Goal: Task Accomplishment & Management: Use online tool/utility

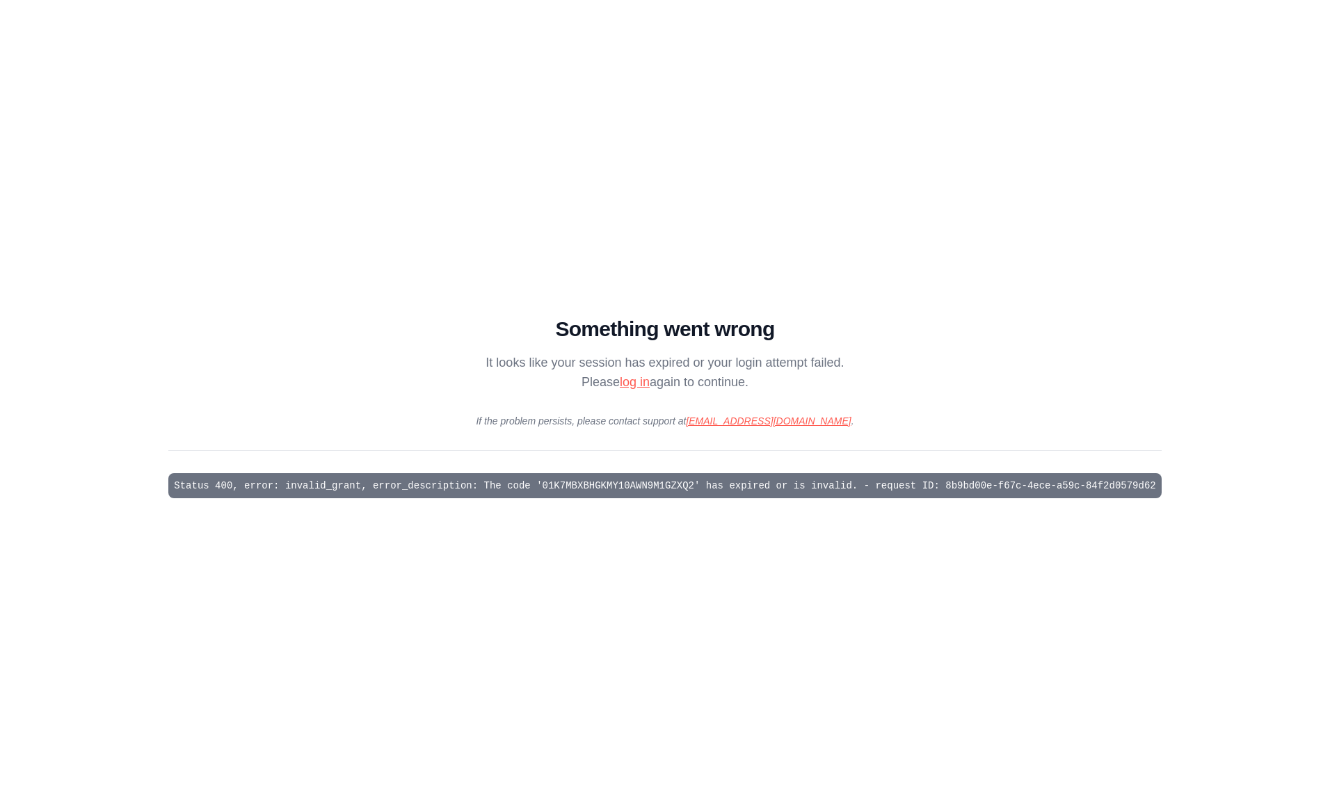
click at [641, 383] on link "log in" at bounding box center [635, 382] width 30 height 14
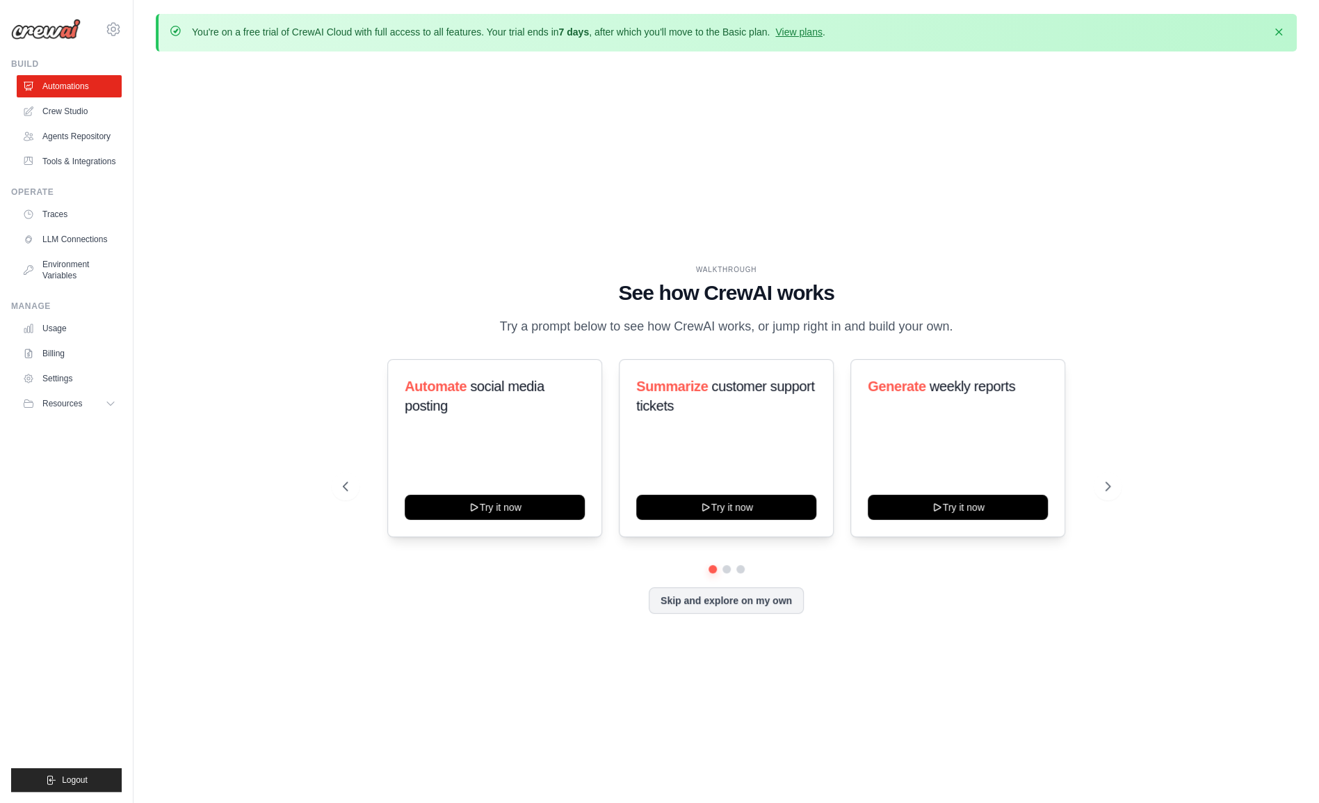
click at [714, 607] on button "Skip and explore on my own" at bounding box center [726, 600] width 155 height 26
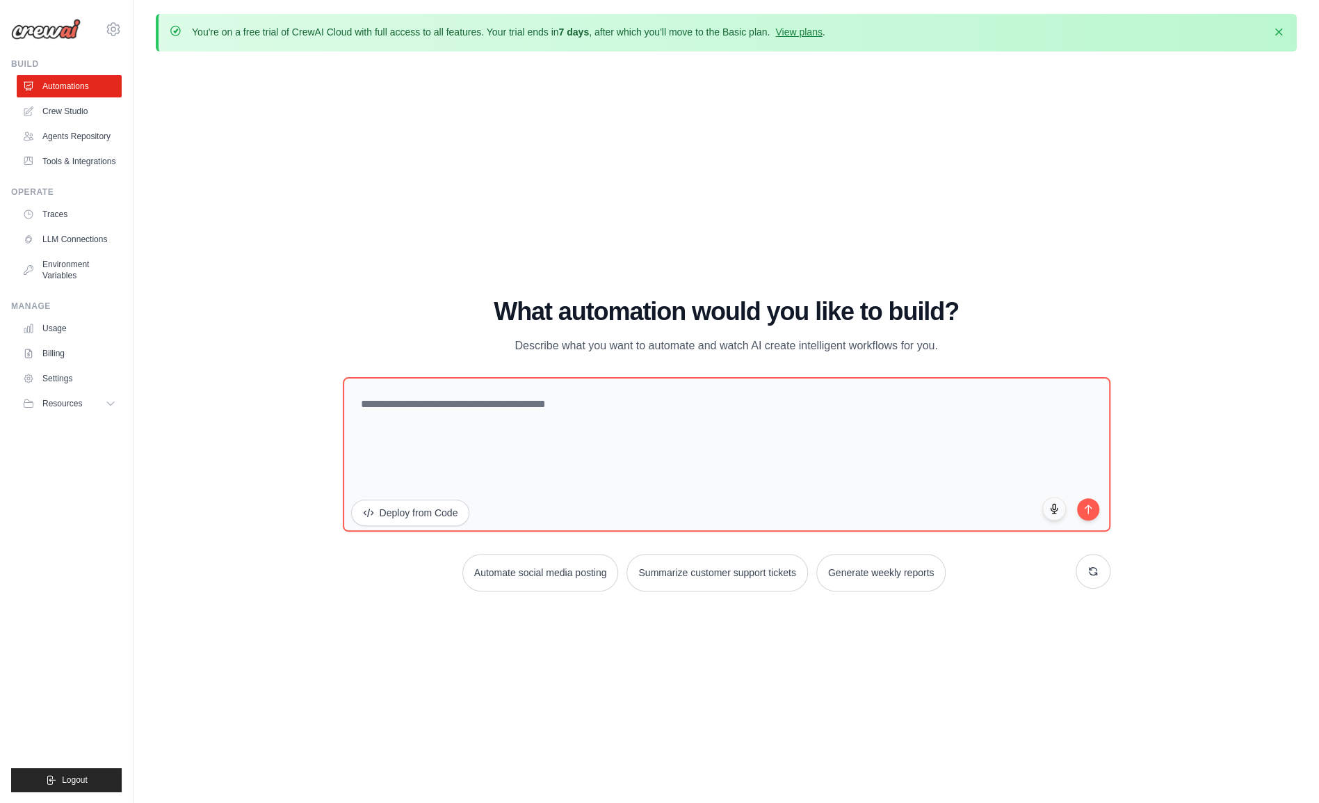
click at [69, 111] on link "Crew Studio" at bounding box center [69, 111] width 105 height 22
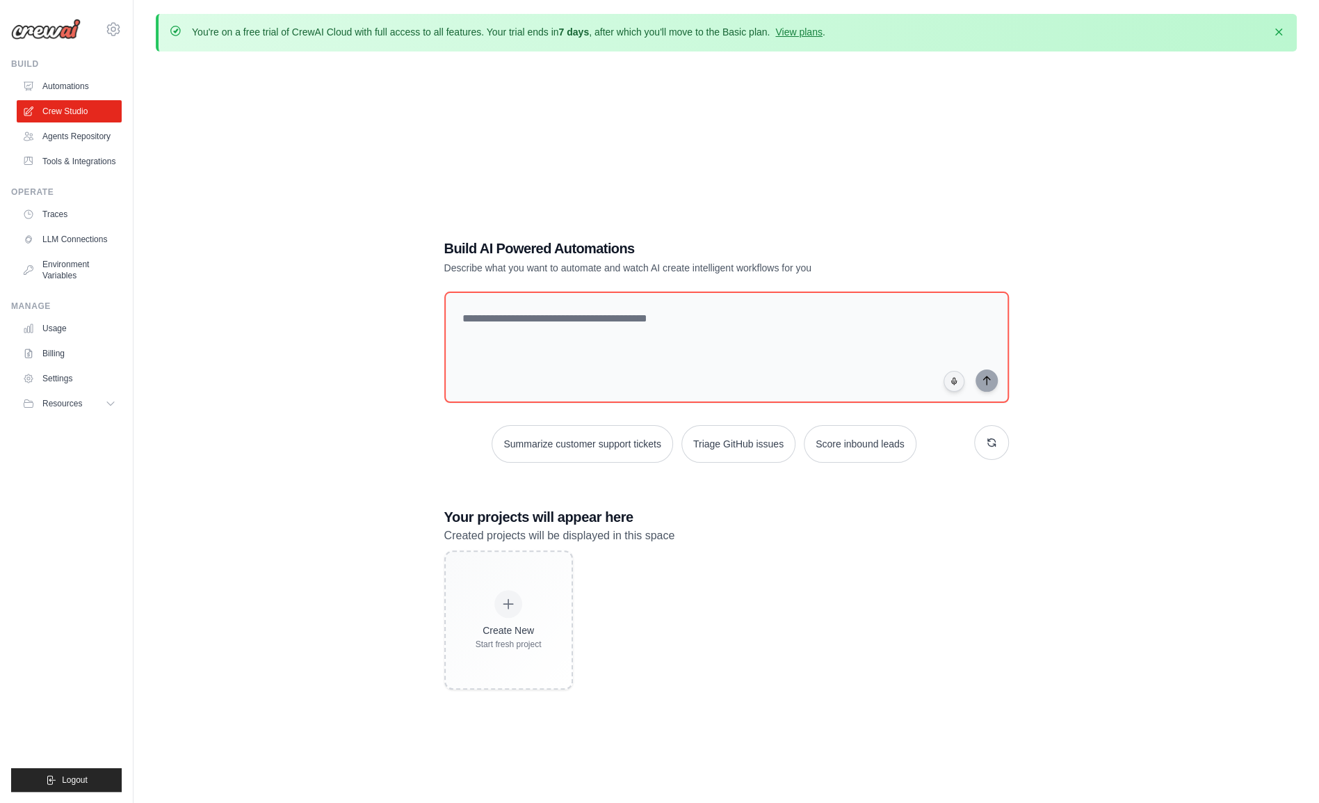
click at [501, 605] on icon at bounding box center [508, 604] width 14 height 14
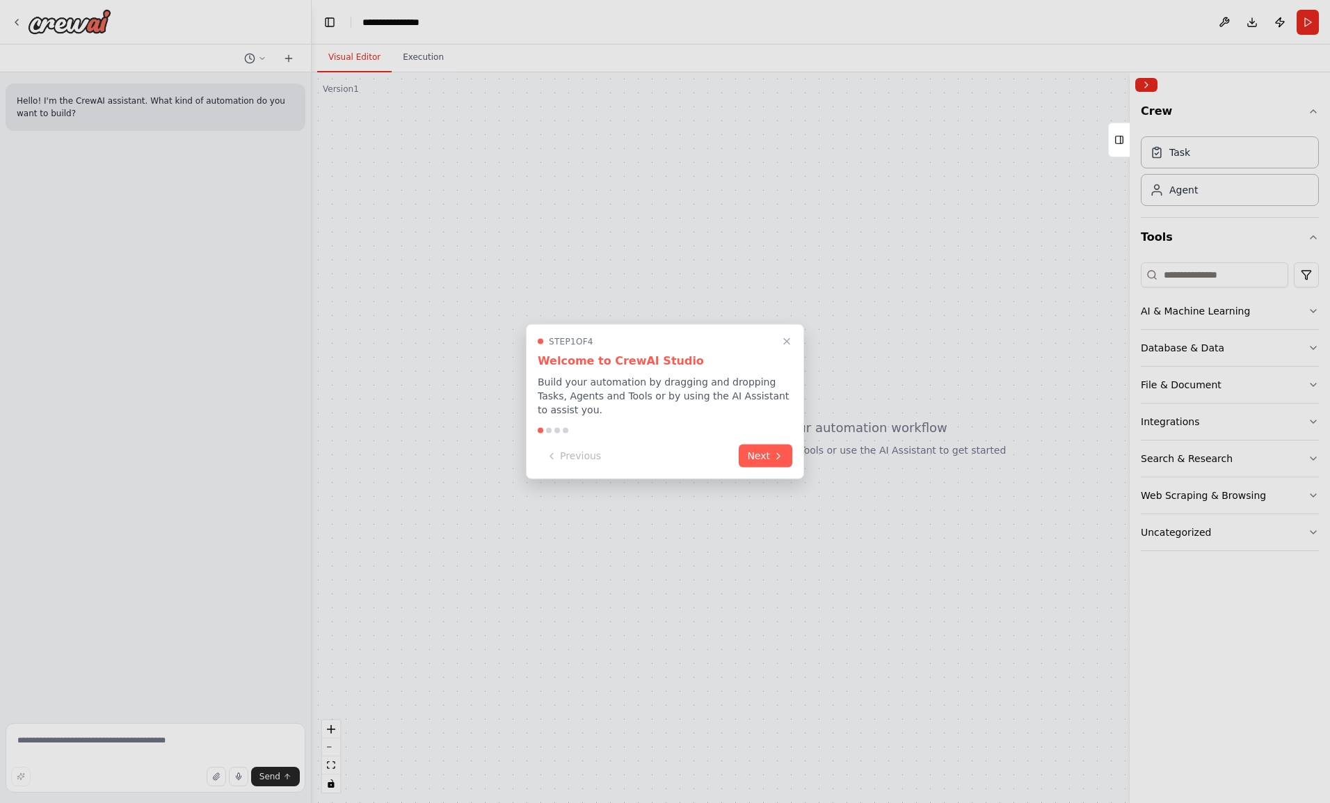
click at [779, 450] on icon at bounding box center [778, 455] width 11 height 11
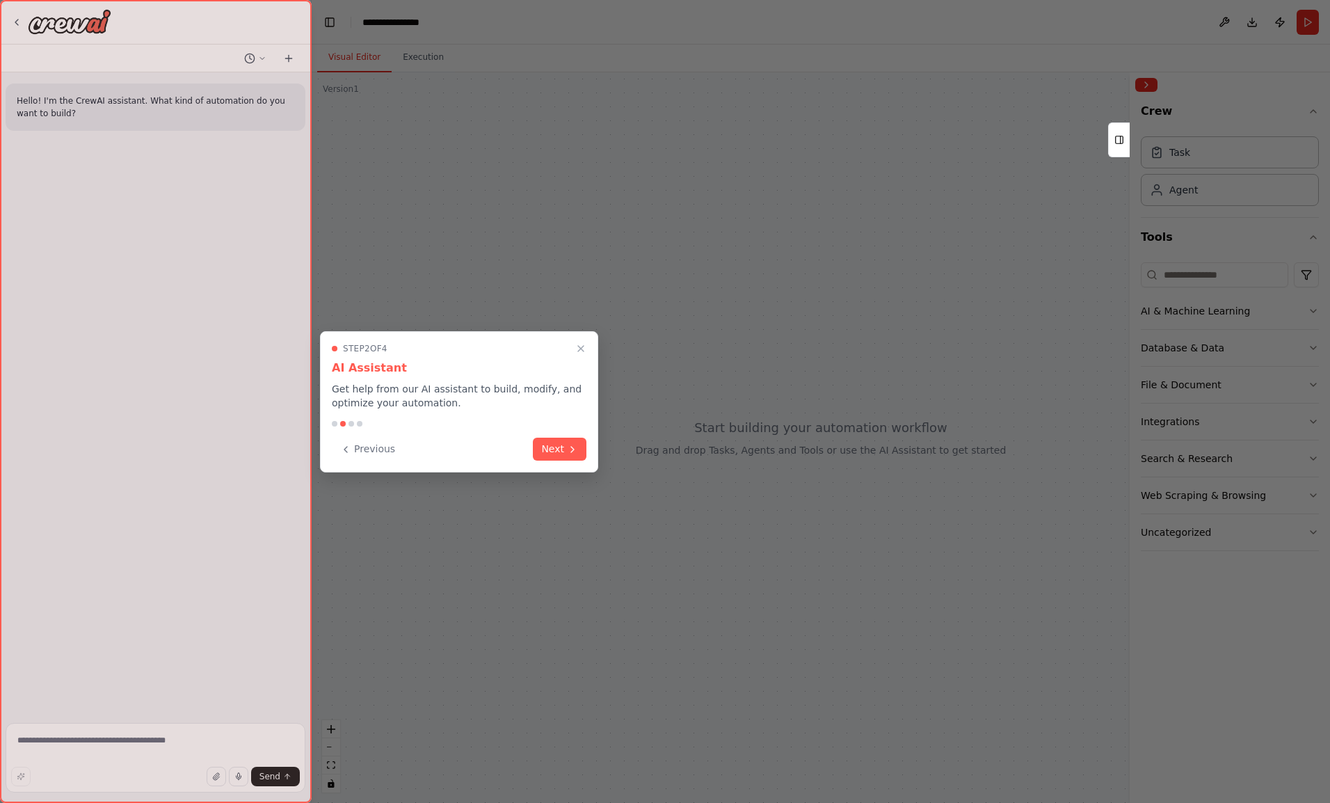
click at [561, 453] on button "Next" at bounding box center [560, 448] width 54 height 23
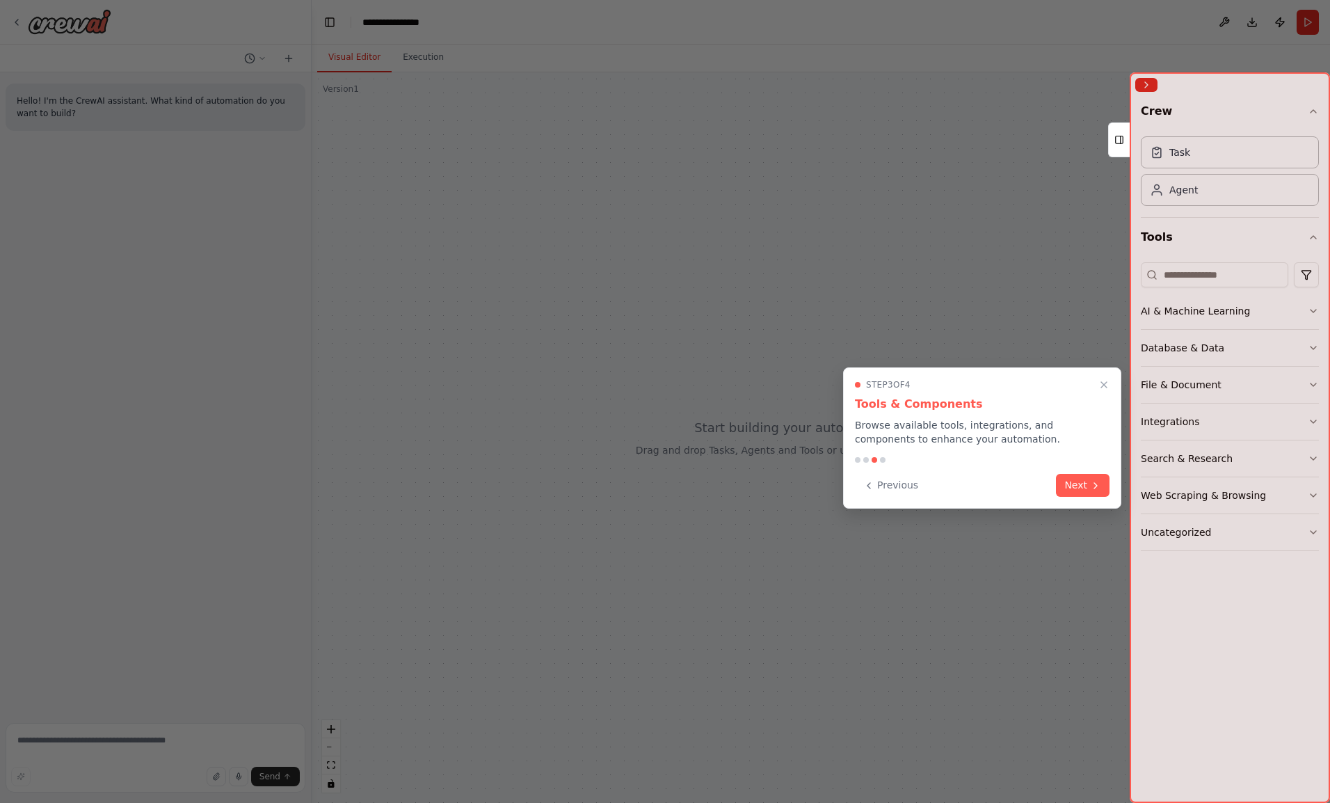
click at [1075, 492] on button "Next" at bounding box center [1083, 485] width 54 height 23
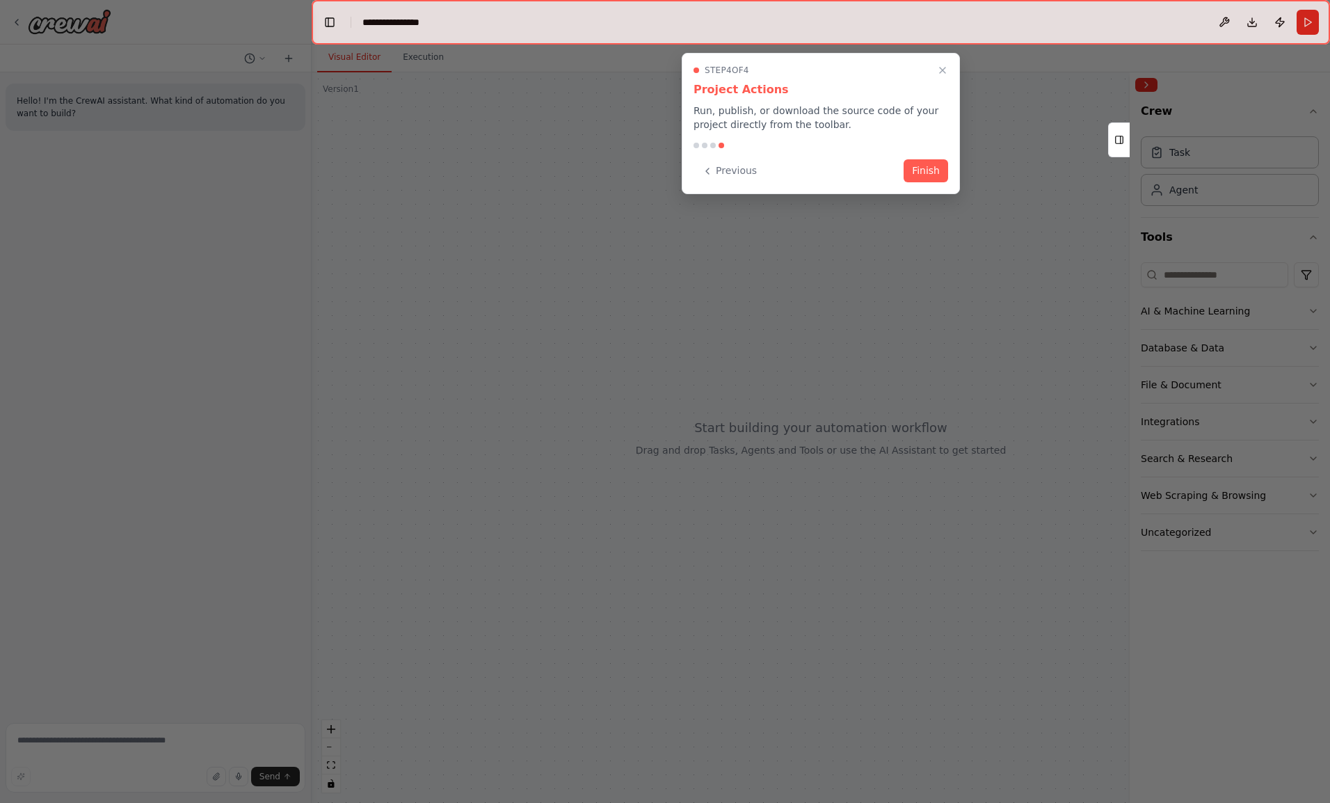
click at [914, 168] on button "Finish" at bounding box center [925, 170] width 45 height 23
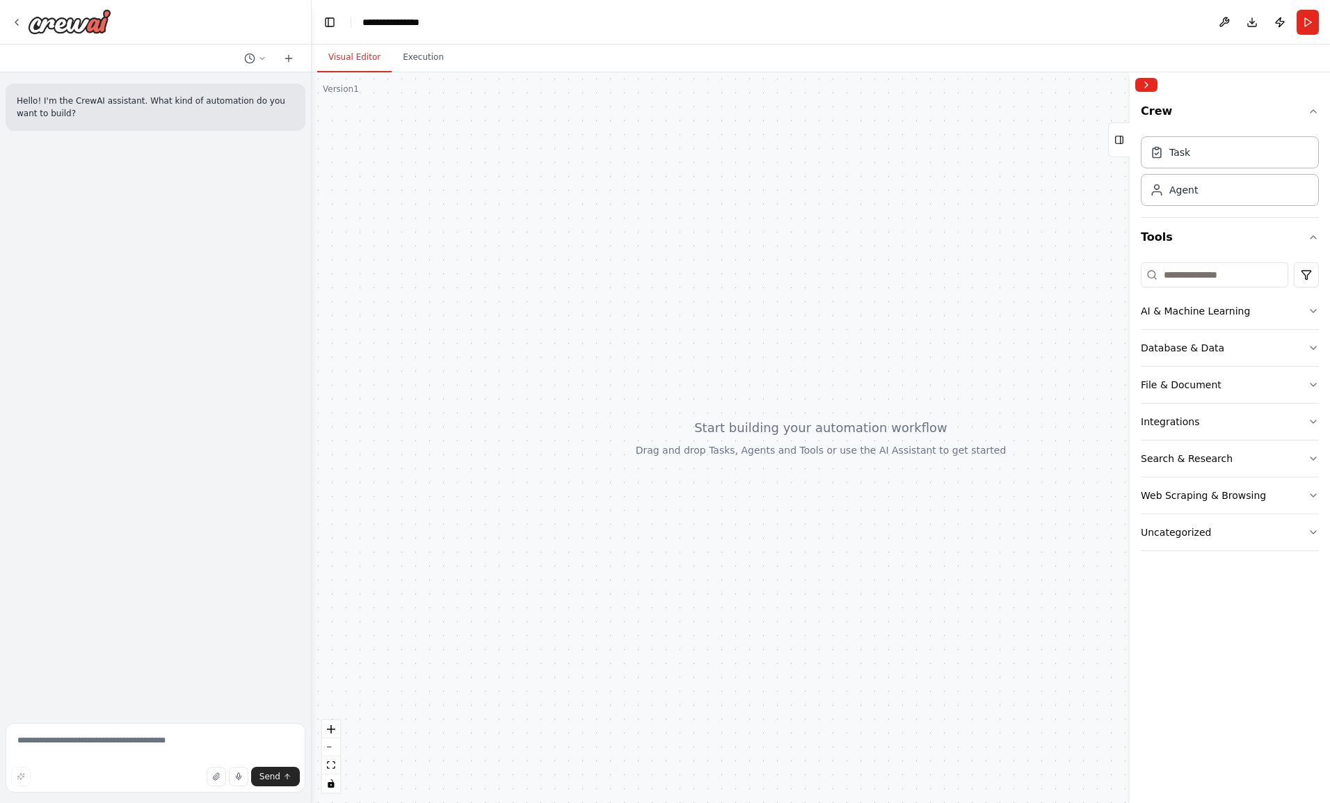
click at [293, 56] on icon at bounding box center [288, 58] width 11 height 11
click at [1207, 393] on button "File & Document" at bounding box center [1230, 385] width 178 height 36
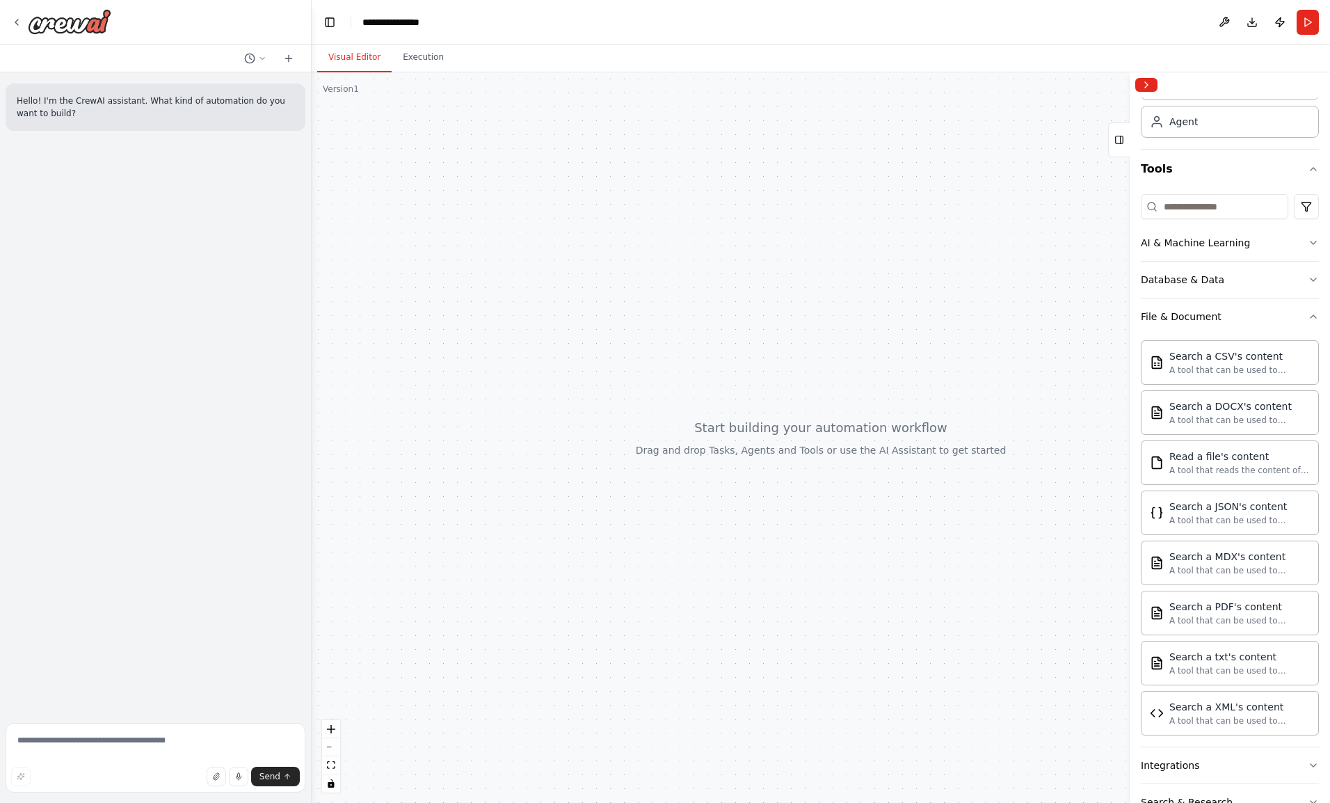
scroll to position [65, 0]
click at [1214, 330] on button "File & Document" at bounding box center [1230, 319] width 178 height 36
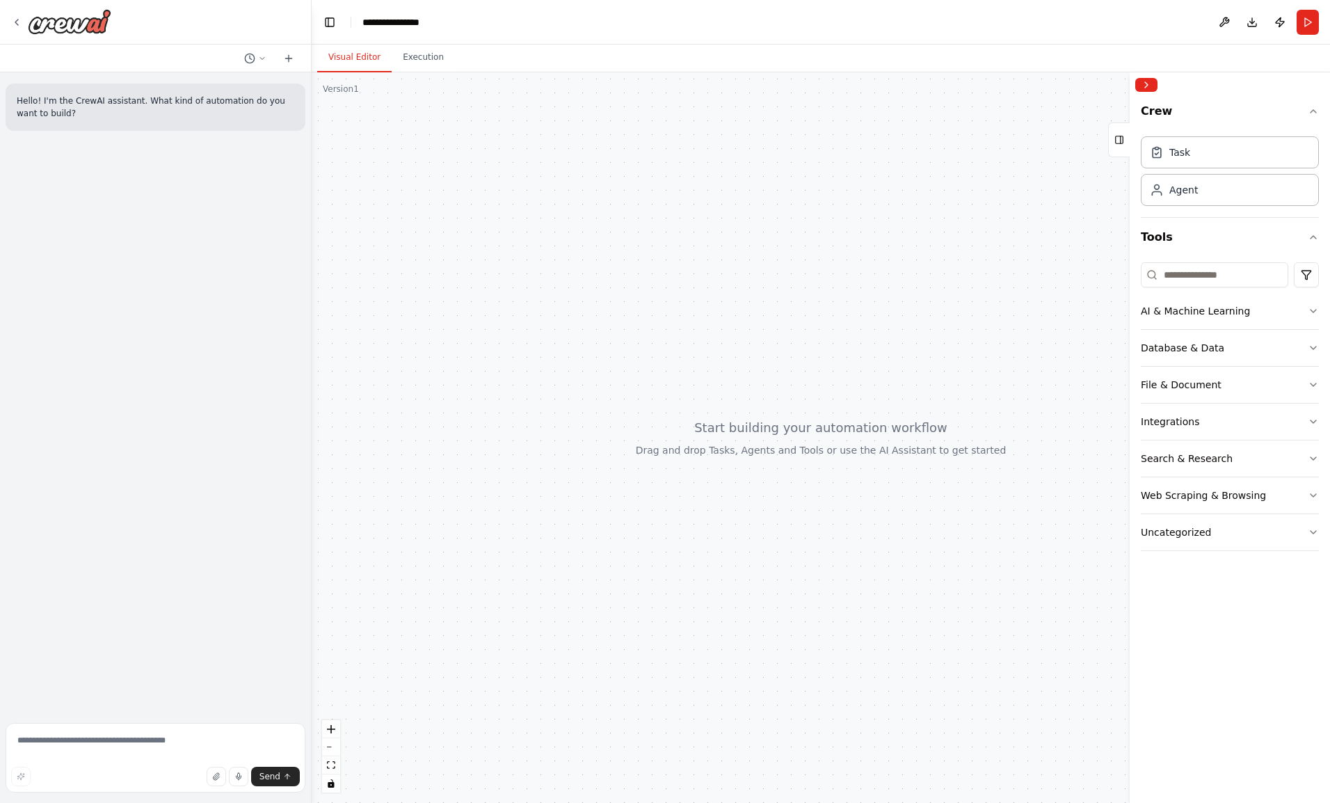
click at [1253, 25] on button "Download" at bounding box center [1252, 22] width 22 height 25
click at [1234, 34] on div at bounding box center [1224, 22] width 22 height 25
click at [1224, 32] on button at bounding box center [1224, 22] width 22 height 25
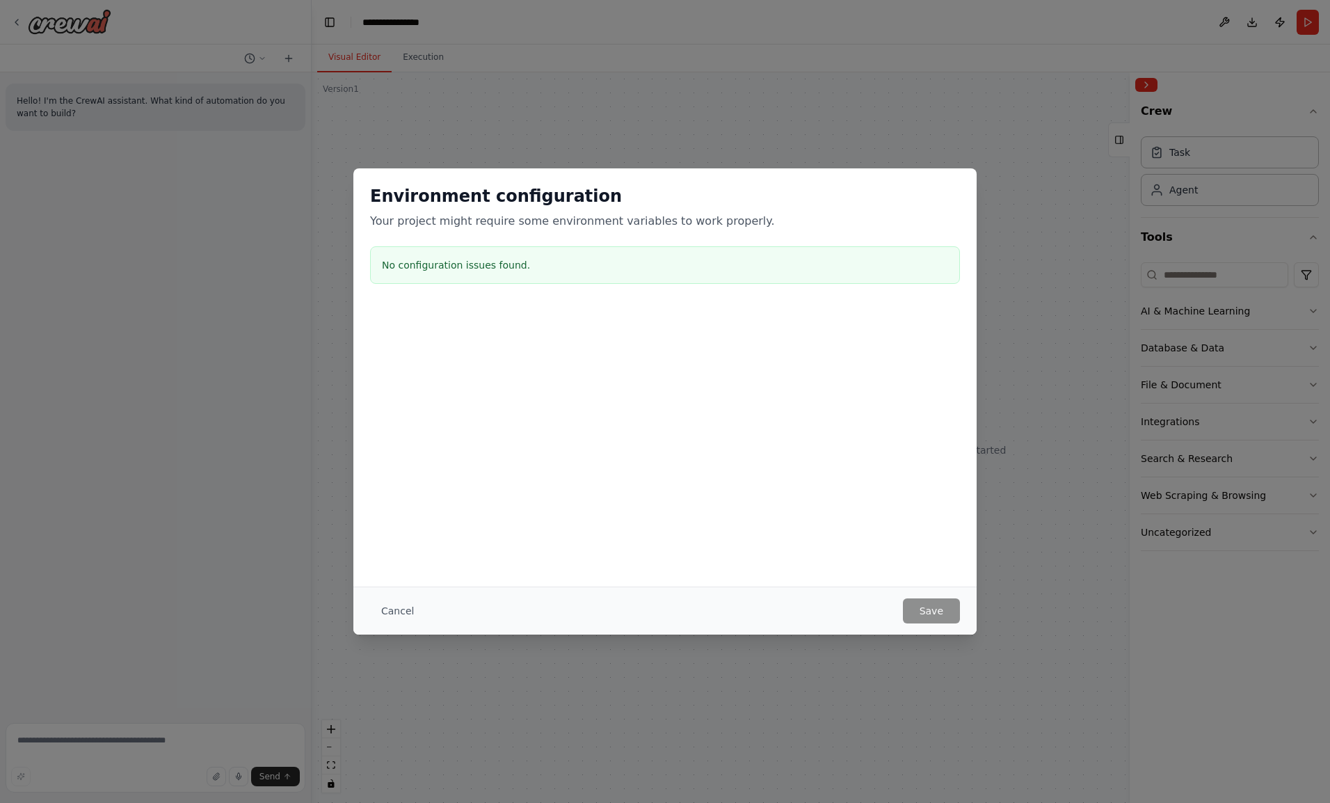
click at [366, 624] on div "Cancel Save" at bounding box center [664, 610] width 623 height 48
click at [403, 614] on button "Cancel" at bounding box center [397, 610] width 55 height 25
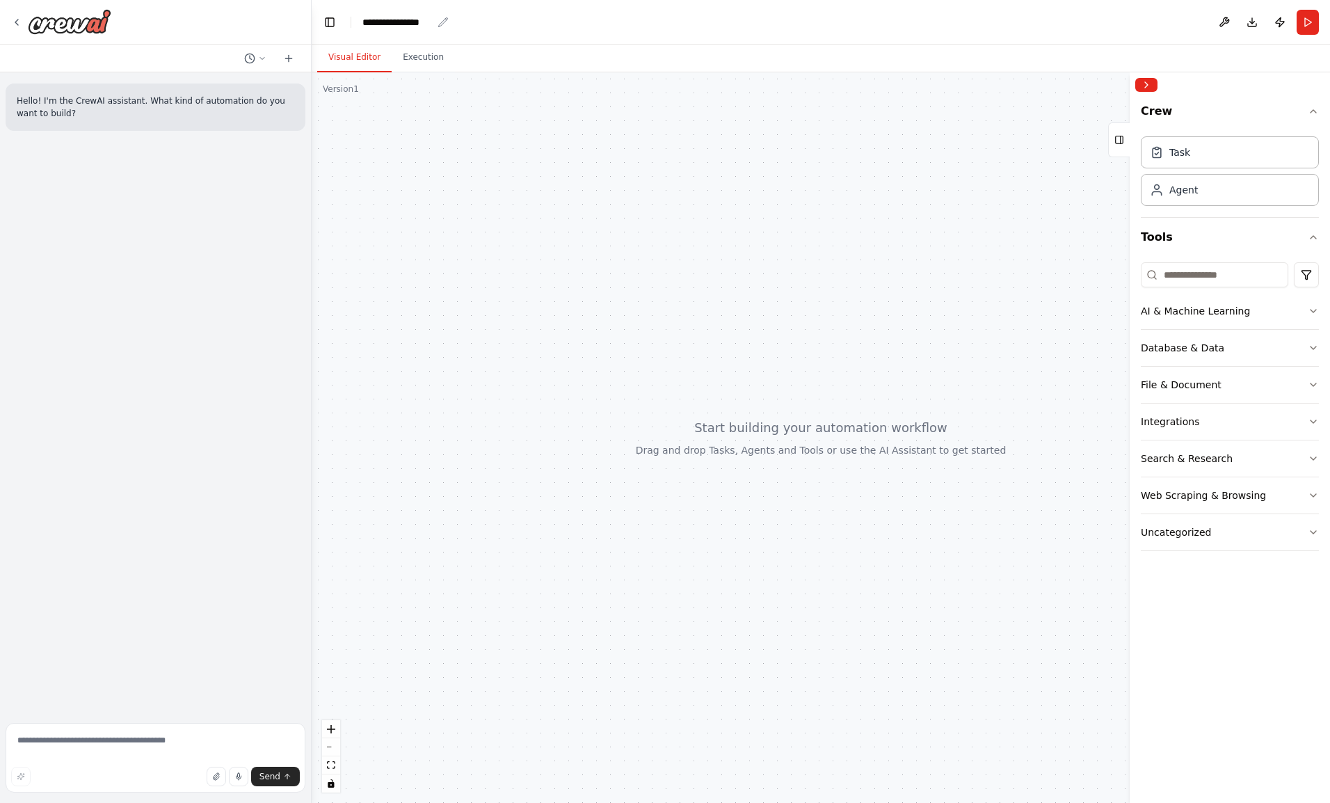
click at [441, 22] on icon "breadcrumb" at bounding box center [442, 22] width 11 height 11
click at [385, 23] on div "**********" at bounding box center [397, 22] width 70 height 14
click at [385, 23] on div "**********" at bounding box center [431, 22] width 139 height 14
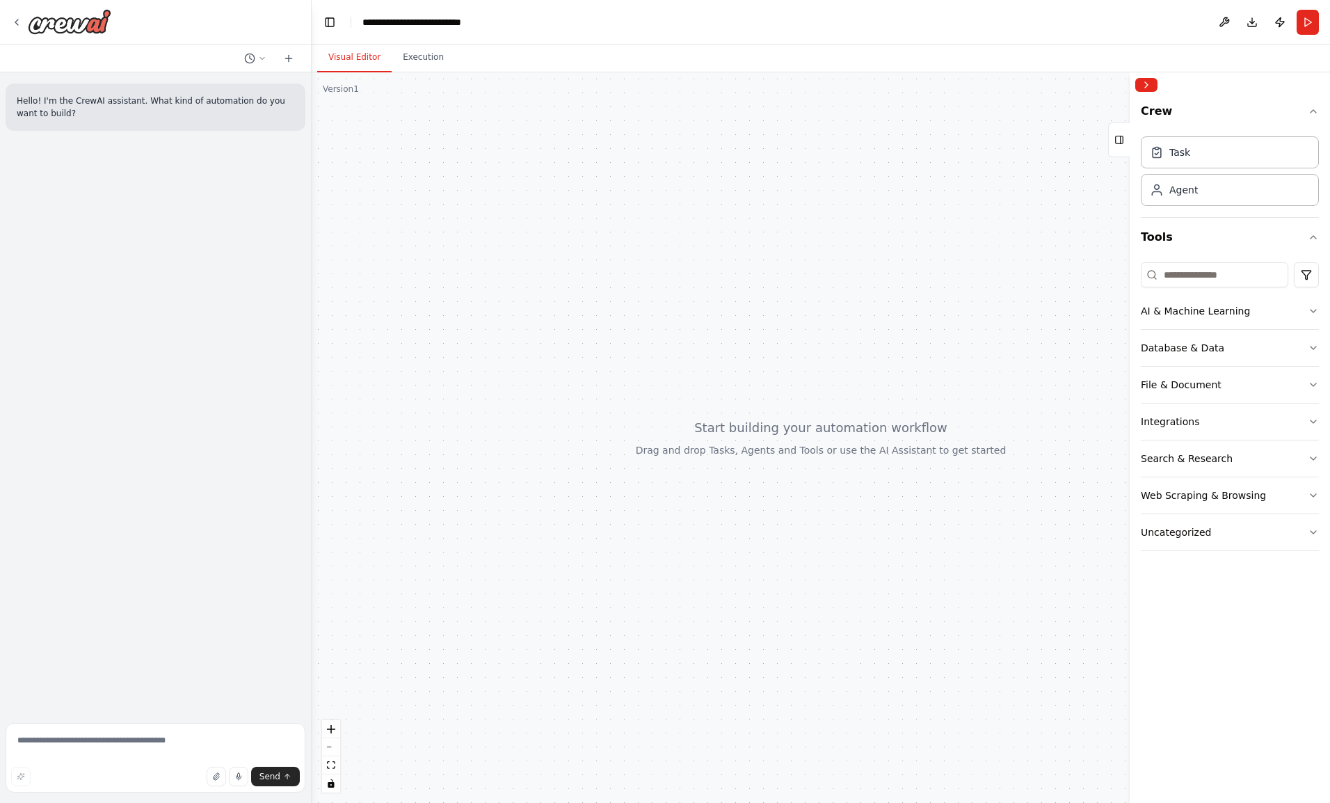
click at [542, 50] on div "Visual Editor Execution" at bounding box center [821, 59] width 1018 height 28
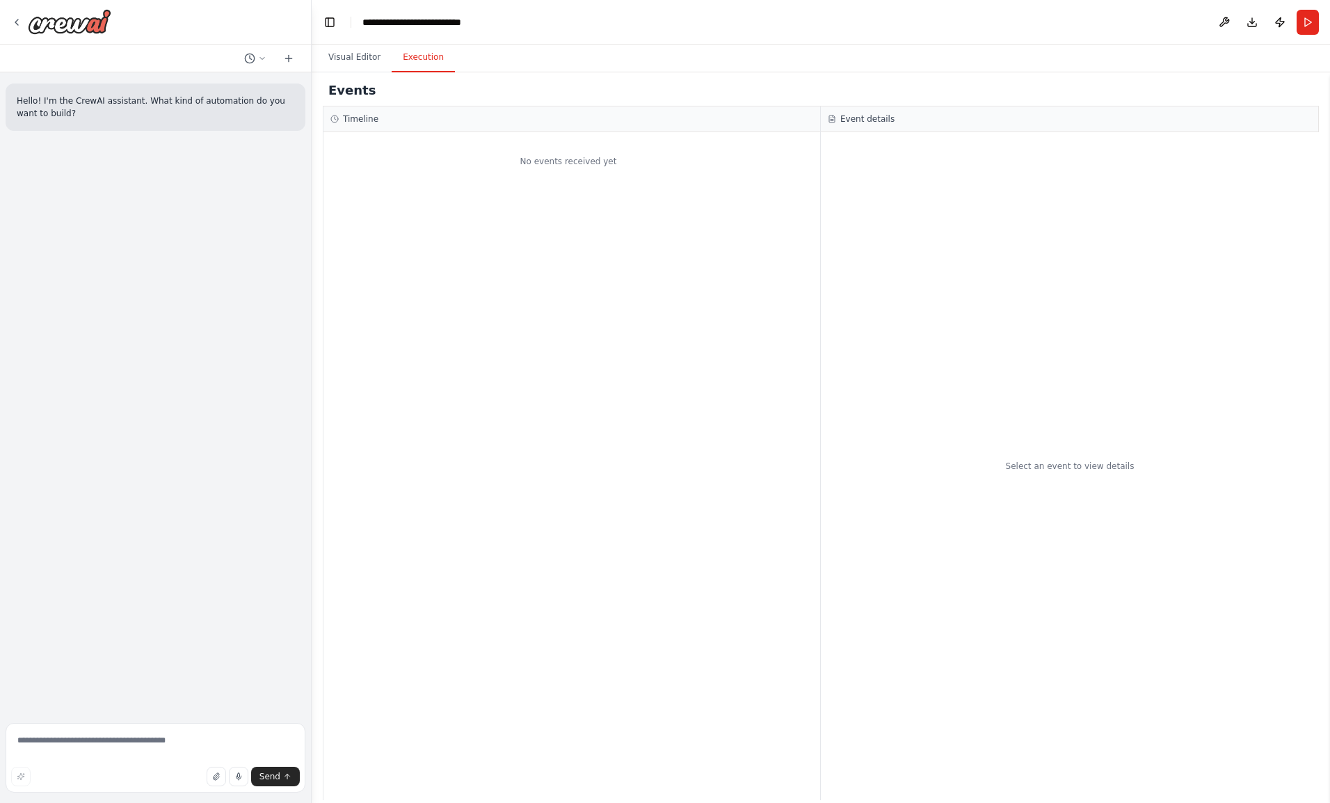
click at [418, 60] on button "Execution" at bounding box center [423, 57] width 63 height 29
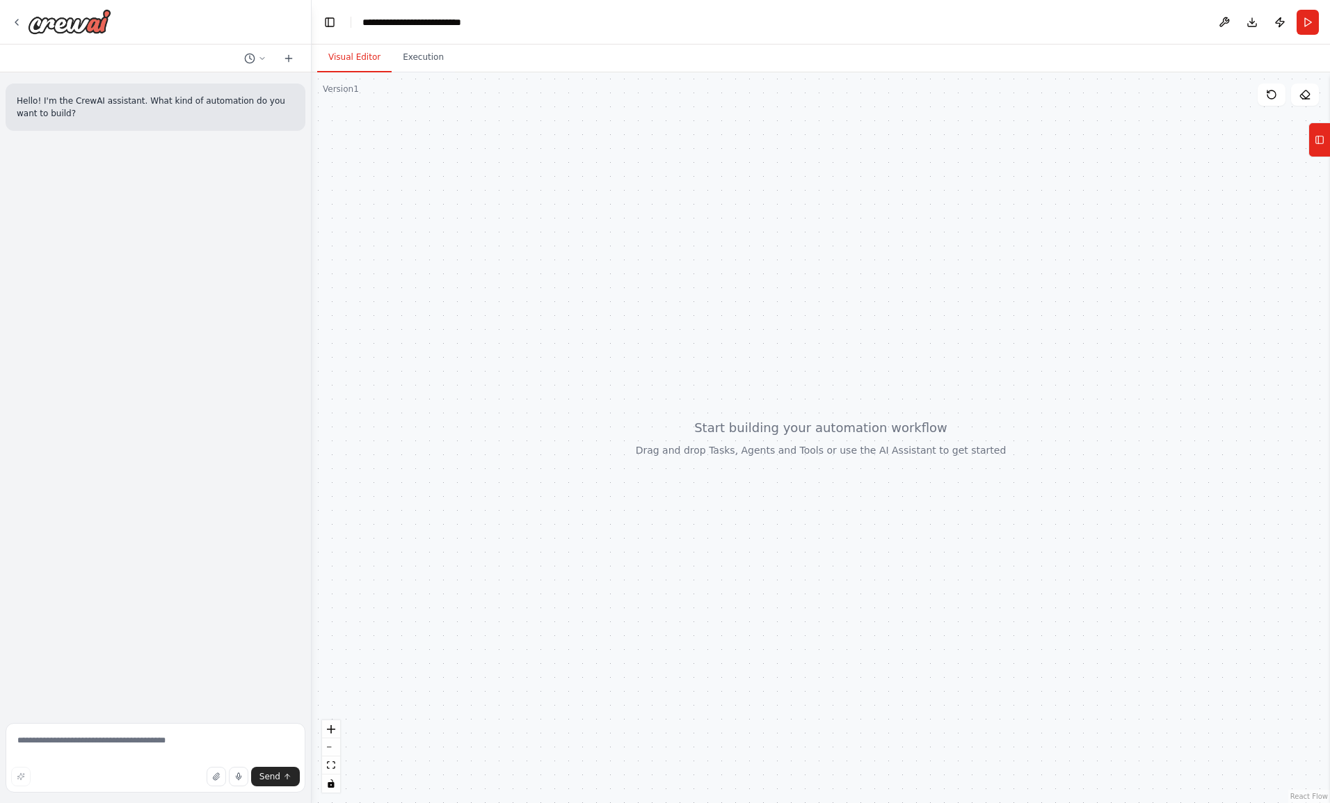
click at [373, 54] on button "Visual Editor" at bounding box center [354, 57] width 74 height 29
click at [331, 732] on icon "zoom in" at bounding box center [331, 729] width 8 height 8
click at [206, 757] on textarea at bounding box center [156, 758] width 300 height 70
click at [218, 780] on button "button" at bounding box center [216, 775] width 19 height 19
click at [266, 56] on icon at bounding box center [262, 58] width 8 height 8
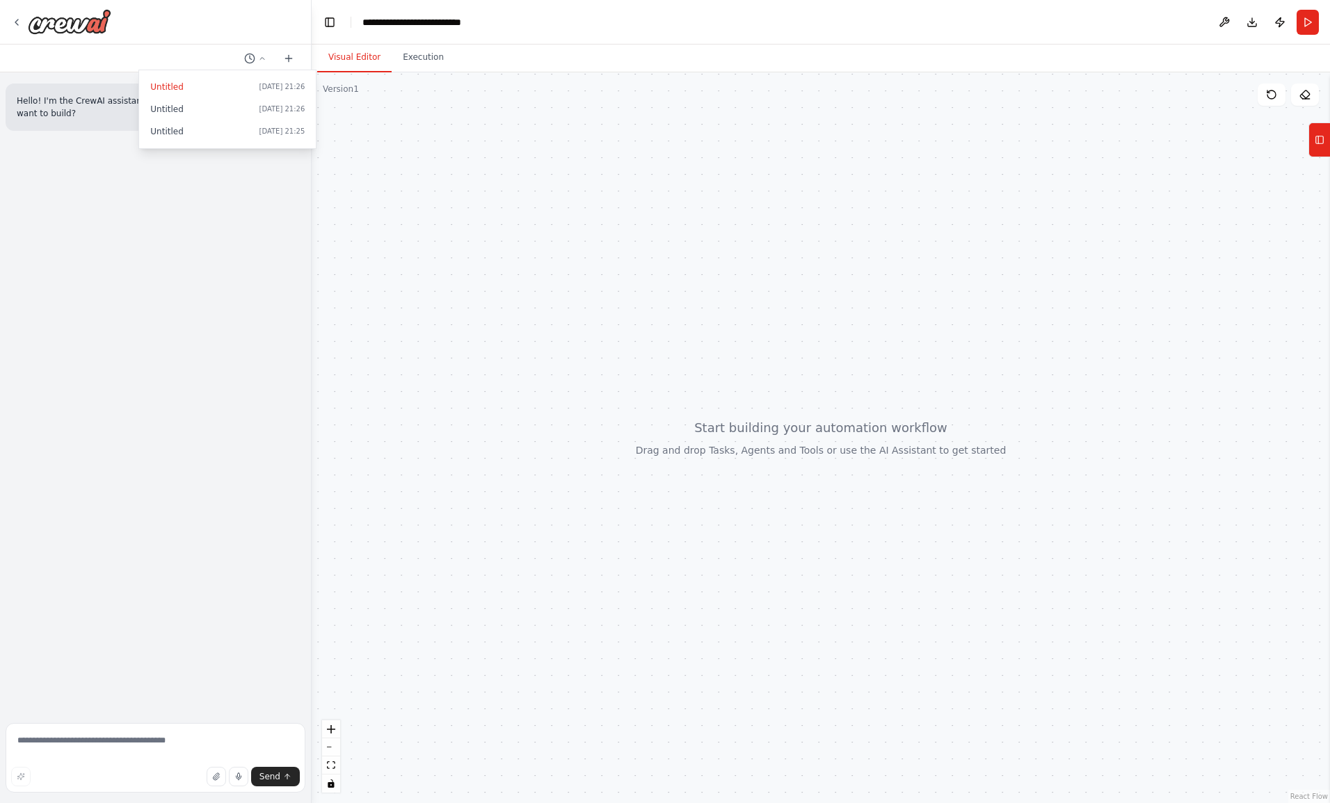
click at [266, 56] on div at bounding box center [156, 401] width 312 height 803
click at [1321, 136] on icon at bounding box center [1319, 140] width 10 height 22
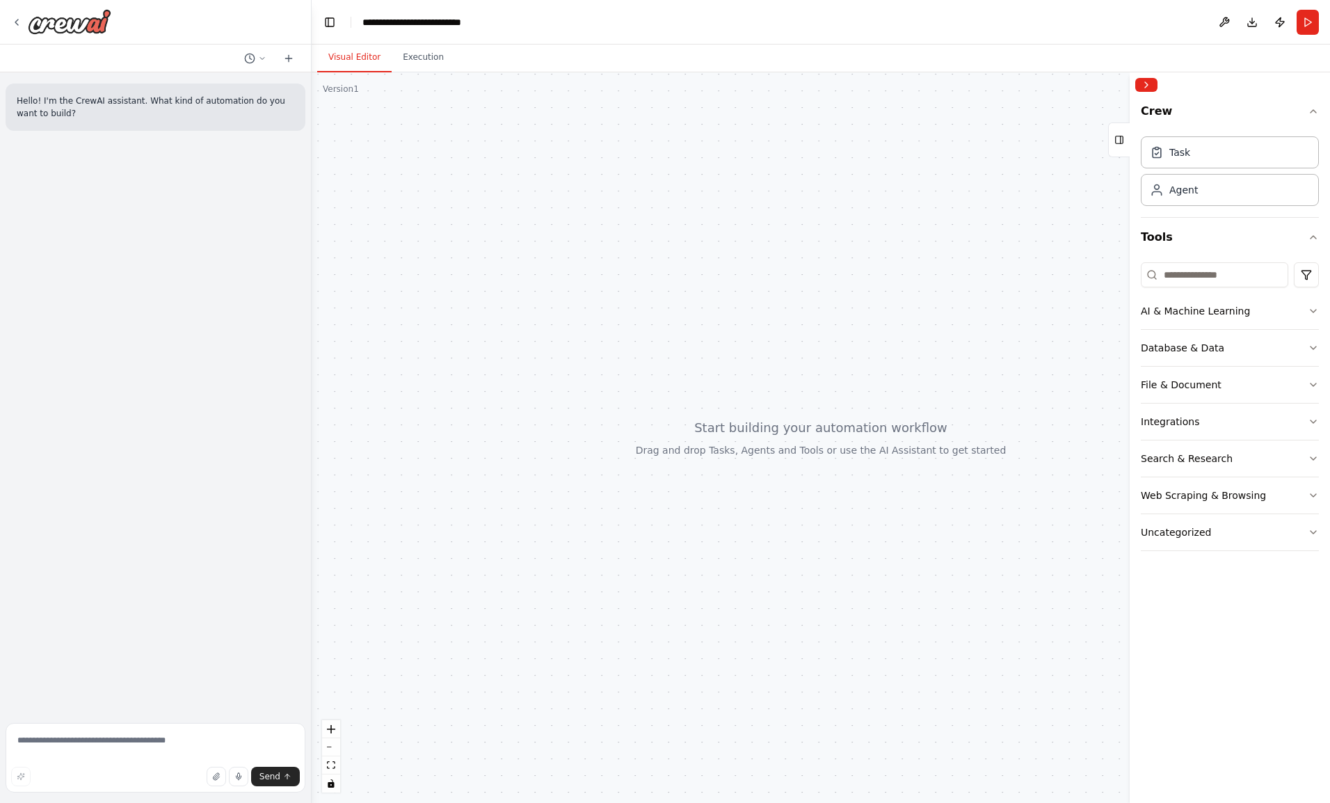
click at [1221, 540] on button "Uncategorized" at bounding box center [1230, 532] width 178 height 36
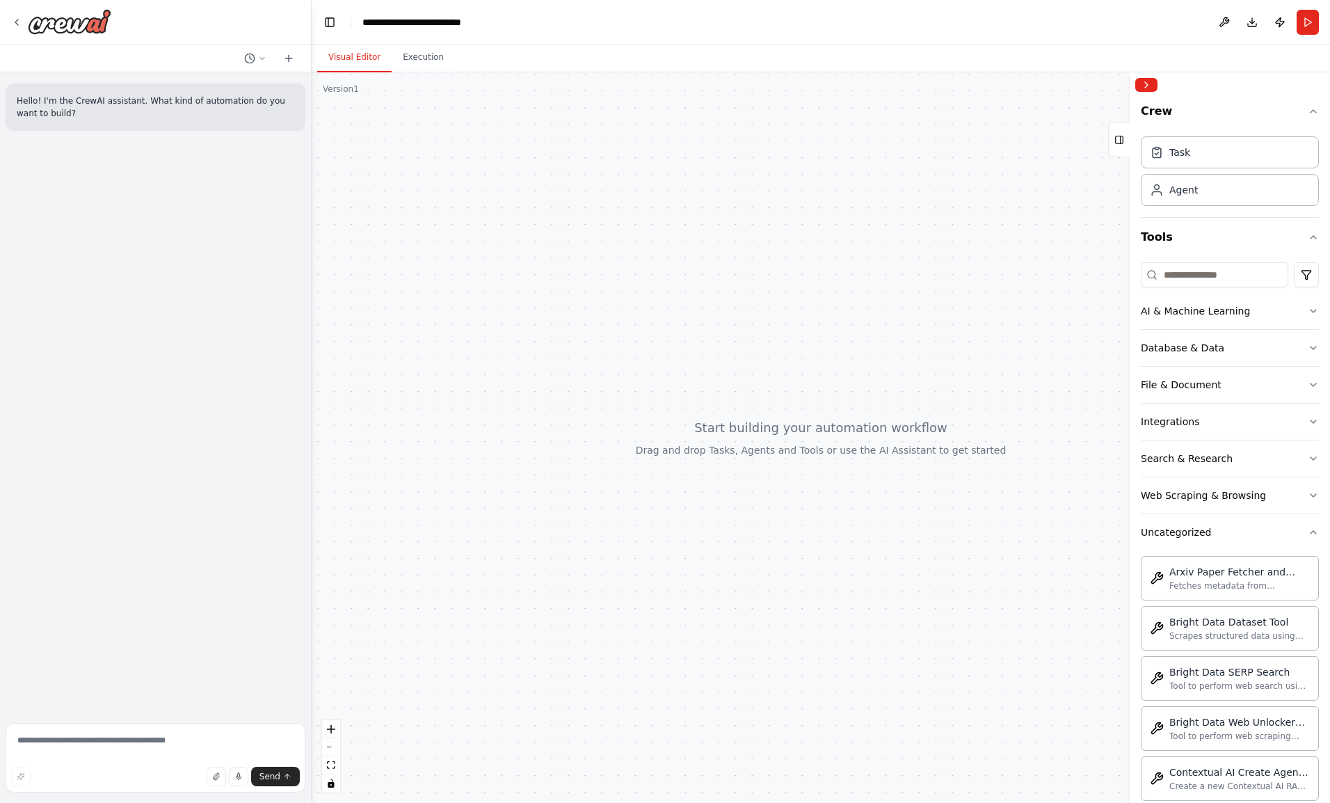
click at [1221, 540] on button "Uncategorized" at bounding box center [1230, 532] width 178 height 36
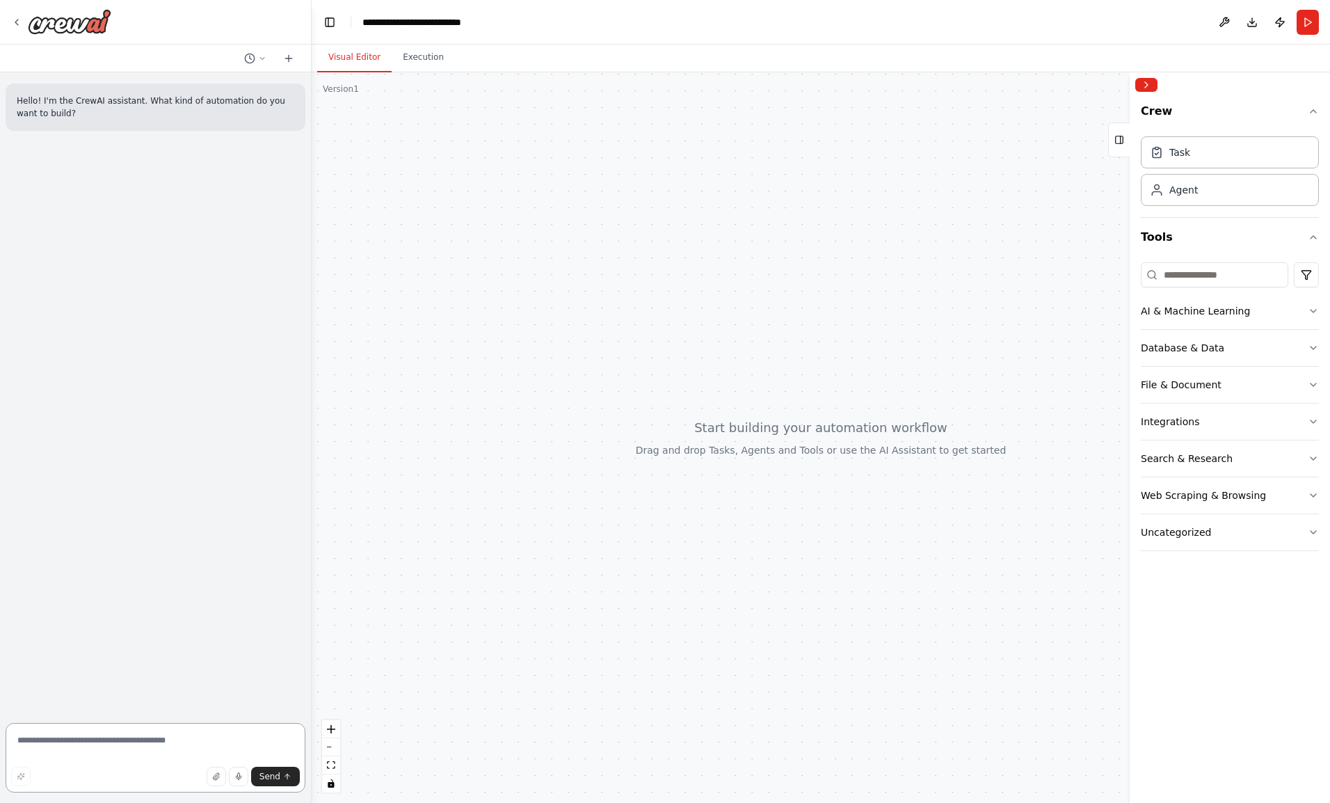
click at [137, 743] on textarea at bounding box center [156, 758] width 300 height 70
type textarea "**********"
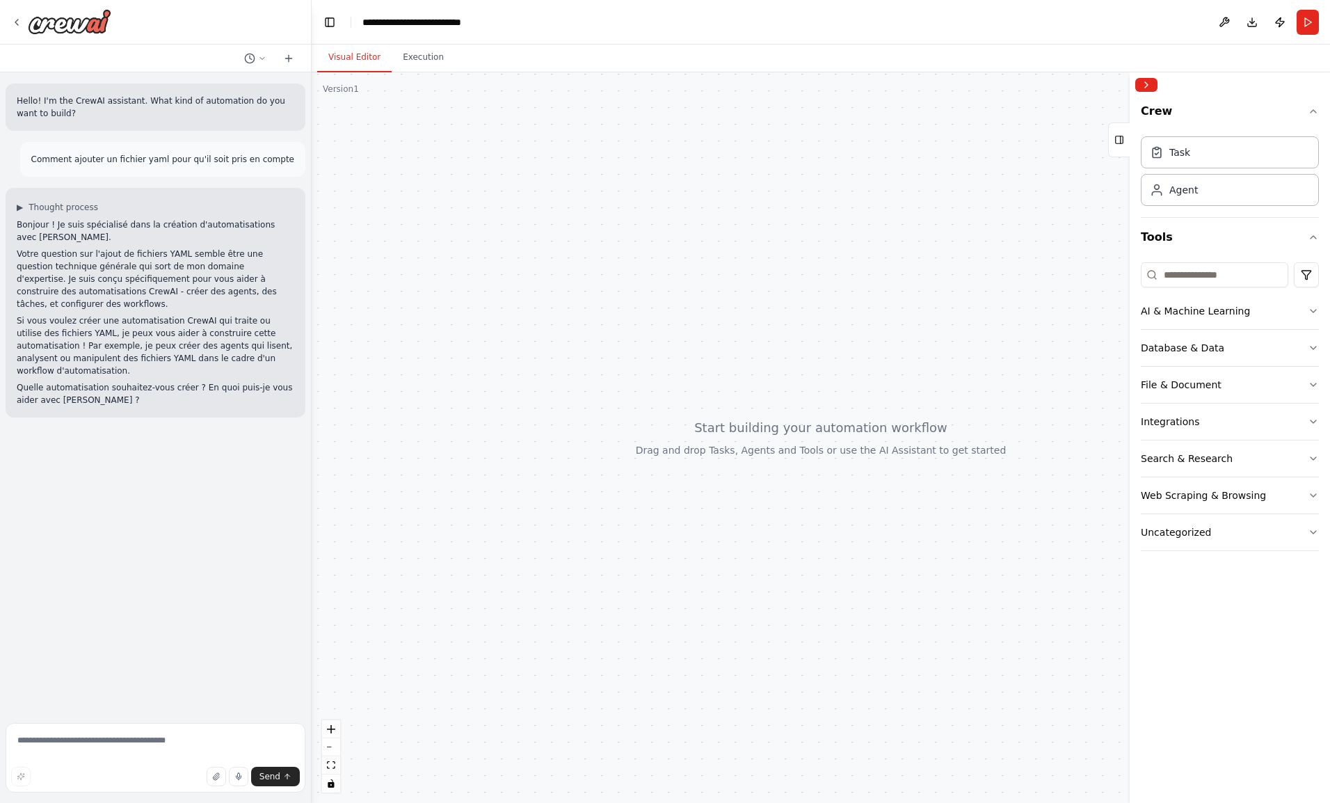
click at [478, 134] on div at bounding box center [821, 437] width 1018 height 730
click at [19, 24] on icon at bounding box center [16, 22] width 11 height 11
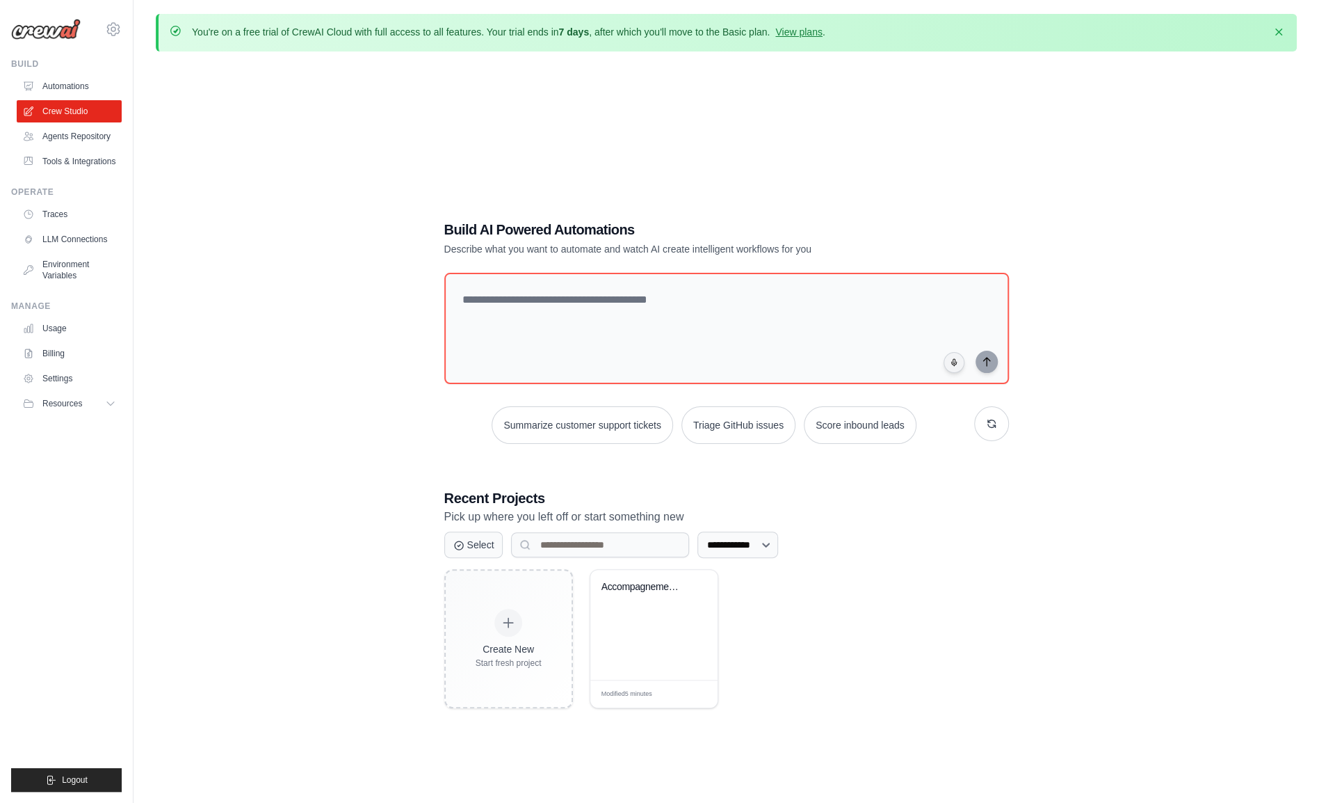
click at [67, 89] on link "Automations" at bounding box center [69, 86] width 105 height 22
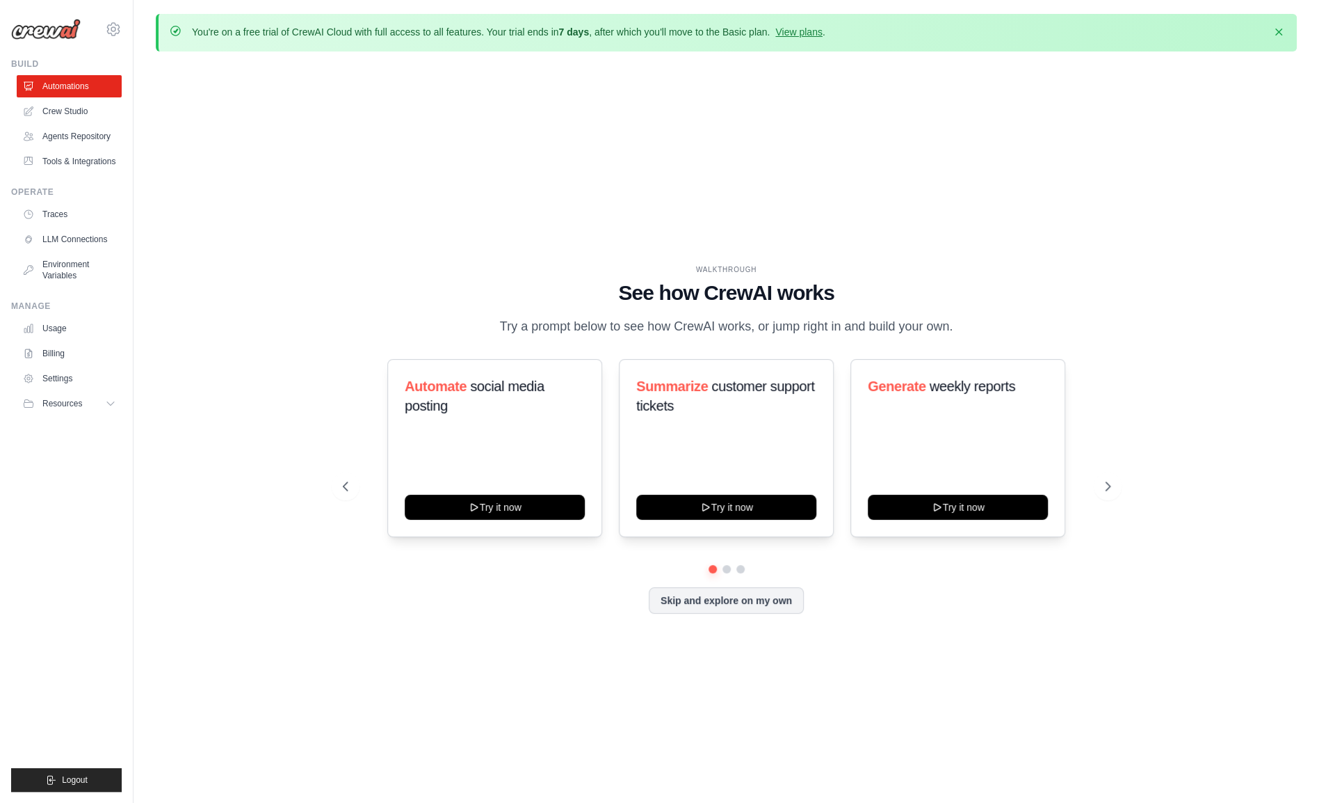
click at [68, 115] on link "Crew Studio" at bounding box center [69, 111] width 105 height 22
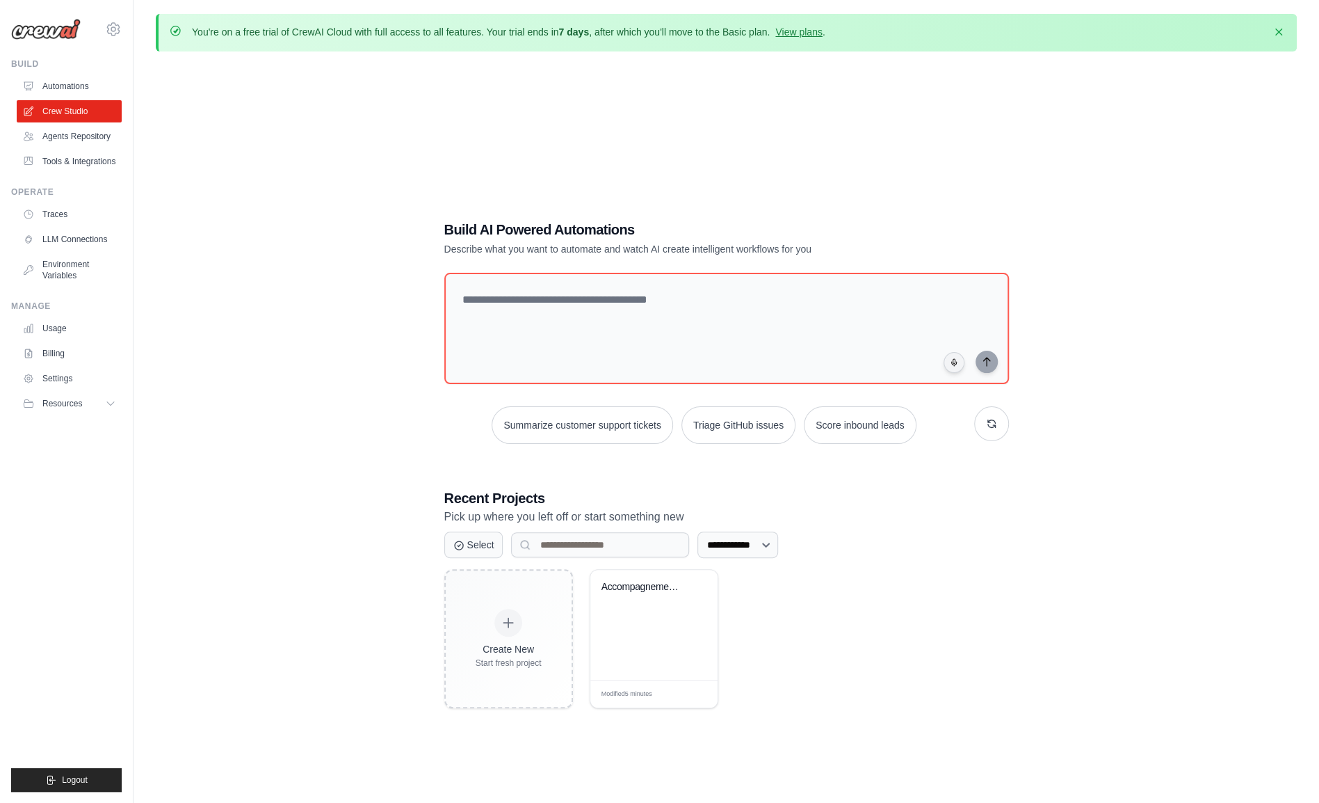
click at [78, 409] on span "Resources" at bounding box center [62, 403] width 40 height 11
click at [650, 612] on div "Accompagnement au changement" at bounding box center [653, 625] width 127 height 110
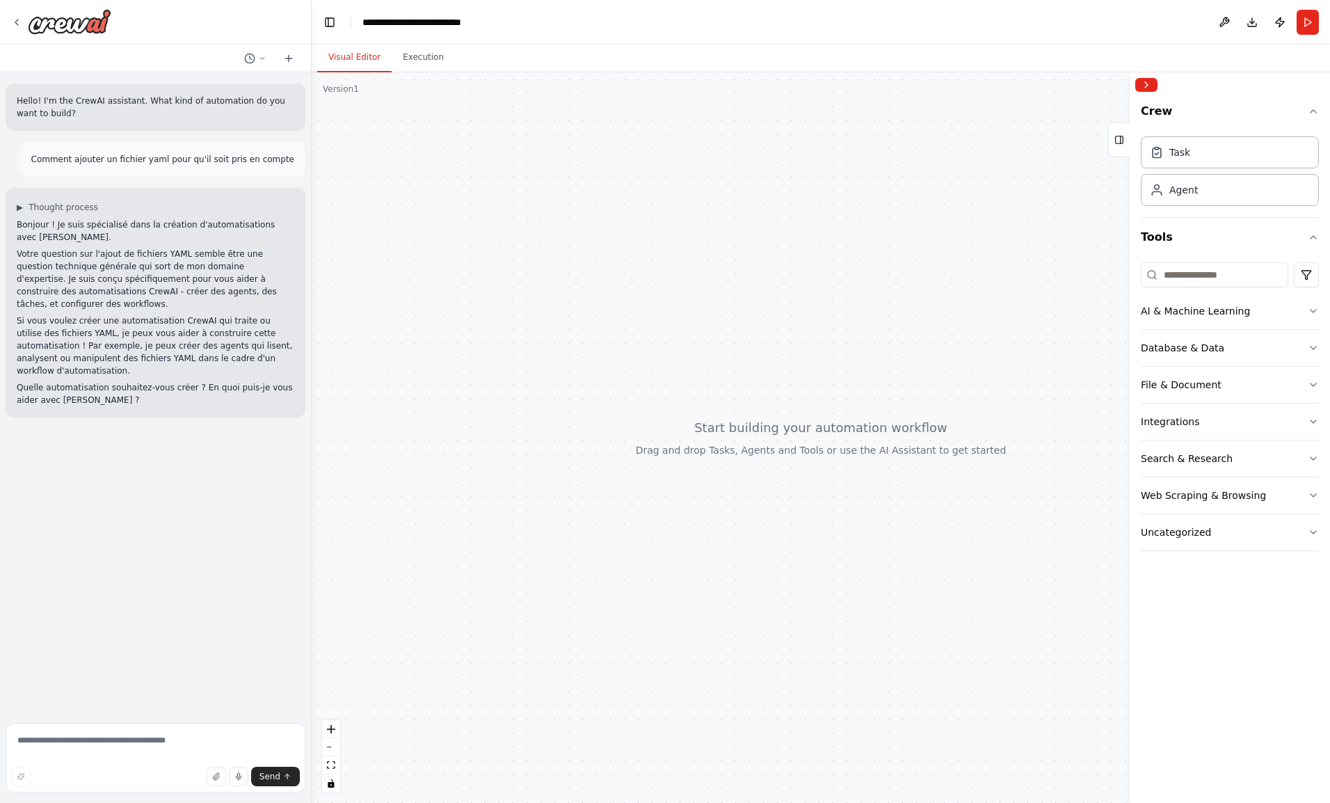
click at [1196, 198] on div "Agent" at bounding box center [1230, 190] width 178 height 32
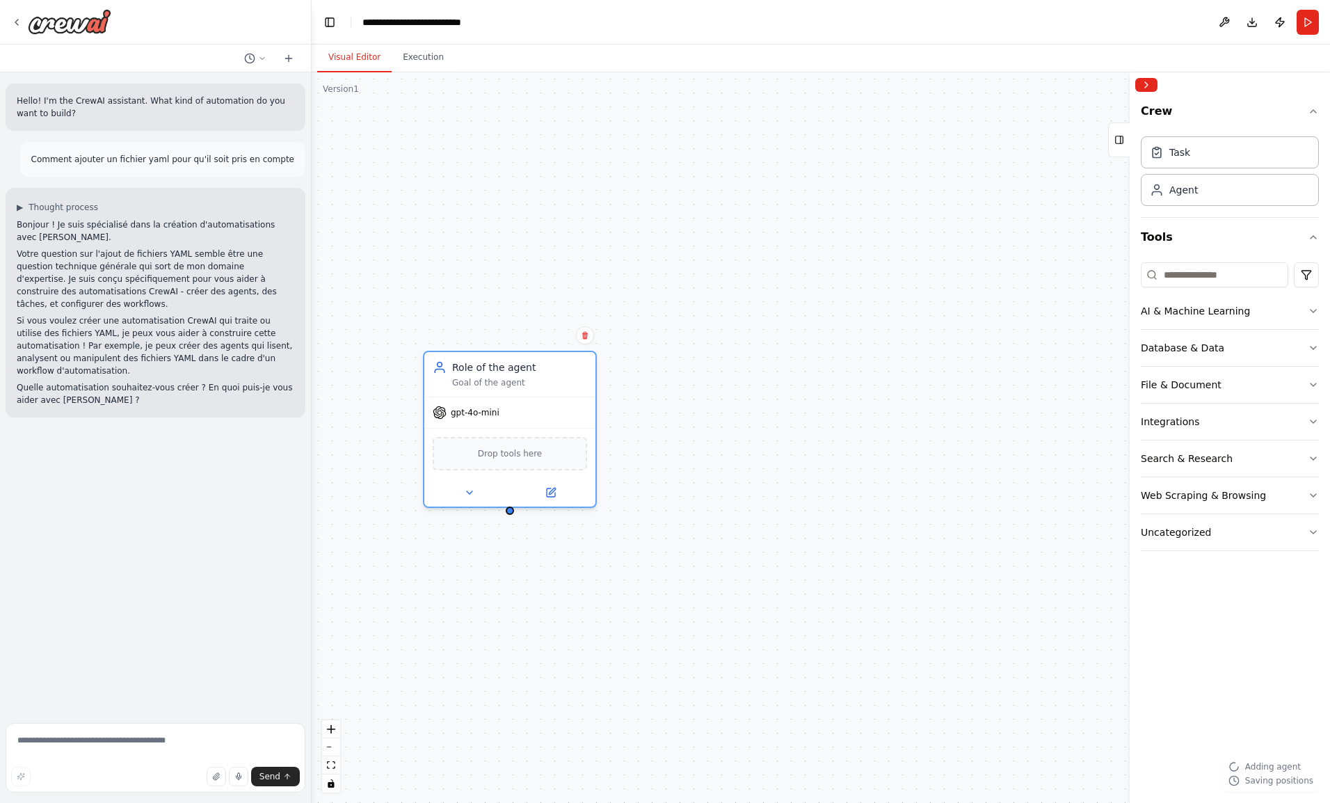
drag, startPoint x: 805, startPoint y: 367, endPoint x: 522, endPoint y: 369, distance: 283.8
click at [522, 369] on div "Role of the agent" at bounding box center [519, 367] width 135 height 14
click at [556, 497] on button at bounding box center [550, 492] width 79 height 17
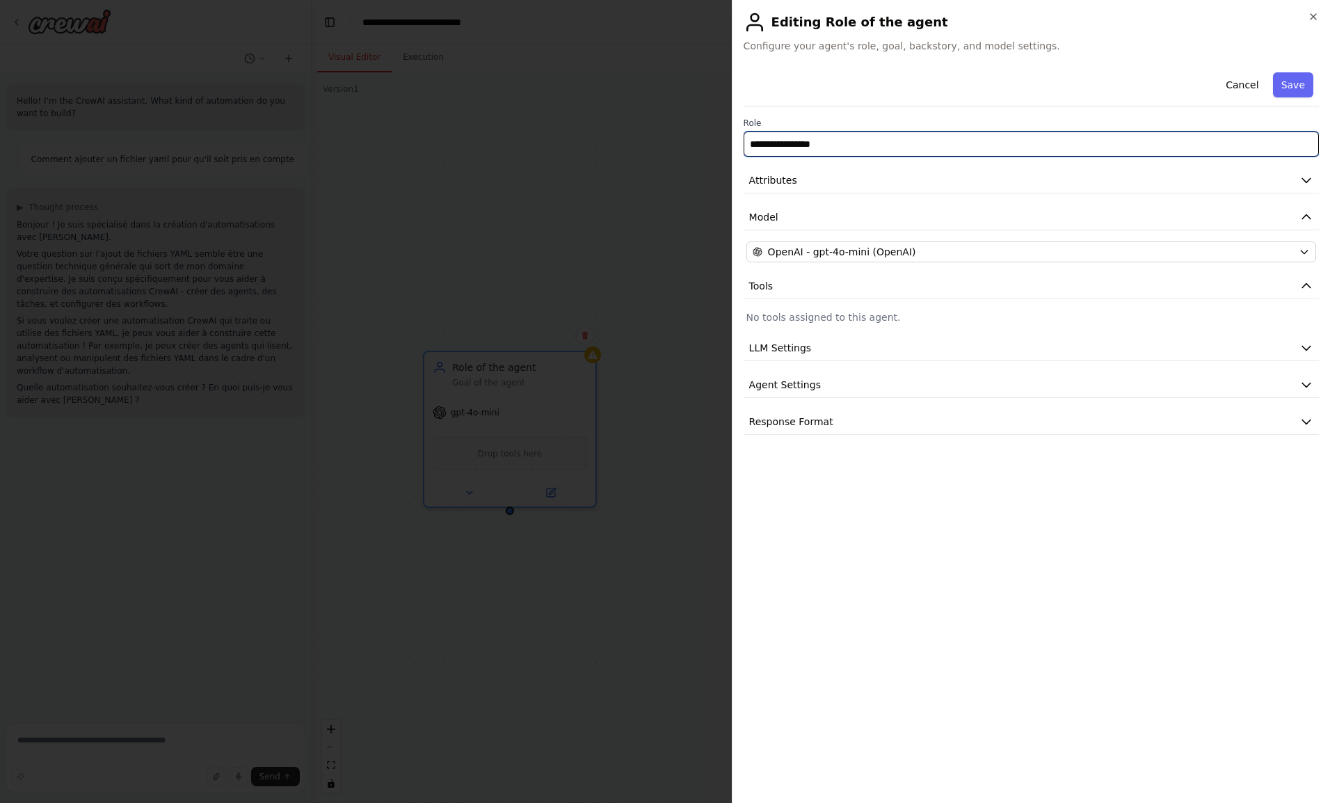
click at [787, 147] on input "**********" at bounding box center [1030, 143] width 575 height 25
click at [822, 138] on input "**********" at bounding box center [1030, 143] width 575 height 25
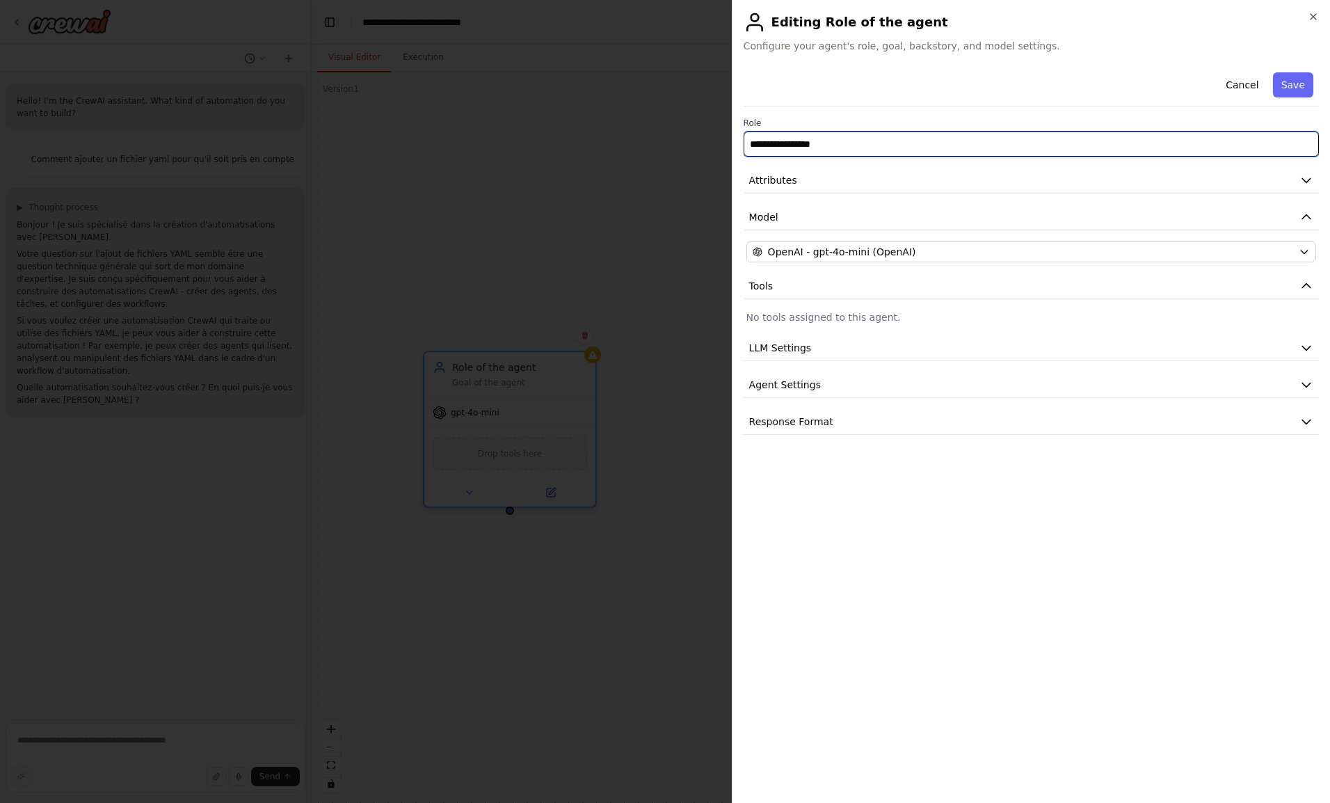
click at [822, 138] on input "**********" at bounding box center [1030, 143] width 575 height 25
paste input "**********"
type input "**********"
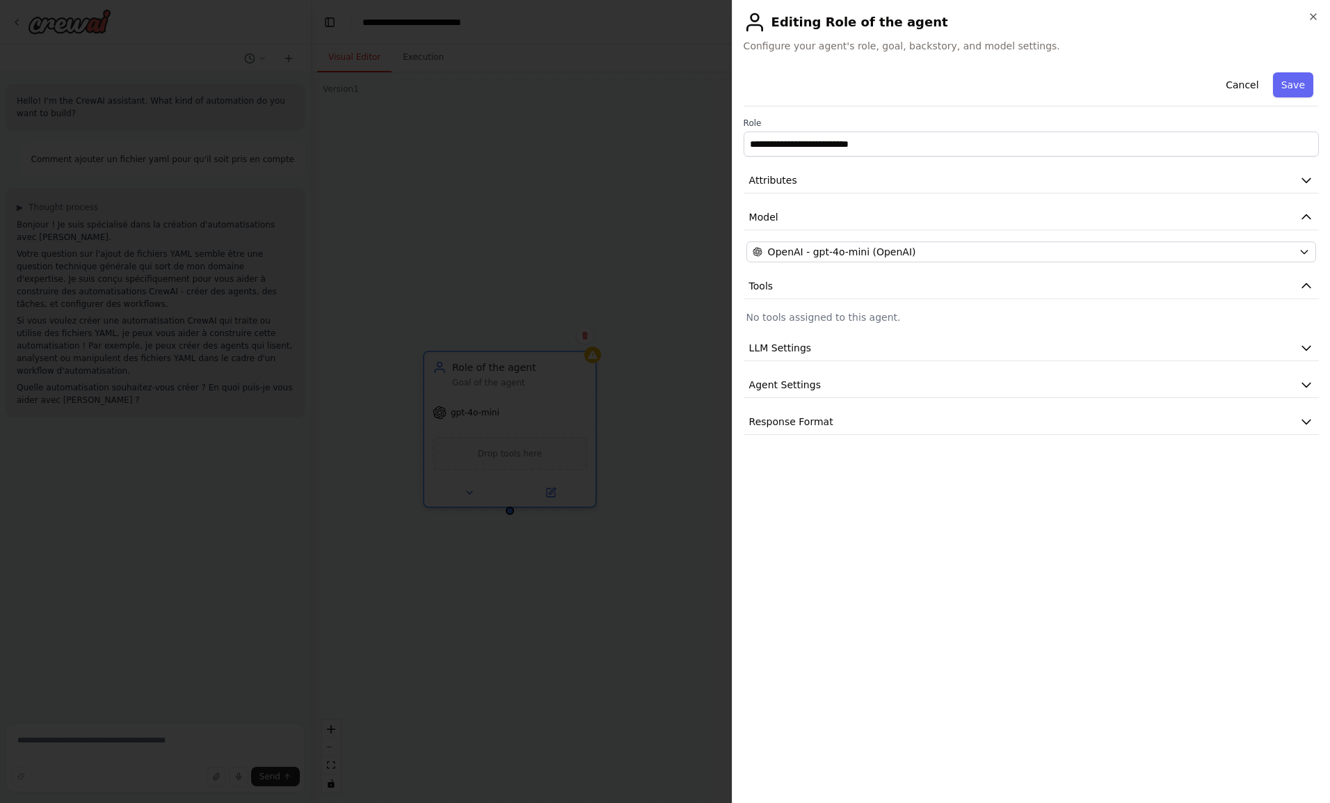
click at [785, 179] on span "Attributes" at bounding box center [773, 180] width 48 height 14
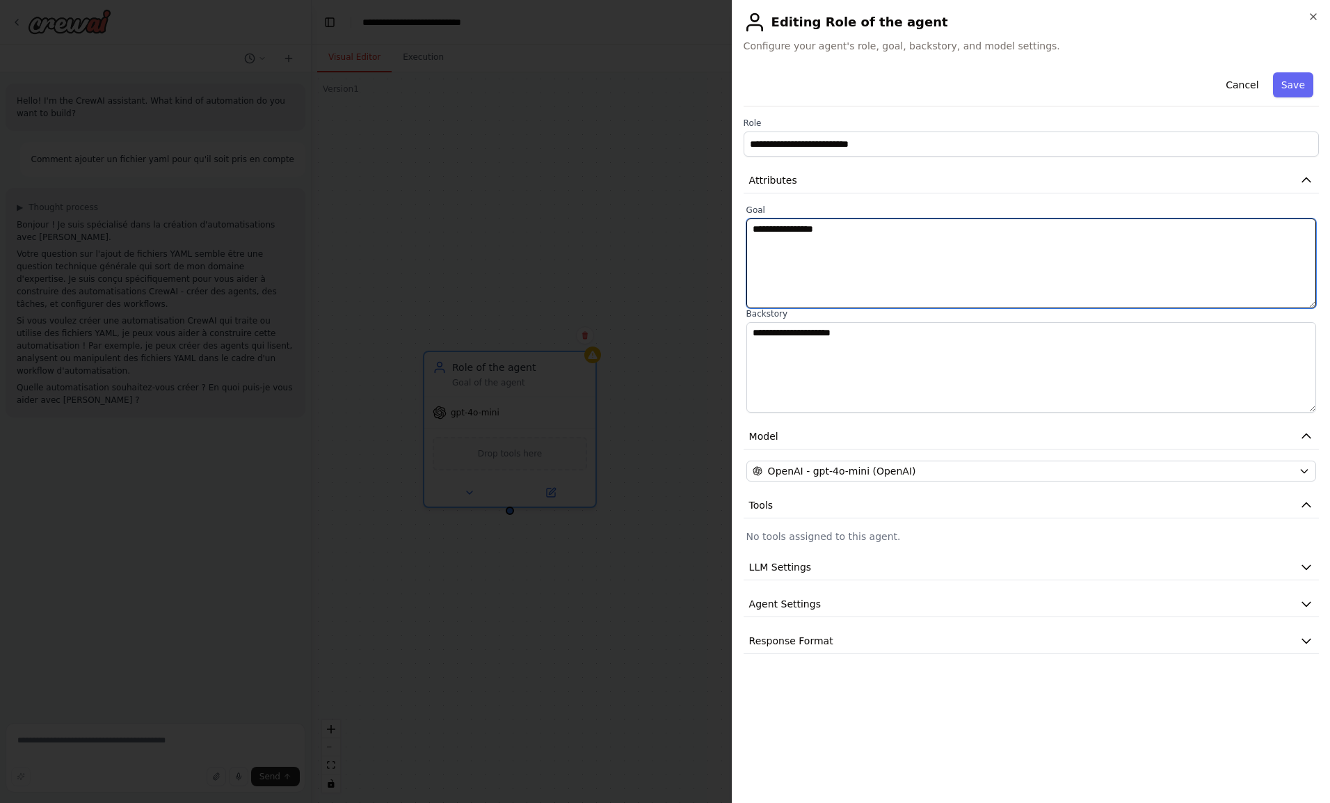
click at [794, 231] on textarea "**********" at bounding box center [1031, 263] width 570 height 90
paste textarea "**********"
type textarea "**********"
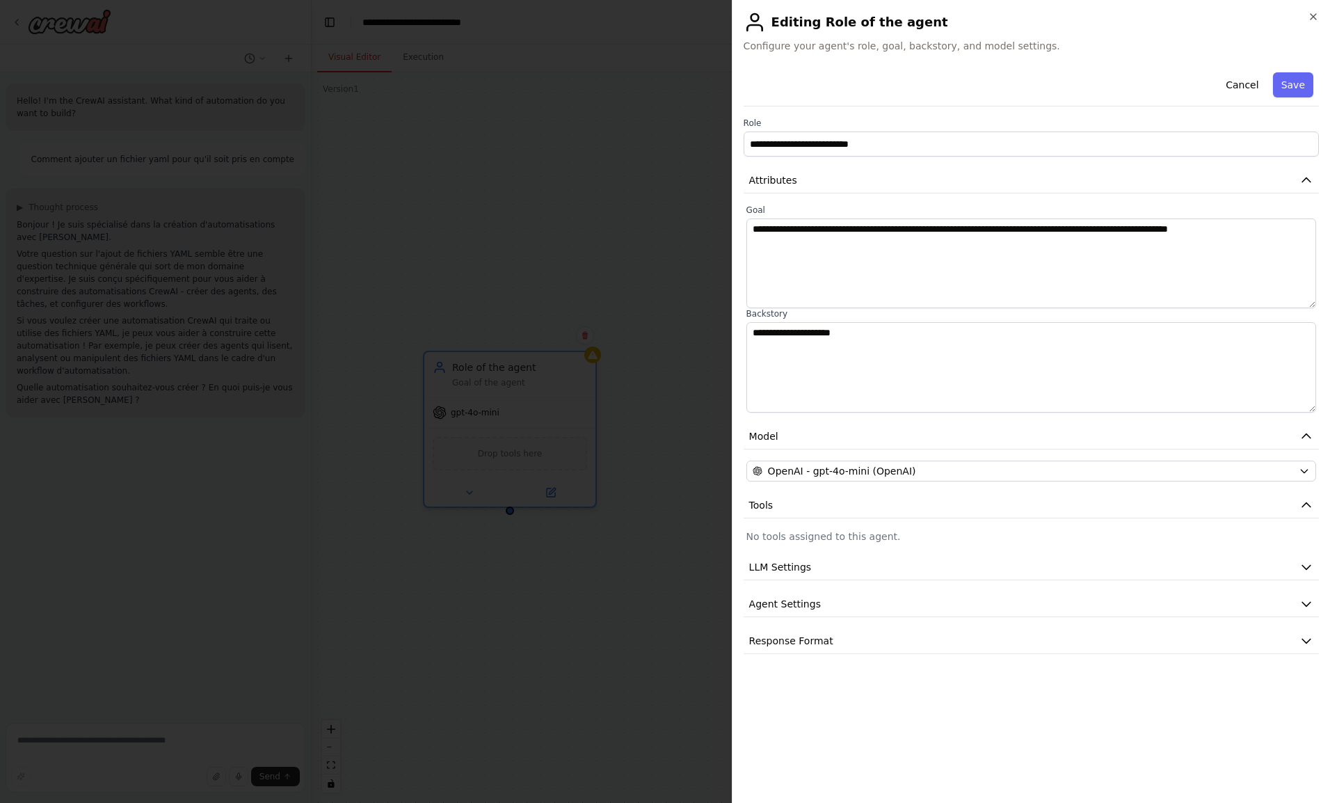
click at [860, 602] on button "Agent Settings" at bounding box center [1030, 604] width 575 height 26
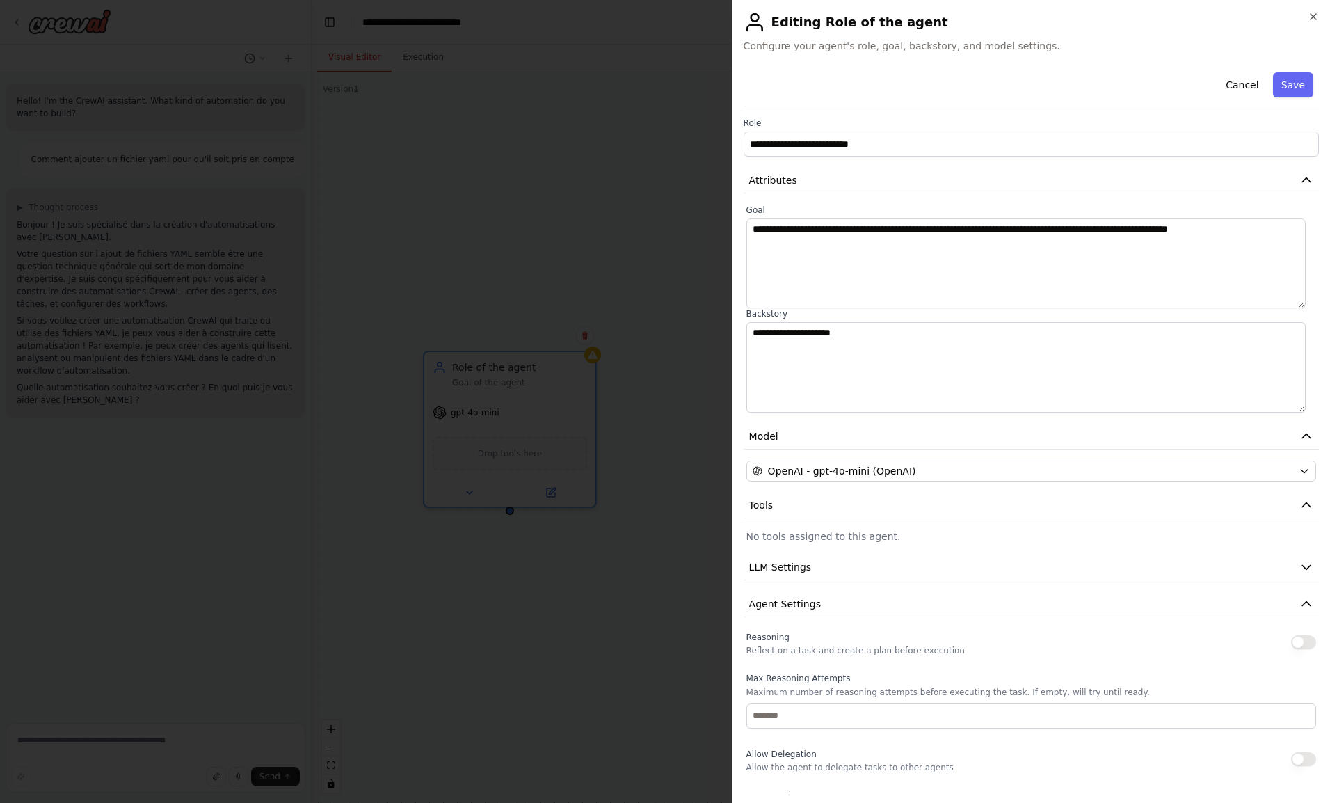
click at [810, 600] on span "Agent Settings" at bounding box center [785, 604] width 72 height 14
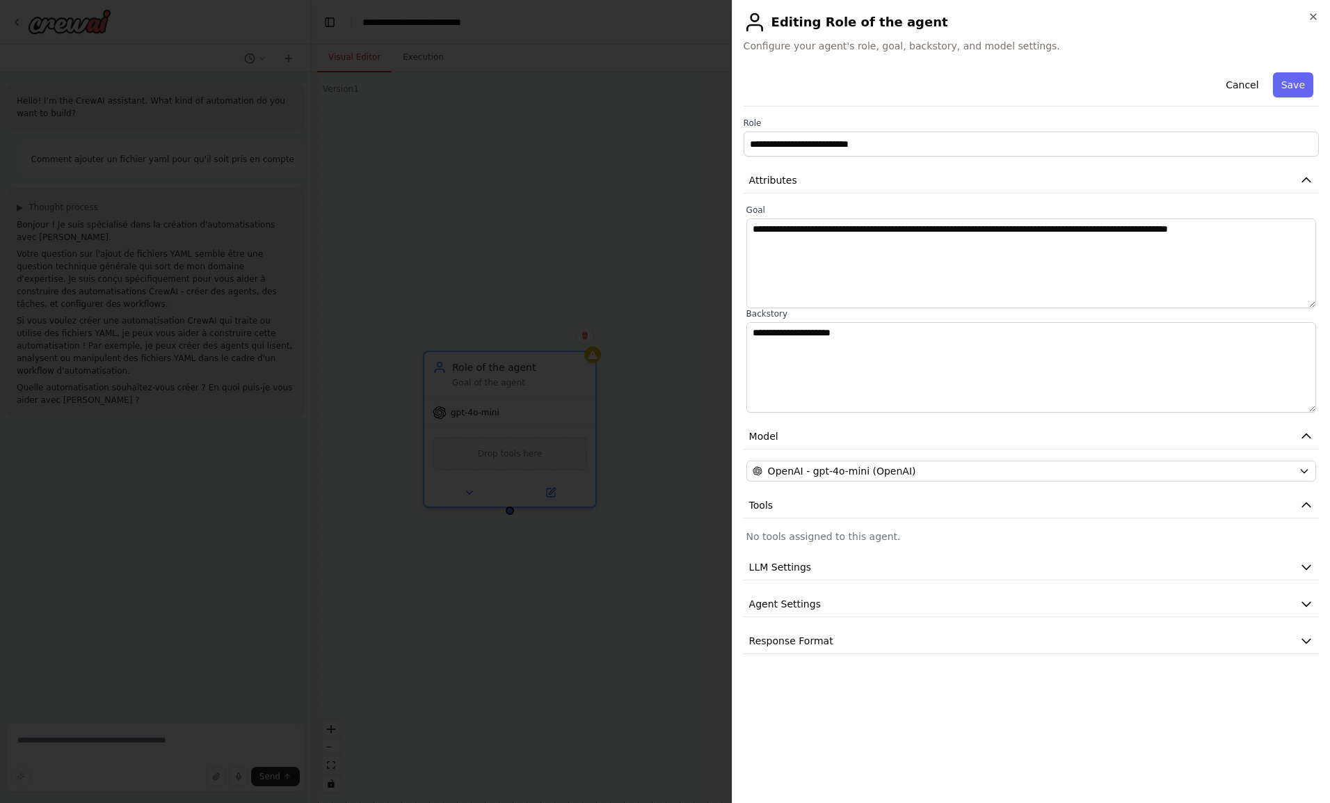
click at [805, 570] on button "LLM Settings" at bounding box center [1030, 567] width 575 height 26
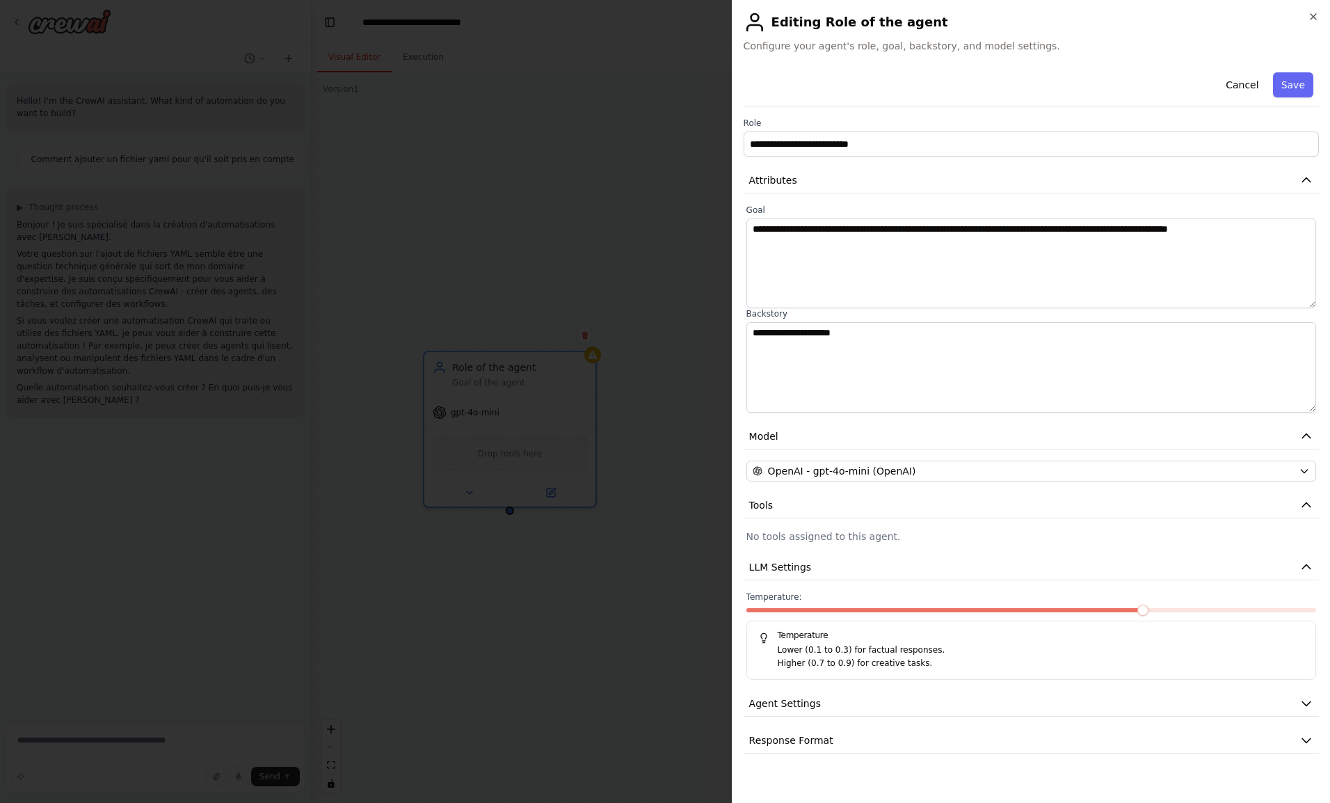
click at [805, 570] on button "LLM Settings" at bounding box center [1030, 567] width 575 height 26
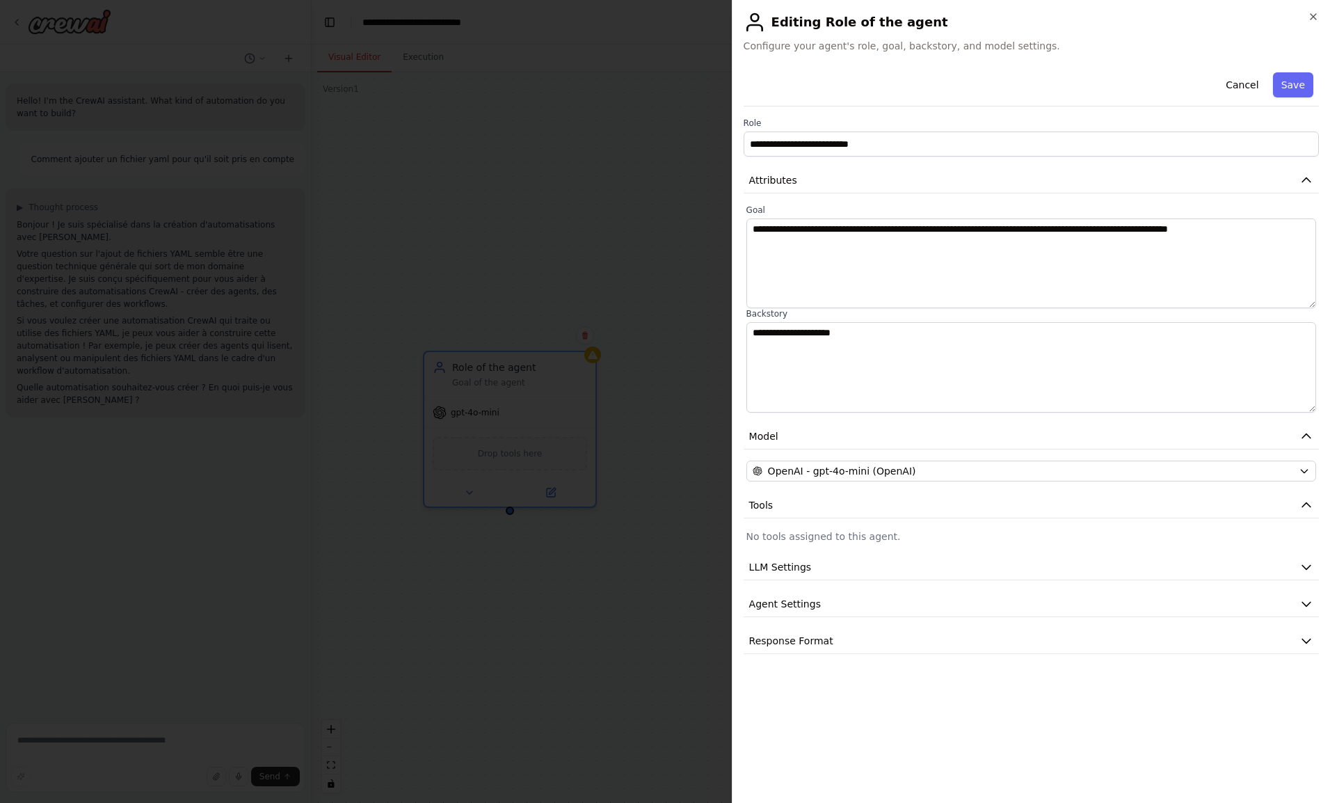
click at [815, 634] on span "Response Format" at bounding box center [791, 641] width 84 height 14
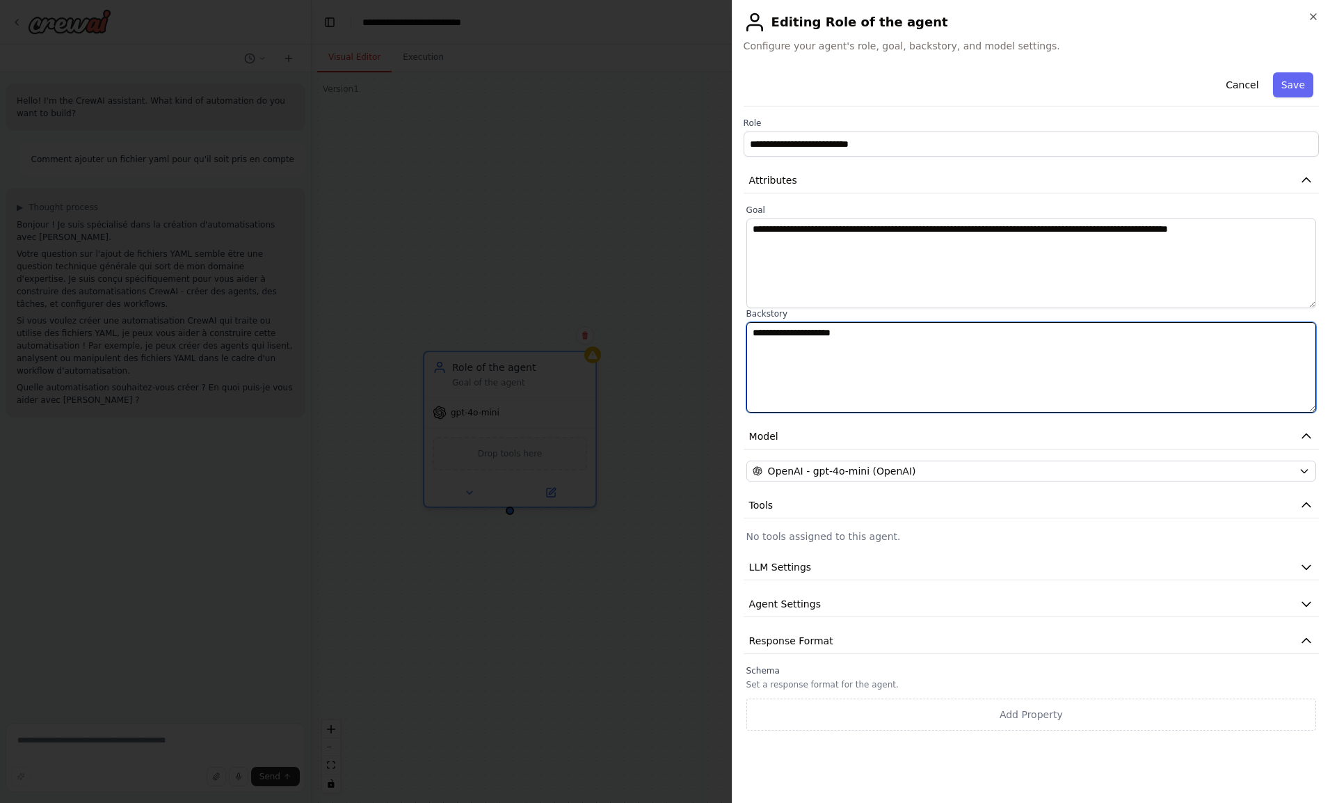
click at [812, 334] on textarea "**********" at bounding box center [1031, 367] width 570 height 90
paste textarea "**********"
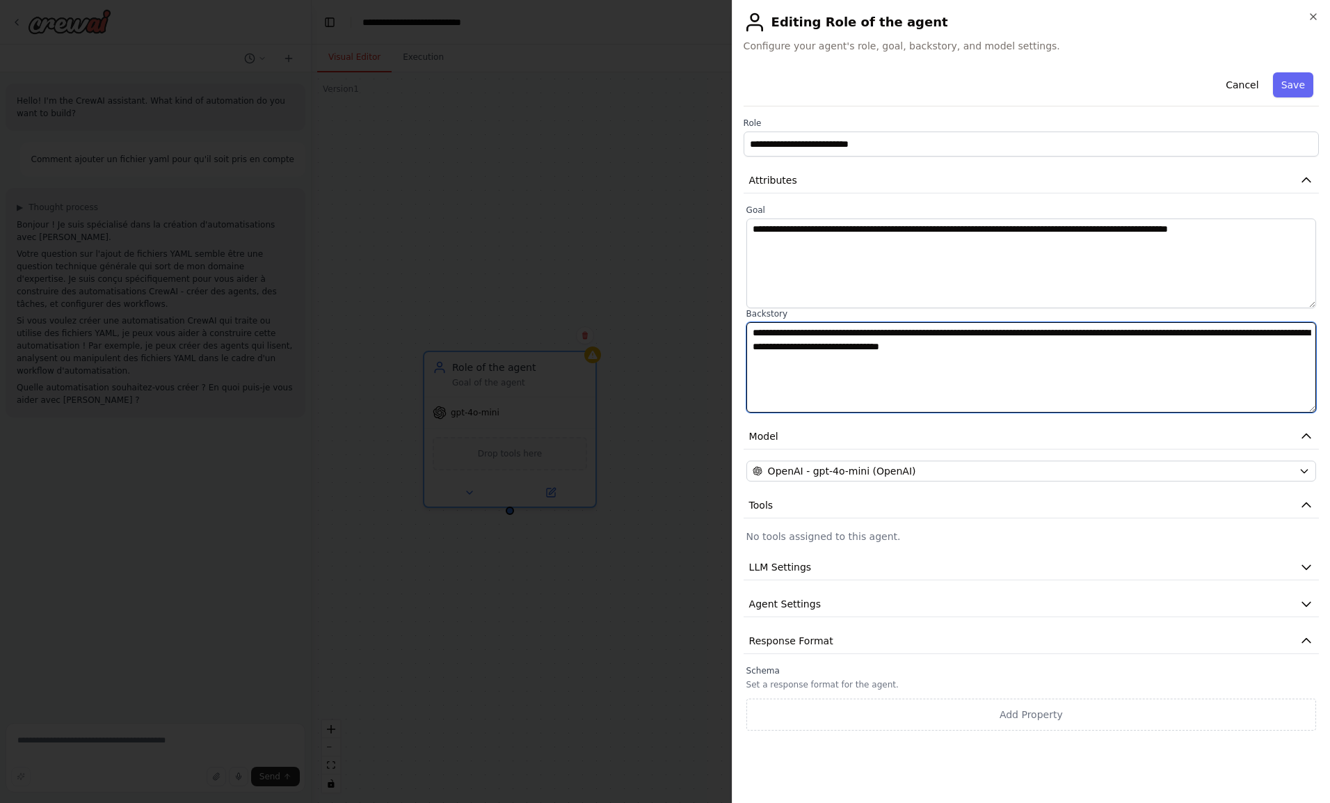
type textarea "**********"
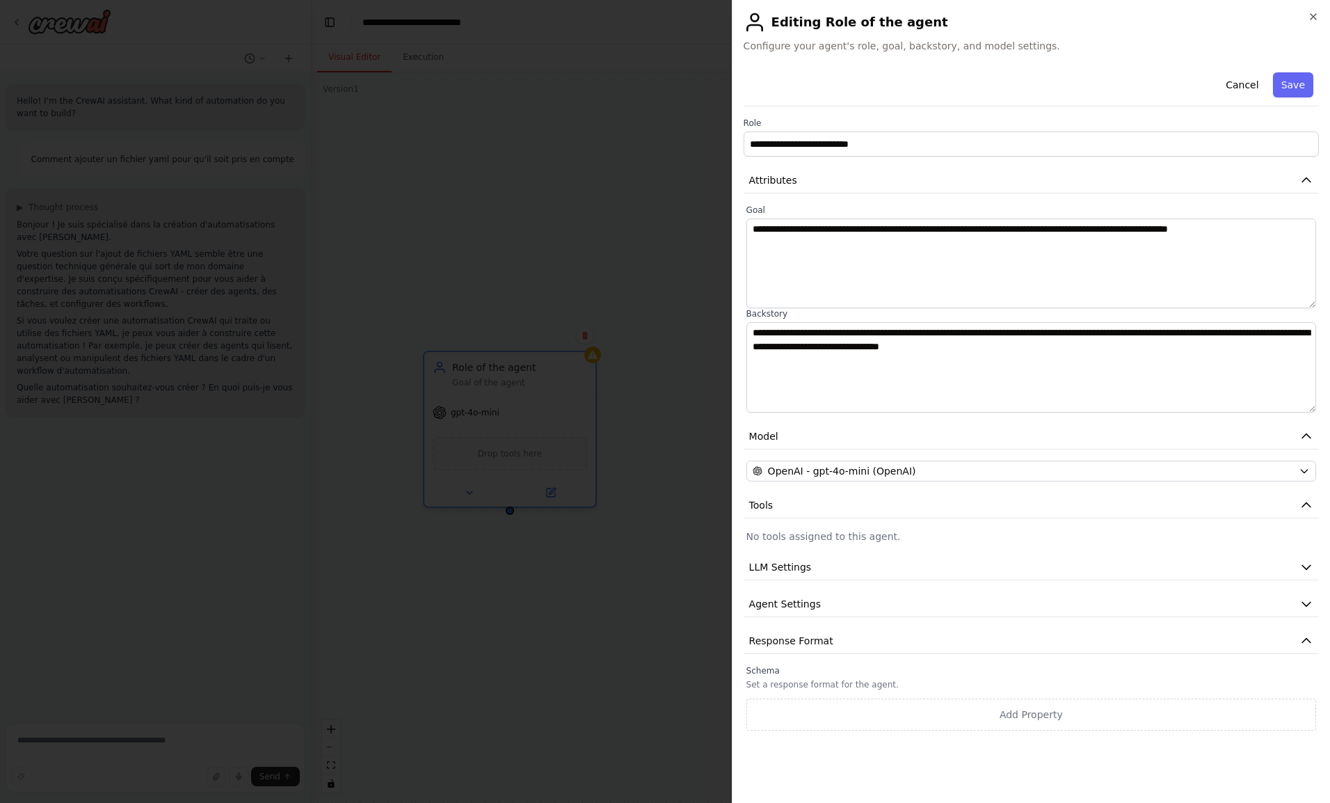
click at [794, 630] on button "Response Format" at bounding box center [1030, 641] width 575 height 26
click at [794, 593] on button "Agent Settings" at bounding box center [1030, 604] width 575 height 26
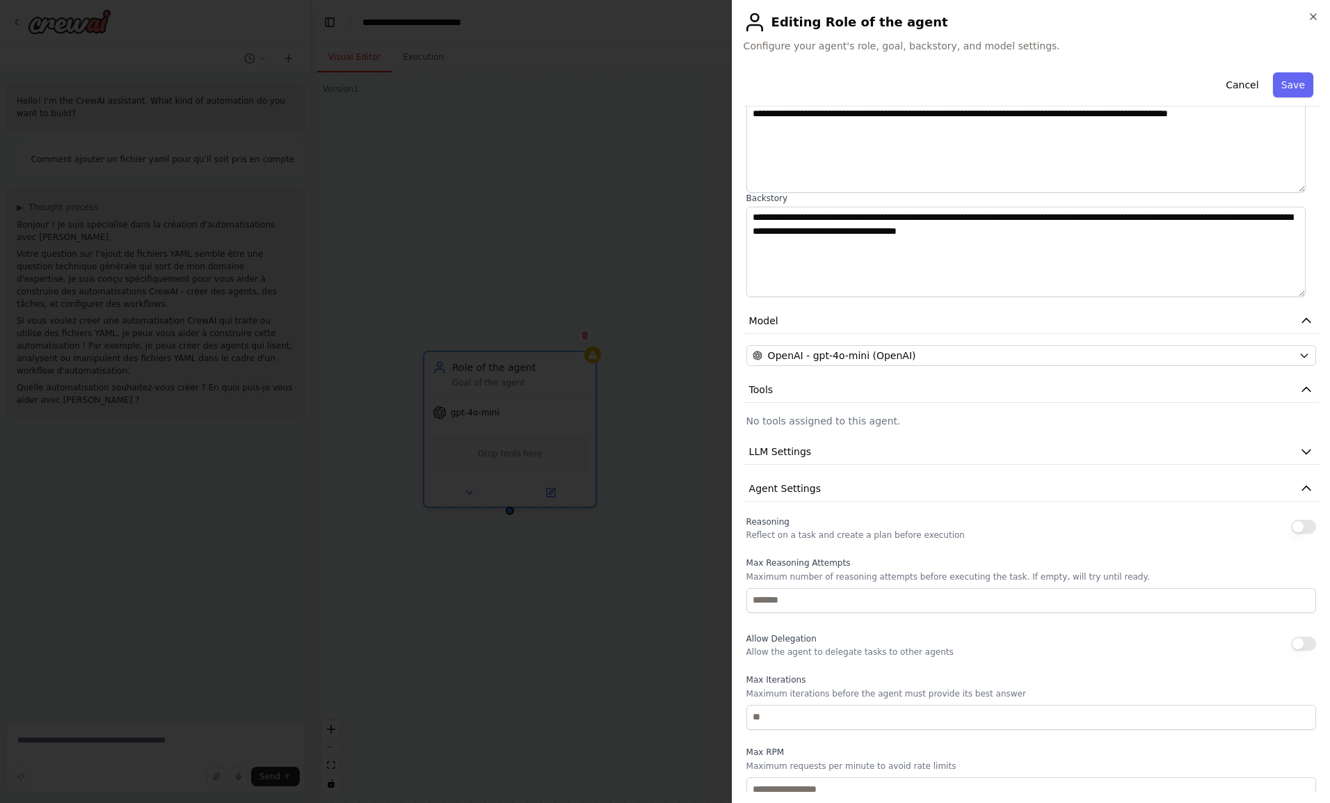
scroll to position [111, 0]
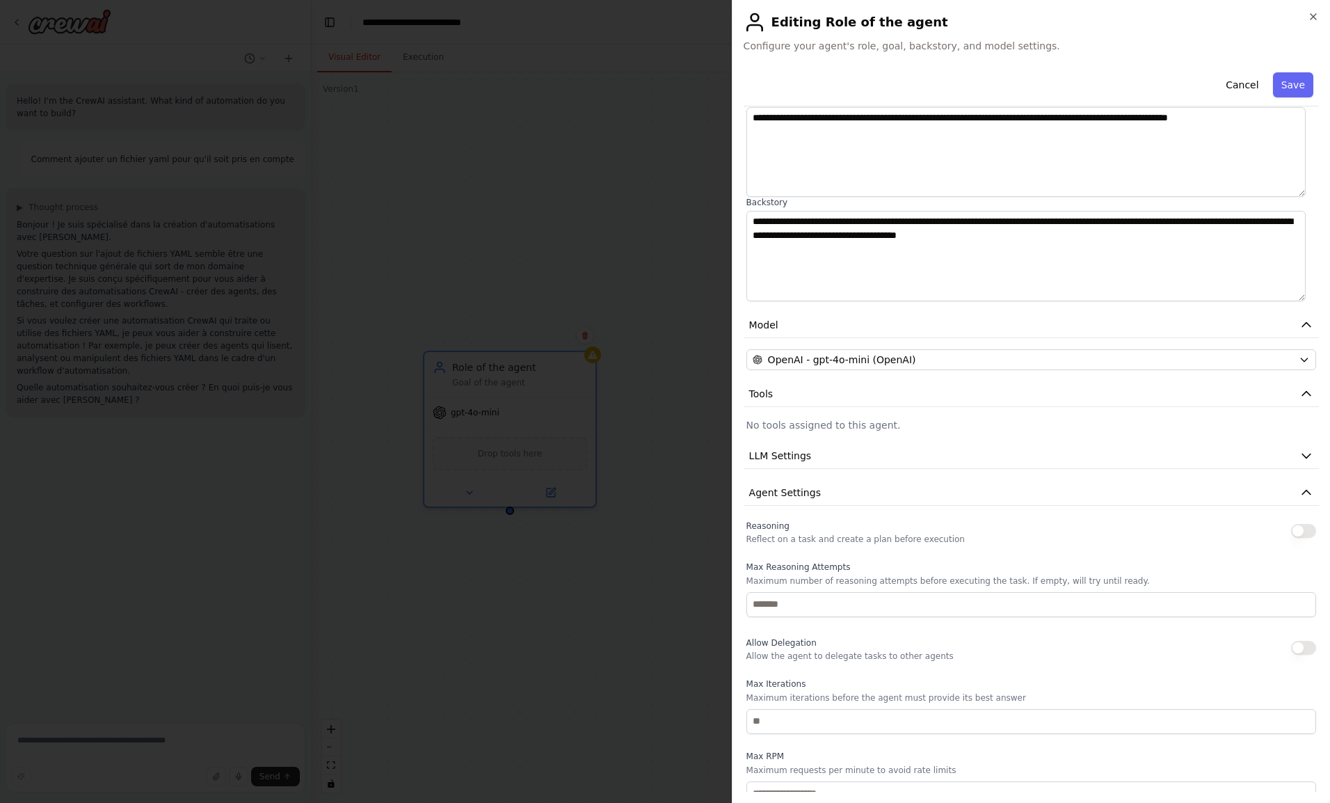
click at [778, 496] on span "Agent Settings" at bounding box center [785, 492] width 72 height 14
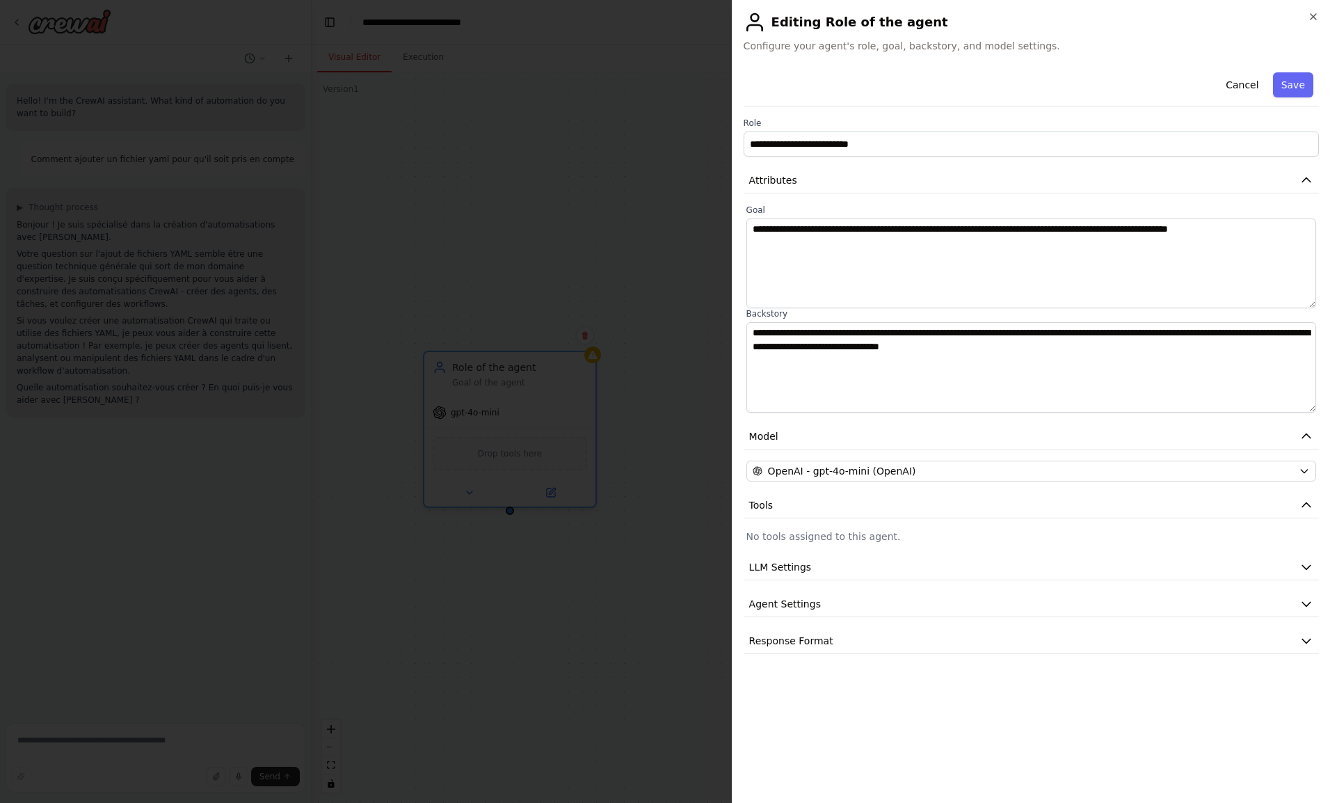
click at [791, 568] on span "LLM Settings" at bounding box center [780, 567] width 63 height 14
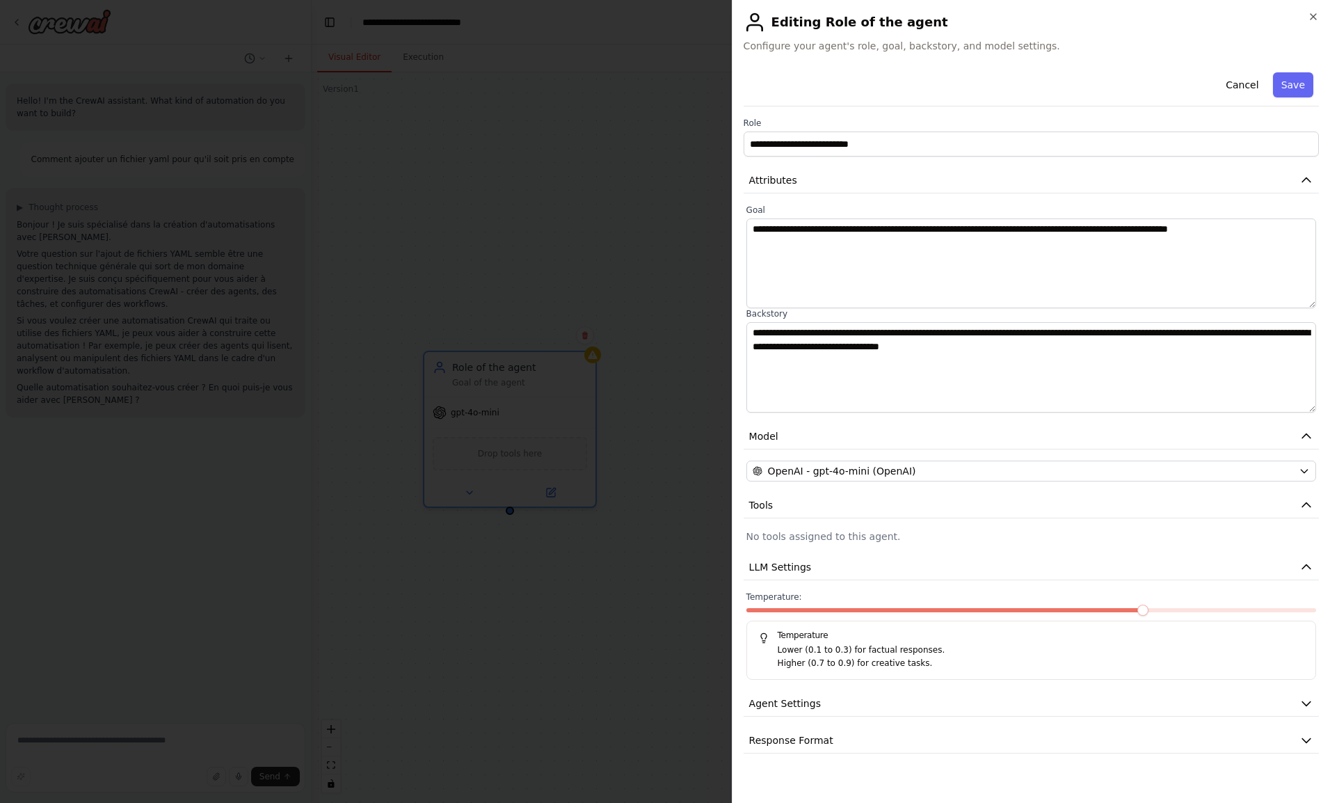
click at [791, 568] on span "LLM Settings" at bounding box center [780, 567] width 63 height 14
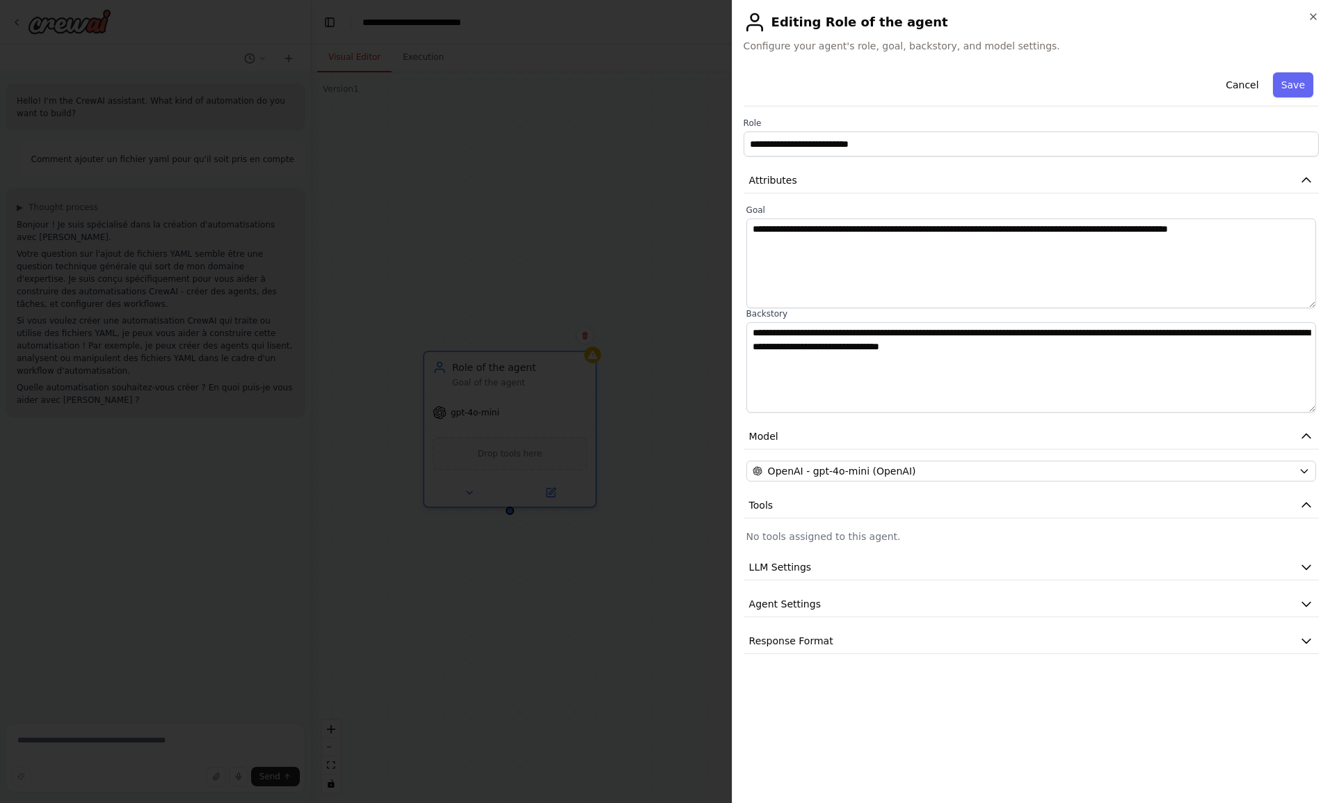
click at [1291, 77] on button "Save" at bounding box center [1293, 84] width 40 height 25
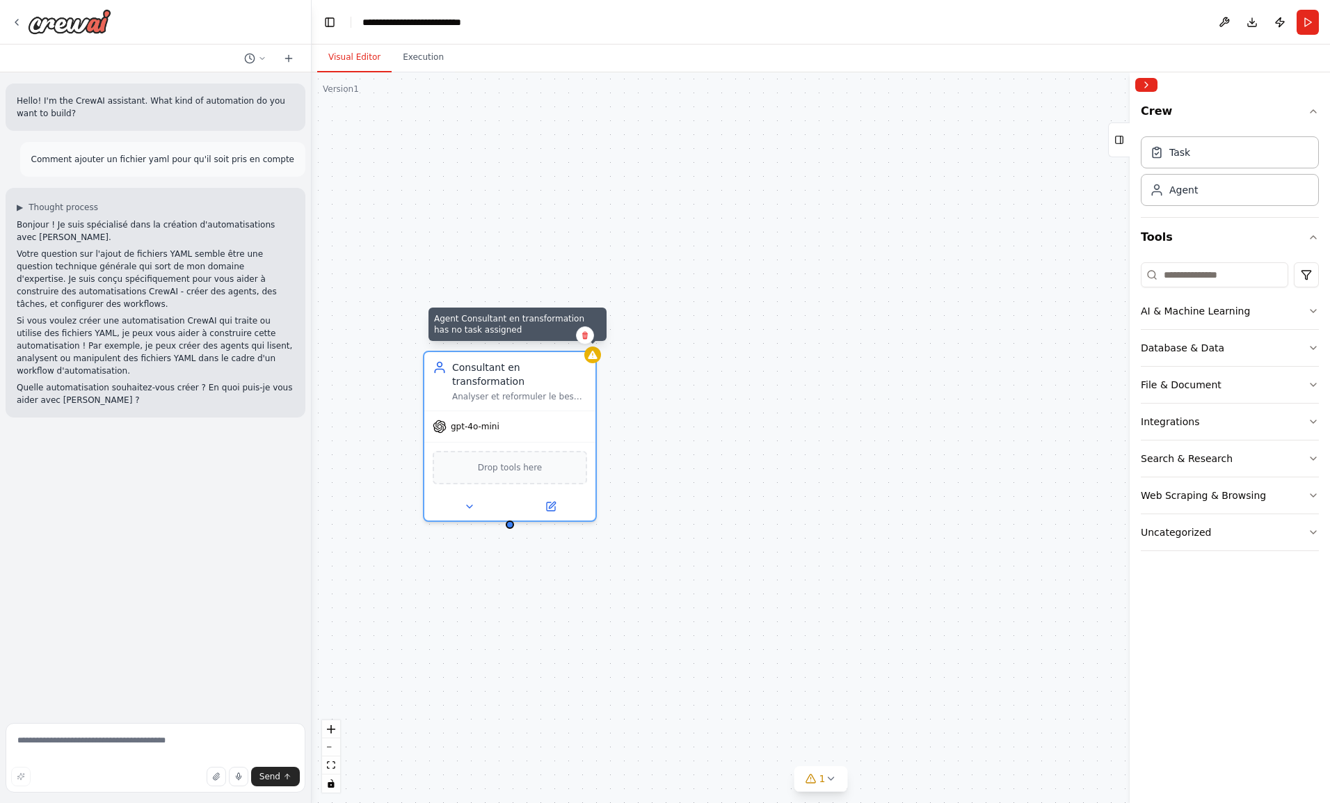
click at [590, 359] on div at bounding box center [592, 354] width 17 height 17
click at [464, 501] on icon at bounding box center [469, 506] width 11 height 11
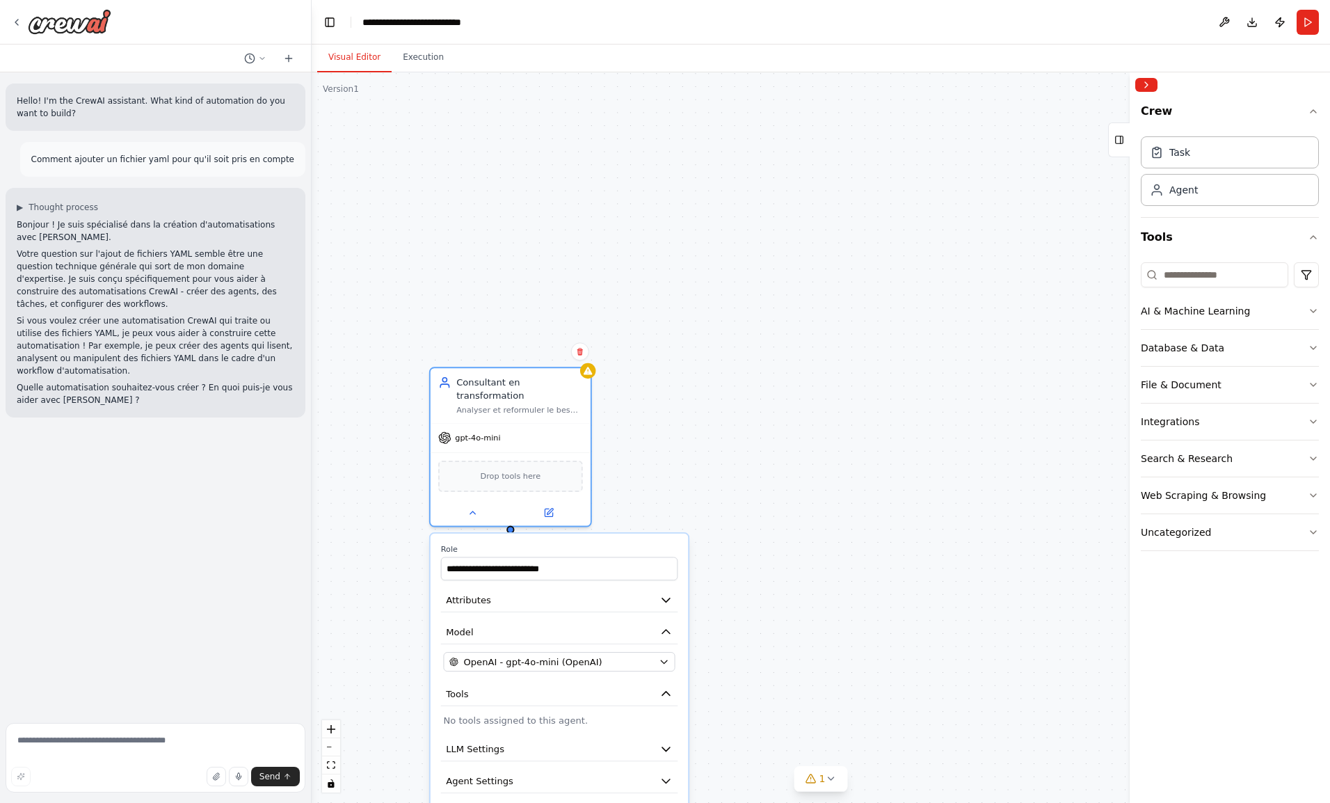
click at [552, 508] on icon at bounding box center [549, 512] width 8 height 8
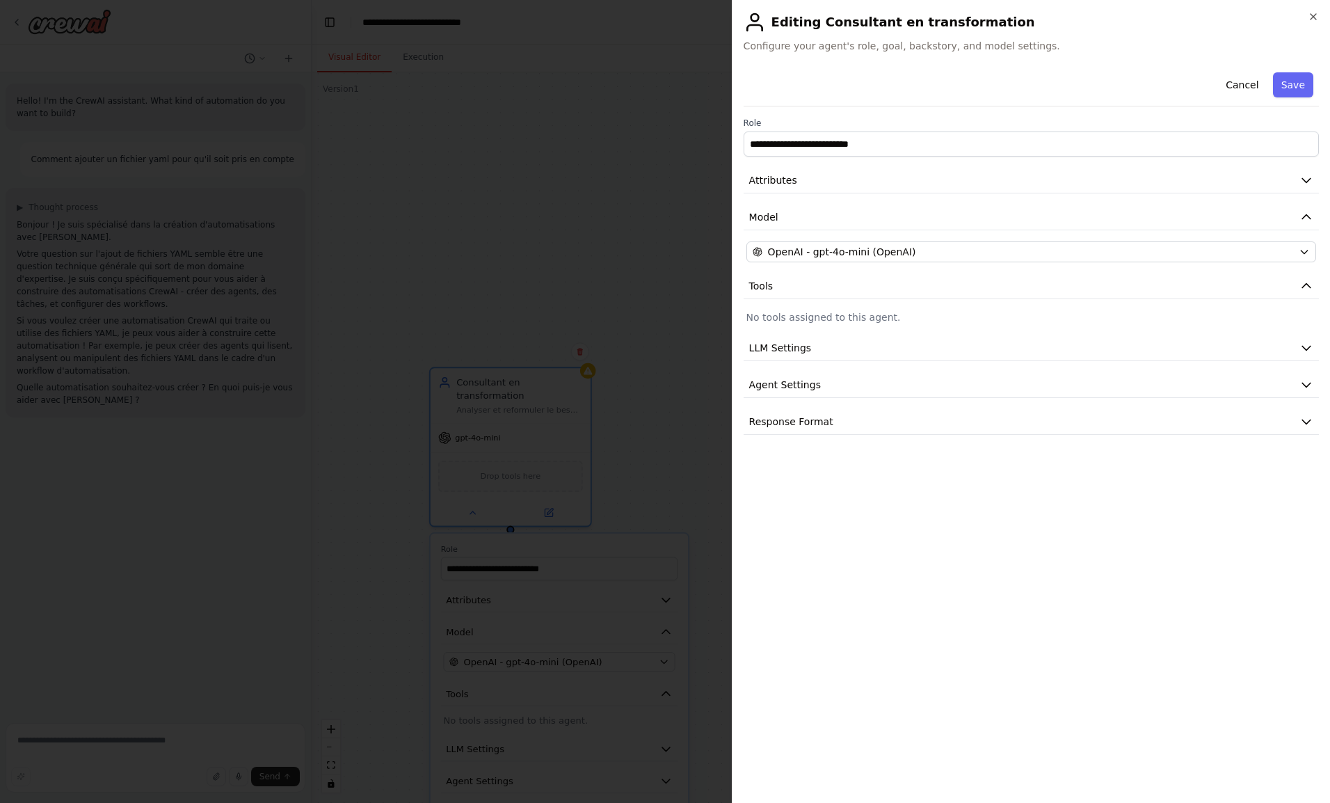
click at [803, 220] on button "Model" at bounding box center [1030, 217] width 575 height 26
click at [791, 193] on div "**********" at bounding box center [1030, 251] width 575 height 368
click at [785, 187] on button "Attributes" at bounding box center [1030, 181] width 575 height 26
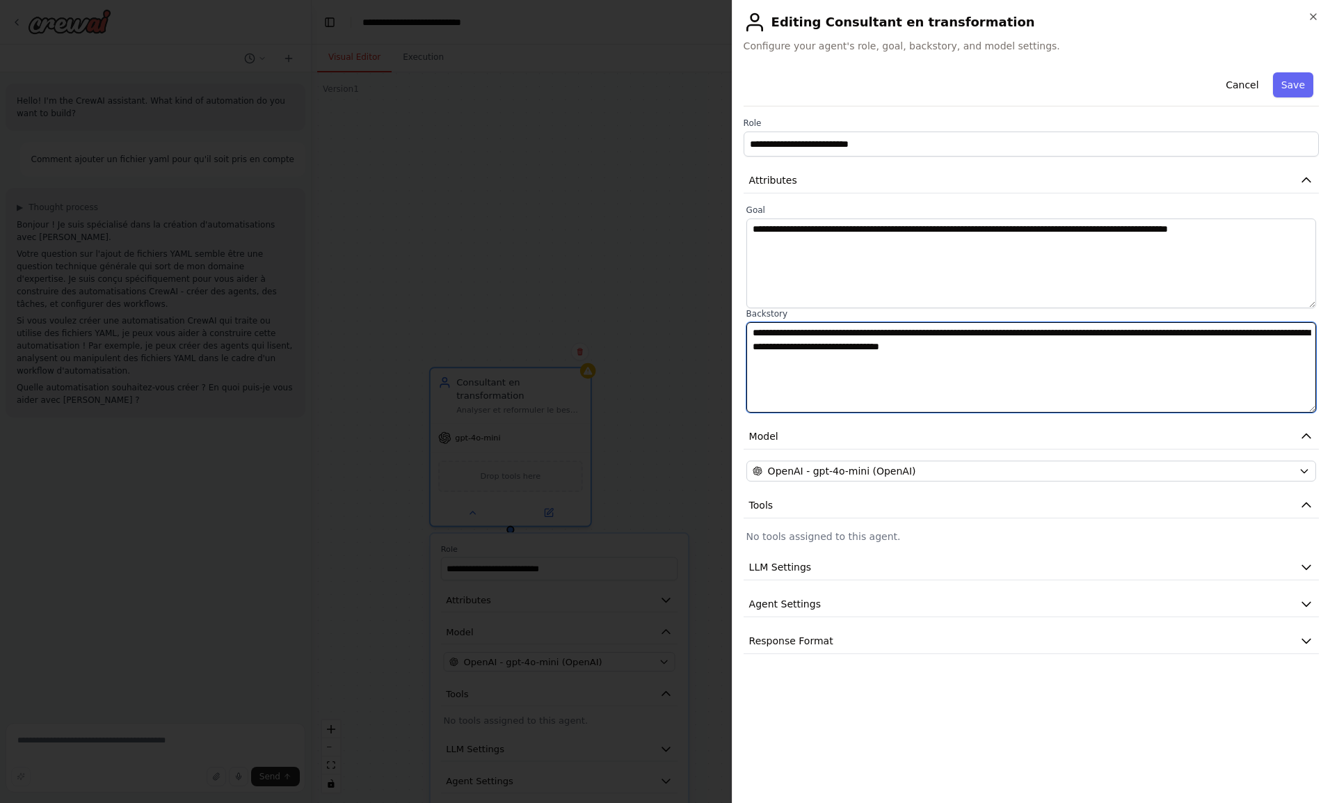
click at [905, 337] on textarea "**********" at bounding box center [1031, 367] width 570 height 90
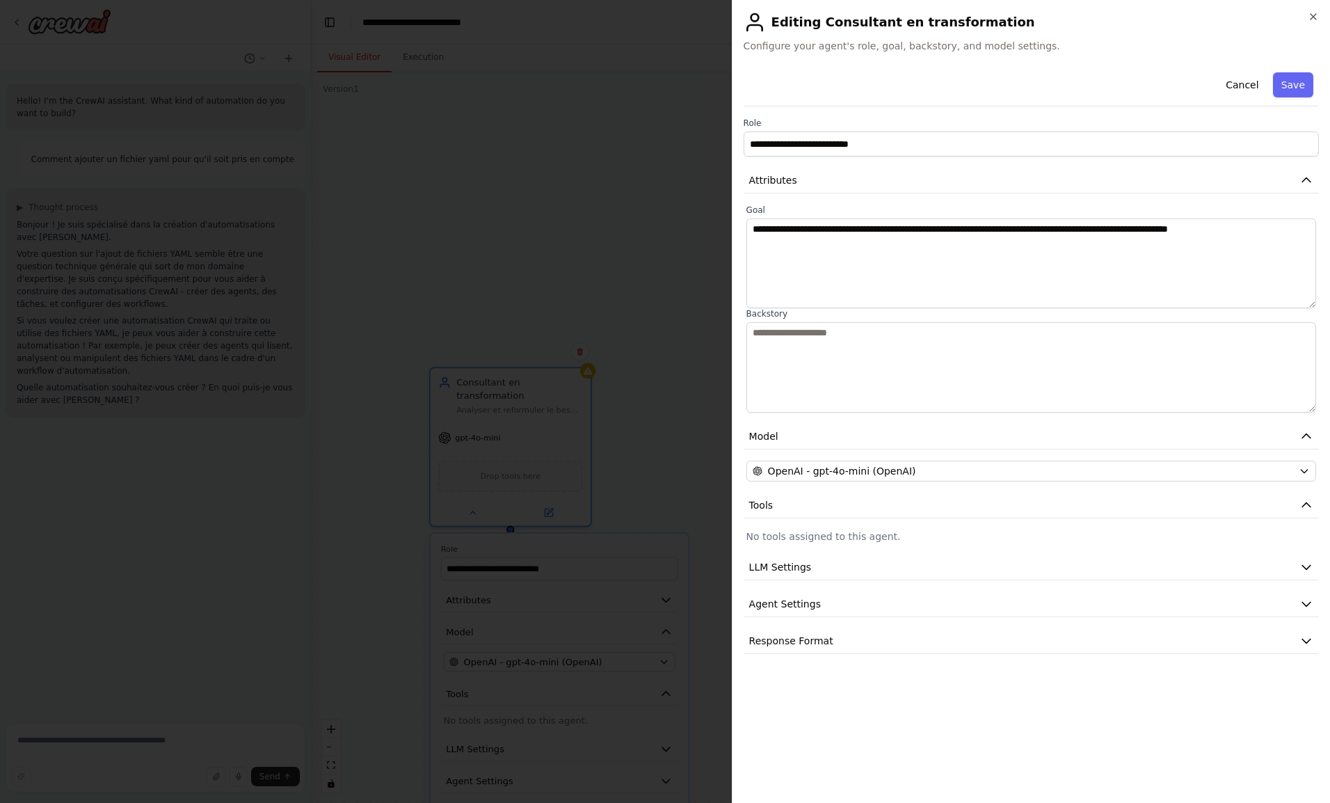
click at [803, 608] on span "Agent Settings" at bounding box center [785, 604] width 72 height 14
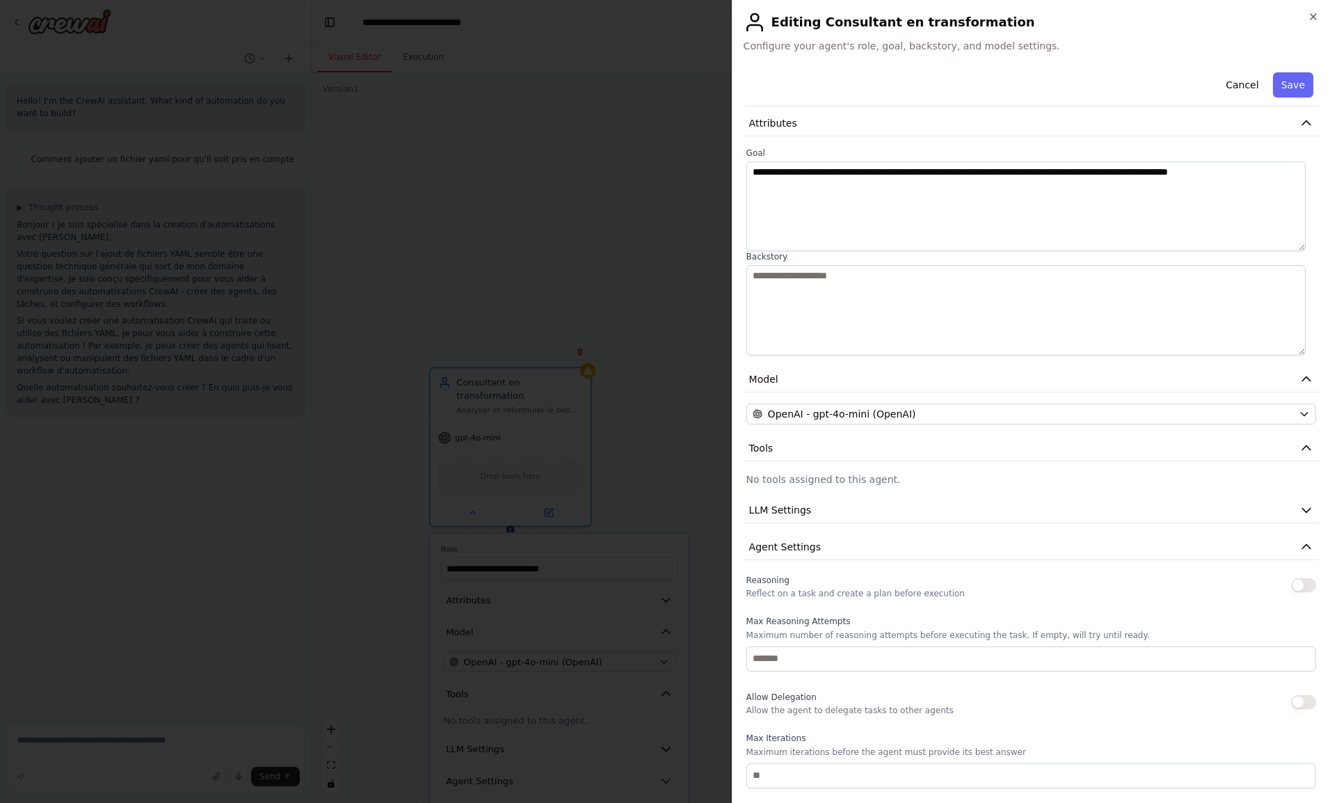
scroll to position [56, 0]
click at [794, 513] on span "LLM Settings" at bounding box center [780, 511] width 63 height 14
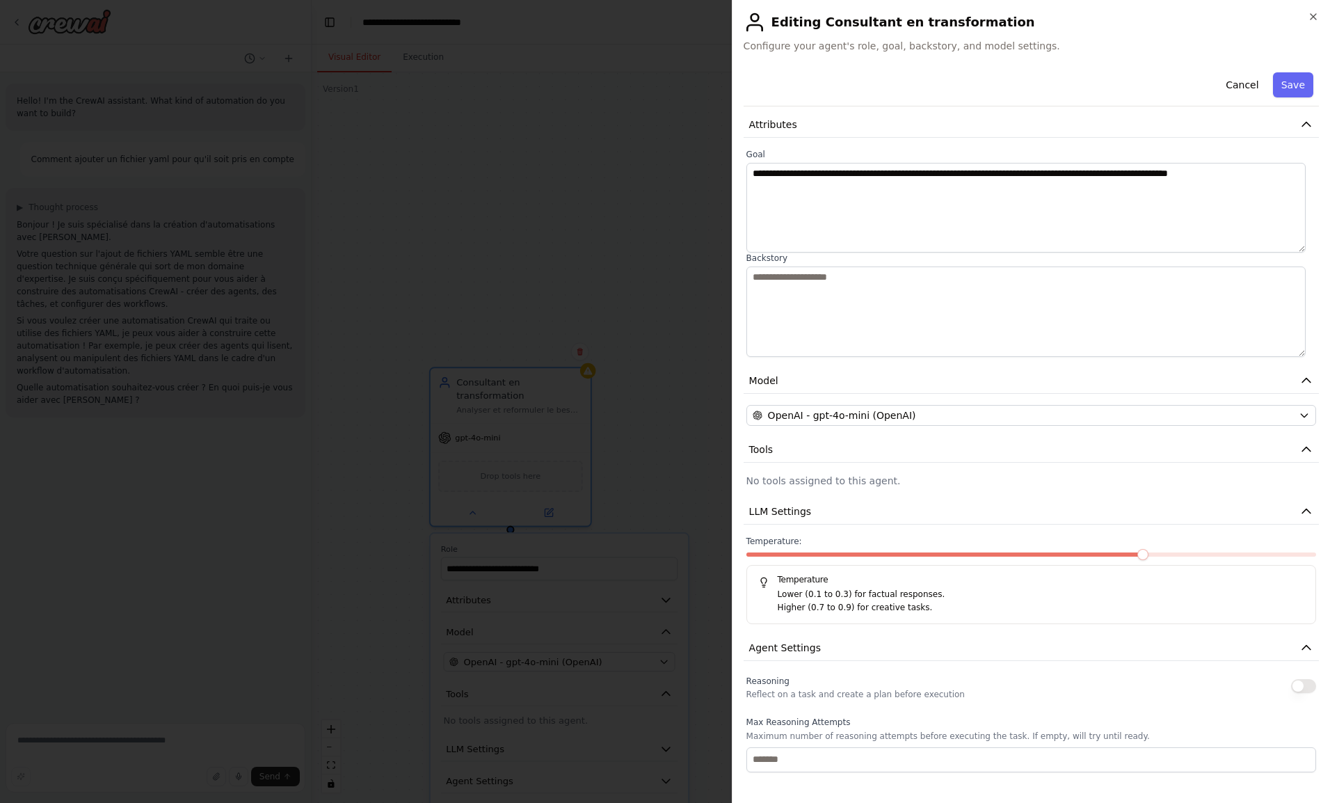
click at [851, 690] on p "Reflect on a task and create a plan before execution" at bounding box center [855, 694] width 218 height 11
click at [790, 506] on span "LLM Settings" at bounding box center [780, 511] width 63 height 14
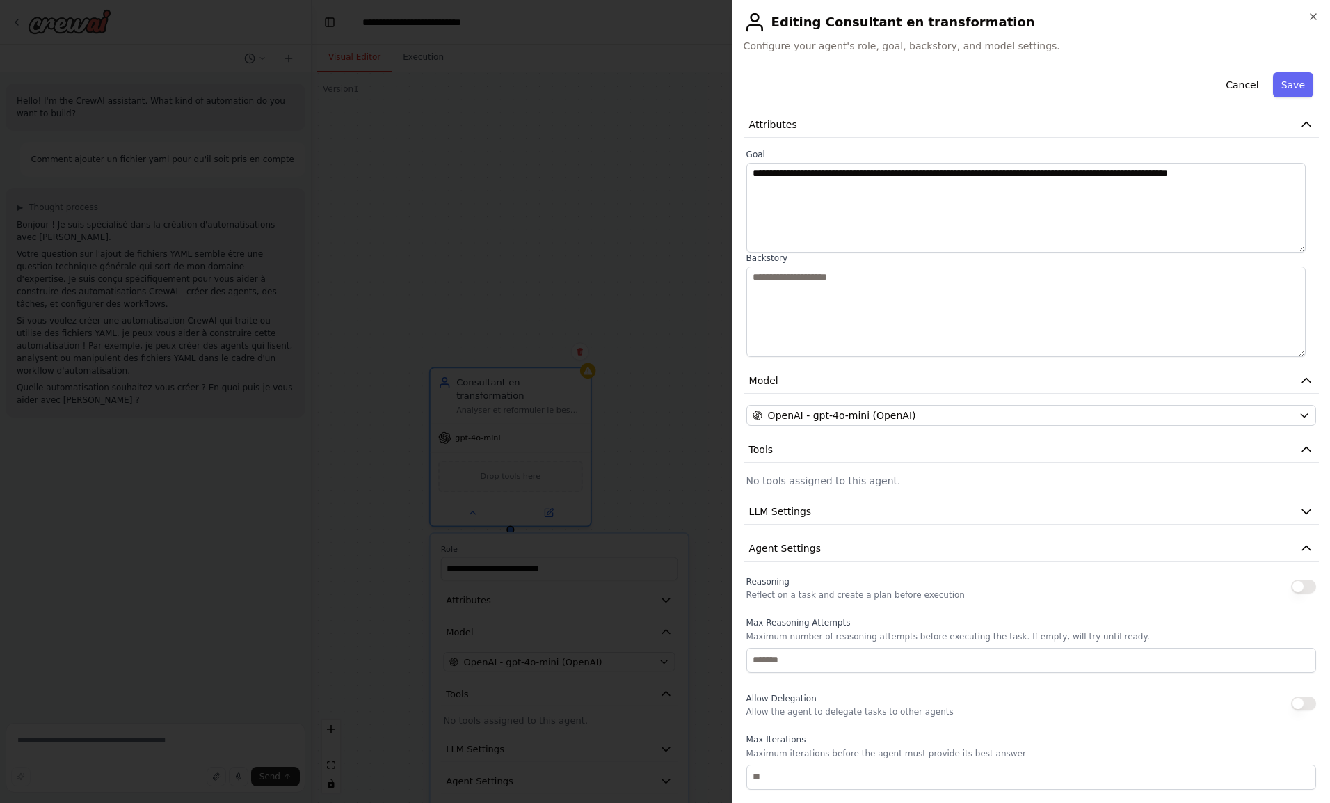
click at [791, 381] on button "Model" at bounding box center [1030, 381] width 575 height 26
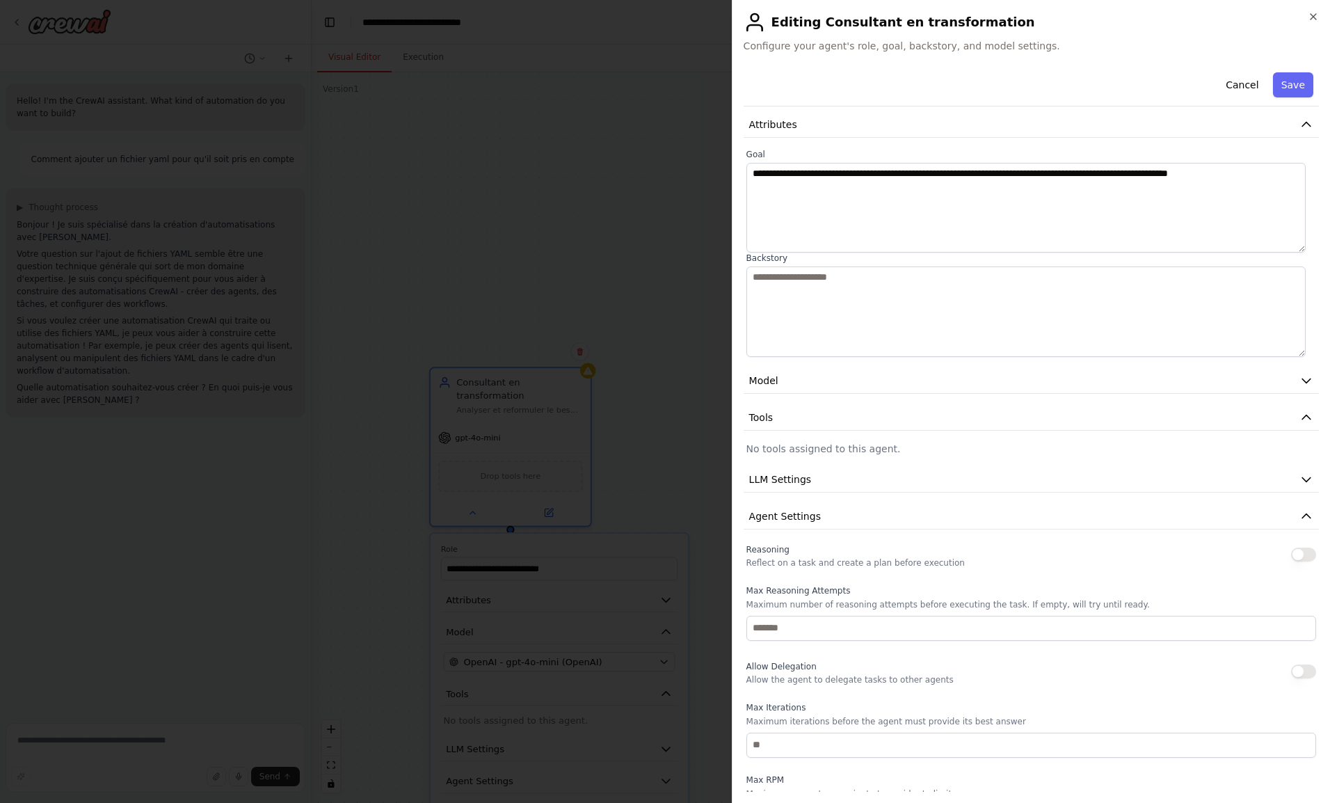
click at [803, 118] on button "Attributes" at bounding box center [1030, 125] width 575 height 26
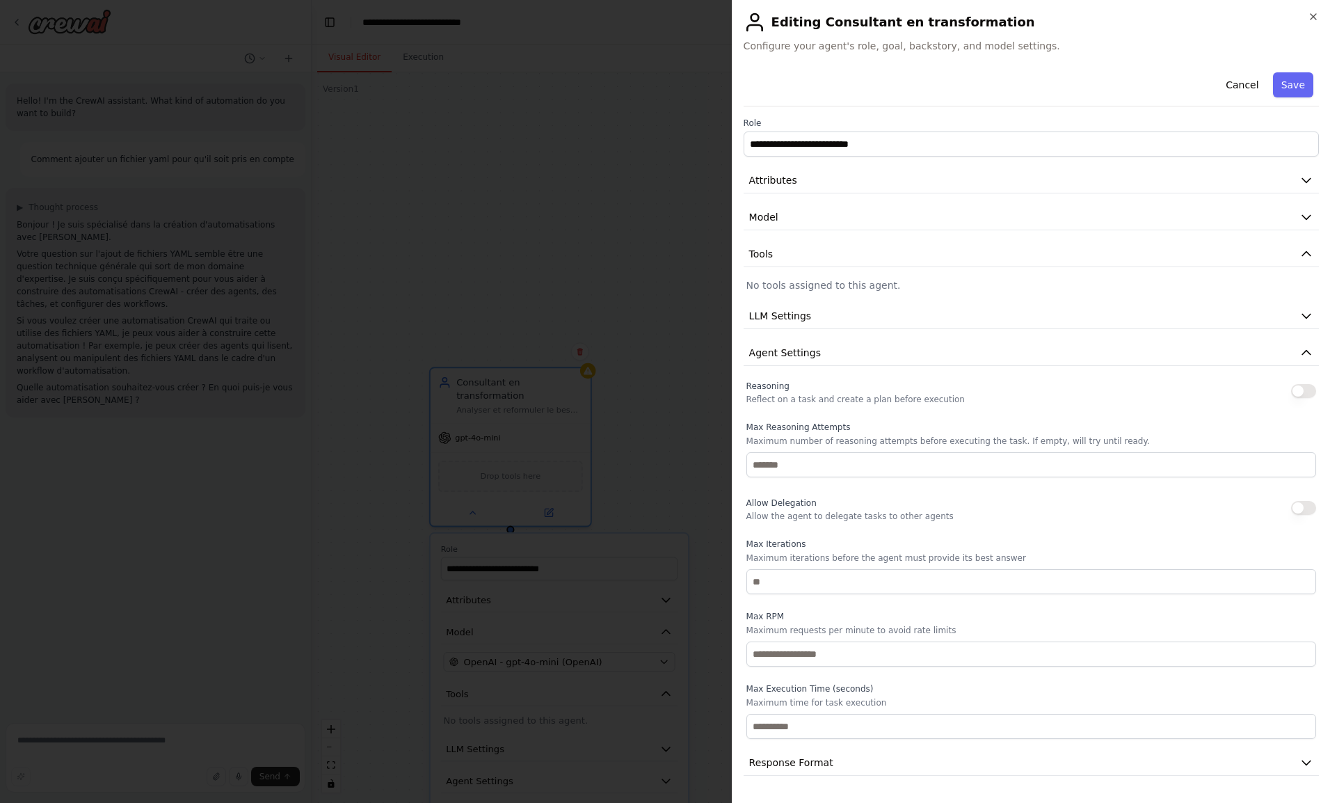
scroll to position [0, 0]
click at [1289, 81] on button "Save" at bounding box center [1293, 84] width 40 height 25
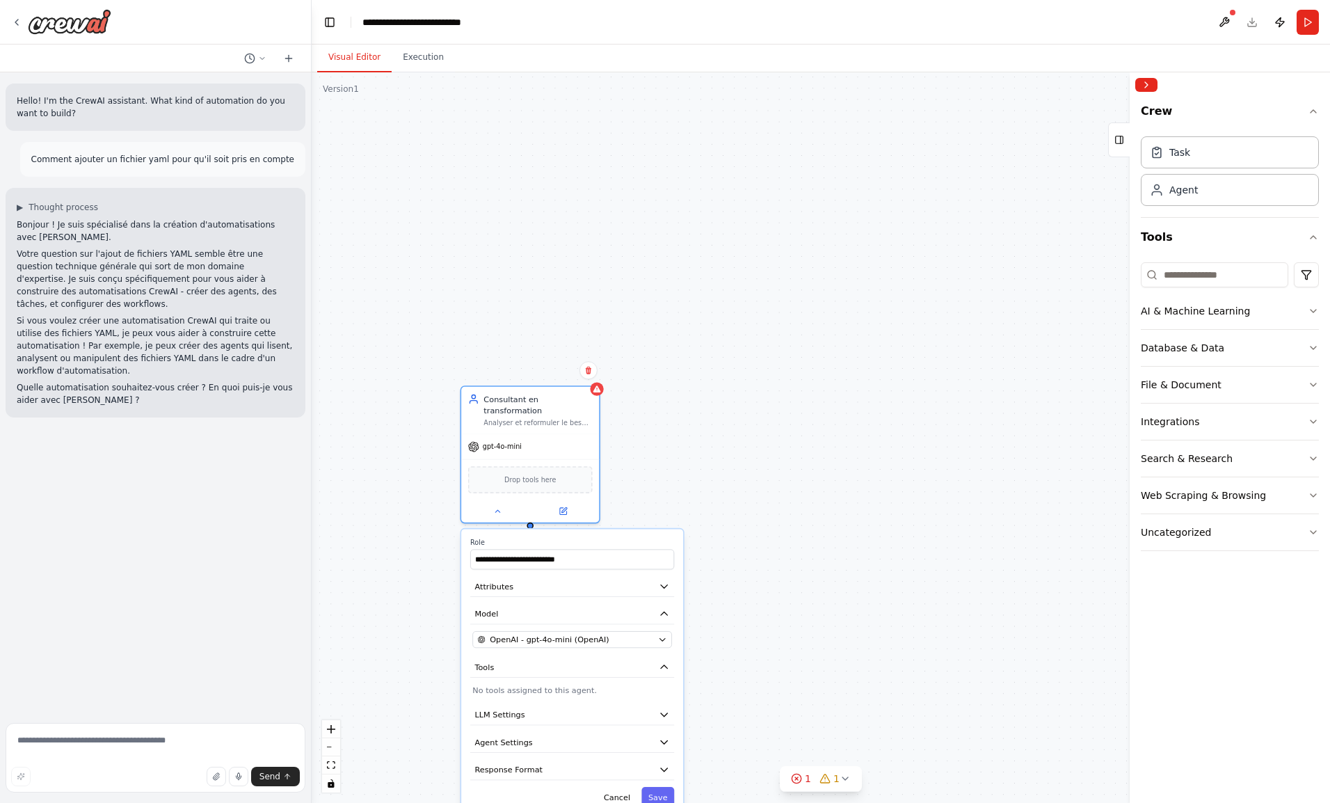
click at [801, 776] on icon at bounding box center [796, 778] width 11 height 11
click at [926, 722] on button at bounding box center [938, 724] width 24 height 17
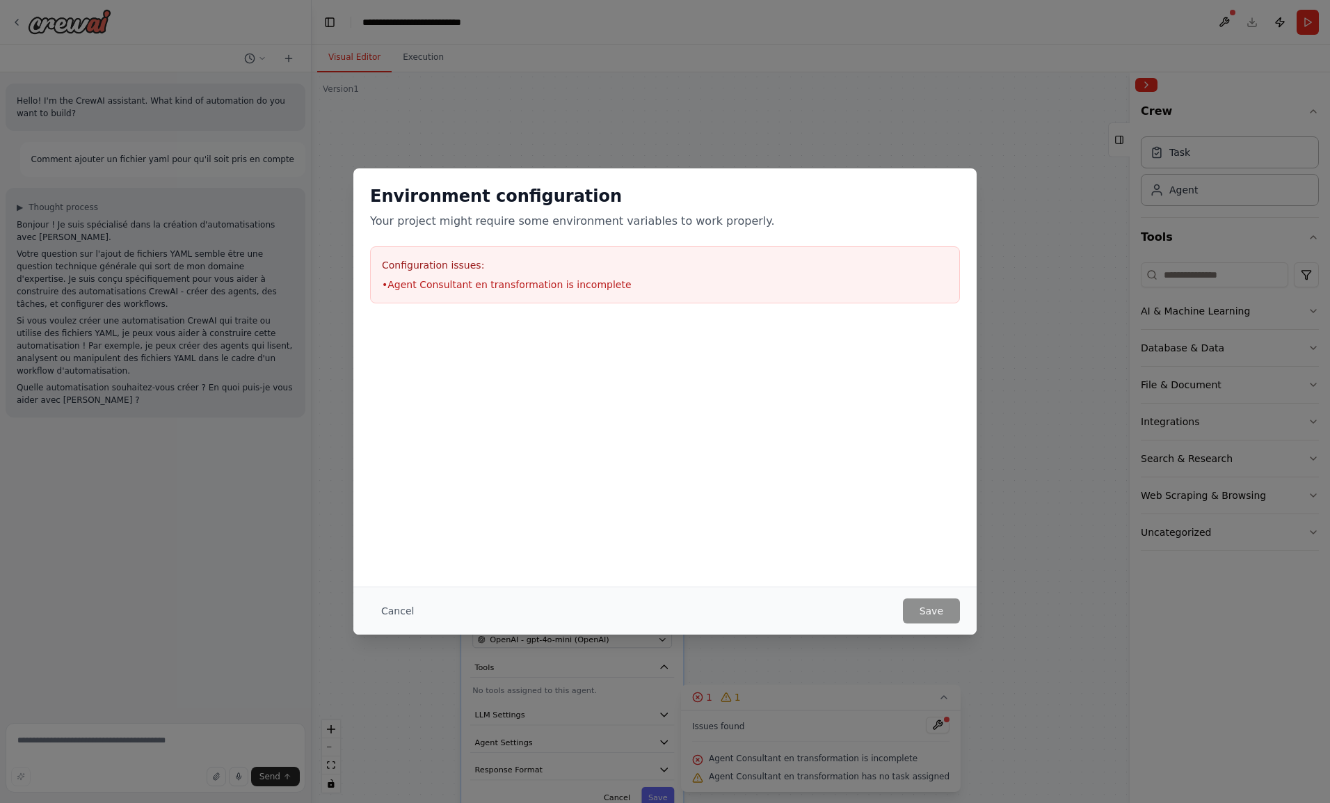
click at [392, 598] on button "Cancel" at bounding box center [397, 610] width 55 height 25
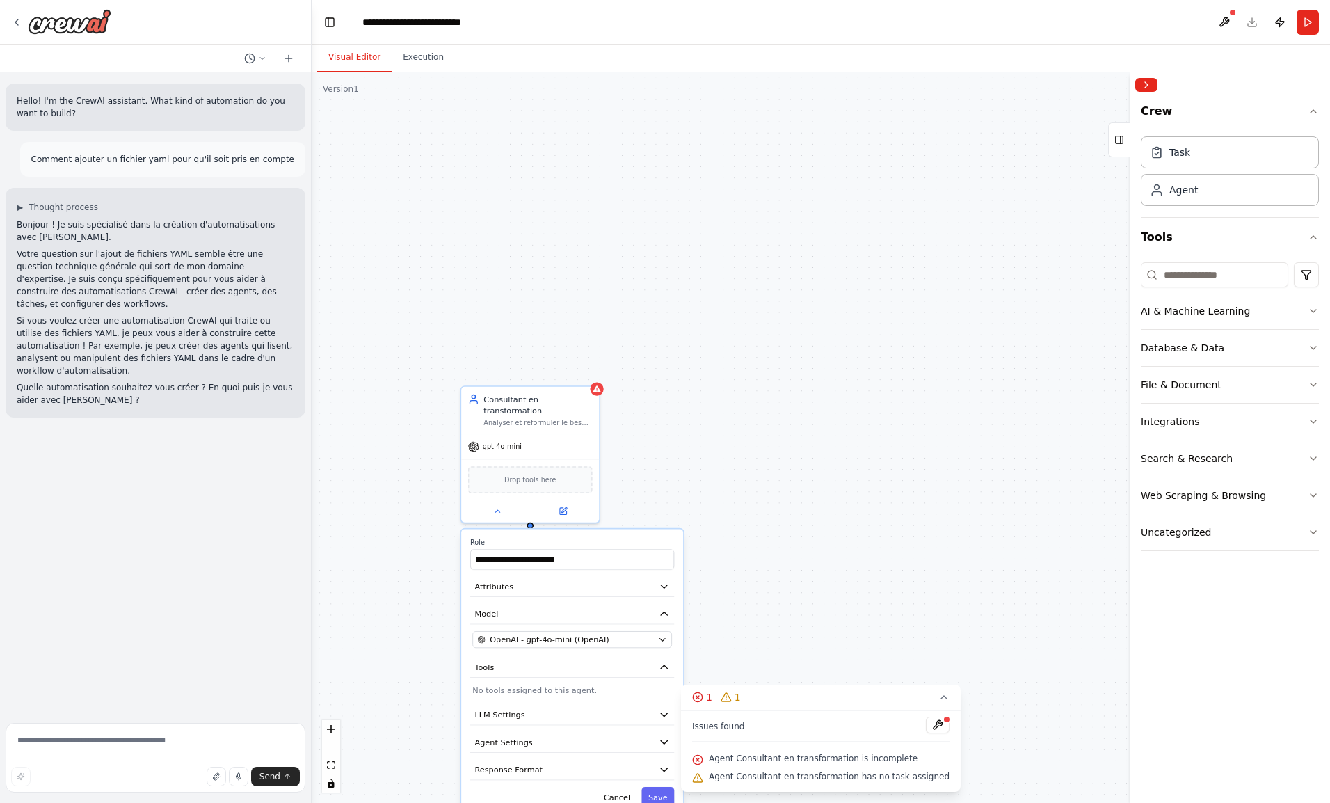
click at [563, 508] on icon at bounding box center [563, 511] width 7 height 7
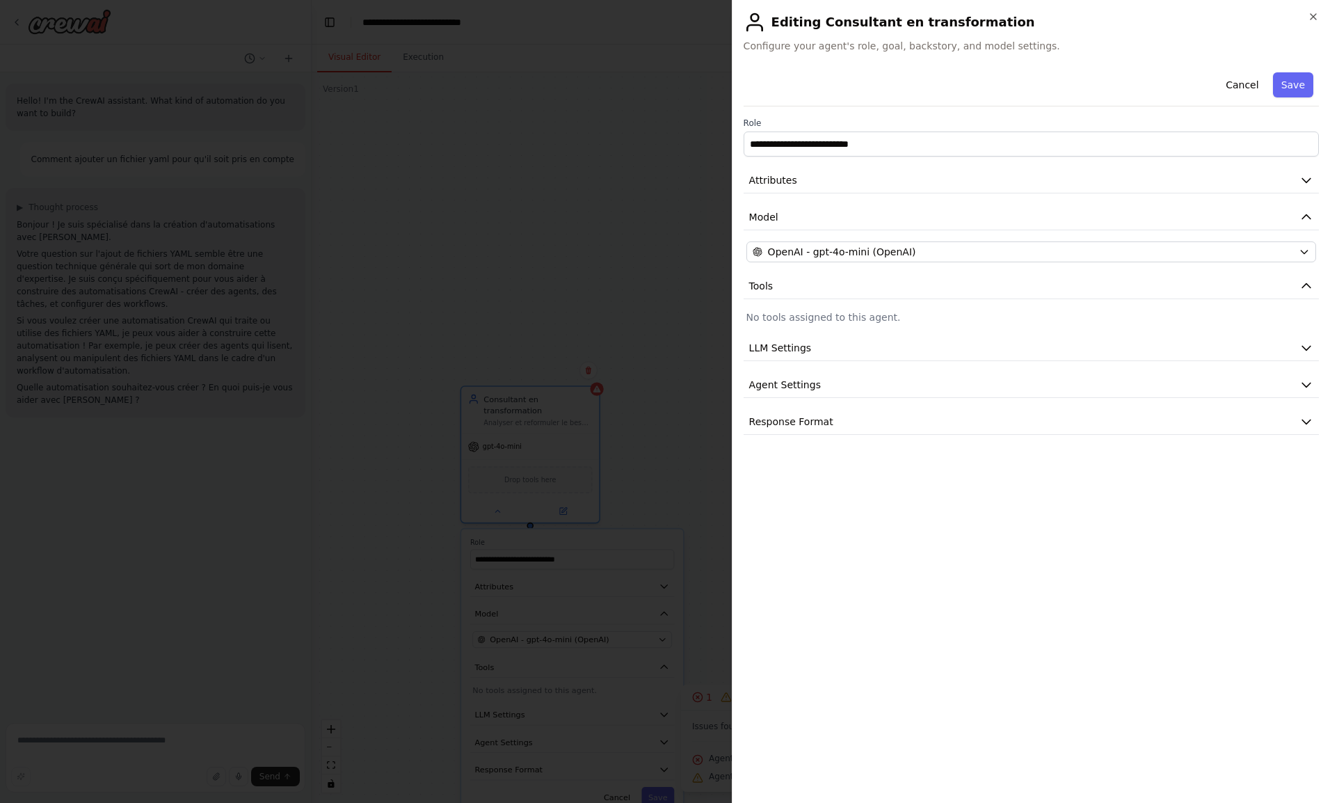
click at [794, 184] on button "Attributes" at bounding box center [1030, 181] width 575 height 26
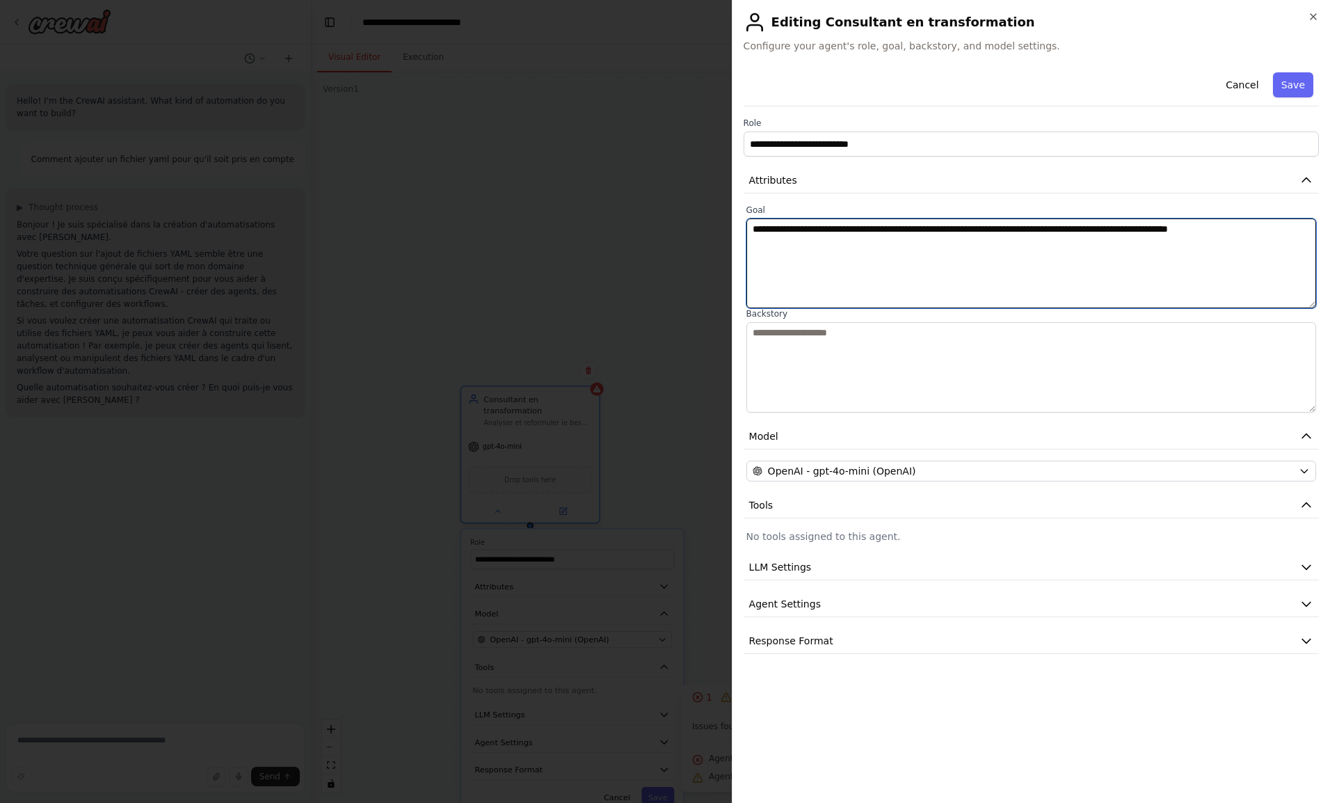
drag, startPoint x: 767, startPoint y: 228, endPoint x: 906, endPoint y: 224, distance: 139.2
click at [906, 224] on textarea "**********" at bounding box center [1031, 263] width 570 height 90
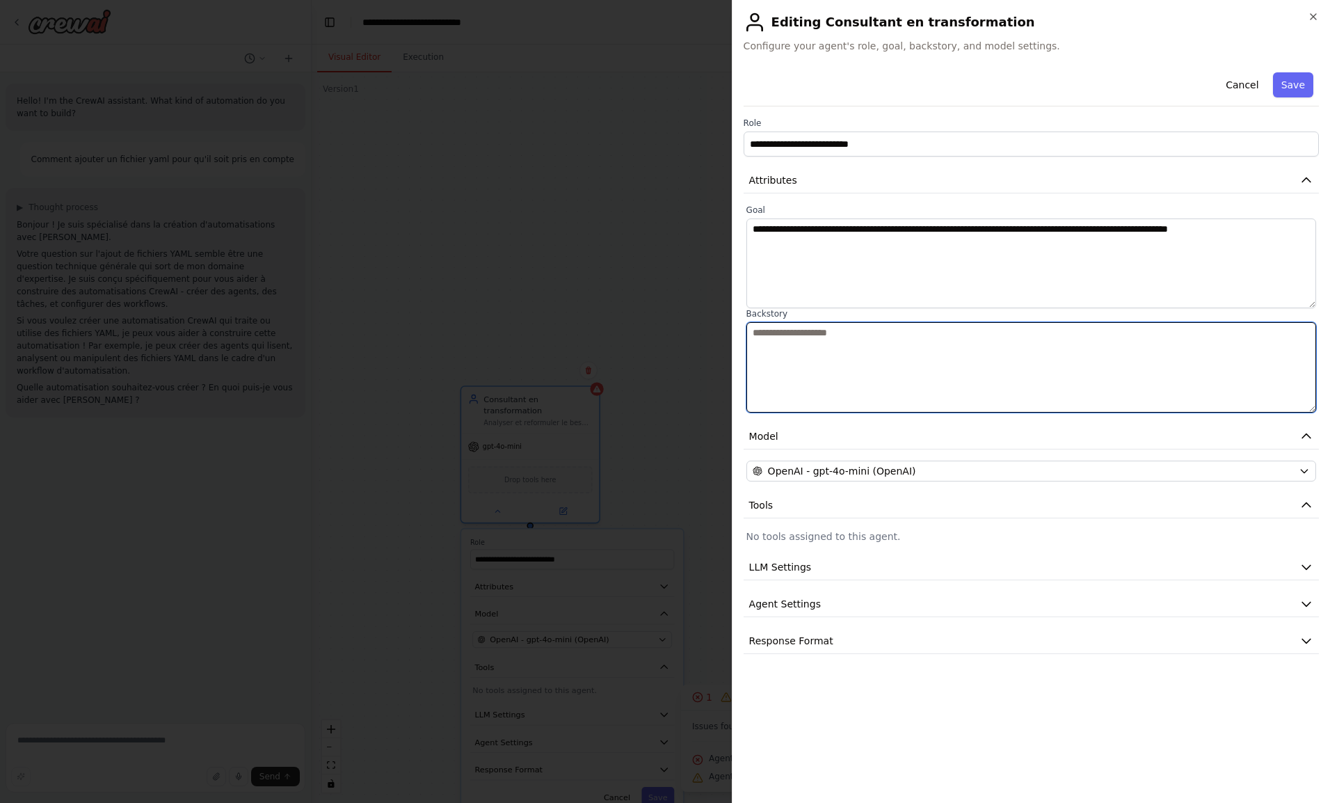
click at [840, 371] on textarea at bounding box center [1031, 367] width 570 height 90
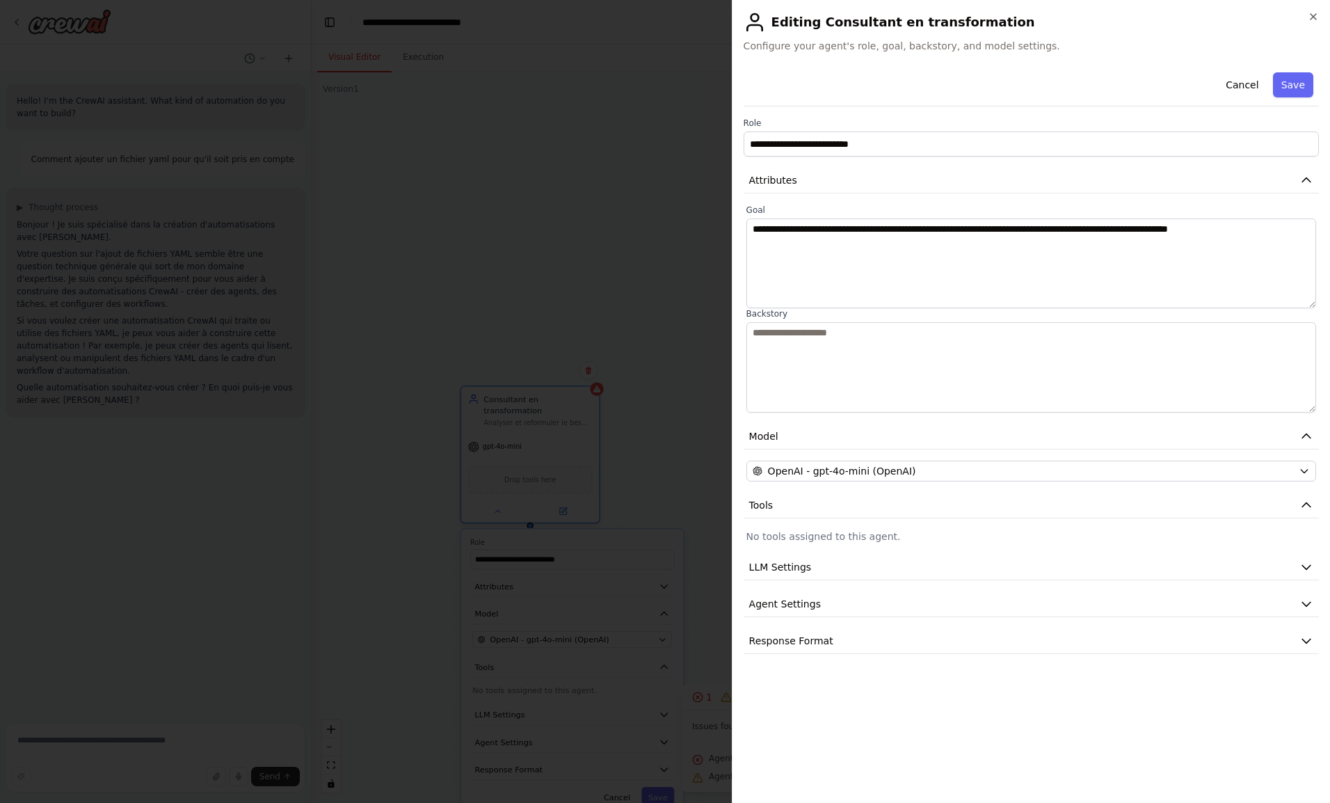
click at [796, 524] on div "**********" at bounding box center [1030, 360] width 575 height 587
click at [815, 504] on button "Tools" at bounding box center [1030, 505] width 575 height 26
click at [803, 544] on span "LLM Settings" at bounding box center [780, 542] width 63 height 14
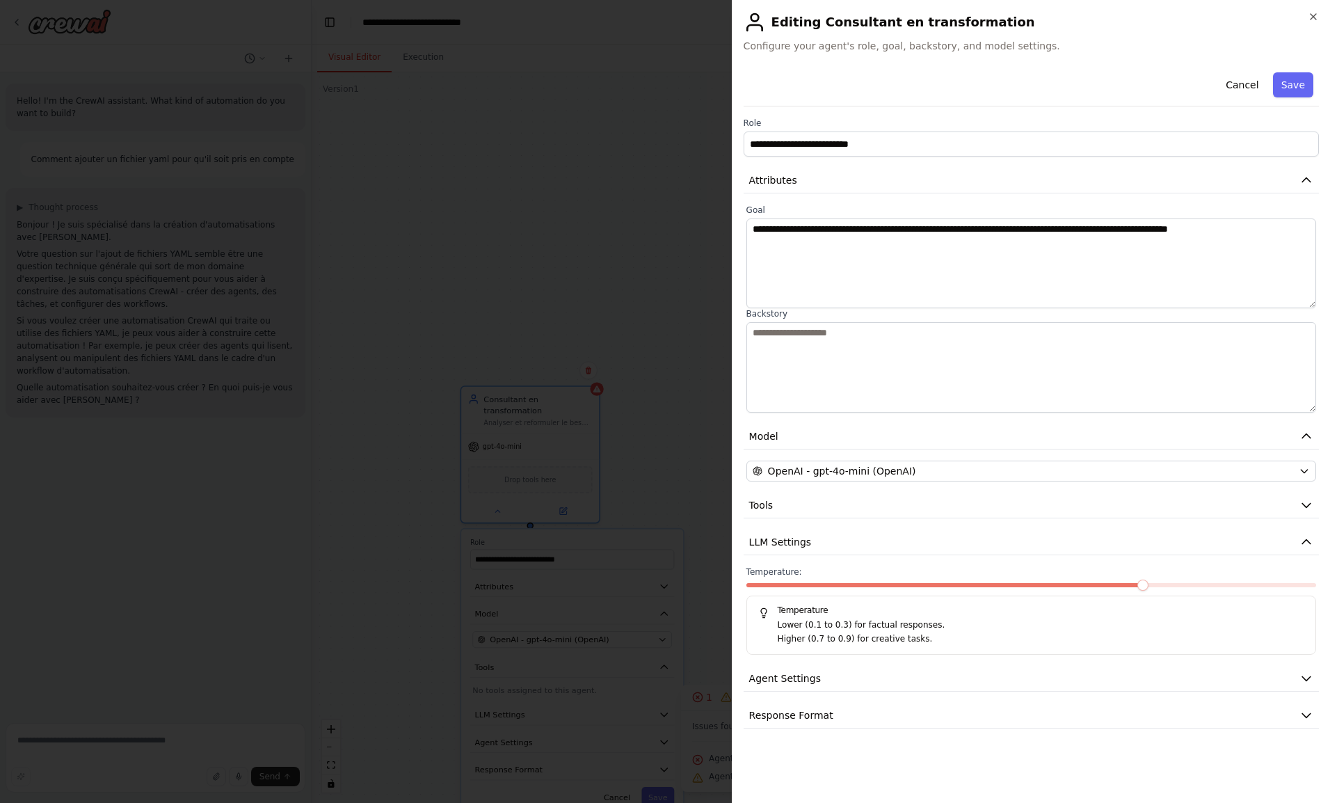
click at [803, 544] on span "LLM Settings" at bounding box center [780, 542] width 63 height 14
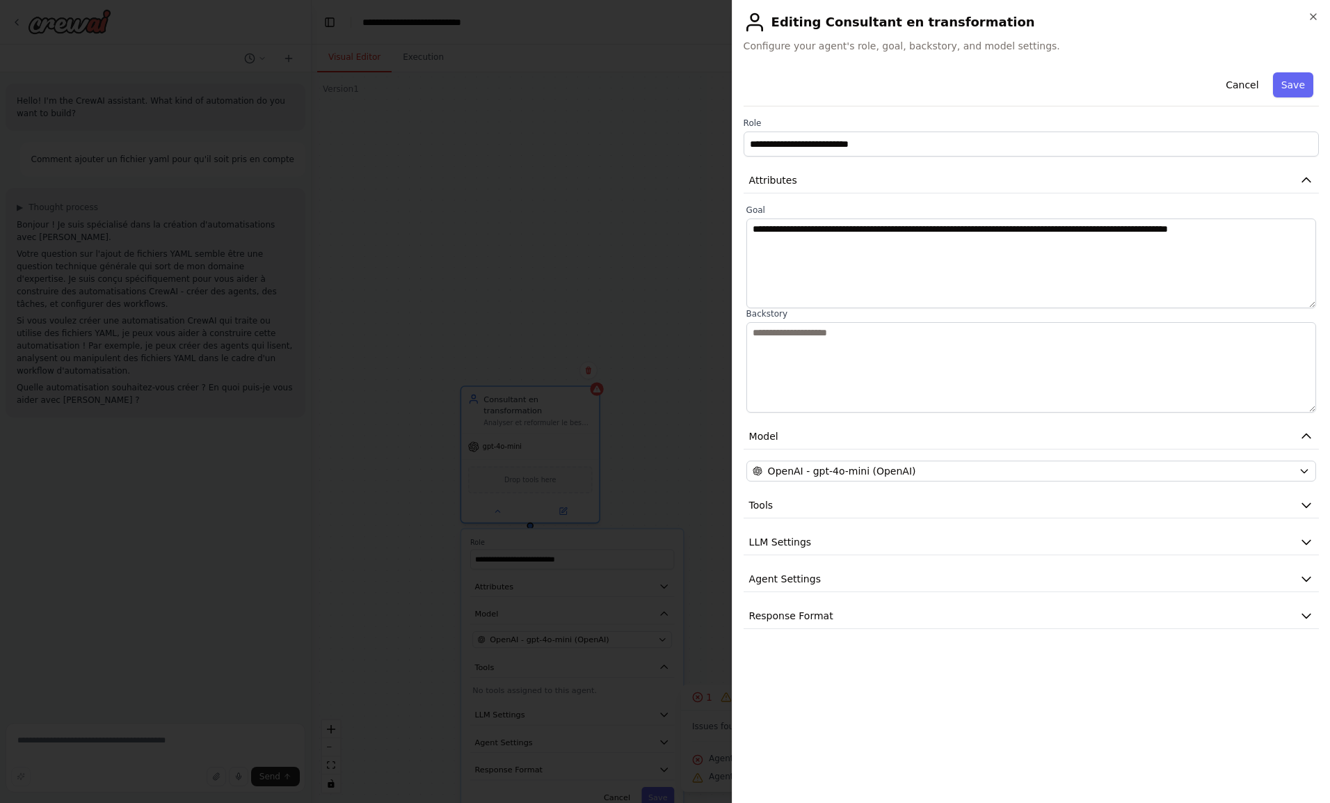
click at [798, 574] on span "Agent Settings" at bounding box center [785, 579] width 72 height 14
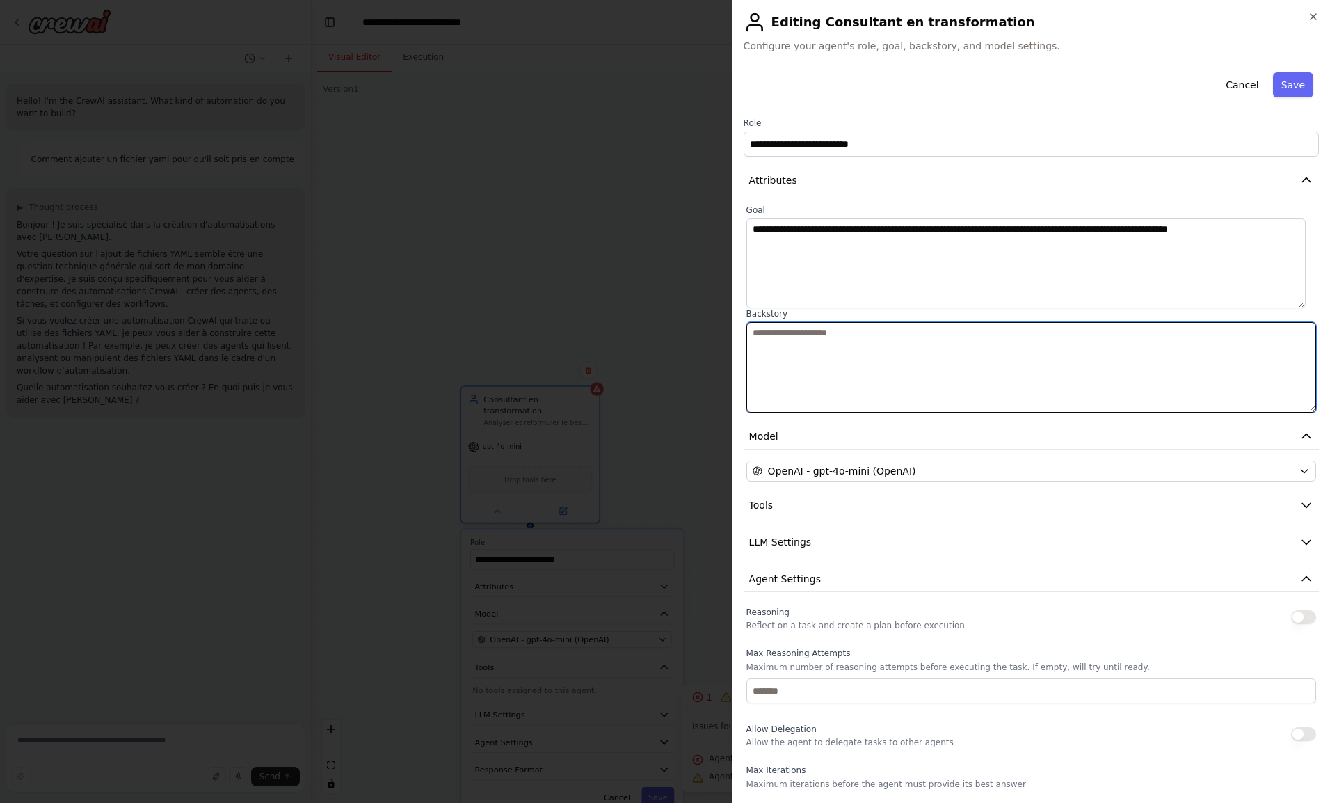
click at [821, 326] on textarea at bounding box center [1031, 367] width 570 height 90
paste textarea "**********"
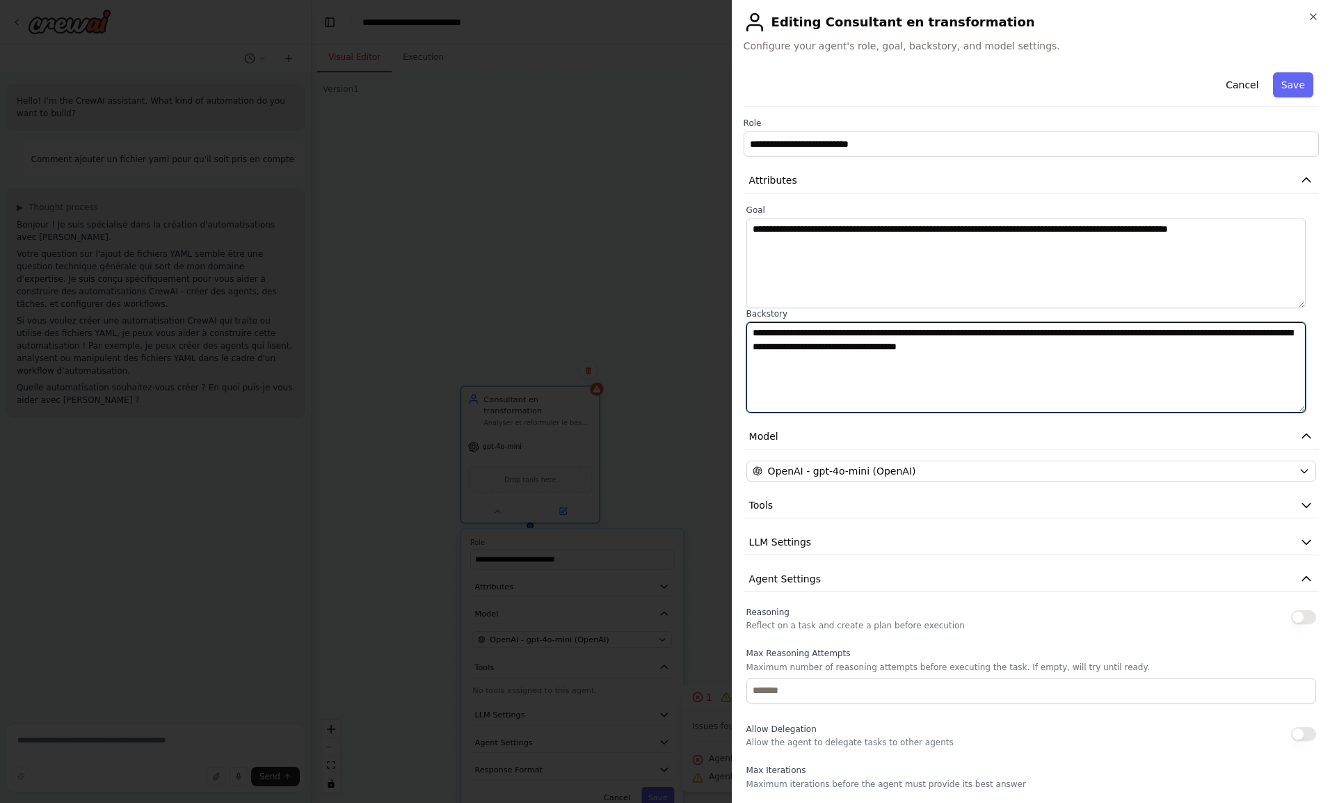
click at [875, 330] on textarea "**********" at bounding box center [1025, 367] width 559 height 90
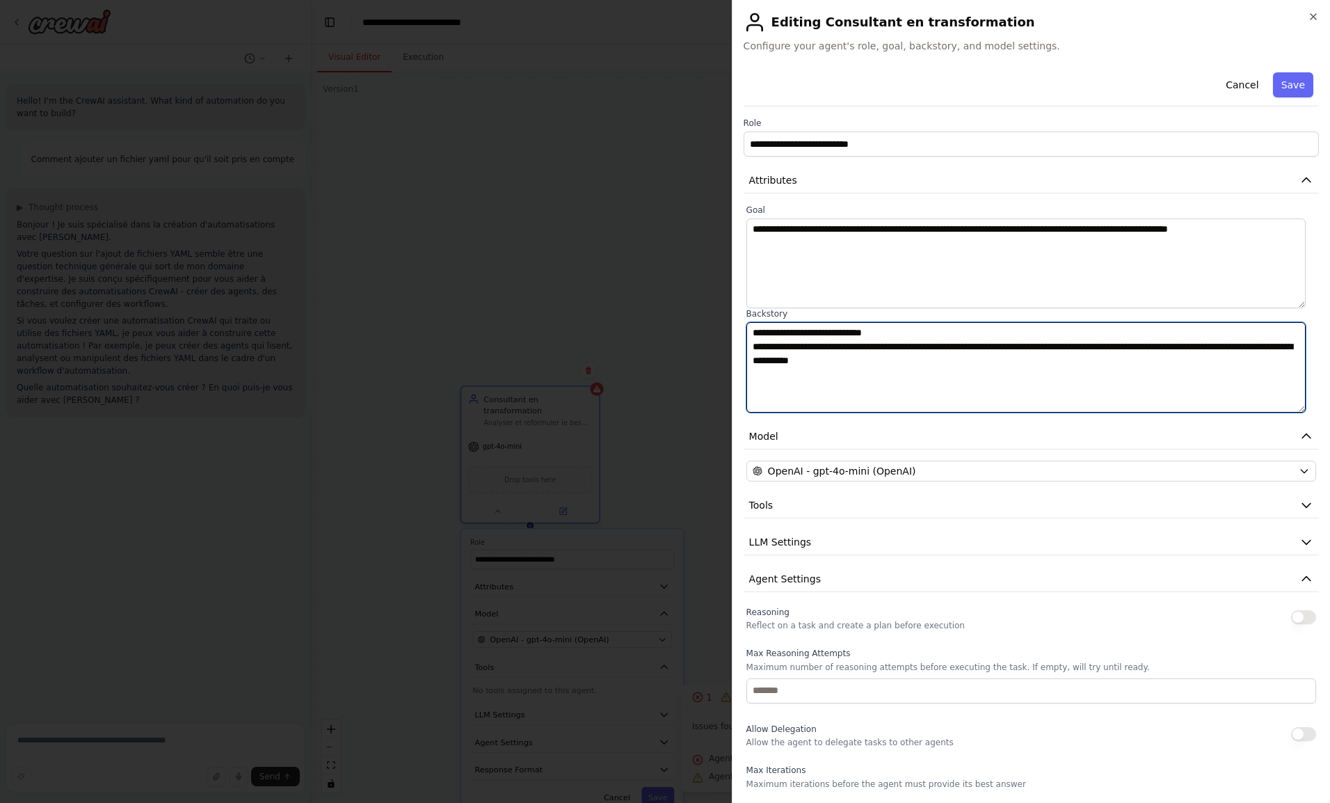
click at [860, 345] on textarea "**********" at bounding box center [1025, 367] width 559 height 90
click at [1015, 357] on textarea "**********" at bounding box center [1025, 367] width 559 height 90
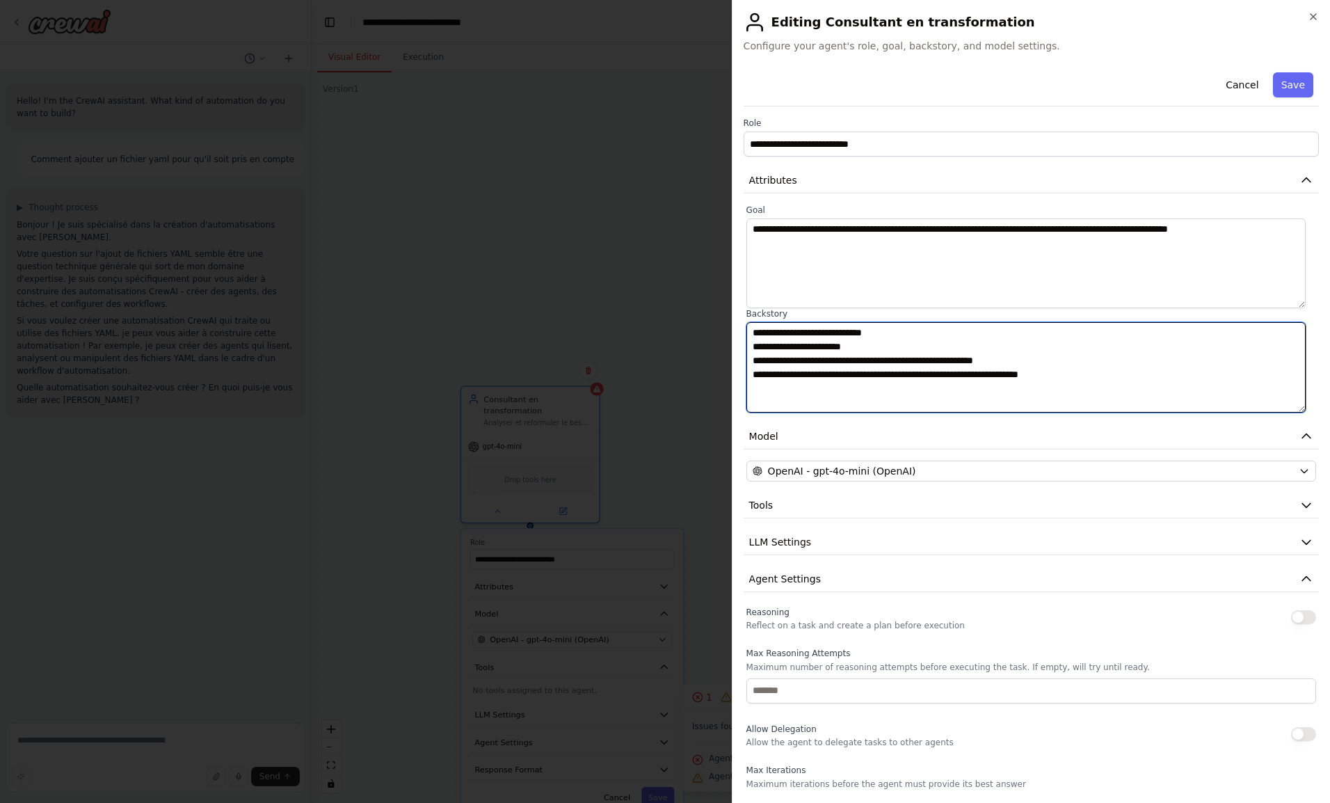
type textarea "**********"
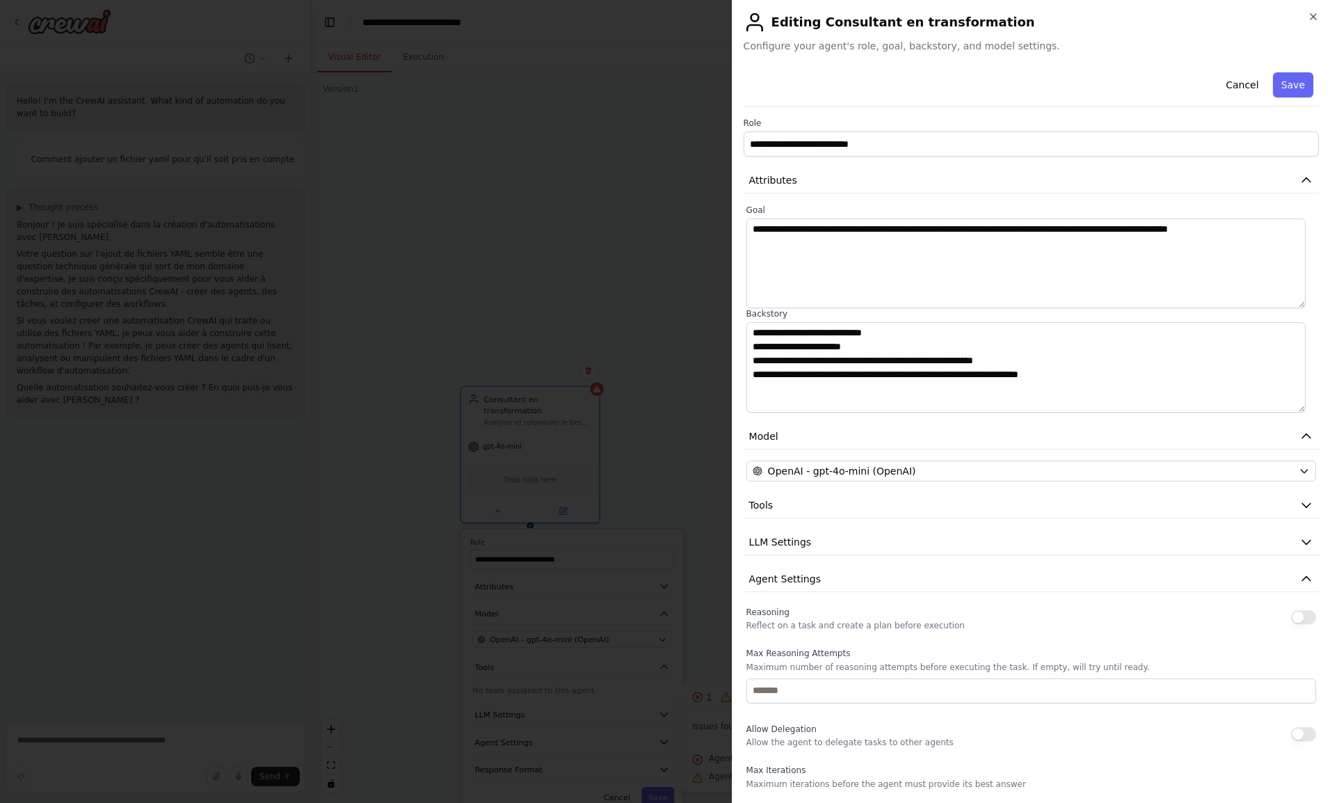
click at [1286, 80] on button "Save" at bounding box center [1293, 84] width 40 height 25
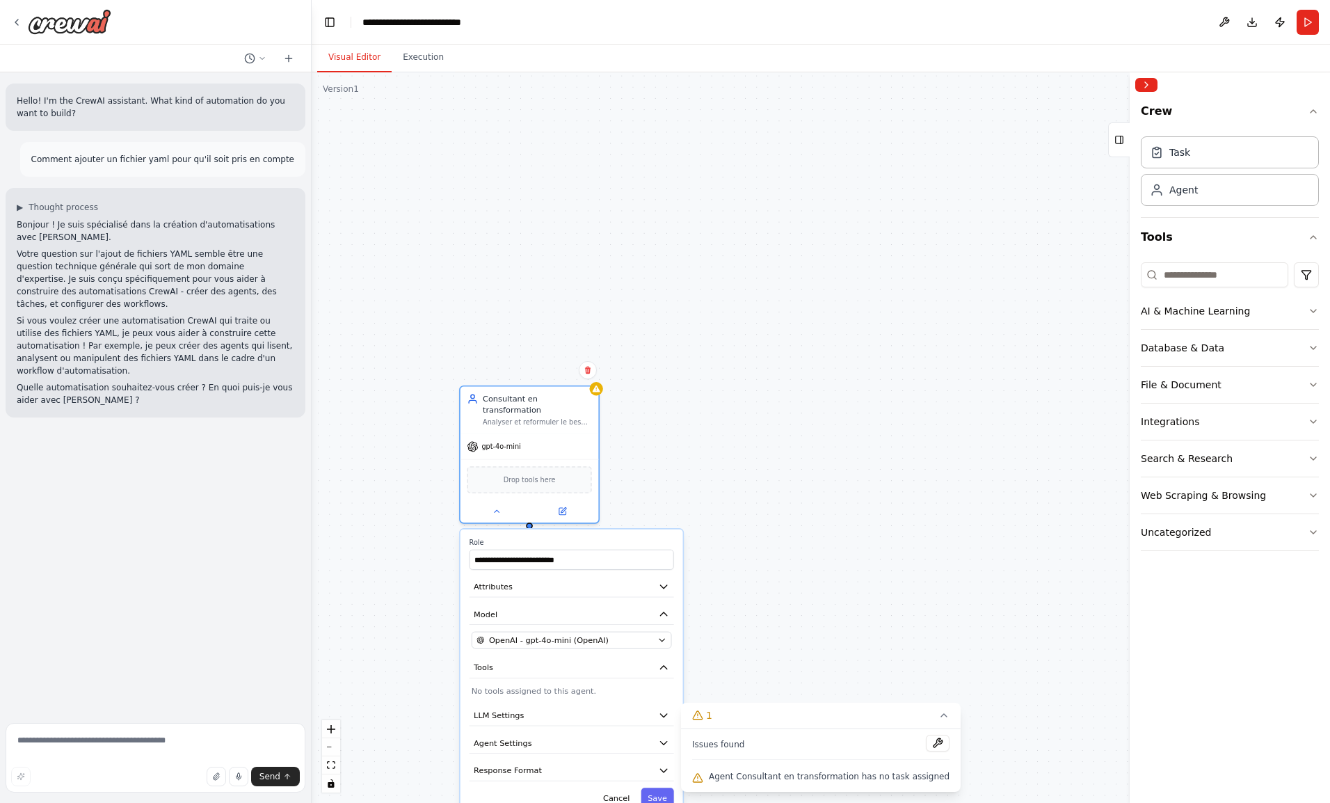
click at [685, 475] on div "**********" at bounding box center [821, 437] width 1018 height 730
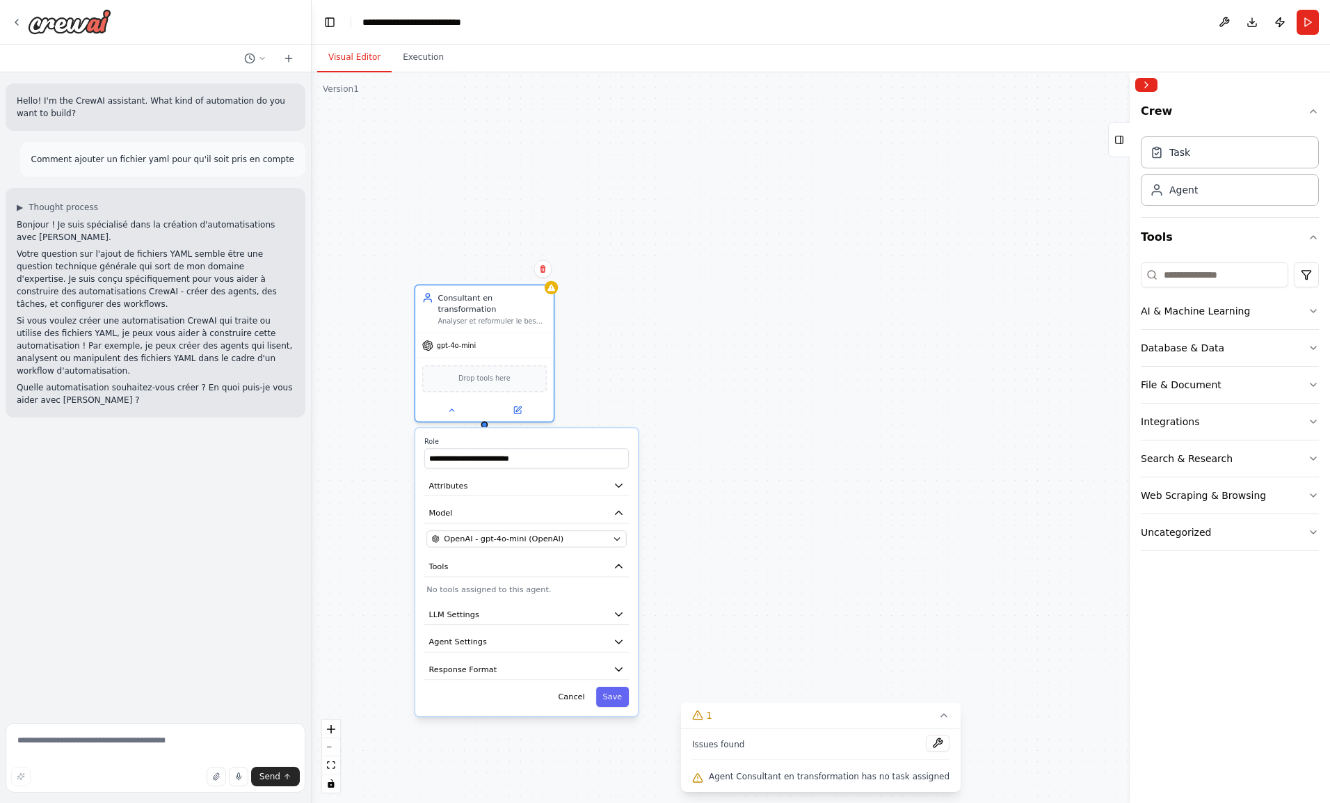
drag, startPoint x: 556, startPoint y: 405, endPoint x: 512, endPoint y: 301, distance: 112.5
click at [512, 301] on div "Consultant en transformation Analyser et reformuler le besoin client, identifie…" at bounding box center [491, 308] width 109 height 33
drag, startPoint x: 890, startPoint y: 373, endPoint x: 741, endPoint y: 307, distance: 162.5
click at [741, 307] on div at bounding box center [720, 347] width 138 height 124
click at [531, 481] on button "Attributes" at bounding box center [526, 485] width 204 height 21
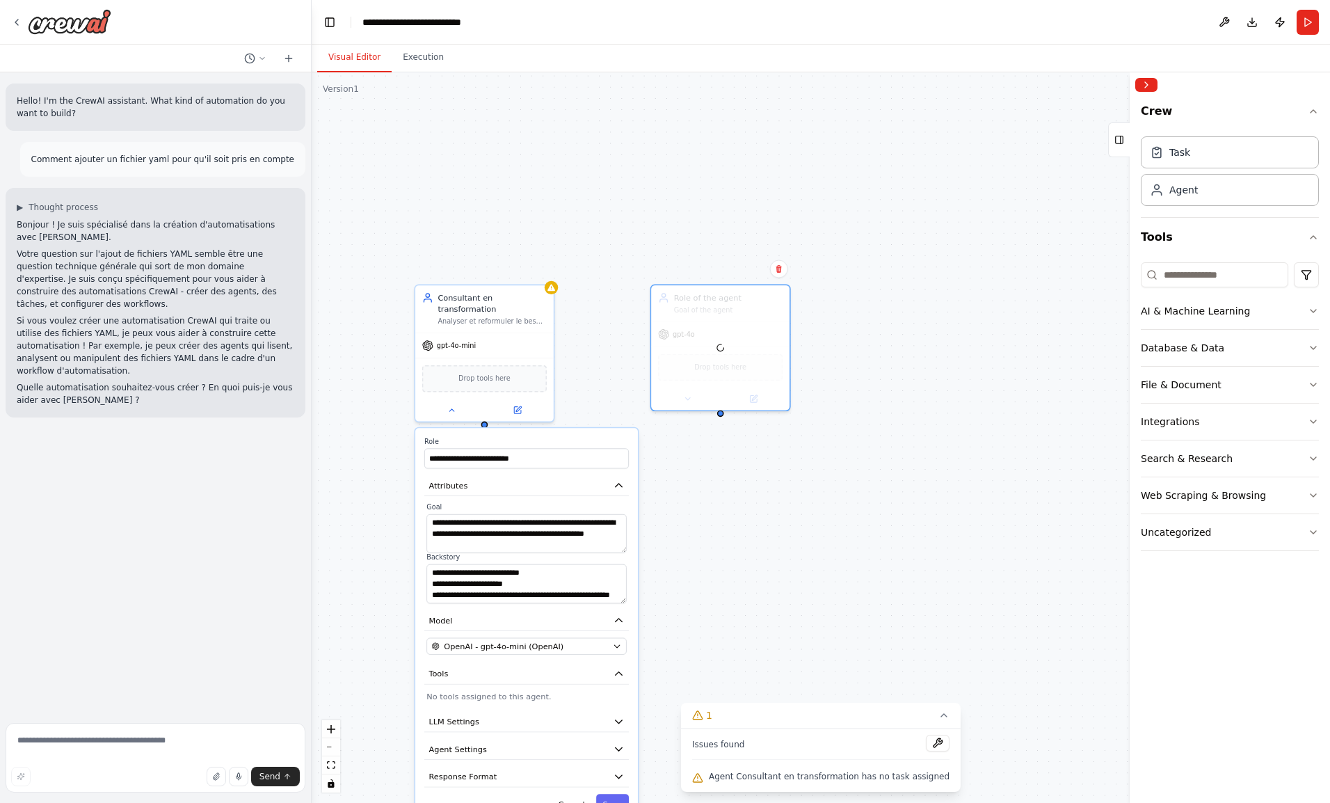
click at [531, 481] on button "Attributes" at bounding box center [526, 485] width 204 height 21
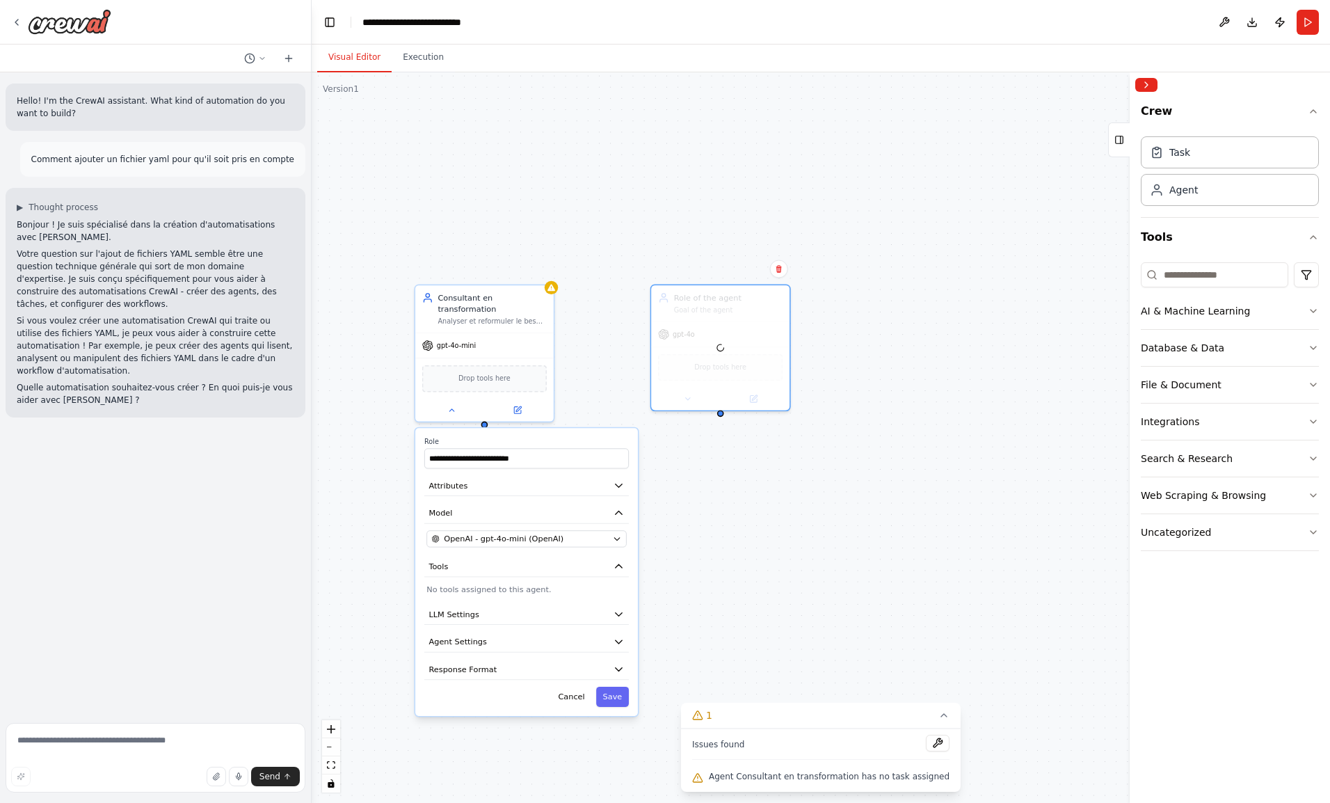
click at [519, 503] on button "Model" at bounding box center [526, 513] width 204 height 21
click at [616, 664] on button "Save" at bounding box center [612, 671] width 33 height 20
click at [769, 309] on div at bounding box center [720, 347] width 138 height 124
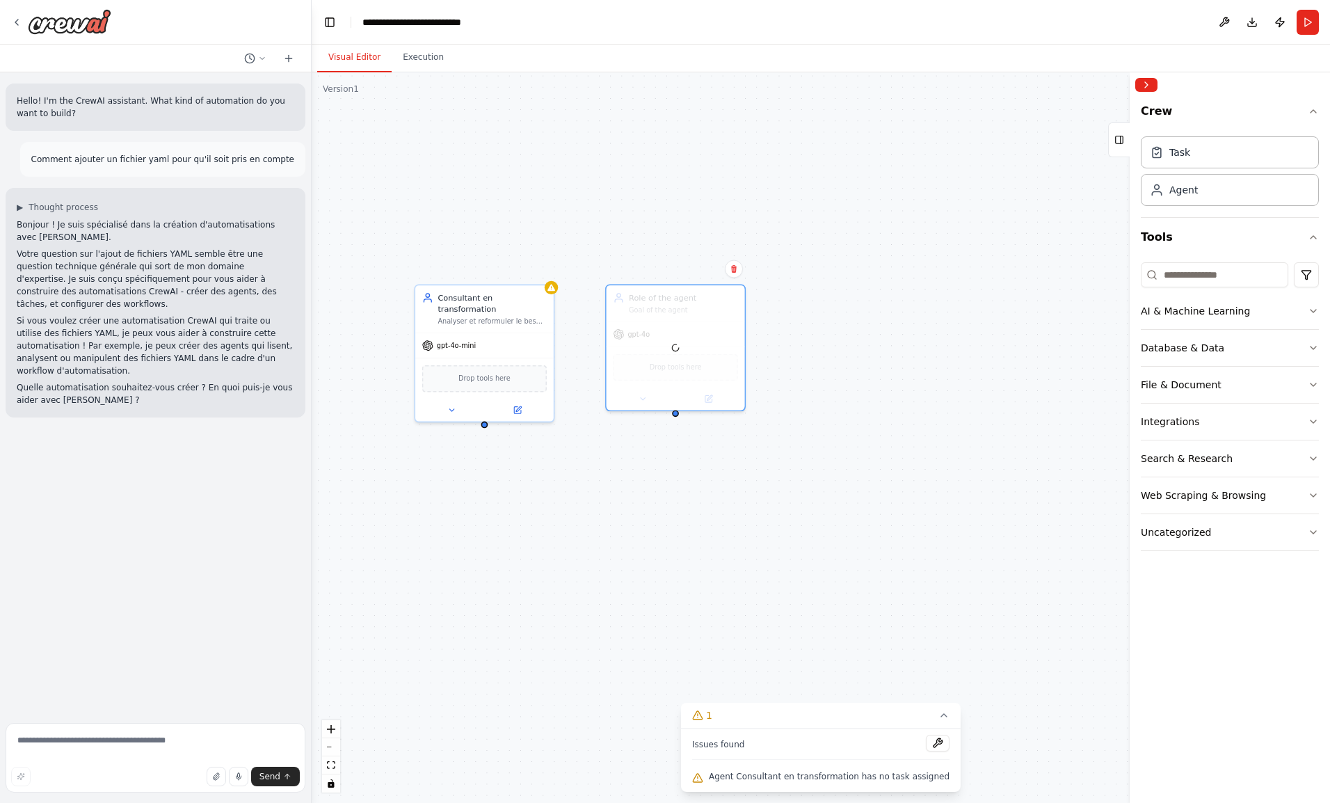
drag, startPoint x: 769, startPoint y: 309, endPoint x: 716, endPoint y: 317, distance: 53.4
click at [716, 317] on div at bounding box center [675, 347] width 138 height 124
click at [737, 271] on icon at bounding box center [734, 269] width 8 height 8
click at [715, 271] on button "Confirm" at bounding box center [694, 269] width 49 height 17
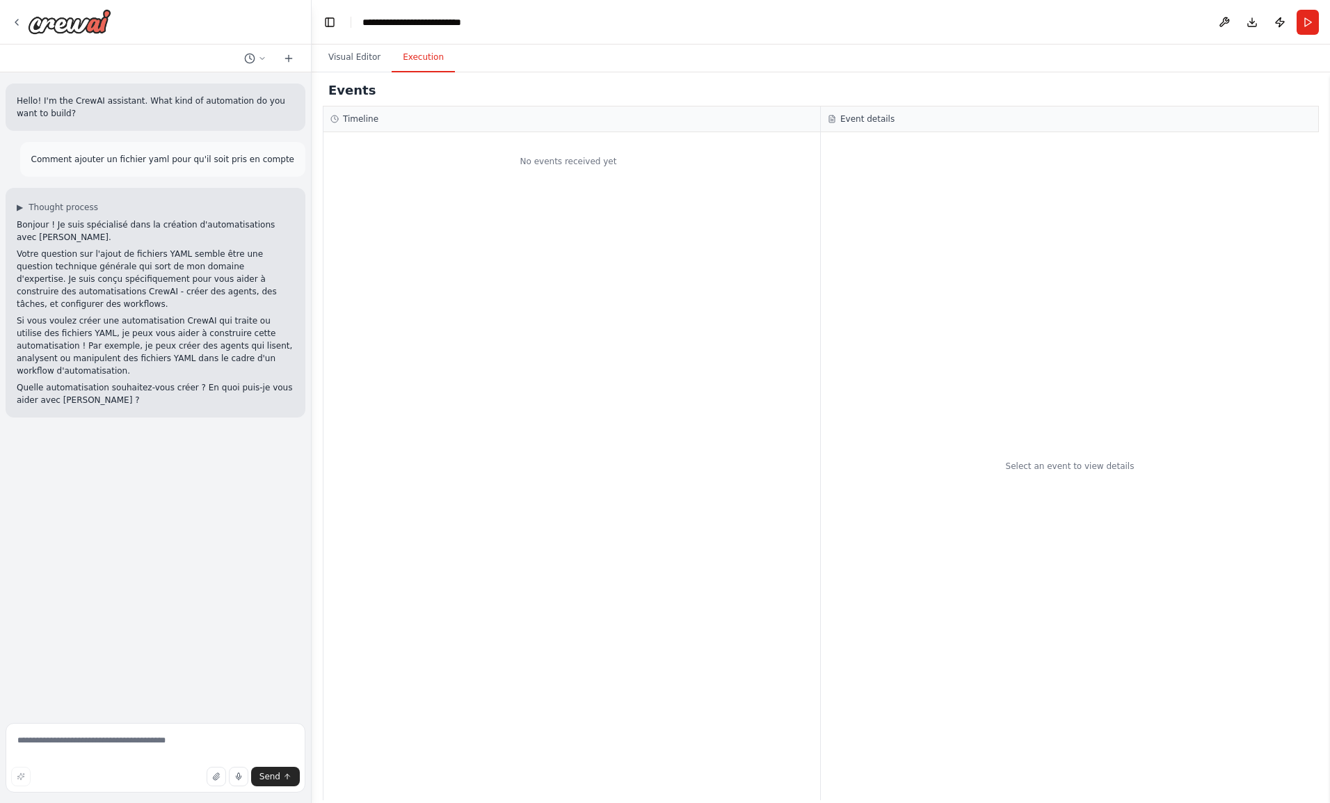
click at [410, 61] on button "Execution" at bounding box center [423, 57] width 63 height 29
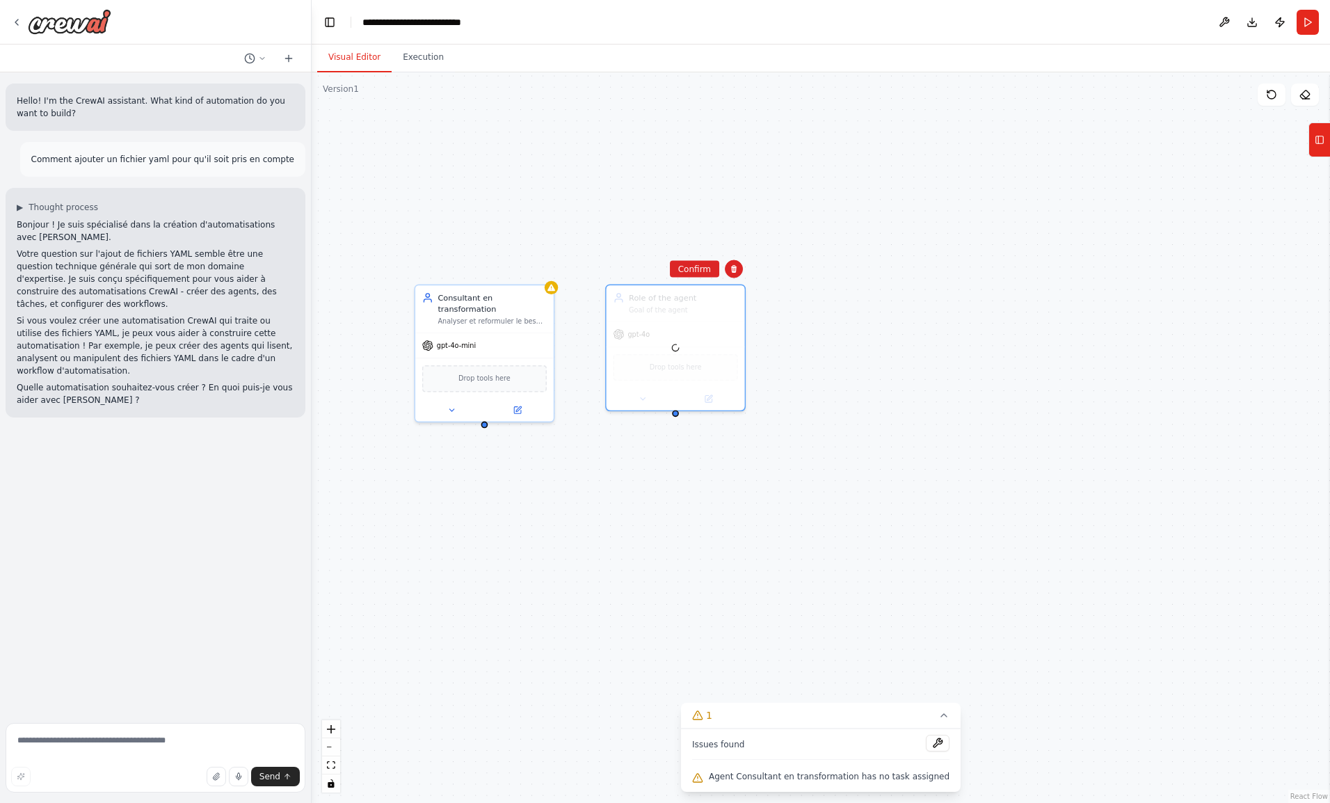
click at [364, 60] on button "Visual Editor" at bounding box center [354, 57] width 74 height 29
drag, startPoint x: 1306, startPoint y: 103, endPoint x: 1303, endPoint y: 94, distance: 9.5
click at [1303, 94] on icon at bounding box center [1304, 94] width 11 height 11
click at [1271, 92] on icon at bounding box center [1271, 94] width 11 height 11
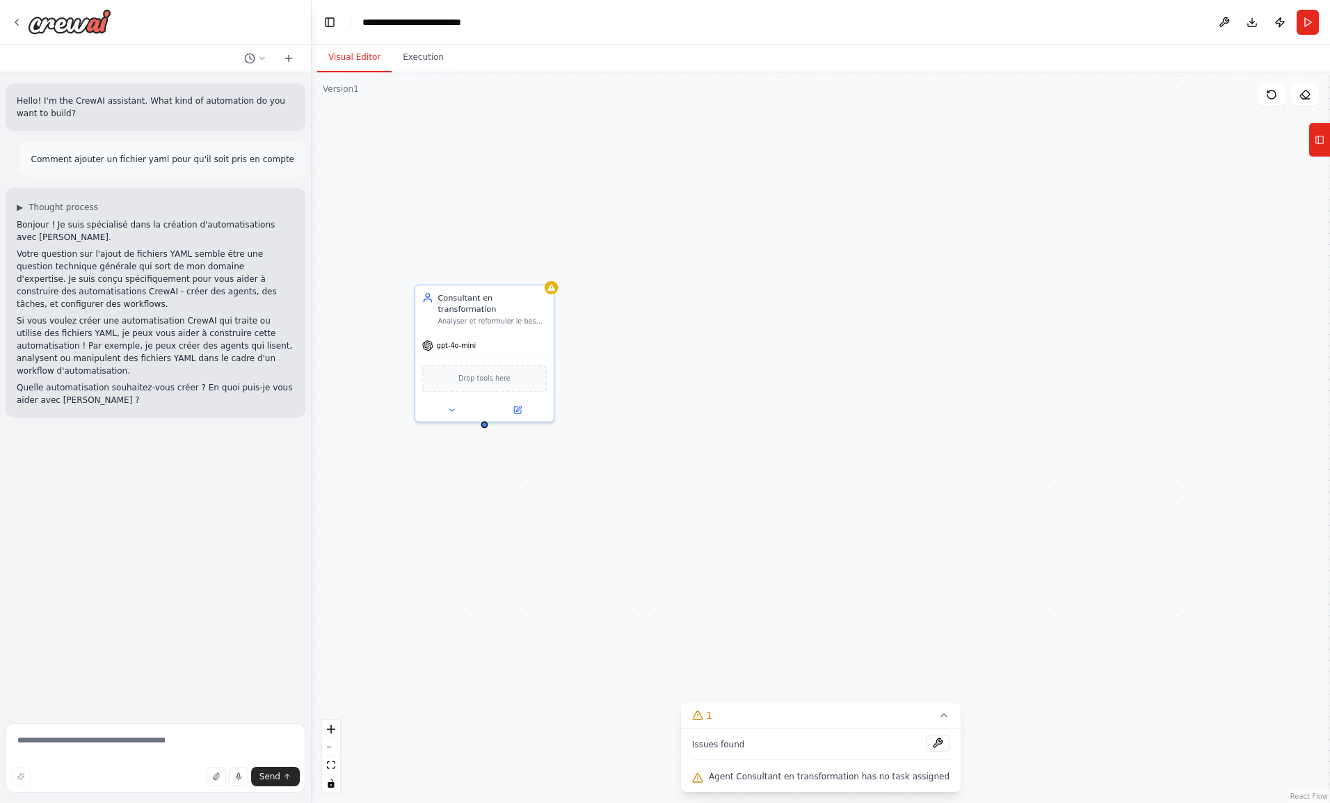
click at [1317, 147] on icon at bounding box center [1319, 140] width 10 height 22
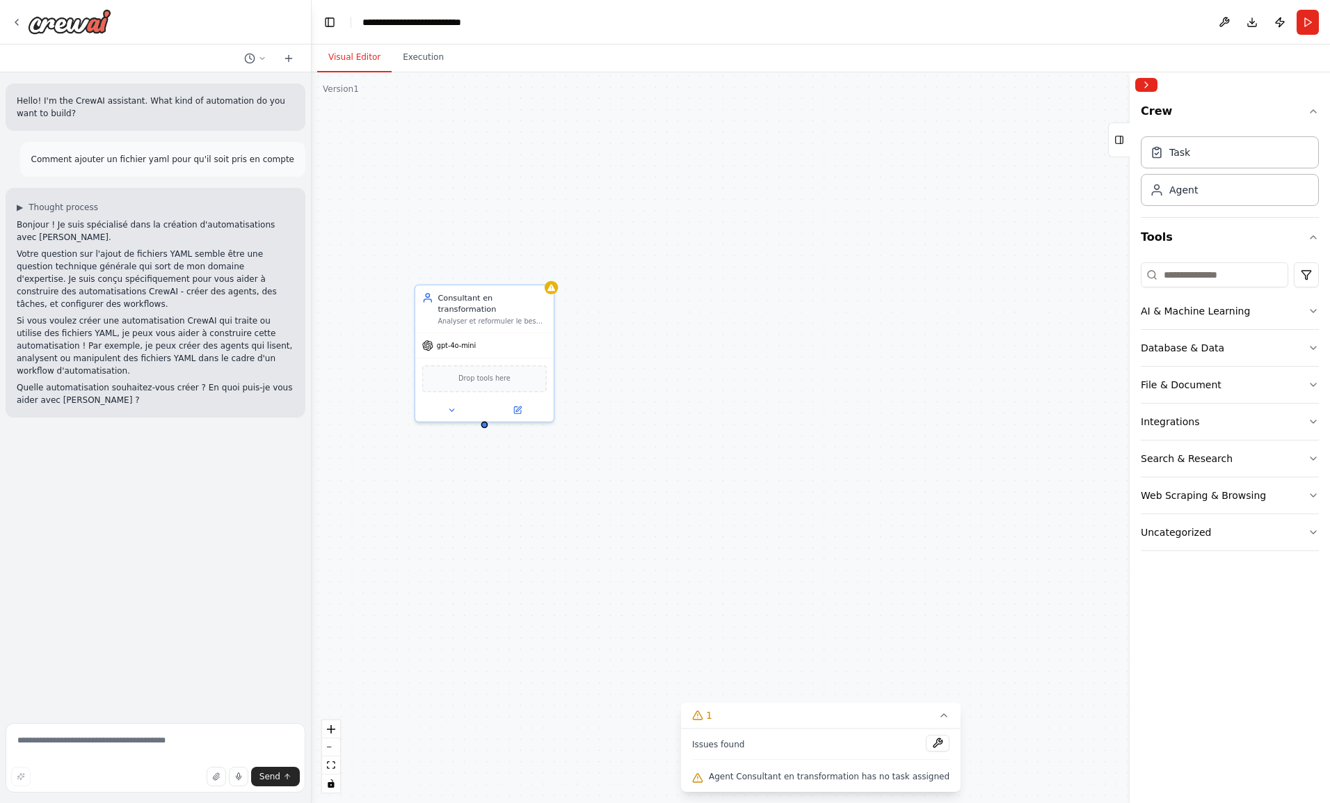
drag, startPoint x: 1193, startPoint y: 188, endPoint x: 682, endPoint y: 293, distance: 521.9
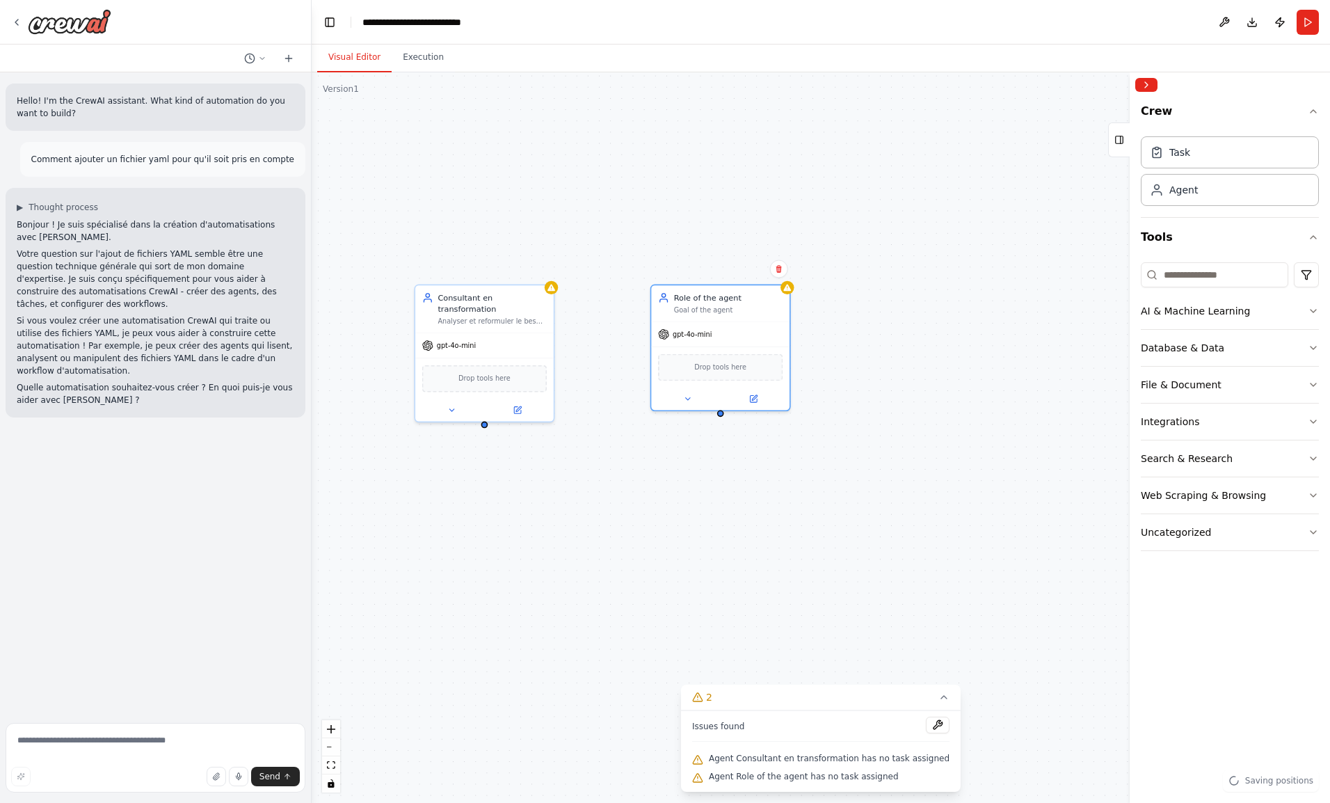
drag, startPoint x: 789, startPoint y: 356, endPoint x: 714, endPoint y: 308, distance: 89.1
click at [714, 308] on div "Goal of the agent" at bounding box center [728, 309] width 109 height 9
click at [691, 394] on icon at bounding box center [687, 398] width 9 height 9
click at [704, 451] on input "**********" at bounding box center [762, 447] width 204 height 20
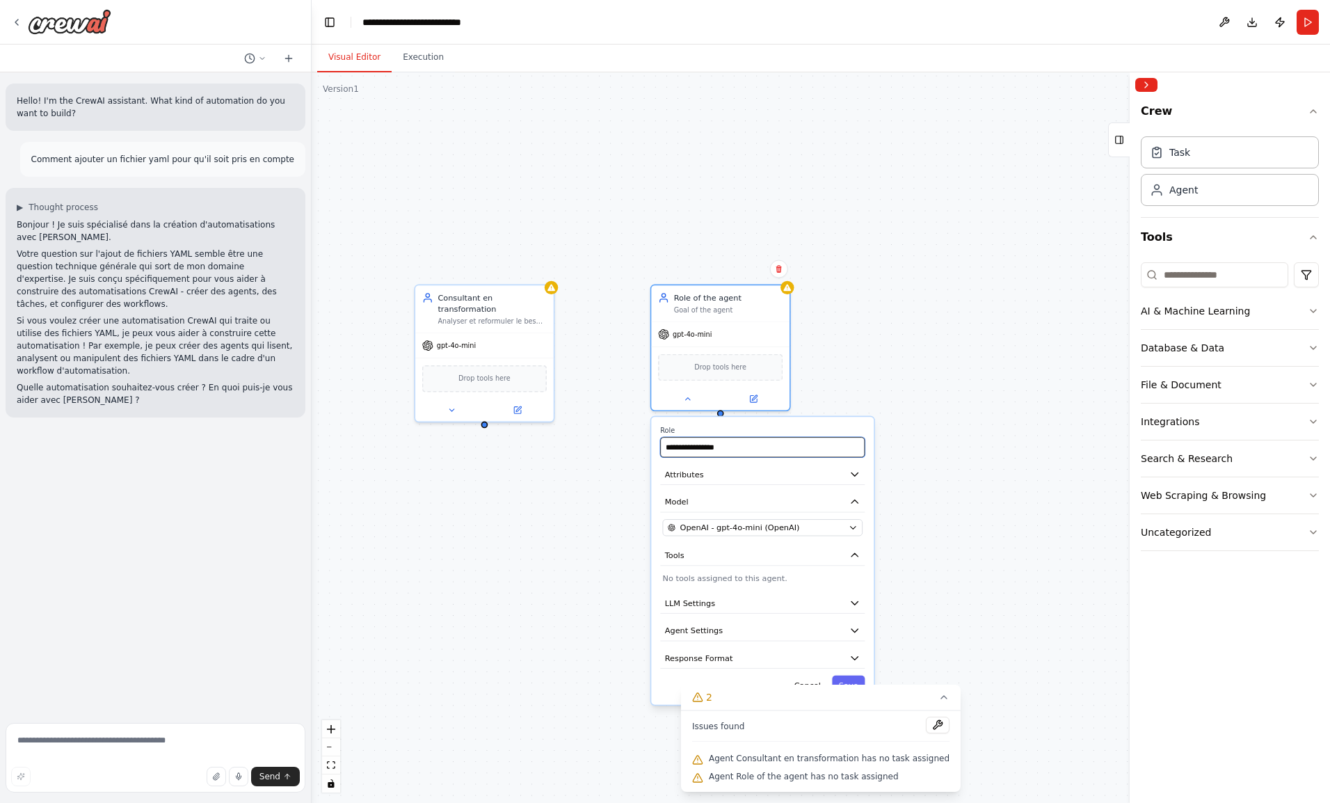
click at [704, 451] on input "**********" at bounding box center [762, 447] width 204 height 20
paste input "**********"
type input "**********"
click at [707, 479] on button "Attributes" at bounding box center [762, 474] width 204 height 21
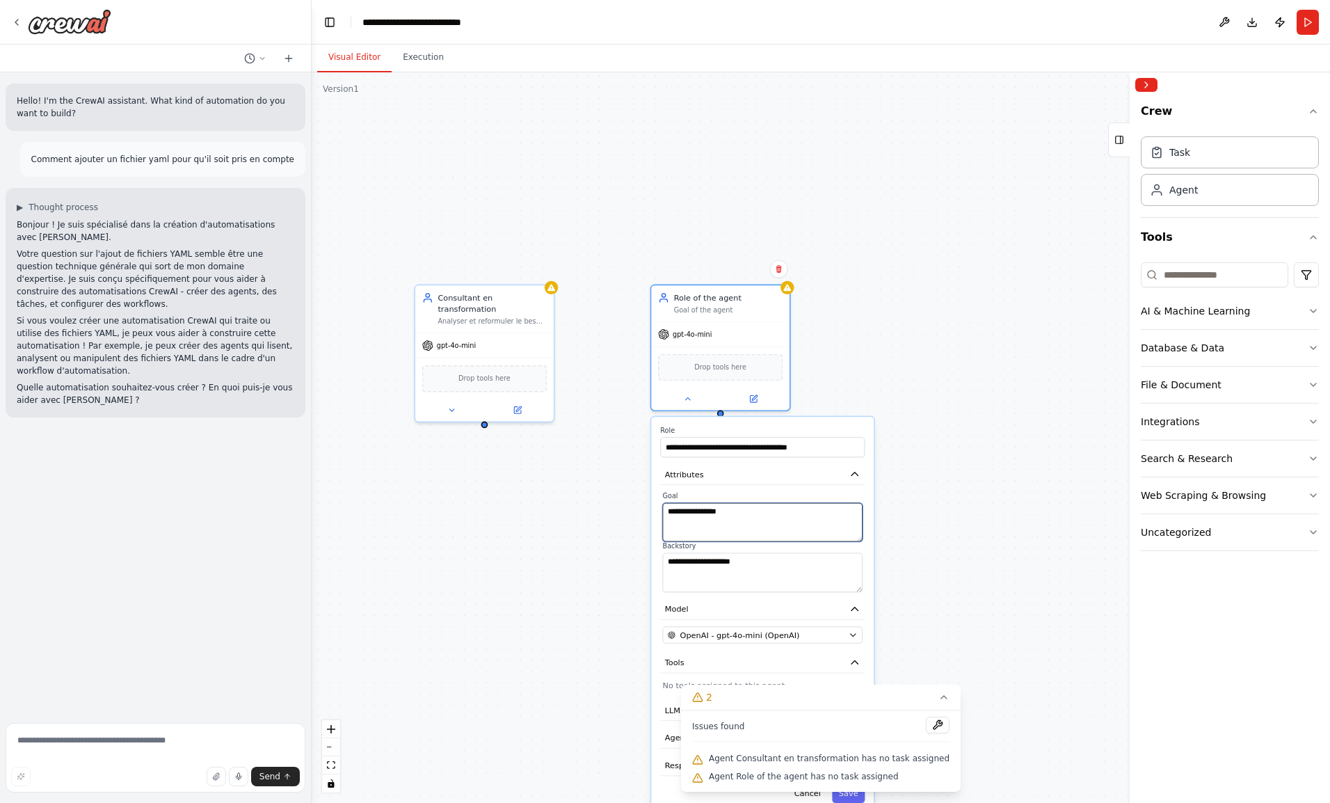
click at [705, 516] on textarea "**********" at bounding box center [762, 522] width 200 height 39
paste textarea "**********"
type textarea "**********"
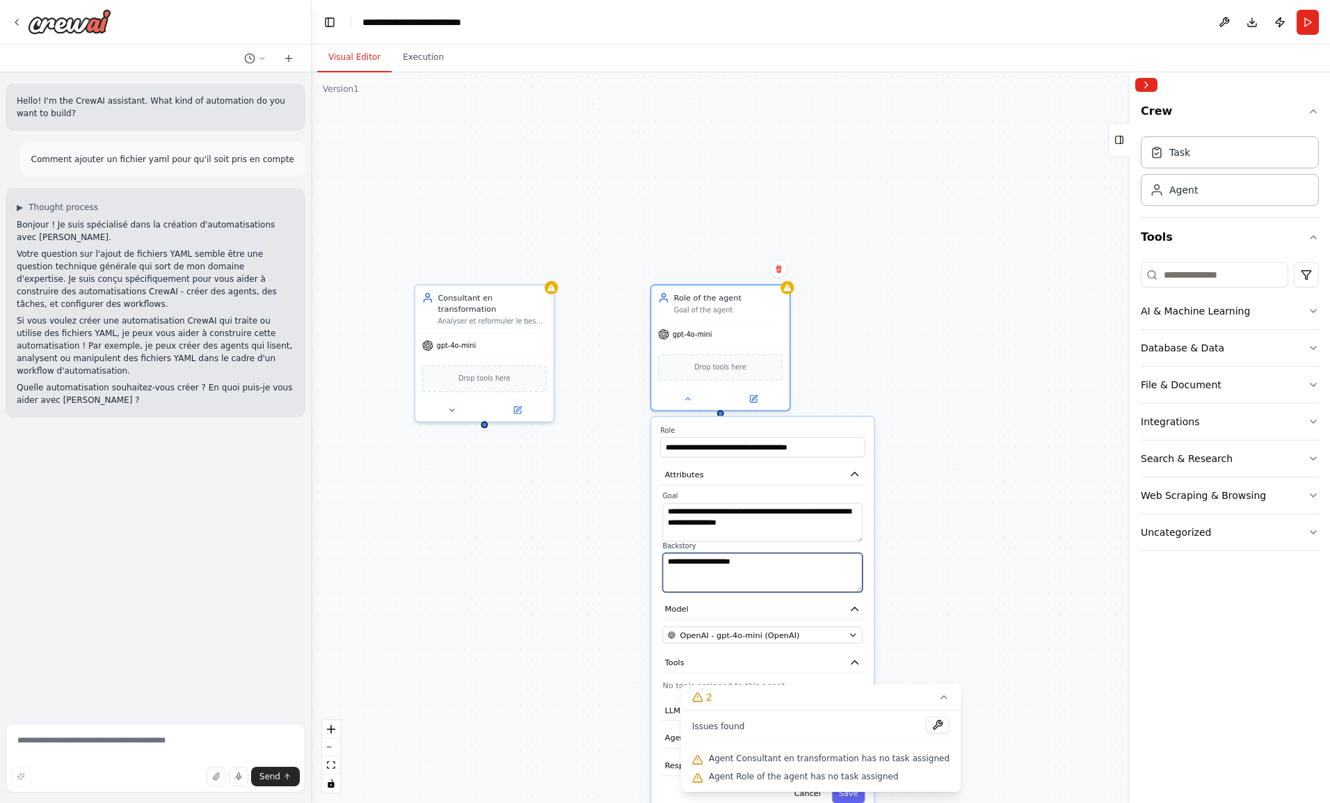
click at [745, 570] on textarea "**********" at bounding box center [762, 572] width 200 height 39
paste textarea "**********"
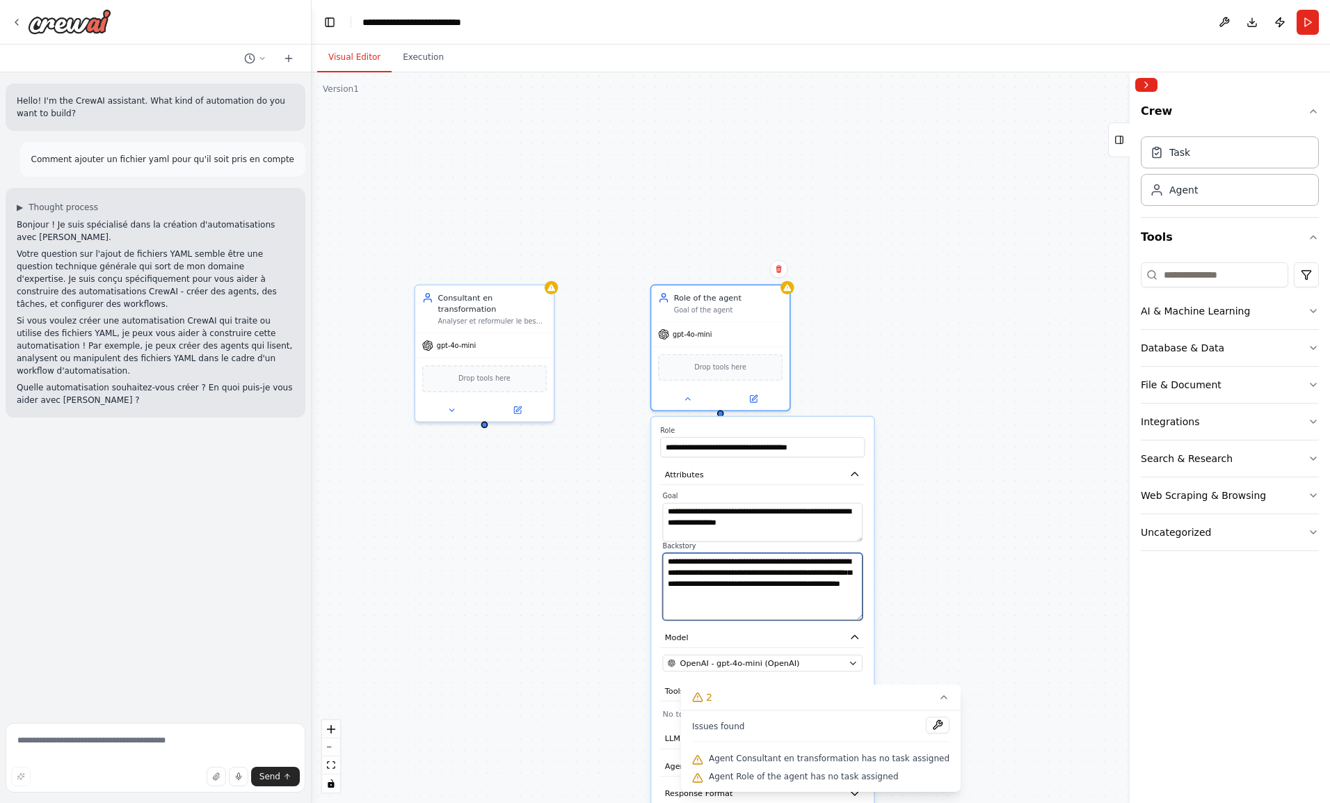
drag, startPoint x: 858, startPoint y: 590, endPoint x: 861, endPoint y: 620, distance: 30.7
click at [861, 620] on textarea "**********" at bounding box center [762, 586] width 200 height 67
type textarea "**********"
click at [921, 622] on div "**********" at bounding box center [821, 437] width 1018 height 730
click at [1184, 150] on div "Task" at bounding box center [1179, 152] width 21 height 14
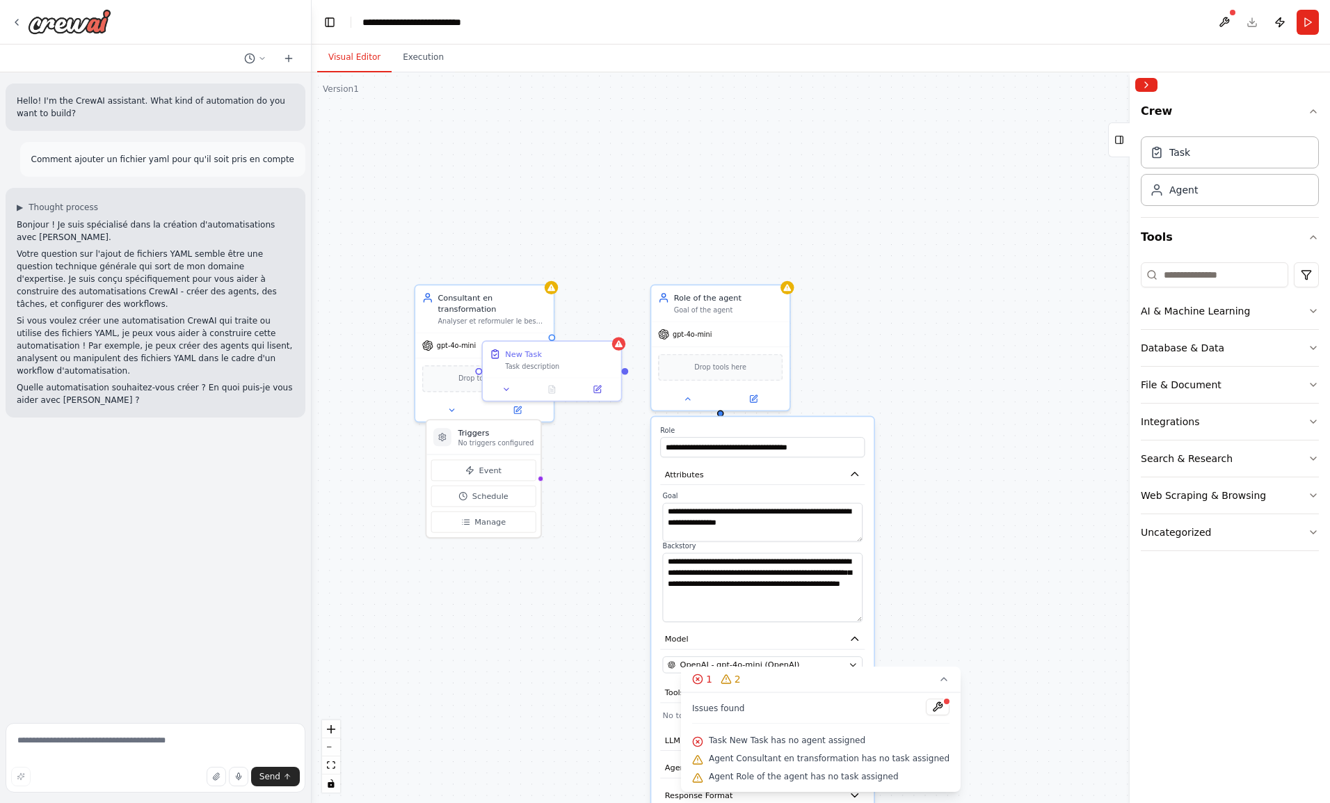
drag, startPoint x: 506, startPoint y: 425, endPoint x: 501, endPoint y: 455, distance: 30.4
click at [501, 455] on div "Triggers No triggers configured Event Schedule Manage" at bounding box center [484, 478] width 116 height 119
drag, startPoint x: 605, startPoint y: 362, endPoint x: 515, endPoint y: 583, distance: 238.3
click at [515, 583] on div "New Task Task description" at bounding box center [462, 573] width 138 height 36
click at [519, 545] on button at bounding box center [520, 540] width 18 height 18
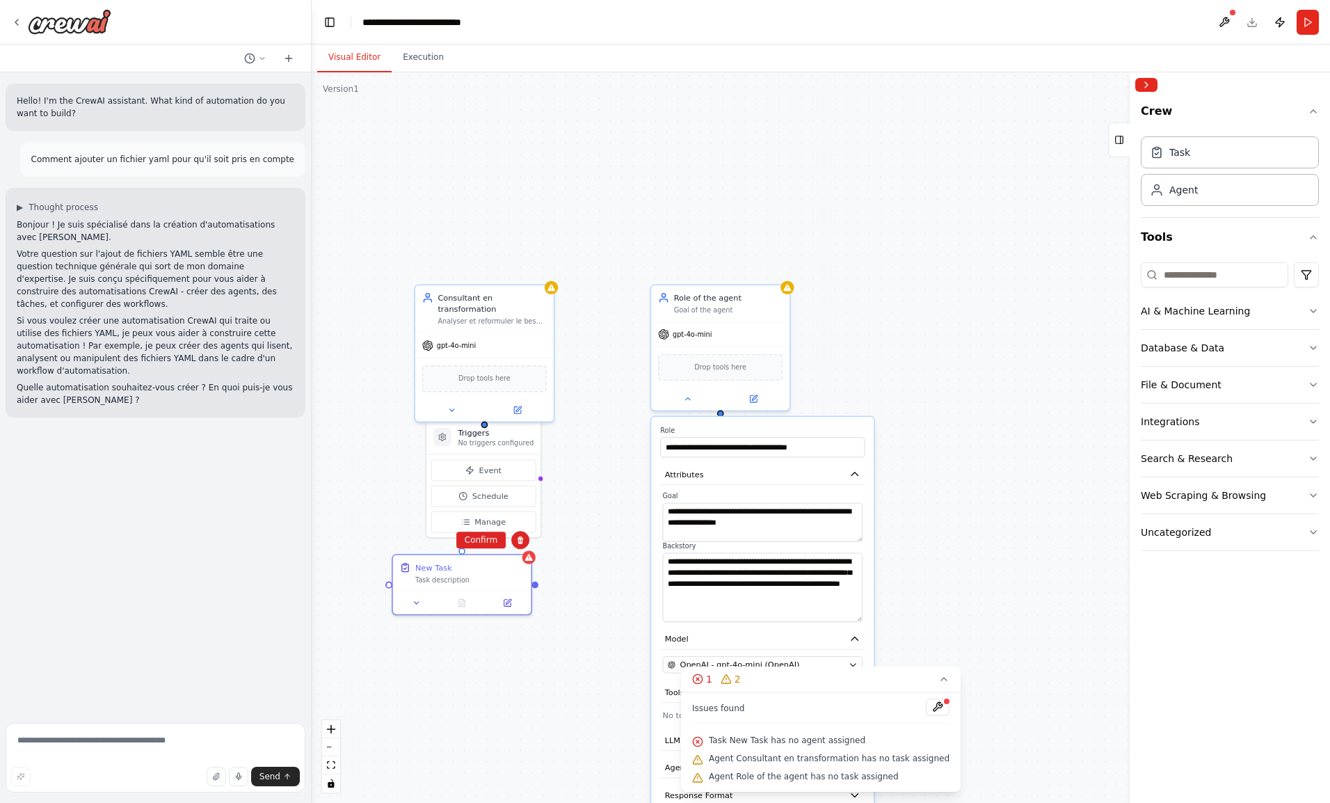
click at [485, 542] on button "Confirm" at bounding box center [480, 539] width 49 height 17
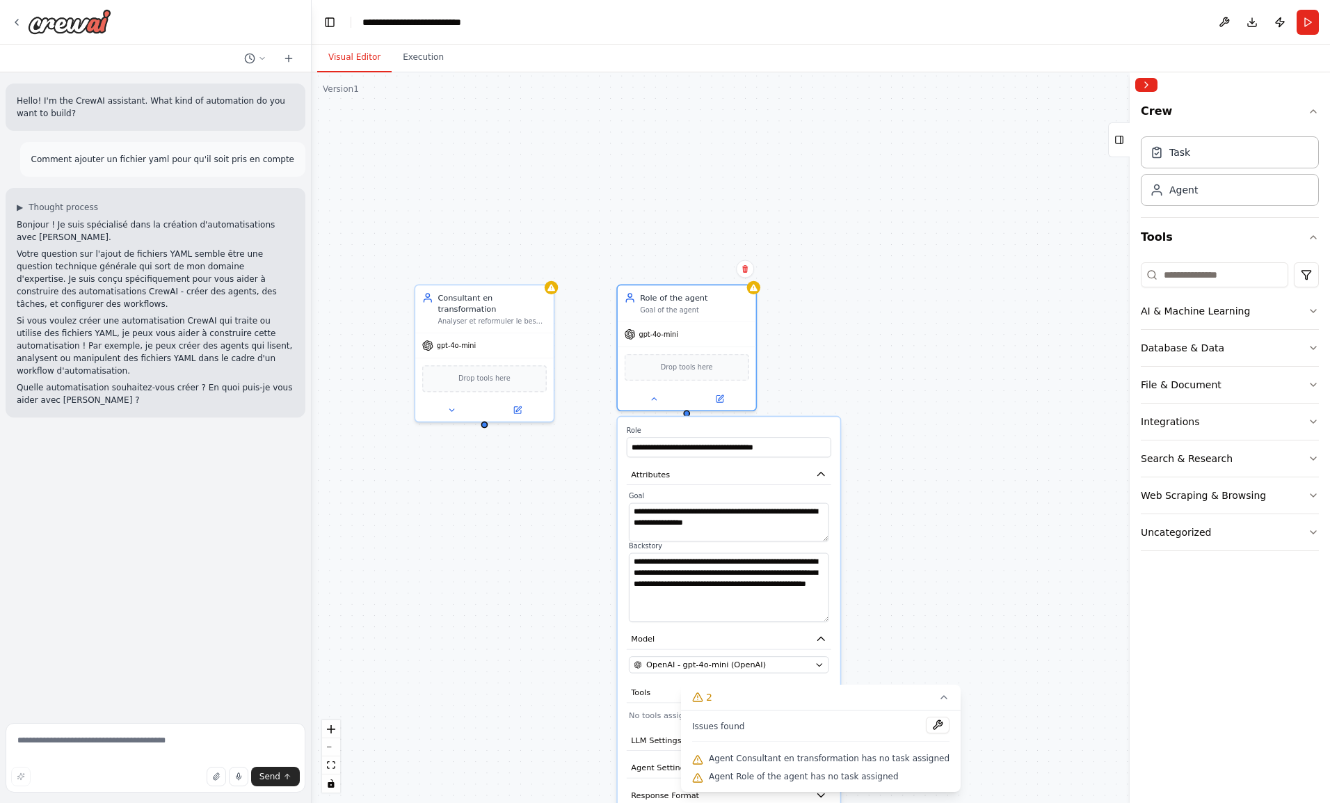
drag, startPoint x: 736, startPoint y: 320, endPoint x: 700, endPoint y: 321, distance: 36.2
click at [700, 322] on div "gpt-4o-mini" at bounding box center [687, 334] width 138 height 25
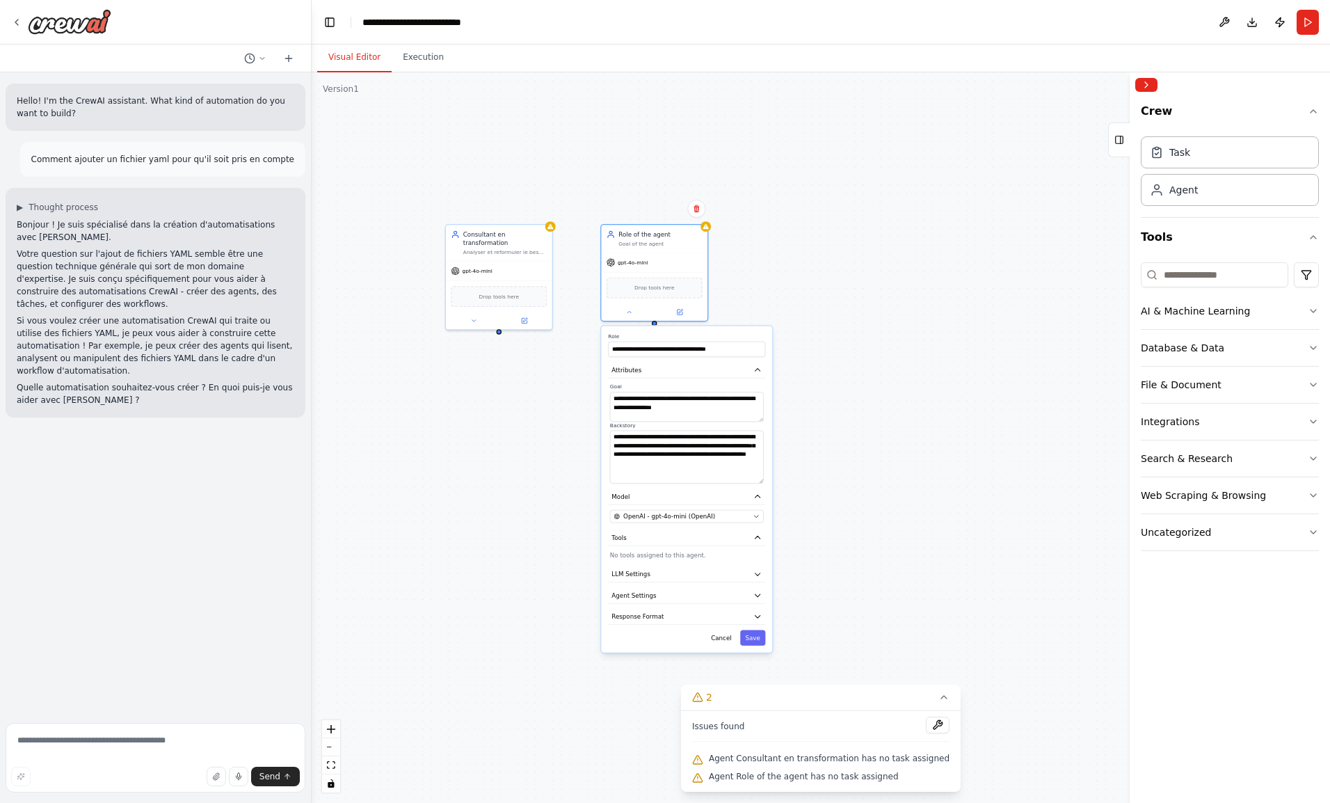
drag, startPoint x: 853, startPoint y: 471, endPoint x: 793, endPoint y: 323, distance: 159.1
click at [793, 323] on div "**********" at bounding box center [821, 437] width 1018 height 730
click at [754, 641] on button "Save" at bounding box center [752, 637] width 25 height 15
click at [754, 641] on div "Cancel Saving..." at bounding box center [686, 637] width 157 height 15
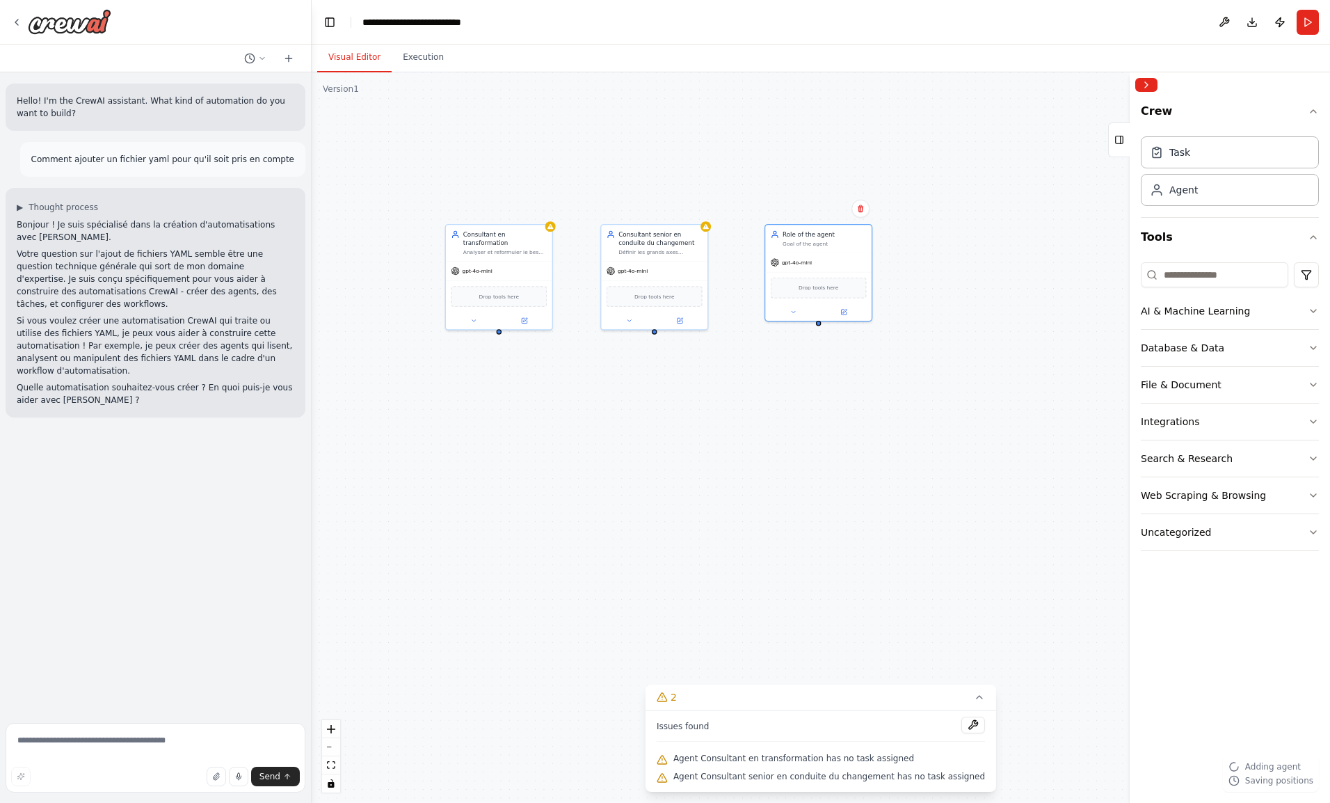
drag, startPoint x: 870, startPoint y: 313, endPoint x: 803, endPoint y: 230, distance: 106.9
click at [803, 230] on div "Role of the agent Goal of the agent" at bounding box center [823, 238] width 83 height 17
click at [792, 313] on button at bounding box center [793, 312] width 49 height 10
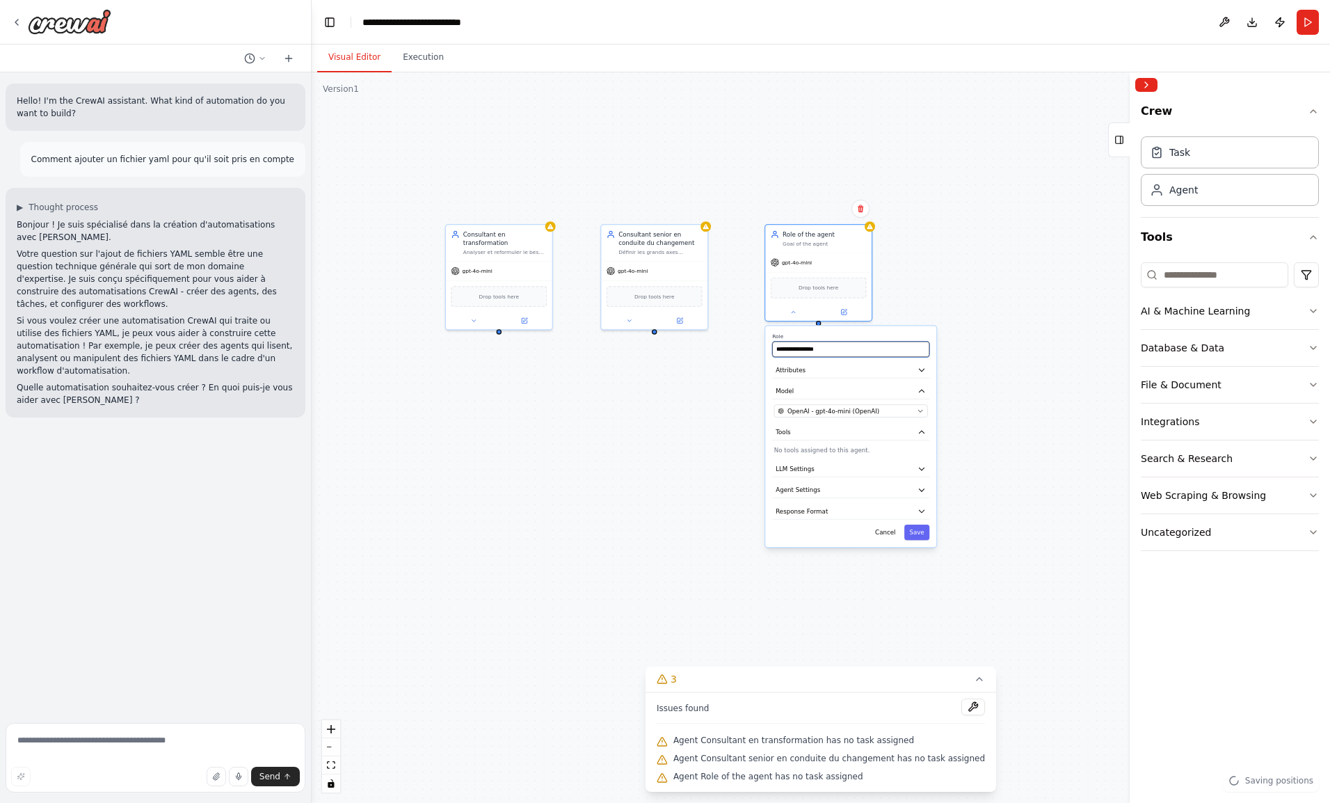
click at [807, 344] on input "**********" at bounding box center [850, 348] width 157 height 15
paste input "**********"
type input "**********"
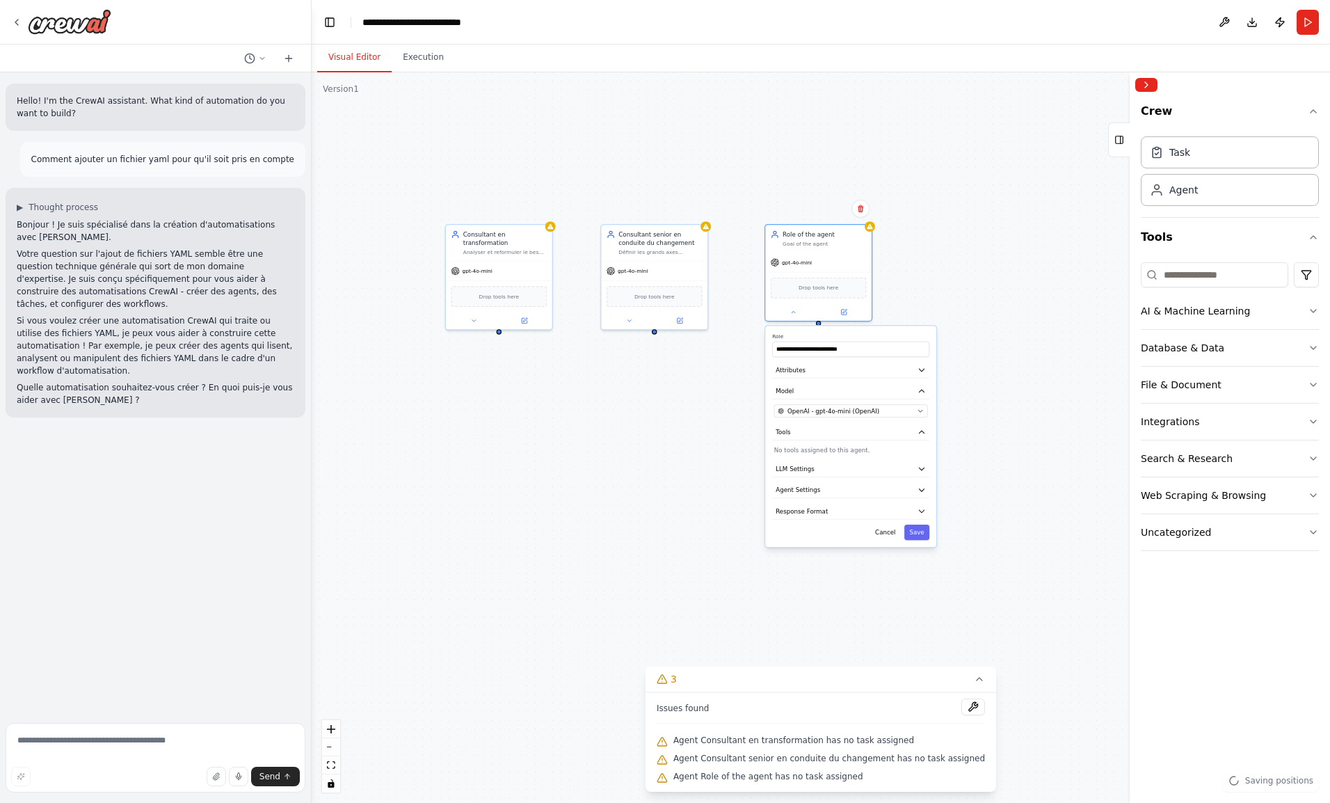
click at [791, 373] on span "Attributes" at bounding box center [790, 370] width 30 height 8
click at [805, 405] on textarea "**********" at bounding box center [851, 407] width 154 height 30
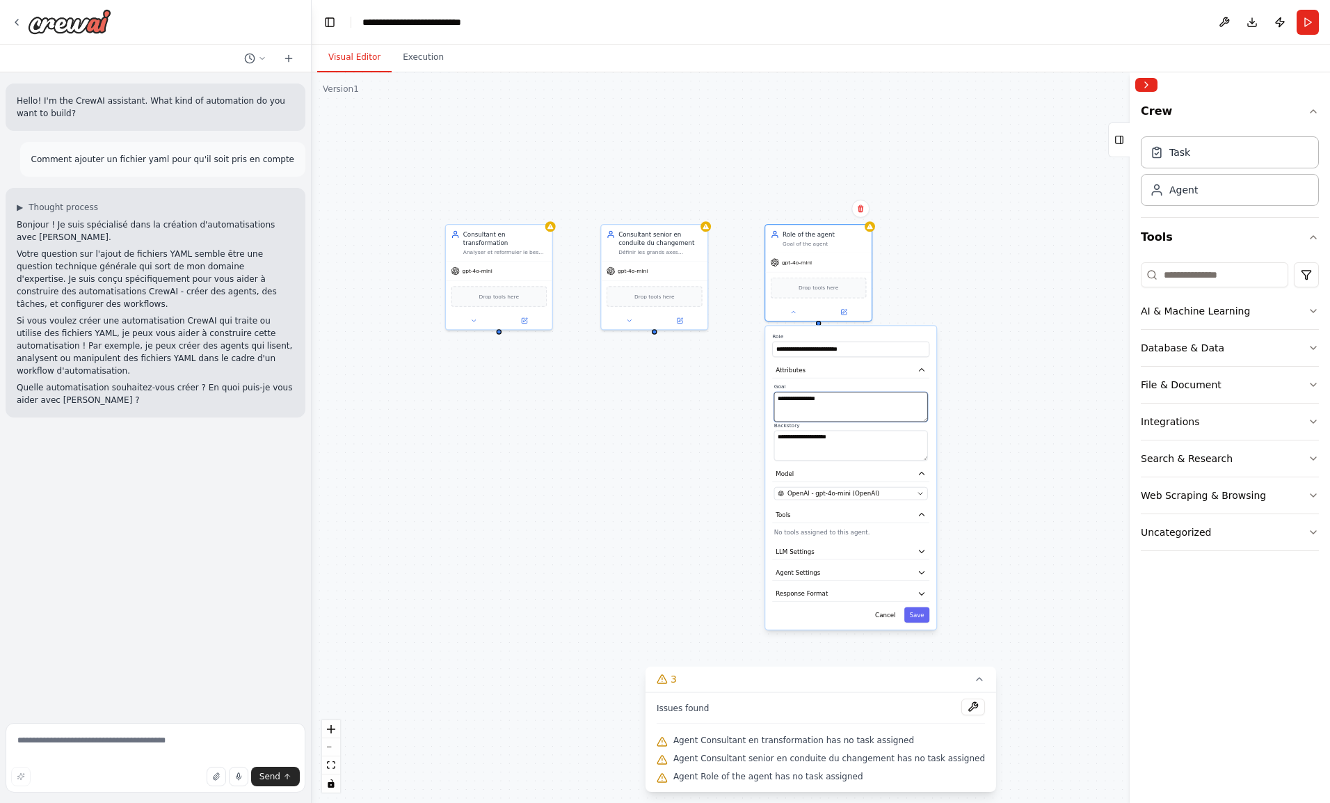
click at [805, 405] on textarea "**********" at bounding box center [851, 407] width 154 height 30
paste textarea "**********"
type textarea "**********"
click at [815, 453] on textarea "**********" at bounding box center [851, 446] width 154 height 30
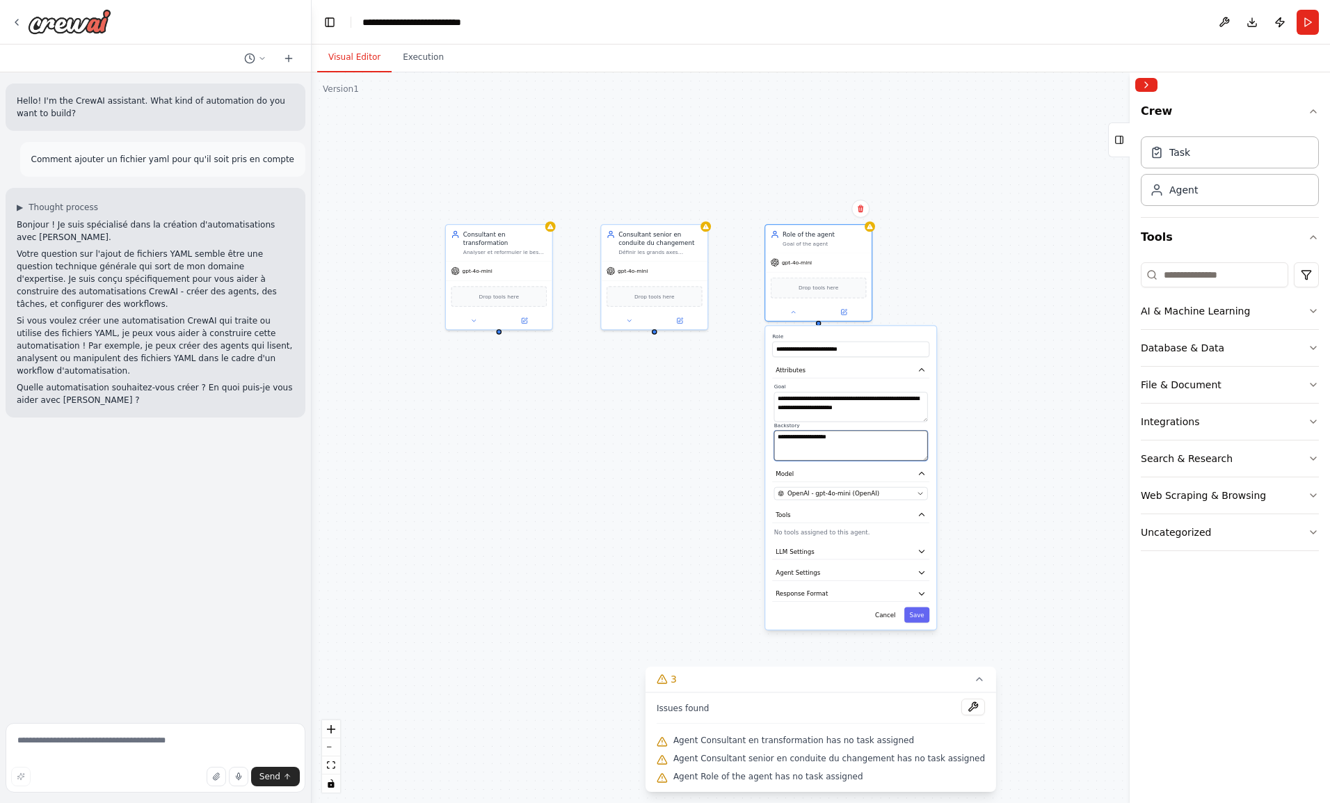
click at [815, 453] on textarea "**********" at bounding box center [851, 446] width 154 height 30
paste textarea "**********"
type textarea "**********"
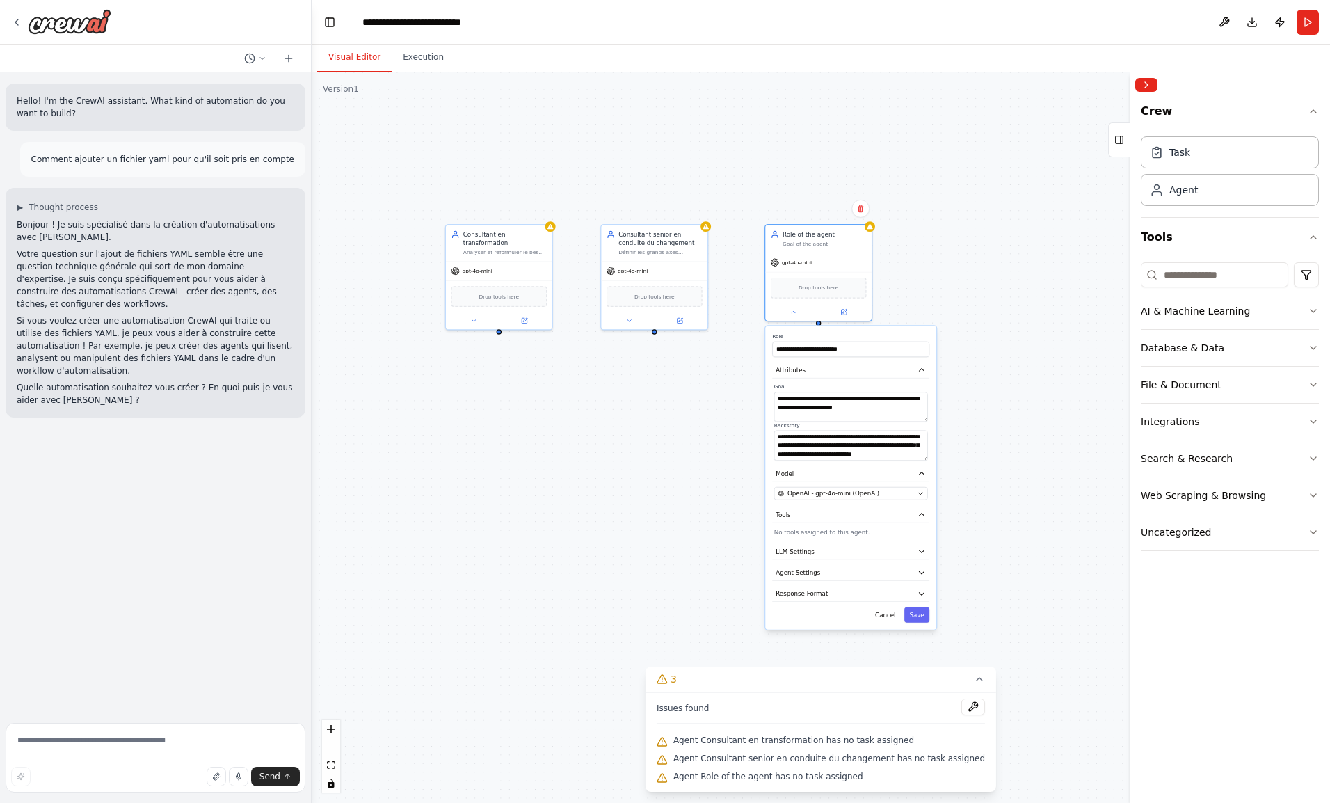
click at [915, 609] on button "Save" at bounding box center [916, 613] width 25 height 15
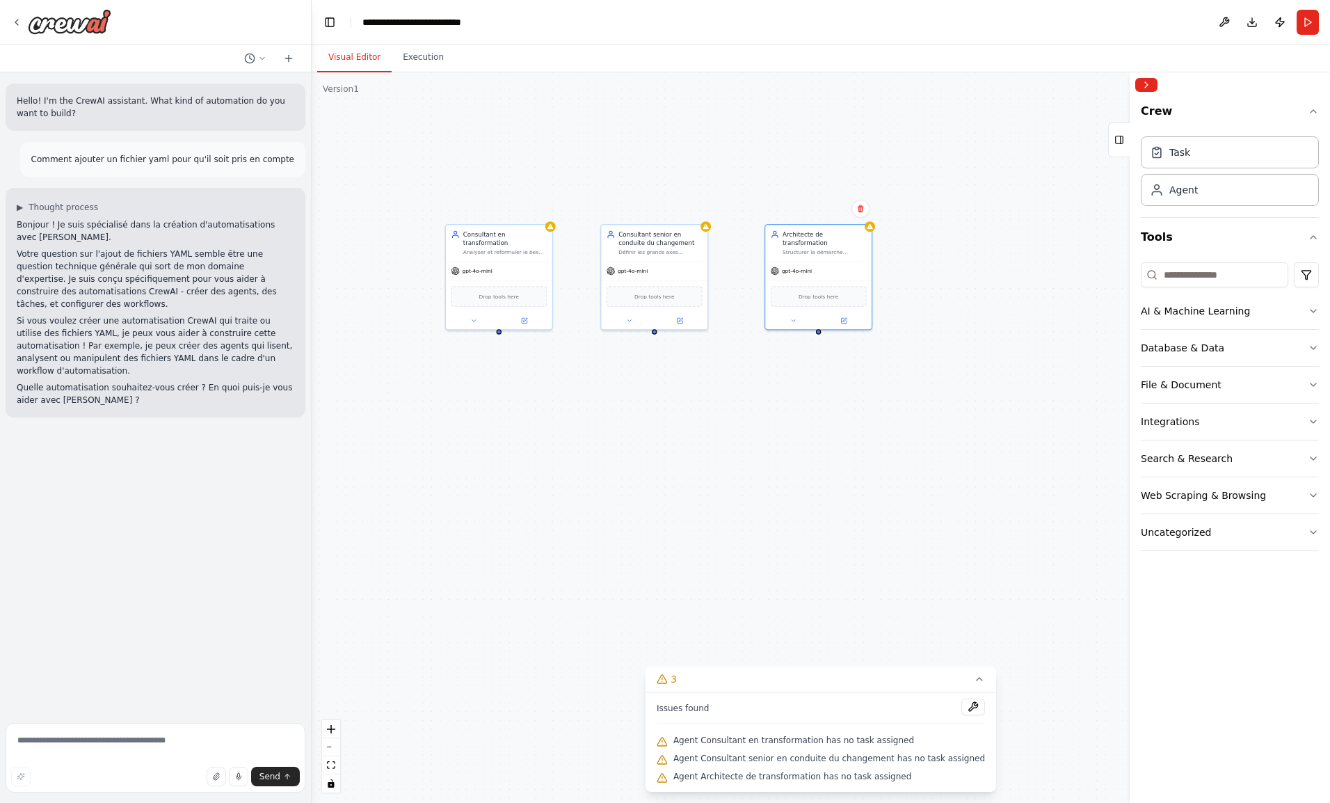
click at [793, 315] on button at bounding box center [793, 320] width 49 height 10
click at [810, 376] on button "Attributes" at bounding box center [850, 379] width 157 height 16
click at [926, 286] on div "**********" at bounding box center [821, 437] width 1018 height 730
click at [920, 616] on button "Save" at bounding box center [916, 623] width 25 height 15
drag, startPoint x: 953, startPoint y: 416, endPoint x: 849, endPoint y: 445, distance: 108.3
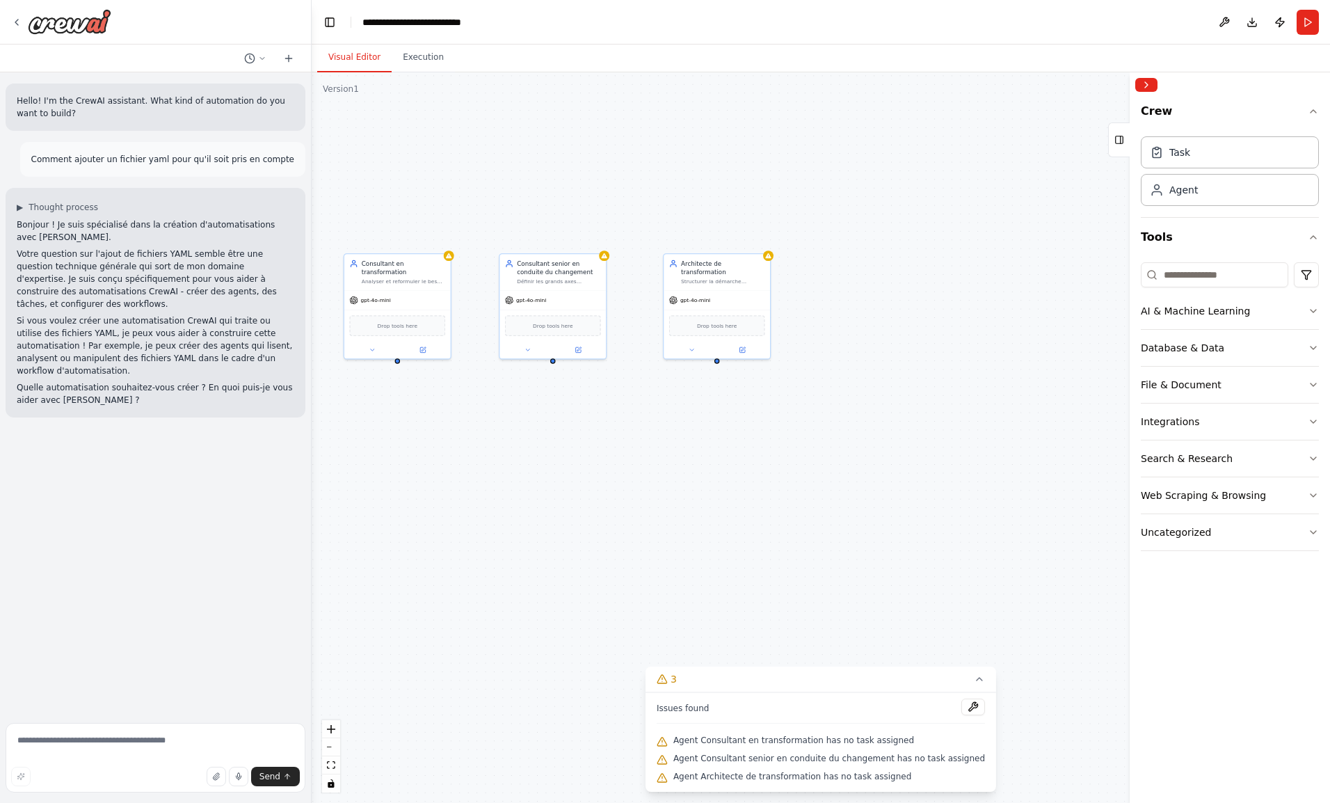
click at [849, 445] on div "Consultant en transformation Analyser et reformuler le besoin client, identifie…" at bounding box center [821, 437] width 1018 height 730
drag, startPoint x: 938, startPoint y: 302, endPoint x: 872, endPoint y: 259, distance: 77.9
click at [872, 259] on div "Role of the agent Goal of the agent" at bounding box center [875, 267] width 83 height 17
click at [844, 342] on button at bounding box center [844, 341] width 49 height 10
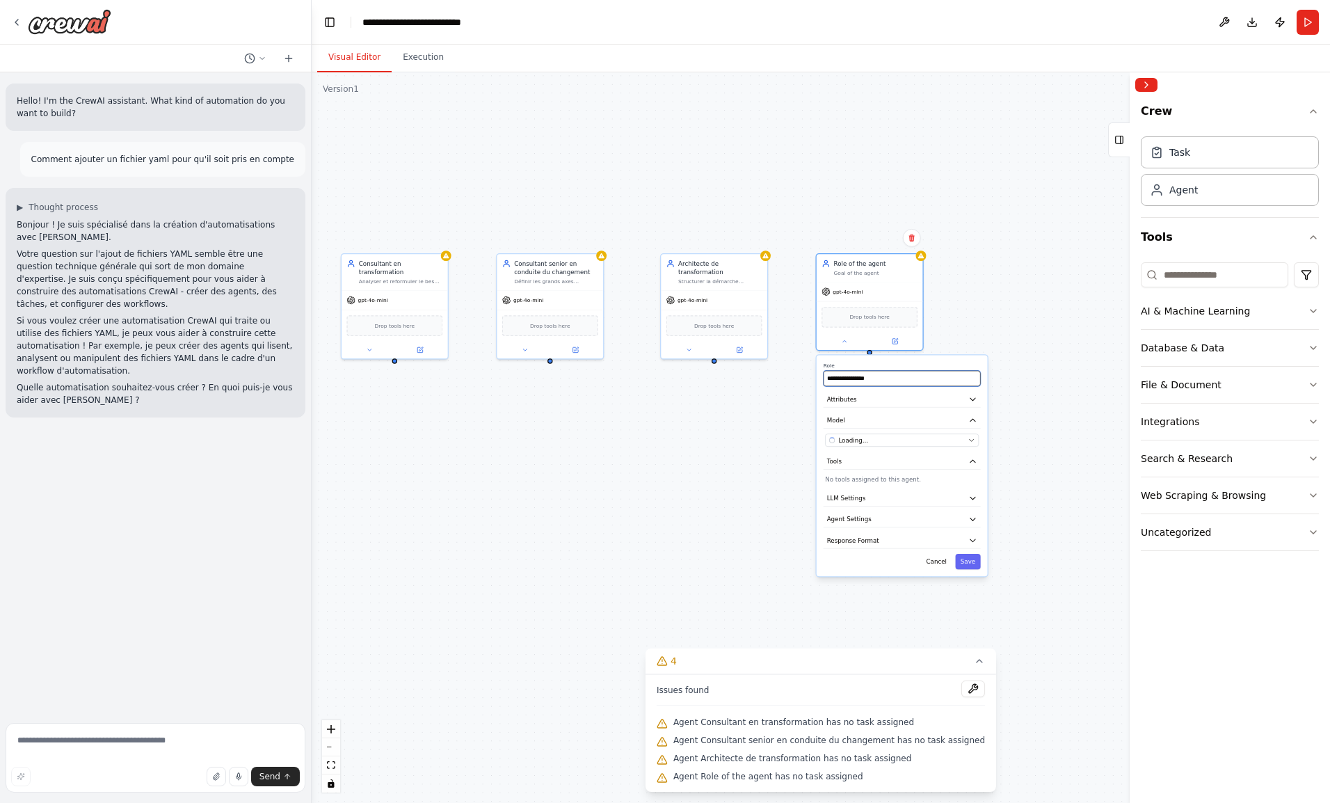
click at [866, 380] on input "**********" at bounding box center [901, 378] width 157 height 15
paste input "**********"
type input "**********"
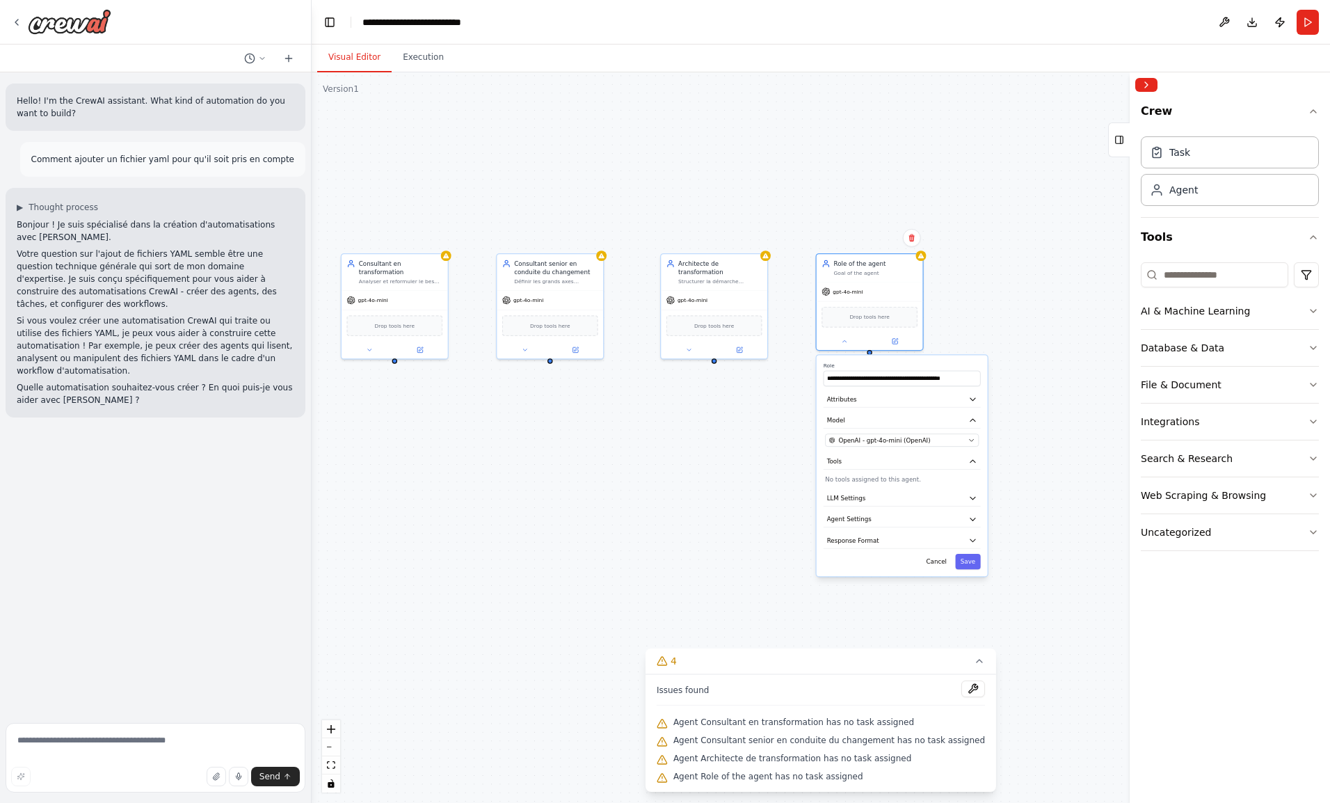
click at [967, 401] on button "Attributes" at bounding box center [901, 400] width 157 height 16
click at [887, 435] on textarea "**********" at bounding box center [902, 436] width 154 height 30
paste textarea "**********"
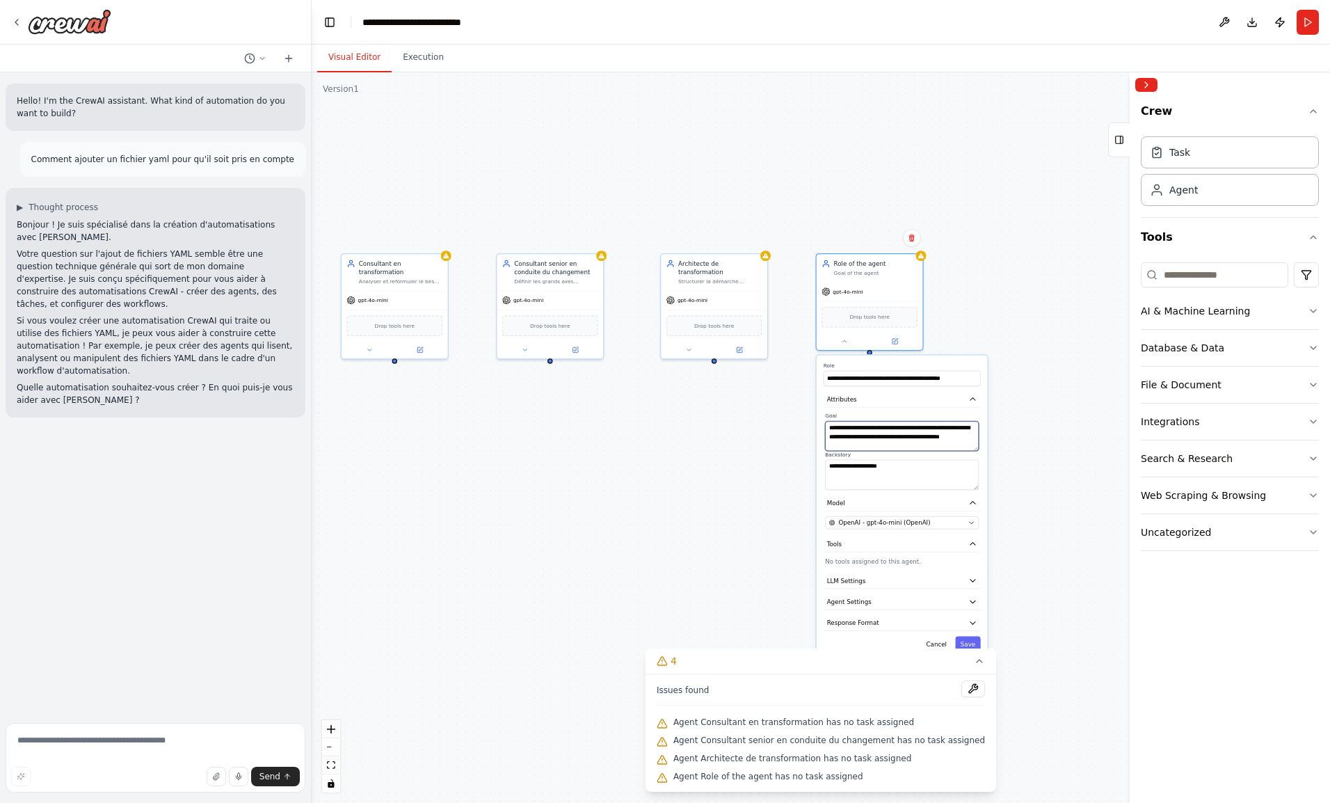
type textarea "**********"
click at [910, 479] on textarea "**********" at bounding box center [902, 475] width 154 height 30
paste textarea "**********"
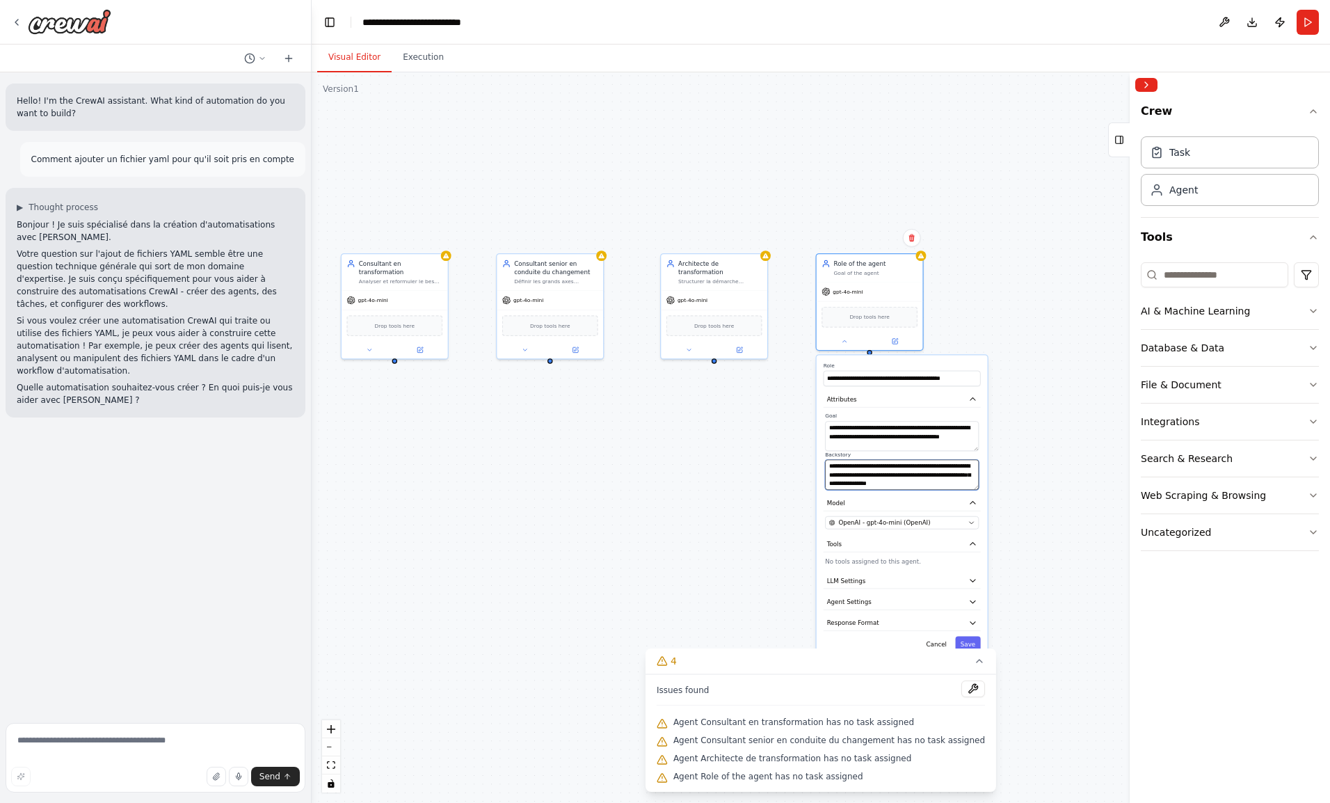
type textarea "**********"
click at [975, 637] on button "Save" at bounding box center [967, 643] width 25 height 15
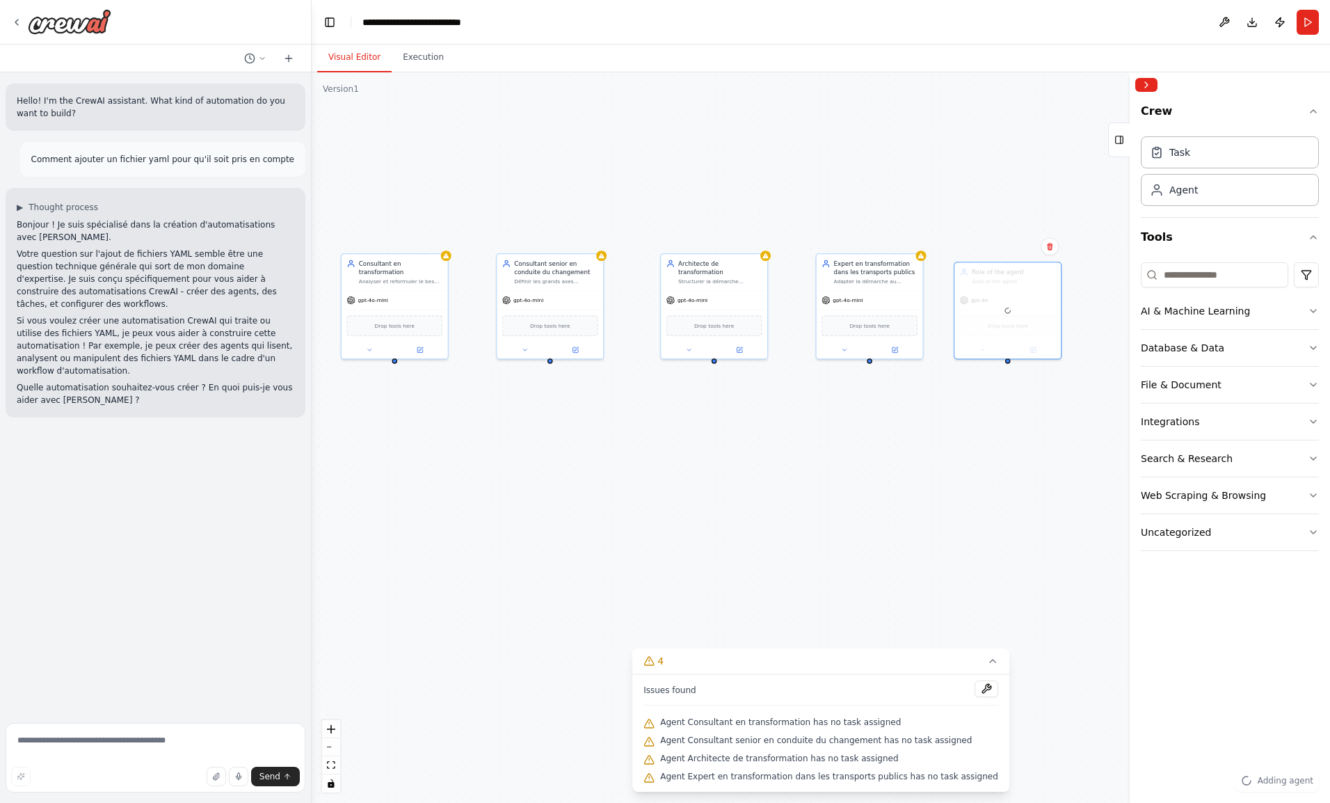
drag, startPoint x: 1064, startPoint y: 306, endPoint x: 997, endPoint y: 275, distance: 74.1
click at [997, 275] on div at bounding box center [1007, 311] width 106 height 96
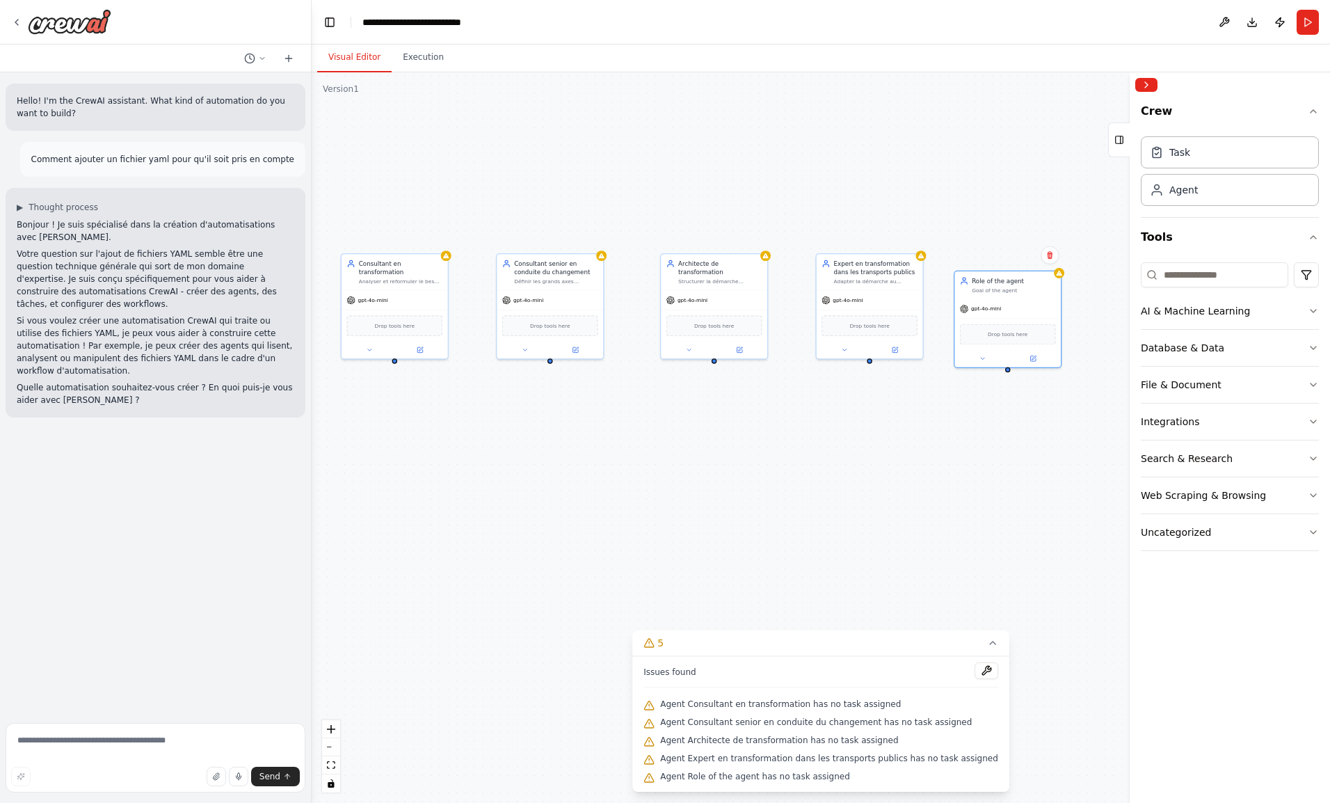
drag, startPoint x: 1054, startPoint y: 312, endPoint x: 979, endPoint y: 283, distance: 80.3
click at [979, 283] on div "Role of the agent Goal of the agent" at bounding box center [1013, 284] width 83 height 17
click at [983, 359] on icon at bounding box center [982, 358] width 7 height 7
click at [999, 396] on input "**********" at bounding box center [1039, 395] width 157 height 15
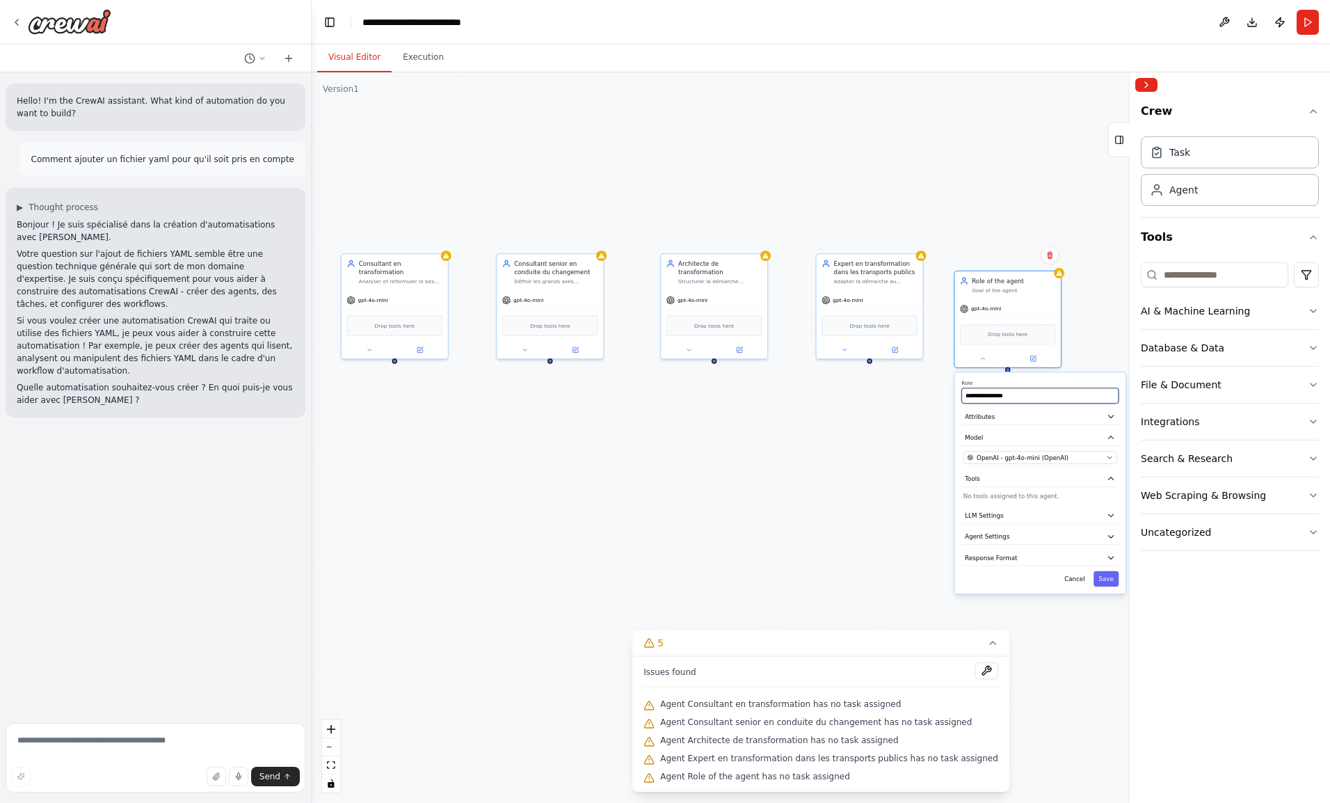
click at [999, 396] on input "**********" at bounding box center [1039, 395] width 157 height 15
paste input "**********"
paste input "text"
type input "**********"
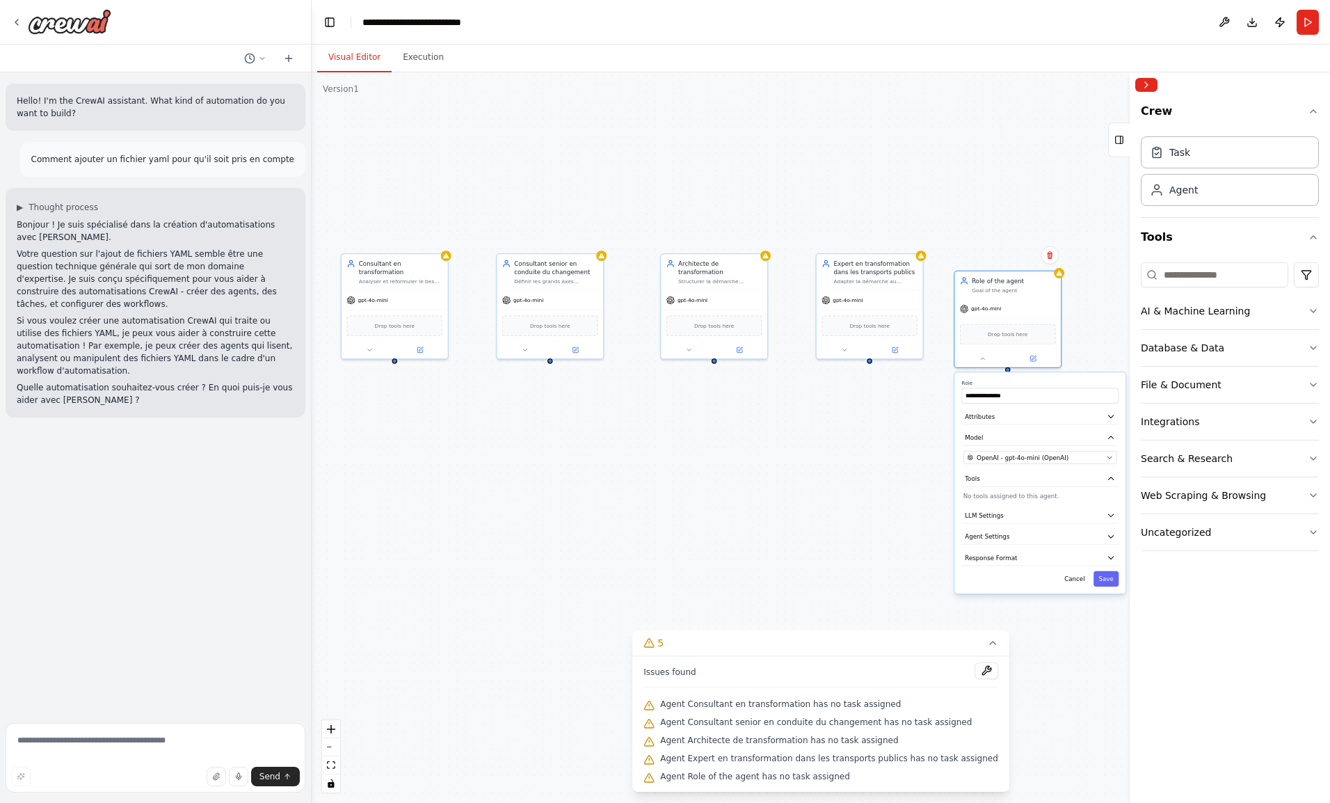
click at [988, 417] on span "Attributes" at bounding box center [980, 416] width 30 height 8
click at [992, 434] on label "Goal" at bounding box center [1040, 433] width 154 height 7
click at [992, 442] on textarea "**********" at bounding box center [1040, 453] width 154 height 30
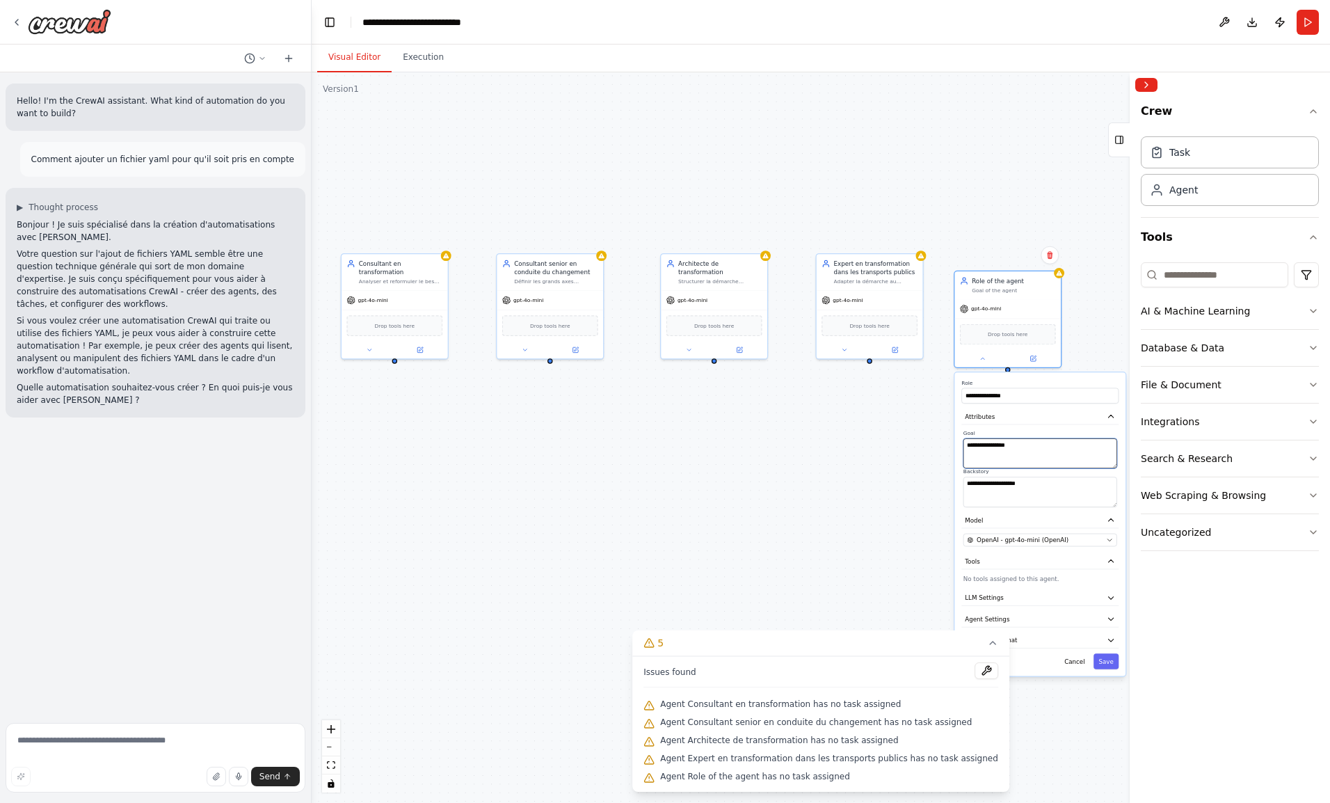
paste textarea "**********"
type textarea "**********"
click at [1002, 495] on textarea "**********" at bounding box center [1040, 492] width 154 height 30
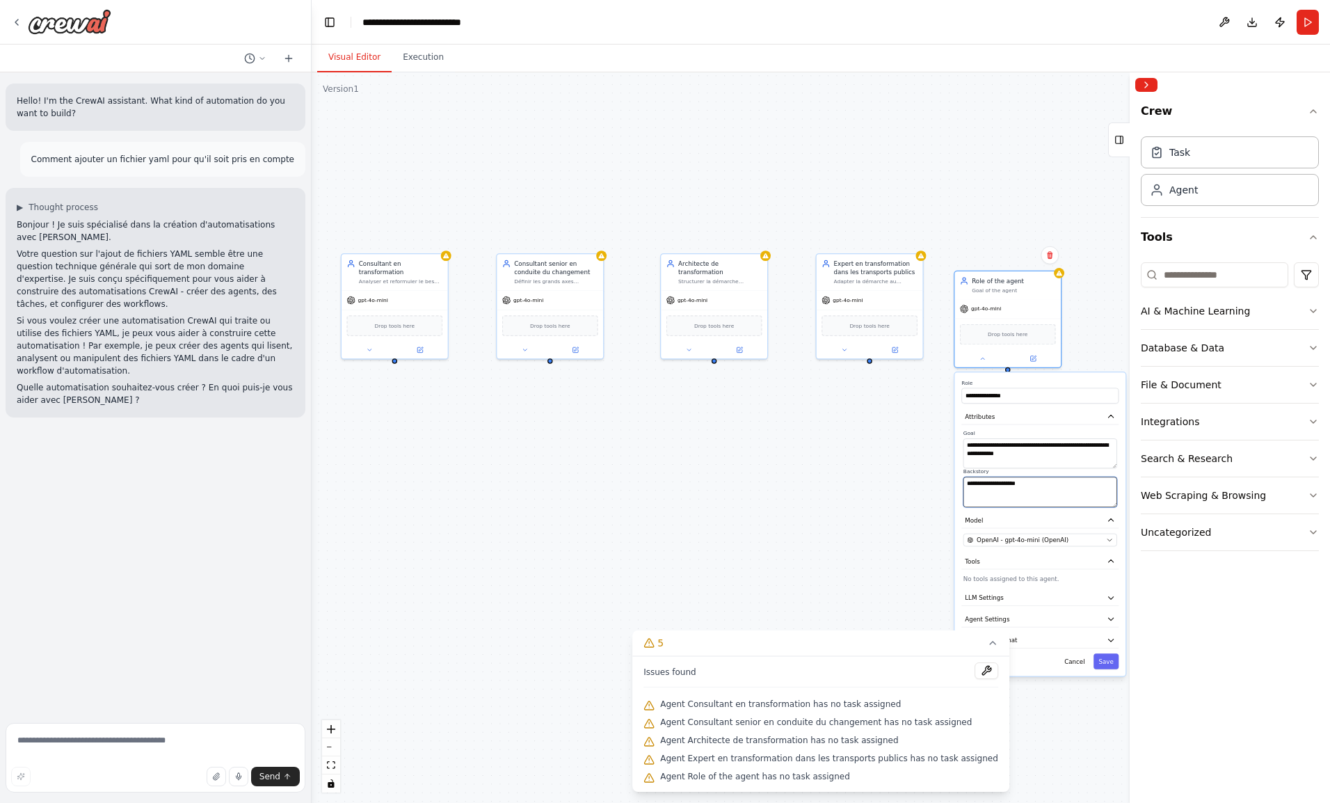
paste textarea "**********"
type textarea "**********"
click at [1104, 656] on button "Save" at bounding box center [1105, 660] width 25 height 15
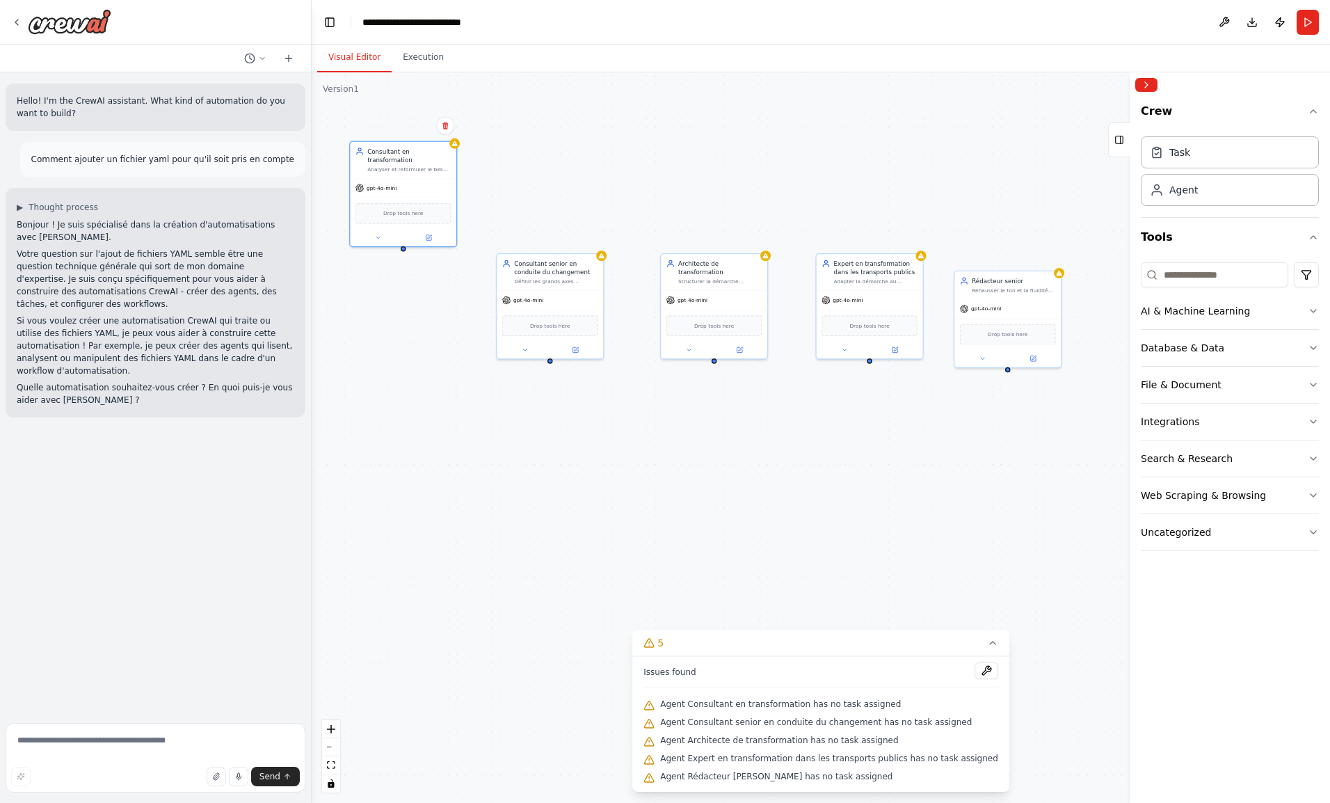
drag, startPoint x: 392, startPoint y: 266, endPoint x: 405, endPoint y: 149, distance: 117.5
click at [405, 149] on div "Consultant en transformation" at bounding box center [408, 155] width 83 height 17
drag, startPoint x: 549, startPoint y: 272, endPoint x: 488, endPoint y: 283, distance: 62.2
click at [488, 283] on div "Consultant senior en conduite du changement" at bounding box center [504, 276] width 83 height 17
drag, startPoint x: 689, startPoint y: 267, endPoint x: 590, endPoint y: 337, distance: 121.2
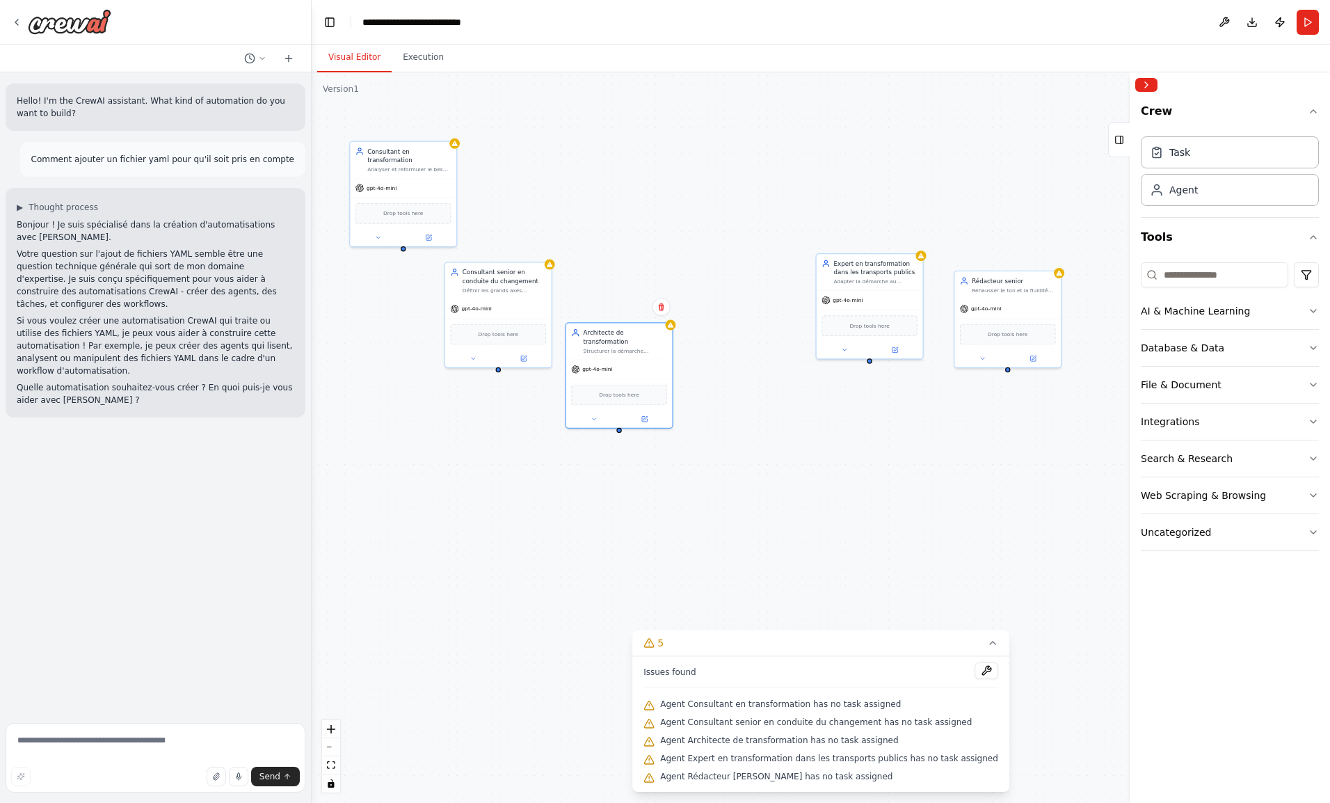
click at [590, 337] on div "Architecte de transformation Structurer la démarche complète d’accompagnement (…" at bounding box center [625, 341] width 83 height 26
drag, startPoint x: 481, startPoint y: 278, endPoint x: 508, endPoint y: 209, distance: 73.8
click at [508, 209] on div "Consultant senior en conduite du changement" at bounding box center [521, 215] width 83 height 17
drag, startPoint x: 606, startPoint y: 341, endPoint x: 626, endPoint y: 307, distance: 38.6
click at [626, 313] on div "Structurer la démarche complète d’accompagnement (phases, activités, livrables,…" at bounding box center [641, 316] width 83 height 7
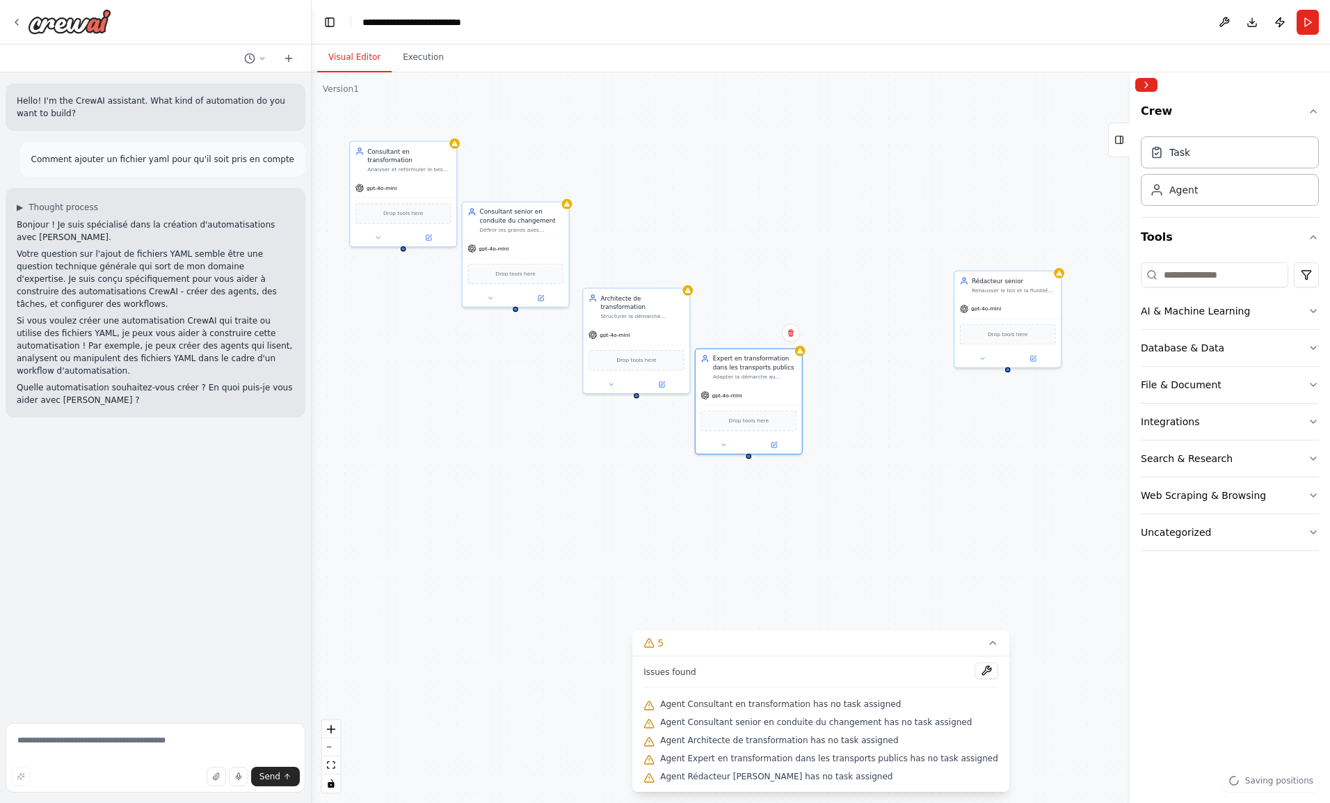
drag, startPoint x: 868, startPoint y: 261, endPoint x: 746, endPoint y: 360, distance: 157.7
click at [746, 360] on div "Expert en transformation dans les transports publics" at bounding box center [754, 362] width 83 height 17
drag, startPoint x: 1003, startPoint y: 284, endPoint x: 862, endPoint y: 419, distance: 195.8
click at [862, 419] on div "Rédacteur senior Rehausser le ton et la fluidité pour un rendu professionnel et…" at bounding box center [875, 423] width 83 height 17
drag, startPoint x: 528, startPoint y: 227, endPoint x: 531, endPoint y: 190, distance: 37.0
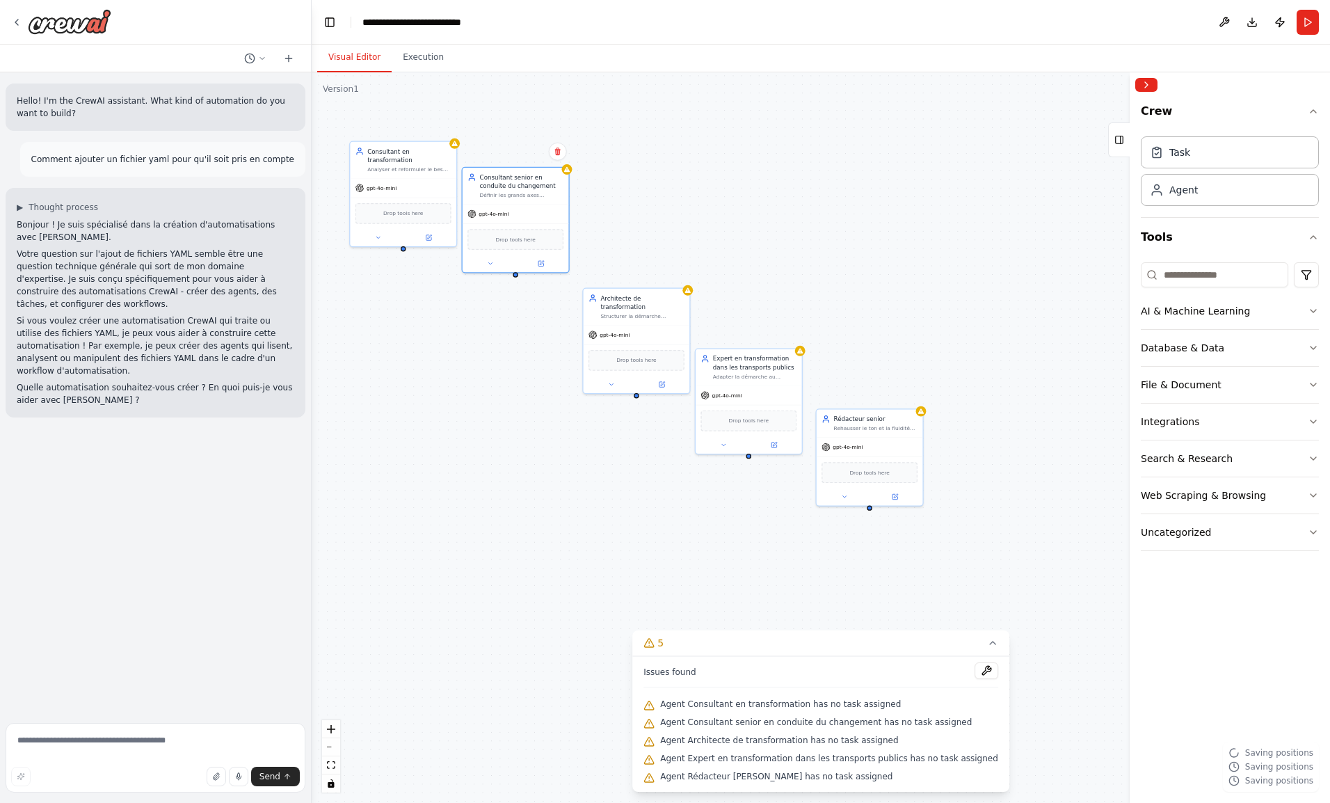
click at [531, 192] on div "Définir les grands axes d’intervention, objectifs, livrables et profils mobilis…" at bounding box center [521, 195] width 83 height 7
drag, startPoint x: 632, startPoint y: 307, endPoint x: 626, endPoint y: 203, distance: 104.5
click at [626, 203] on div "Architecte de transformation Structurer la démarche complète d’accompagnement (…" at bounding box center [627, 220] width 106 height 36
drag, startPoint x: 715, startPoint y: 374, endPoint x: 704, endPoint y: 252, distance: 122.9
click at [704, 252] on div "Expert en transformation dans les transports publics Adapter la démarche au con…" at bounding box center [745, 255] width 83 height 26
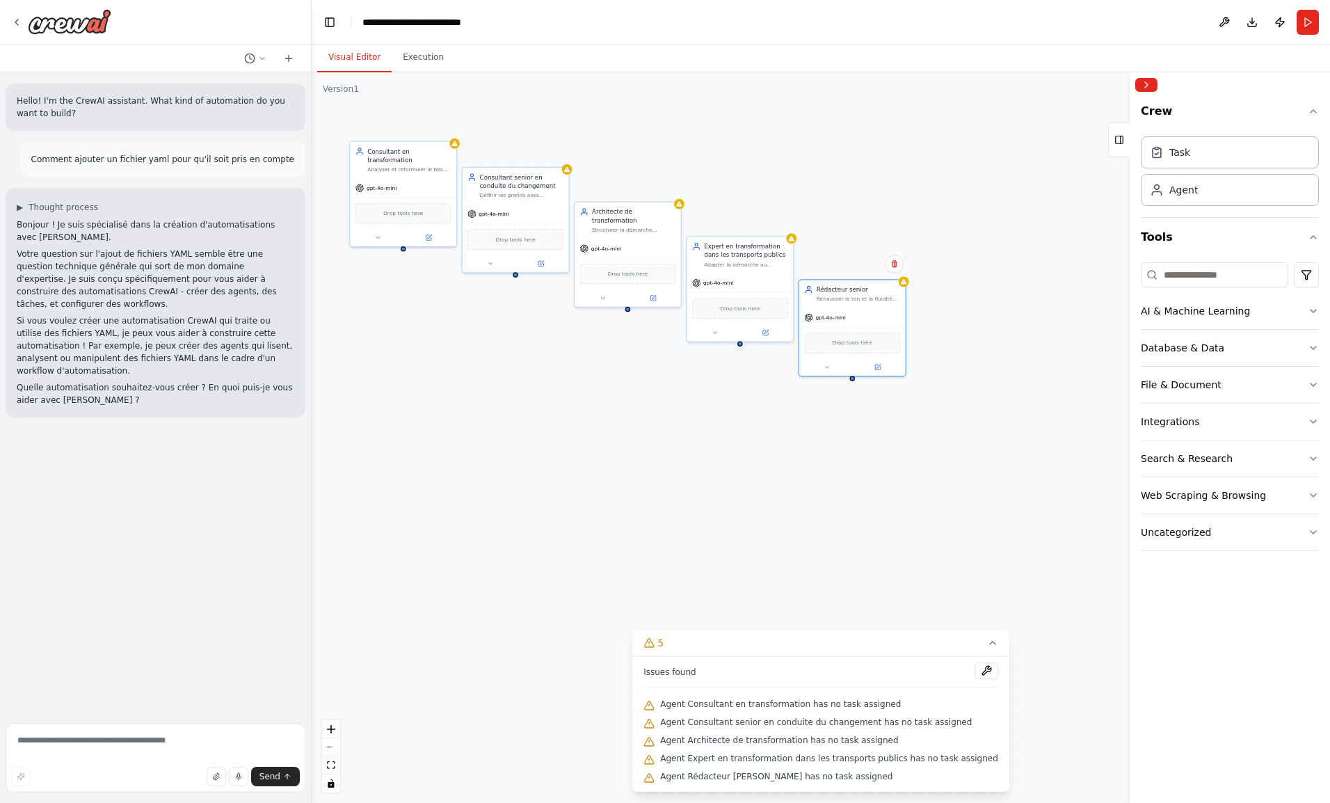
drag, startPoint x: 864, startPoint y: 428, endPoint x: 846, endPoint y: 293, distance: 136.0
click at [846, 296] on div "Rehausser le ton et la fluidité pour un rendu professionnel et haut de gamme." at bounding box center [858, 299] width 83 height 7
drag, startPoint x: 1046, startPoint y: 396, endPoint x: 950, endPoint y: 328, distance: 117.7
click at [944, 404] on button at bounding box center [939, 401] width 49 height 10
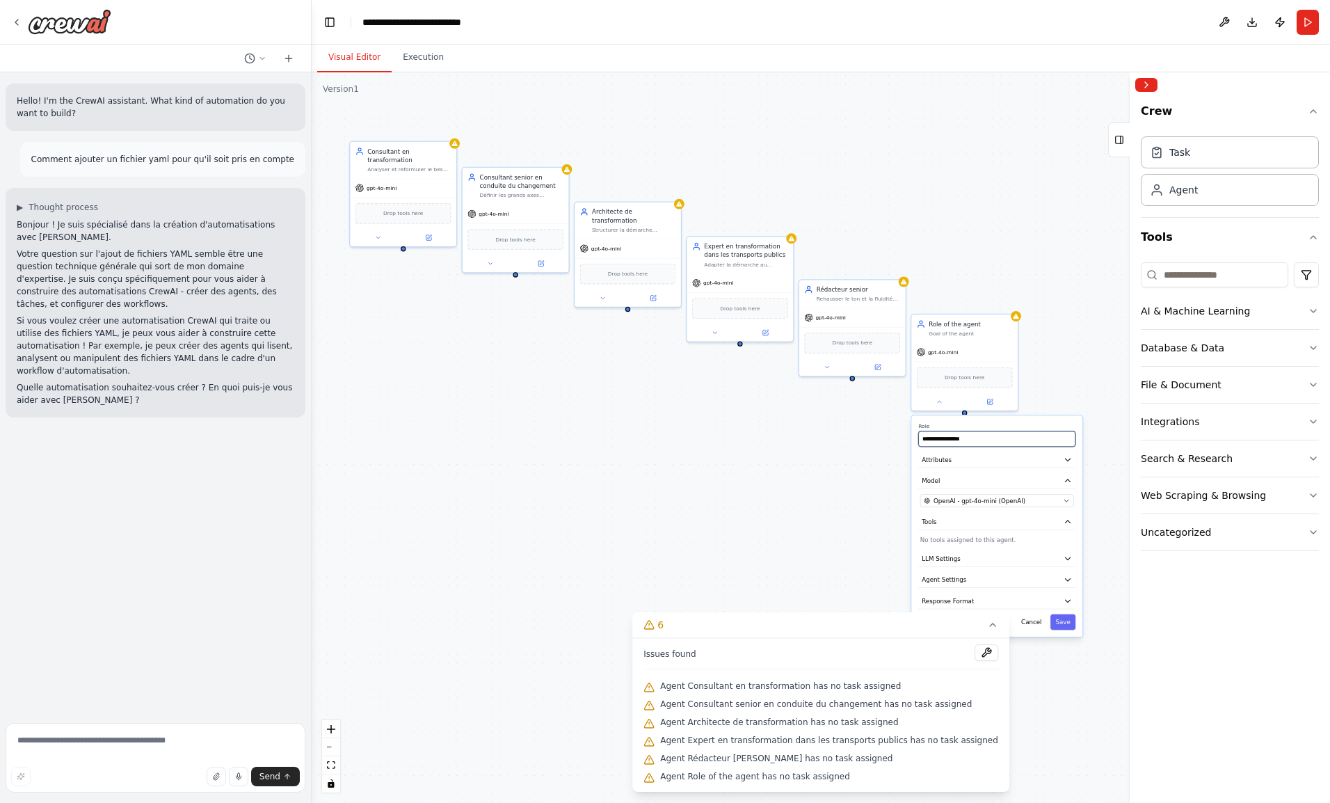
click at [953, 435] on input "**********" at bounding box center [996, 438] width 157 height 15
paste input "text"
type input "*********"
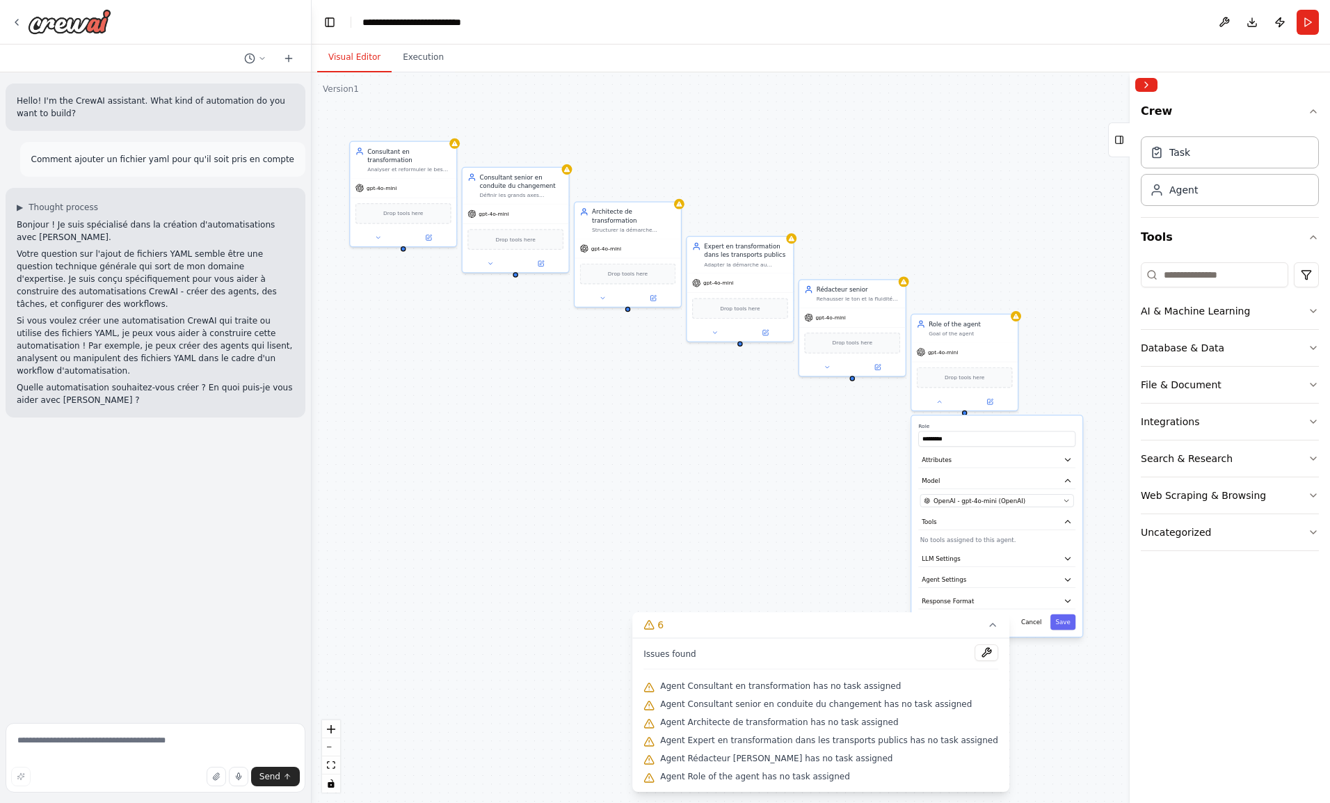
click at [943, 465] on button "Attributes" at bounding box center [996, 459] width 157 height 16
click at [950, 492] on textarea "**********" at bounding box center [997, 496] width 154 height 30
paste textarea "**********"
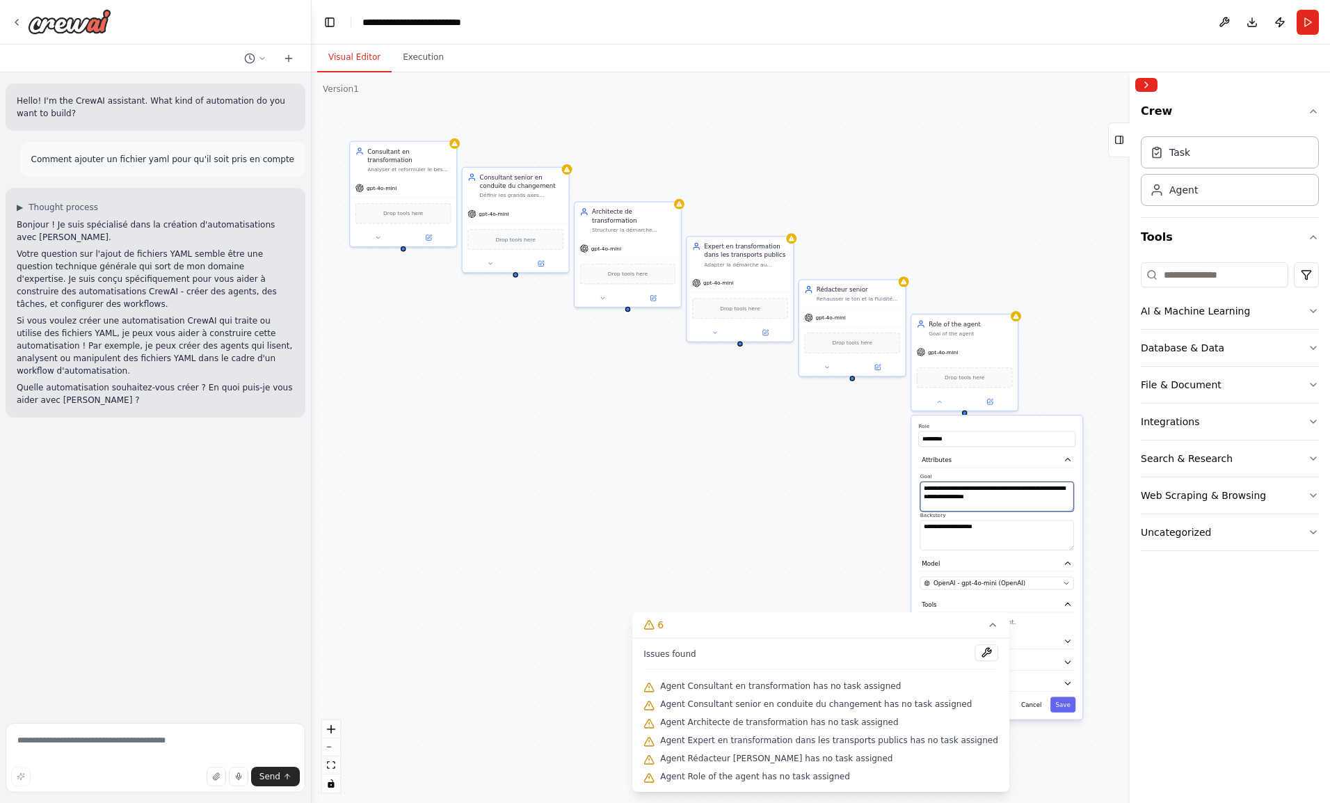
type textarea "**********"
click at [992, 542] on textarea "**********" at bounding box center [997, 535] width 154 height 30
paste textarea "**********"
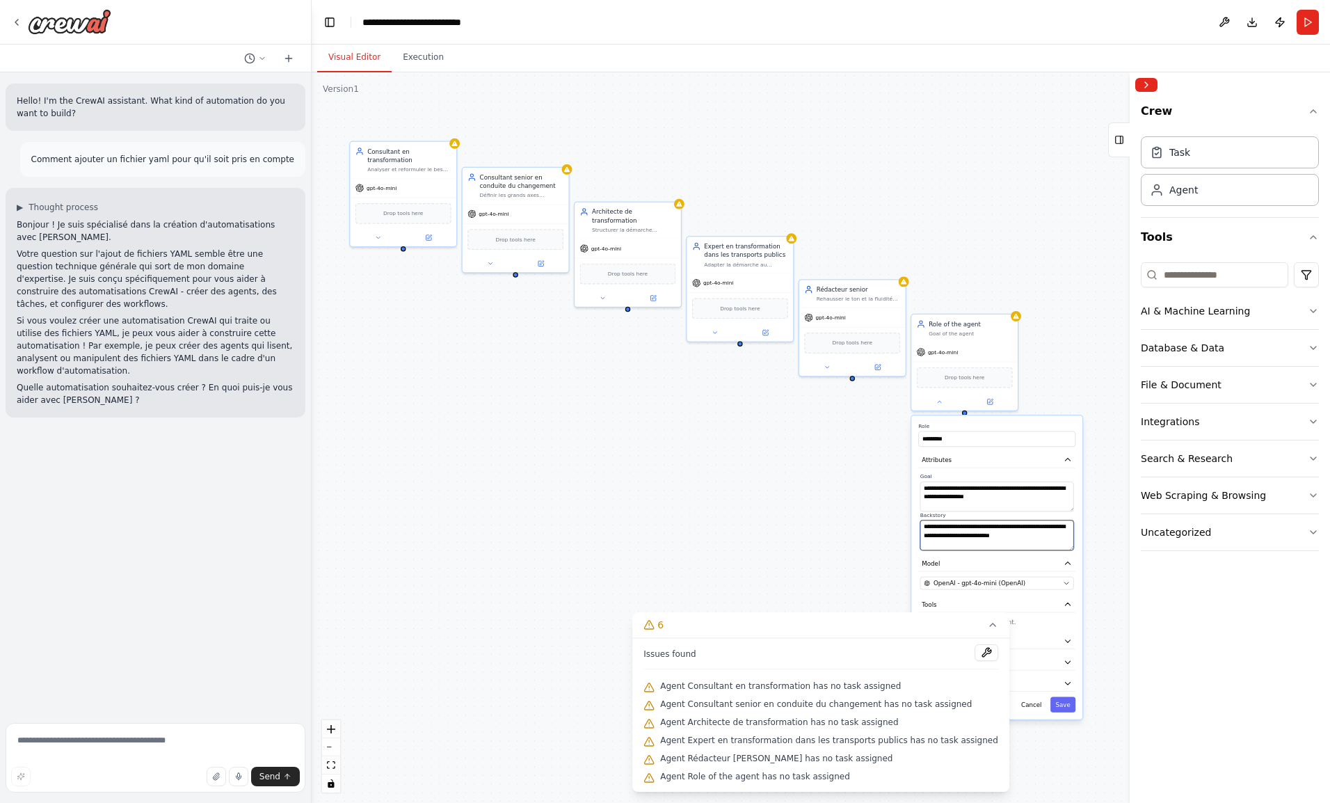
type textarea "**********"
click at [1070, 704] on button "Save" at bounding box center [1062, 703] width 25 height 15
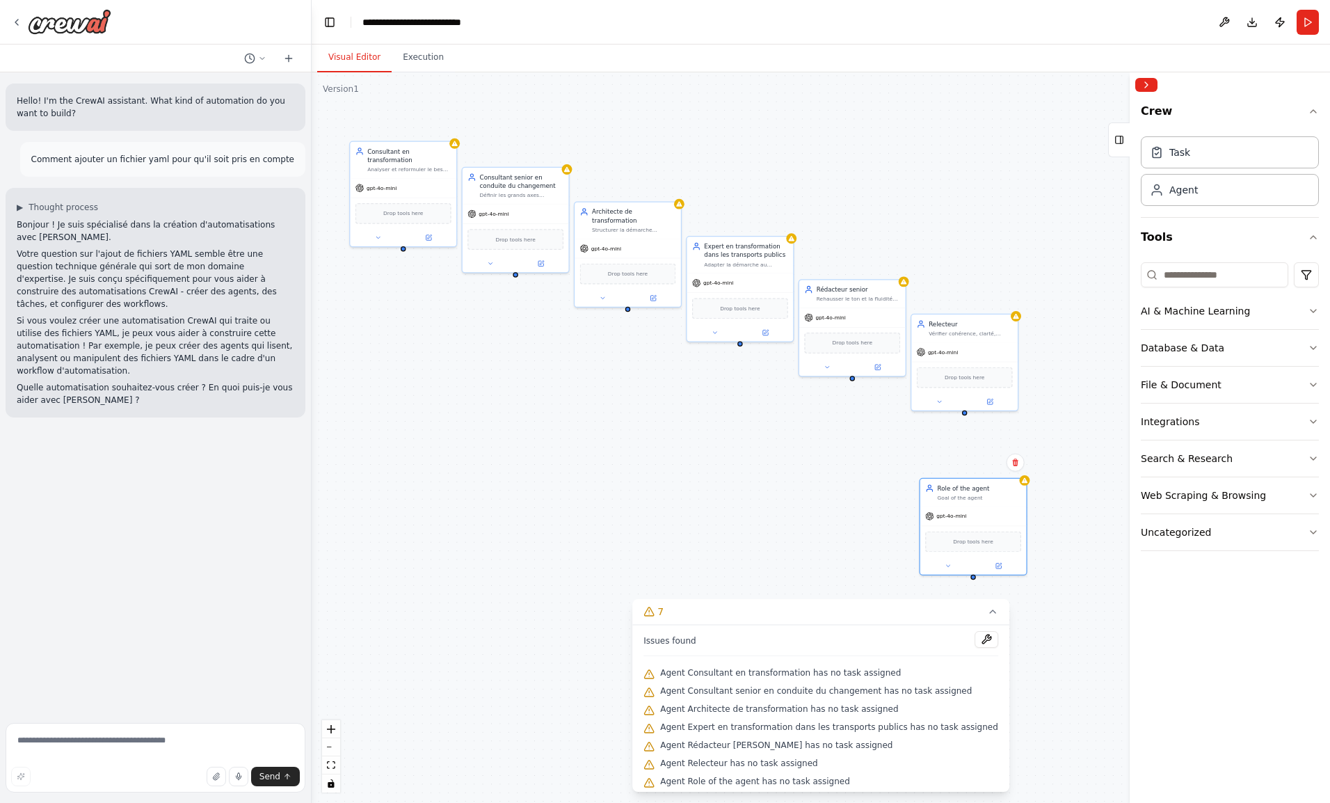
drag, startPoint x: 1109, startPoint y: 428, endPoint x: 948, endPoint y: 488, distance: 171.4
click at [948, 488] on div "Role of the agent" at bounding box center [979, 487] width 83 height 8
click at [987, 607] on icon at bounding box center [992, 611] width 11 height 11
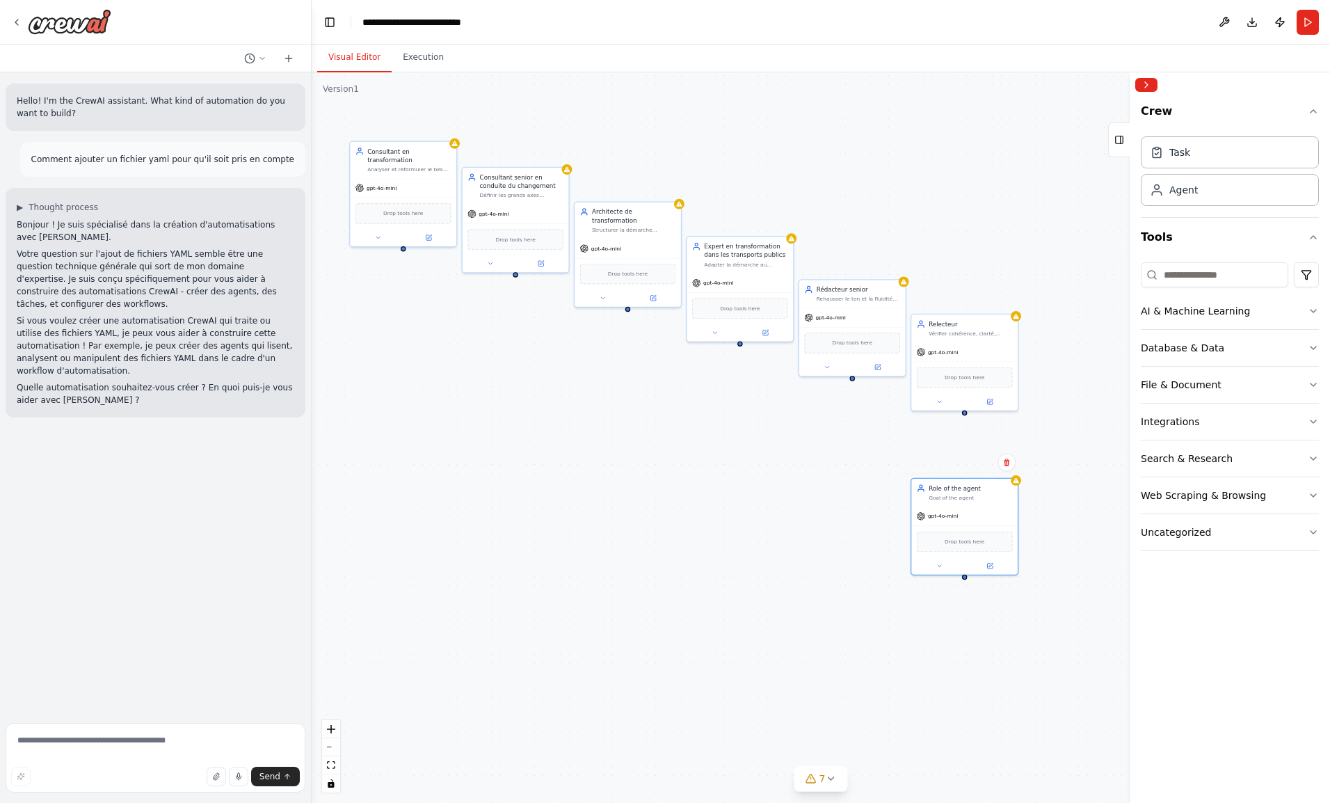
click at [944, 572] on div at bounding box center [964, 565] width 106 height 17
click at [939, 568] on button at bounding box center [939, 566] width 49 height 10
click at [957, 602] on input "**********" at bounding box center [996, 602] width 157 height 15
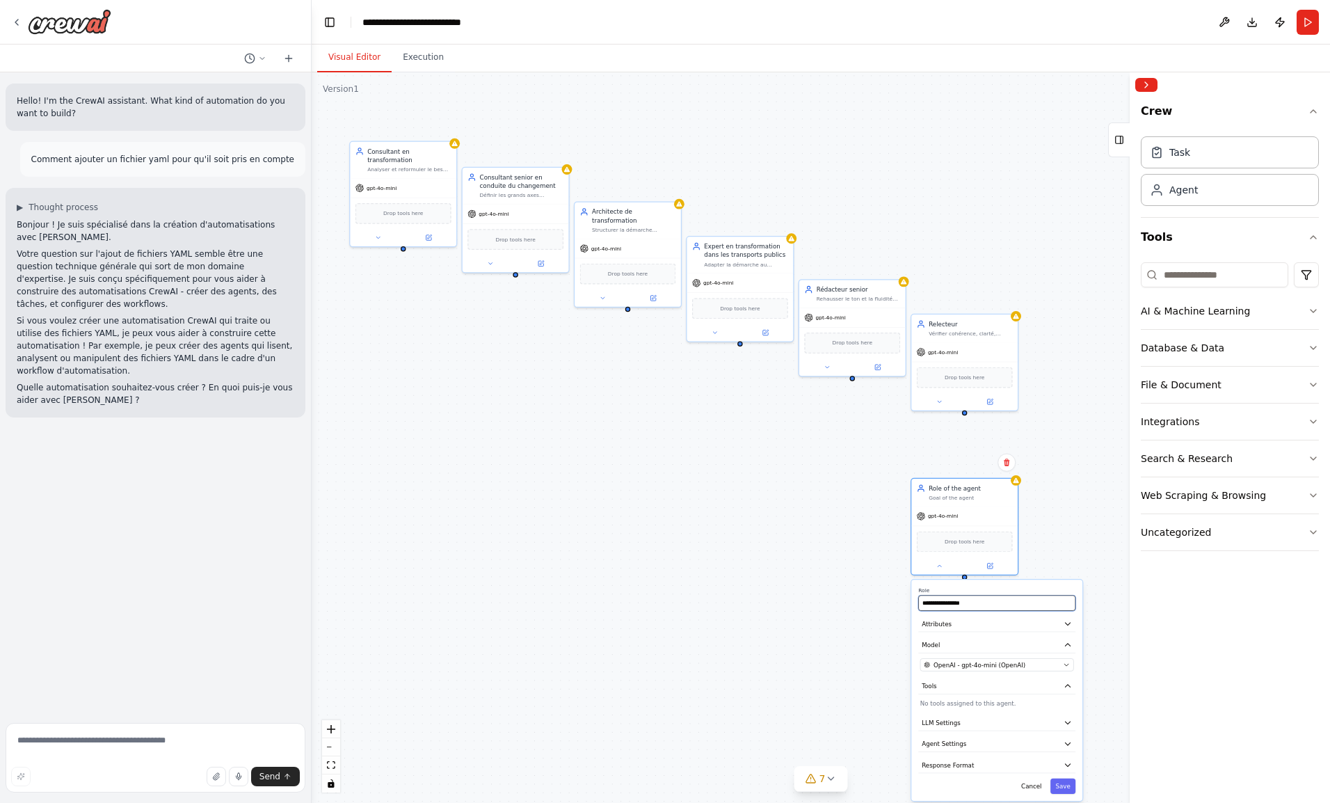
paste input "**********"
type input "**********"
click at [953, 629] on button "Attributes" at bounding box center [996, 624] width 157 height 16
click at [954, 655] on textarea "**********" at bounding box center [997, 660] width 154 height 30
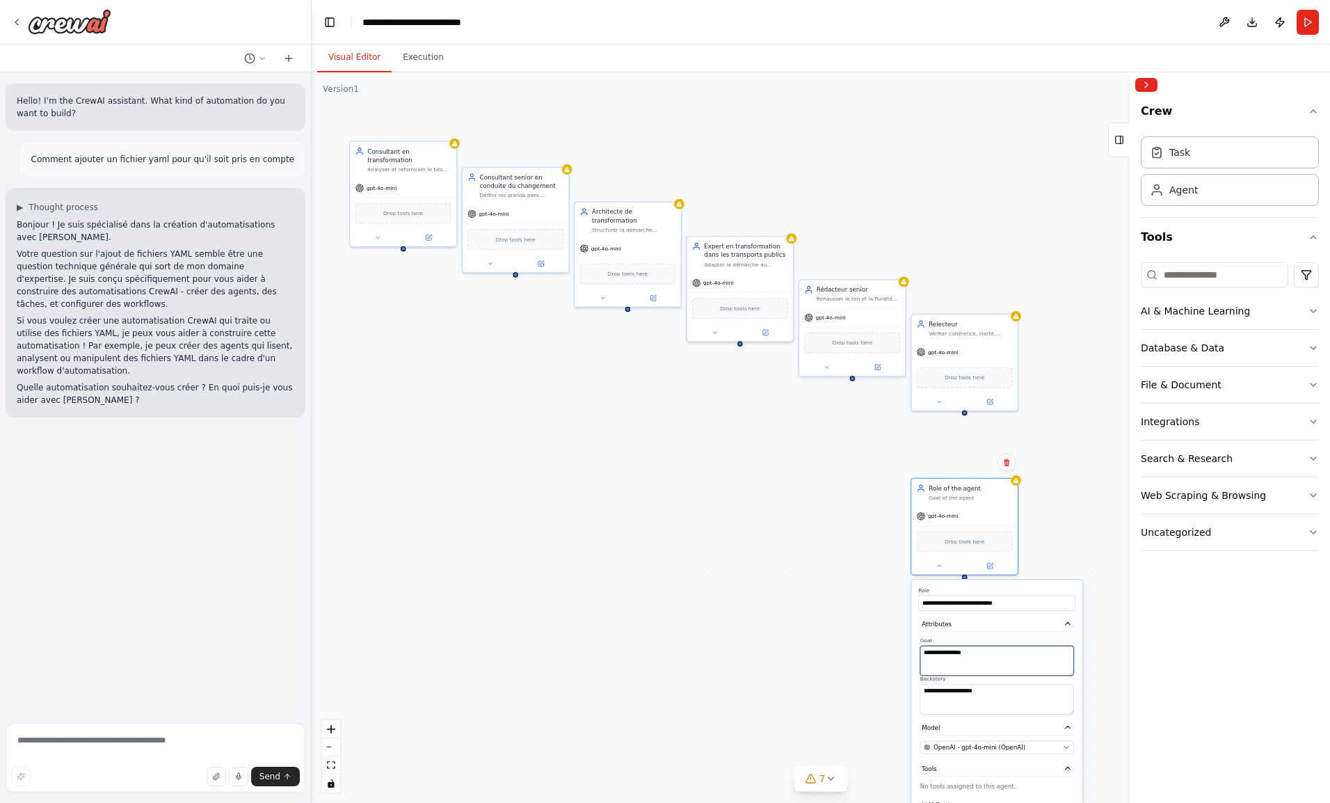
click at [954, 655] on textarea "**********" at bounding box center [997, 660] width 154 height 30
paste textarea "**********"
type textarea "**********"
click at [974, 695] on textarea "**********" at bounding box center [997, 699] width 154 height 30
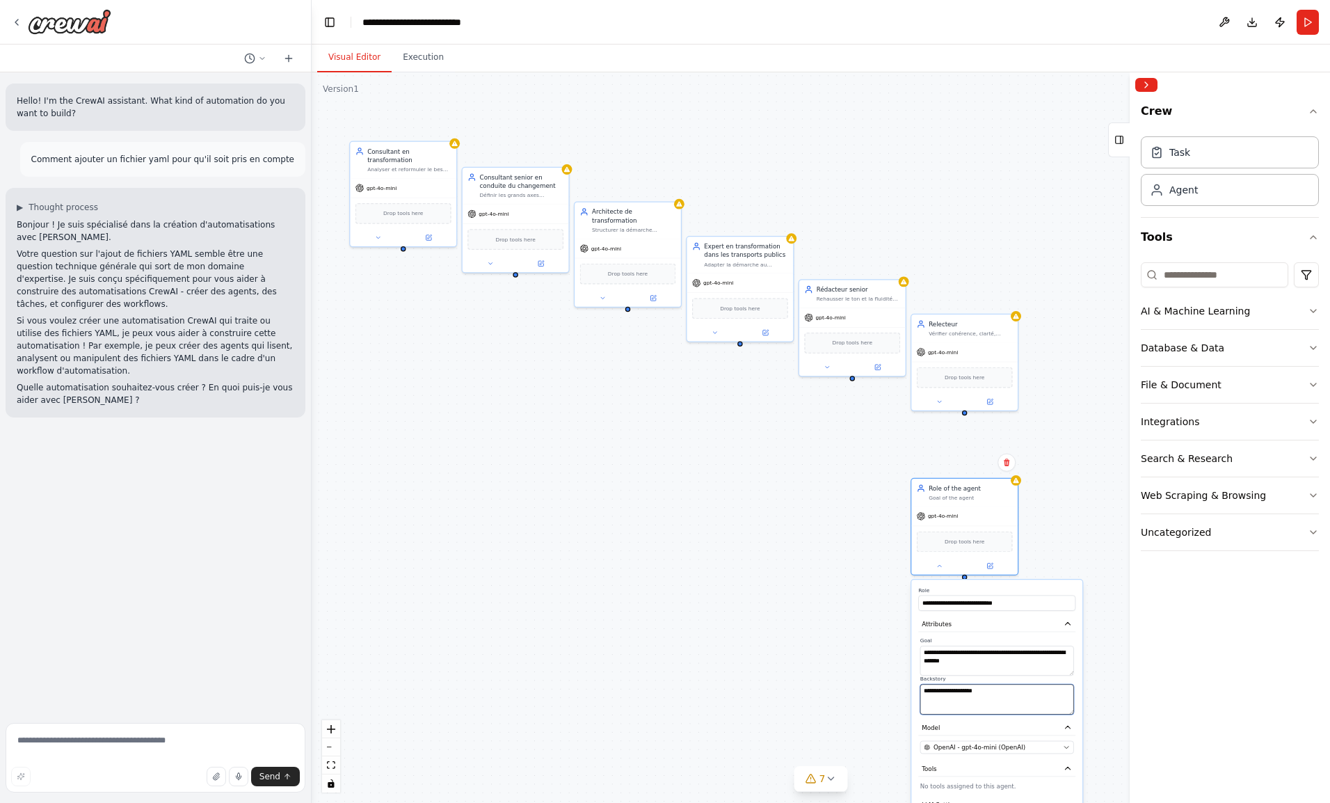
click at [974, 695] on textarea "**********" at bounding box center [997, 699] width 154 height 30
paste textarea "**********"
drag, startPoint x: 1070, startPoint y: 708, endPoint x: 1063, endPoint y: 811, distance: 103.2
click at [1063, 802] on html "**********" at bounding box center [665, 401] width 1330 height 803
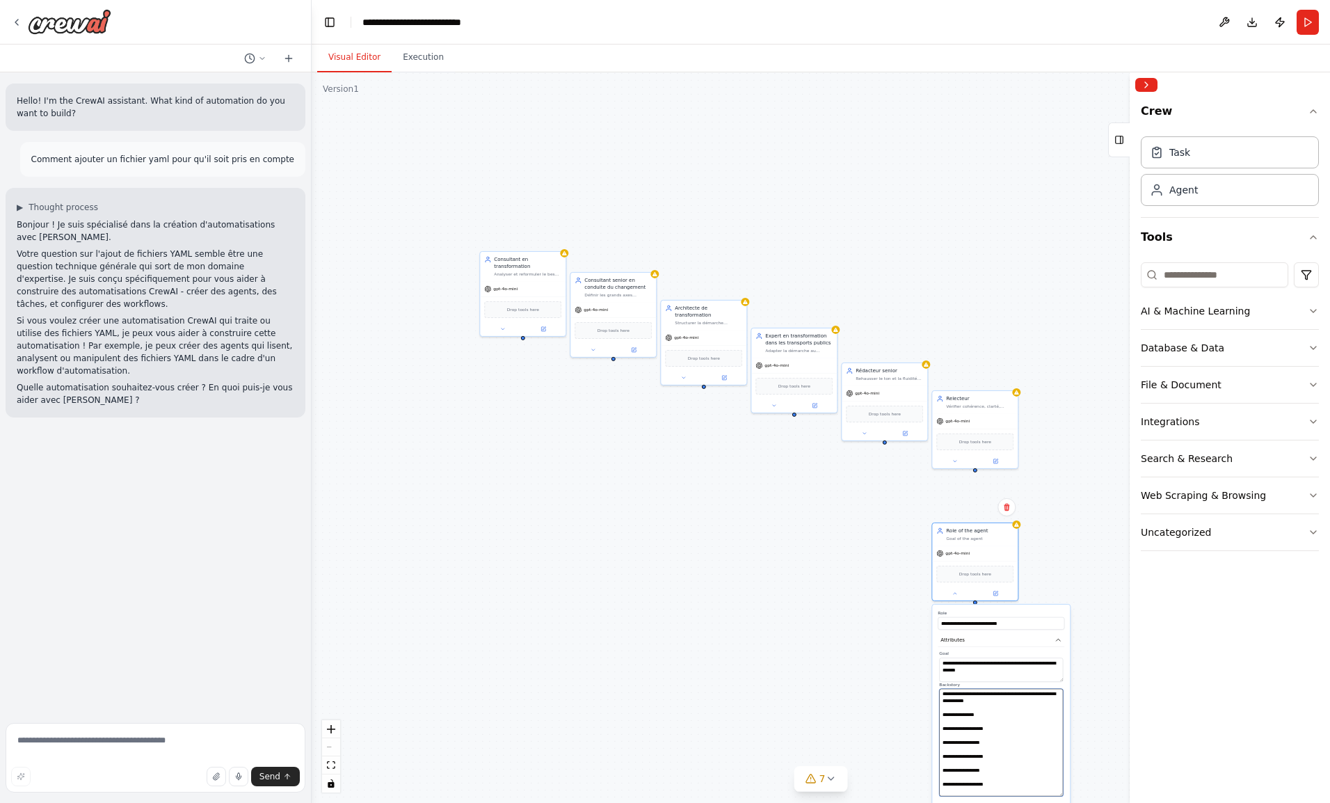
type textarea "**********"
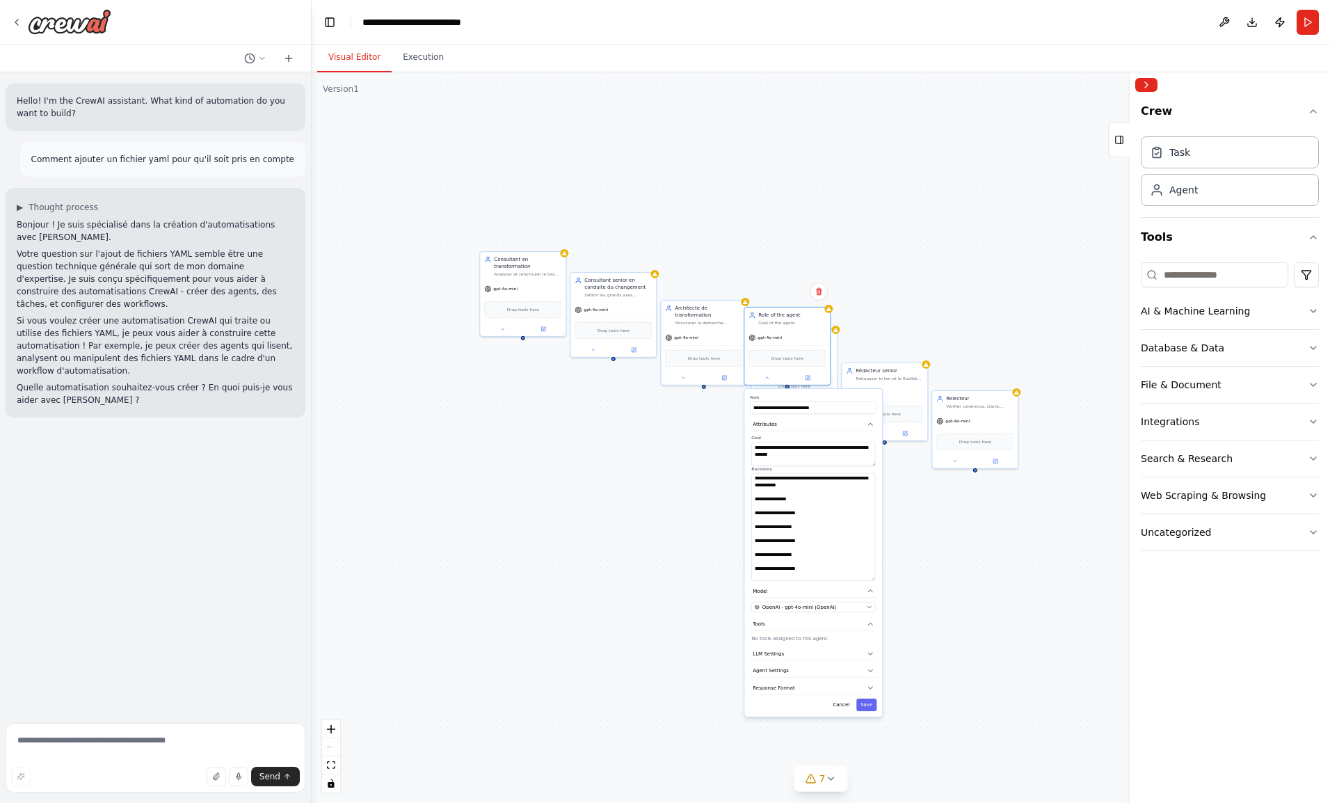
drag, startPoint x: 982, startPoint y: 537, endPoint x: 805, endPoint y: 295, distance: 299.6
click at [805, 307] on div "Role of the agent Goal of the agent" at bounding box center [787, 318] width 86 height 22
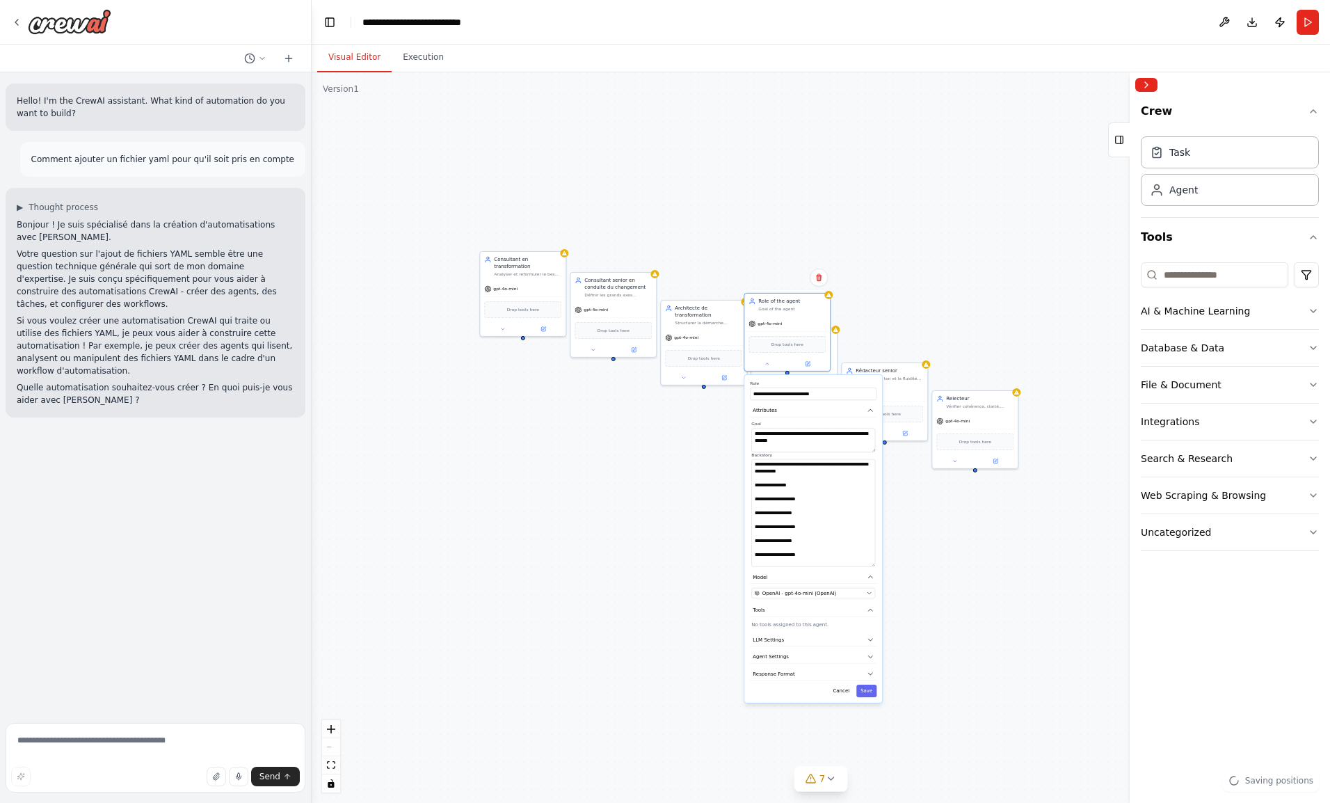
click at [867, 686] on button "Save" at bounding box center [866, 690] width 20 height 13
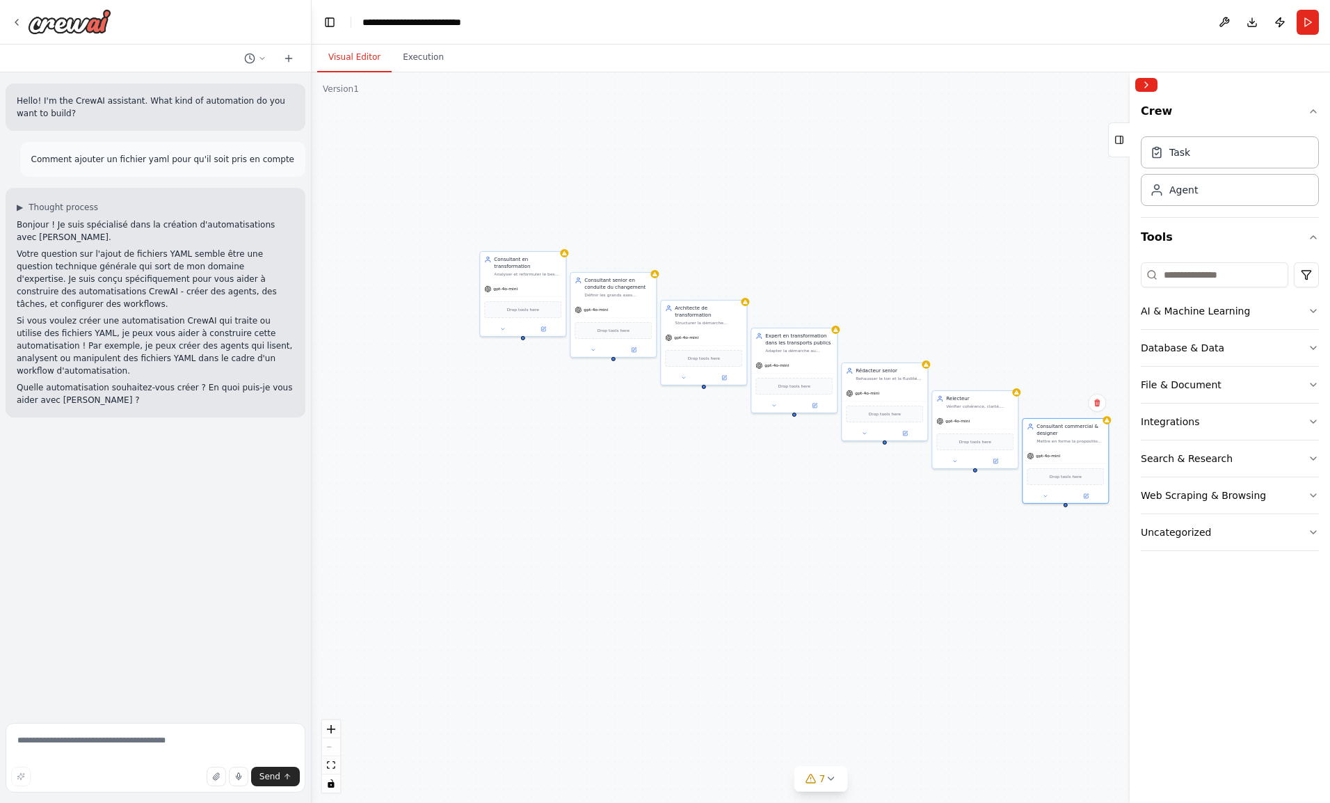
drag, startPoint x: 785, startPoint y: 309, endPoint x: 1077, endPoint y: 435, distance: 318.1
click at [1077, 435] on div "Consultant commercial & designer Mettre en forme la proposition dans une présen…" at bounding box center [1069, 433] width 67 height 21
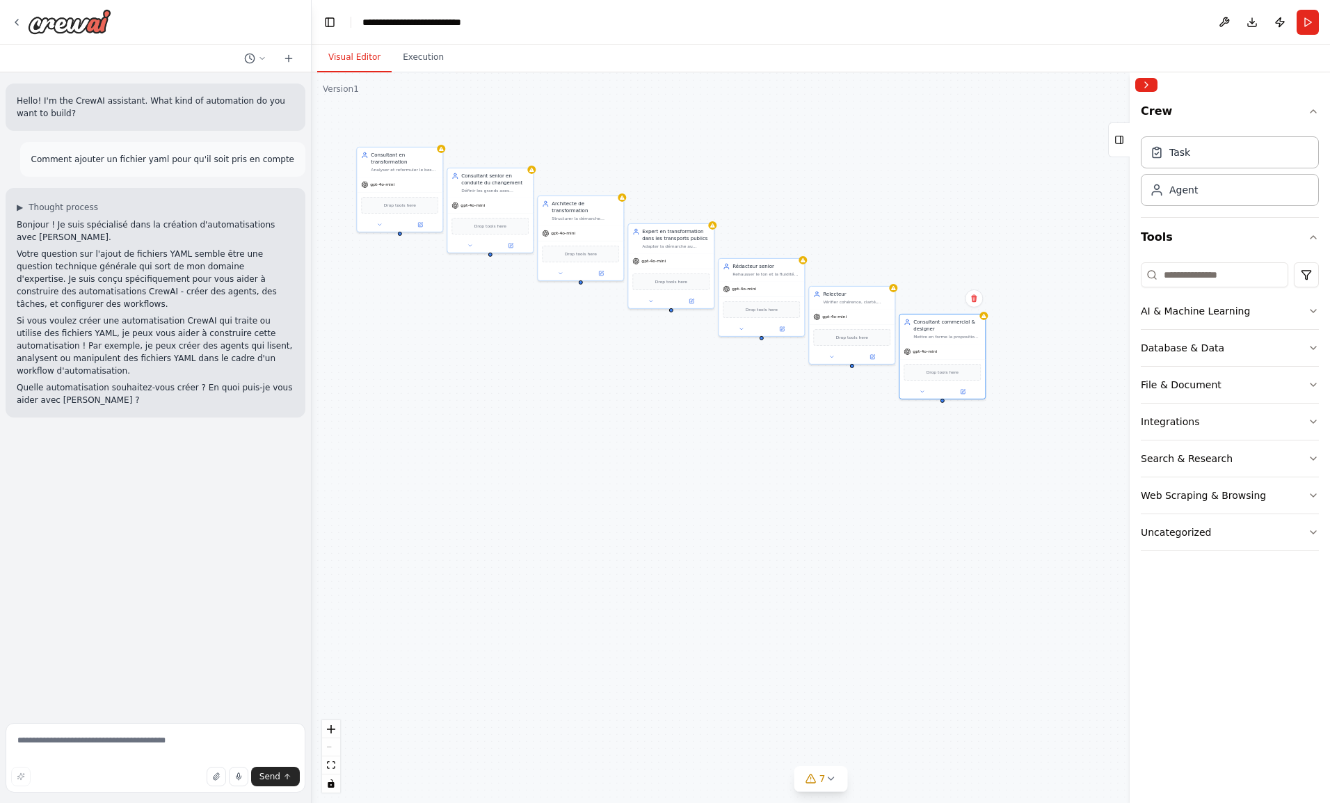
drag, startPoint x: 986, startPoint y: 568, endPoint x: 863, endPoint y: 464, distance: 161.4
click at [863, 464] on div "Consultant en transformation Analyser et reformuler le besoin client, identifie…" at bounding box center [821, 437] width 1018 height 730
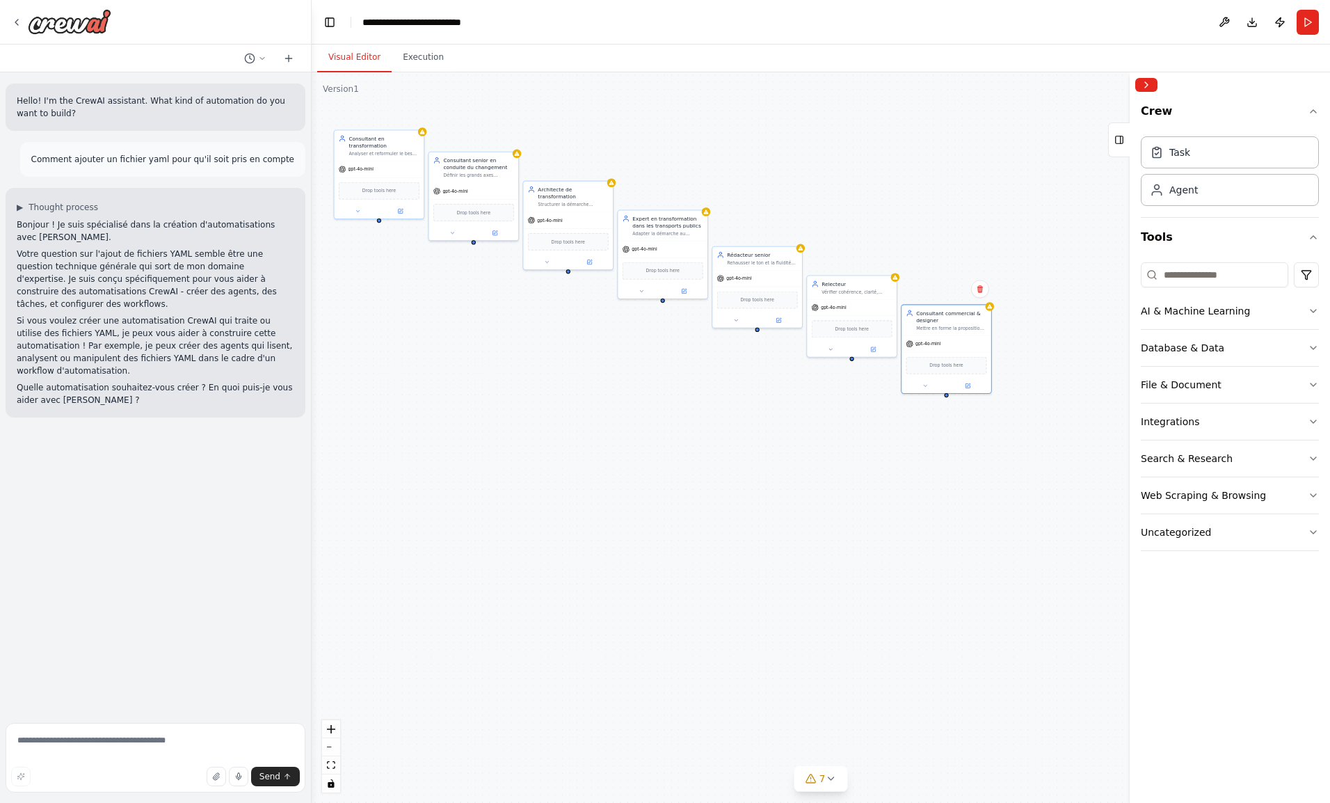
click at [338, 726] on button "zoom in" at bounding box center [331, 729] width 18 height 18
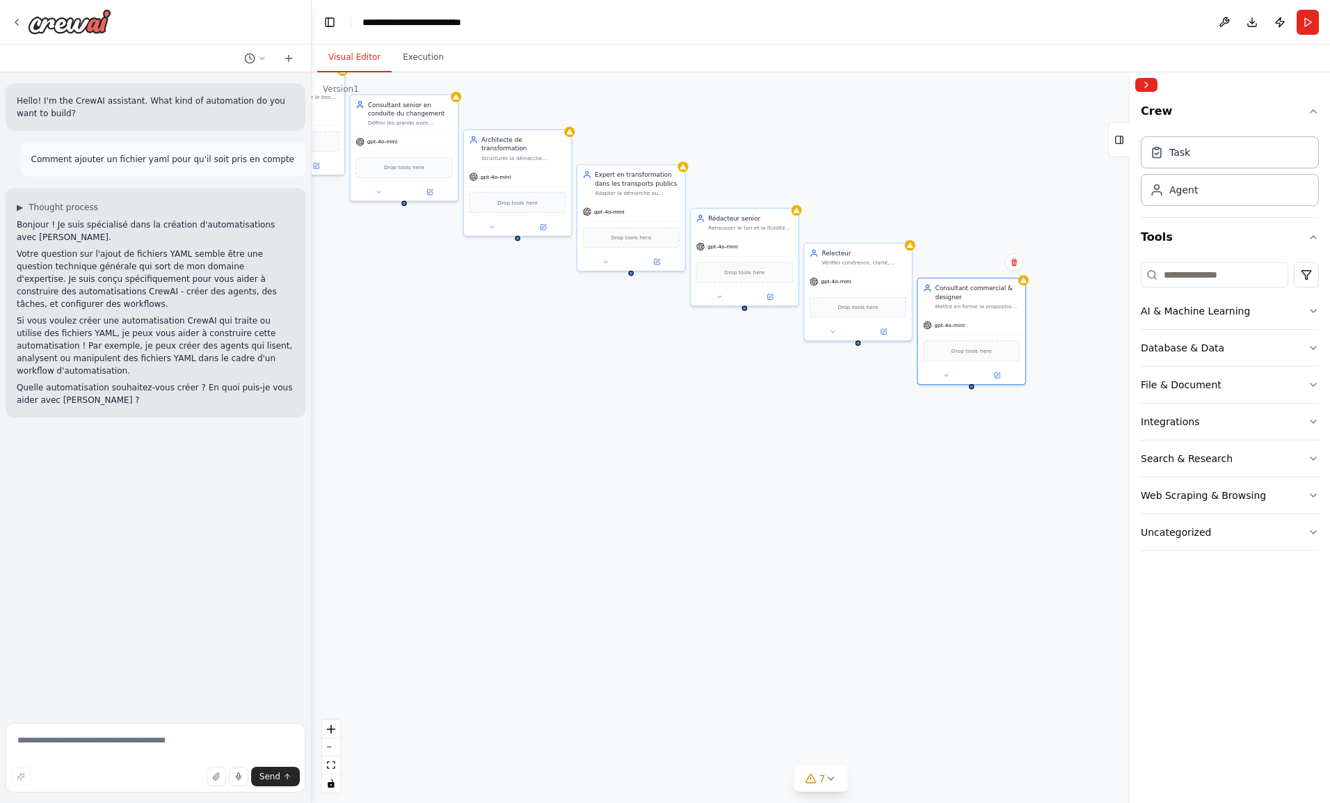
click at [338, 726] on button "zoom in" at bounding box center [331, 729] width 18 height 18
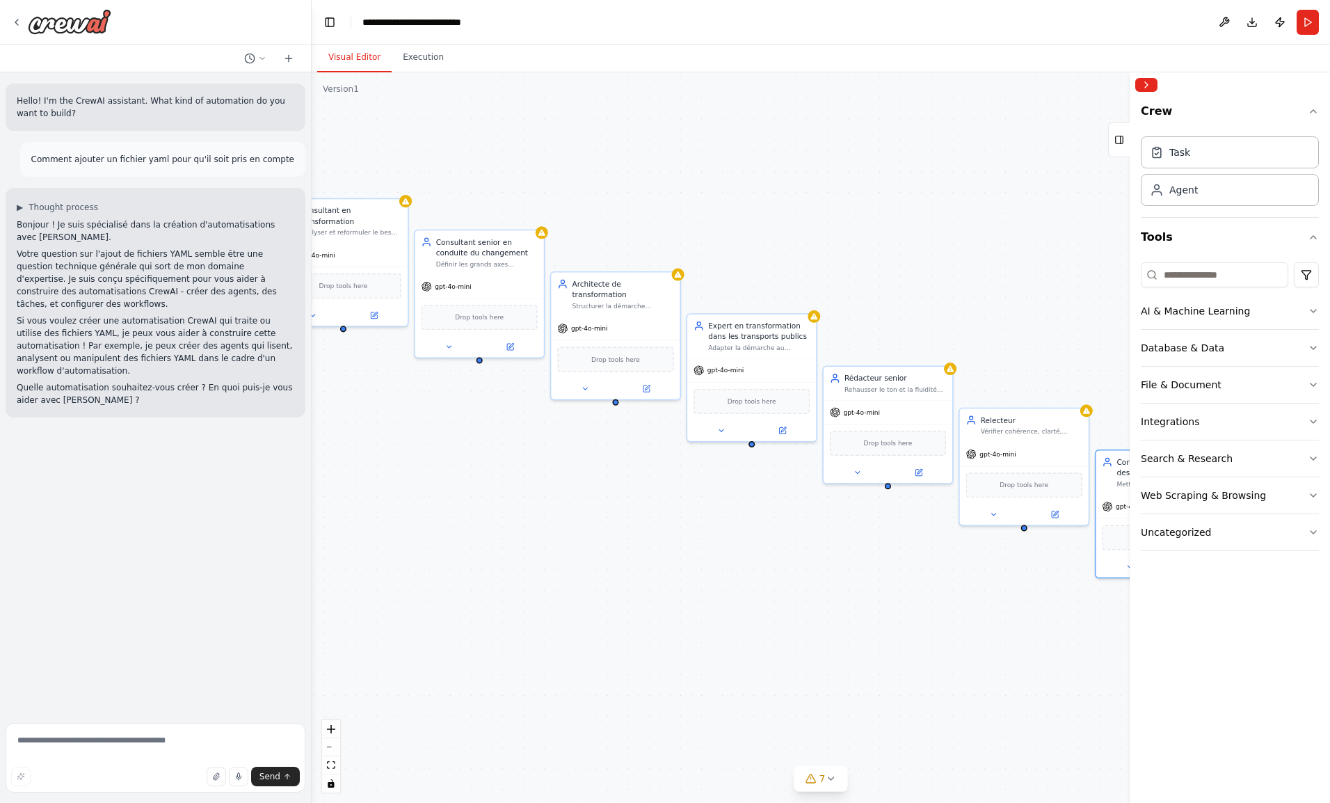
drag, startPoint x: 564, startPoint y: 520, endPoint x: 723, endPoint y: 723, distance: 258.2
click at [723, 723] on div "Consultant en transformation Analyser et reformuler le besoin client, identifie…" at bounding box center [821, 437] width 1018 height 730
click at [332, 741] on button "zoom out" at bounding box center [331, 747] width 18 height 18
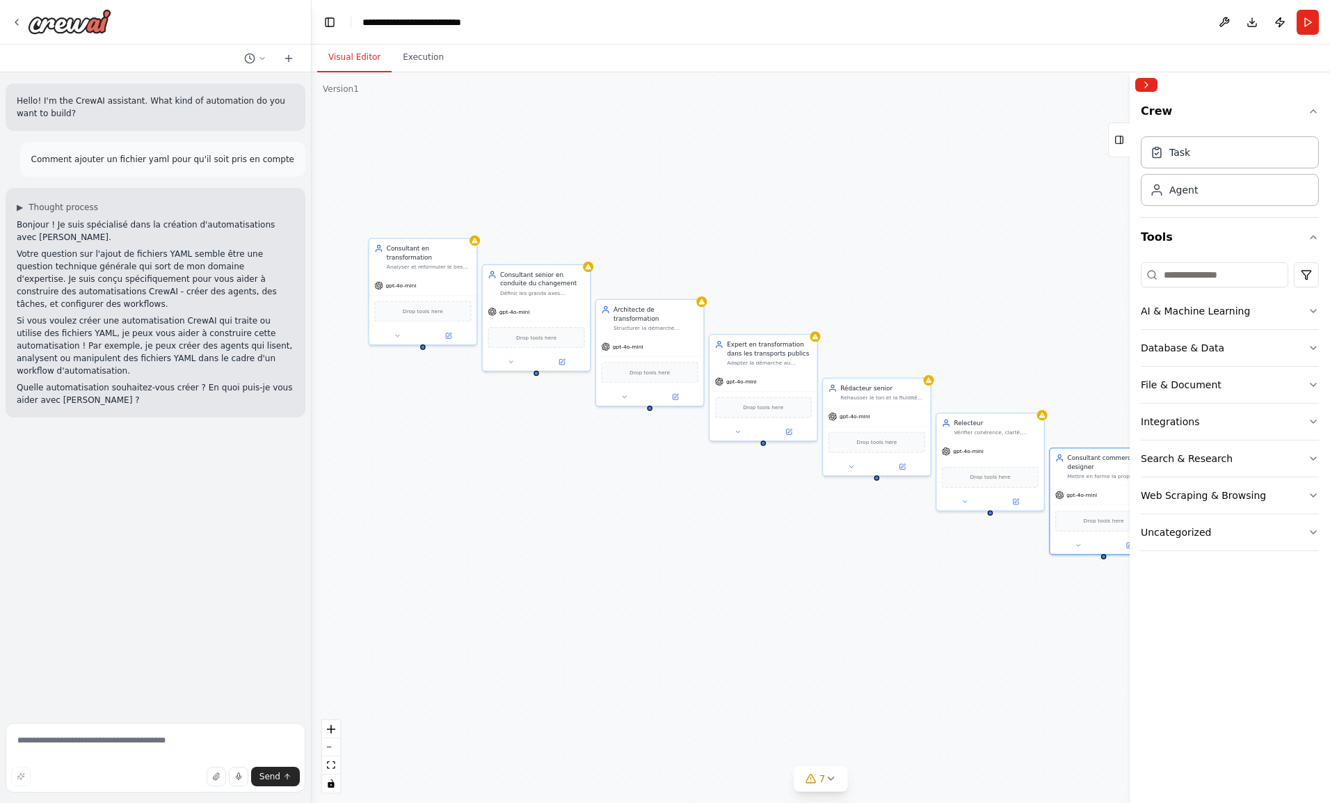
click at [332, 741] on button "zoom out" at bounding box center [331, 747] width 18 height 18
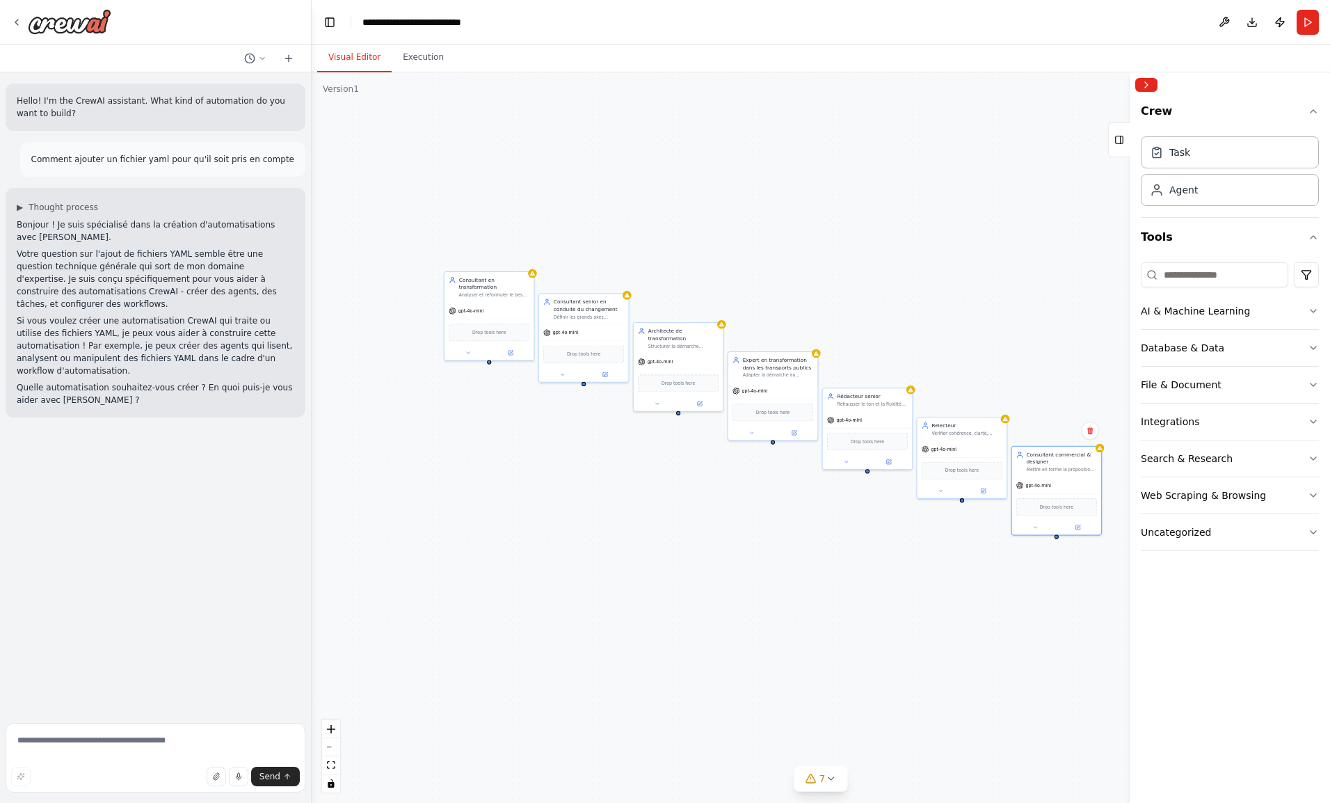
click at [1221, 241] on button "Tools" at bounding box center [1230, 237] width 178 height 39
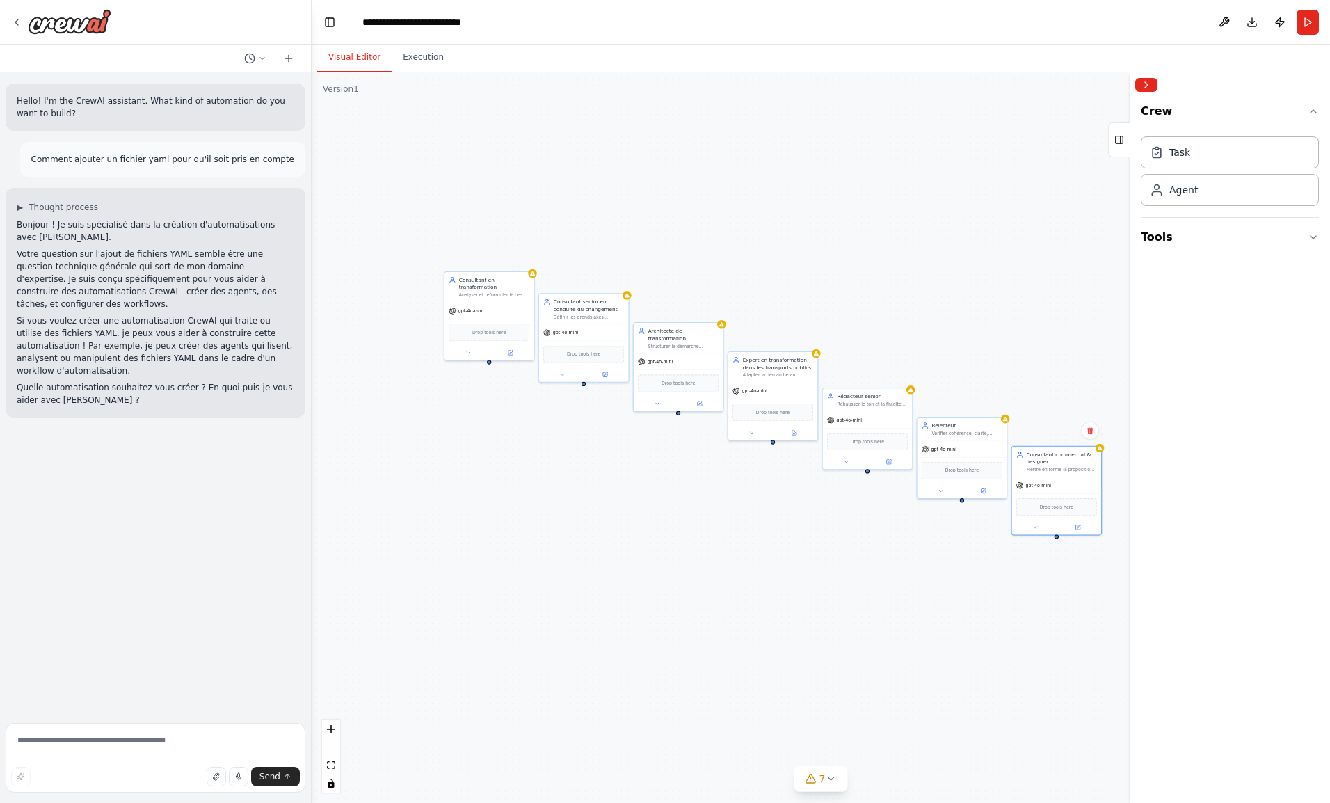
click at [1221, 241] on button "Tools" at bounding box center [1230, 237] width 178 height 39
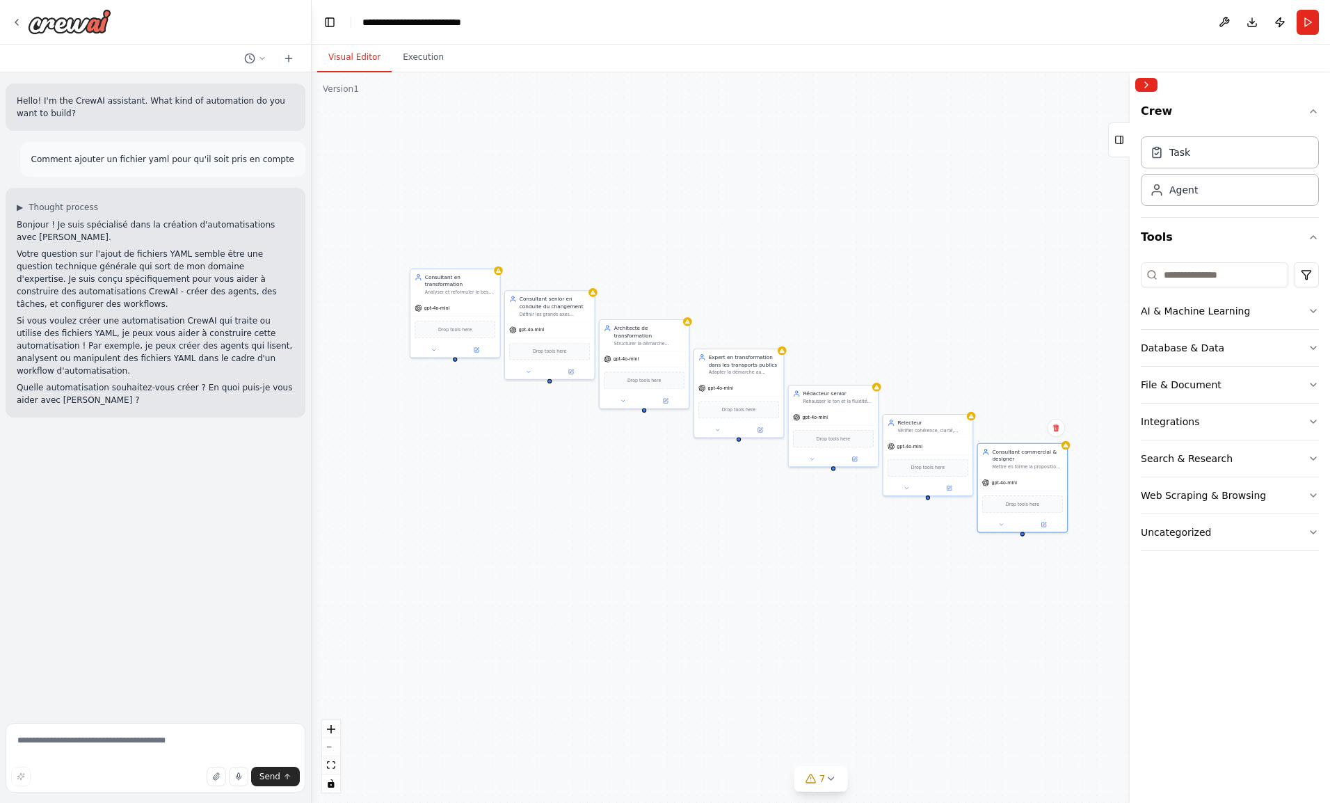
drag, startPoint x: 489, startPoint y: 355, endPoint x: 453, endPoint y: 352, distance: 35.6
click at [453, 352] on div "Consultant en transformation Analyser et reformuler le besoin client, identifie…" at bounding box center [821, 437] width 1018 height 730
click at [453, 356] on div at bounding box center [453, 358] width 4 height 4
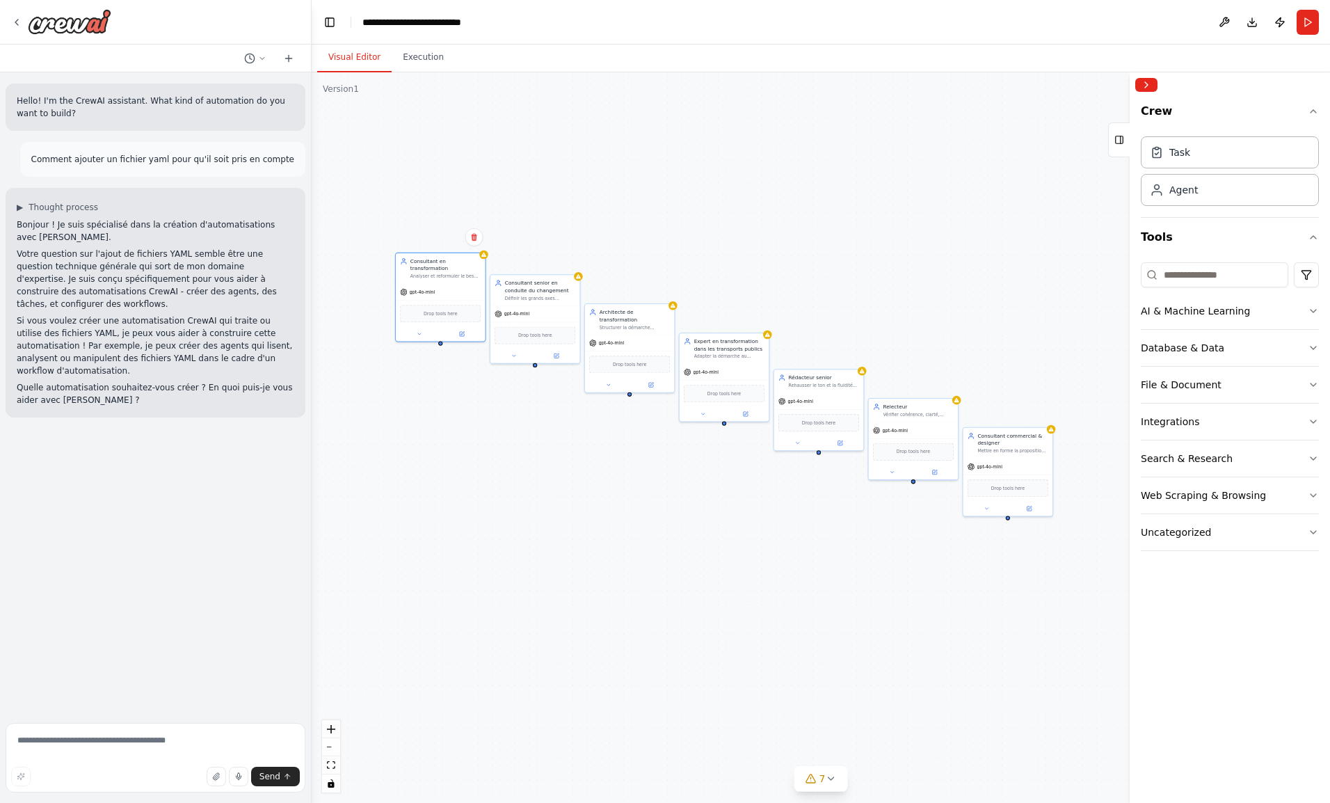
drag, startPoint x: 451, startPoint y: 350, endPoint x: 437, endPoint y: 335, distance: 20.2
click at [437, 335] on div "Consultant en transformation Analyser et reformuler le besoin client, identifie…" at bounding box center [821, 437] width 1018 height 730
click at [465, 330] on button at bounding box center [461, 334] width 41 height 9
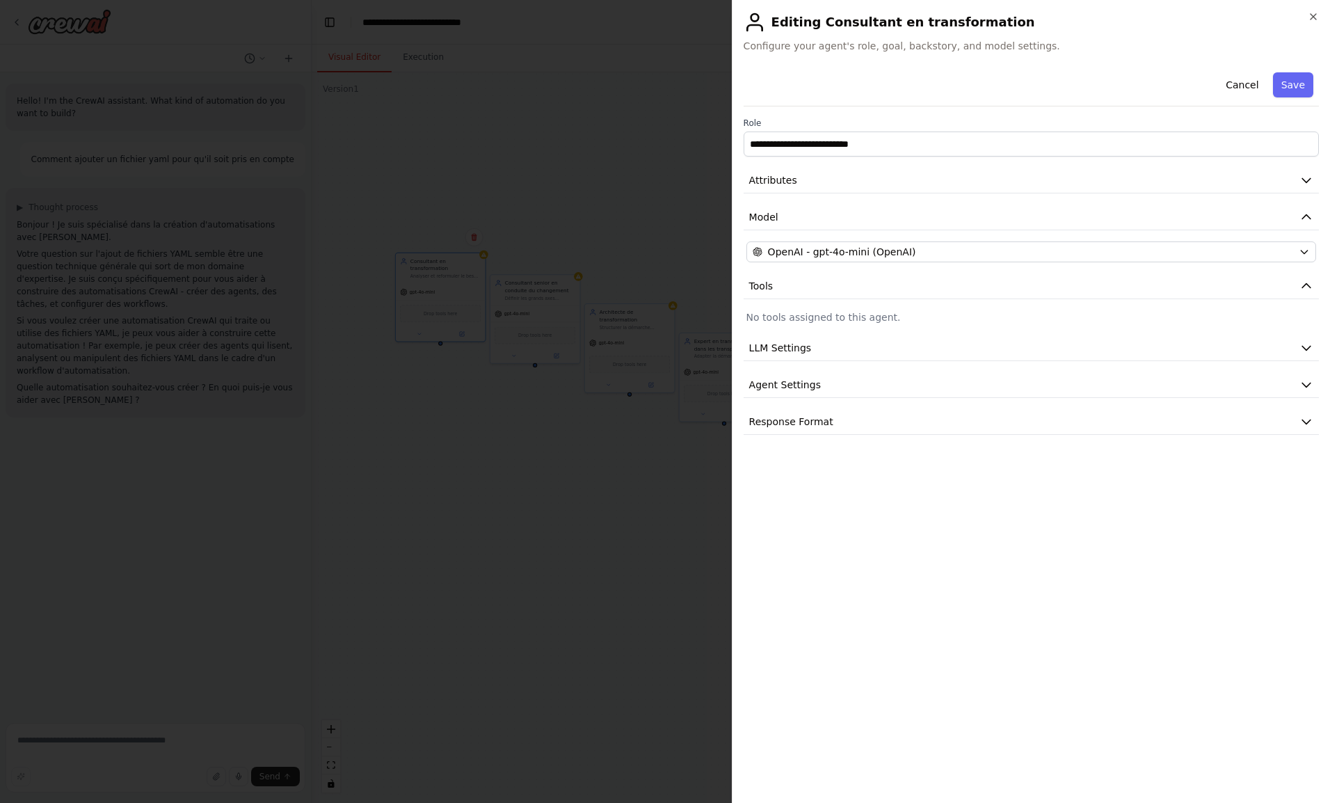
click at [1310, 17] on icon "button" at bounding box center [1313, 16] width 11 height 11
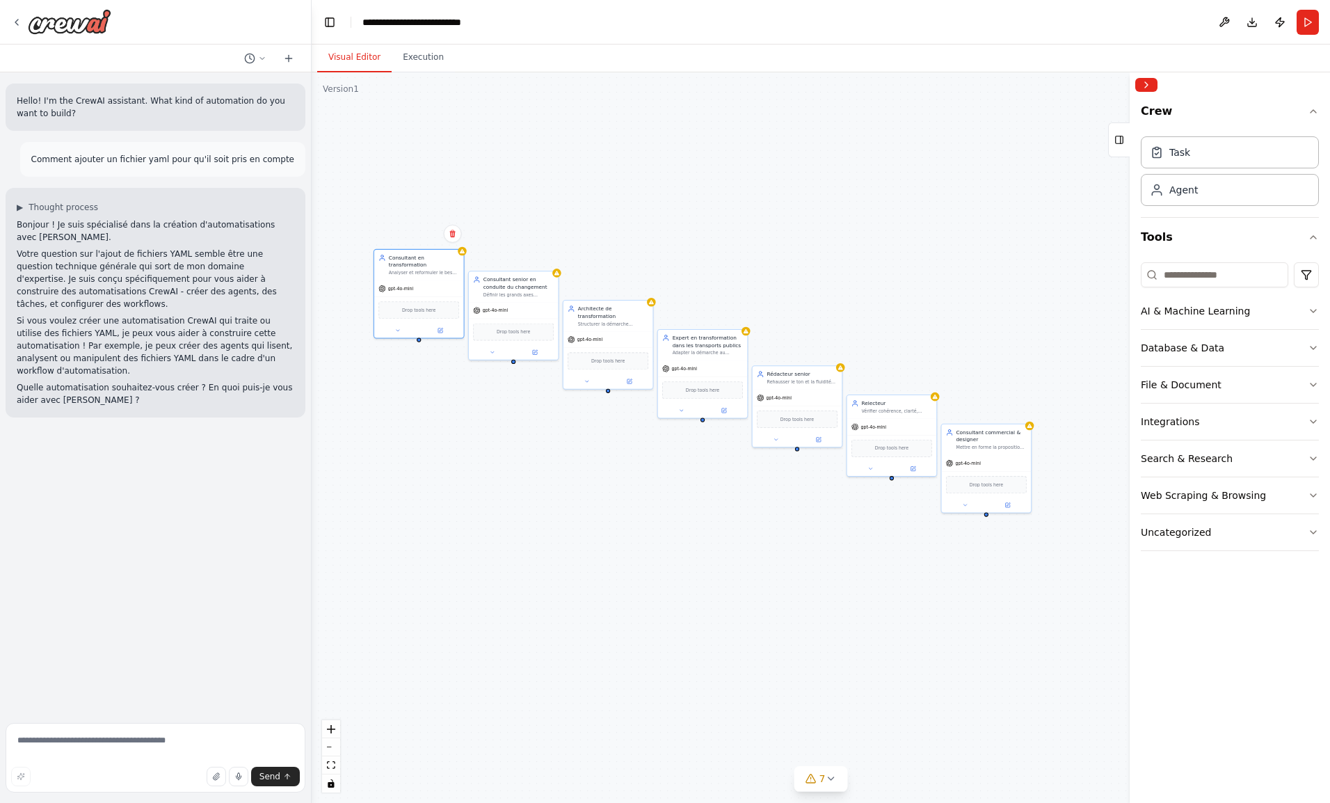
drag, startPoint x: 442, startPoint y: 336, endPoint x: 420, endPoint y: 332, distance: 21.8
click at [420, 332] on div "Consultant en transformation Analyser et reformuler le besoin client, identifie…" at bounding box center [821, 437] width 1018 height 730
click at [427, 58] on button "Execution" at bounding box center [423, 57] width 63 height 29
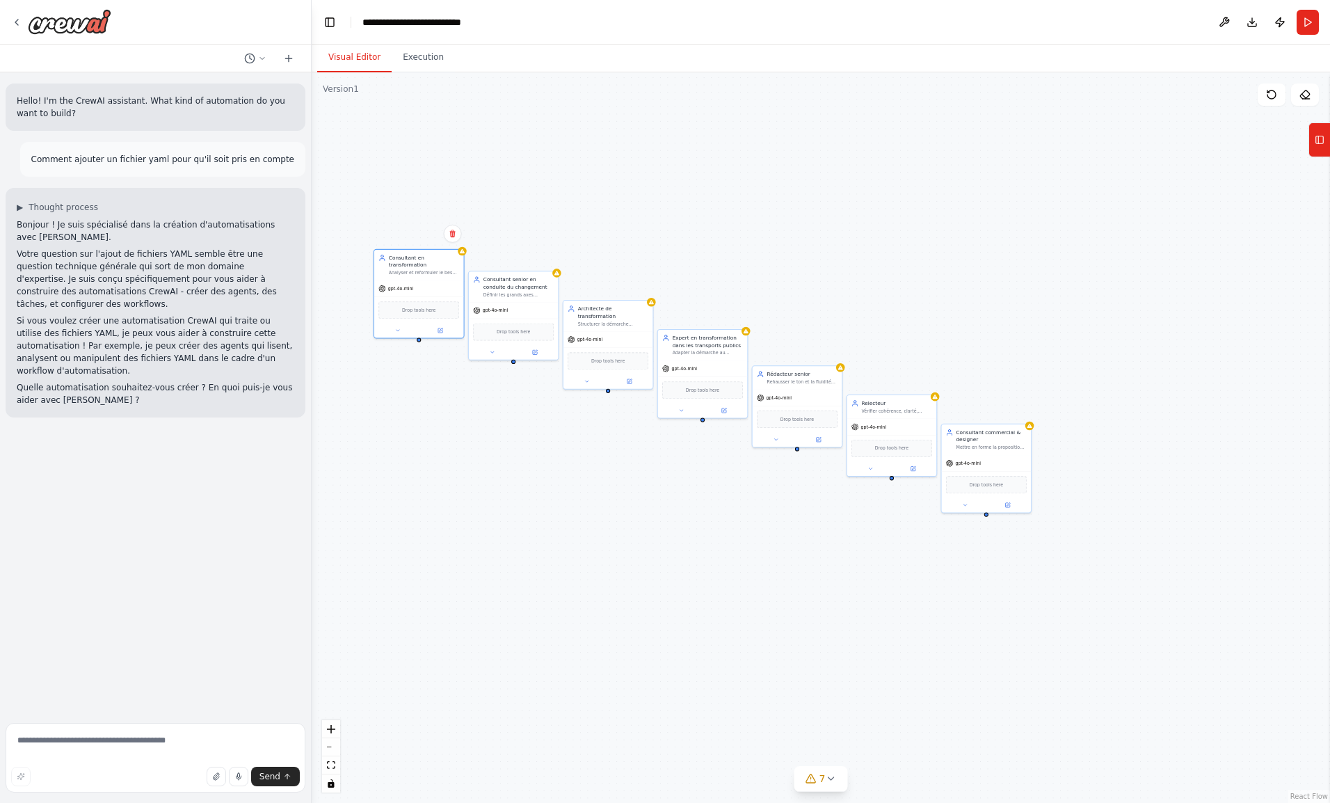
click at [349, 56] on button "Visual Editor" at bounding box center [354, 57] width 74 height 29
click at [417, 306] on span "Drop tools here" at bounding box center [418, 309] width 33 height 7
drag, startPoint x: 417, startPoint y: 305, endPoint x: 426, endPoint y: 305, distance: 9.0
click at [426, 305] on div "Drop tools here" at bounding box center [426, 309] width 81 height 17
drag, startPoint x: 425, startPoint y: 305, endPoint x: 410, endPoint y: 304, distance: 14.6
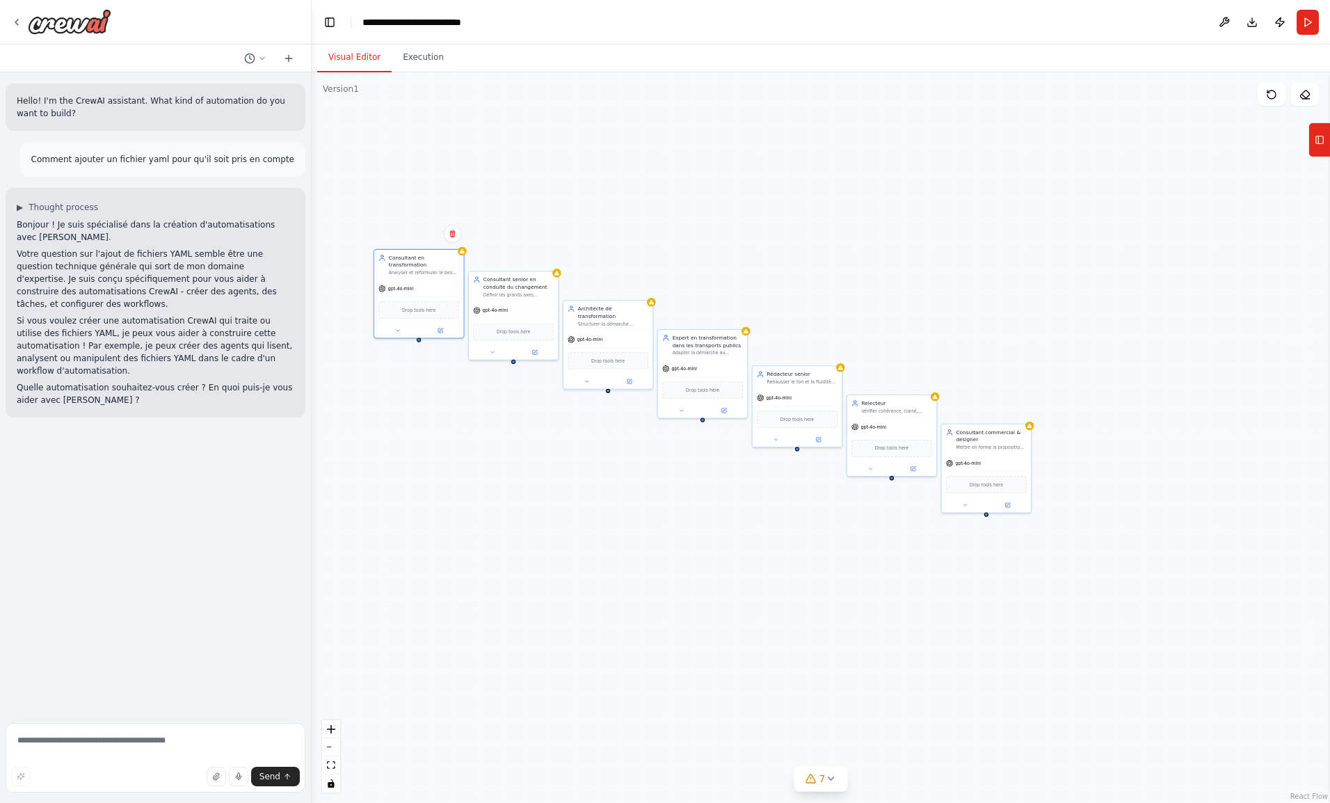
click at [410, 304] on div "Drop tools here" at bounding box center [418, 309] width 81 height 17
click at [1222, 22] on button at bounding box center [1224, 22] width 22 height 25
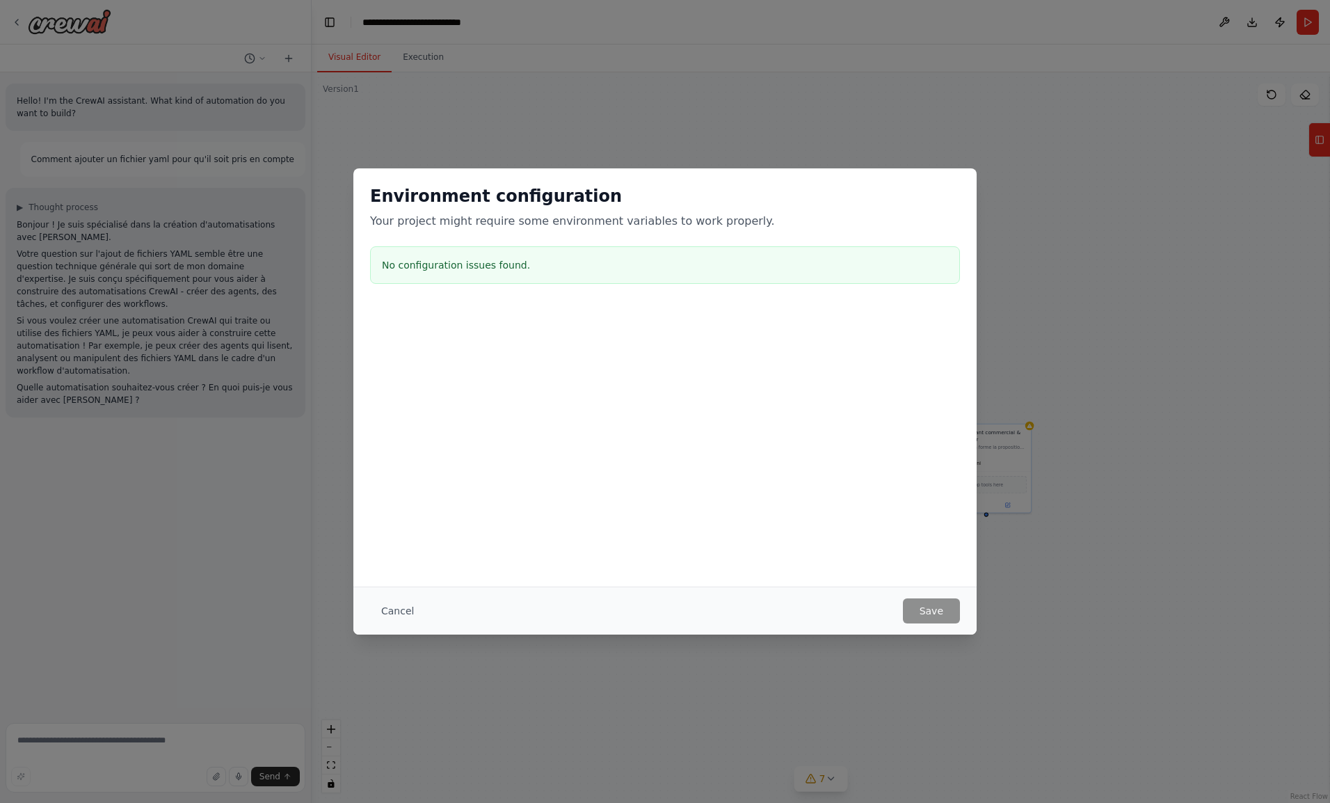
click at [403, 604] on button "Cancel" at bounding box center [397, 610] width 55 height 25
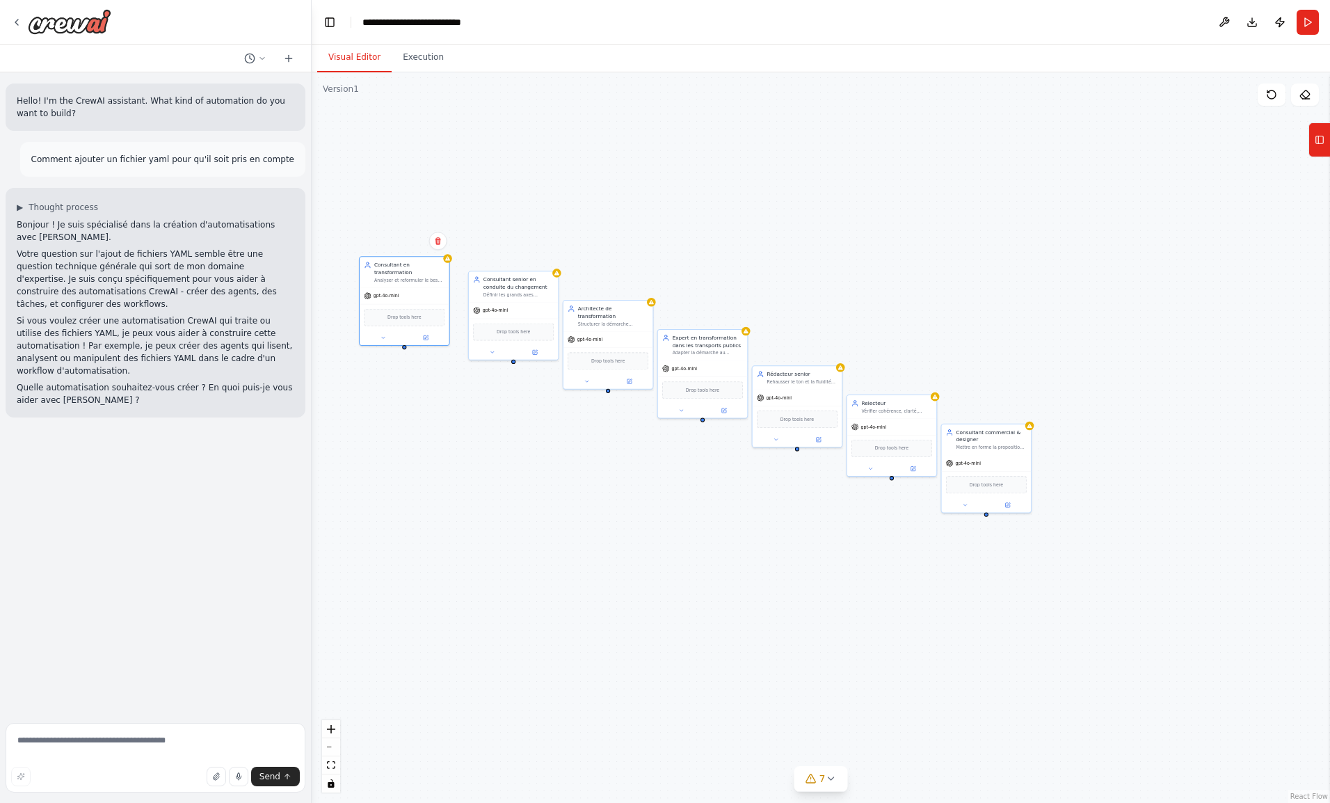
drag, startPoint x: 417, startPoint y: 328, endPoint x: 404, endPoint y: 338, distance: 16.4
click at [404, 338] on div "Consultant en transformation Analyser et reformuler le besoin client, identifie…" at bounding box center [404, 301] width 91 height 90
click at [404, 345] on div at bounding box center [404, 347] width 4 height 4
drag, startPoint x: 404, startPoint y: 338, endPoint x: 515, endPoint y: 364, distance: 113.5
click at [515, 364] on div "Consultant en transformation Analyser et reformuler le besoin client, identifie…" at bounding box center [821, 437] width 1018 height 730
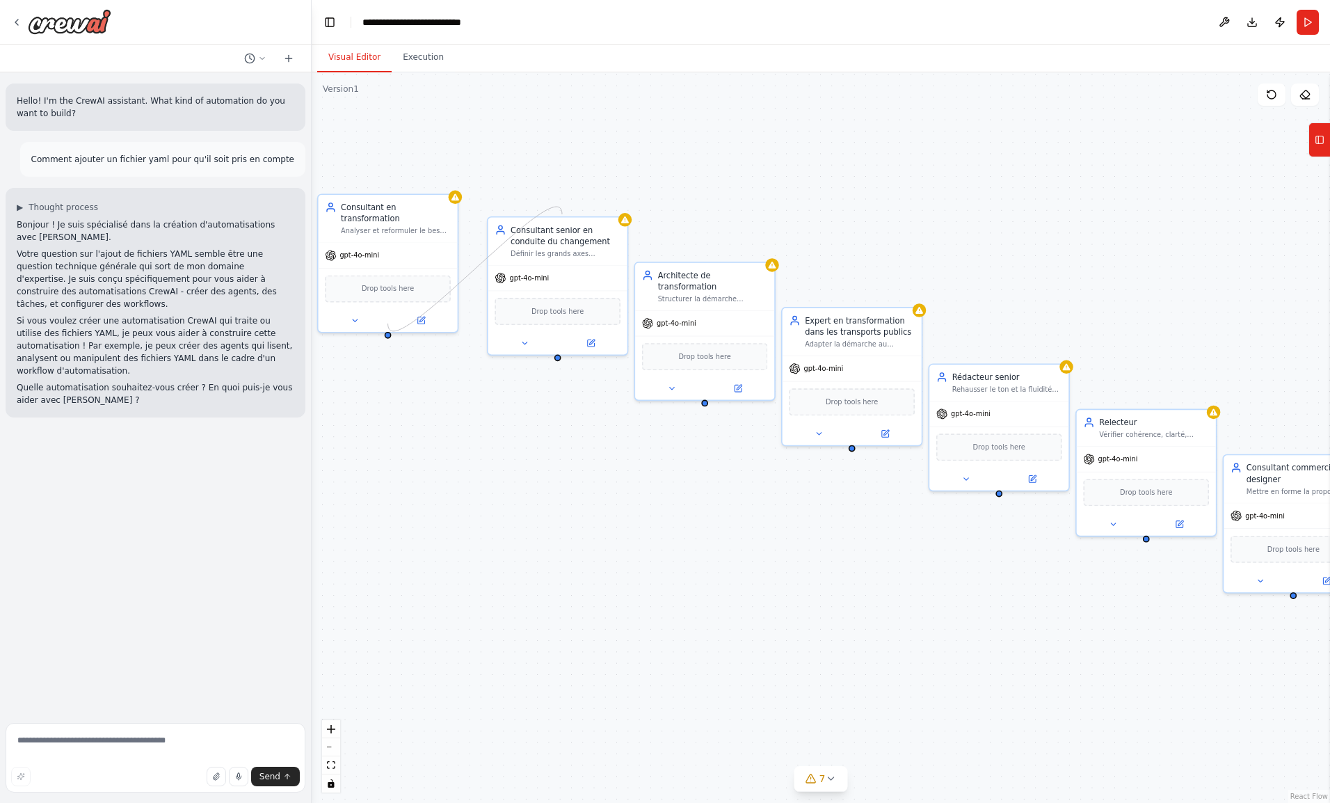
drag, startPoint x: 388, startPoint y: 322, endPoint x: 562, endPoint y: 214, distance: 204.6
click at [562, 214] on div "Consultant en transformation Analyser et reformuler le besoin client, identifie…" at bounding box center [821, 437] width 1018 height 730
drag, startPoint x: 389, startPoint y: 322, endPoint x: 609, endPoint y: 305, distance: 220.5
click at [609, 305] on div "Consultant en transformation Analyser et reformuler le besoin client, identifie…" at bounding box center [697, 502] width 828 height 594
drag, startPoint x: 385, startPoint y: 323, endPoint x: 506, endPoint y: 234, distance: 150.1
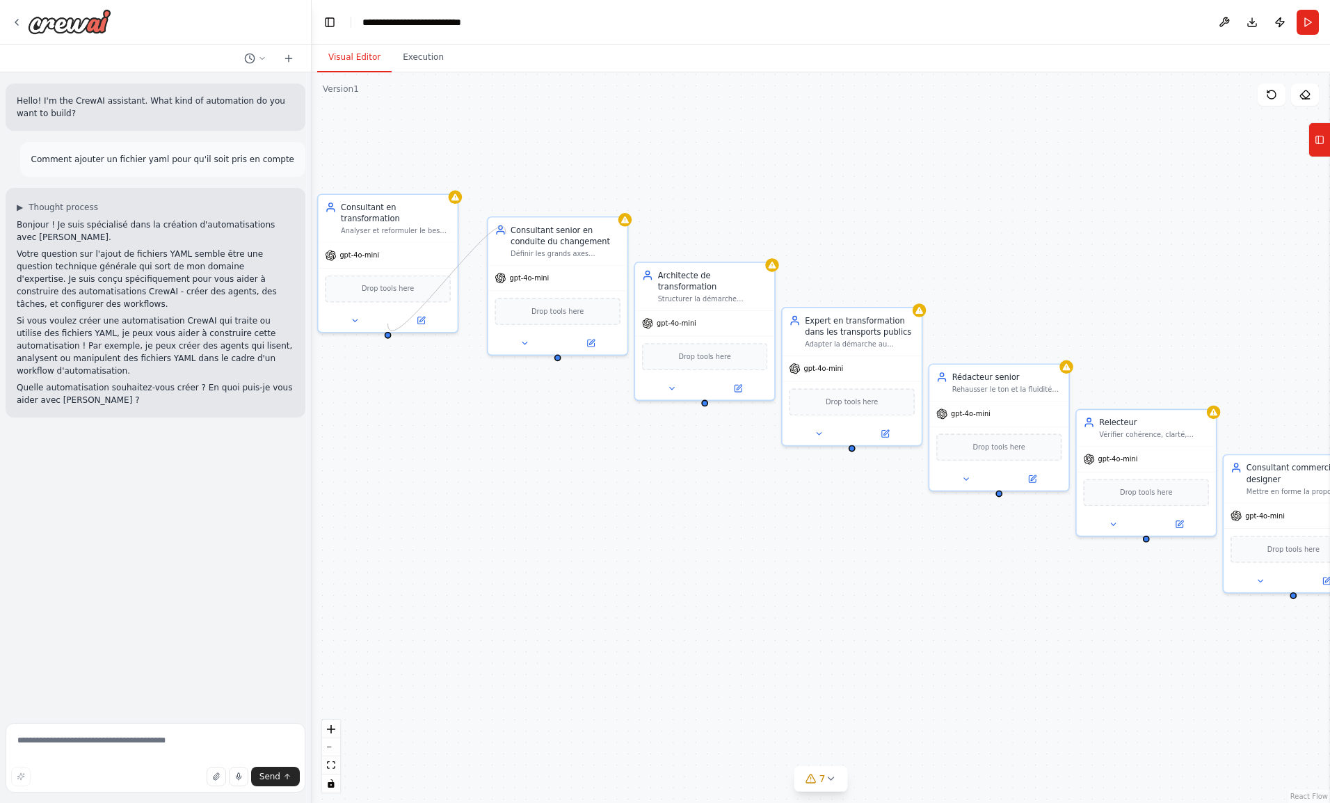
click at [506, 234] on div "Consultant en transformation Analyser et reformuler le besoin client, identifie…" at bounding box center [697, 502] width 828 height 594
drag, startPoint x: 389, startPoint y: 320, endPoint x: 522, endPoint y: 338, distance: 133.4
click at [522, 338] on div "Consultant en transformation Analyser et reformuler le besoin client, identifie…" at bounding box center [697, 502] width 828 height 594
click at [72, 753] on textarea at bounding box center [156, 758] width 300 height 70
type textarea "**********"
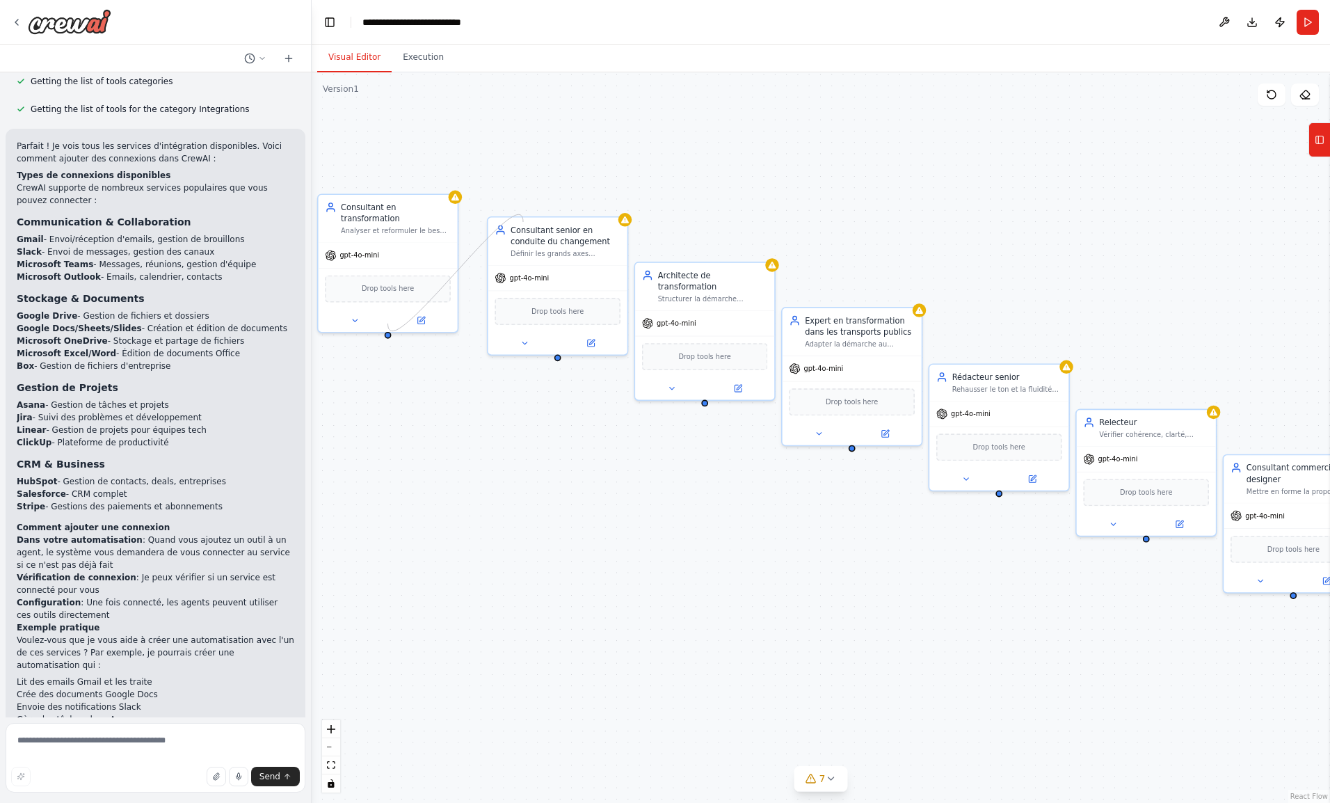
scroll to position [556, 0]
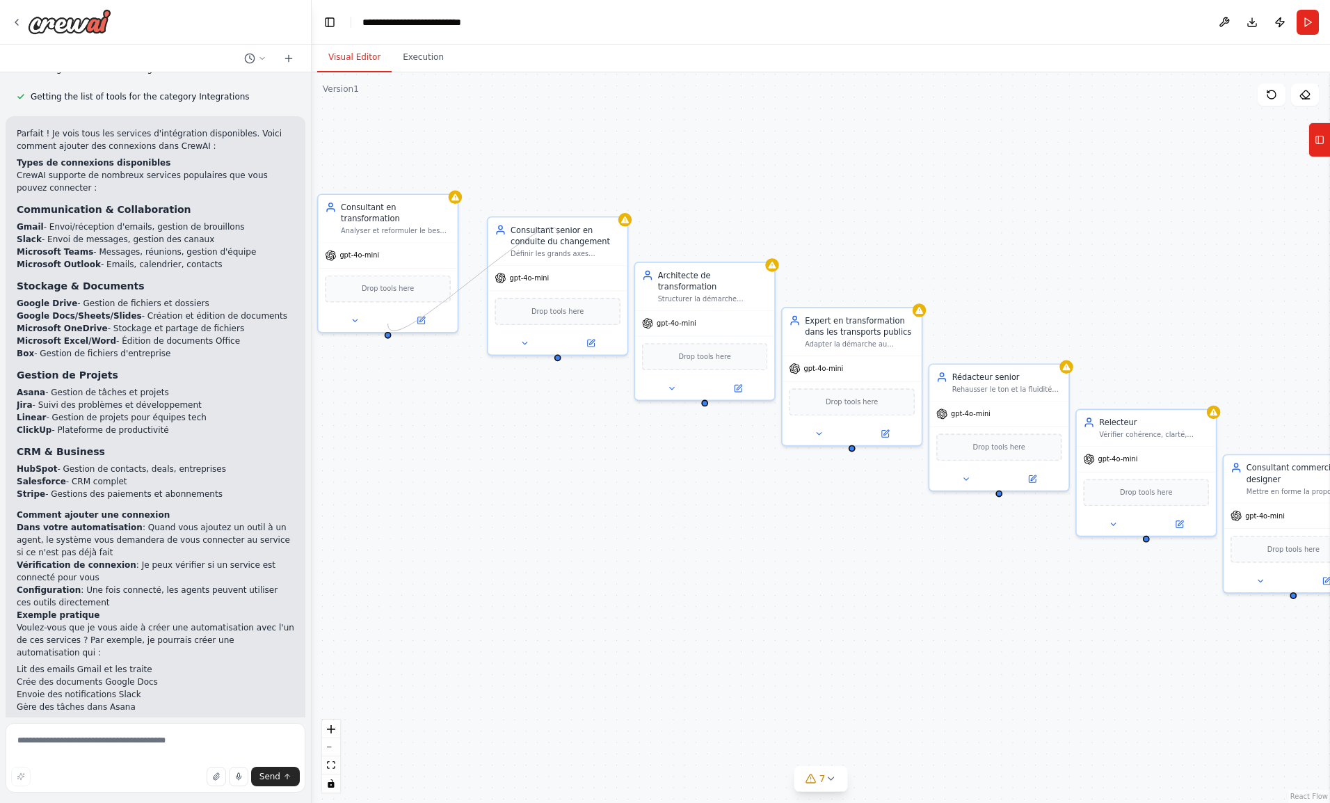
drag, startPoint x: 388, startPoint y: 323, endPoint x: 558, endPoint y: 234, distance: 191.3
click at [558, 234] on div "Consultant en transformation Analyser et reformuler le besoin client, identifie…" at bounding box center [697, 502] width 828 height 594
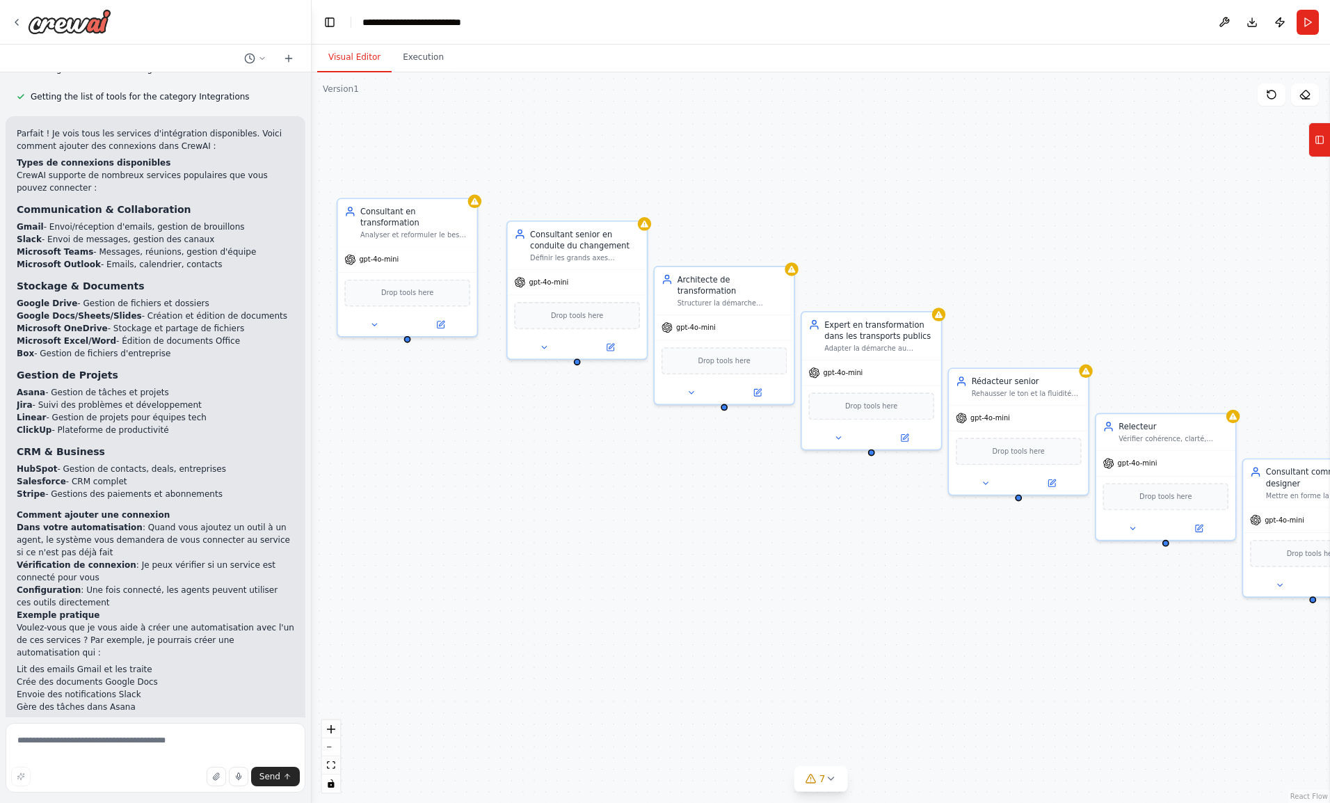
drag, startPoint x: 556, startPoint y: 359, endPoint x: 573, endPoint y: 363, distance: 17.2
click at [573, 363] on div "Consultant en transformation Analyser et reformuler le besoin client, identifie…" at bounding box center [821, 437] width 1018 height 730
click at [417, 247] on div "gpt-4o-mini" at bounding box center [404, 259] width 139 height 25
click at [366, 318] on button at bounding box center [371, 325] width 64 height 14
click at [415, 547] on button "Agent Settings" at bounding box center [447, 557] width 206 height 21
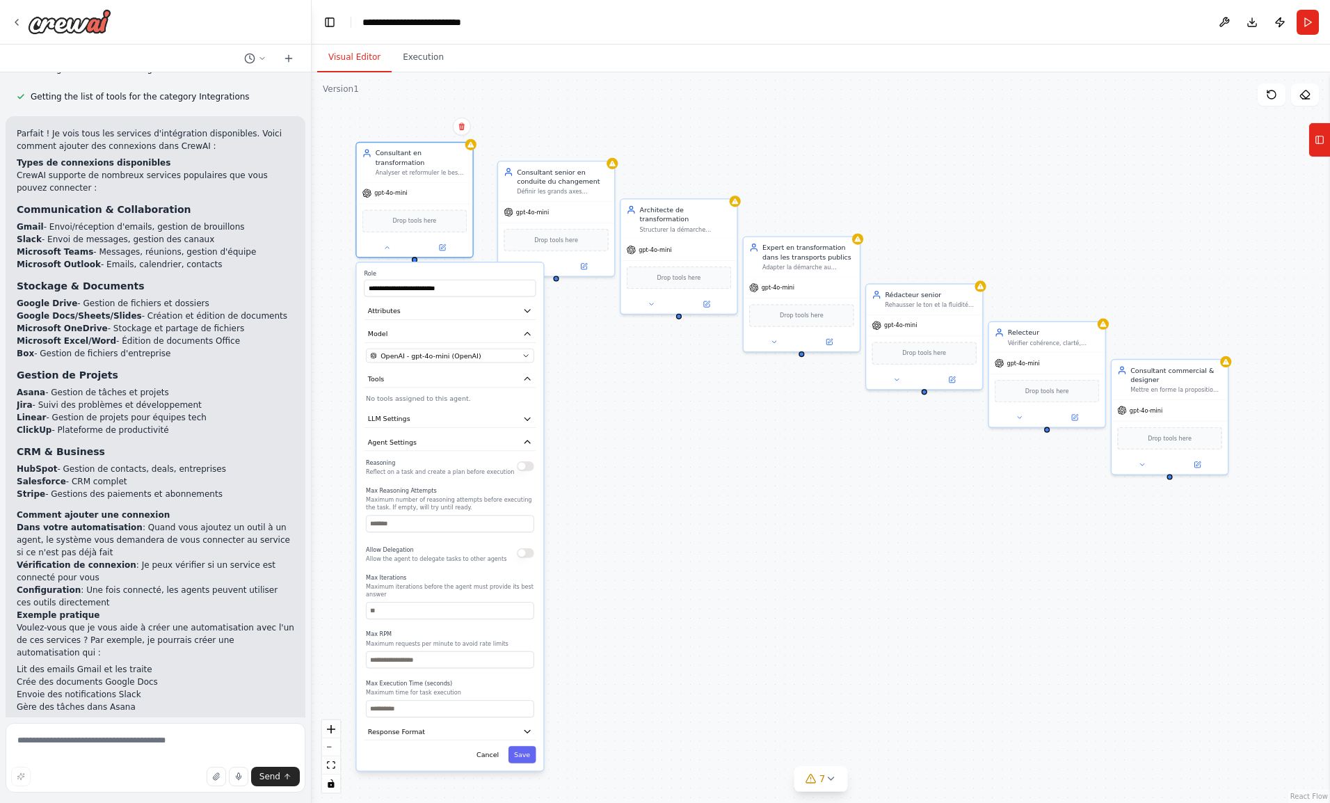
drag, startPoint x: 625, startPoint y: 658, endPoint x: 637, endPoint y: 526, distance: 132.7
click at [637, 526] on div "**********" at bounding box center [821, 437] width 1018 height 730
click at [521, 325] on button "Model" at bounding box center [450, 333] width 172 height 17
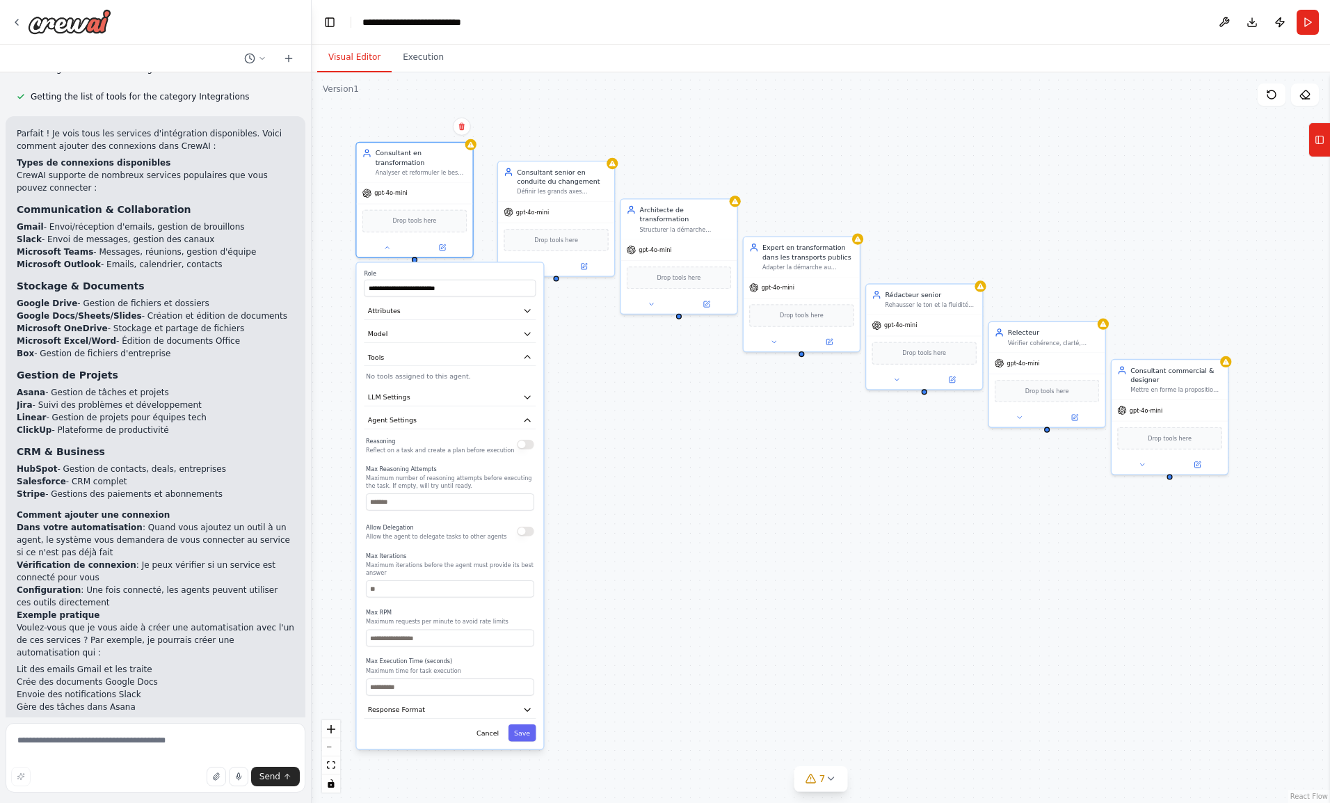
click at [453, 701] on button "Response Format" at bounding box center [450, 709] width 172 height 17
click at [440, 748] on button "Add Property" at bounding box center [450, 759] width 170 height 22
click at [497, 800] on button "Cancel" at bounding box center [488, 808] width 34 height 17
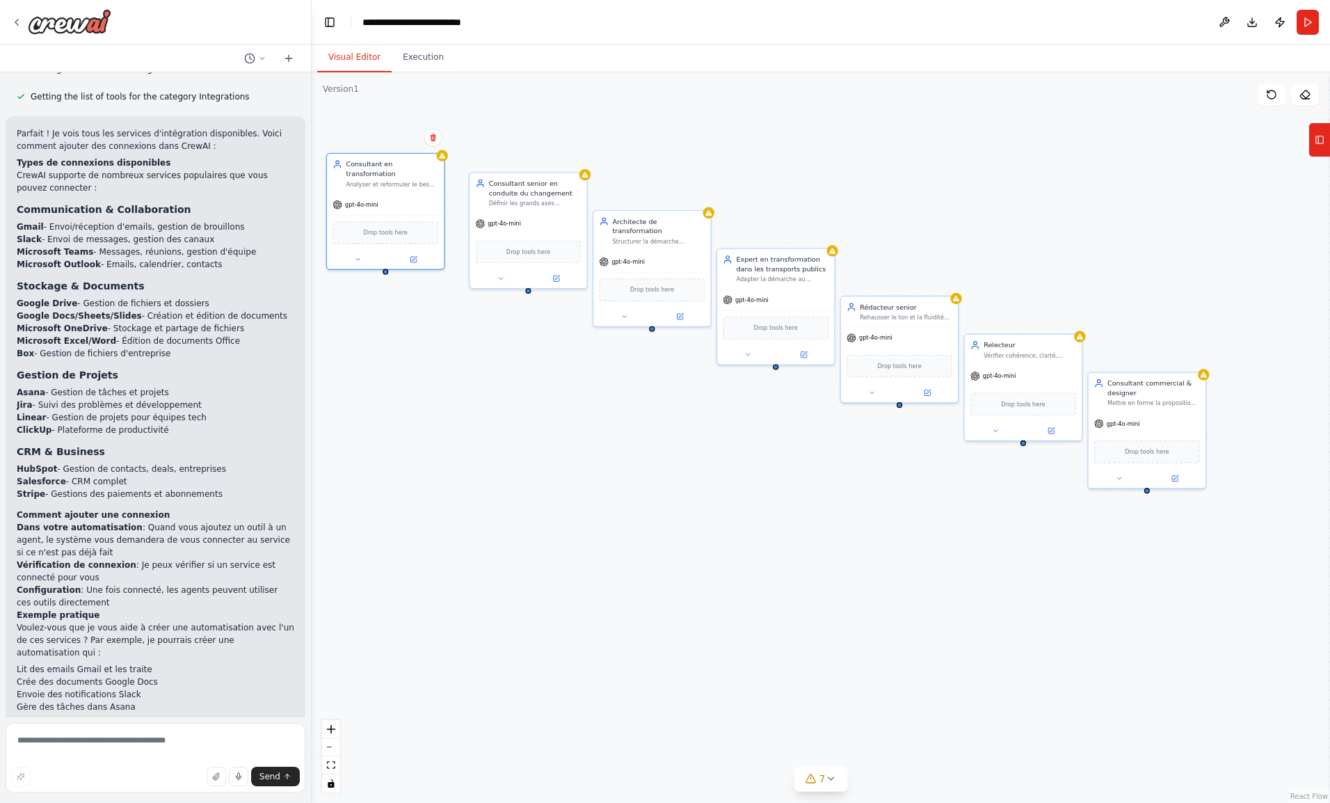
drag, startPoint x: 414, startPoint y: 248, endPoint x: 385, endPoint y: 262, distance: 32.7
click at [385, 262] on div "Consultant en transformation Analyser et reformuler le besoin client, identifie…" at bounding box center [821, 437] width 1018 height 730
drag, startPoint x: 386, startPoint y: 261, endPoint x: 563, endPoint y: 275, distance: 177.3
click at [563, 275] on div "Consultant en transformation Analyser et reformuler le besoin client, identifie…" at bounding box center [645, 410] width 697 height 499
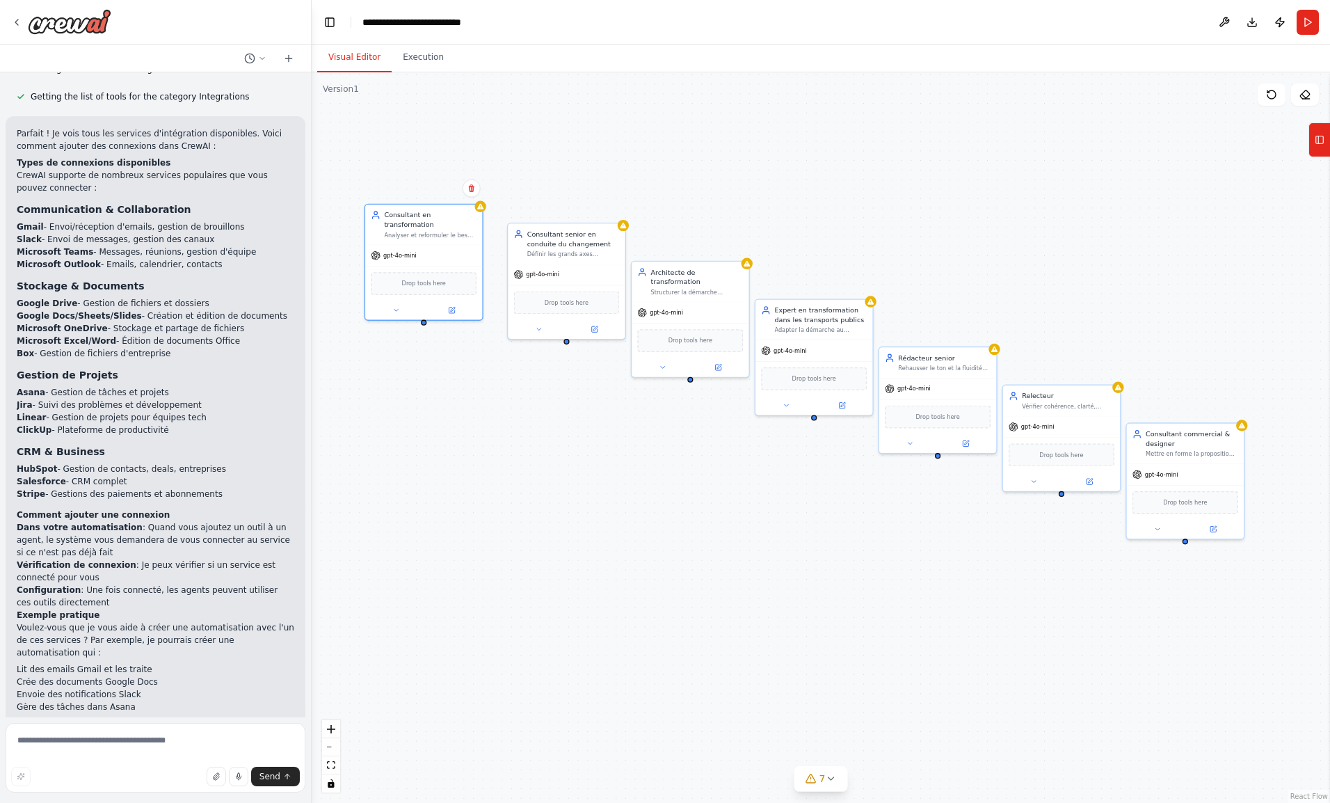
drag, startPoint x: 386, startPoint y: 262, endPoint x: 424, endPoint y: 313, distance: 64.1
click at [424, 313] on div "Consultant en transformation Analyser et reformuler le besoin client, identifie…" at bounding box center [821, 437] width 1018 height 730
drag, startPoint x: 352, startPoint y: 87, endPoint x: 381, endPoint y: 88, distance: 29.2
click at [381, 88] on div "Version 1 Show Tools Hide Agents Consultant en transformation Analyser et refor…" at bounding box center [821, 437] width 1018 height 730
drag, startPoint x: 381, startPoint y: 88, endPoint x: 540, endPoint y: 114, distance: 161.4
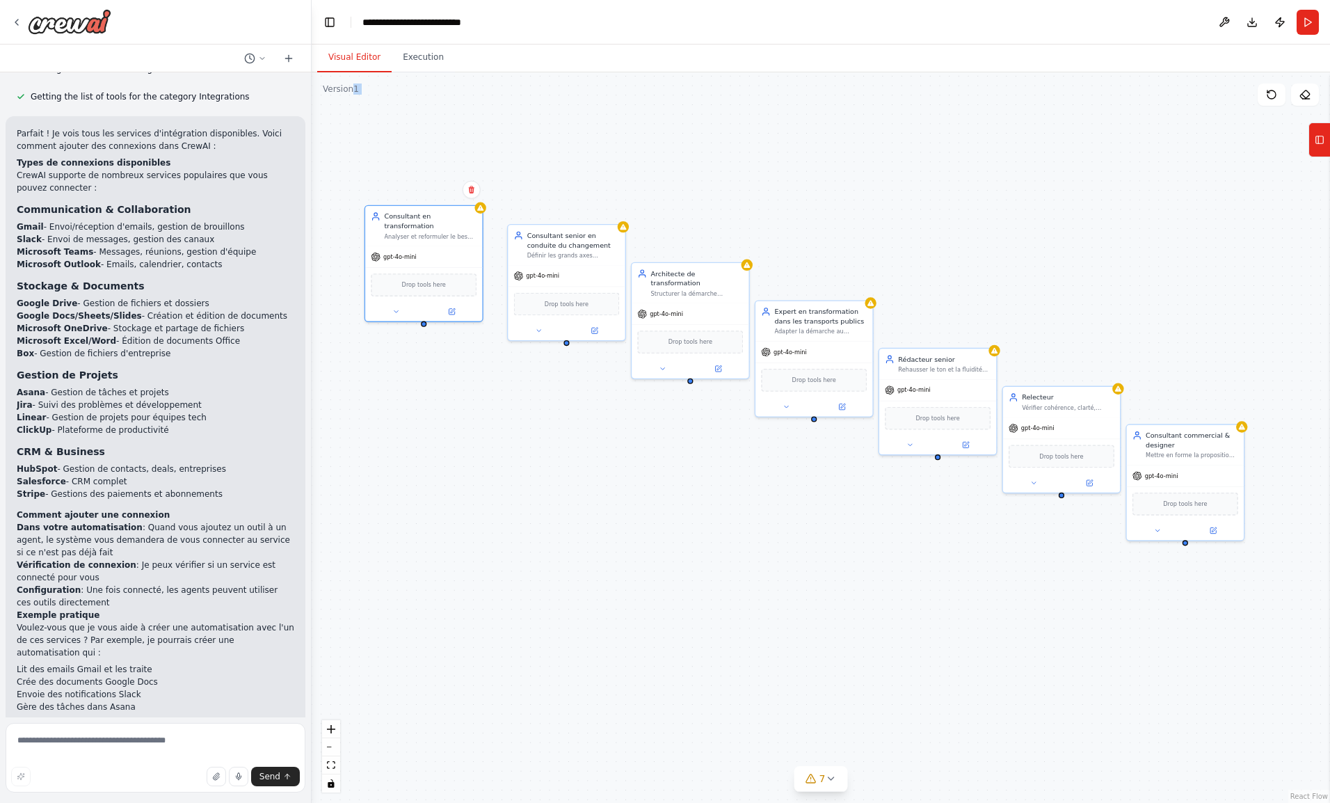
click at [540, 114] on div "Consultant en transformation Analyser et reformuler le besoin client, identifie…" at bounding box center [821, 437] width 1018 height 730
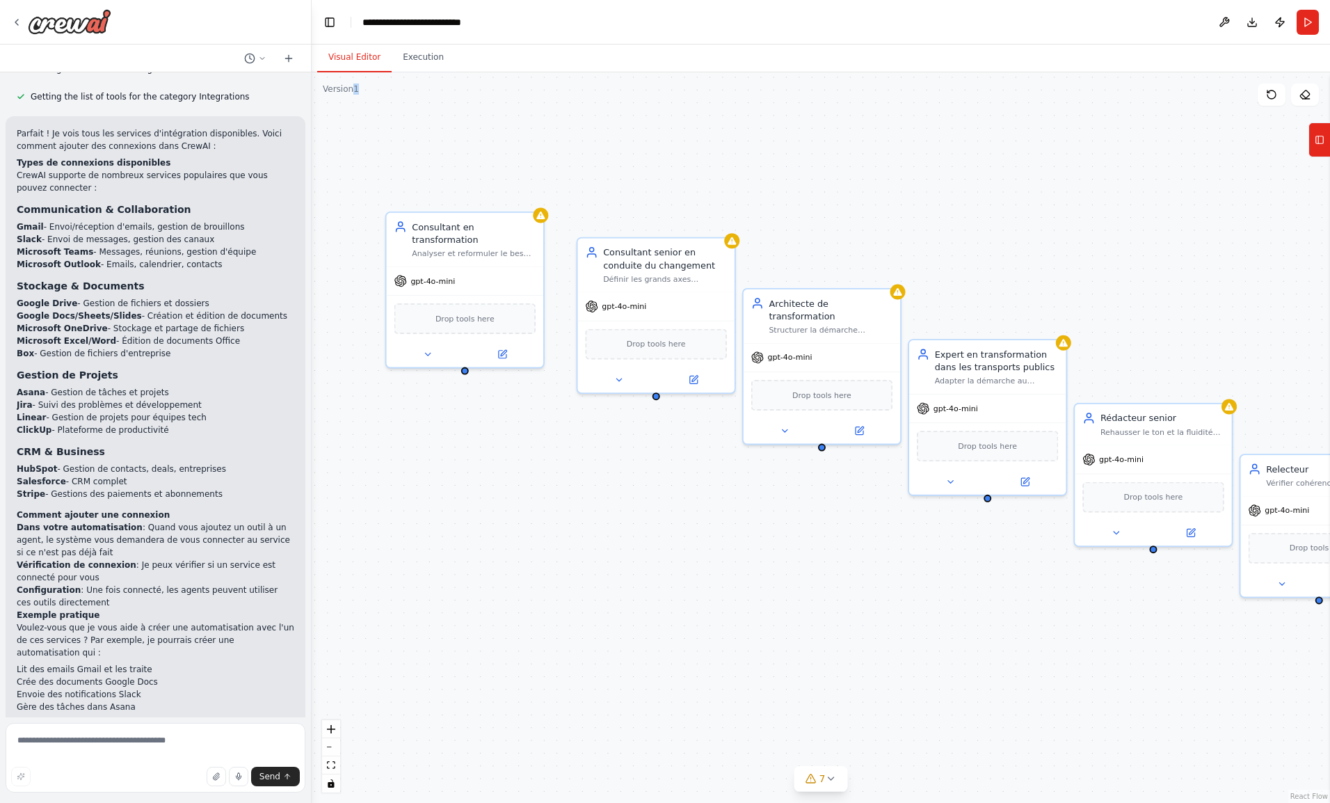
drag, startPoint x: 683, startPoint y: 147, endPoint x: 763, endPoint y: 122, distance: 83.6
click at [763, 122] on div "Consultant en transformation Analyser et reformuler le besoin client, identifie…" at bounding box center [821, 437] width 1018 height 730
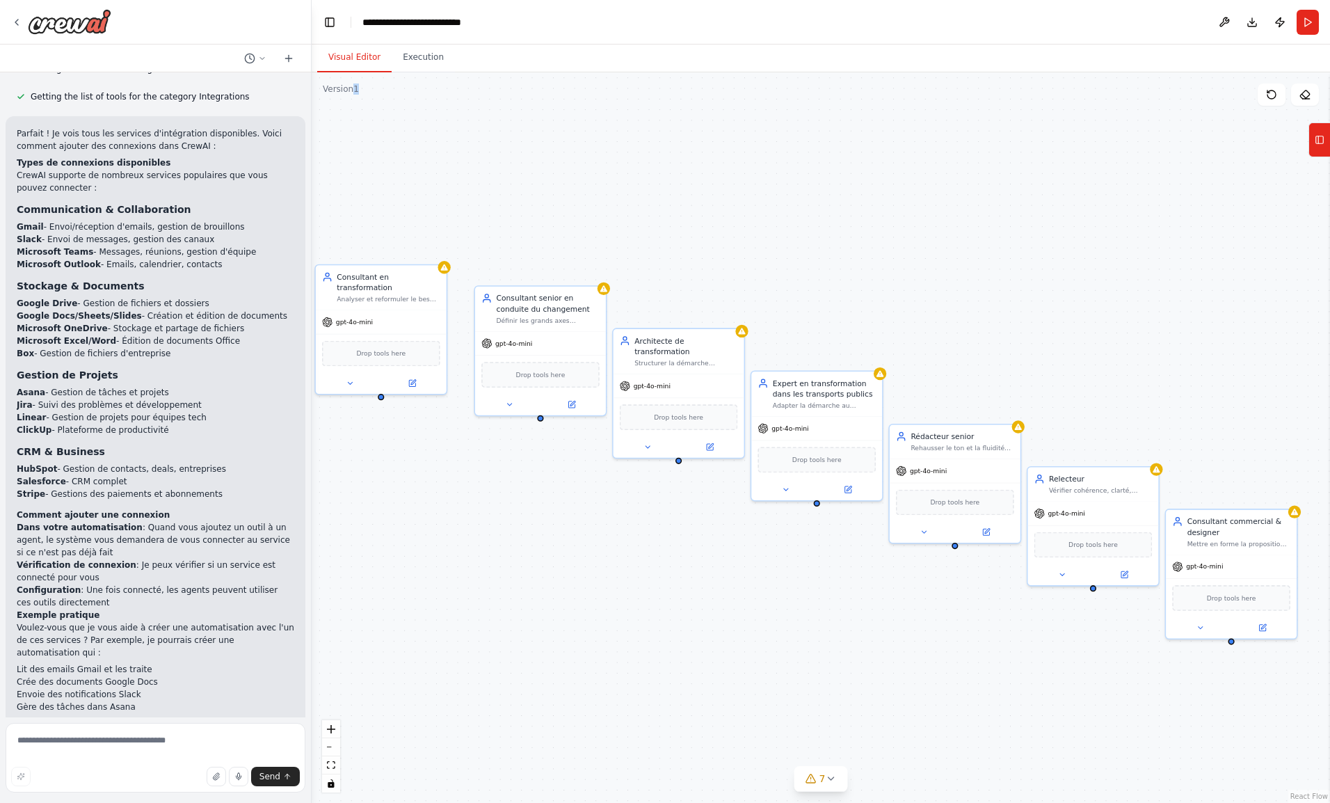
drag, startPoint x: 995, startPoint y: 180, endPoint x: 862, endPoint y: 248, distance: 149.0
click at [862, 248] on div "Consultant en transformation Analyser et reformuler le besoin client, identifie…" at bounding box center [821, 437] width 1018 height 730
click at [1310, 150] on button "Tools" at bounding box center [1319, 139] width 22 height 35
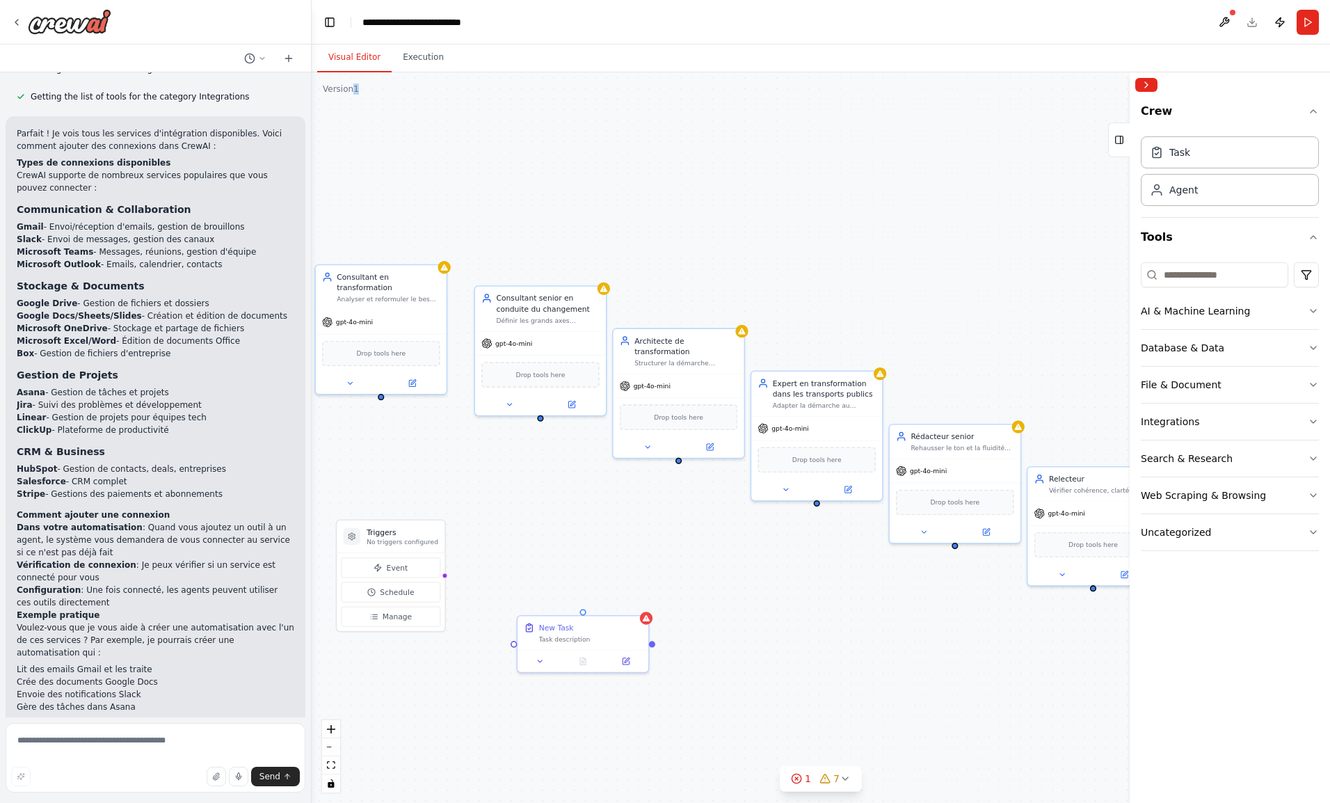
click at [78, 26] on img at bounding box center [69, 21] width 83 height 25
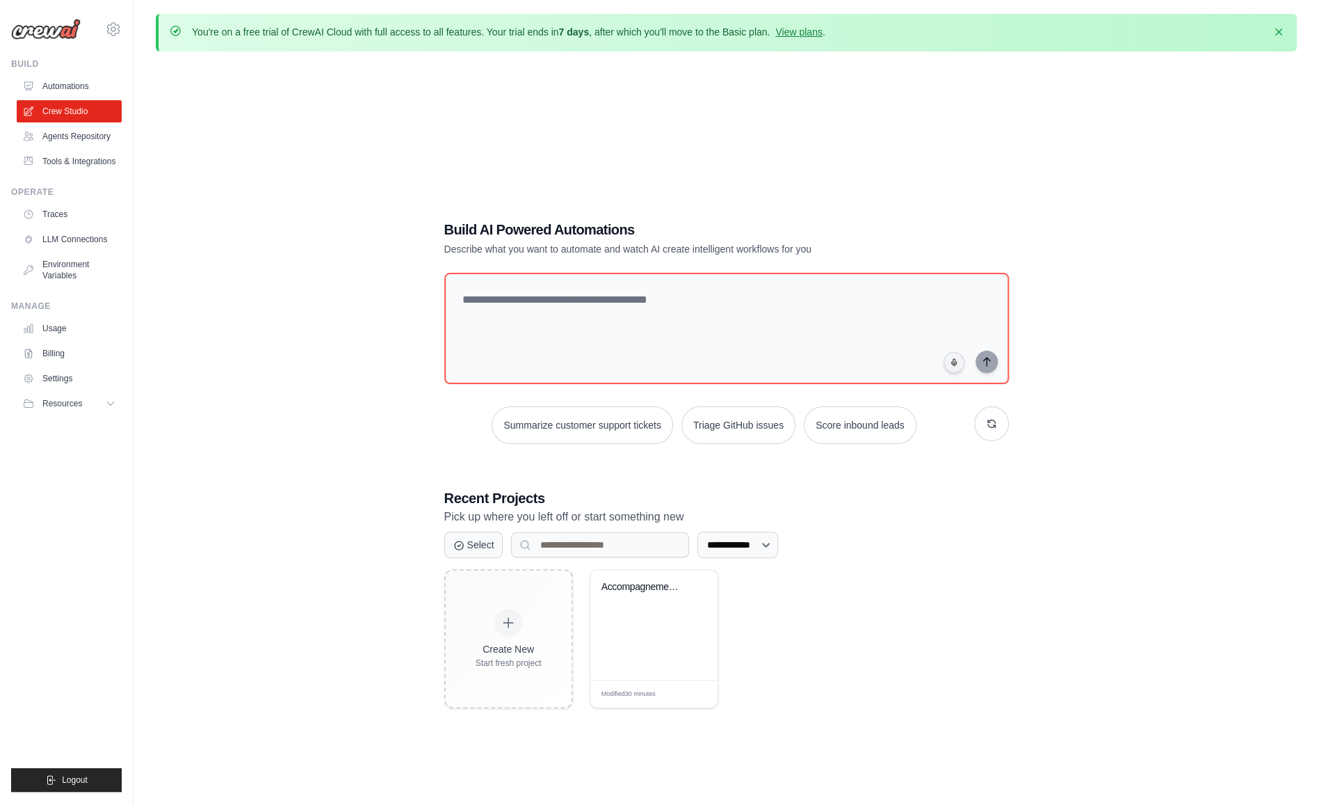
click at [647, 591] on div "Accompagnement au changement" at bounding box center [644, 590] width 84 height 18
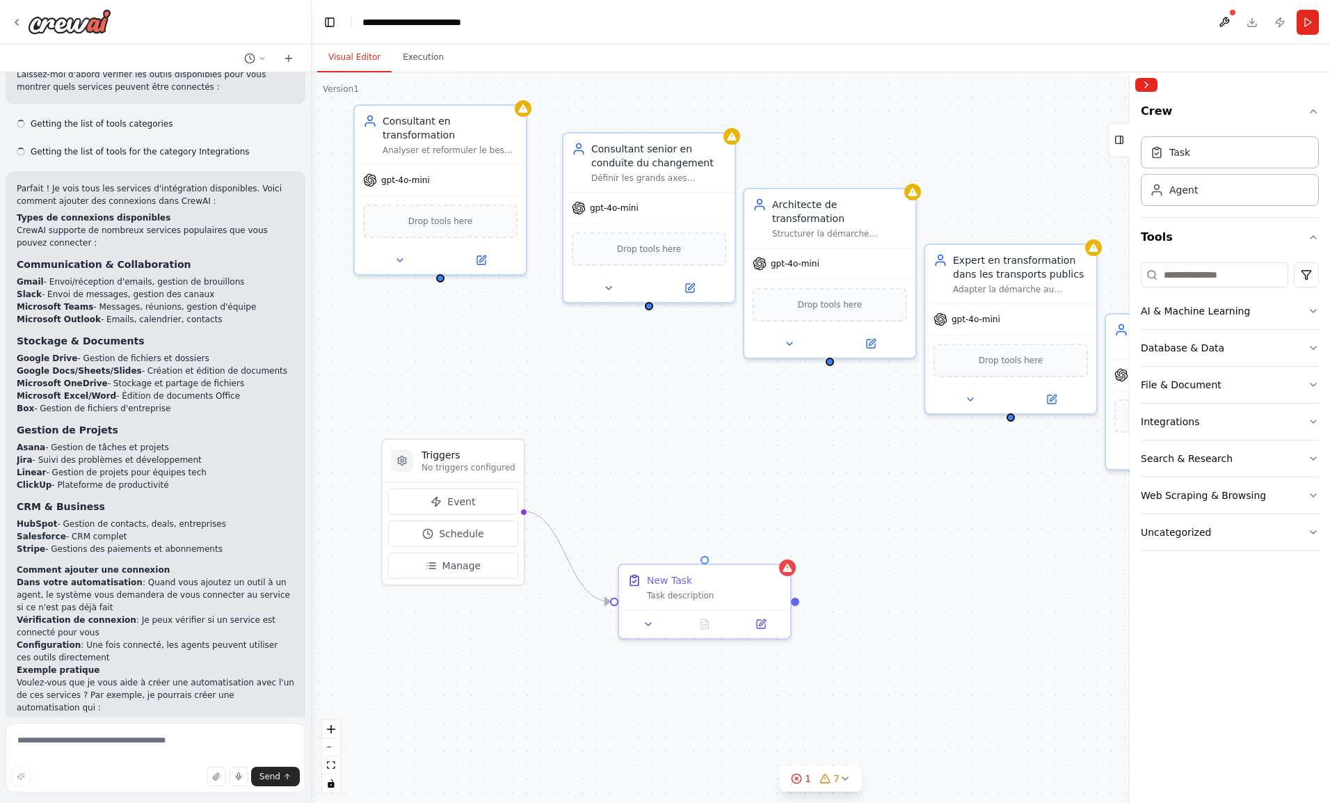
scroll to position [556, 0]
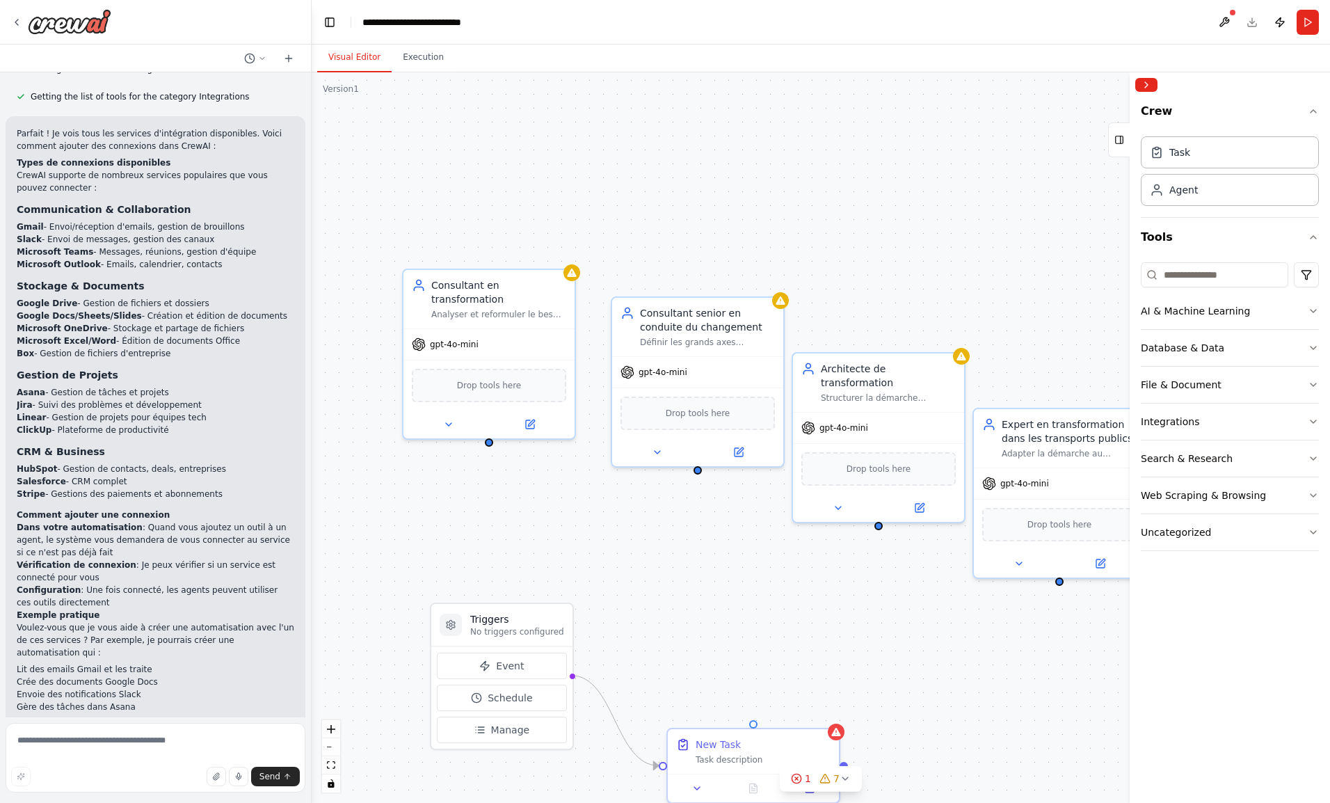
drag, startPoint x: 609, startPoint y: 396, endPoint x: 657, endPoint y: 606, distance: 215.6
click at [657, 606] on div "Triggers No triggers configured Event Schedule Manage Consultant en transformat…" at bounding box center [821, 437] width 1018 height 730
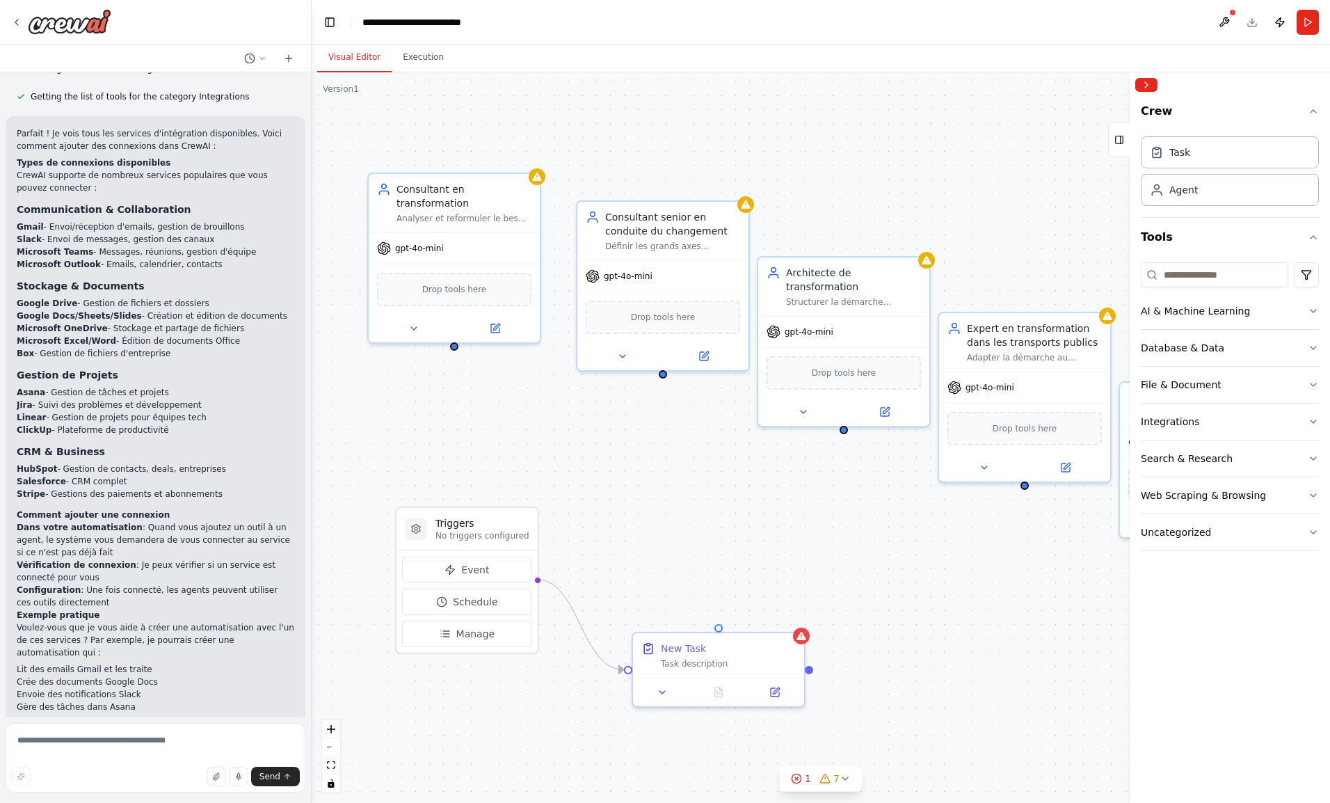
drag, startPoint x: 488, startPoint y: 429, endPoint x: 451, endPoint y: 330, distance: 106.1
click at [451, 330] on div "Triggers No triggers configured Event Schedule Manage Consultant en transformat…" at bounding box center [821, 437] width 1018 height 730
drag, startPoint x: 453, startPoint y: 325, endPoint x: 719, endPoint y: 629, distance: 403.2
click at [719, 629] on div "Triggers No triggers configured Event Schedule Manage Consultant en transformat…" at bounding box center [832, 548] width 1018 height 730
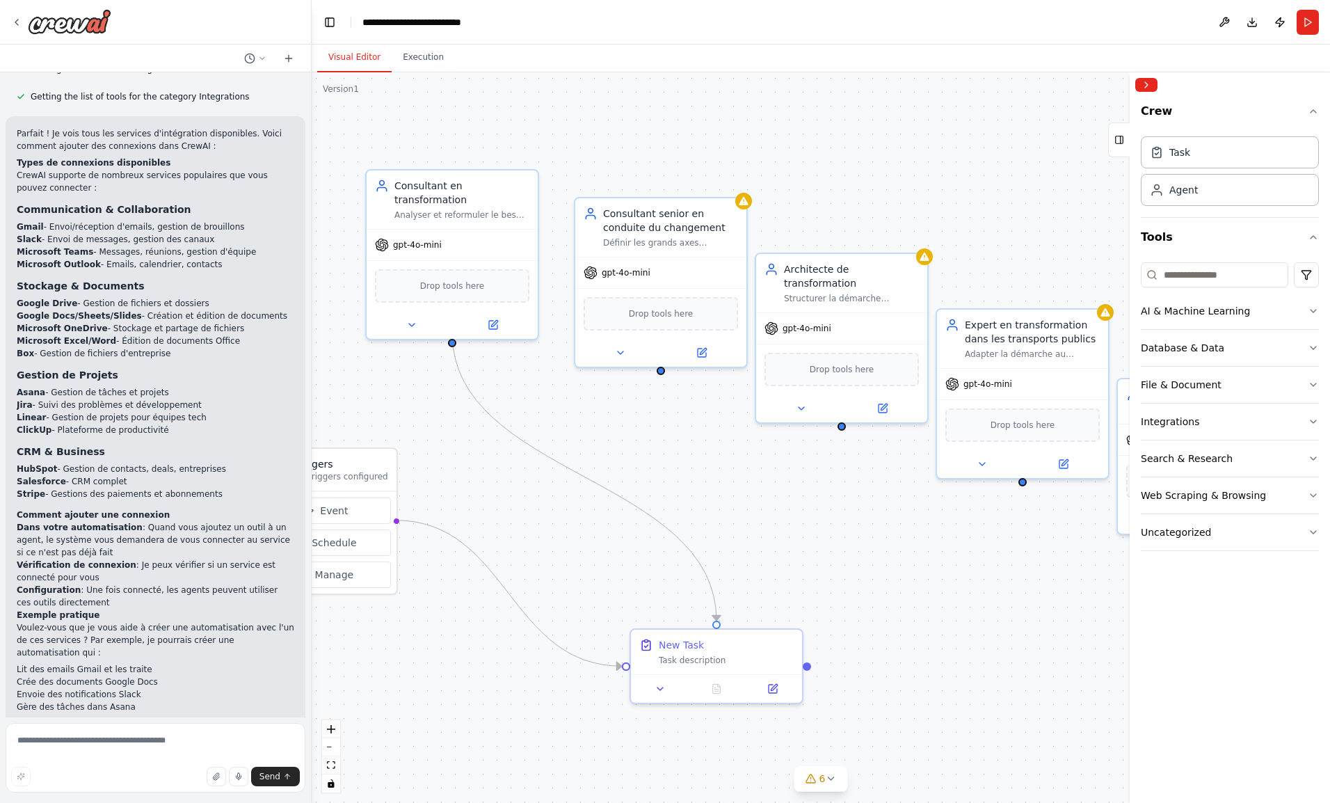
drag, startPoint x: 479, startPoint y: 522, endPoint x: 339, endPoint y: 463, distance: 151.5
click at [339, 463] on h3 "Triggers" at bounding box center [341, 464] width 94 height 14
drag, startPoint x: 685, startPoint y: 641, endPoint x: 441, endPoint y: 431, distance: 322.0
click at [441, 431] on div "New Task" at bounding box center [458, 436] width 45 height 14
click at [435, 480] on icon at bounding box center [437, 479] width 11 height 11
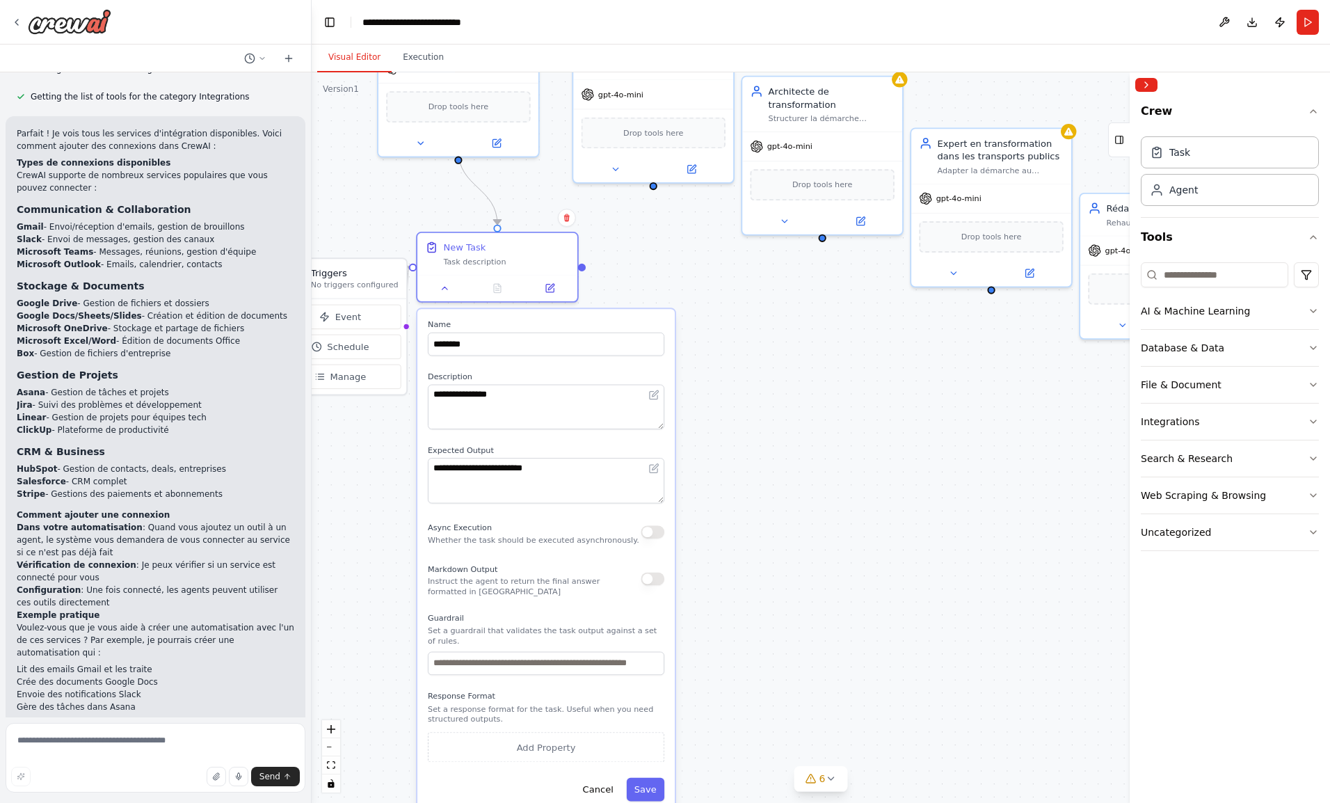
drag, startPoint x: 743, startPoint y: 636, endPoint x: 746, endPoint y: 439, distance: 197.5
click at [746, 439] on div ".deletable-edge-delete-btn { width: 20px; height: 20px; border: 0px solid #ffff…" at bounding box center [821, 437] width 1018 height 730
click at [487, 346] on input "********" at bounding box center [546, 344] width 236 height 24
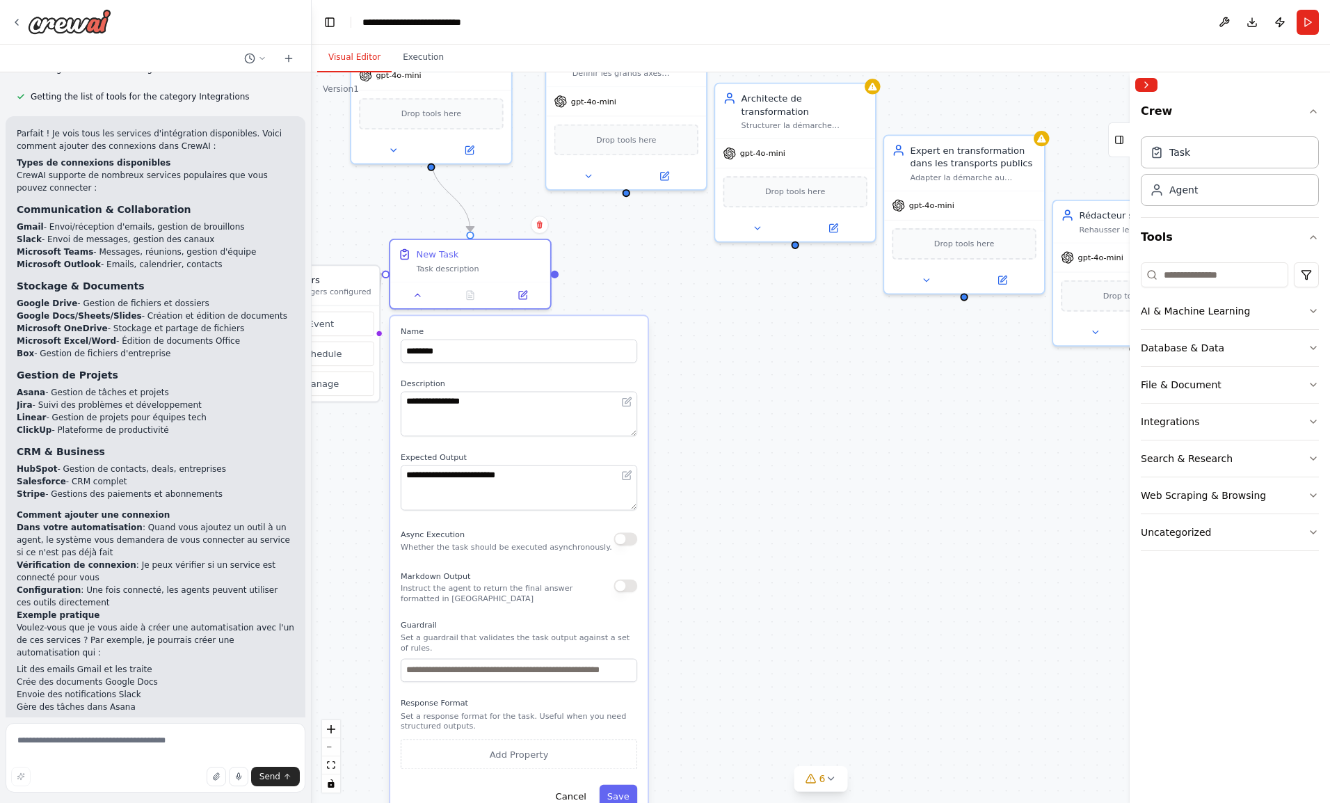
drag, startPoint x: 881, startPoint y: 436, endPoint x: 907, endPoint y: 437, distance: 25.8
click at [907, 437] on div ".deletable-edge-delete-btn { width: 20px; height: 20px; border: 0px solid #ffff…" at bounding box center [821, 437] width 1018 height 730
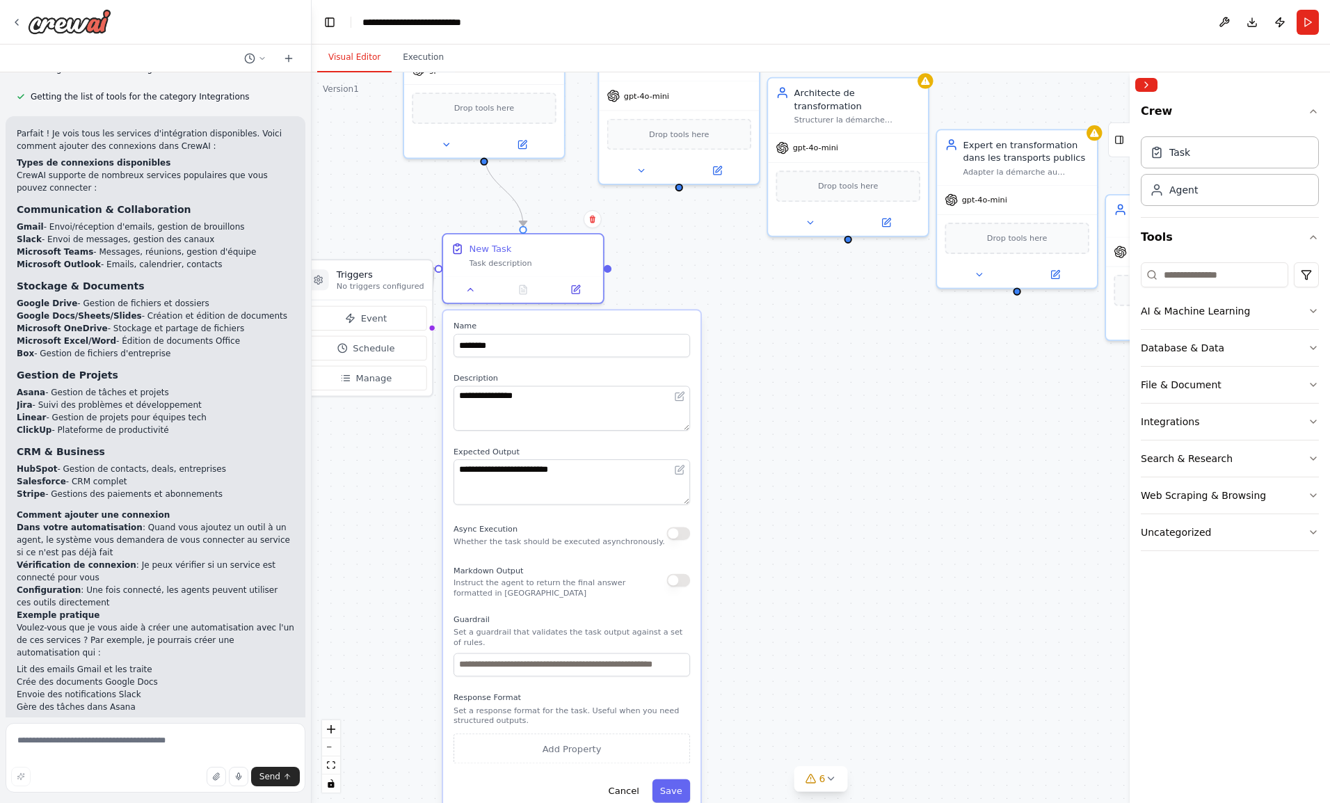
click at [330, 17] on button "Toggle Left Sidebar" at bounding box center [329, 22] width 19 height 19
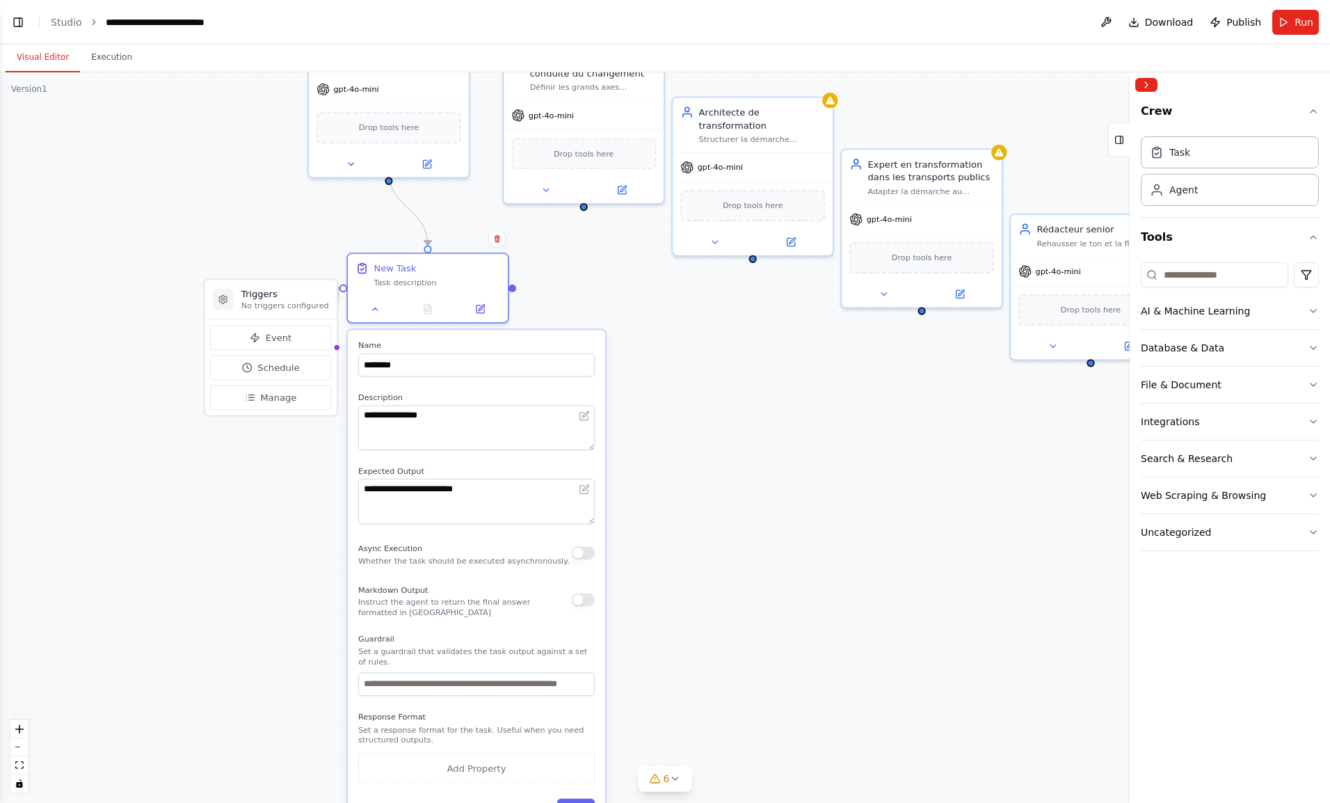
drag, startPoint x: 589, startPoint y: 419, endPoint x: 805, endPoint y: 439, distance: 217.2
click at [805, 439] on div ".deletable-edge-delete-btn { width: 20px; height: 20px; border: 0px solid #ffff…" at bounding box center [665, 437] width 1330 height 730
click at [477, 307] on icon at bounding box center [480, 309] width 8 height 8
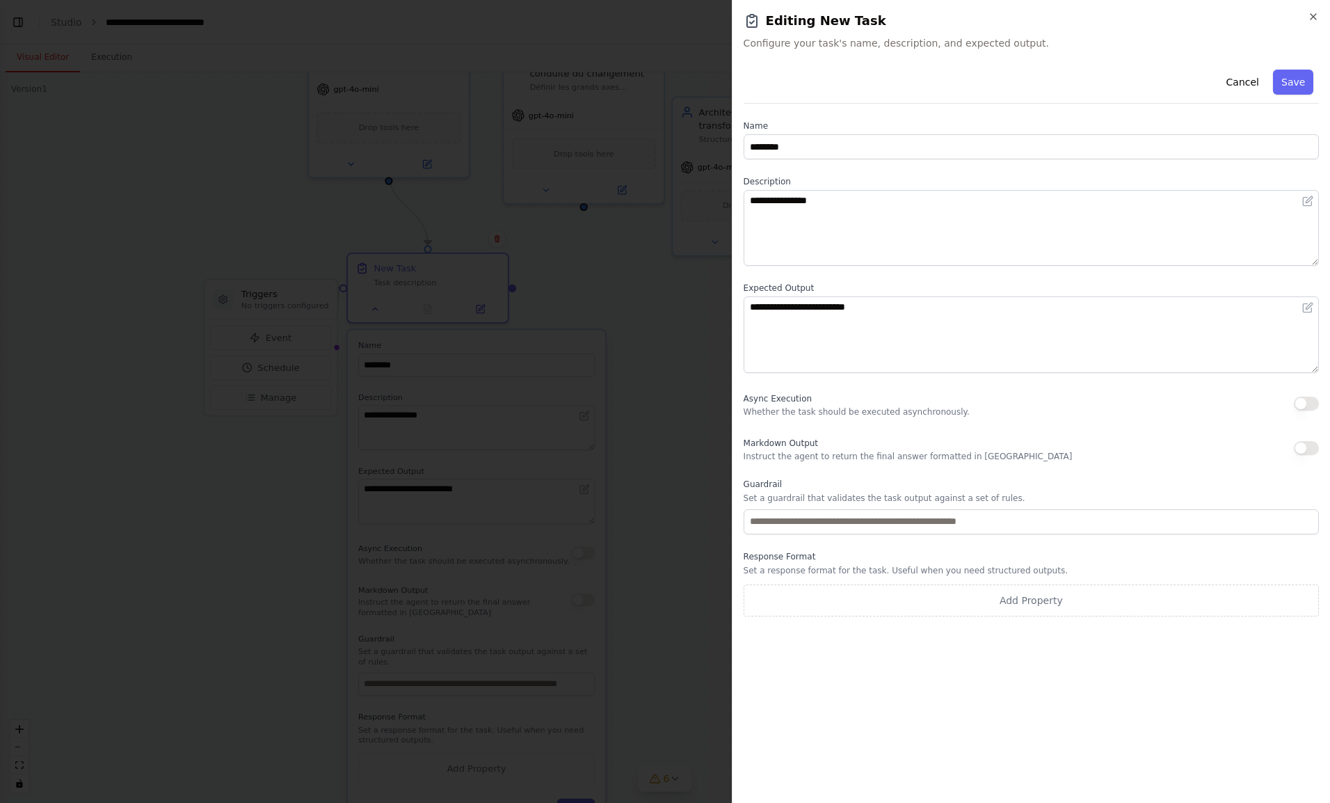
click at [1244, 70] on button "Cancel" at bounding box center [1241, 82] width 49 height 25
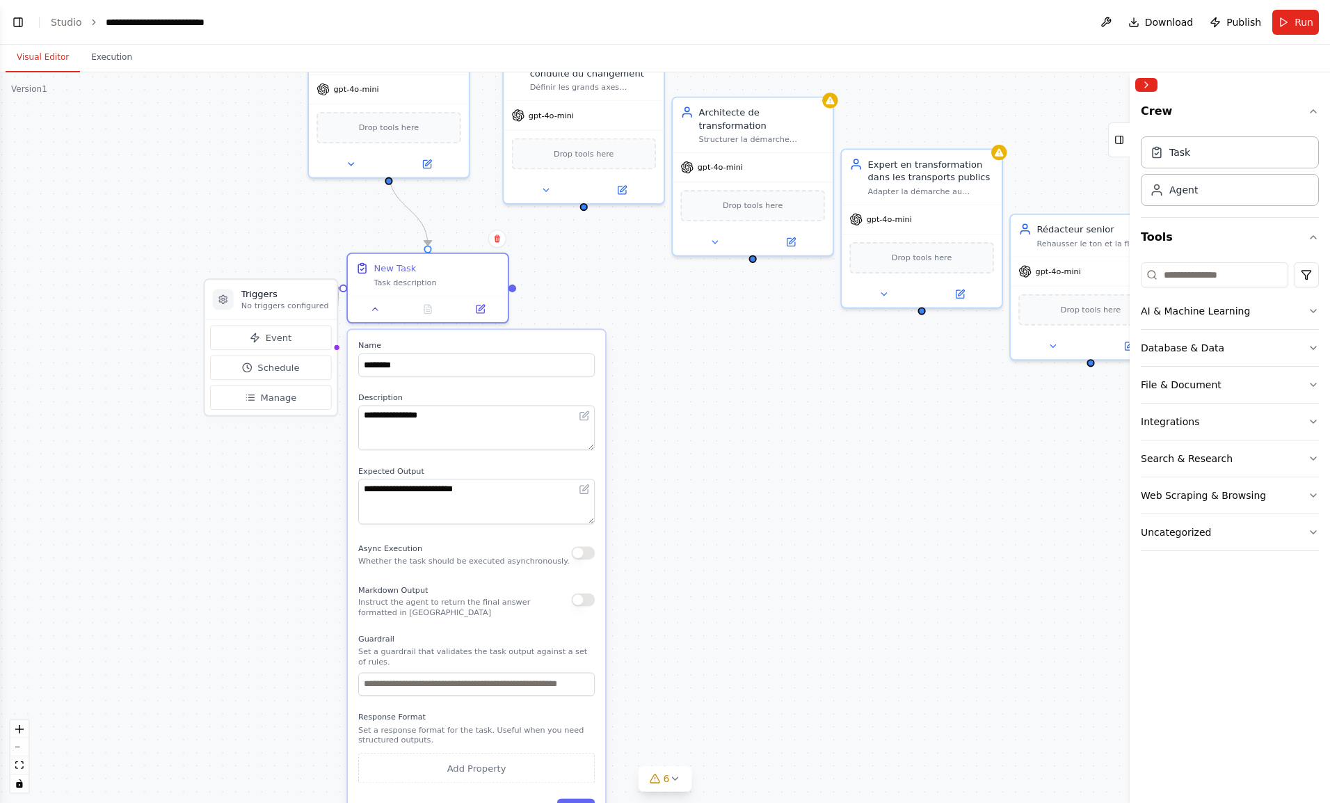
click at [495, 242] on icon at bounding box center [497, 238] width 8 height 8
click at [594, 270] on div ".deletable-edge-delete-btn { width: 20px; height: 20px; border: 0px solid #ffff…" at bounding box center [665, 437] width 1330 height 730
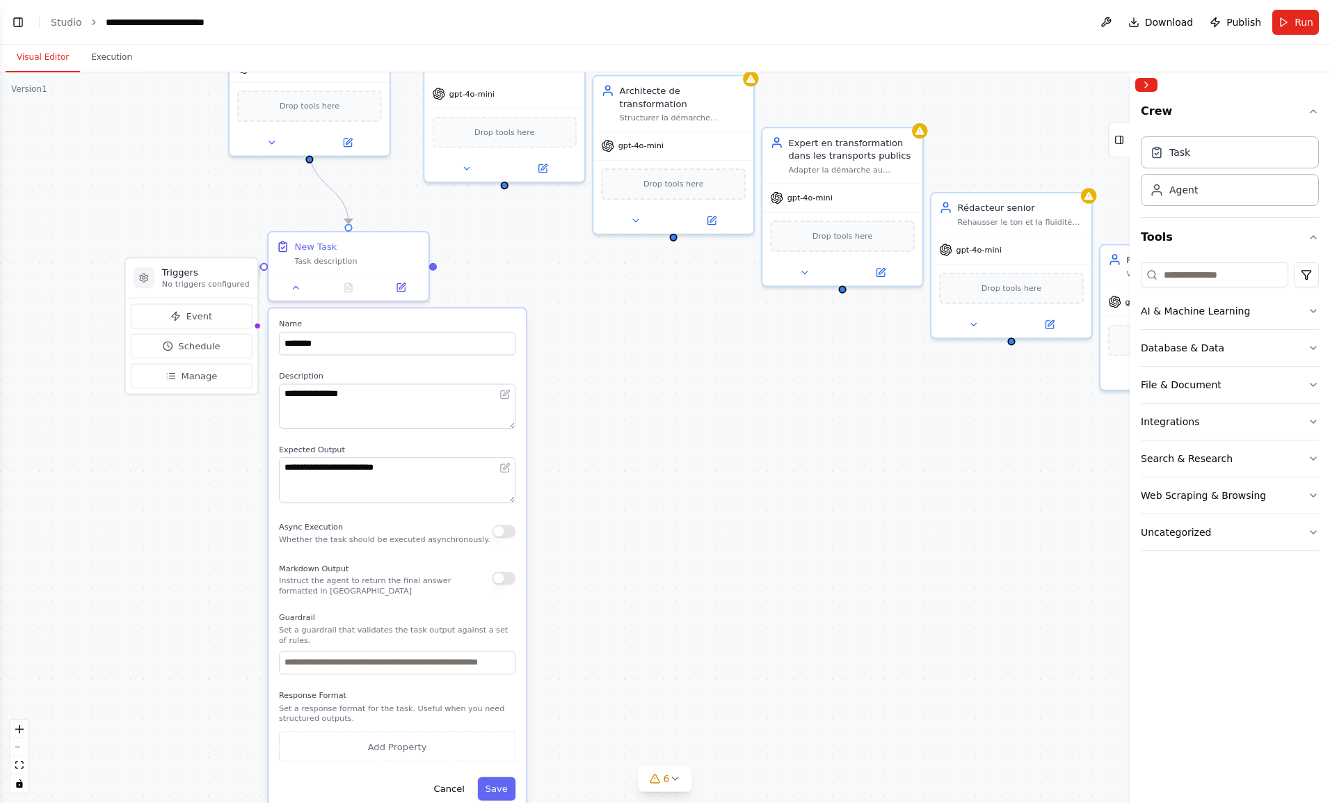
drag, startPoint x: 594, startPoint y: 270, endPoint x: 515, endPoint y: 248, distance: 82.4
click at [515, 248] on div ".deletable-edge-delete-btn { width: 20px; height: 20px; border: 0px solid #ffff…" at bounding box center [665, 437] width 1330 height 730
click at [195, 375] on span "Manage" at bounding box center [199, 375] width 36 height 13
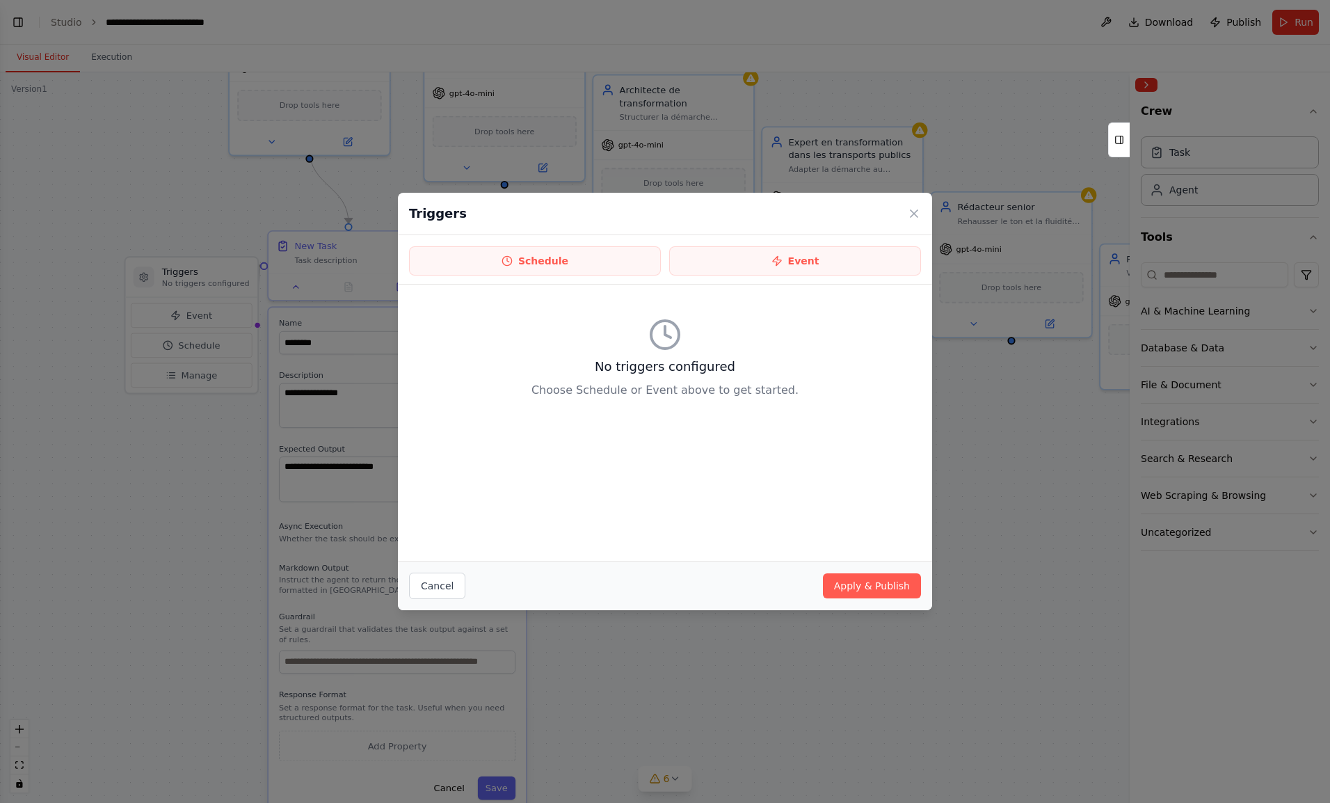
click at [910, 209] on icon at bounding box center [914, 214] width 14 height 14
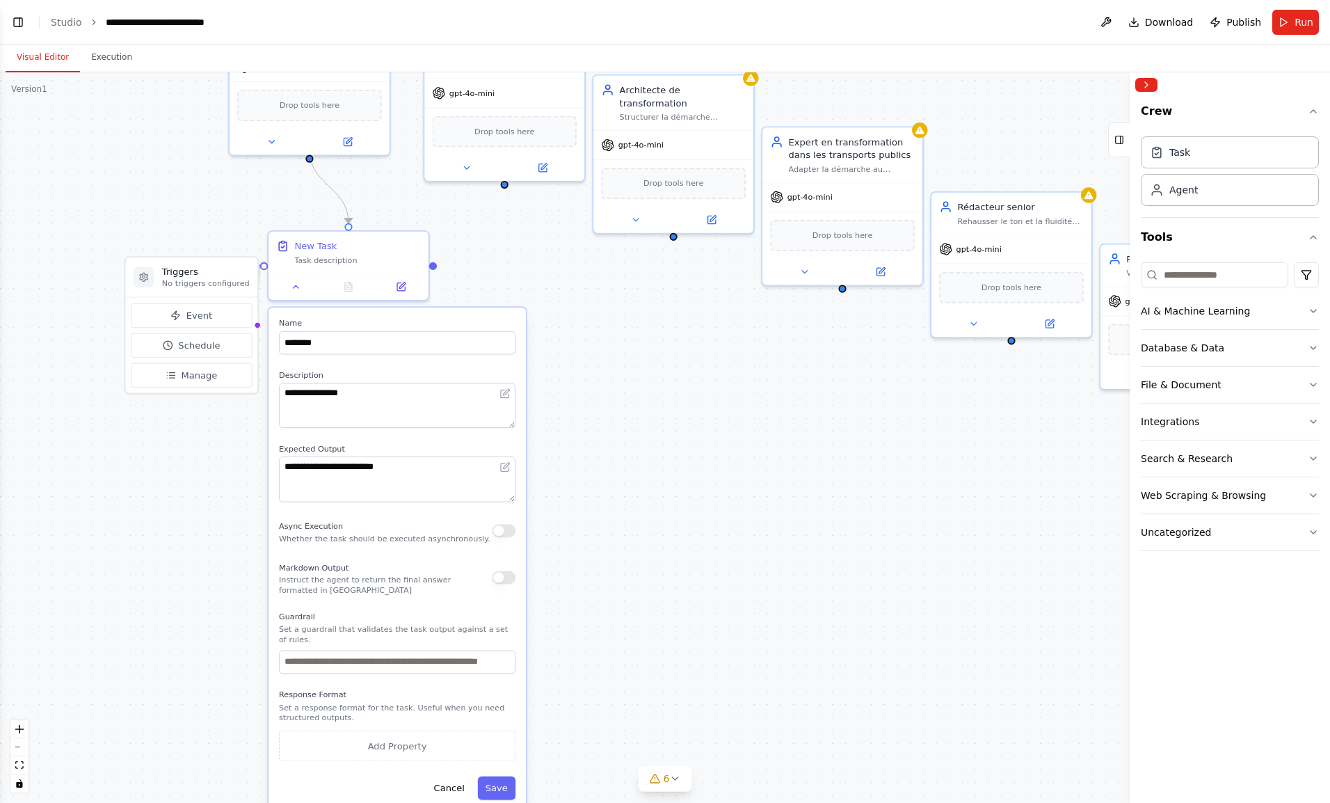
click at [200, 314] on span "Event" at bounding box center [199, 315] width 26 height 13
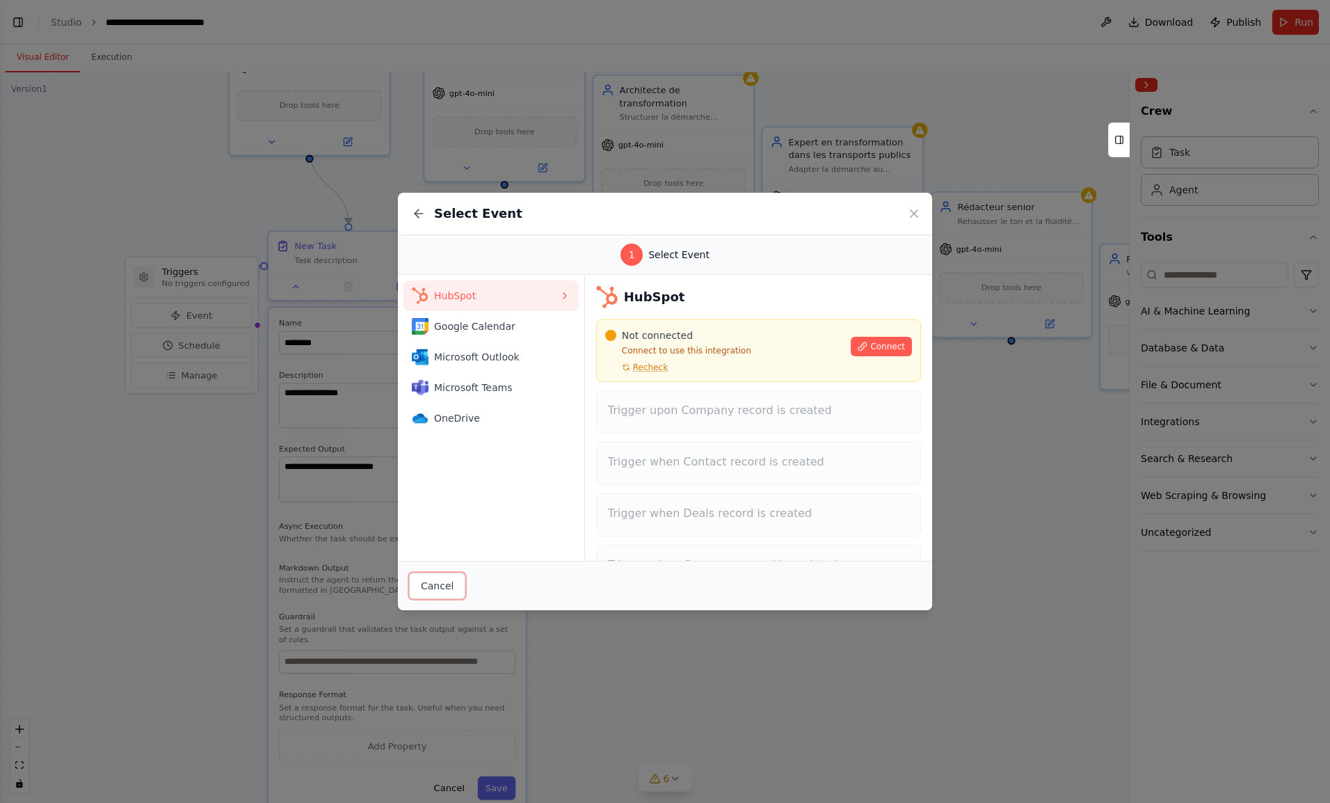
click at [453, 587] on button "Cancel" at bounding box center [437, 585] width 56 height 26
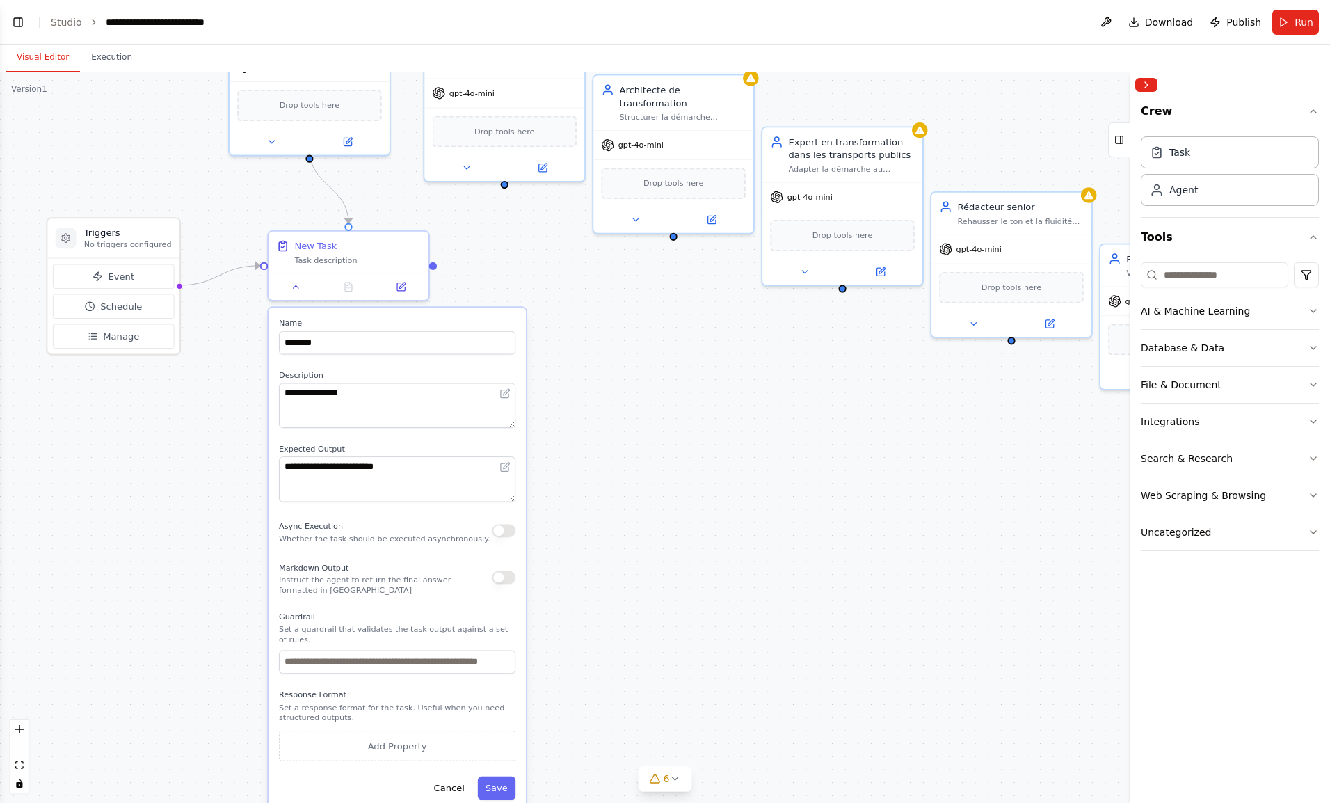
drag, startPoint x: 186, startPoint y: 278, endPoint x: 108, endPoint y: 237, distance: 88.7
click at [108, 237] on div "Triggers No triggers configured" at bounding box center [128, 238] width 88 height 24
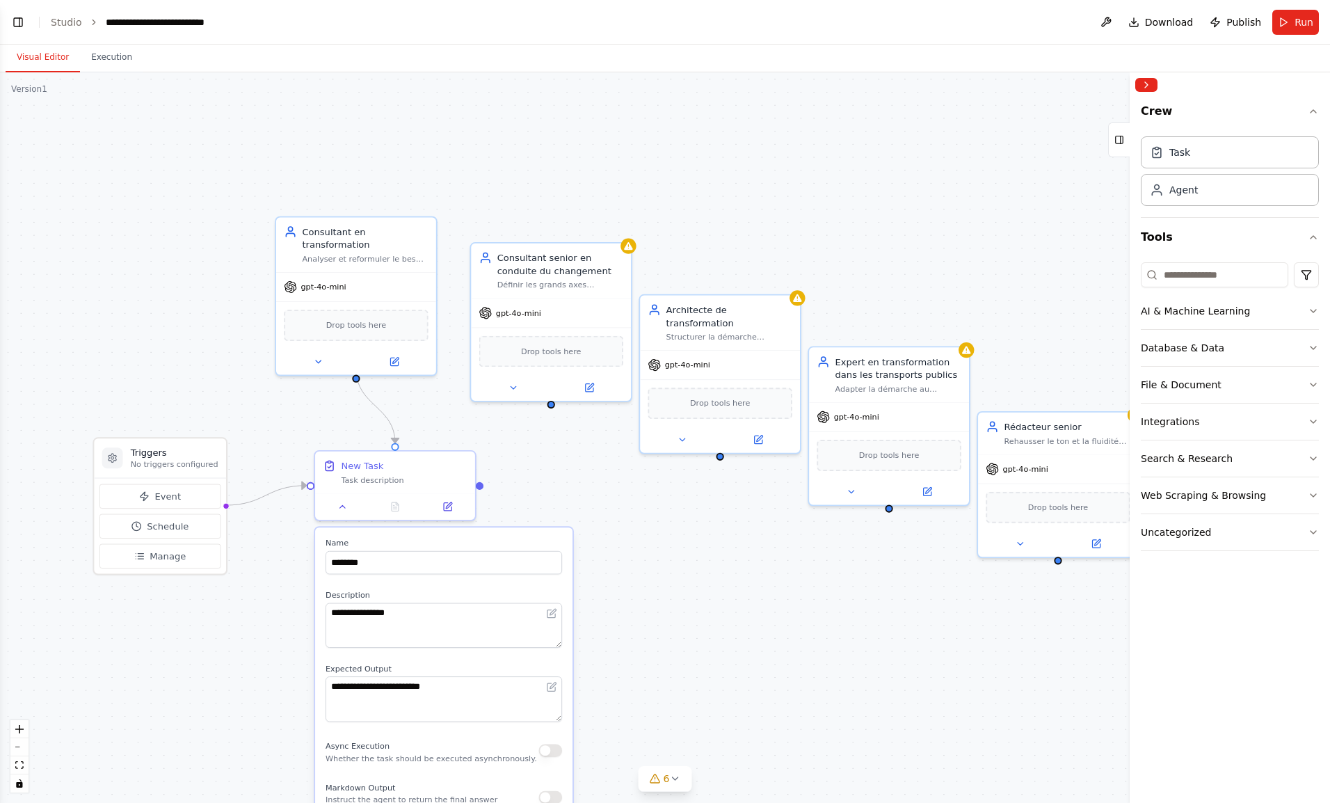
drag, startPoint x: 669, startPoint y: 360, endPoint x: 716, endPoint y: 580, distance: 224.7
click at [716, 580] on div ".deletable-edge-delete-btn { width: 20px; height: 20px; border: 0px solid #ffff…" at bounding box center [665, 437] width 1330 height 730
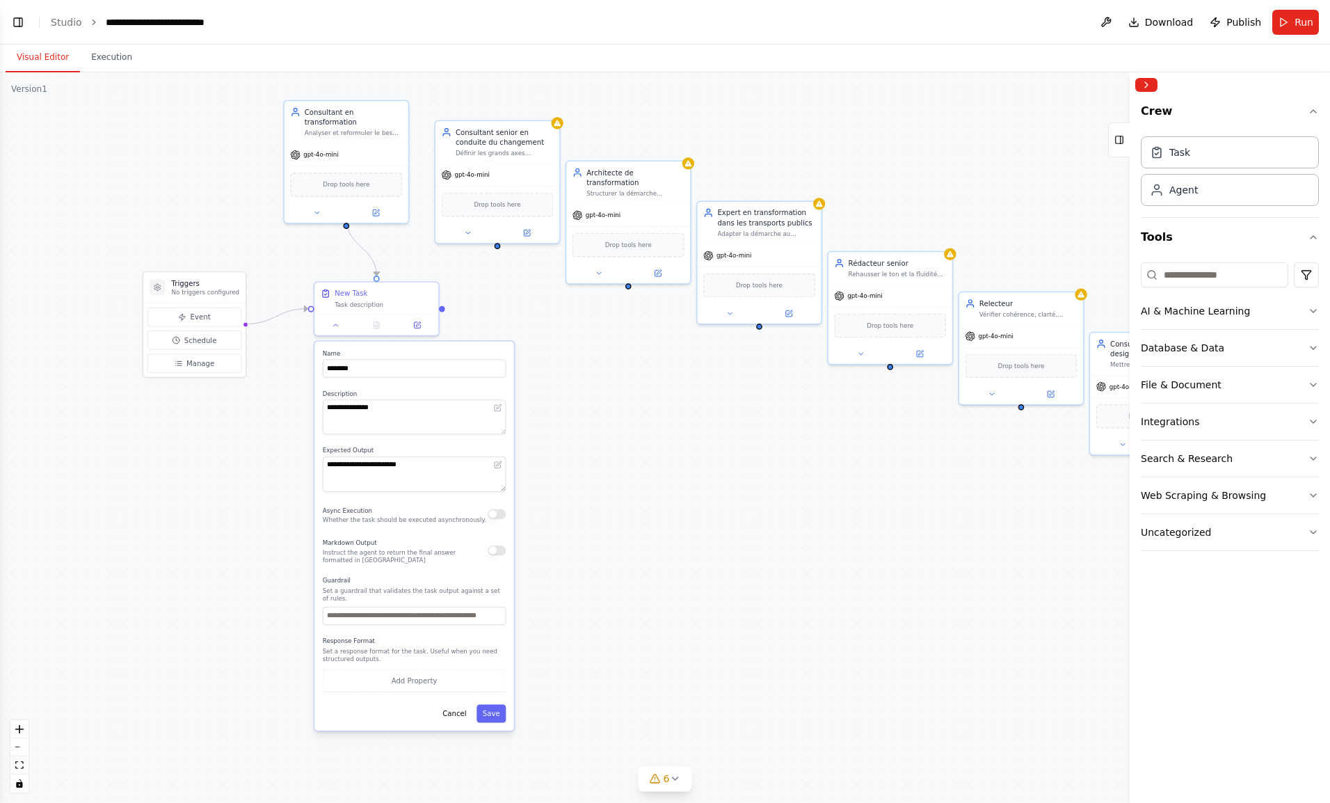
drag, startPoint x: 686, startPoint y: 641, endPoint x: 617, endPoint y: 455, distance: 198.1
click at [617, 455] on div ".deletable-edge-delete-btn { width: 20px; height: 20px; border: 0px solid #ffff…" at bounding box center [665, 437] width 1330 height 730
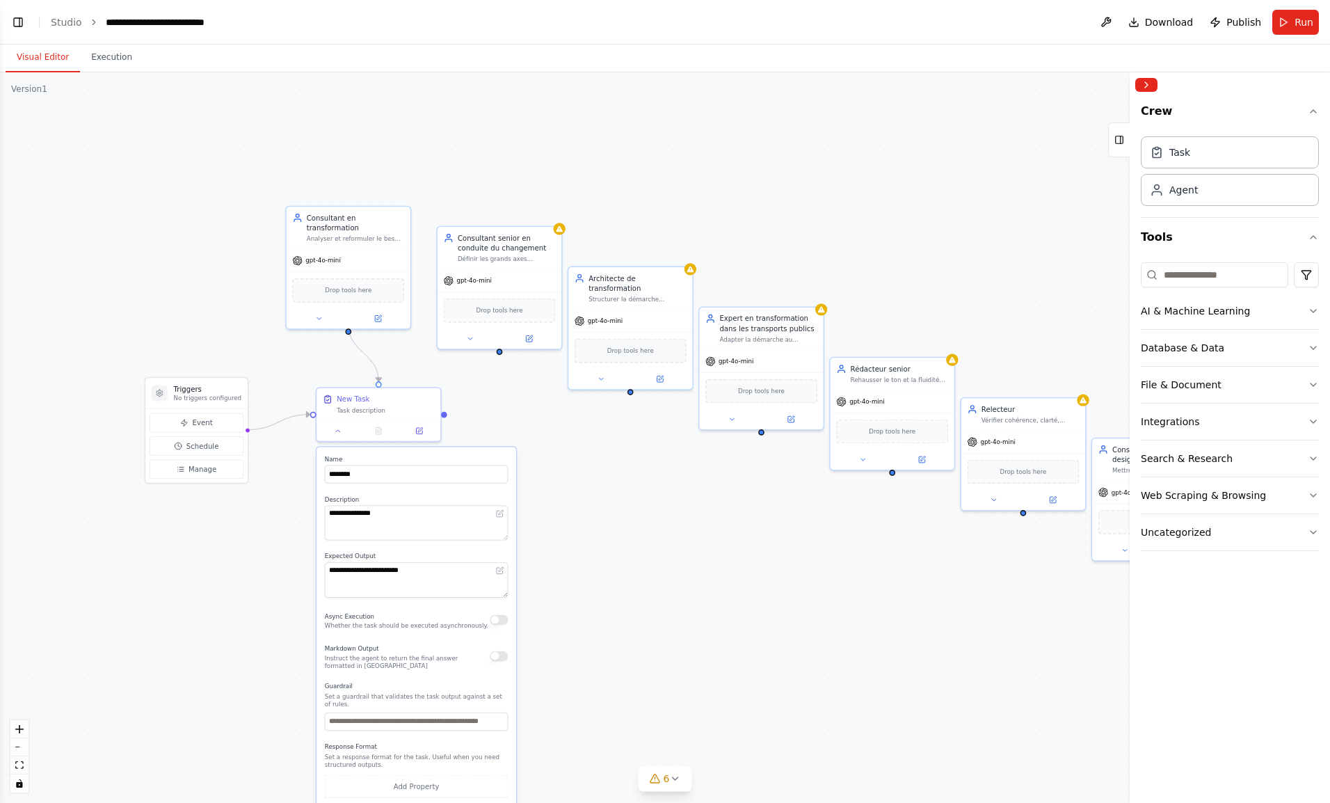
drag, startPoint x: 613, startPoint y: 489, endPoint x: 616, endPoint y: 590, distance: 100.9
click at [616, 590] on div ".deletable-edge-delete-btn { width: 20px; height: 20px; border: 0px solid #ffff…" at bounding box center [665, 437] width 1330 height 730
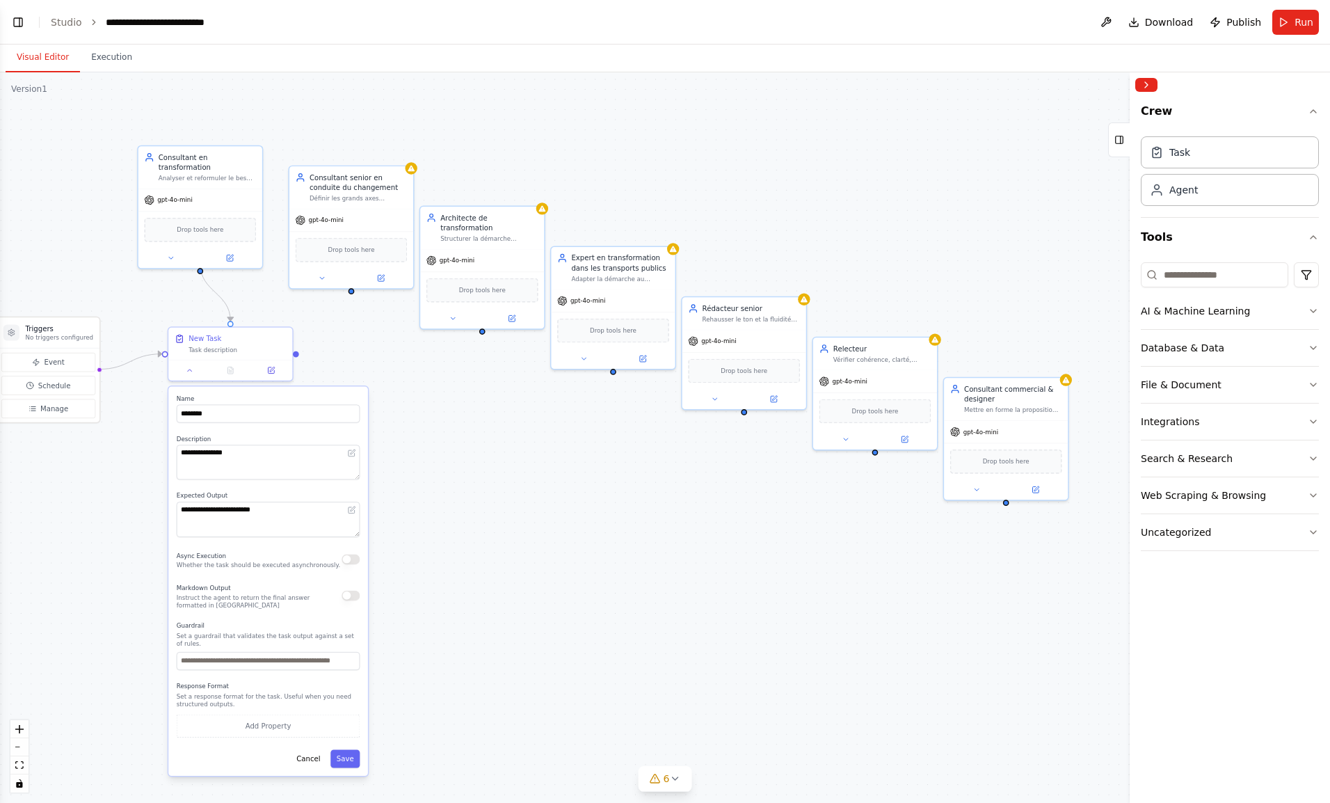
drag, startPoint x: 713, startPoint y: 488, endPoint x: 561, endPoint y: 421, distance: 165.4
click at [561, 421] on div ".deletable-edge-delete-btn { width: 20px; height: 20px; border: 0px solid #ffff…" at bounding box center [665, 437] width 1330 height 730
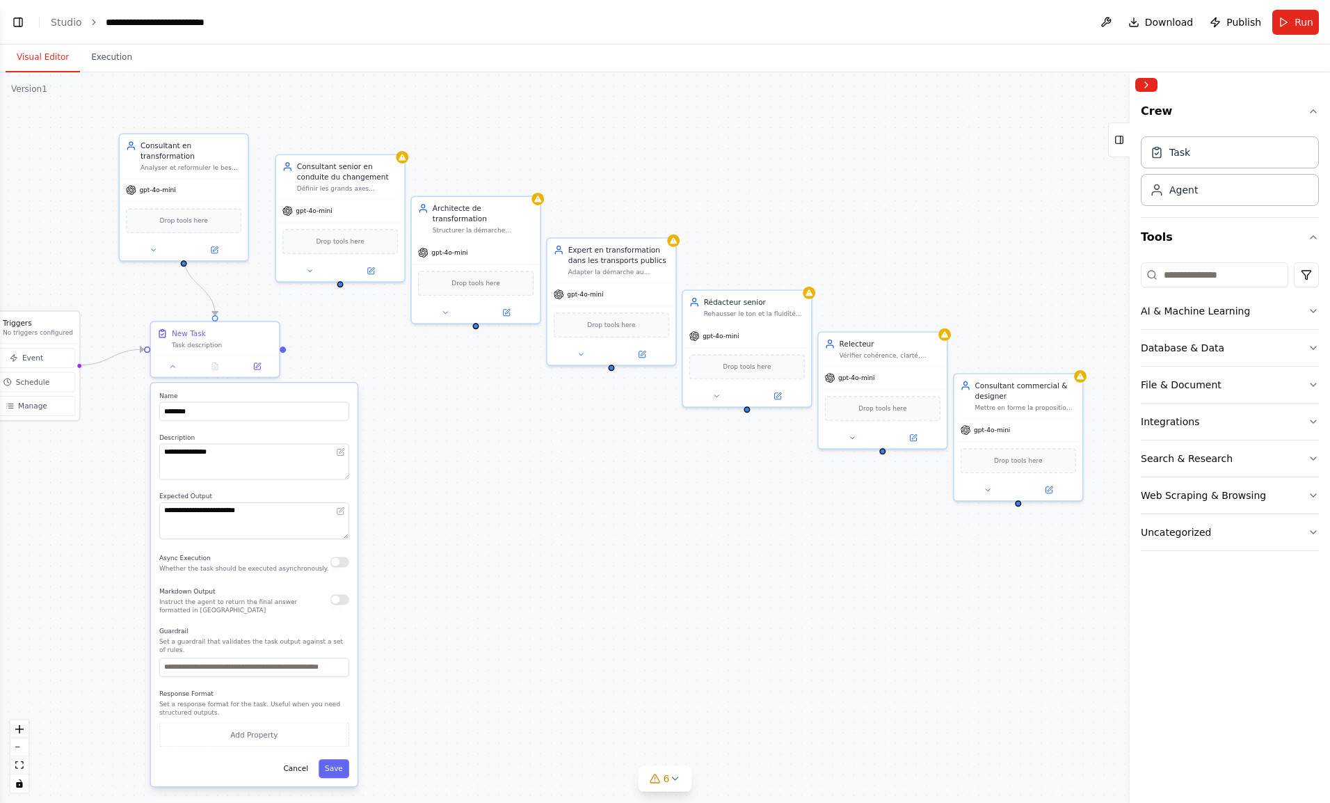
click at [1259, 515] on button "Uncategorized" at bounding box center [1230, 532] width 178 height 36
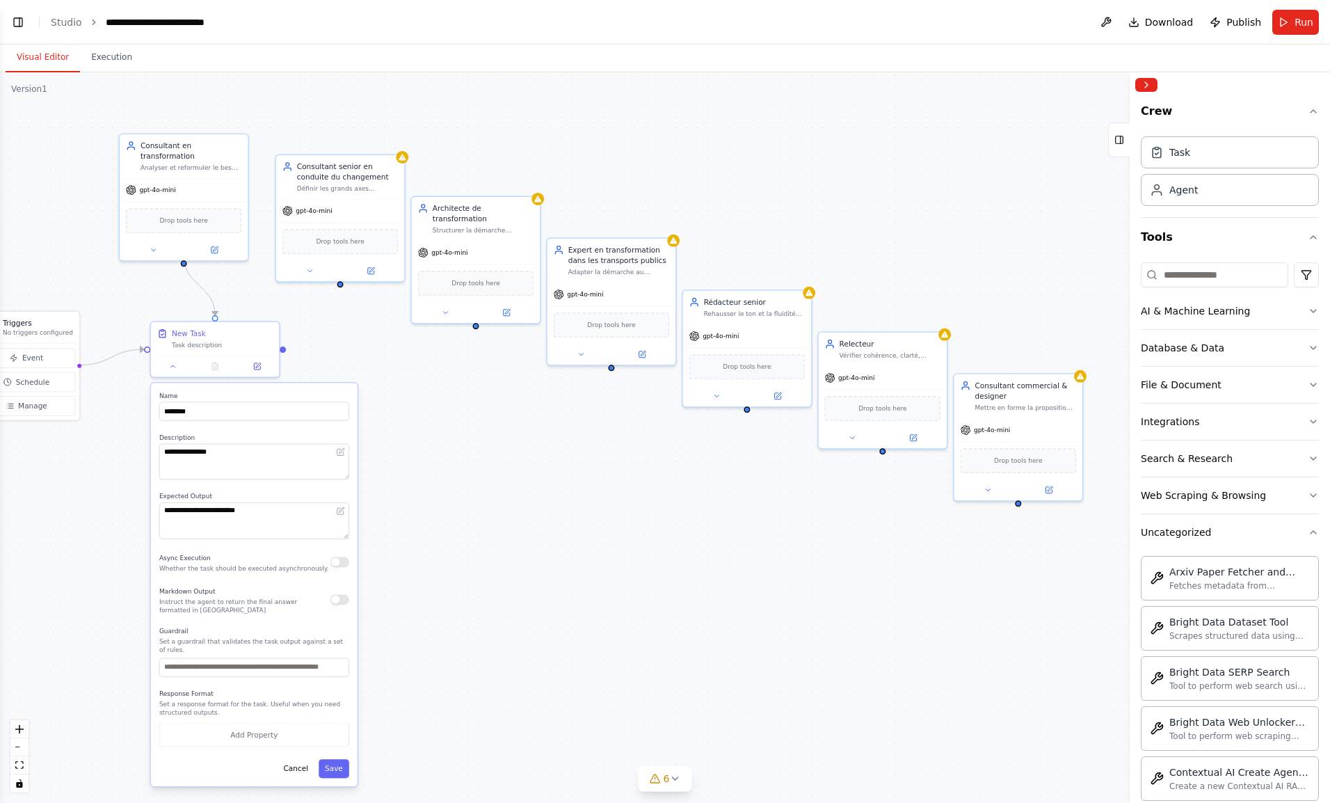
click at [1237, 525] on button "Uncategorized" at bounding box center [1230, 532] width 178 height 36
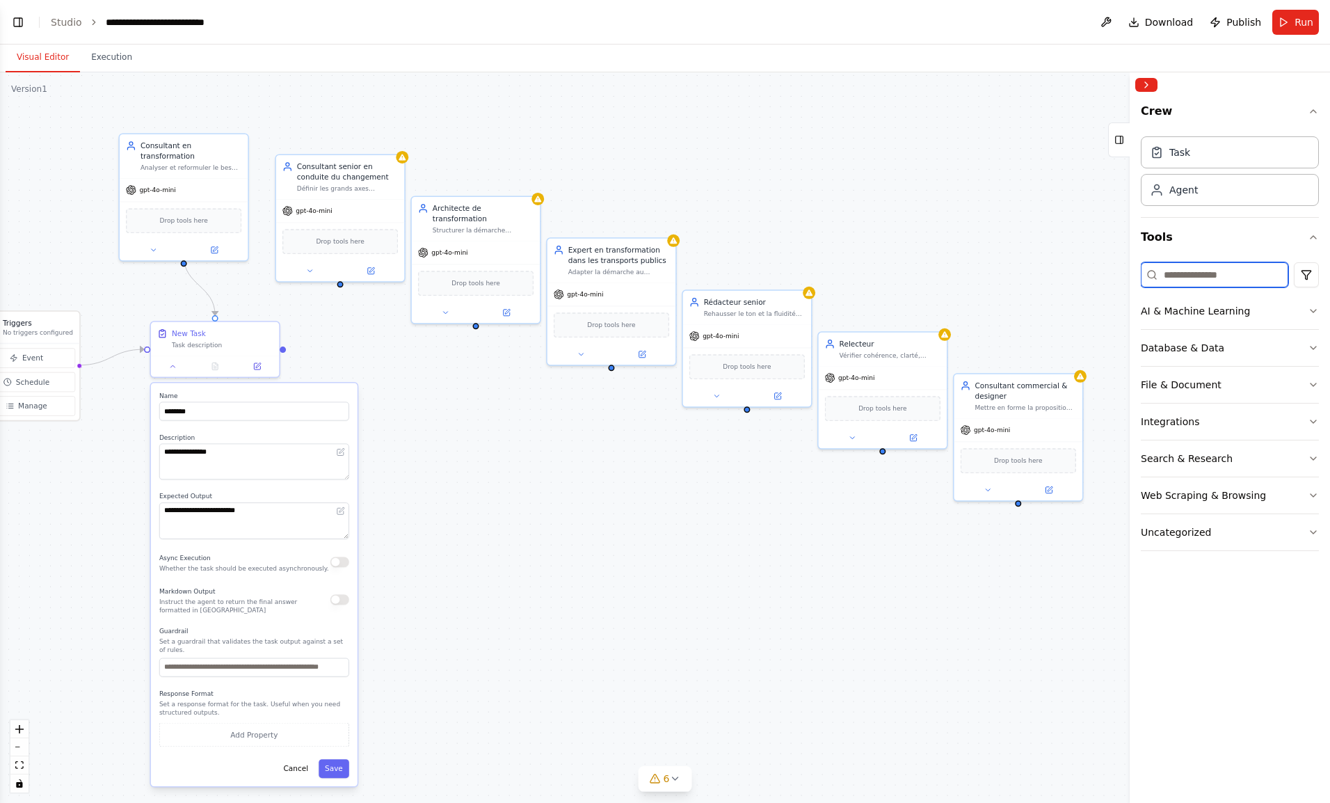
click at [1200, 263] on input at bounding box center [1214, 274] width 147 height 25
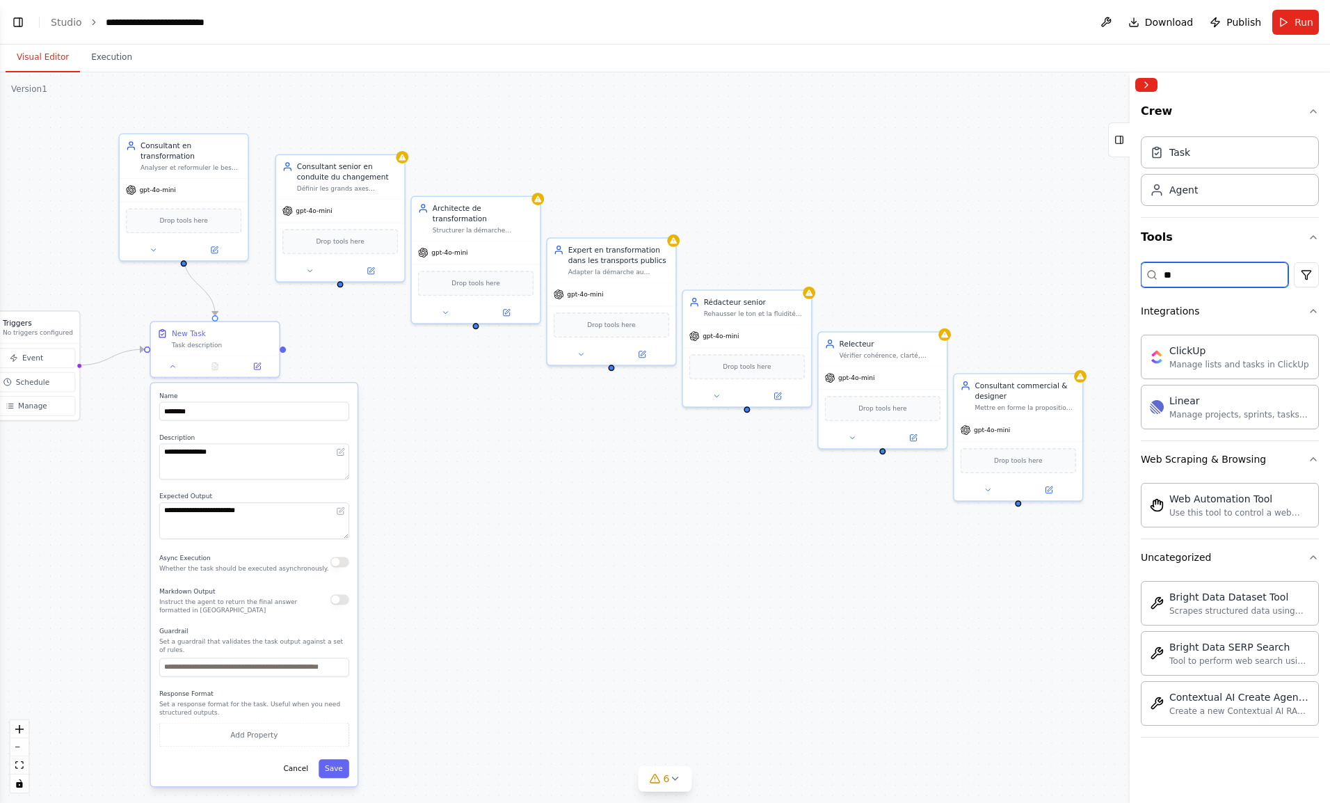
type input "*"
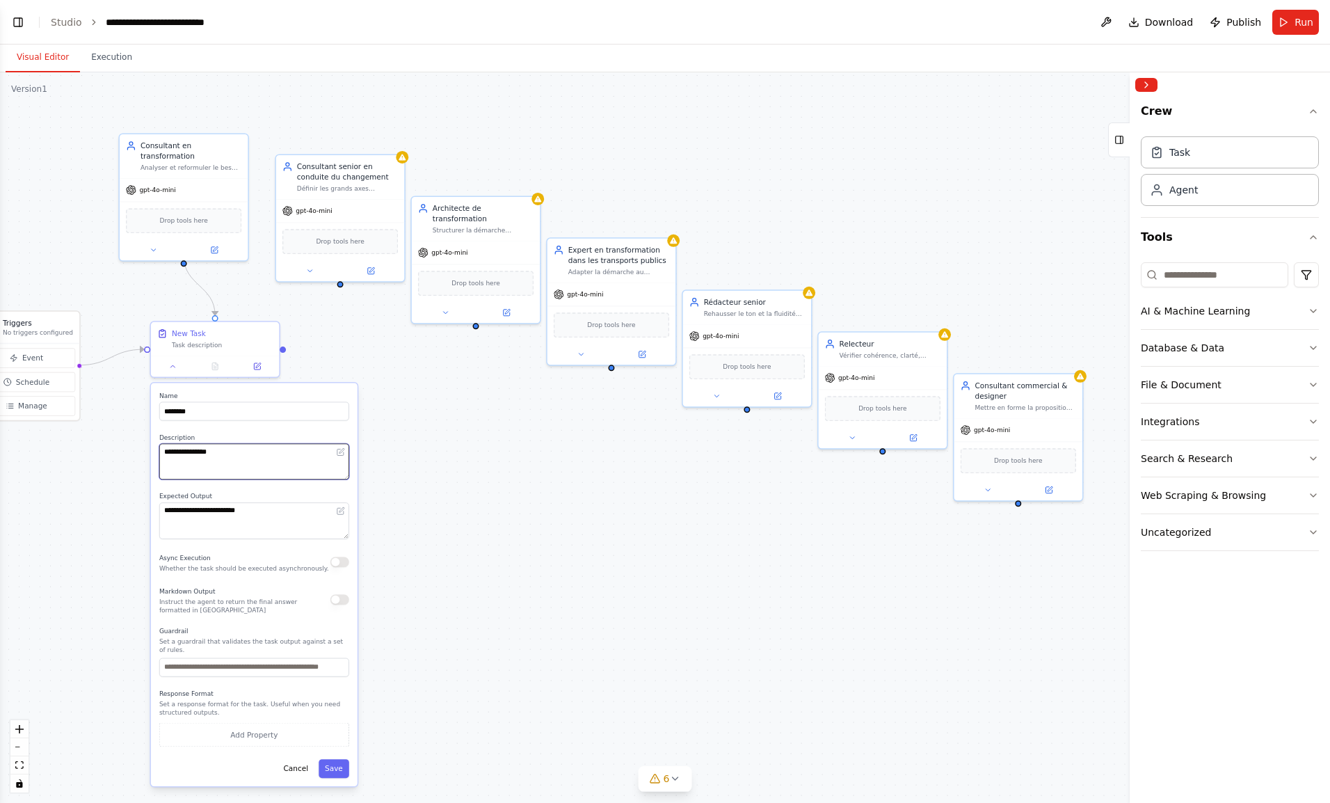
click at [211, 463] on textarea "**********" at bounding box center [254, 462] width 190 height 36
click at [1113, 24] on button at bounding box center [1106, 22] width 22 height 25
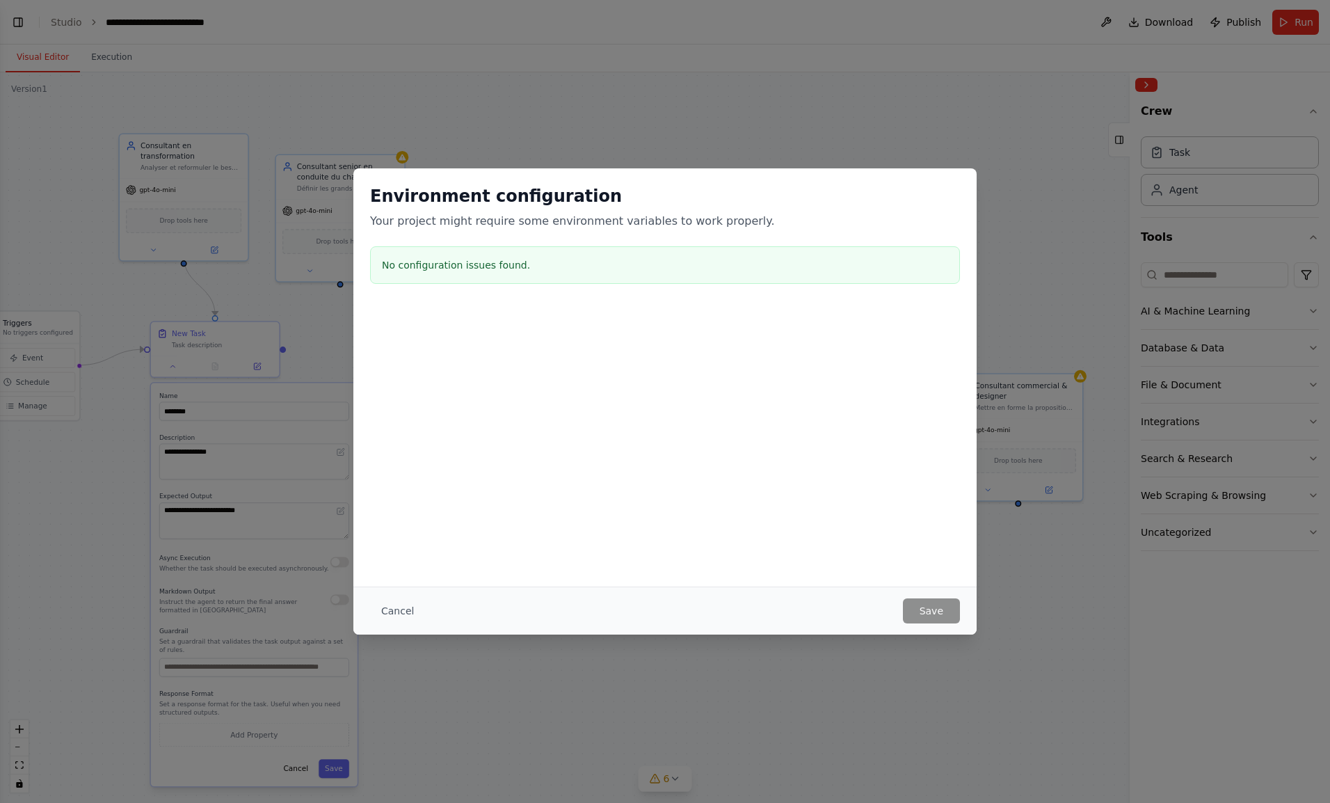
click at [395, 608] on button "Cancel" at bounding box center [397, 610] width 55 height 25
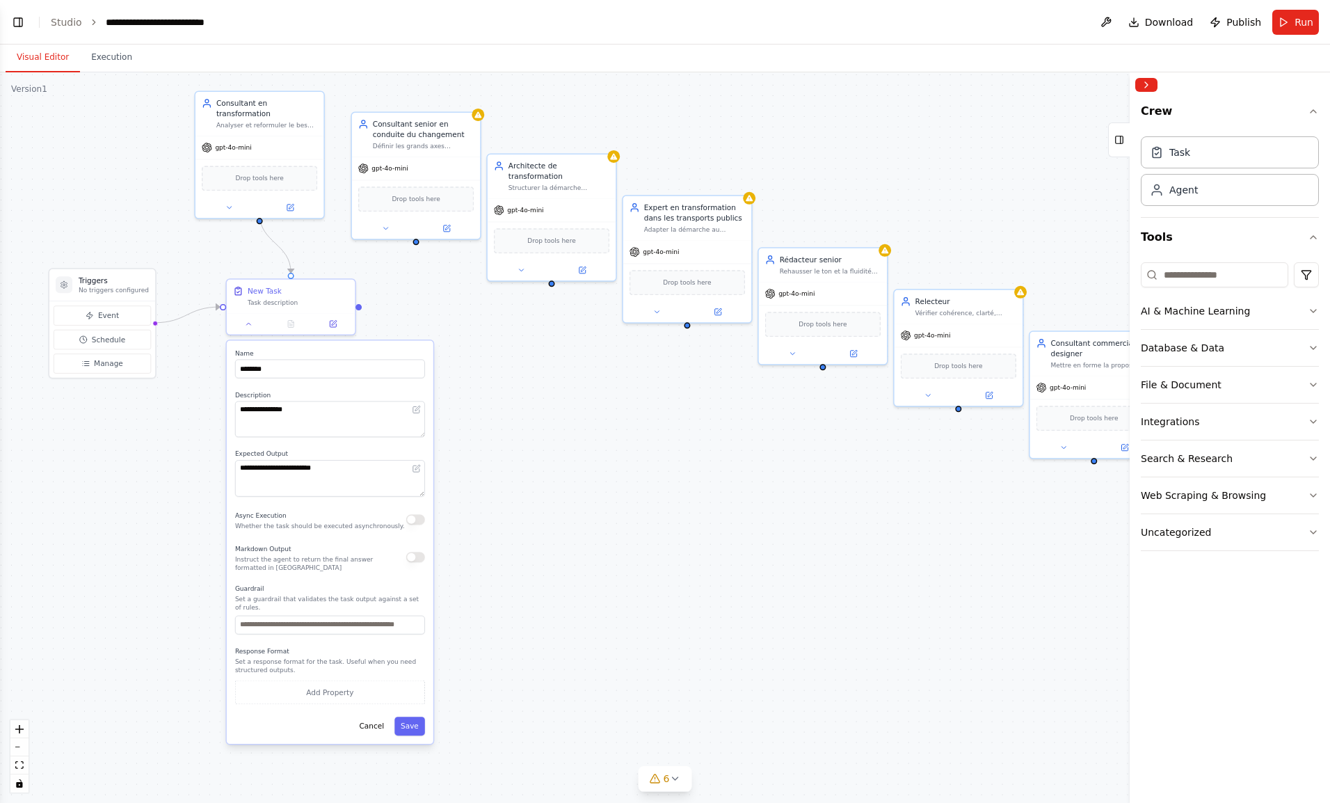
drag, startPoint x: 406, startPoint y: 508, endPoint x: 482, endPoint y: 466, distance: 86.9
click at [482, 466] on div ".deletable-edge-delete-btn { width: 20px; height: 20px; border: 0px solid #ffff…" at bounding box center [665, 437] width 1330 height 730
click at [331, 325] on icon at bounding box center [333, 324] width 8 height 8
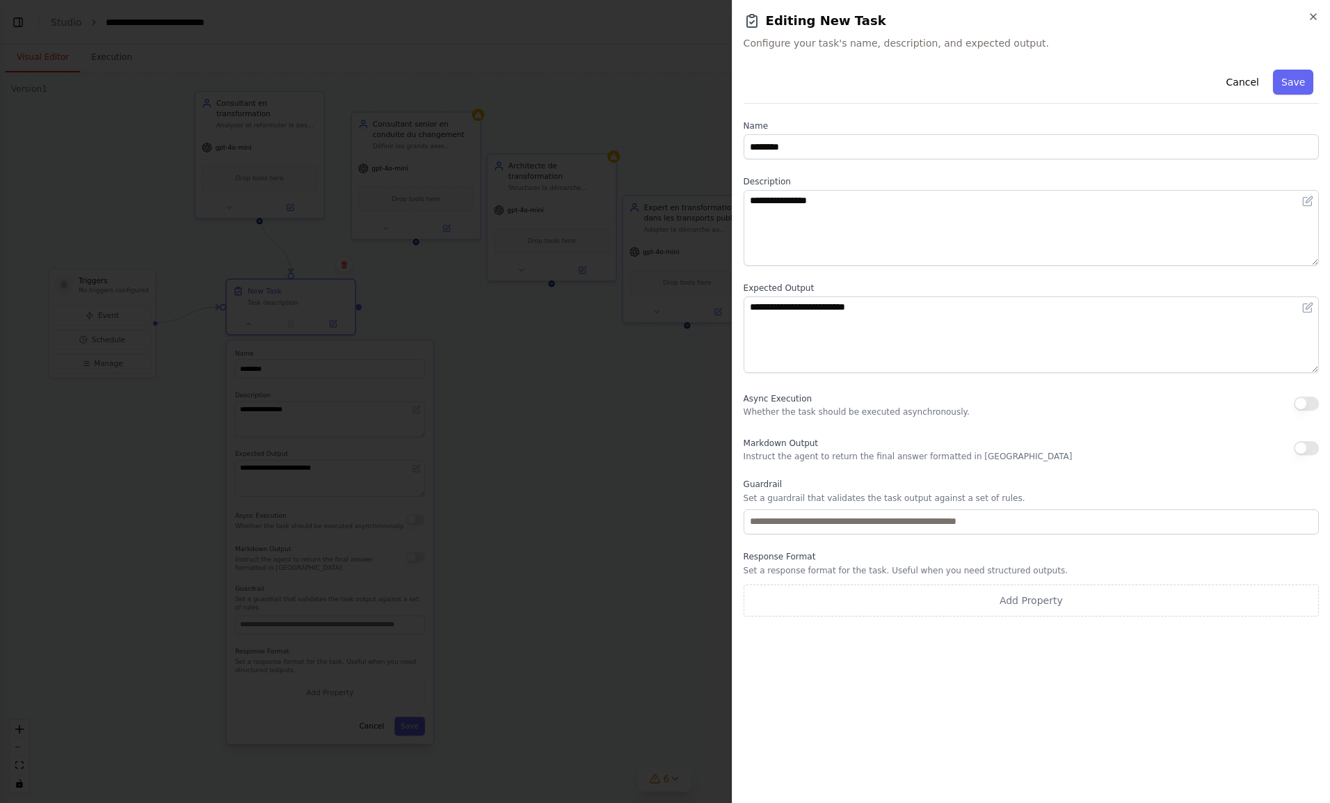
click at [813, 493] on p "Set a guardrail that validates the task output against a set of rules." at bounding box center [1030, 497] width 575 height 11
click at [1310, 202] on icon at bounding box center [1307, 202] width 8 height 8
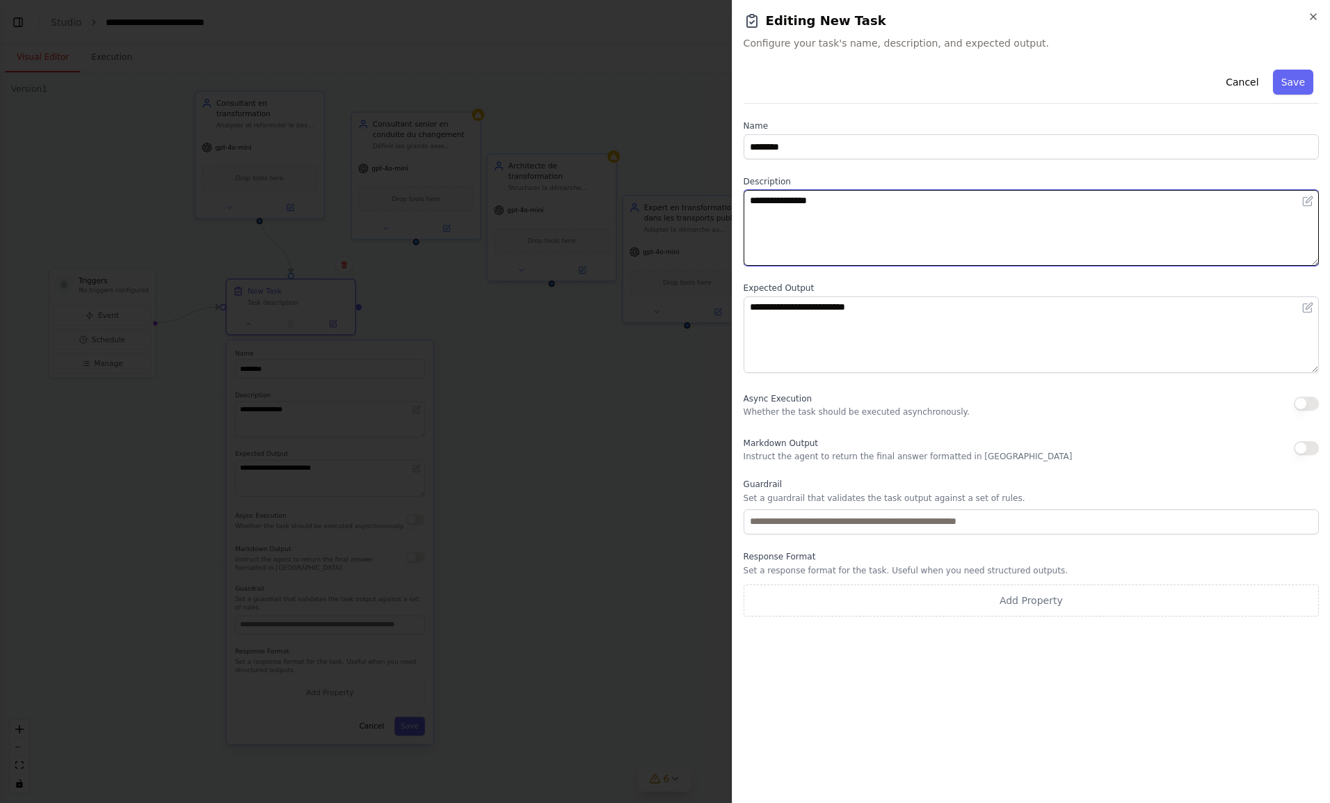
click at [962, 227] on textarea "**********" at bounding box center [1031, 228] width 576 height 76
paste textarea "**********"
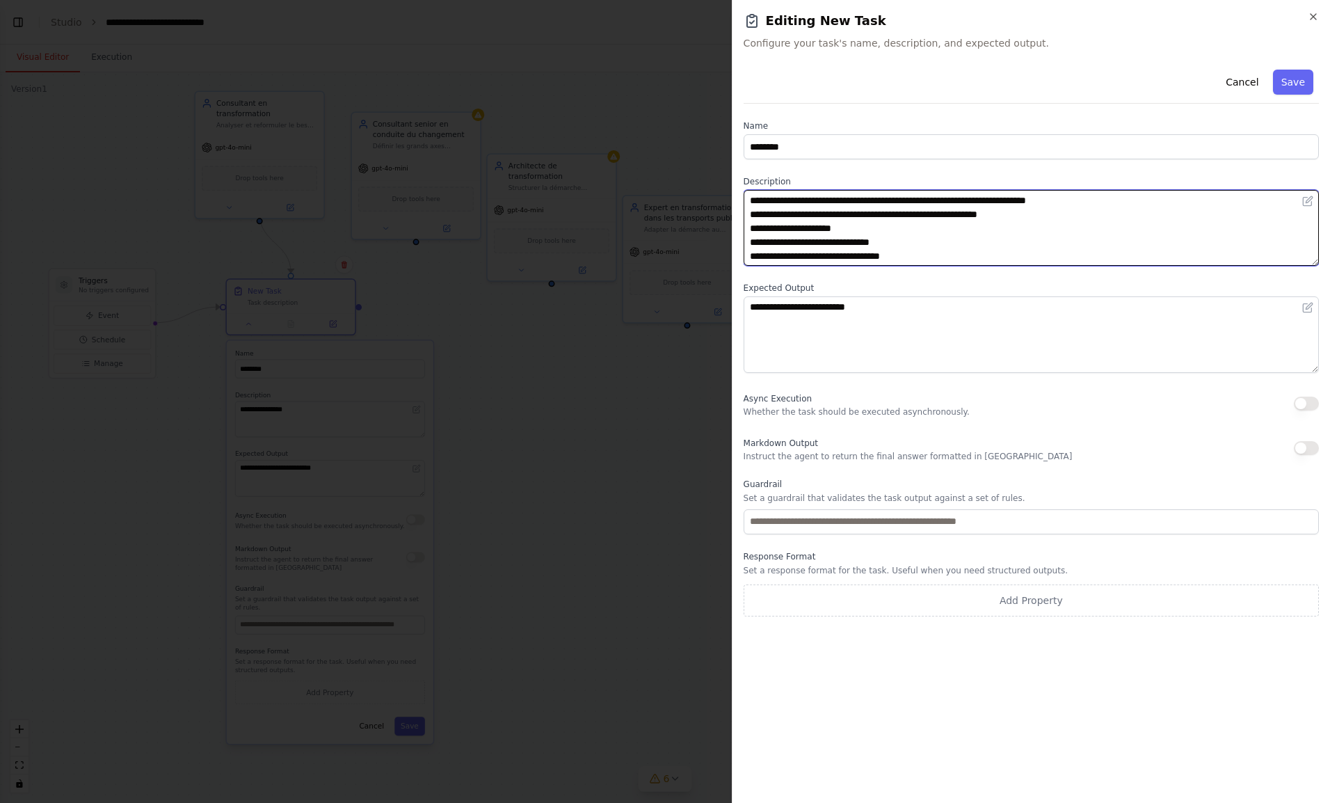
type textarea "**********"
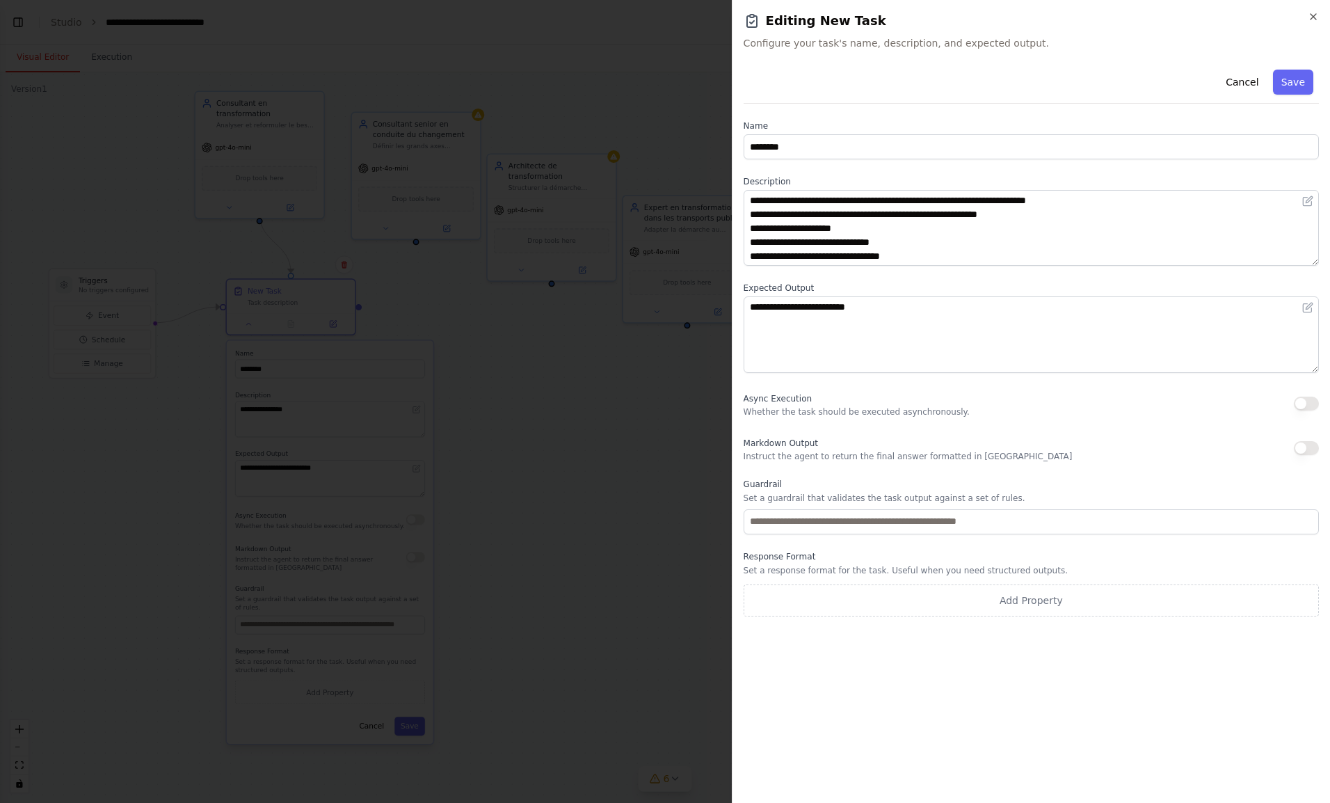
click at [929, 289] on label "Expected Output" at bounding box center [1030, 287] width 575 height 11
click at [1290, 76] on button "Save" at bounding box center [1293, 82] width 40 height 25
type textarea "**********"
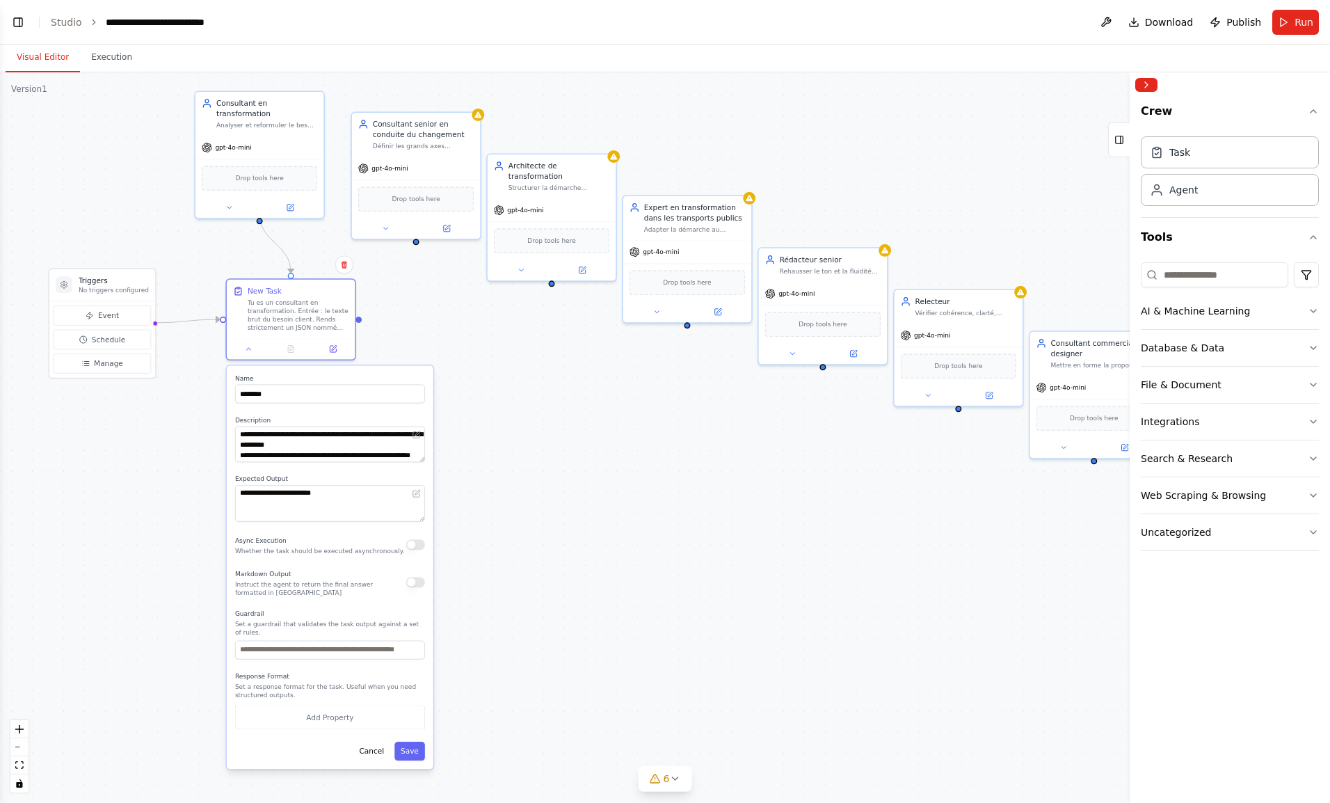
click at [1280, 22] on button "Run" at bounding box center [1295, 22] width 47 height 25
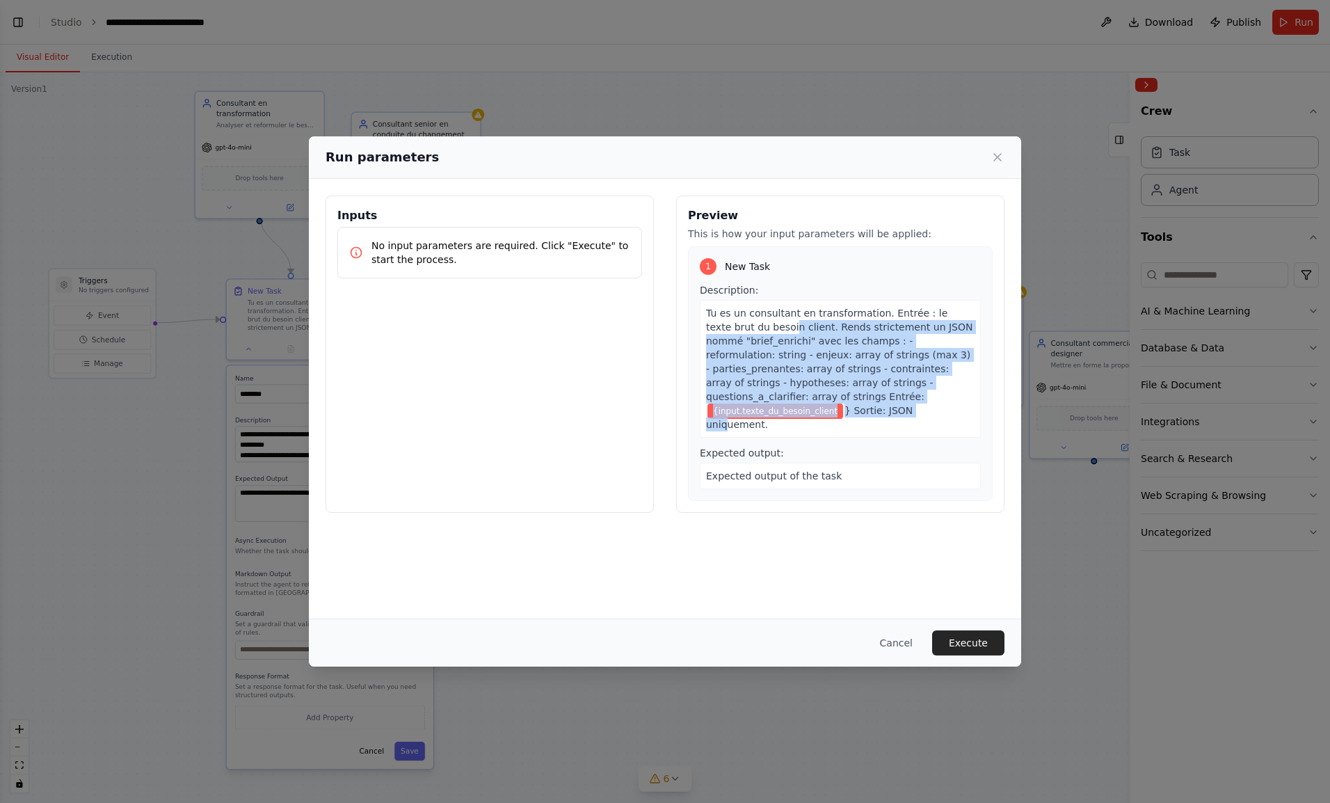
drag, startPoint x: 730, startPoint y: 321, endPoint x: 910, endPoint y: 396, distance: 194.5
click at [910, 396] on div "Tu es un consultant en transformation. Entrée : le texte brut du besoin client.…" at bounding box center [840, 369] width 281 height 138
click at [890, 638] on button "Cancel" at bounding box center [896, 642] width 55 height 25
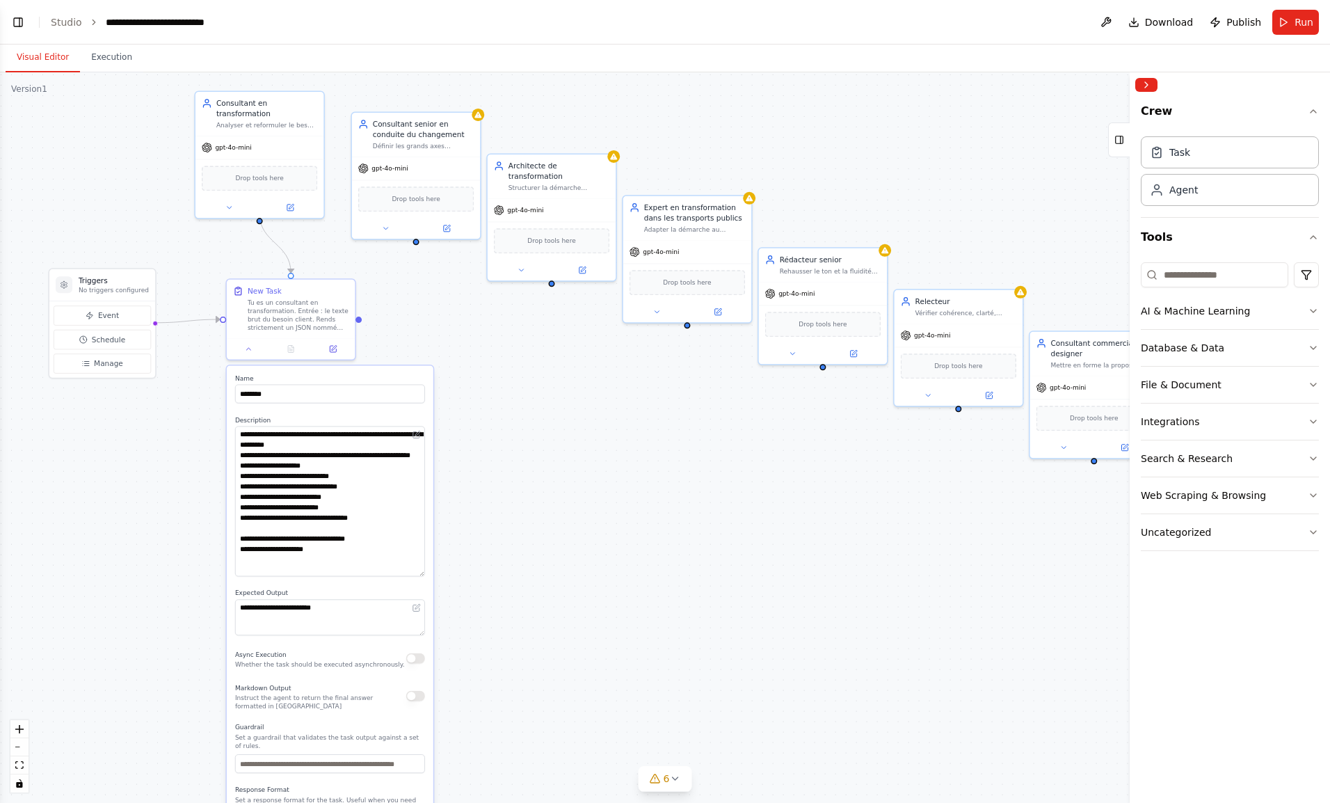
drag, startPoint x: 421, startPoint y: 458, endPoint x: 420, endPoint y: 572, distance: 114.1
click at [420, 572] on textarea "**********" at bounding box center [330, 501] width 190 height 150
drag, startPoint x: 337, startPoint y: 561, endPoint x: 184, endPoint y: 245, distance: 350.9
click at [184, 245] on div ".deletable-edge-delete-btn { width: 20px; height: 20px; border: 0px solid #ffff…" at bounding box center [665, 437] width 1330 height 730
click at [367, 512] on textarea "**********" at bounding box center [330, 501] width 190 height 150
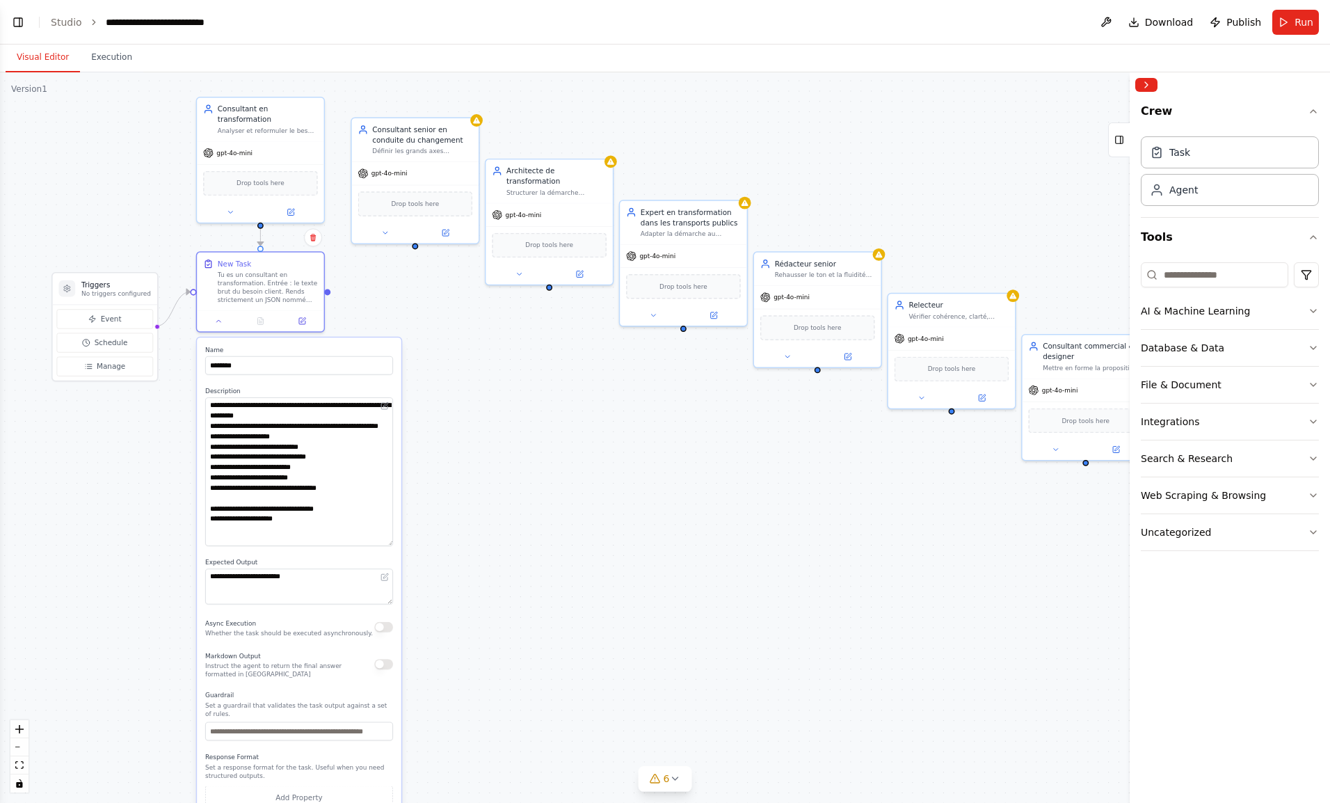
drag, startPoint x: 344, startPoint y: 707, endPoint x: 315, endPoint y: 676, distance: 41.8
click at [315, 676] on p "Instruct the agent to return the final answer formatted in [GEOGRAPHIC_DATA]" at bounding box center [289, 670] width 169 height 17
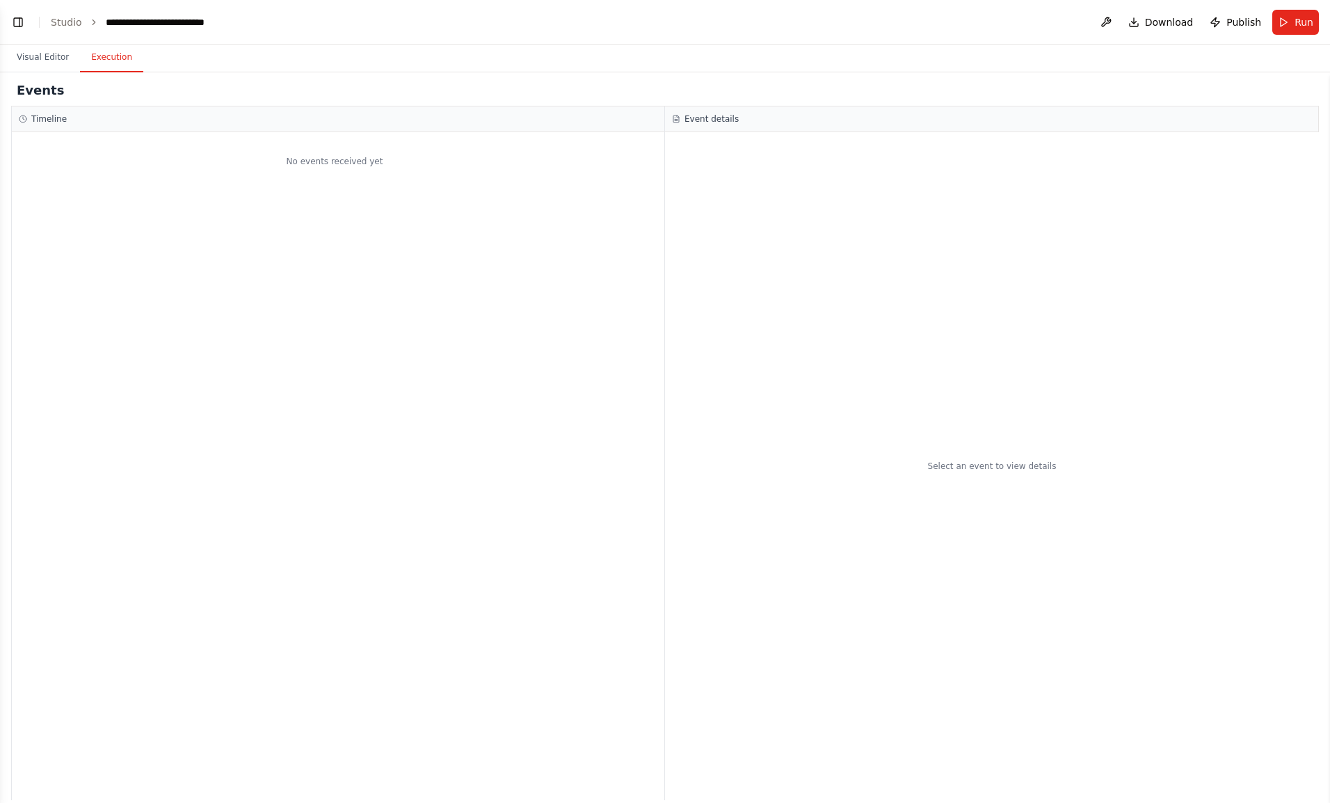
click at [102, 60] on button "Execution" at bounding box center [111, 57] width 63 height 29
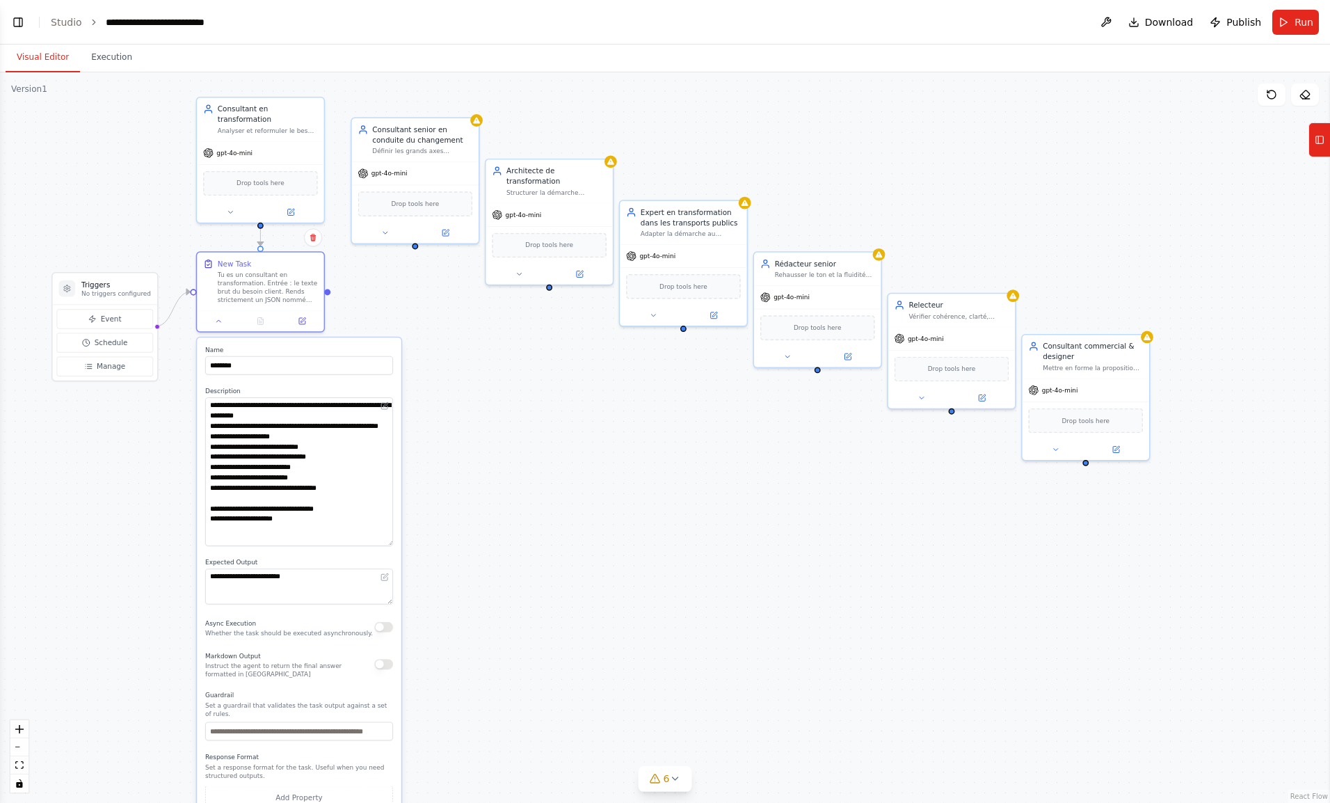
click at [70, 60] on button "Visual Editor" at bounding box center [43, 57] width 74 height 29
click at [159, 22] on div "**********" at bounding box center [182, 22] width 152 height 14
click at [1320, 139] on icon at bounding box center [1319, 140] width 10 height 22
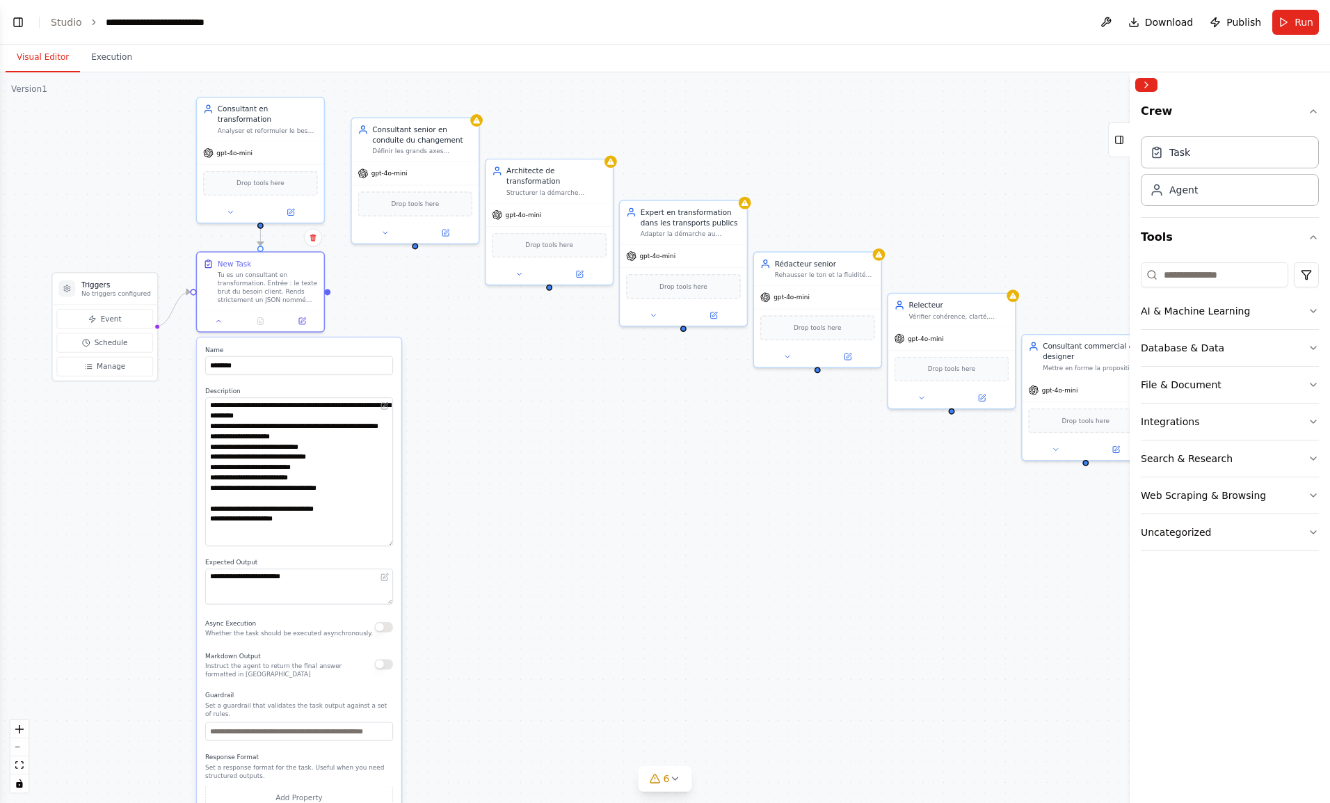
click at [1177, 234] on button "Tools" at bounding box center [1230, 237] width 178 height 39
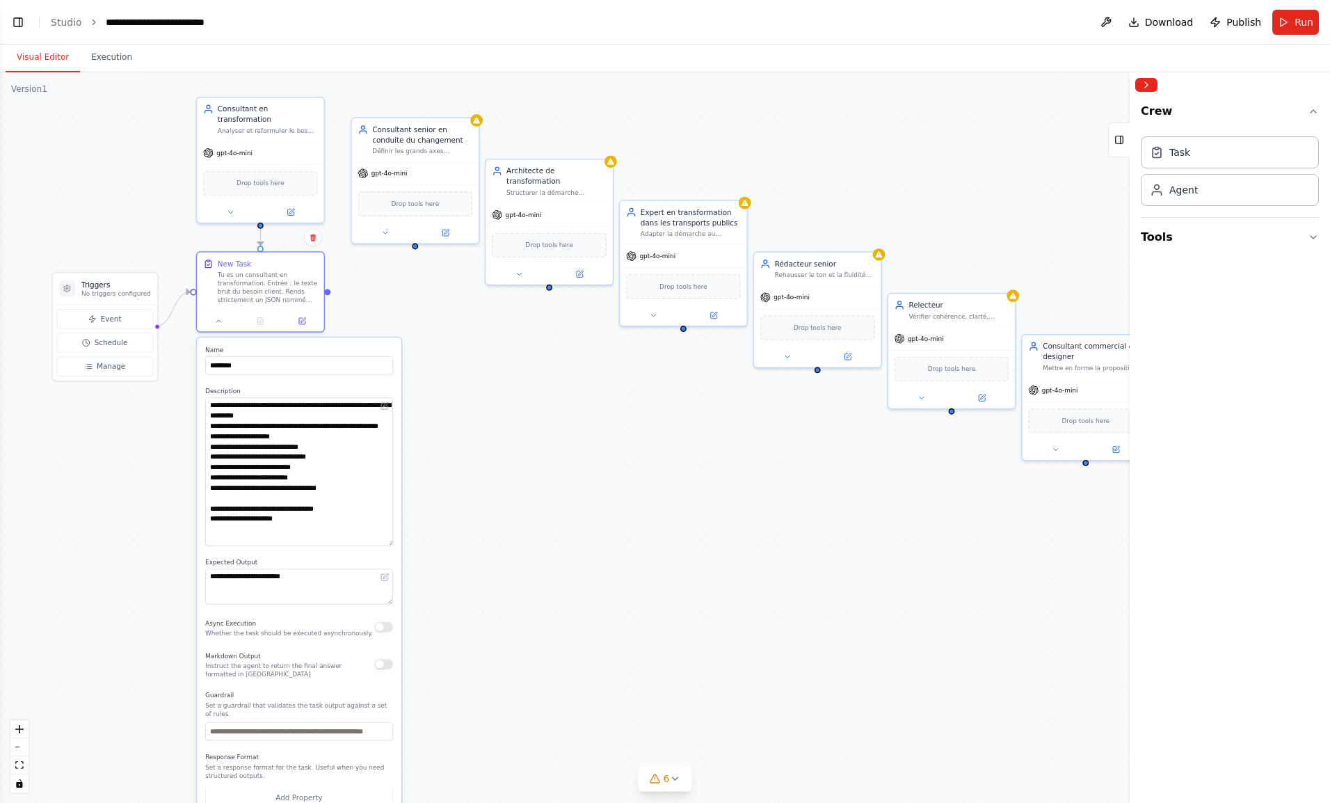
click at [306, 324] on button at bounding box center [301, 321] width 35 height 13
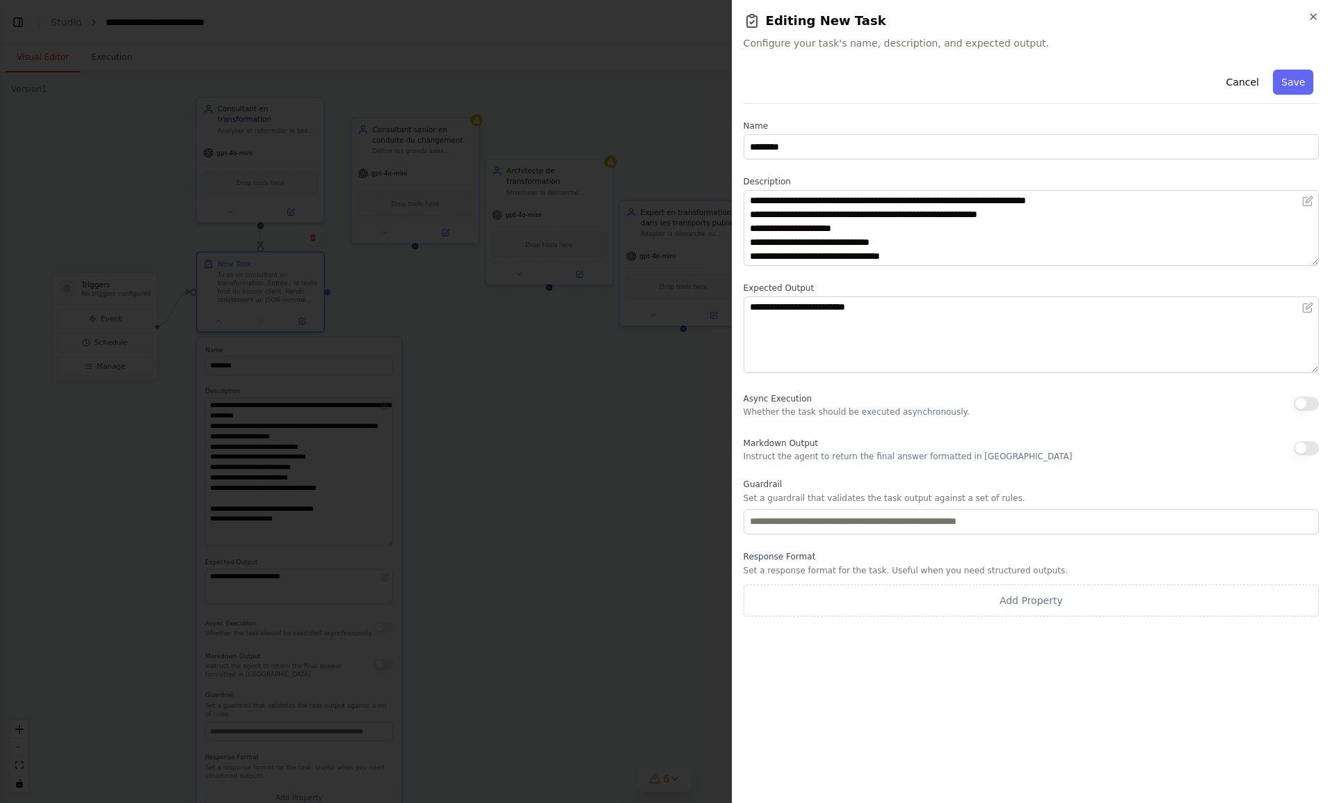
scroll to position [83, 0]
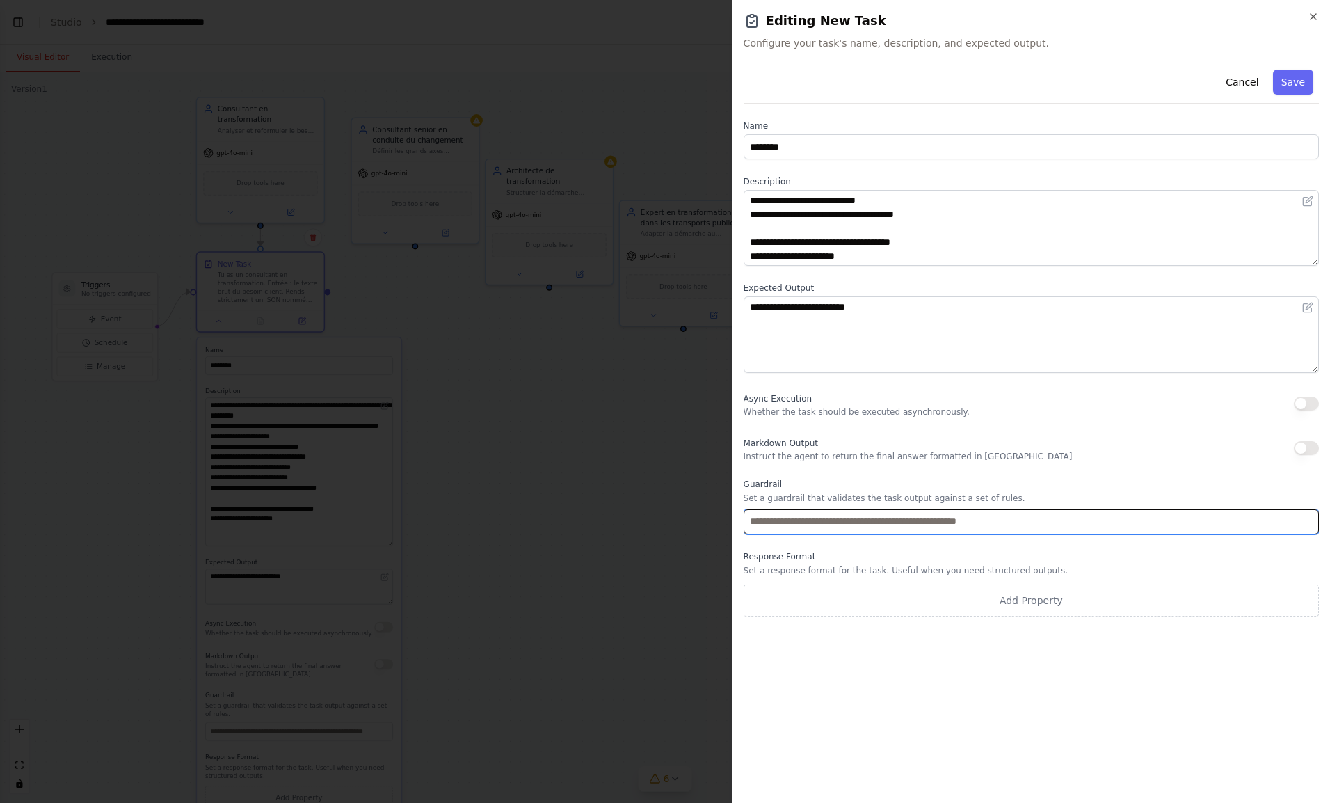
click at [900, 531] on input "text" at bounding box center [1030, 521] width 575 height 25
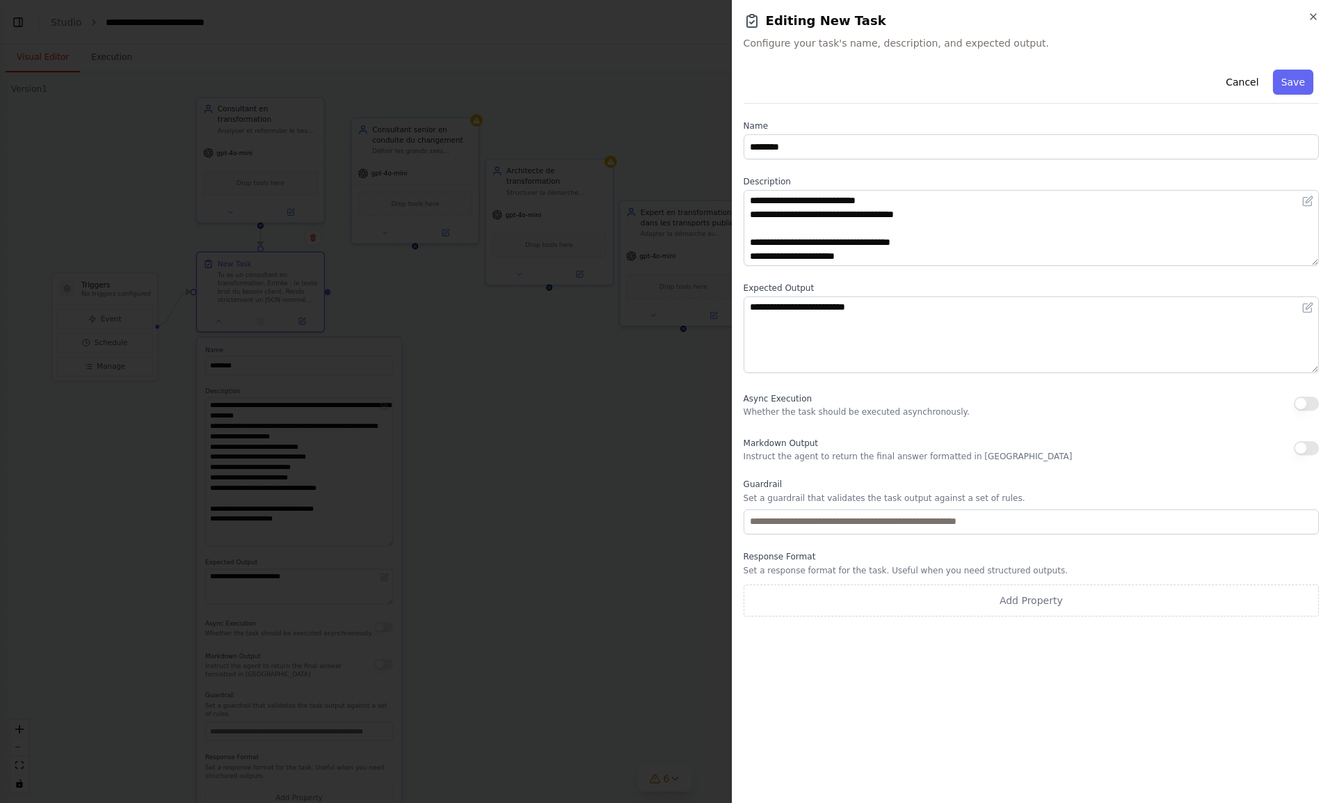
click at [1251, 86] on button "Cancel" at bounding box center [1241, 82] width 49 height 25
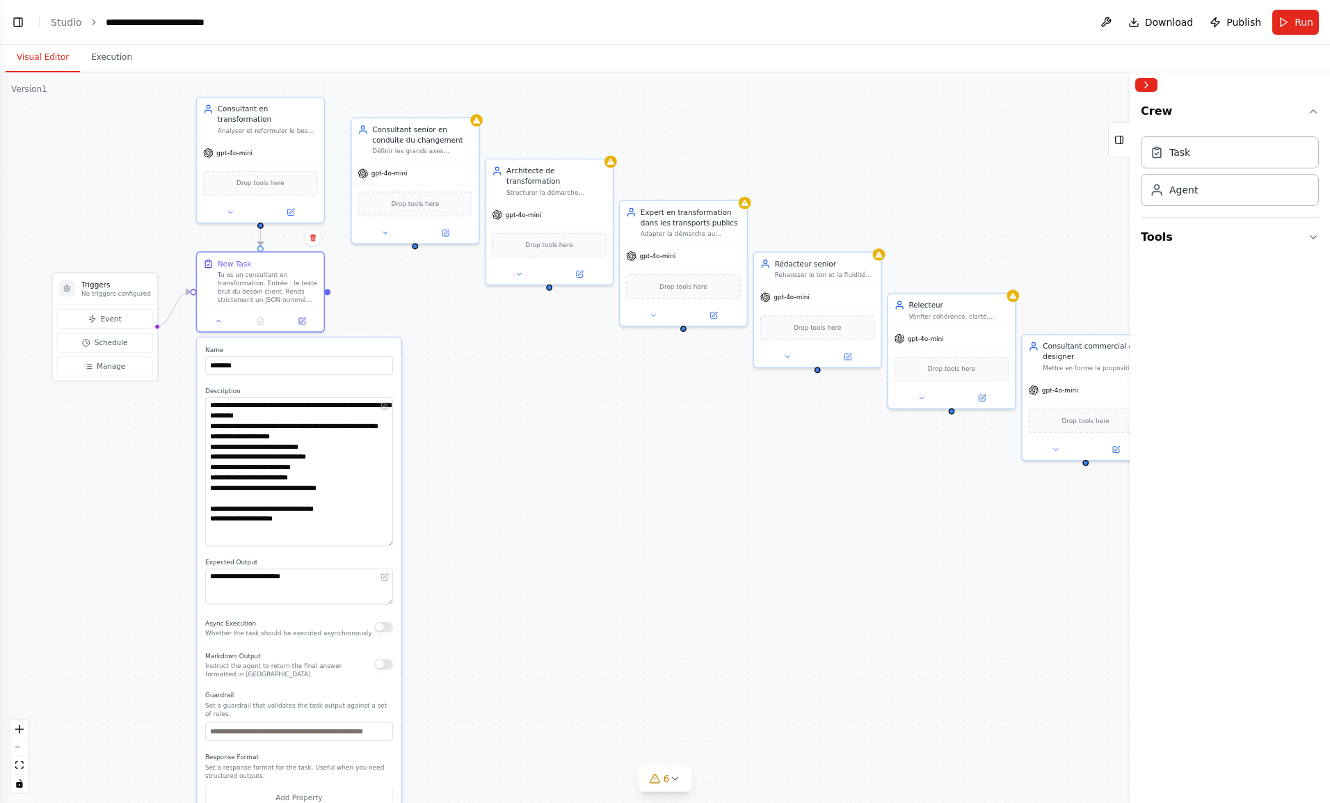
click at [12, 24] on button "Toggle Left Sidebar" at bounding box center [17, 22] width 19 height 19
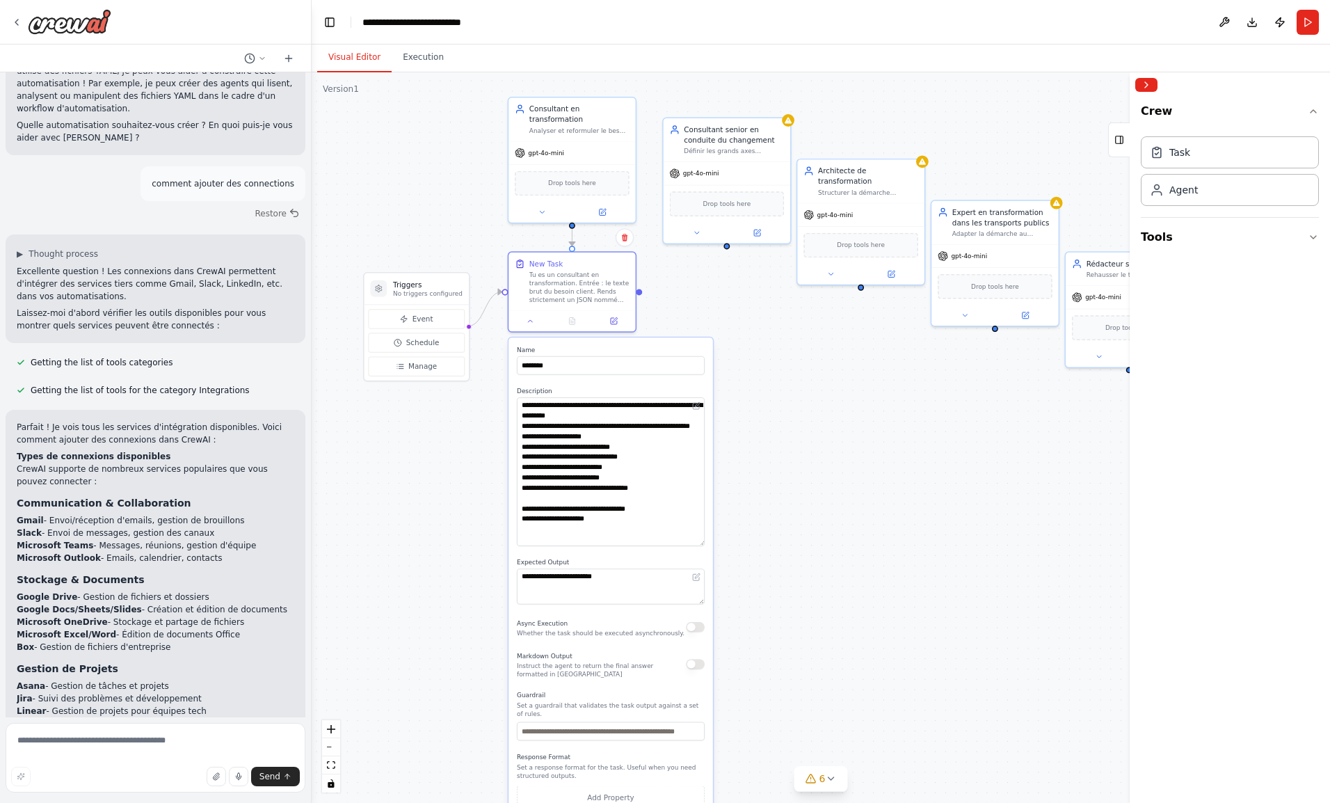
scroll to position [0, 0]
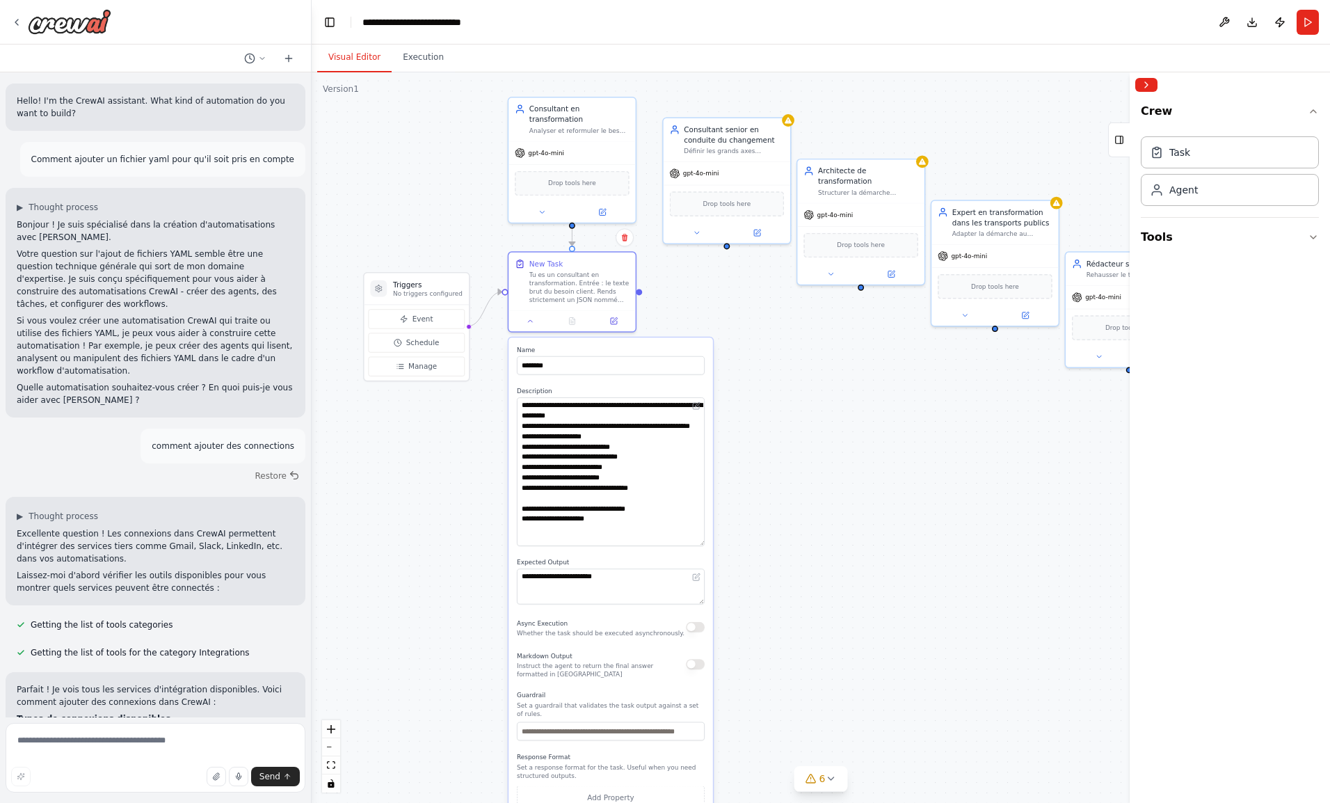
click at [50, 20] on img at bounding box center [69, 21] width 83 height 25
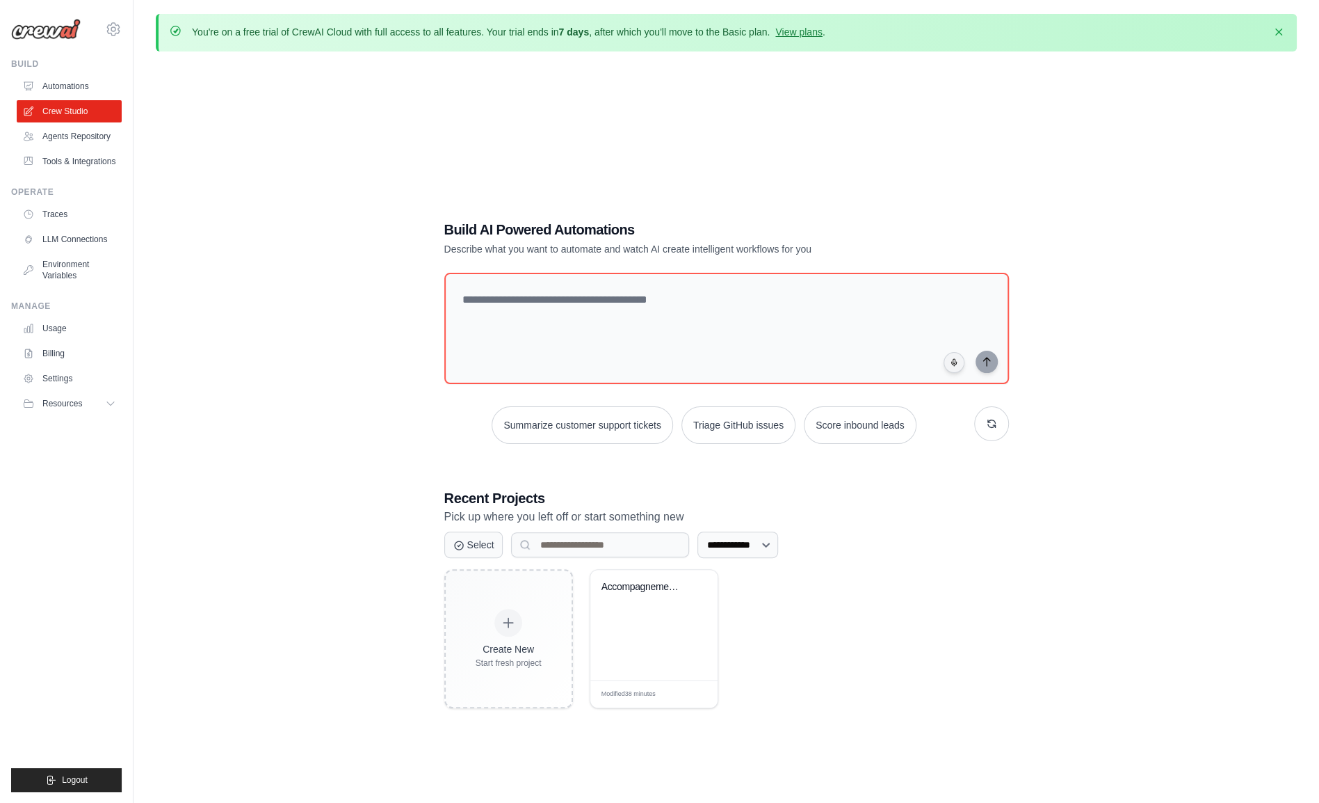
click at [65, 134] on link "Agents Repository" at bounding box center [69, 136] width 105 height 22
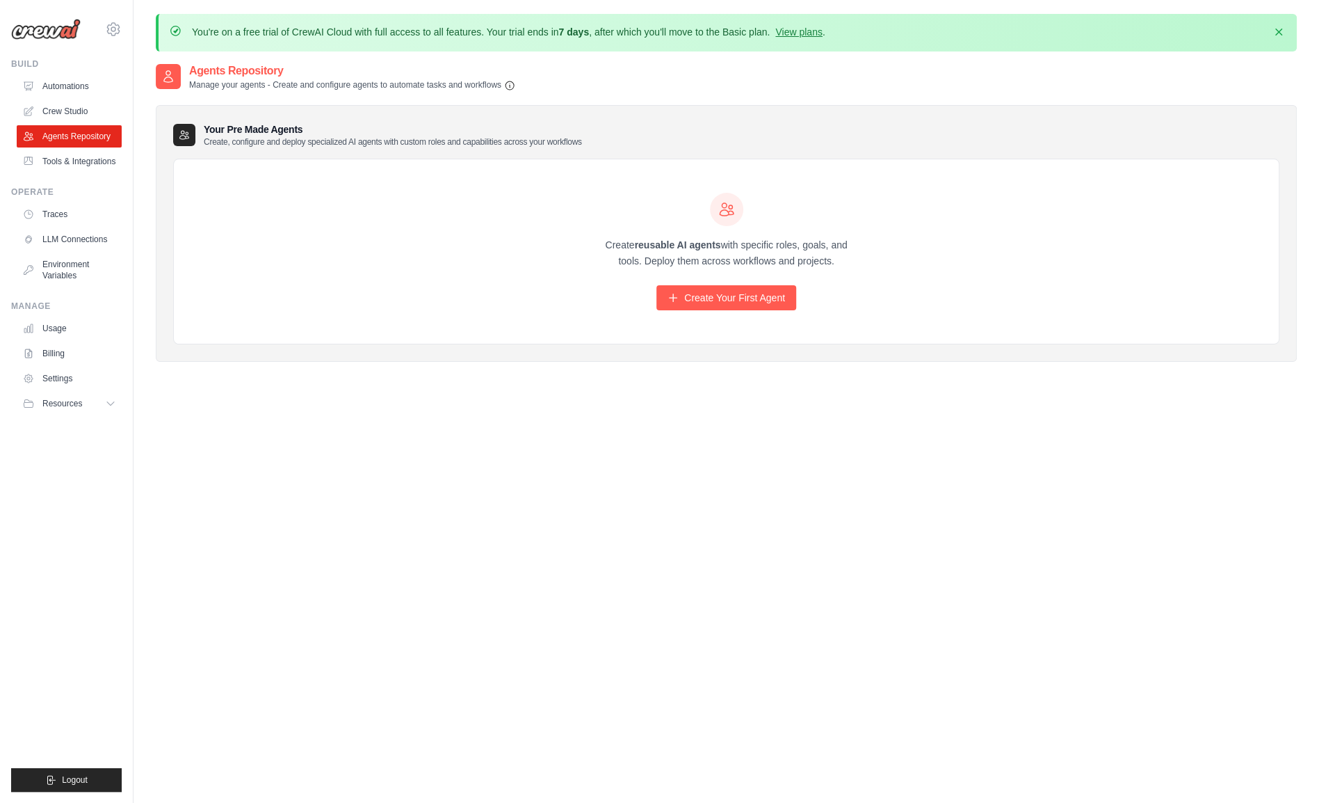
click at [61, 172] on link "Tools & Integrations" at bounding box center [69, 161] width 105 height 22
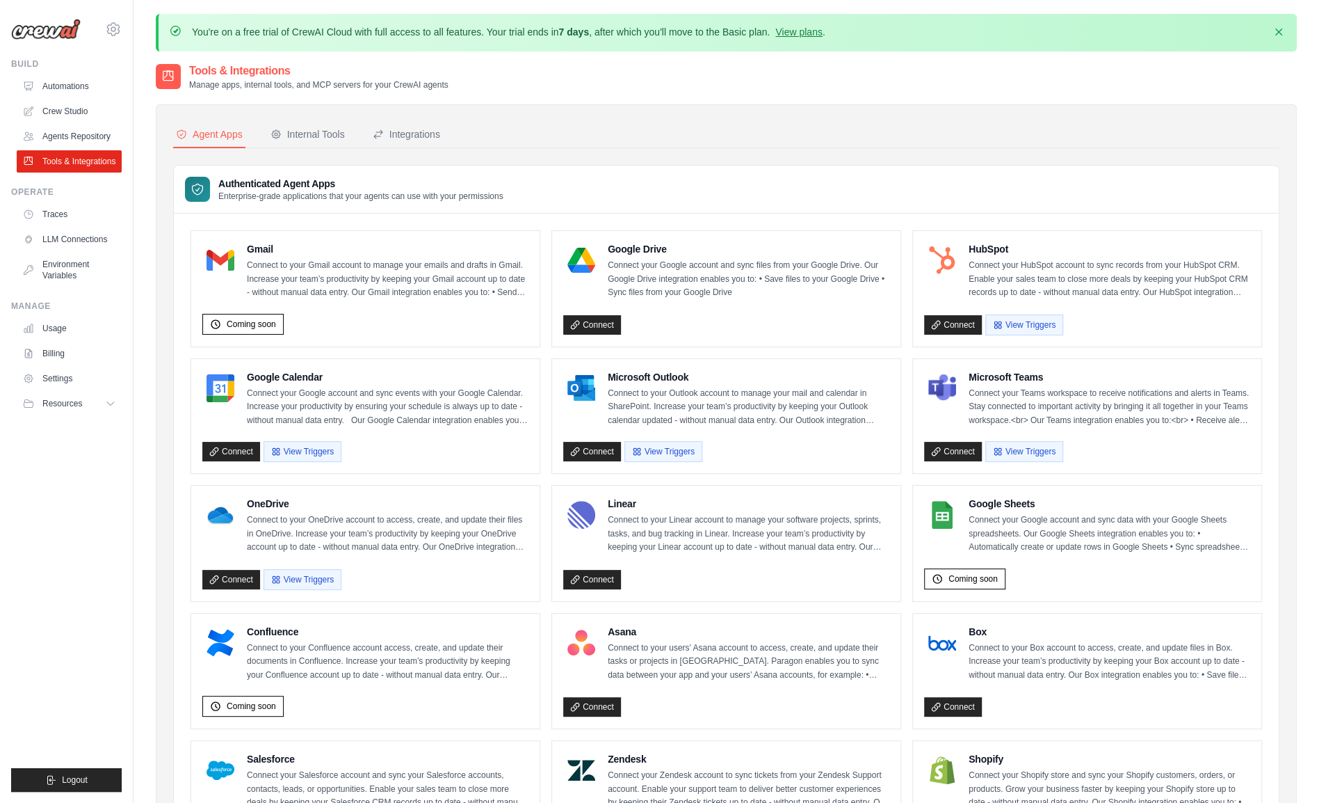
click at [73, 86] on link "Automations" at bounding box center [69, 86] width 105 height 22
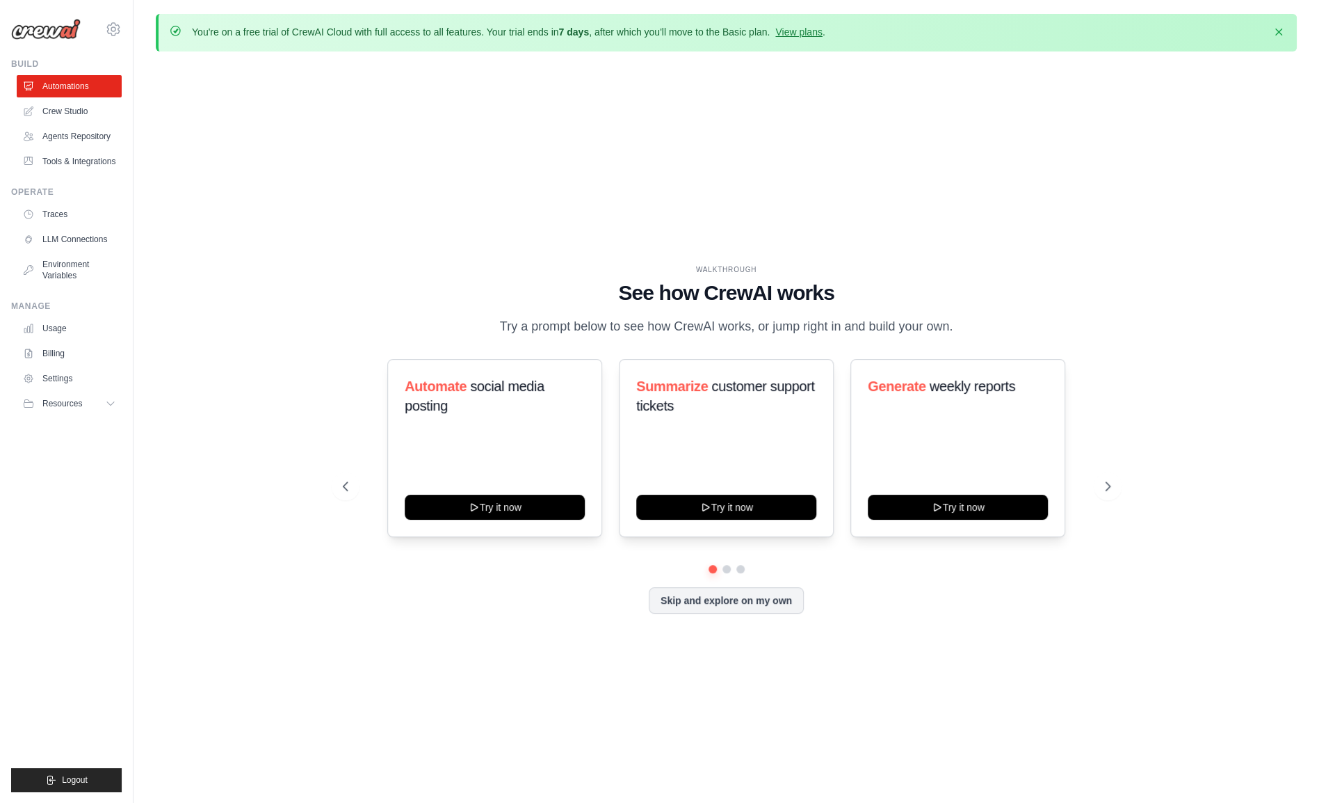
click at [726, 573] on button at bounding box center [727, 569] width 8 height 8
click at [740, 573] on button at bounding box center [741, 569] width 8 height 8
click at [79, 114] on link "Crew Studio" at bounding box center [69, 111] width 105 height 22
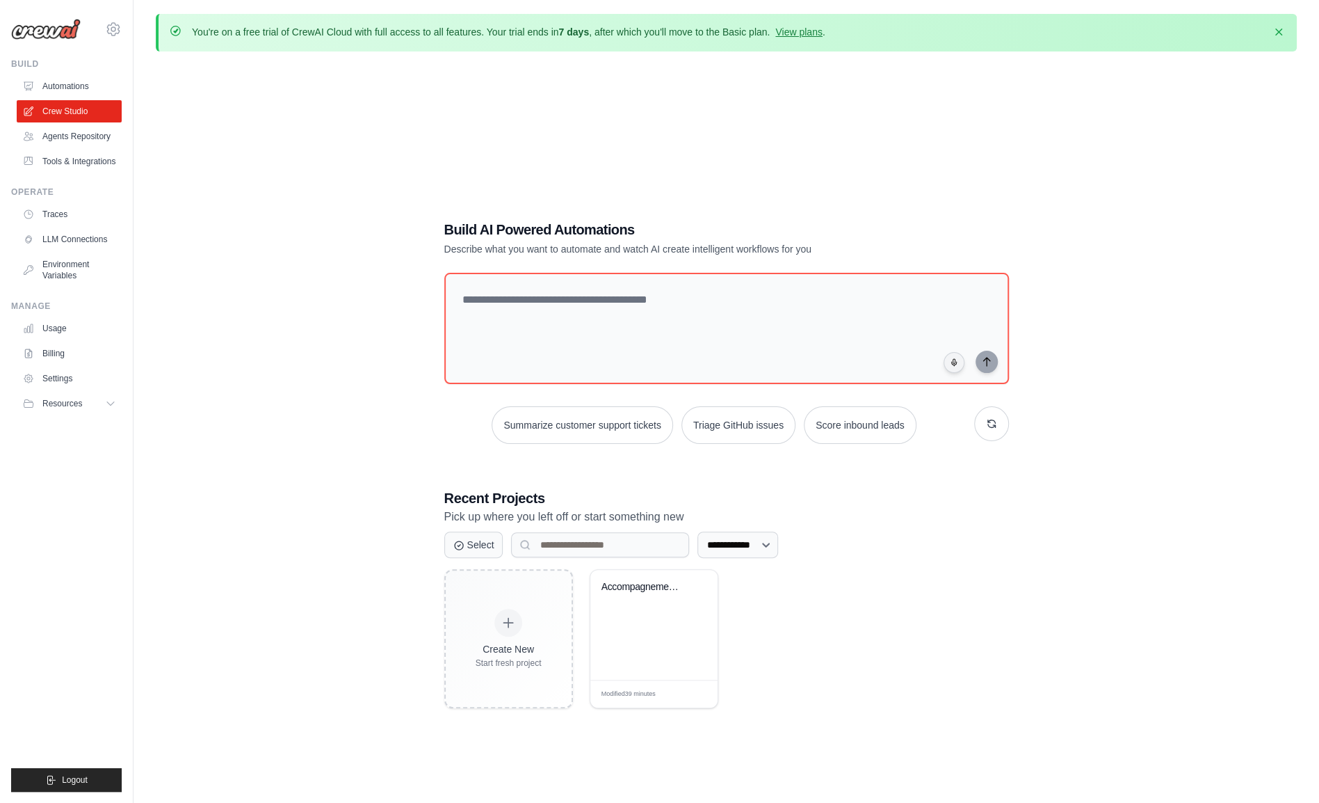
click at [85, 166] on link "Tools & Integrations" at bounding box center [69, 161] width 105 height 22
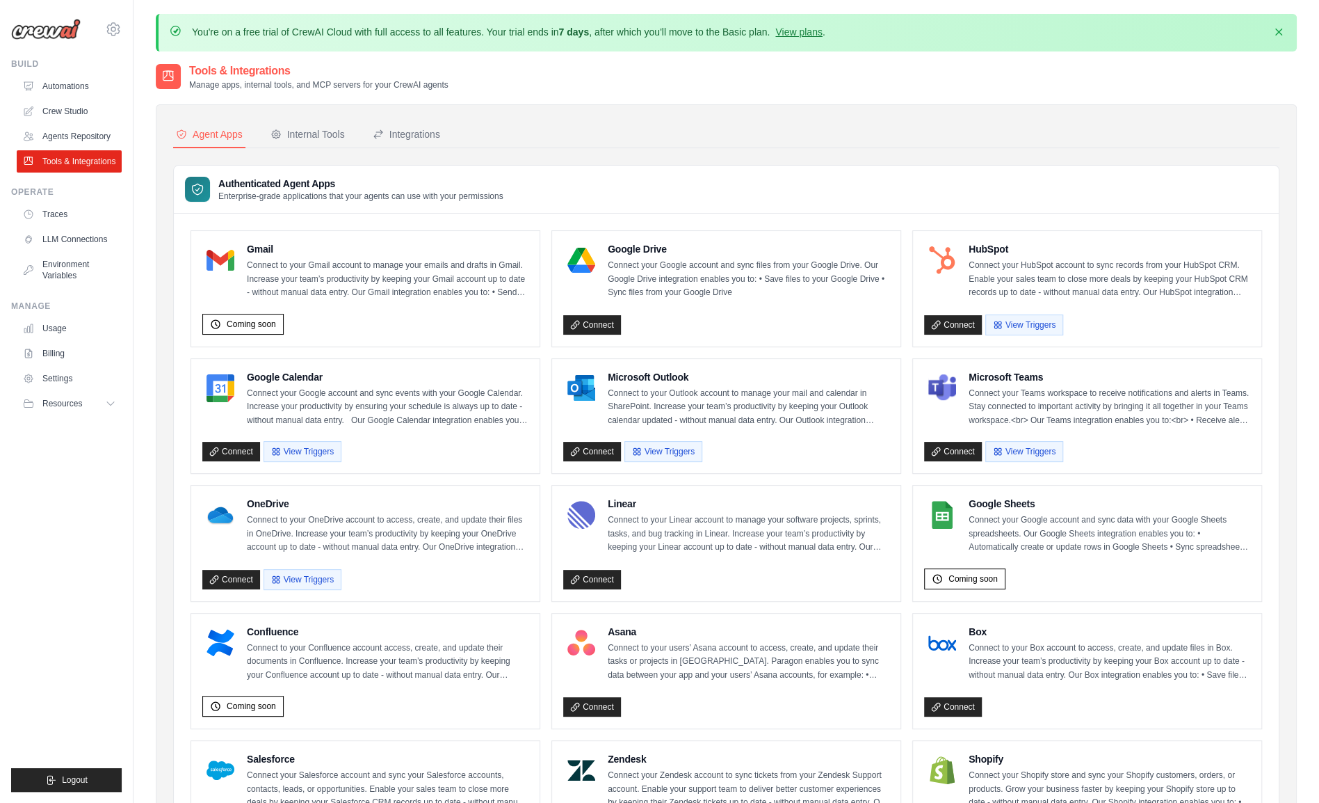
click at [79, 133] on link "Agents Repository" at bounding box center [69, 136] width 105 height 22
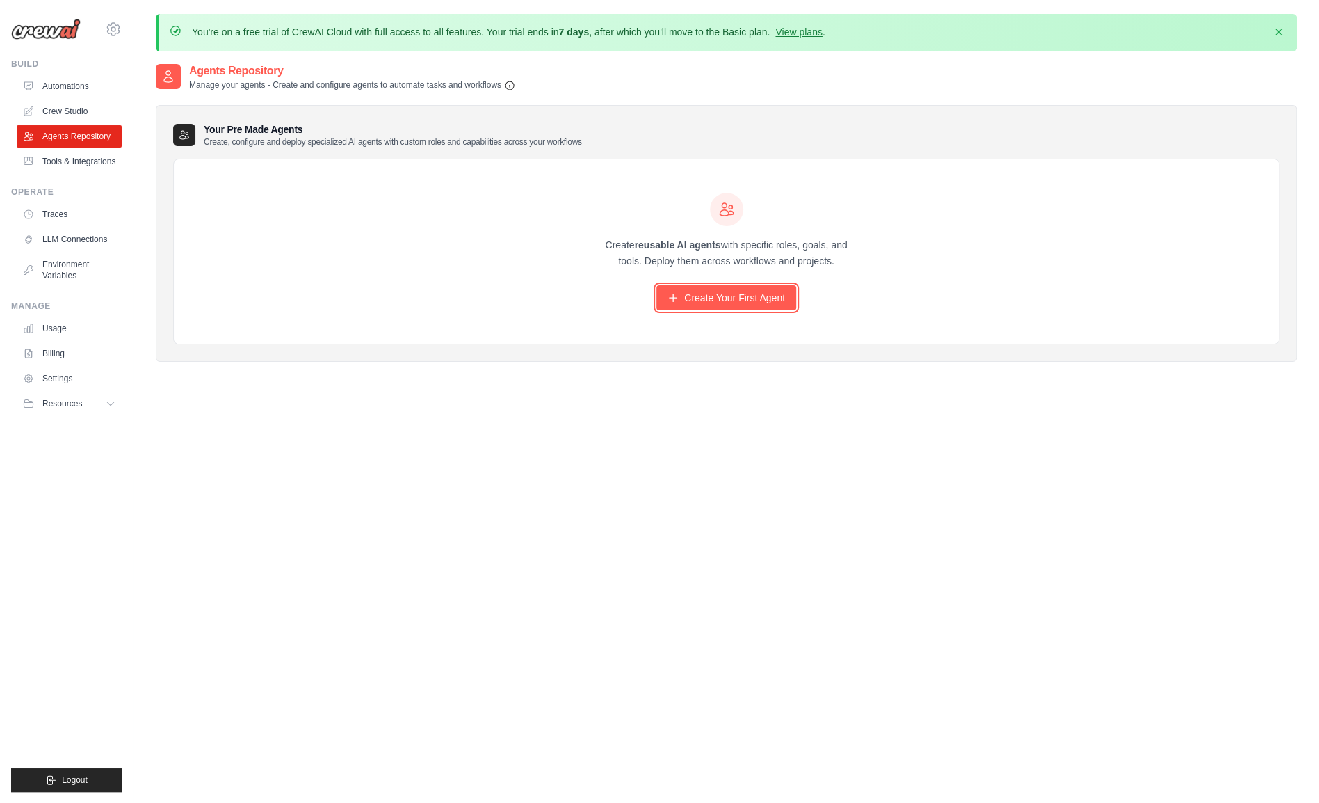
click at [661, 304] on link "Create Your First Agent" at bounding box center [727, 297] width 140 height 25
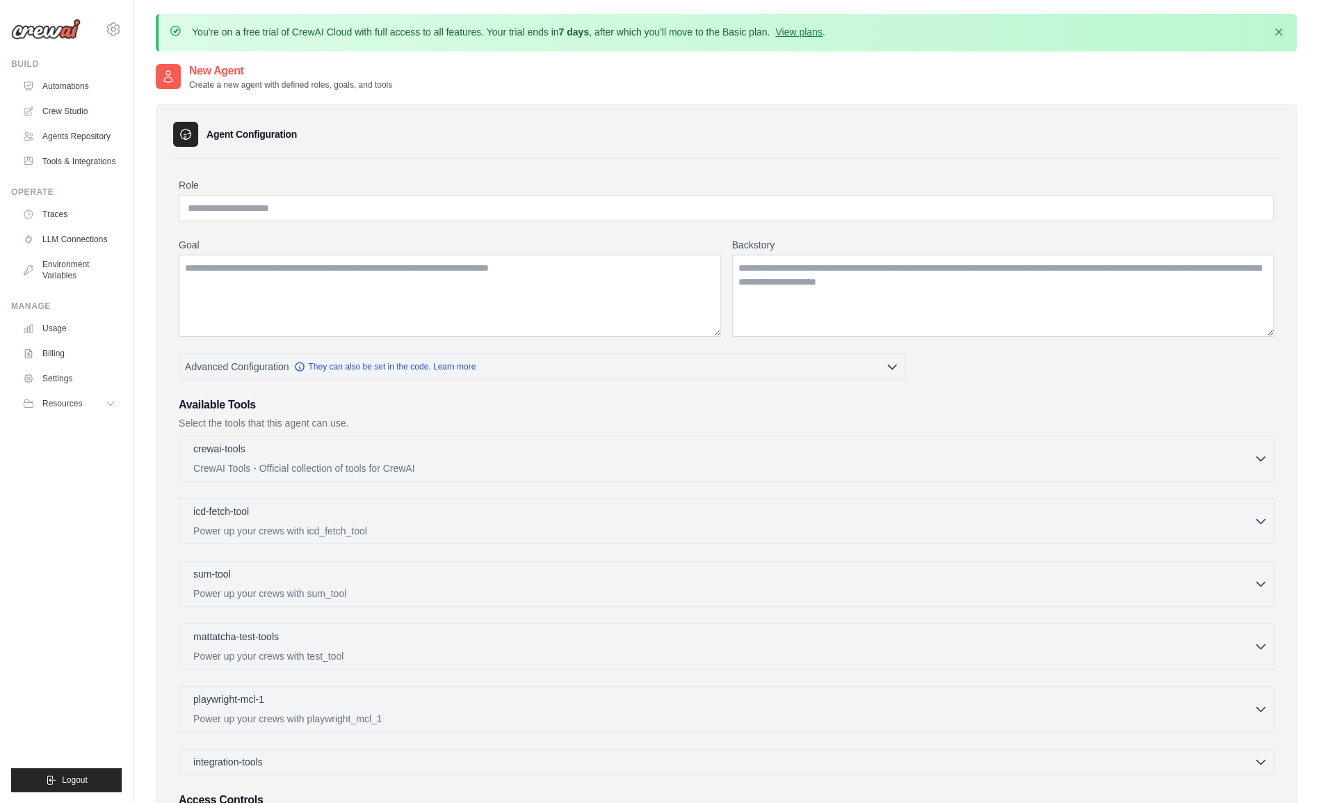
click at [642, 369] on button "Advanced Configuration They can also be set in the code. Learn more" at bounding box center [541, 366] width 725 height 25
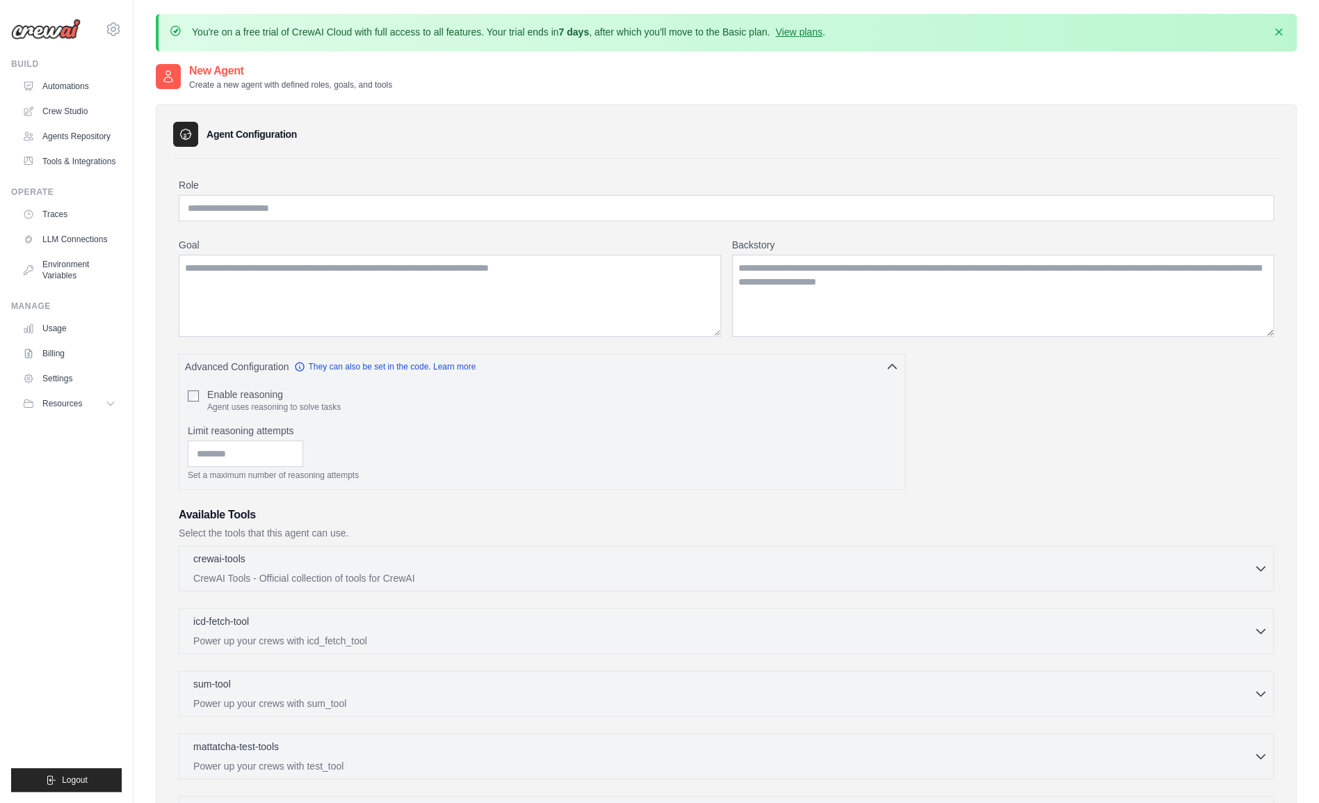
click at [645, 359] on button "Advanced Configuration They can also be set in the code. Learn more" at bounding box center [541, 366] width 725 height 25
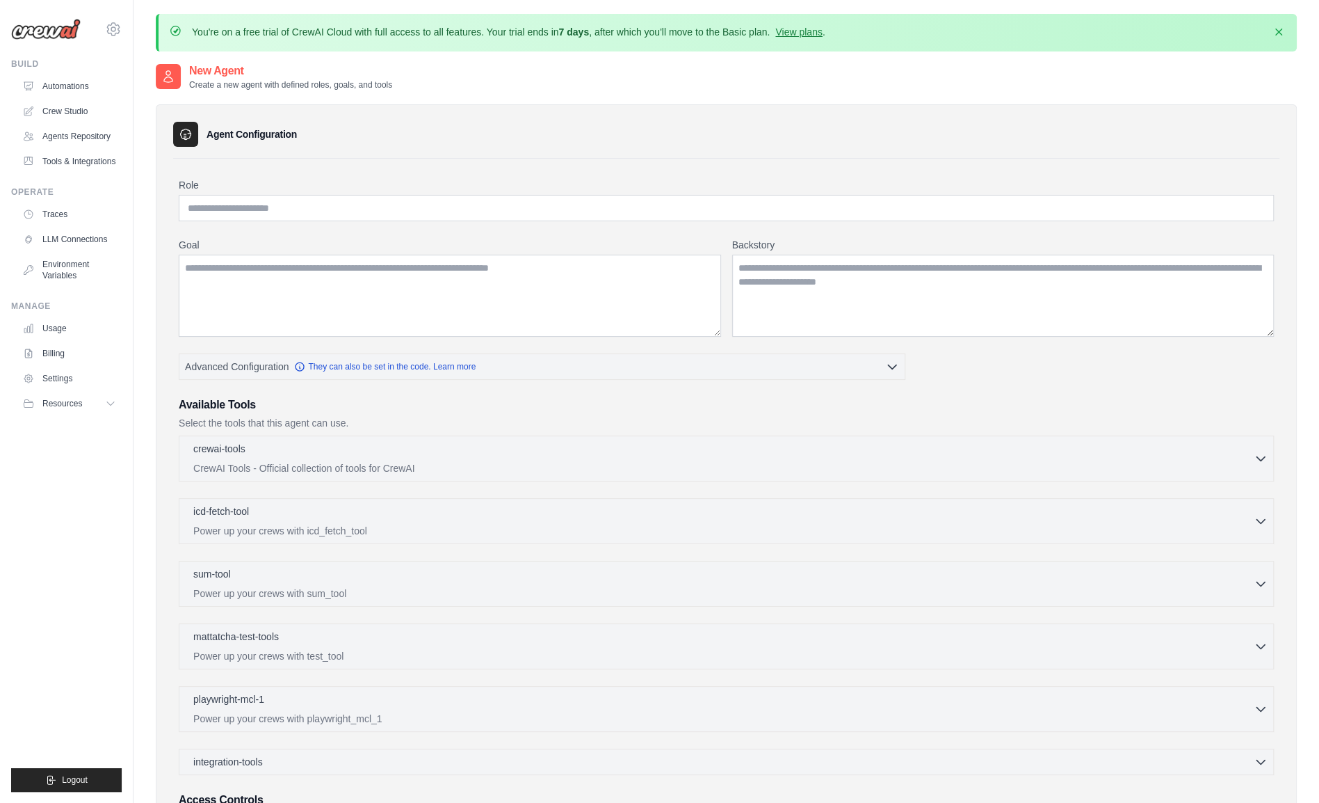
scroll to position [155, 0]
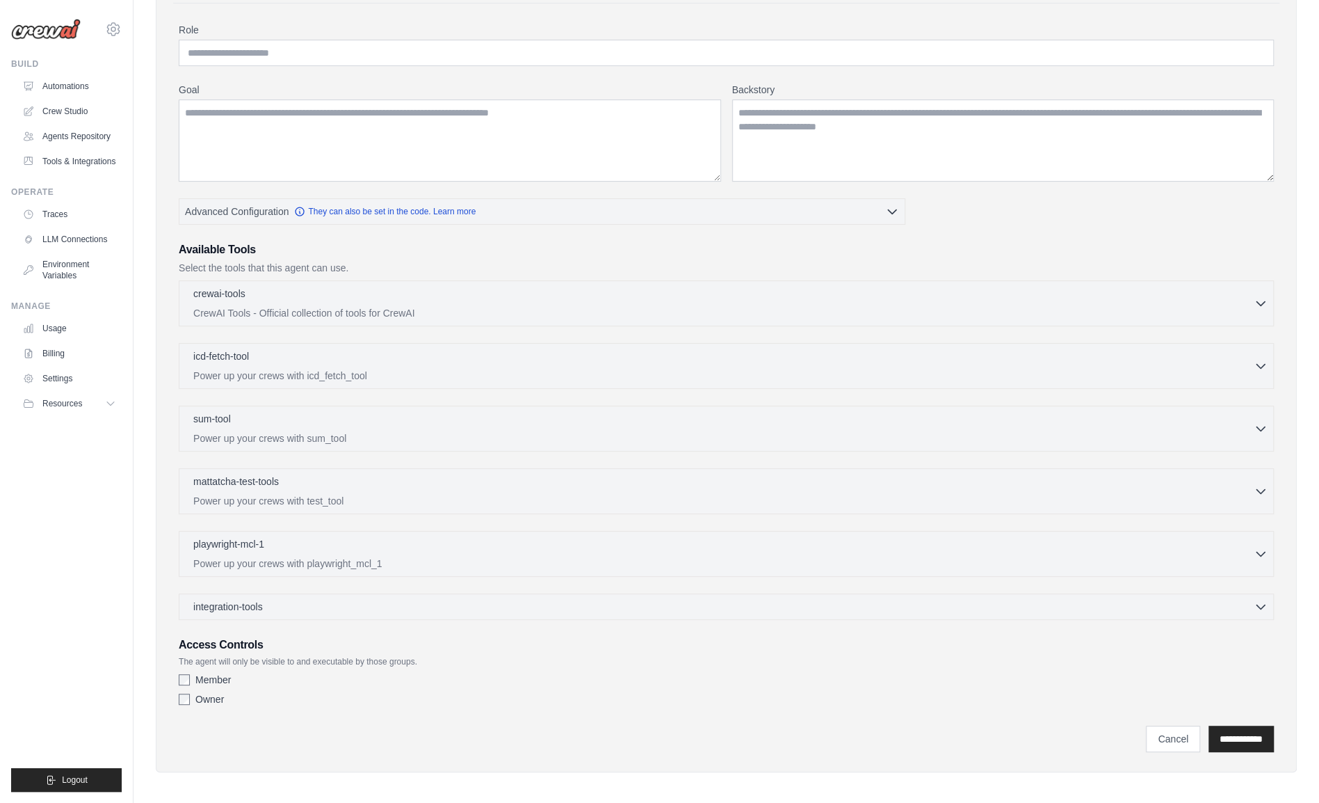
click at [61, 409] on span "Resources" at bounding box center [62, 403] width 40 height 11
click at [61, 110] on link "Crew Studio" at bounding box center [69, 111] width 105 height 22
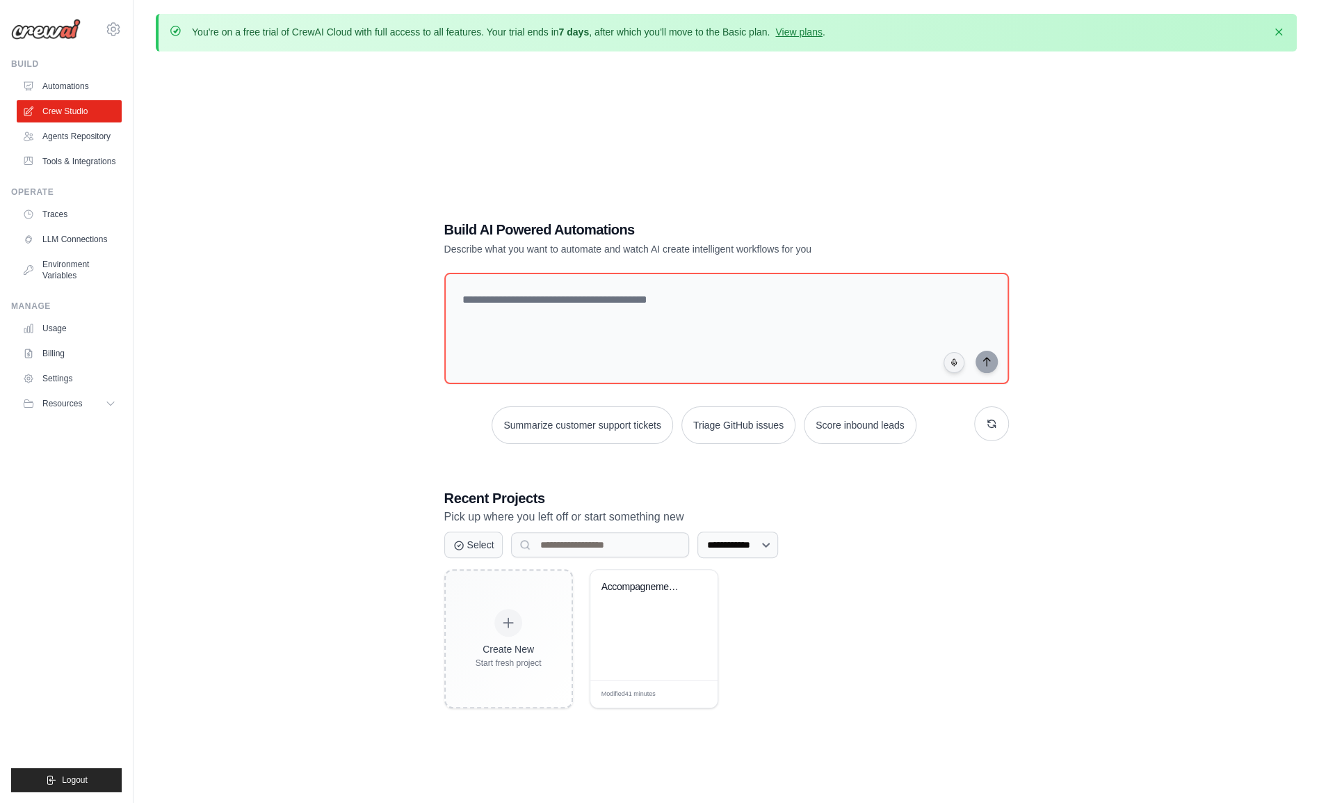
click at [686, 686] on div "Modified 41 minutes Edit" at bounding box center [653, 693] width 127 height 28
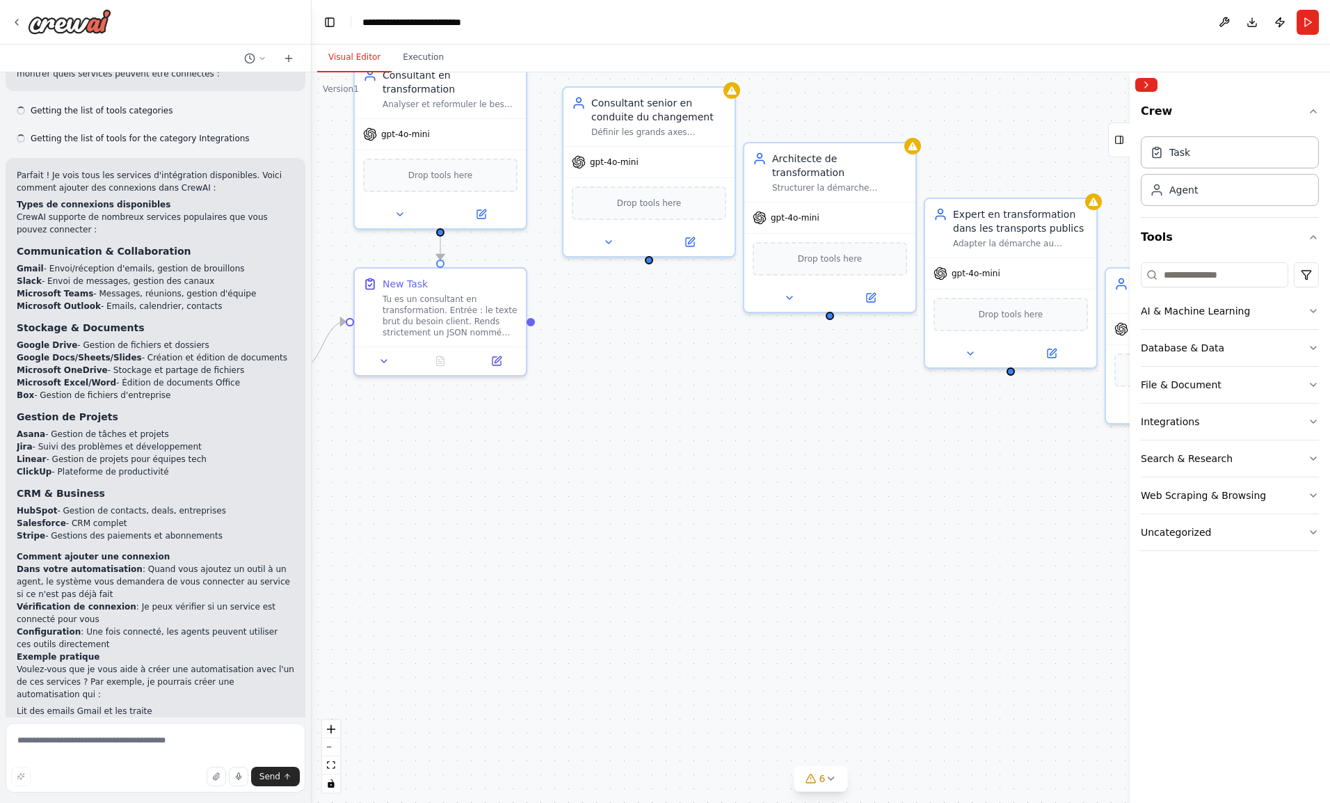
scroll to position [556, 0]
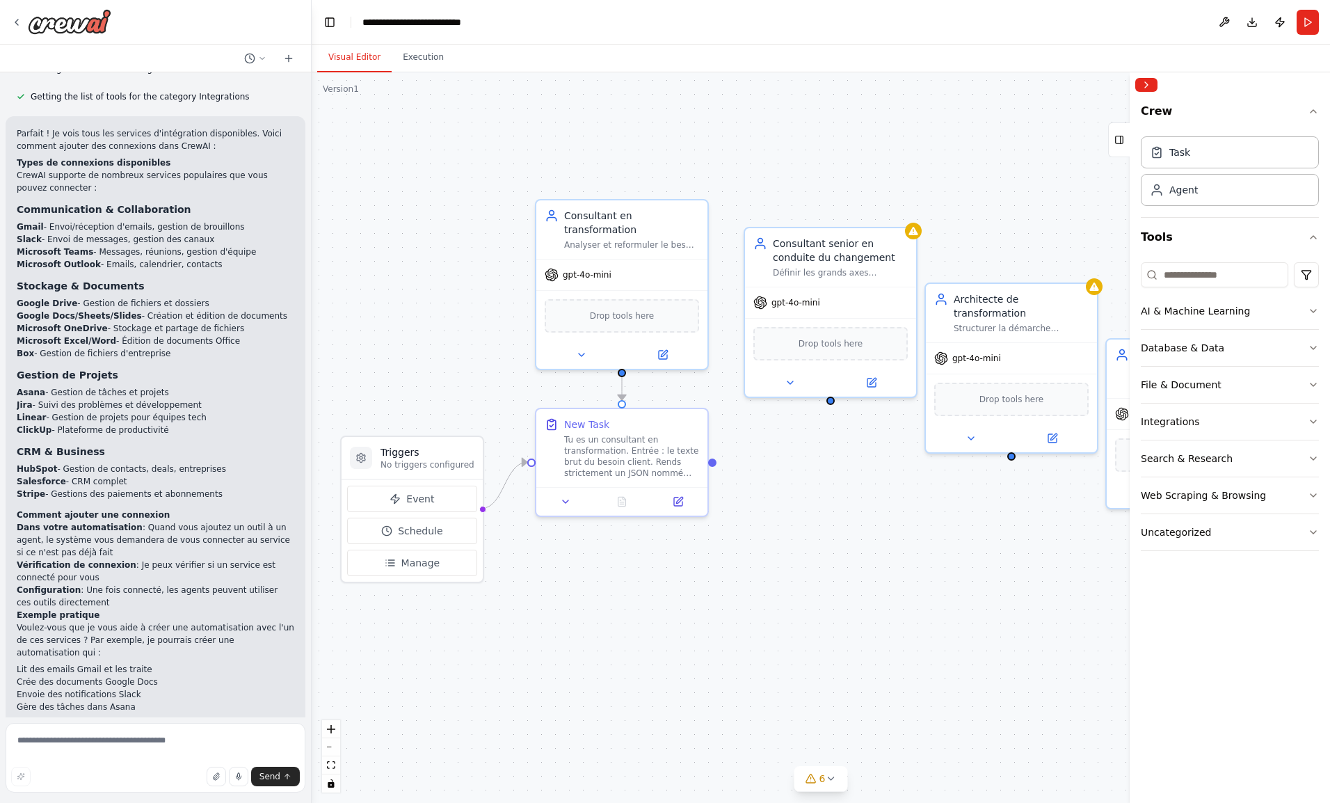
drag, startPoint x: 652, startPoint y: 526, endPoint x: 833, endPoint y: 666, distance: 229.5
click at [833, 666] on div ".deletable-edge-delete-btn { width: 20px; height: 20px; border: 0px solid #ffff…" at bounding box center [821, 437] width 1018 height 730
click at [333, 22] on button "Toggle Left Sidebar" at bounding box center [329, 22] width 19 height 19
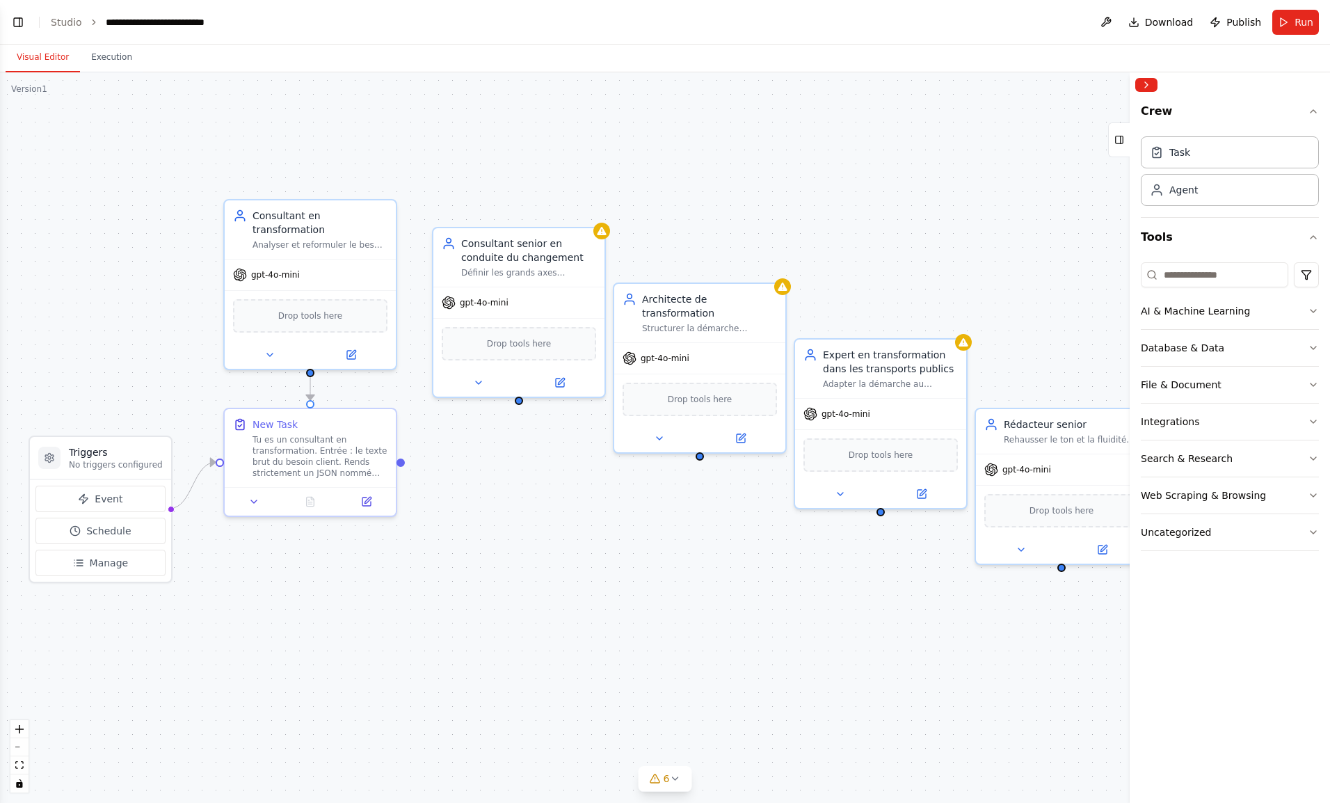
click at [304, 309] on span "Drop tools here" at bounding box center [310, 316] width 65 height 14
click at [283, 346] on button at bounding box center [269, 354] width 79 height 17
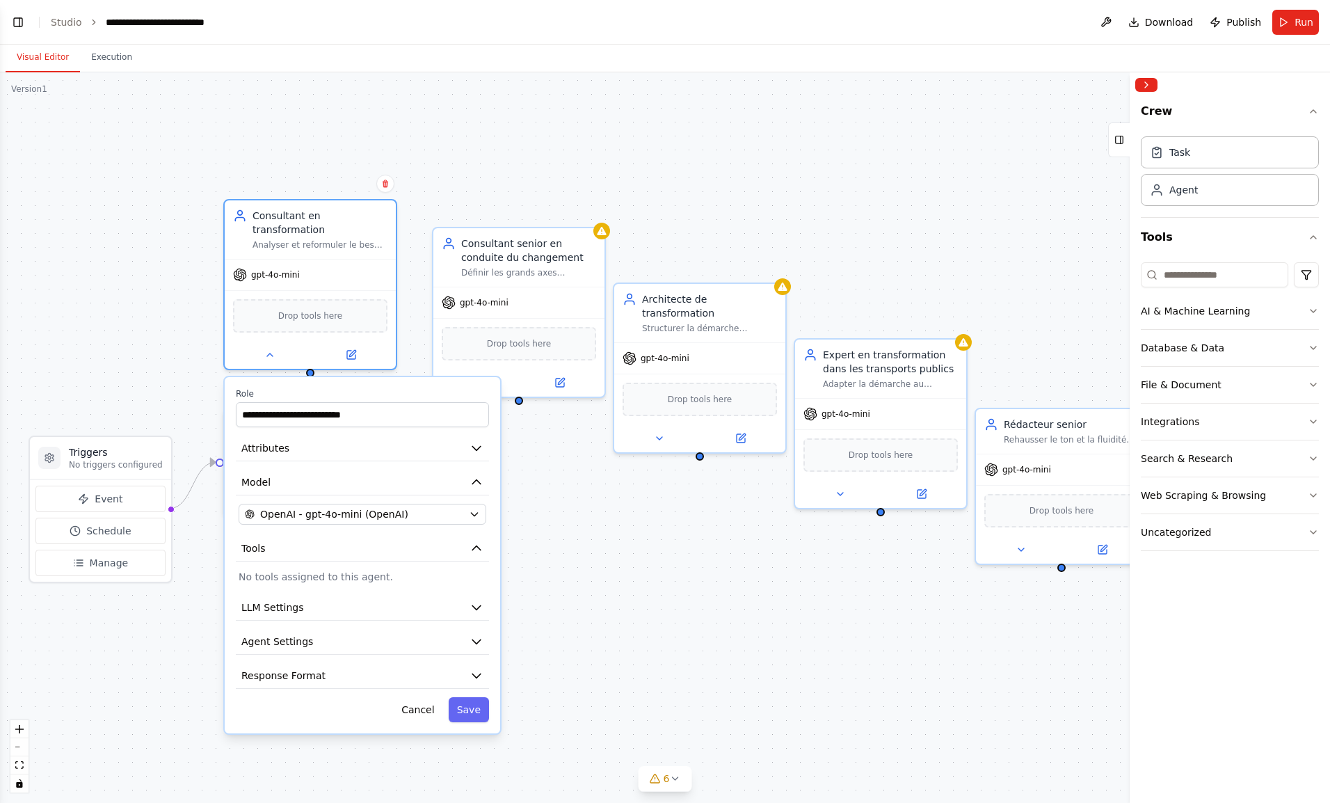
click at [341, 595] on button "LLM Settings" at bounding box center [362, 608] width 253 height 26
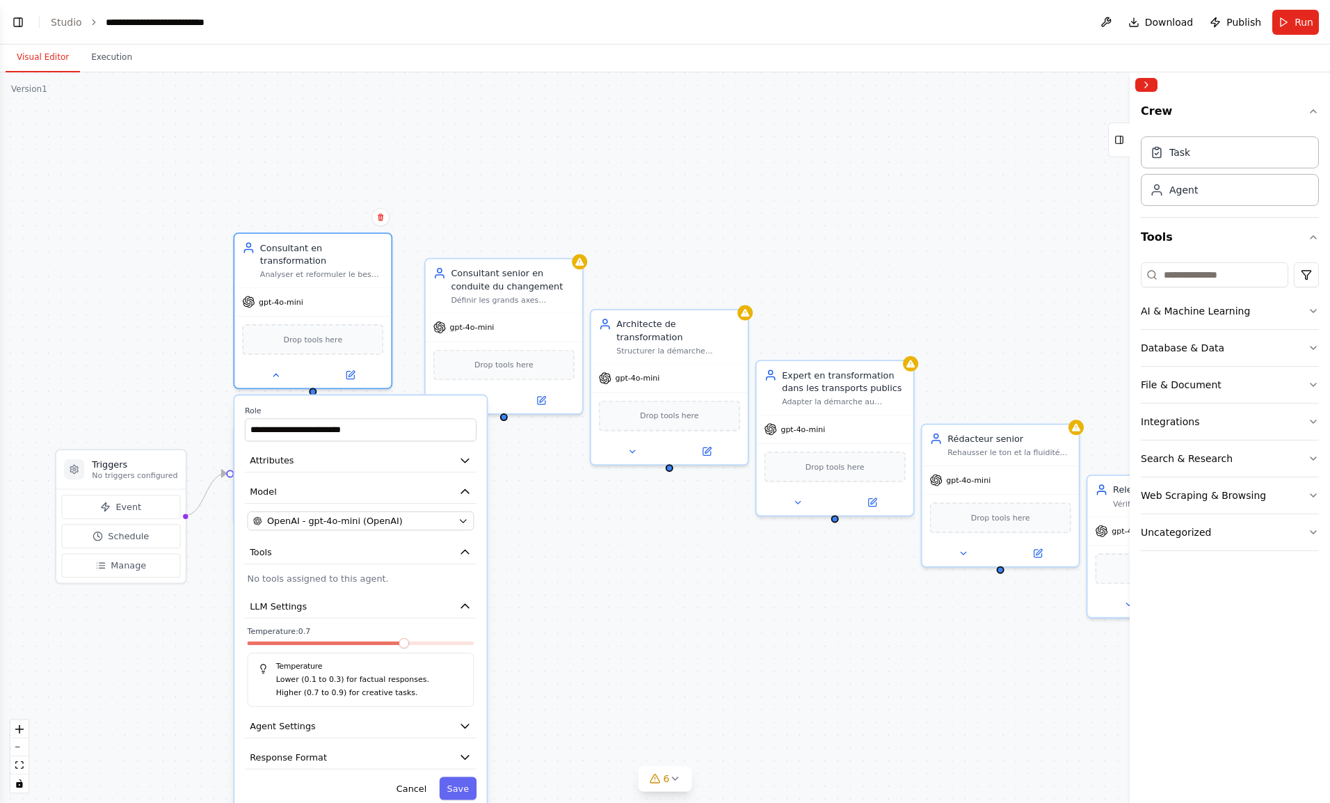
click at [331, 722] on button "Agent Settings" at bounding box center [361, 726] width 232 height 24
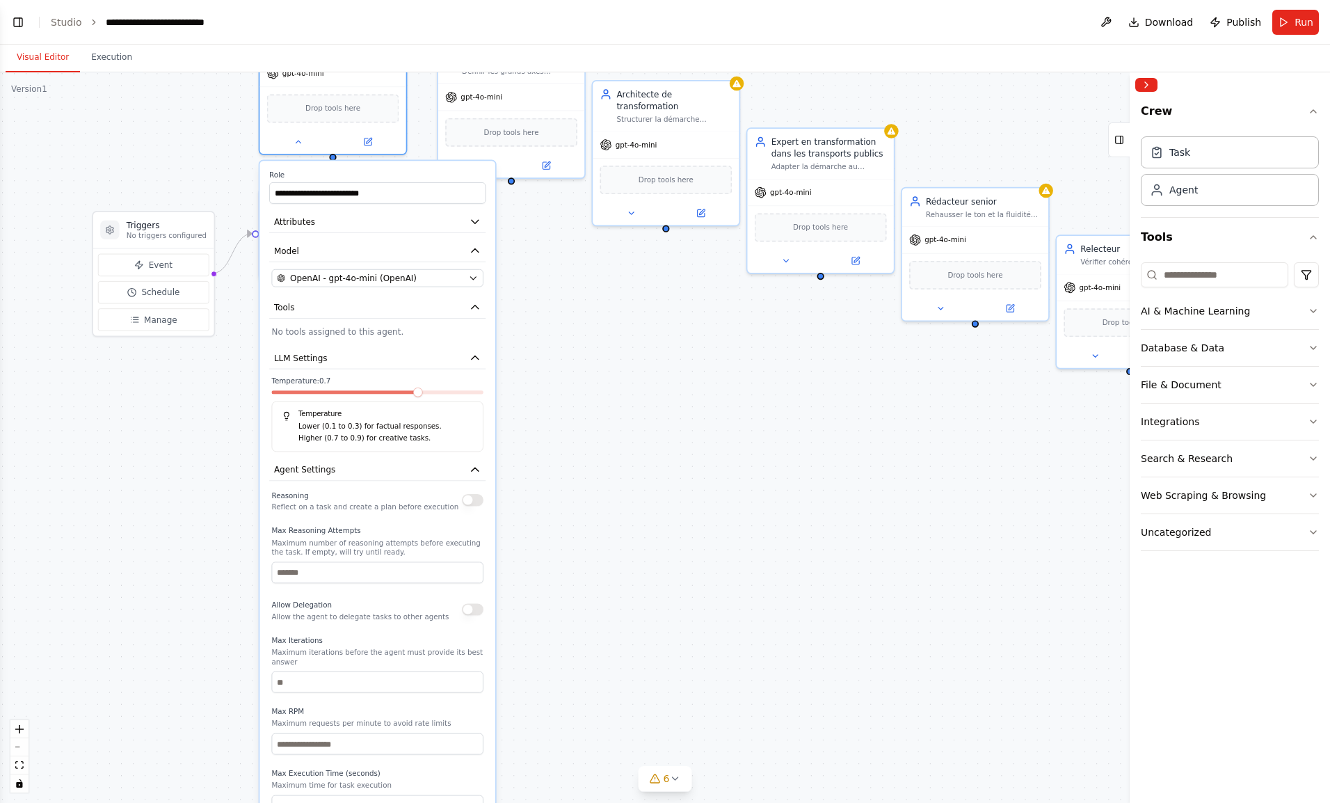
drag, startPoint x: 511, startPoint y: 636, endPoint x: 530, endPoint y: 360, distance: 276.7
click at [530, 360] on div ".deletable-edge-delete-btn { width: 20px; height: 20px; border: 0px solid #ffff…" at bounding box center [665, 437] width 1330 height 730
drag, startPoint x: 562, startPoint y: 460, endPoint x: 566, endPoint y: 487, distance: 26.8
click at [566, 487] on div ".deletable-edge-delete-btn { width: 20px; height: 20px; border: 0px solid #ffff…" at bounding box center [665, 437] width 1330 height 730
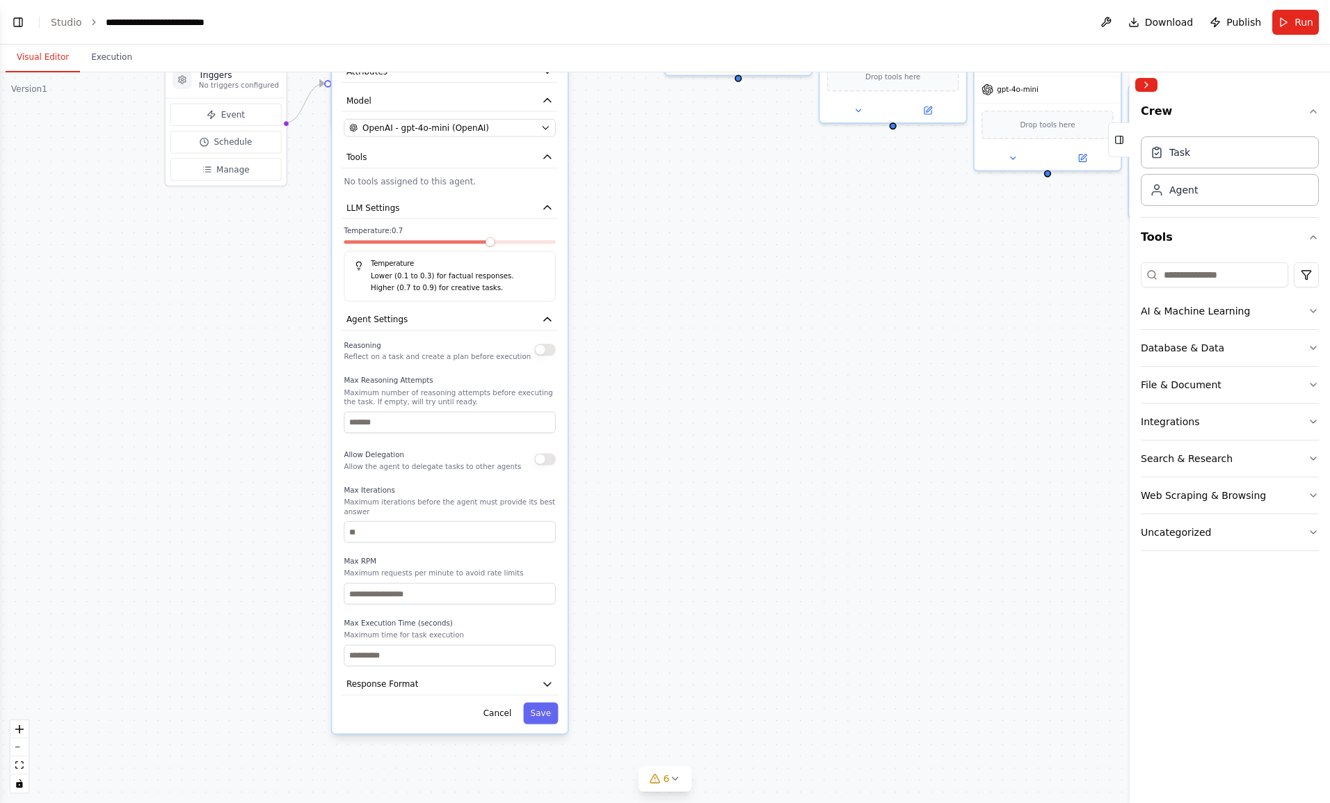
drag, startPoint x: 613, startPoint y: 409, endPoint x: 682, endPoint y: 236, distance: 186.0
click at [682, 236] on div ".deletable-edge-delete-btn { width: 20px; height: 20px; border: 0px solid #ffff…" at bounding box center [665, 437] width 1330 height 730
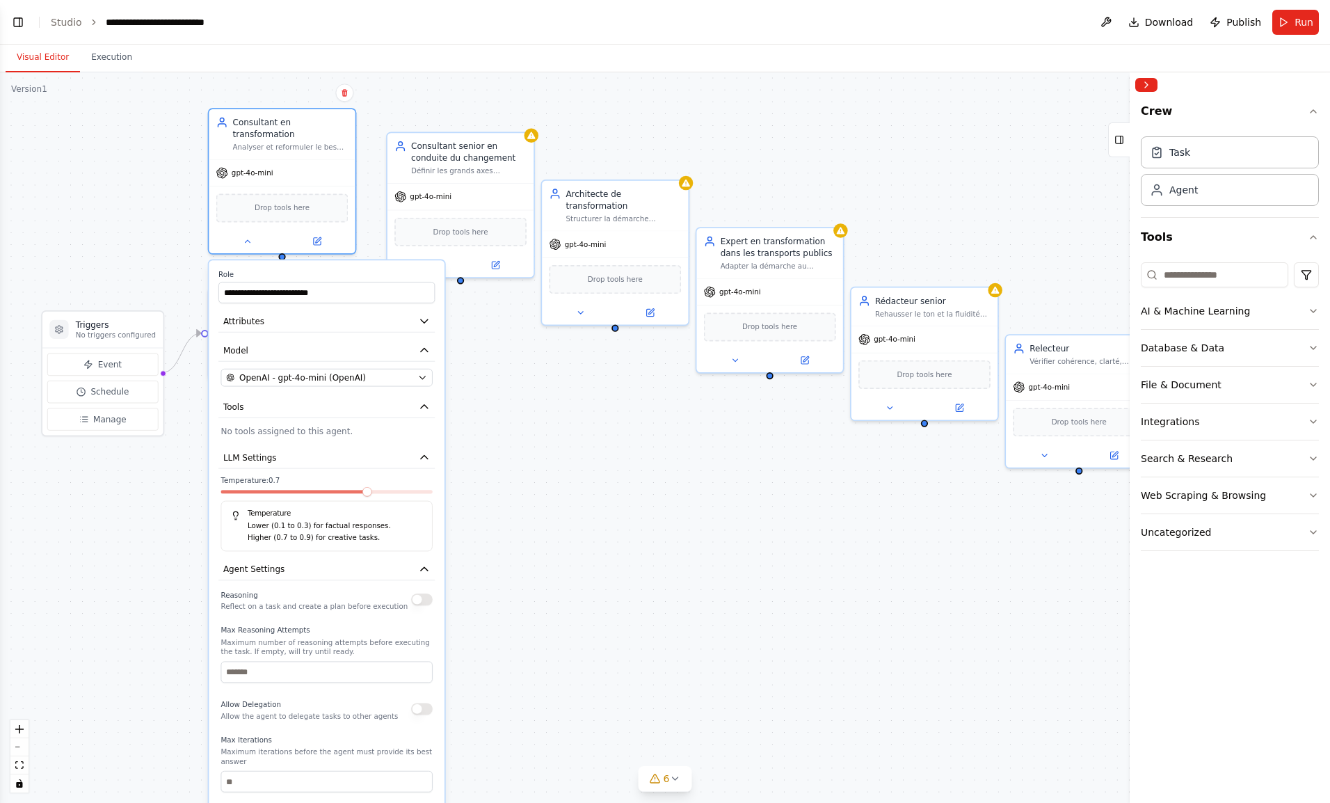
drag, startPoint x: 681, startPoint y: 314, endPoint x: 554, endPoint y: 580, distance: 294.3
click at [554, 580] on div ".deletable-edge-delete-btn { width: 20px; height: 20px; border: 0px solid #ffff…" at bounding box center [665, 437] width 1330 height 730
click at [162, 159] on div ".deletable-edge-delete-btn { width: 20px; height: 20px; border: 0px solid #ffff…" at bounding box center [665, 437] width 1330 height 730
click at [182, 242] on div ".deletable-edge-delete-btn { width: 20px; height: 20px; border: 0px solid #ffff…" at bounding box center [665, 437] width 1330 height 730
click at [1162, 25] on span "Download" at bounding box center [1169, 22] width 49 height 14
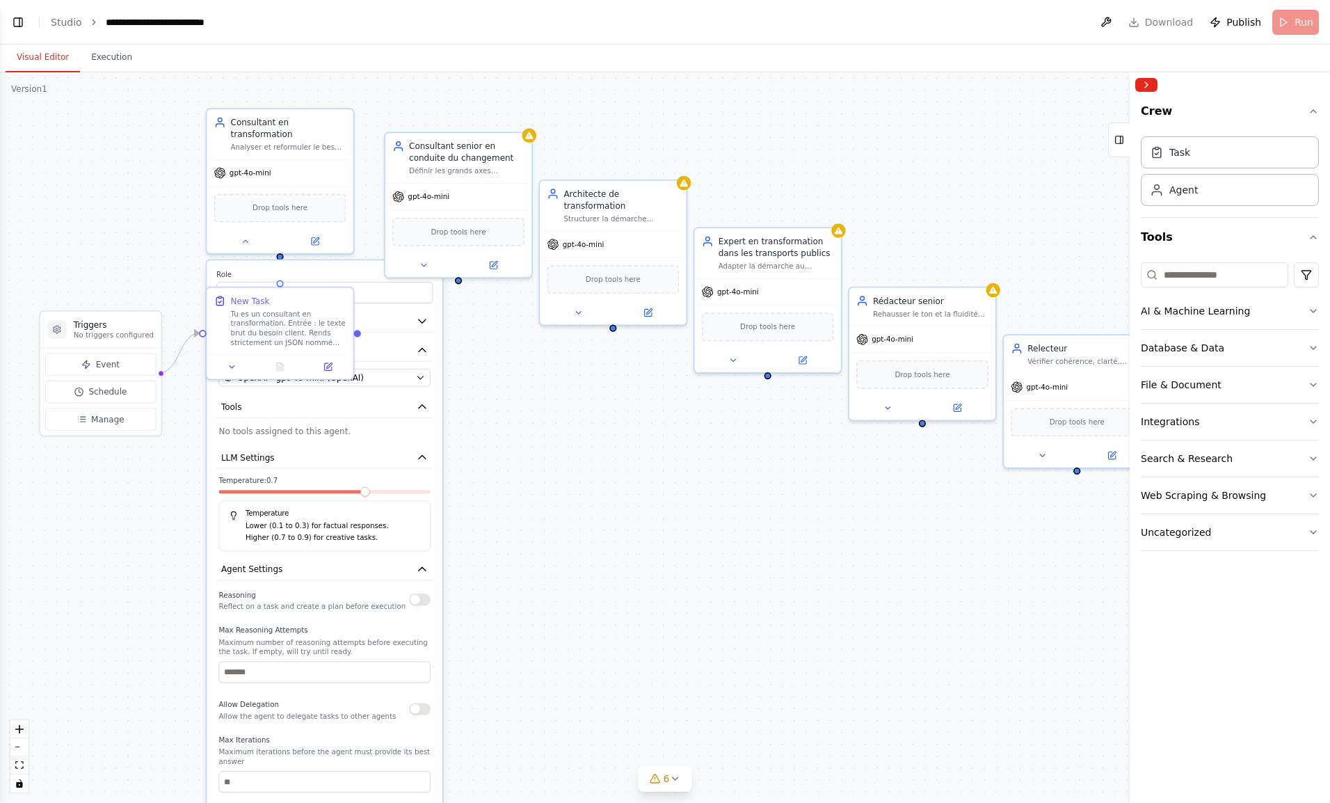
click at [1117, 18] on button at bounding box center [1106, 22] width 22 height 25
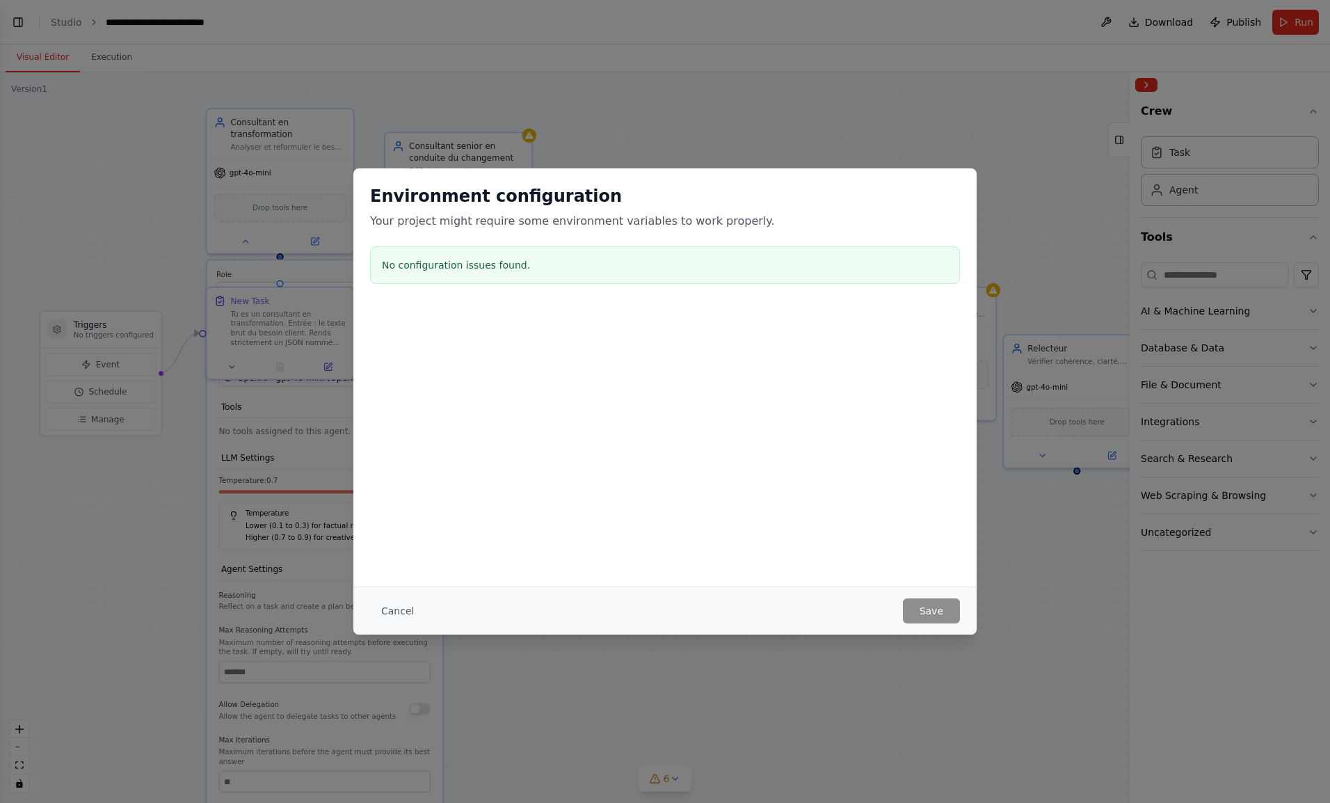
click at [389, 614] on button "Cancel" at bounding box center [397, 610] width 55 height 25
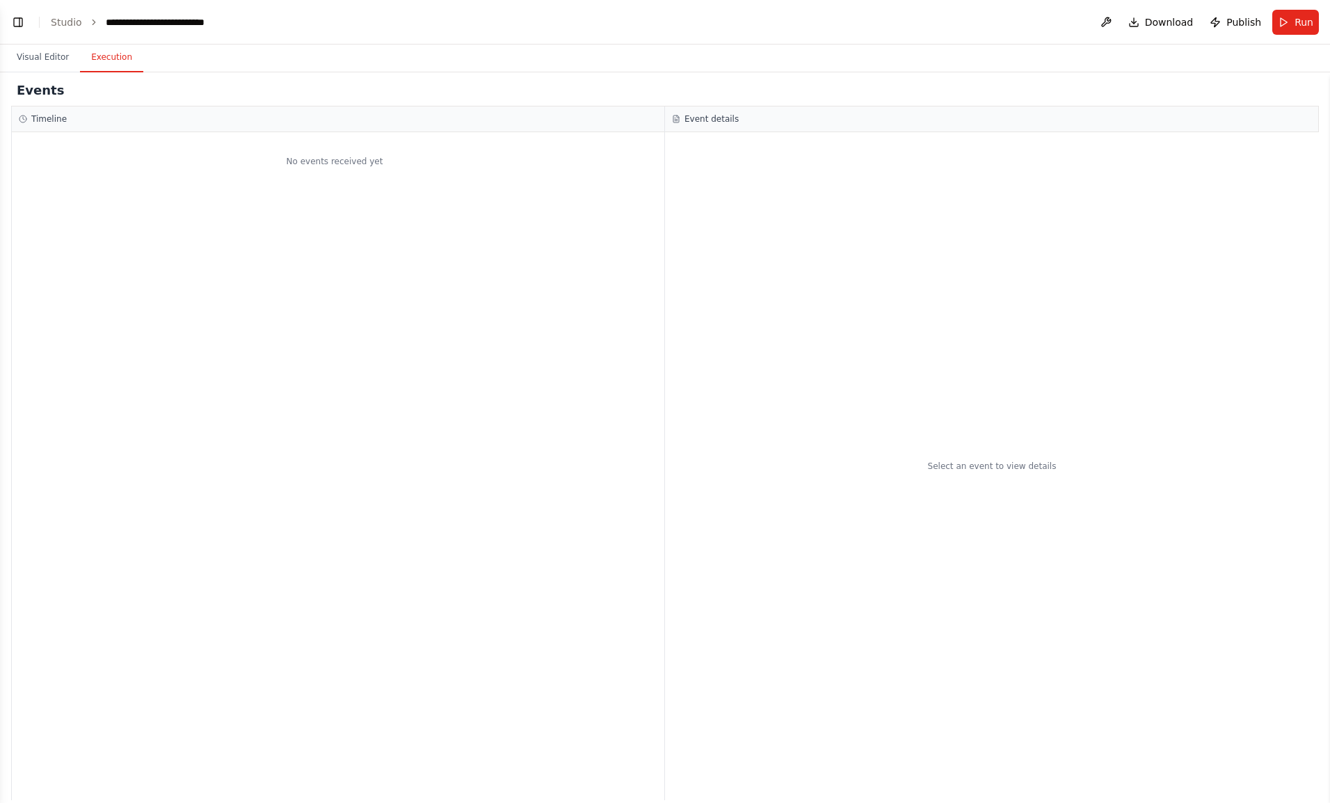
click at [113, 58] on button "Execution" at bounding box center [111, 57] width 63 height 29
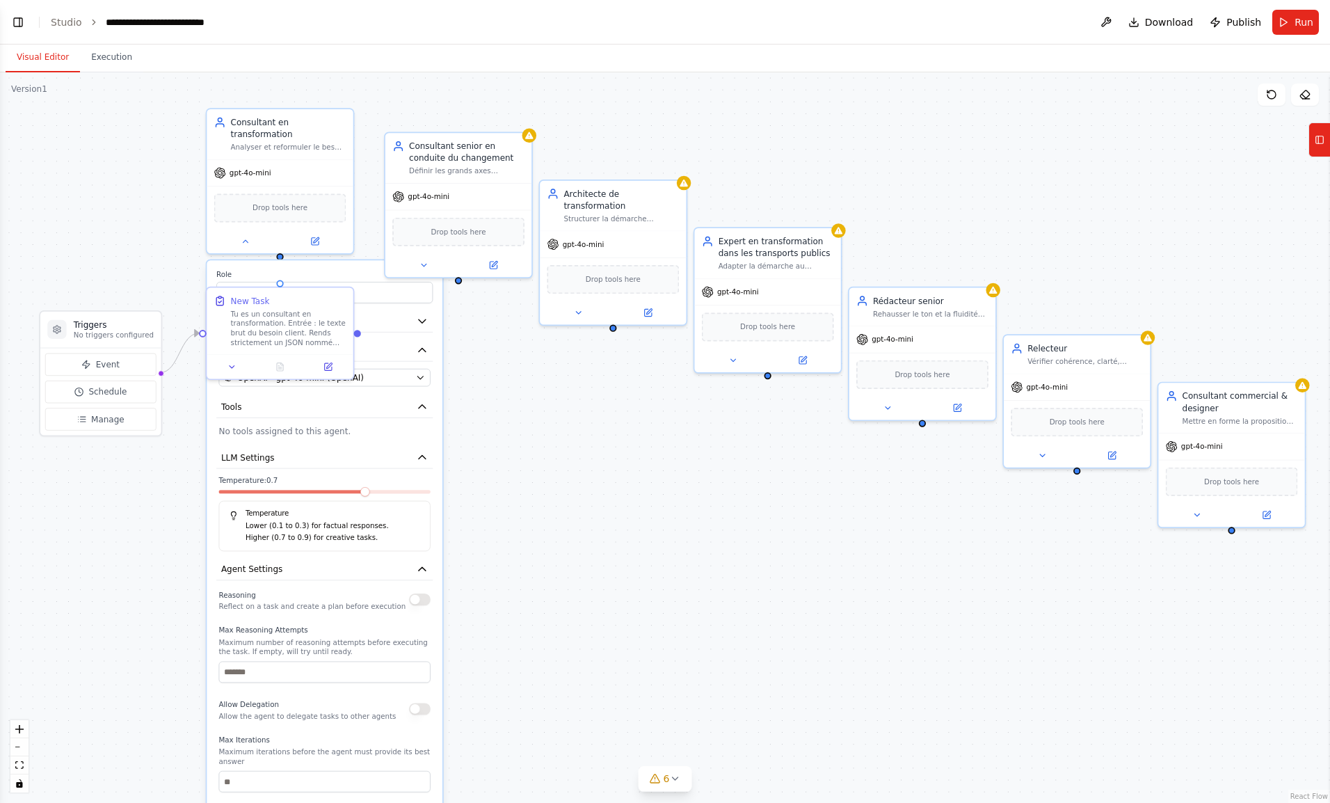
click at [47, 68] on button "Visual Editor" at bounding box center [43, 57] width 74 height 29
click at [1102, 25] on button at bounding box center [1106, 22] width 22 height 25
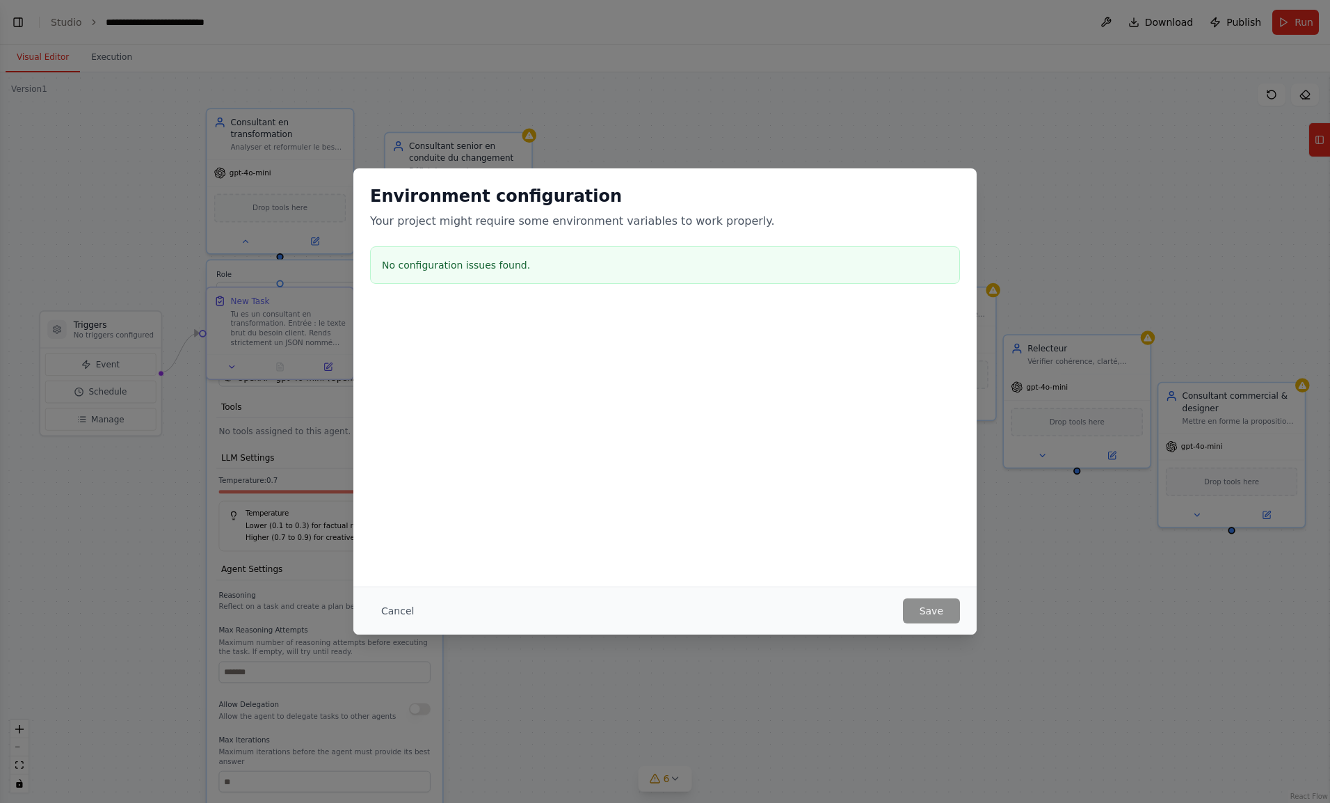
click at [401, 611] on button "Cancel" at bounding box center [397, 610] width 55 height 25
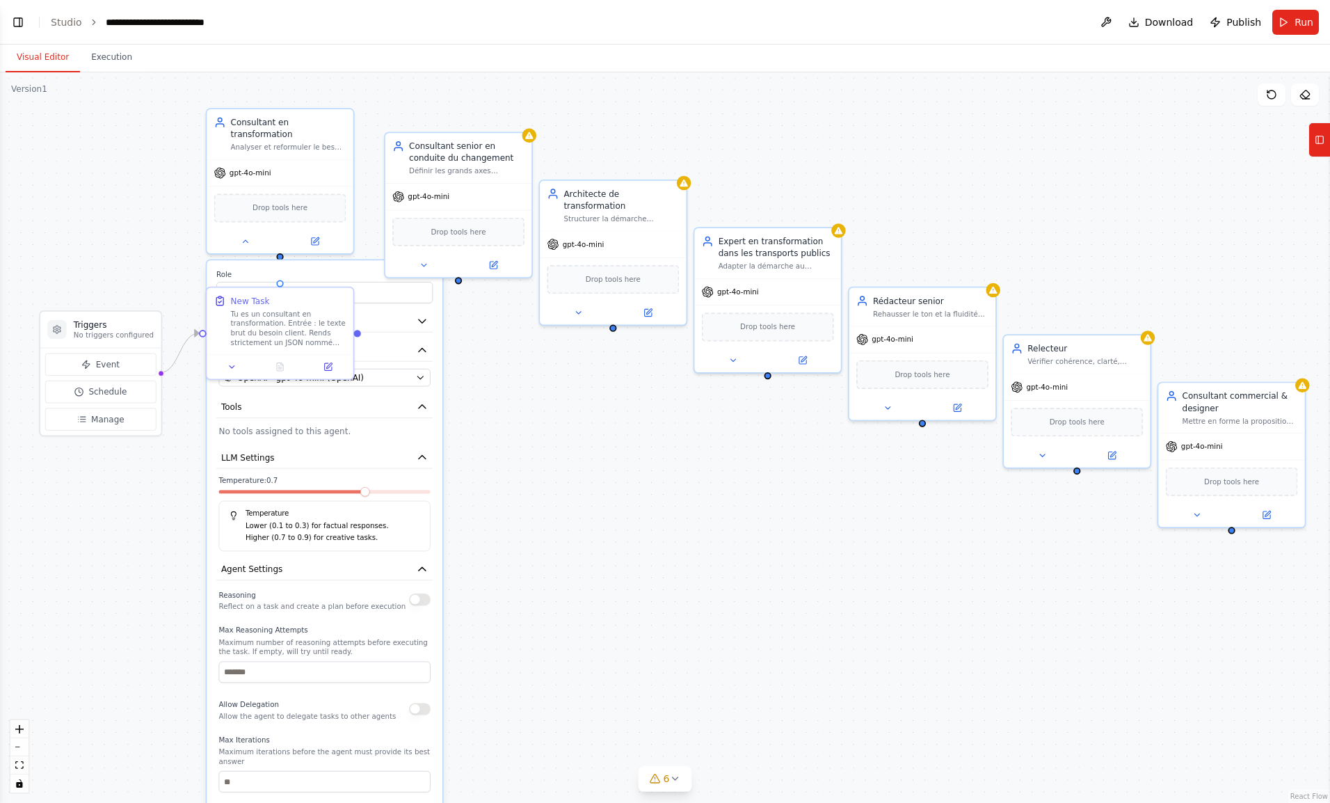
click at [63, 15] on li "Studio" at bounding box center [66, 22] width 31 height 14
click at [70, 28] on link "Studio" at bounding box center [66, 22] width 31 height 11
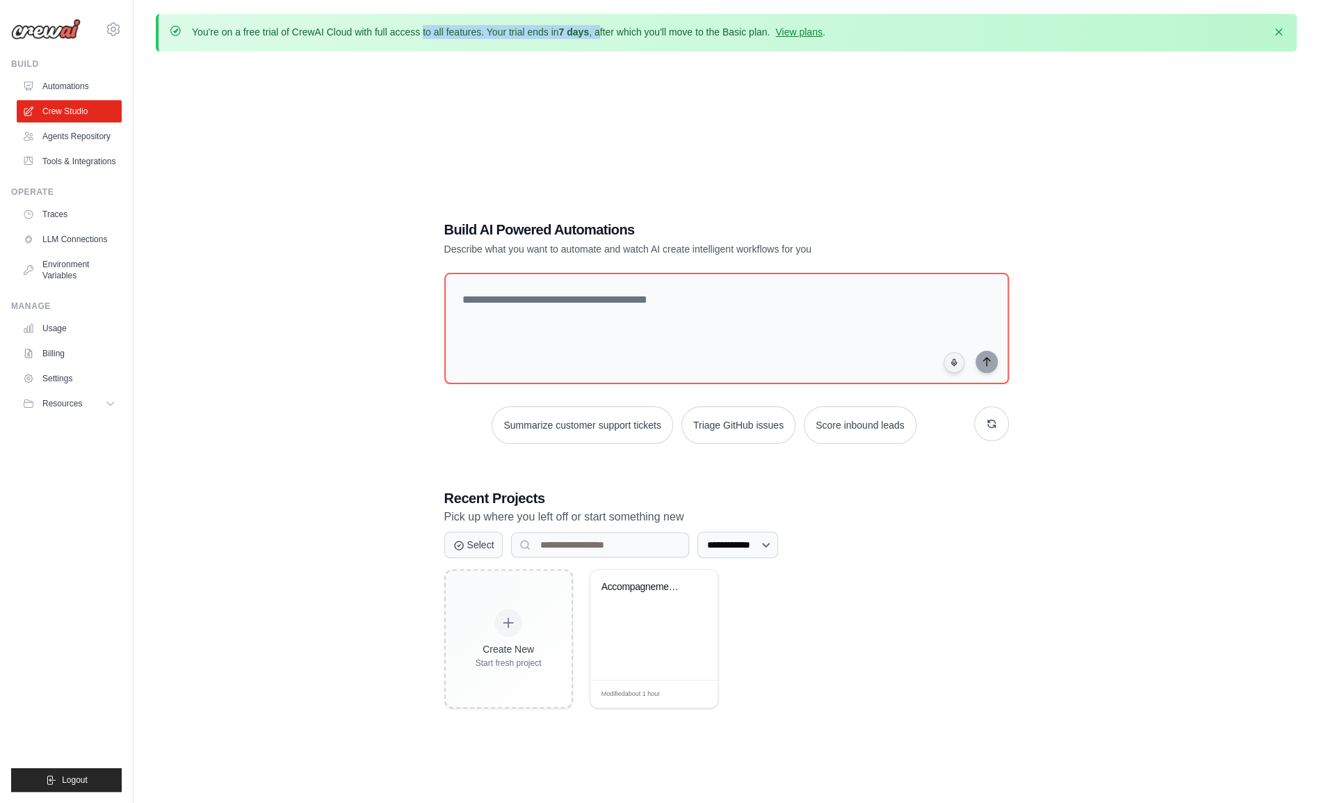
drag, startPoint x: 372, startPoint y: 36, endPoint x: 640, endPoint y: 8, distance: 269.3
click at [640, 8] on main "**********" at bounding box center [727, 439] width 1186 height 879
drag, startPoint x: 640, startPoint y: 8, endPoint x: 727, endPoint y: 31, distance: 90.8
click at [727, 31] on p "You're on a free trial of CrewAI Cloud with full access to all features. Your t…" at bounding box center [509, 32] width 634 height 14
click at [116, 35] on icon at bounding box center [113, 29] width 17 height 17
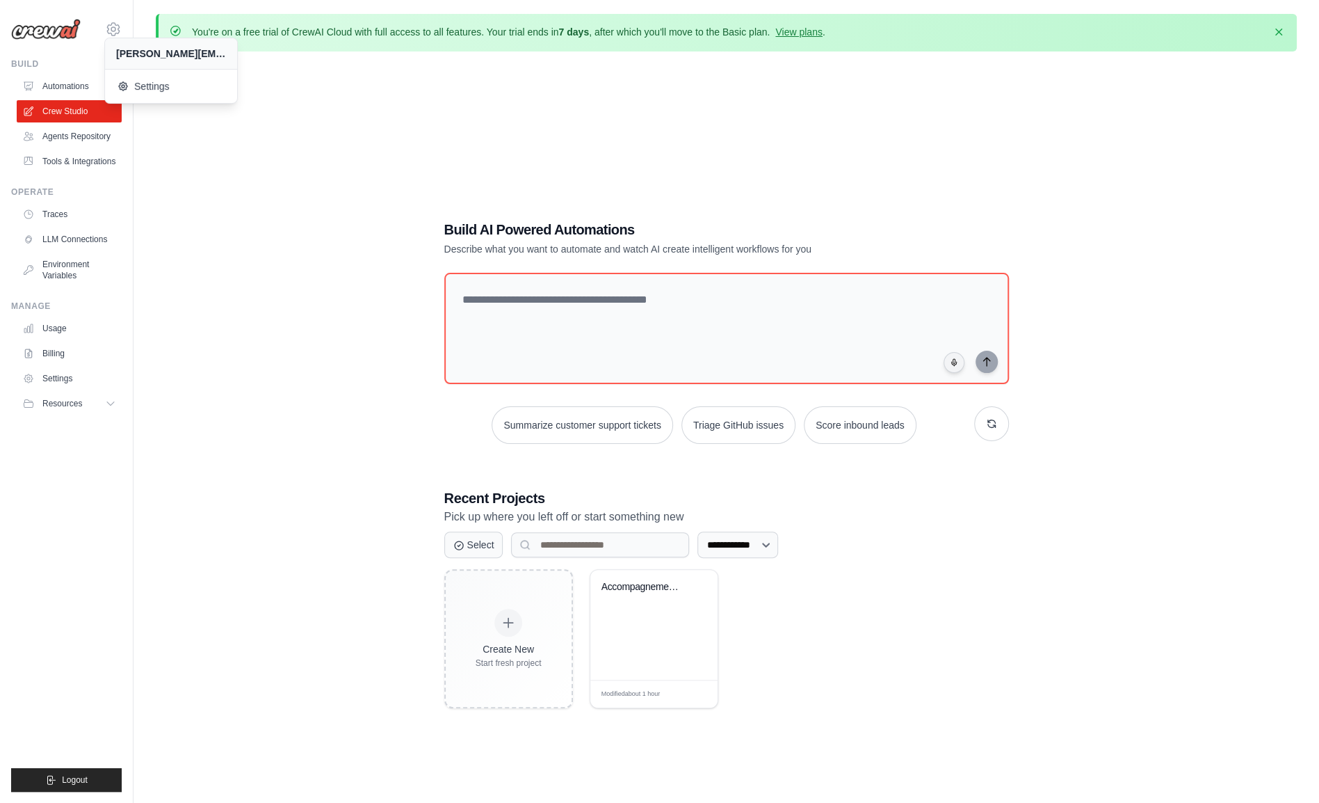
click at [159, 95] on link "Settings" at bounding box center [172, 86] width 132 height 28
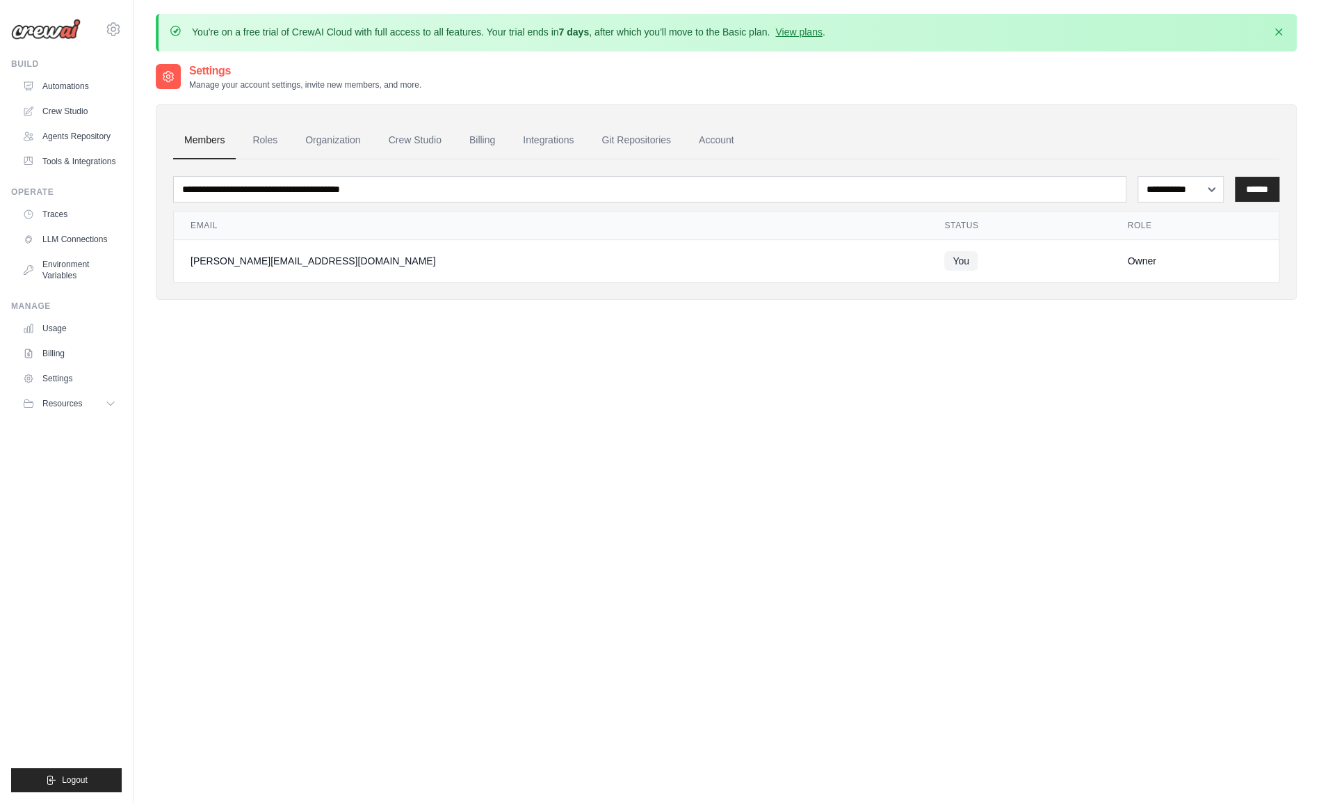
click at [431, 143] on link "Crew Studio" at bounding box center [415, 141] width 75 height 38
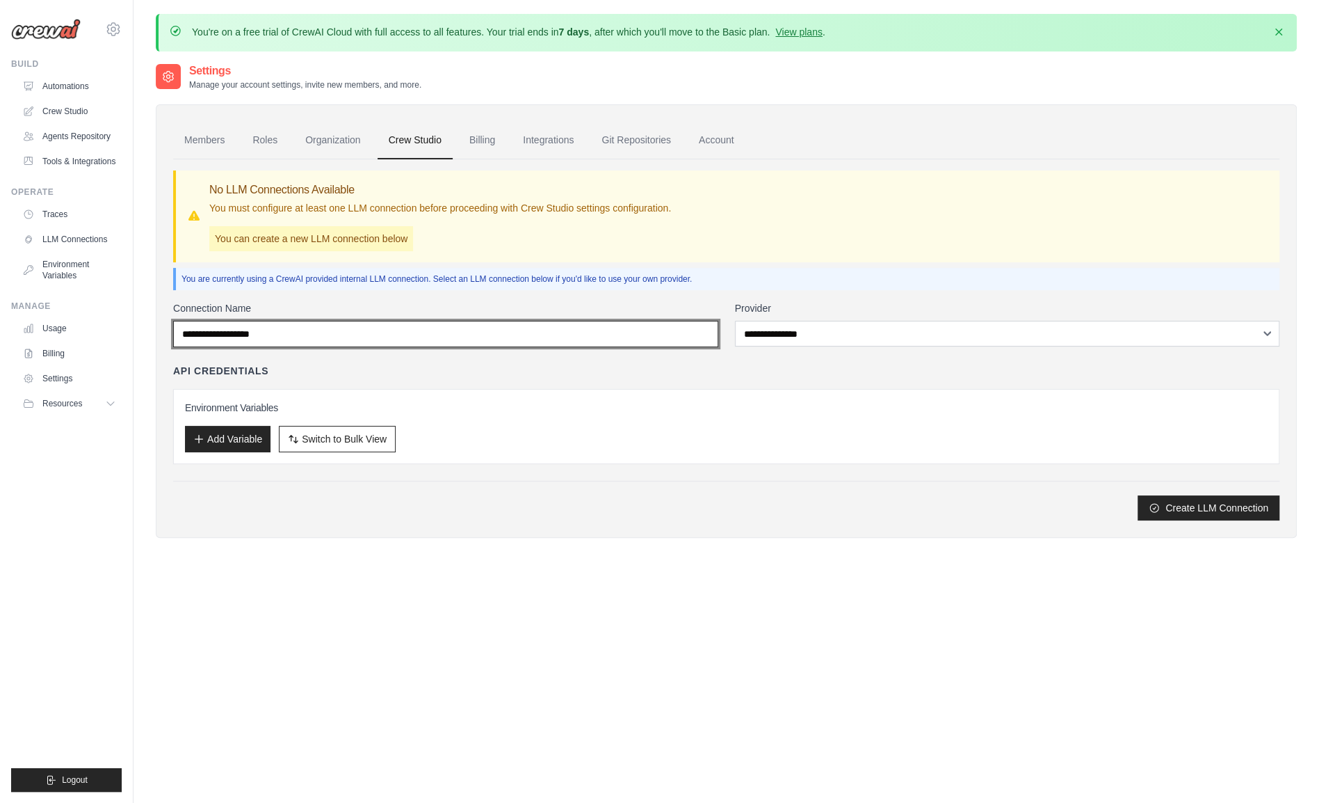
click at [277, 337] on input "Connection Name" at bounding box center [445, 334] width 545 height 26
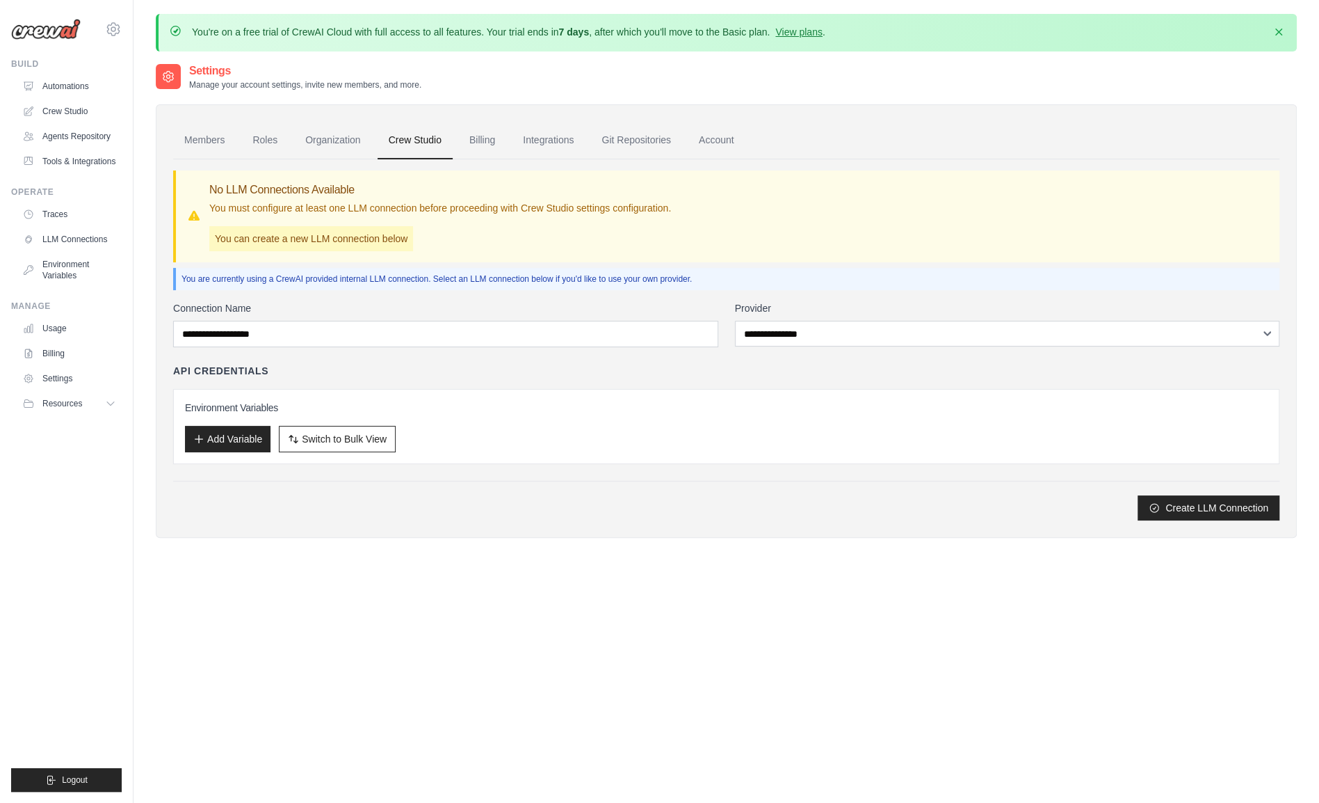
click at [565, 293] on div "**********" at bounding box center [726, 339] width 1107 height 361
click at [207, 145] on link "Members" at bounding box center [204, 141] width 63 height 38
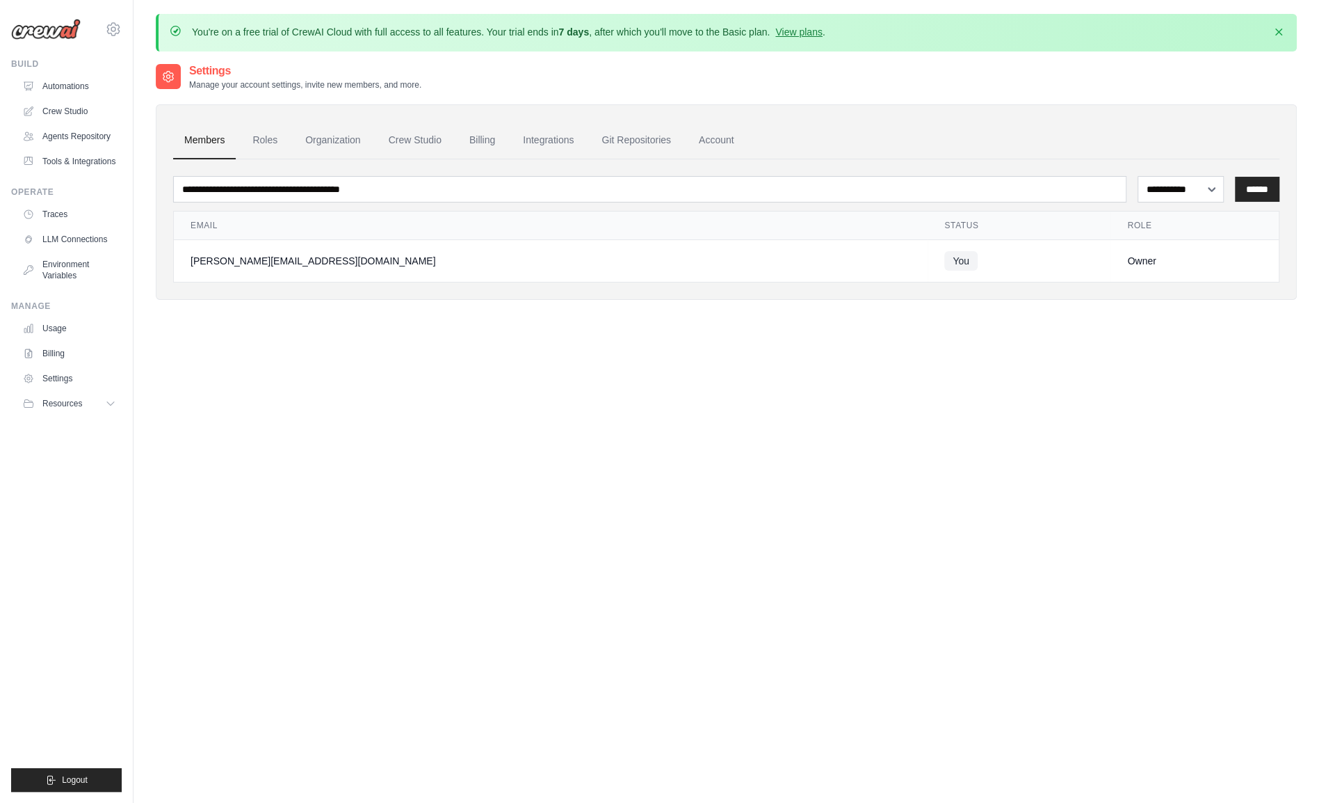
click at [87, 111] on link "Crew Studio" at bounding box center [69, 111] width 105 height 22
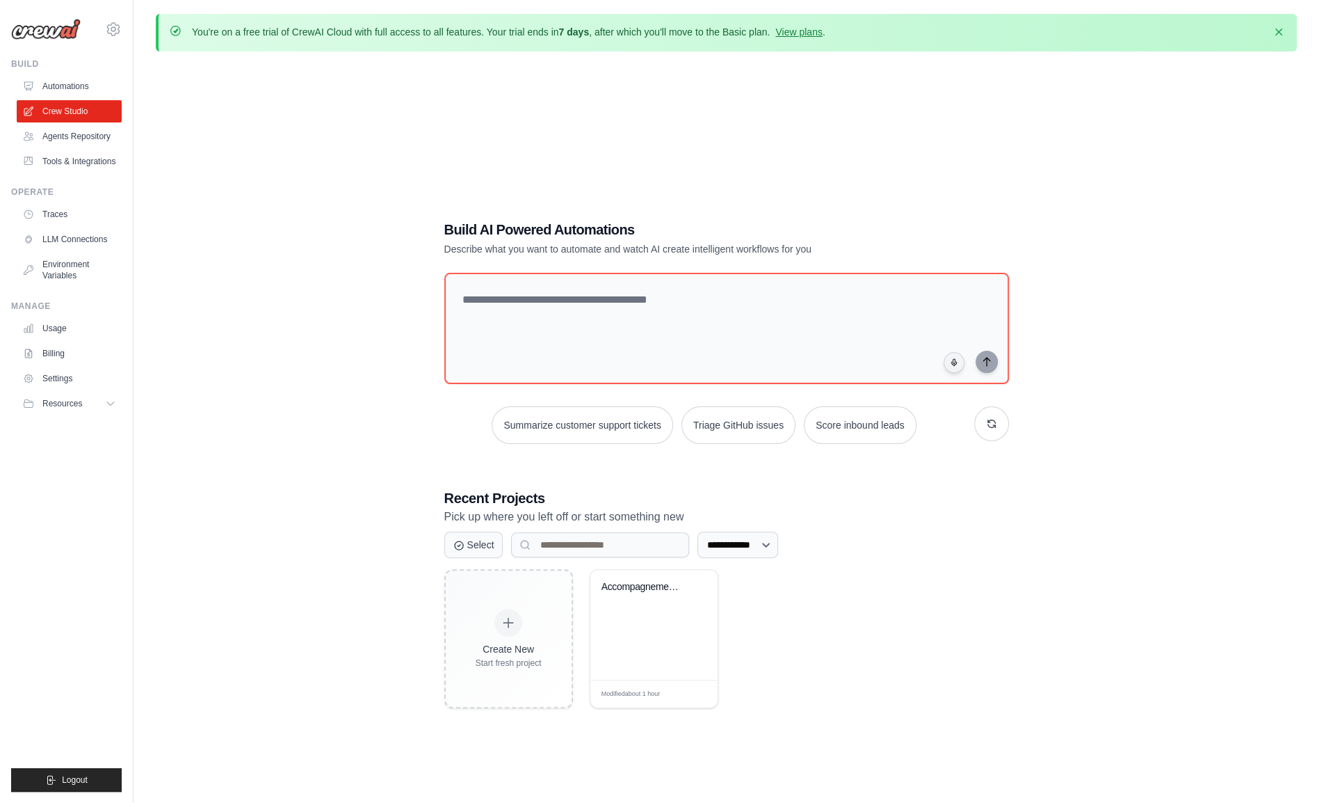
click at [696, 690] on div "Edit" at bounding box center [695, 694] width 22 height 10
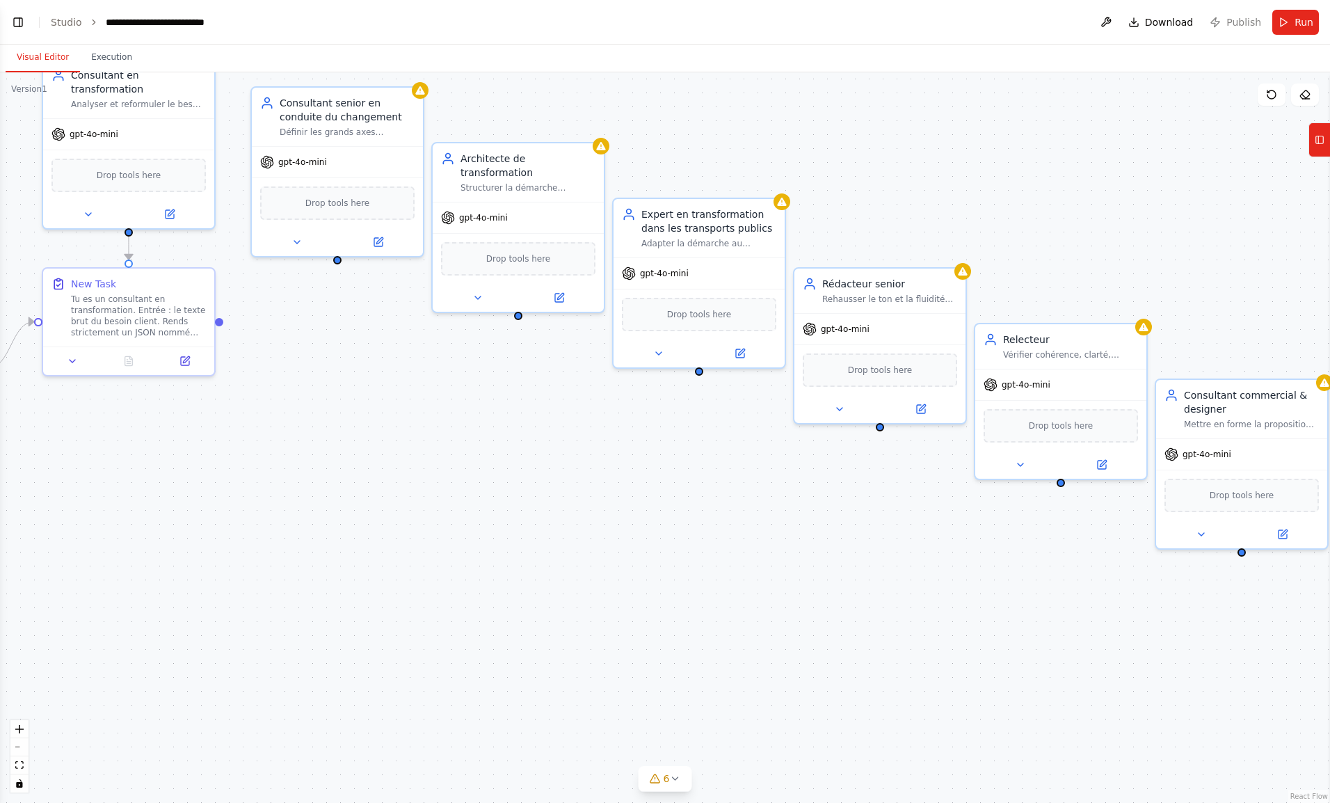
scroll to position [556, 0]
click at [672, 355] on button at bounding box center [658, 353] width 79 height 17
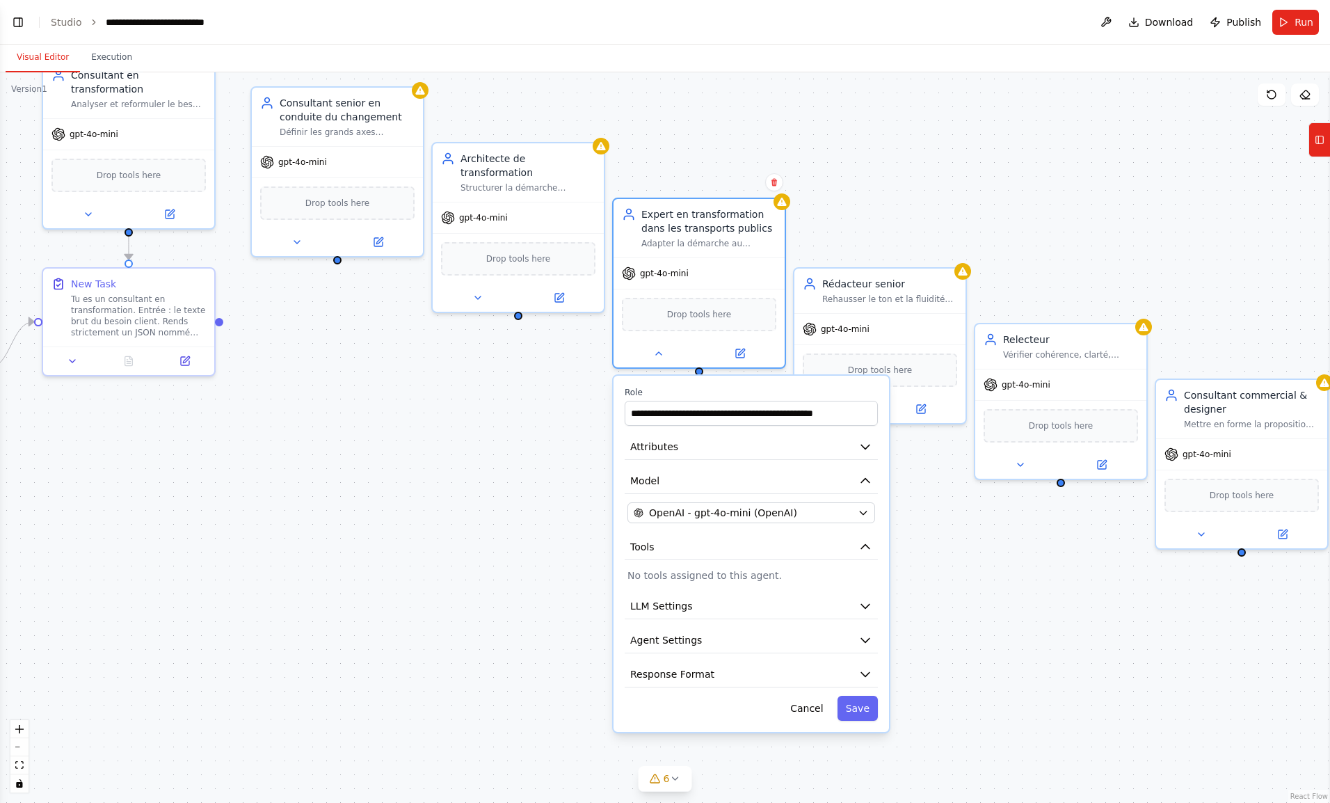
click at [672, 459] on div "**********" at bounding box center [750, 554] width 275 height 356
click at [680, 451] on button "Attributes" at bounding box center [751, 447] width 253 height 26
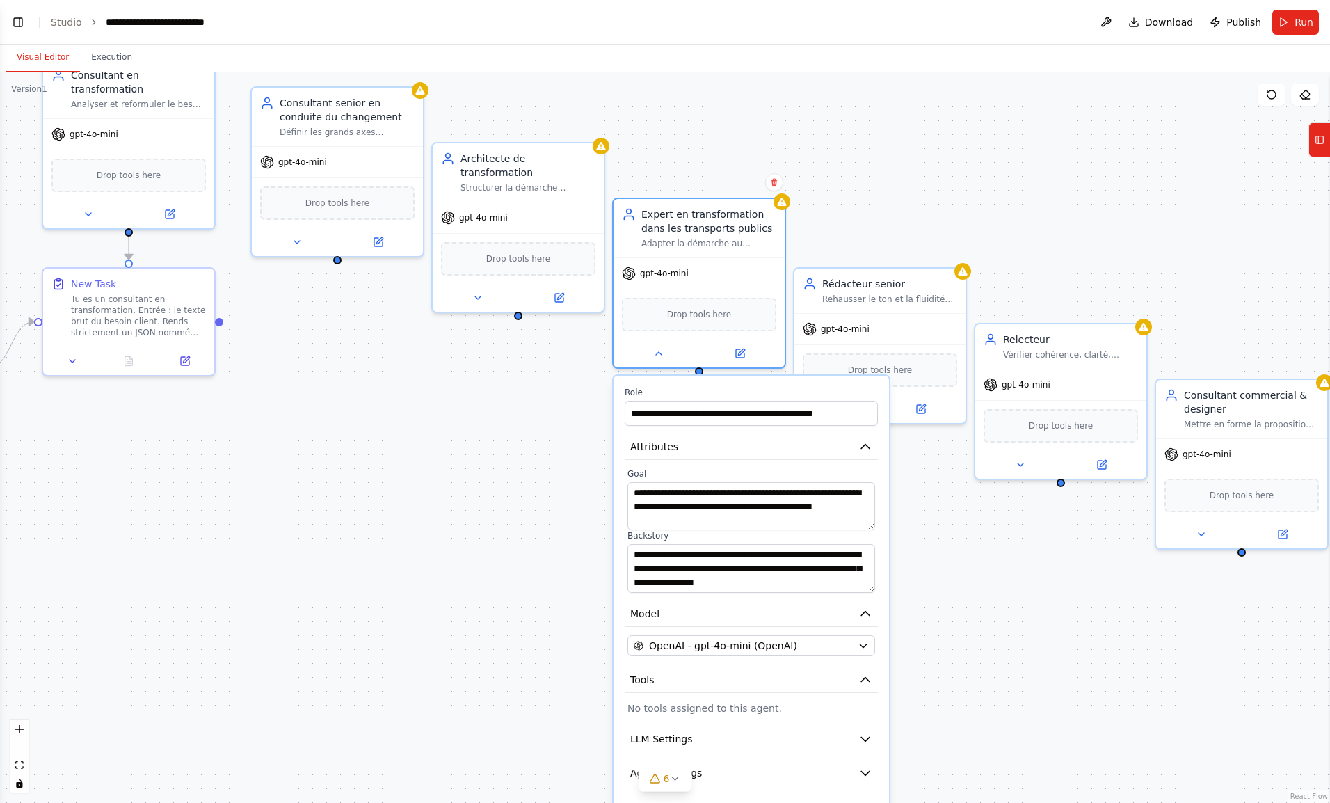
click at [680, 451] on button "Attributes" at bounding box center [751, 447] width 253 height 26
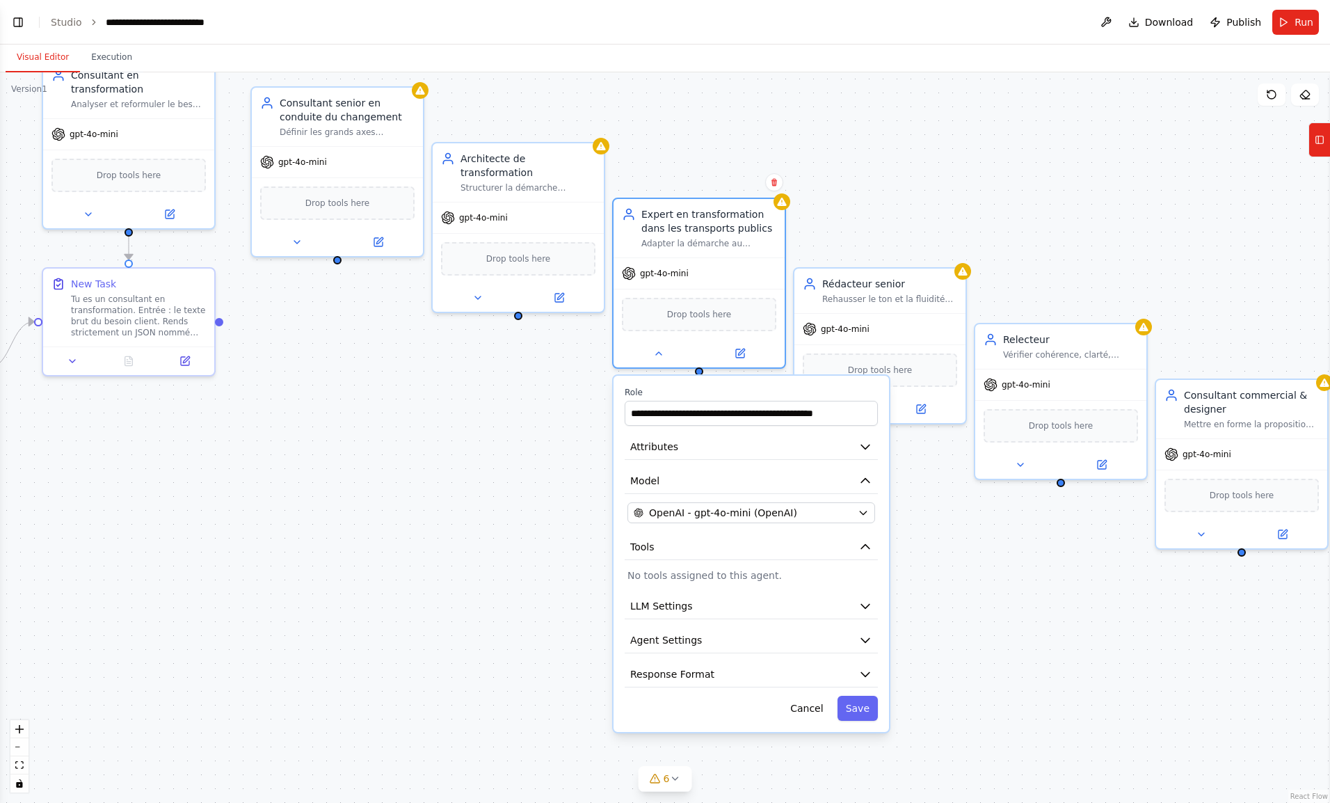
click at [72, 30] on header "**********" at bounding box center [665, 22] width 1330 height 45
click at [71, 29] on li "Studio" at bounding box center [66, 22] width 31 height 14
click at [65, 19] on link "Studio" at bounding box center [66, 22] width 31 height 11
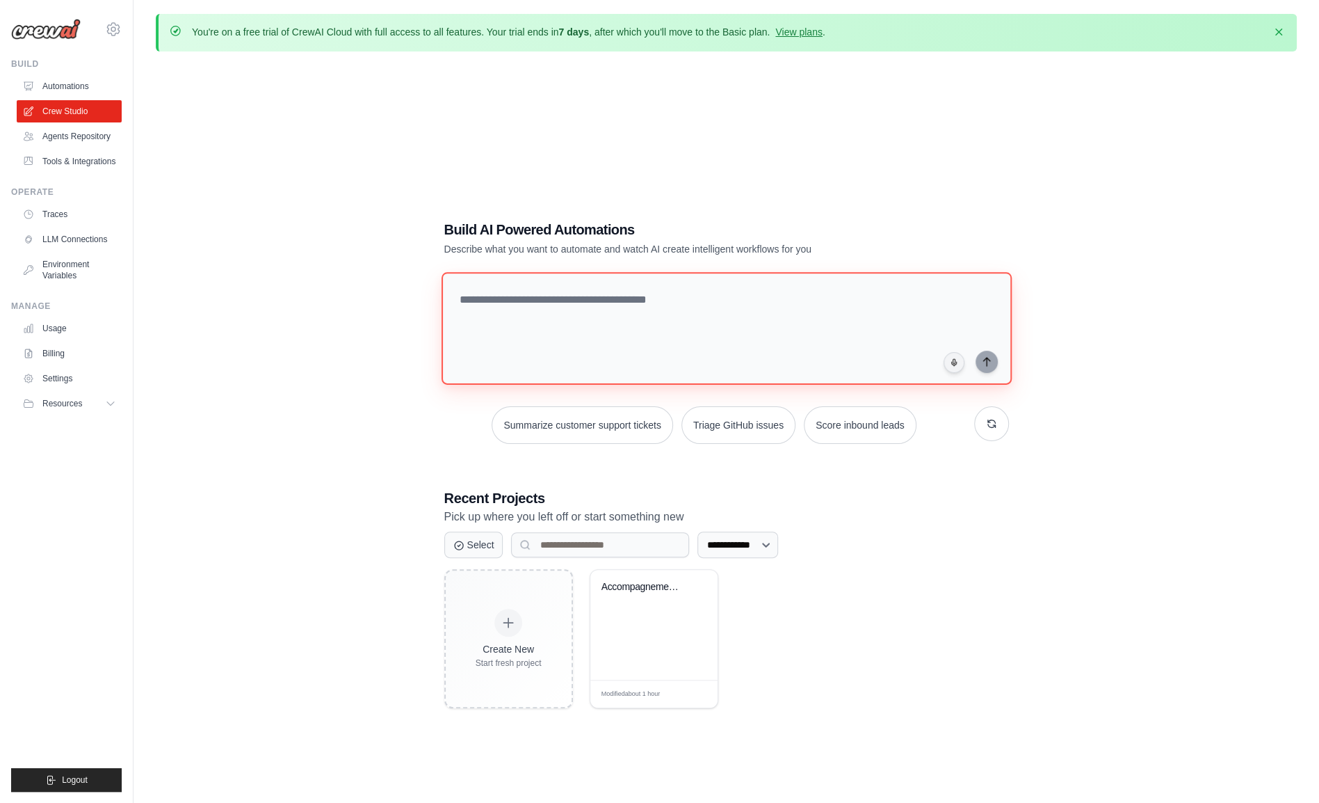
click at [561, 296] on textarea at bounding box center [726, 328] width 570 height 113
paste textarea "**********"
drag, startPoint x: 659, startPoint y: 332, endPoint x: 473, endPoint y: 303, distance: 188.7
click at [473, 303] on textarea at bounding box center [726, 328] width 571 height 113
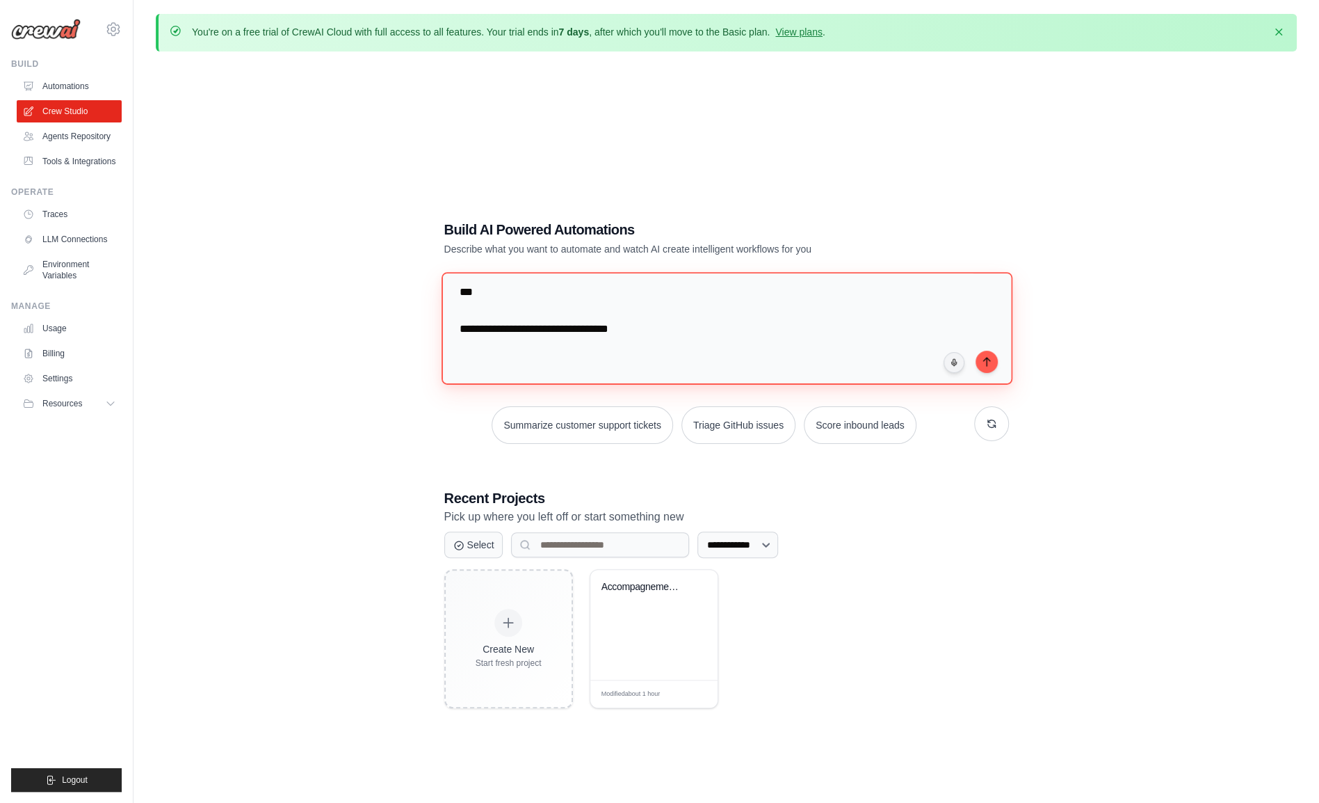
click at [456, 303] on textarea at bounding box center [726, 328] width 571 height 113
type textarea "**********"
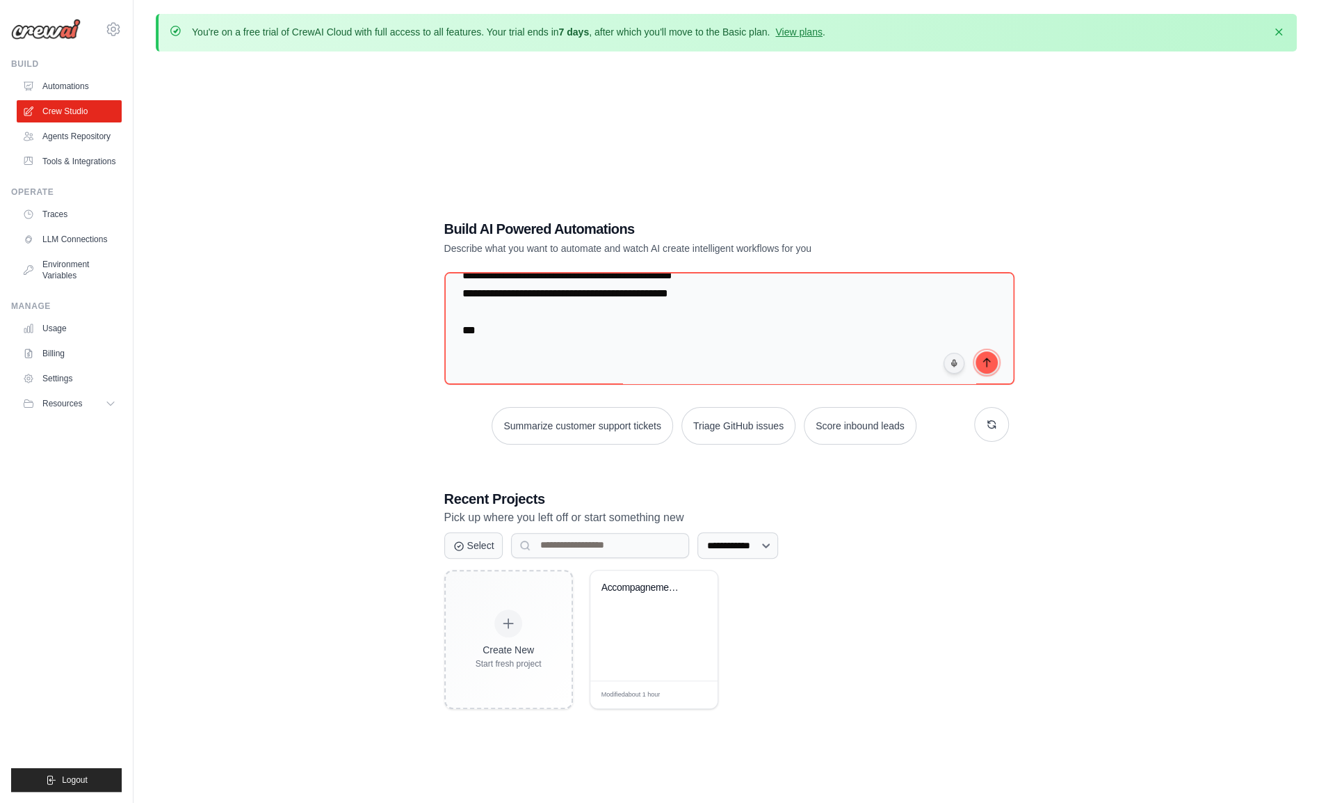
click at [990, 357] on icon "submit" at bounding box center [986, 362] width 11 height 11
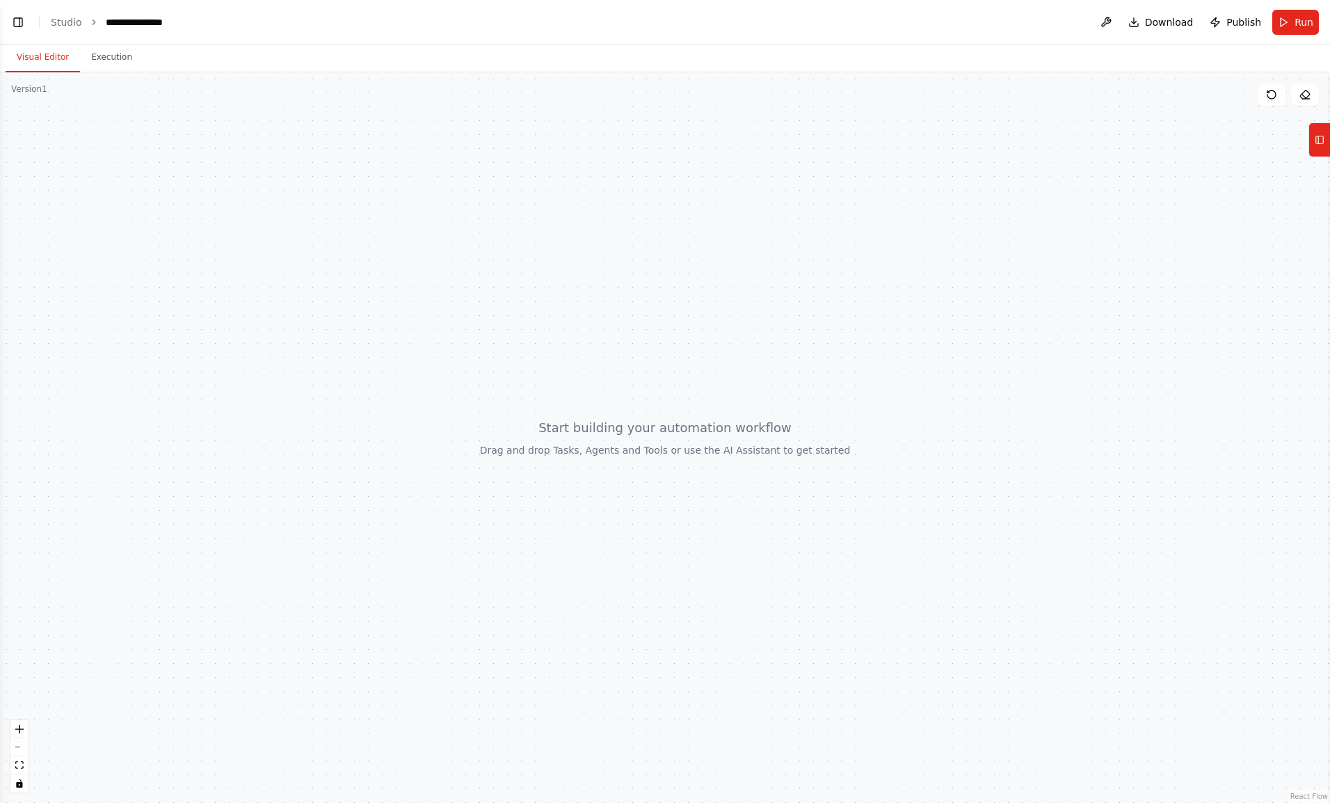
scroll to position [956, 0]
click at [65, 28] on link "Studio" at bounding box center [66, 22] width 31 height 11
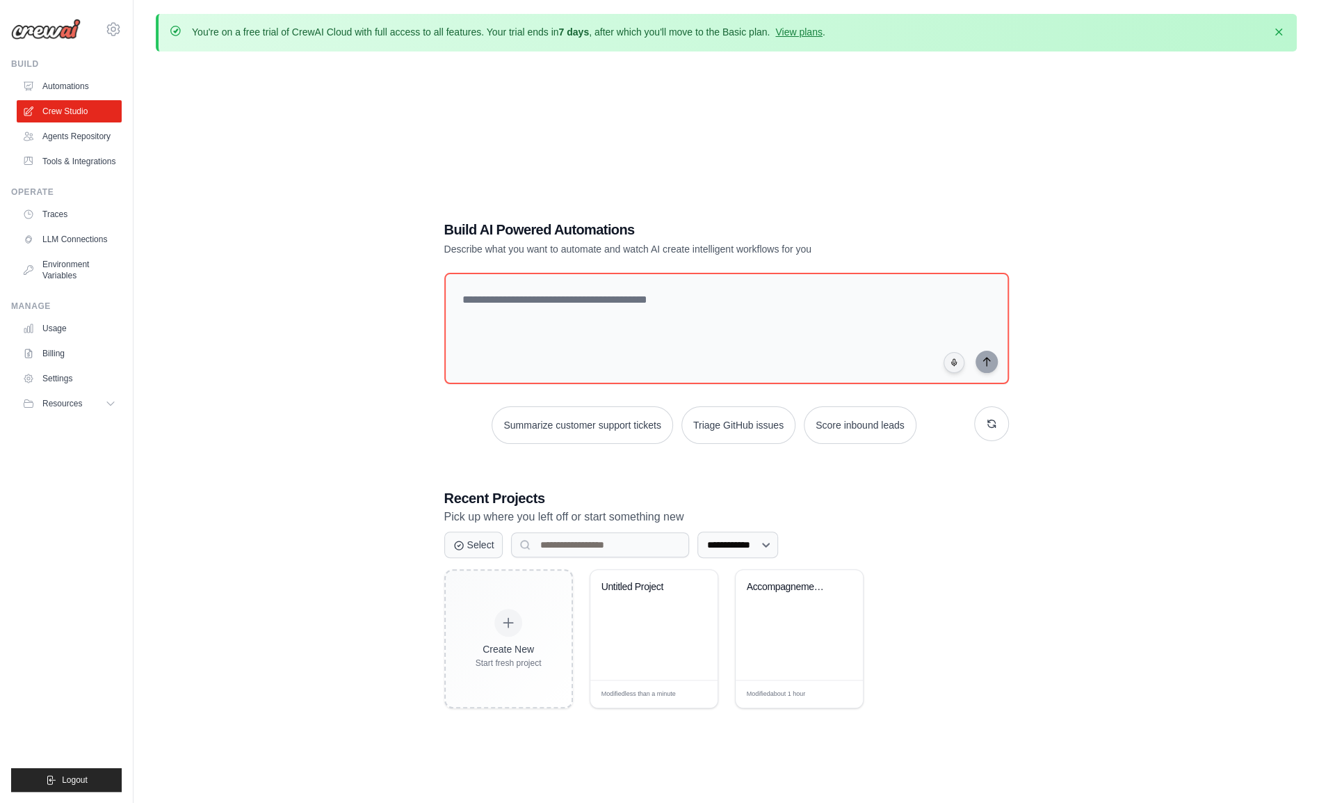
click at [743, 248] on p "Describe what you want to automate and watch AI create intelligent workflows fo…" at bounding box center [677, 249] width 467 height 14
drag, startPoint x: 743, startPoint y: 248, endPoint x: 719, endPoint y: 297, distance: 54.8
click at [719, 297] on textarea at bounding box center [726, 328] width 570 height 113
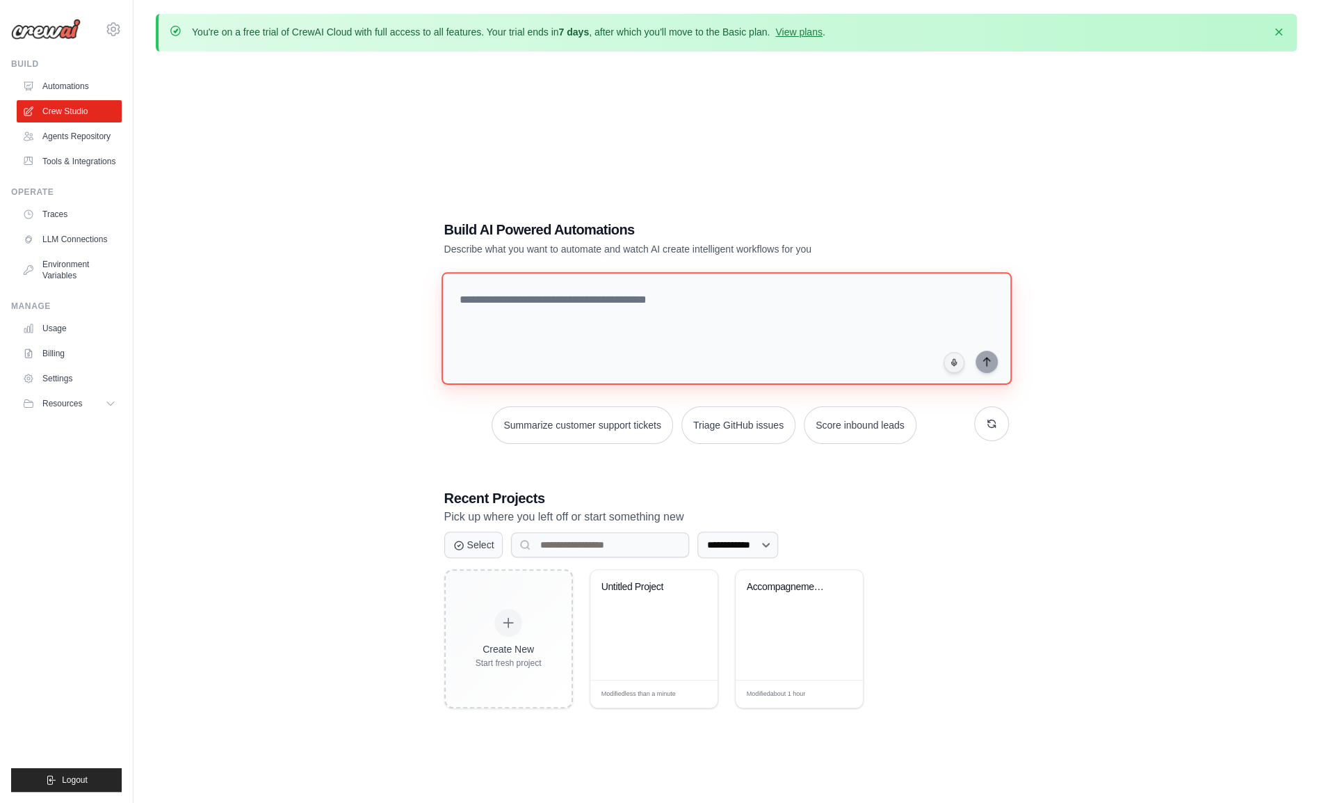
paste textarea "**********"
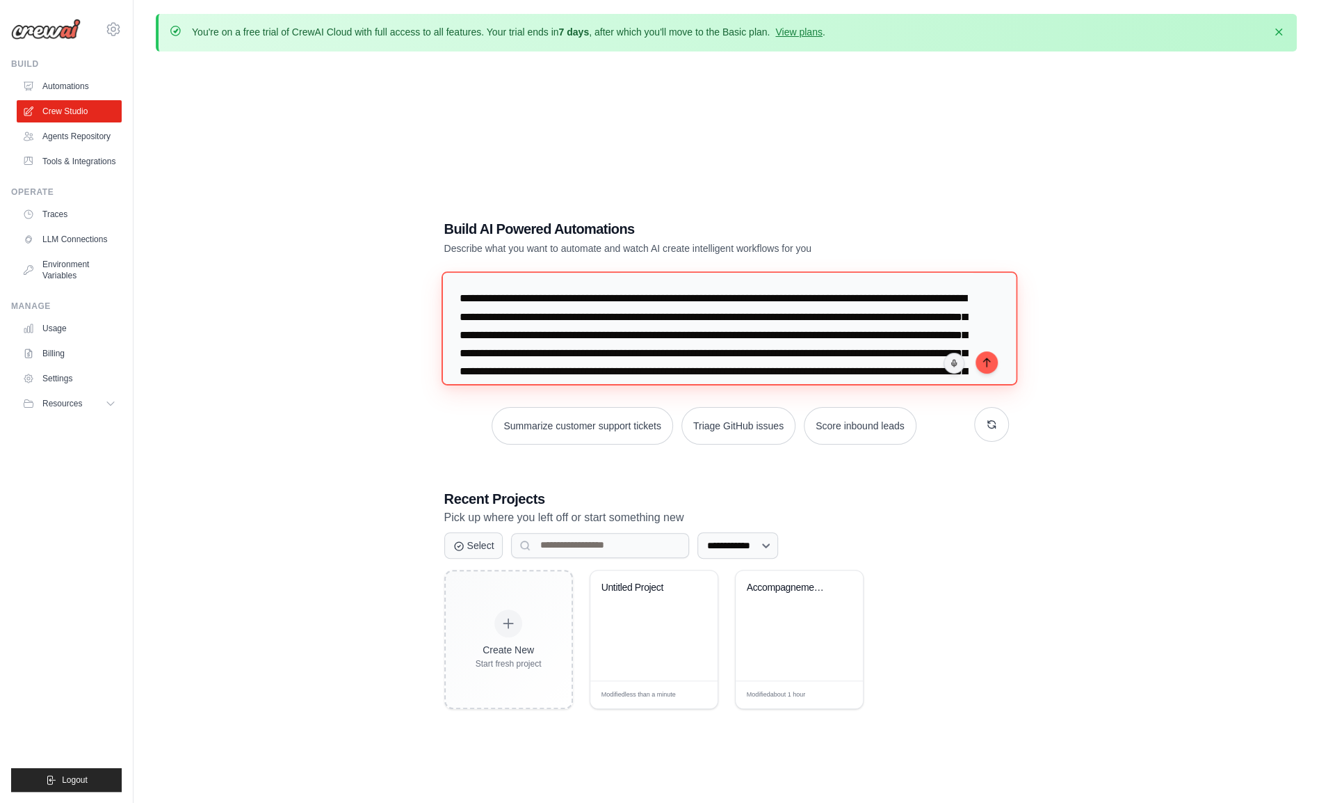
click at [788, 283] on textarea at bounding box center [729, 327] width 576 height 113
type textarea "**********"
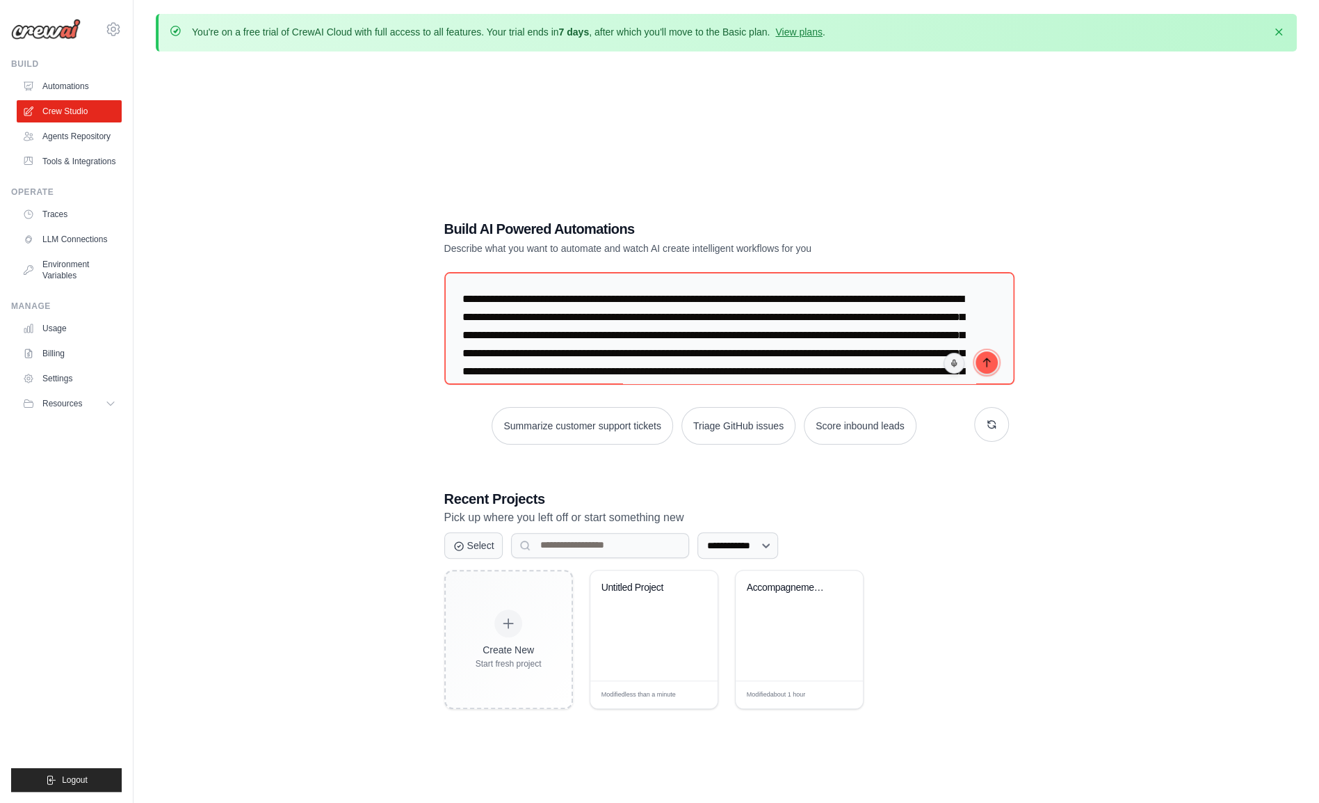
click at [995, 364] on button "submit" at bounding box center [987, 362] width 22 height 22
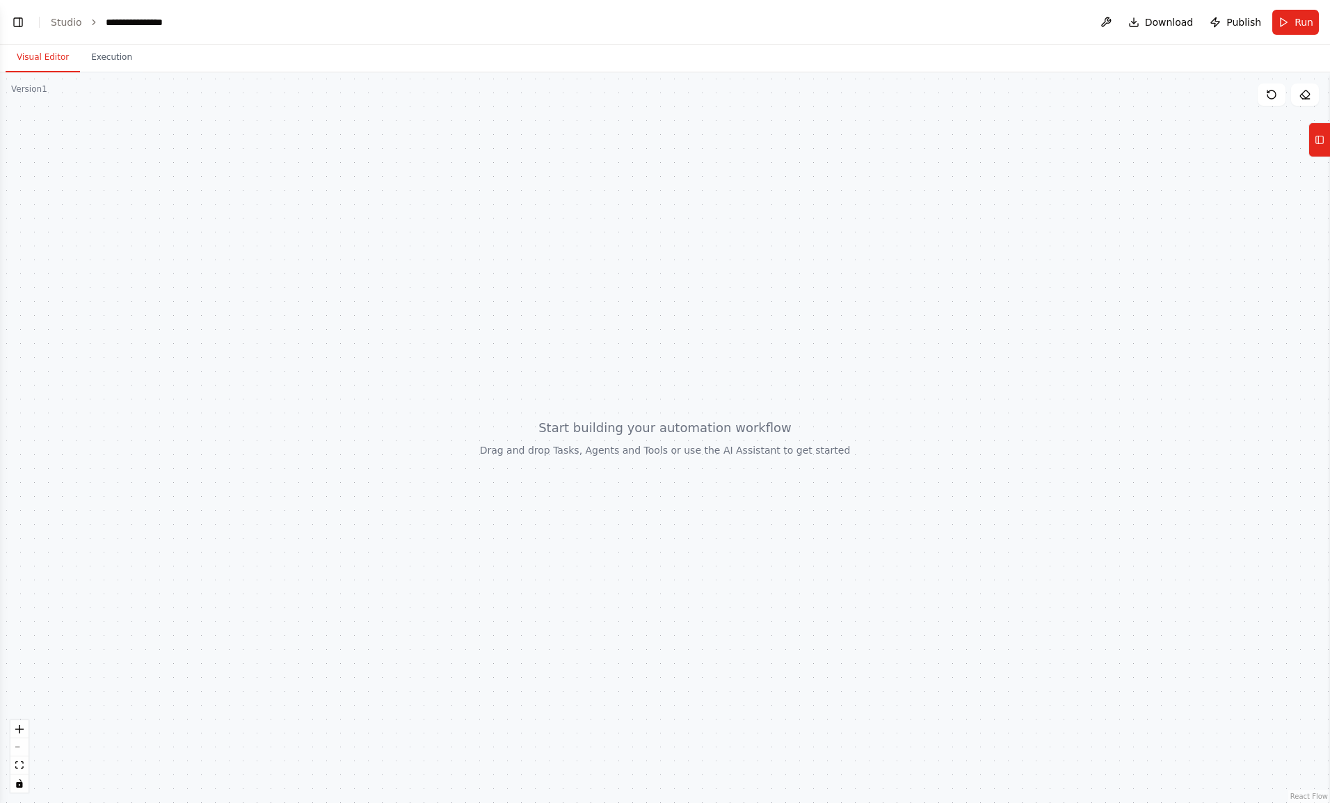
click at [61, 24] on link "Studio" at bounding box center [66, 22] width 31 height 11
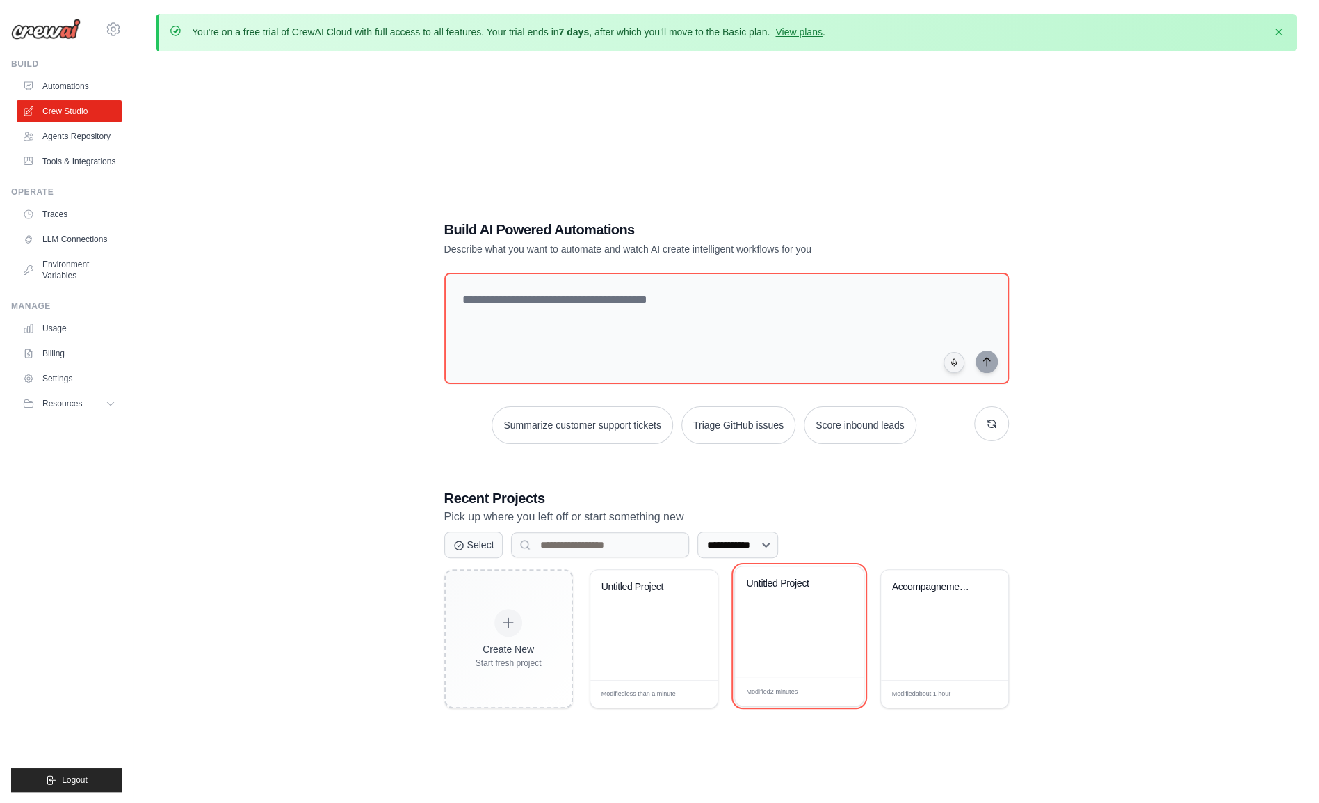
click at [844, 603] on icon at bounding box center [843, 602] width 8 height 8
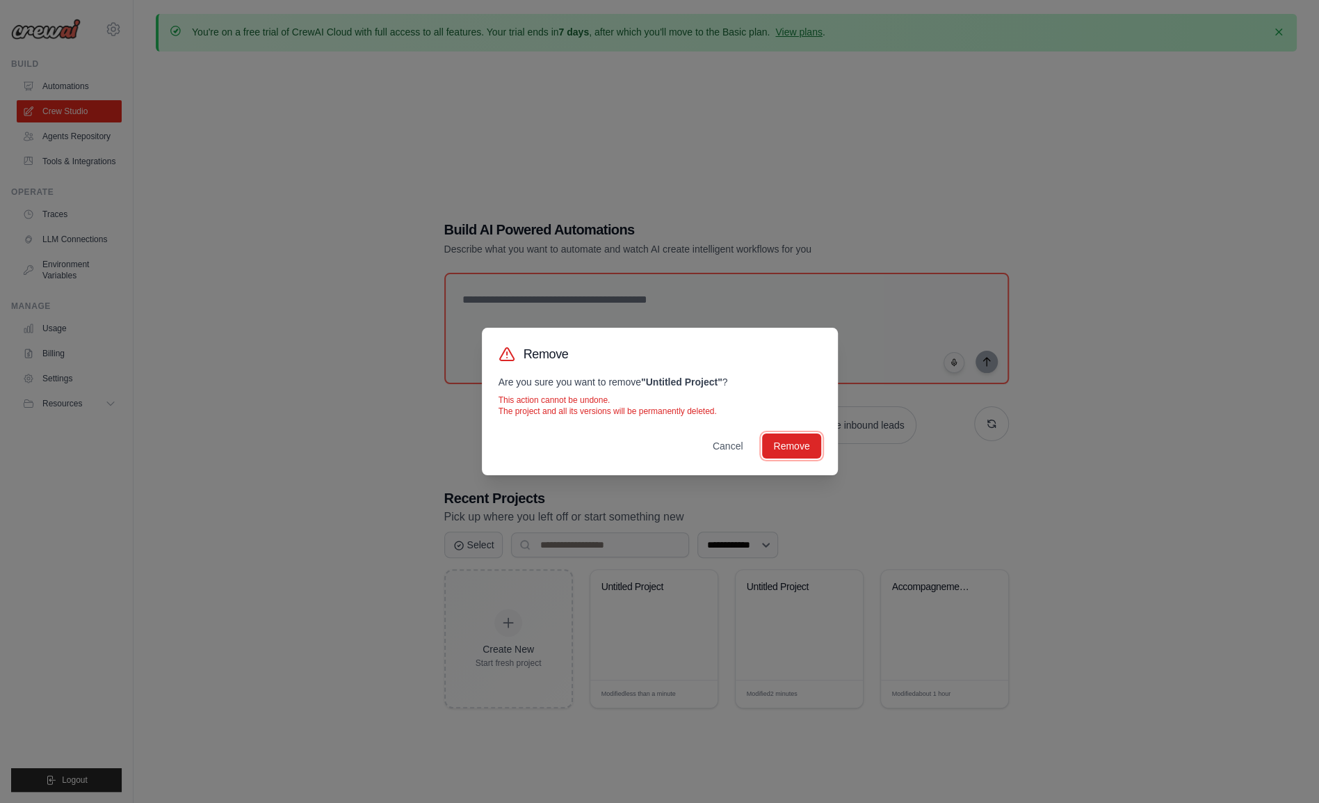
click at [777, 441] on button "Remove" at bounding box center [791, 445] width 58 height 25
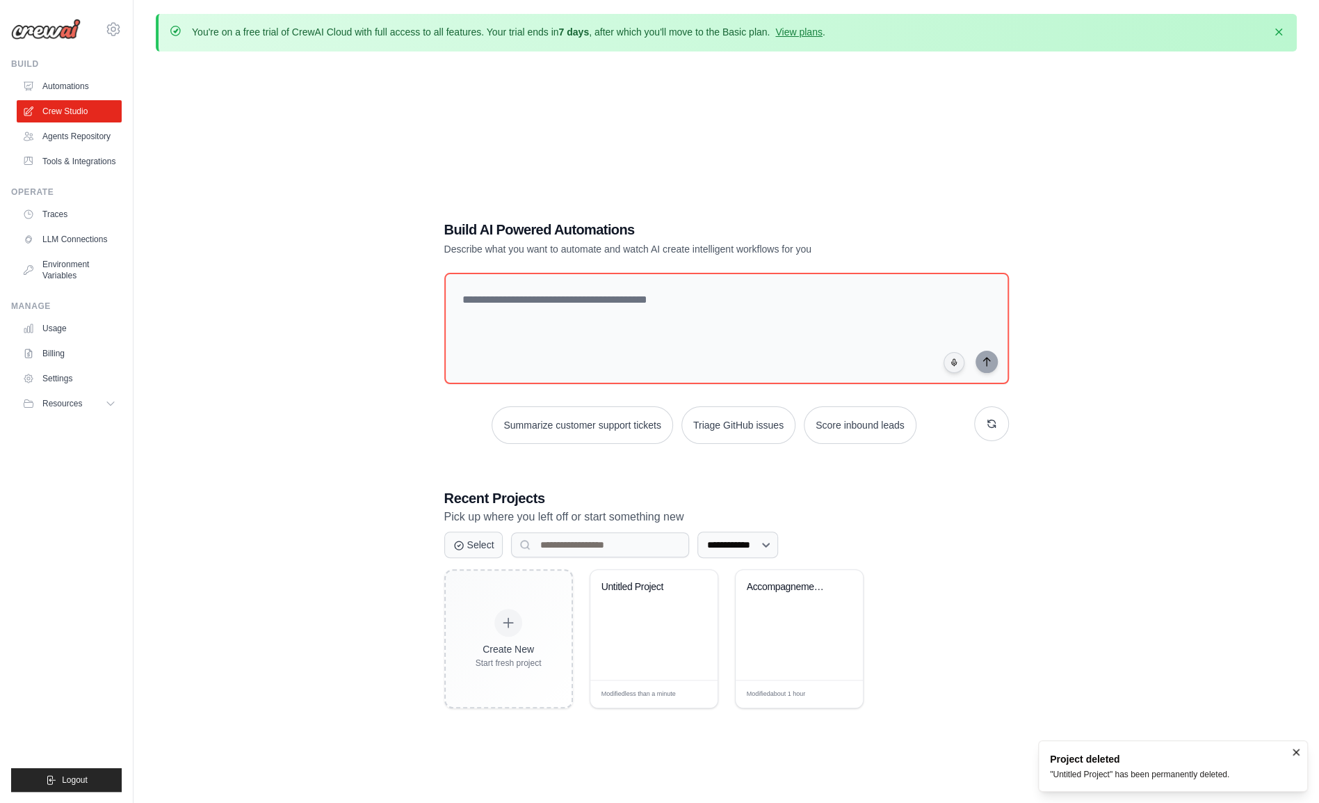
click at [657, 590] on div "Untitled Project" at bounding box center [644, 587] width 84 height 13
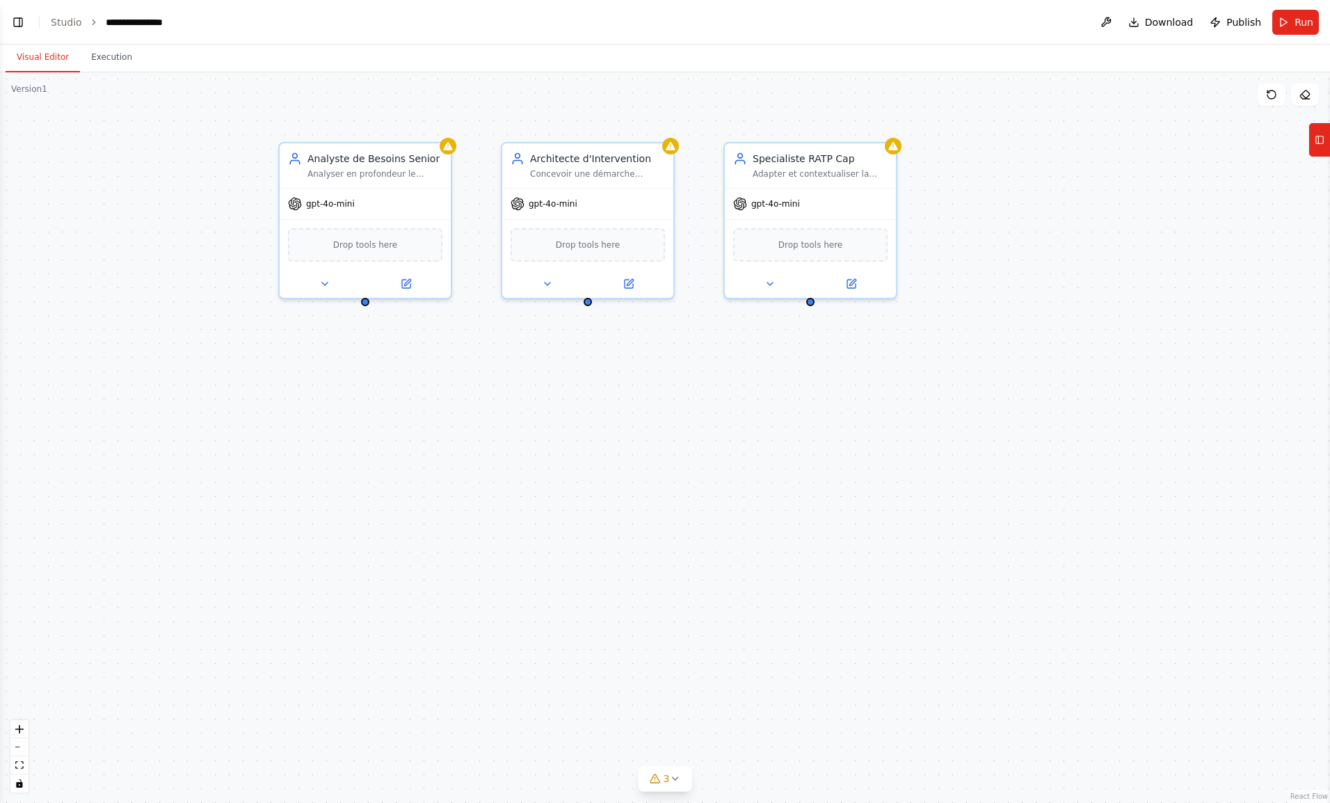
click at [71, 22] on link "Studio" at bounding box center [66, 22] width 31 height 11
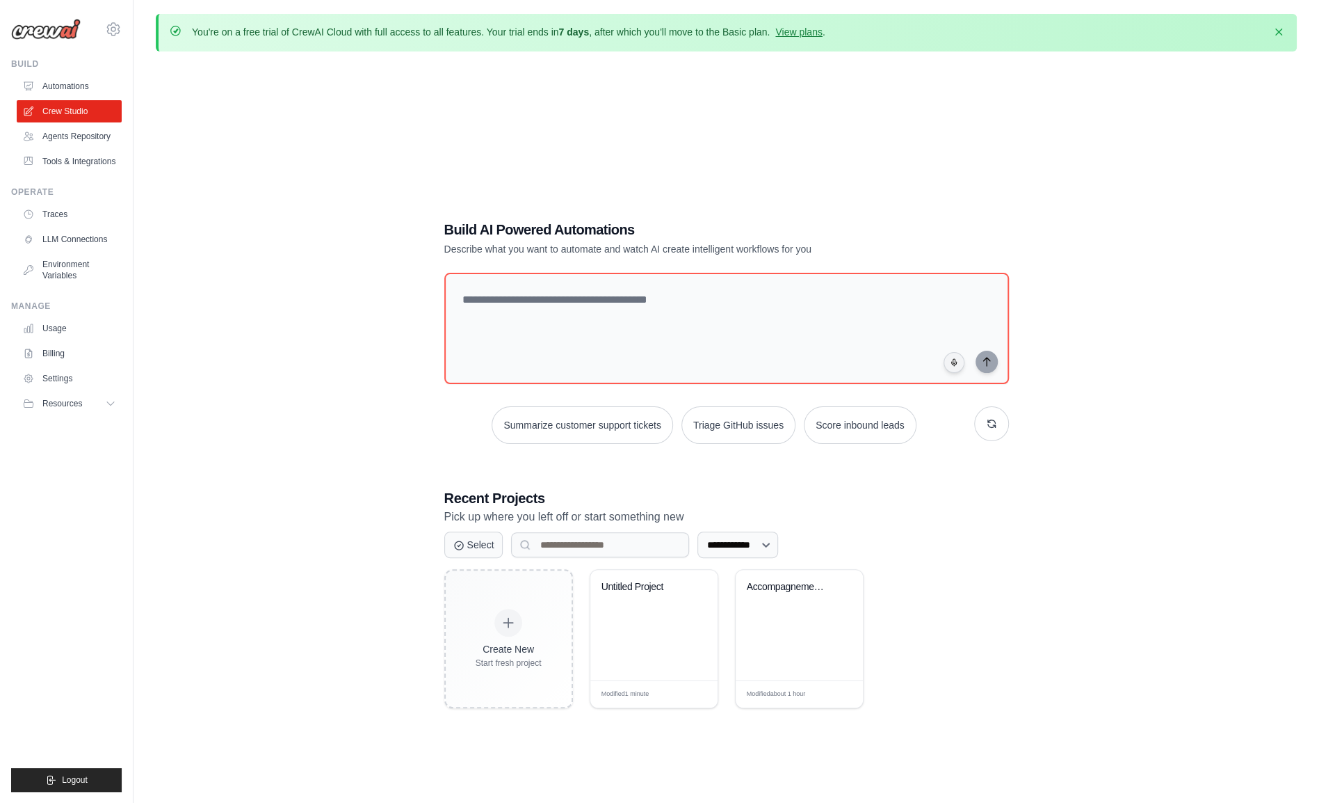
click at [695, 689] on span "Edit" at bounding box center [690, 694] width 12 height 10
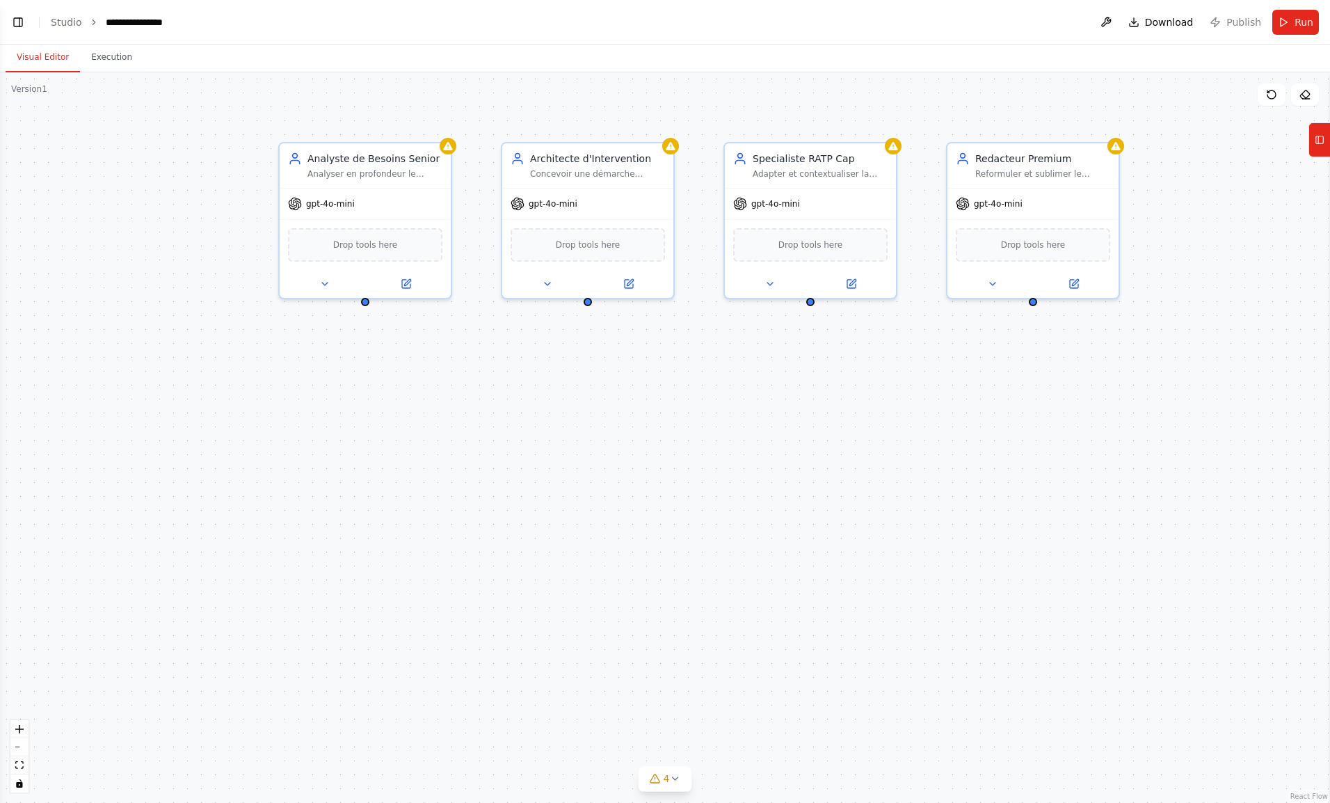
click at [60, 20] on link "Studio" at bounding box center [66, 22] width 31 height 11
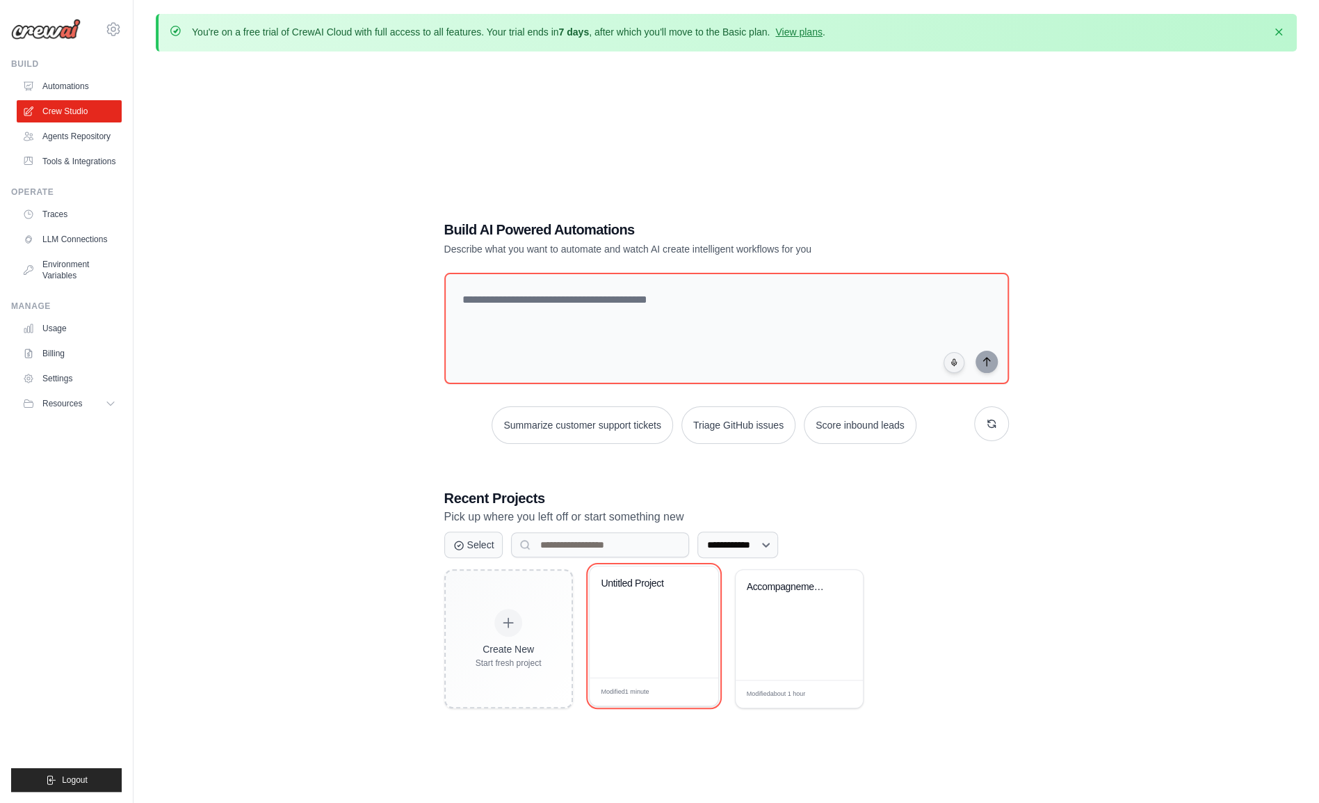
click at [699, 606] on icon at bounding box center [698, 603] width 6 height 6
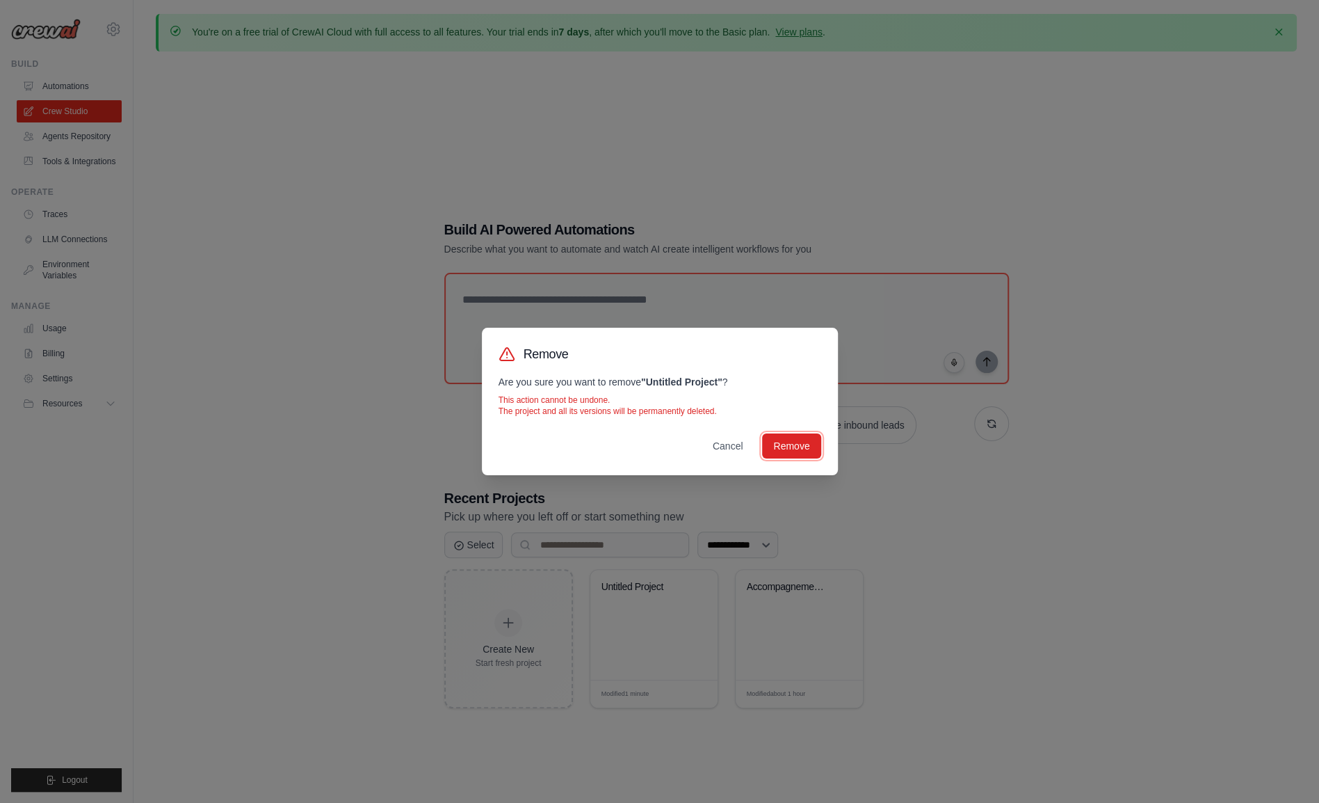
click at [807, 442] on button "Remove" at bounding box center [791, 445] width 58 height 25
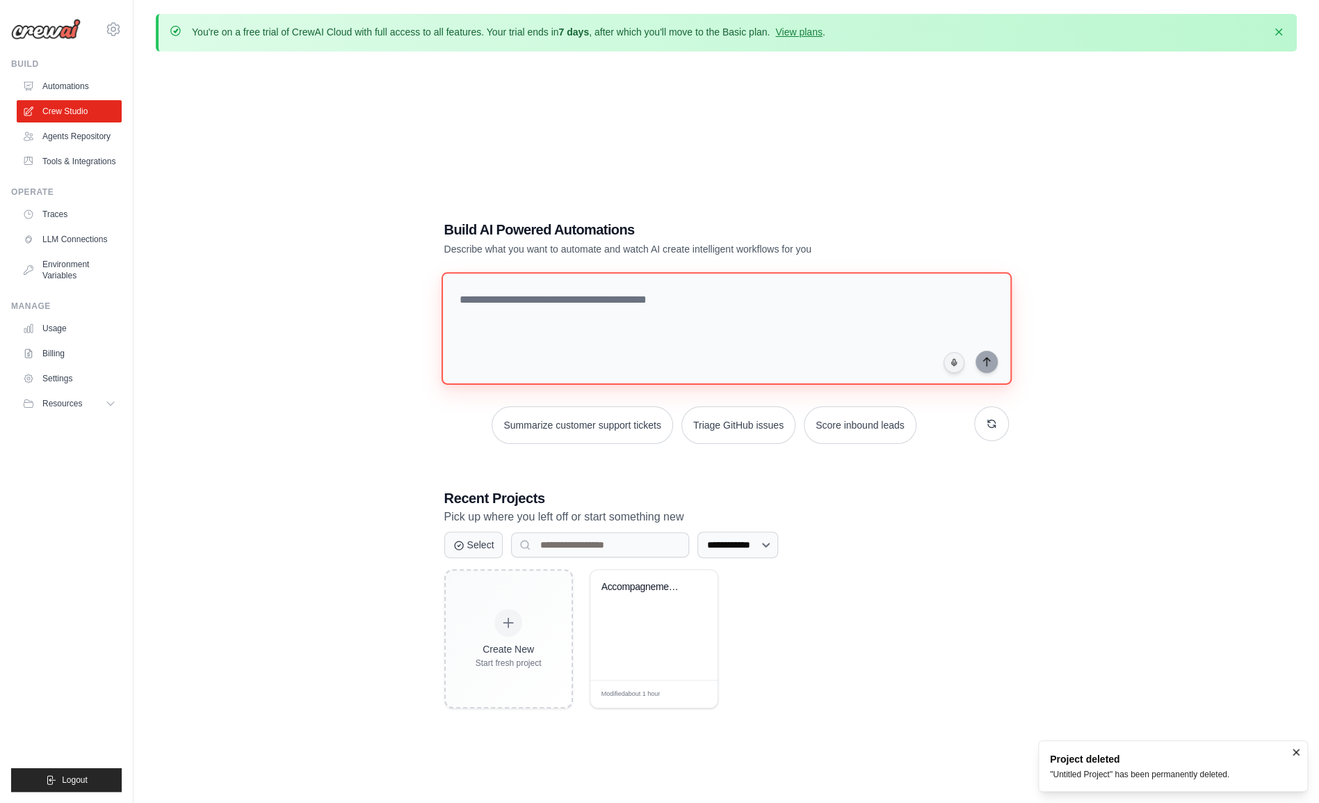
click at [637, 310] on textarea at bounding box center [726, 328] width 570 height 113
paste textarea "**********"
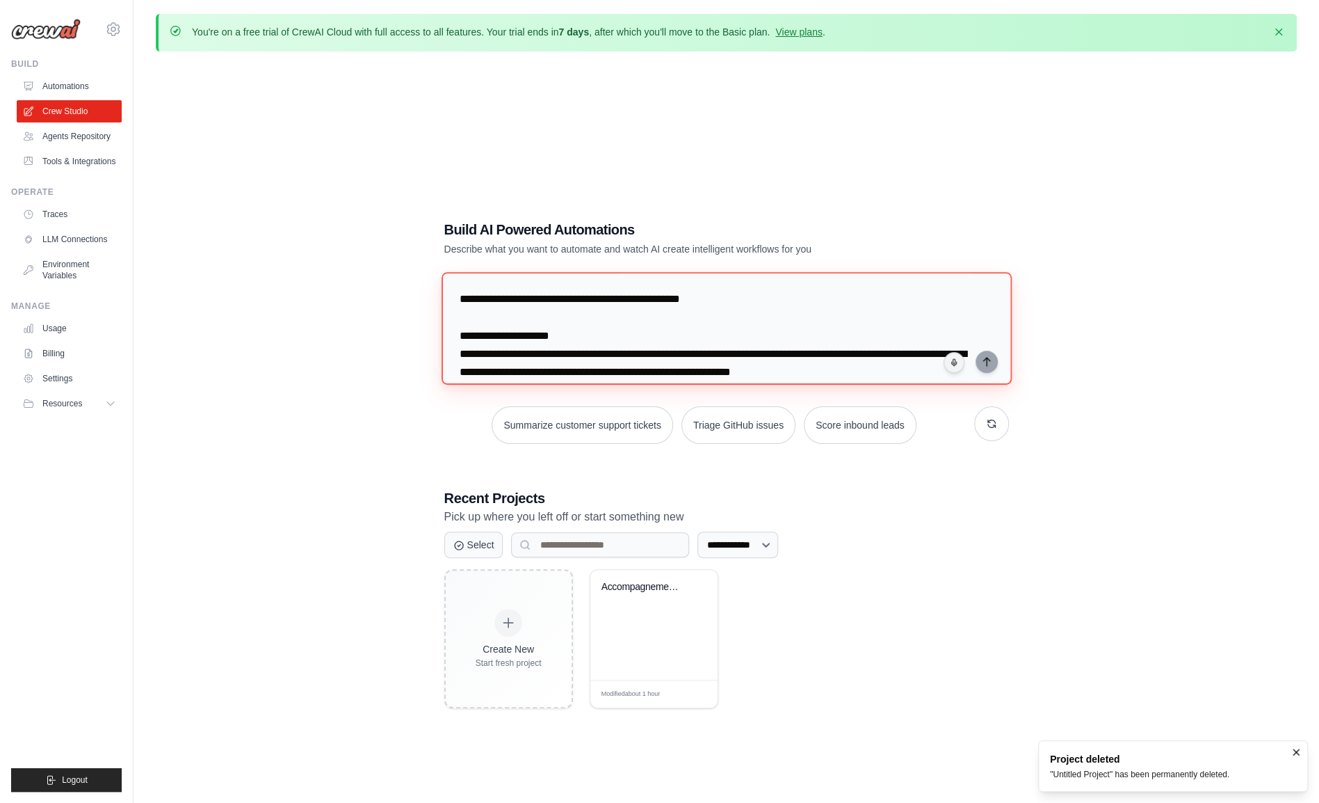
scroll to position [2112, 0]
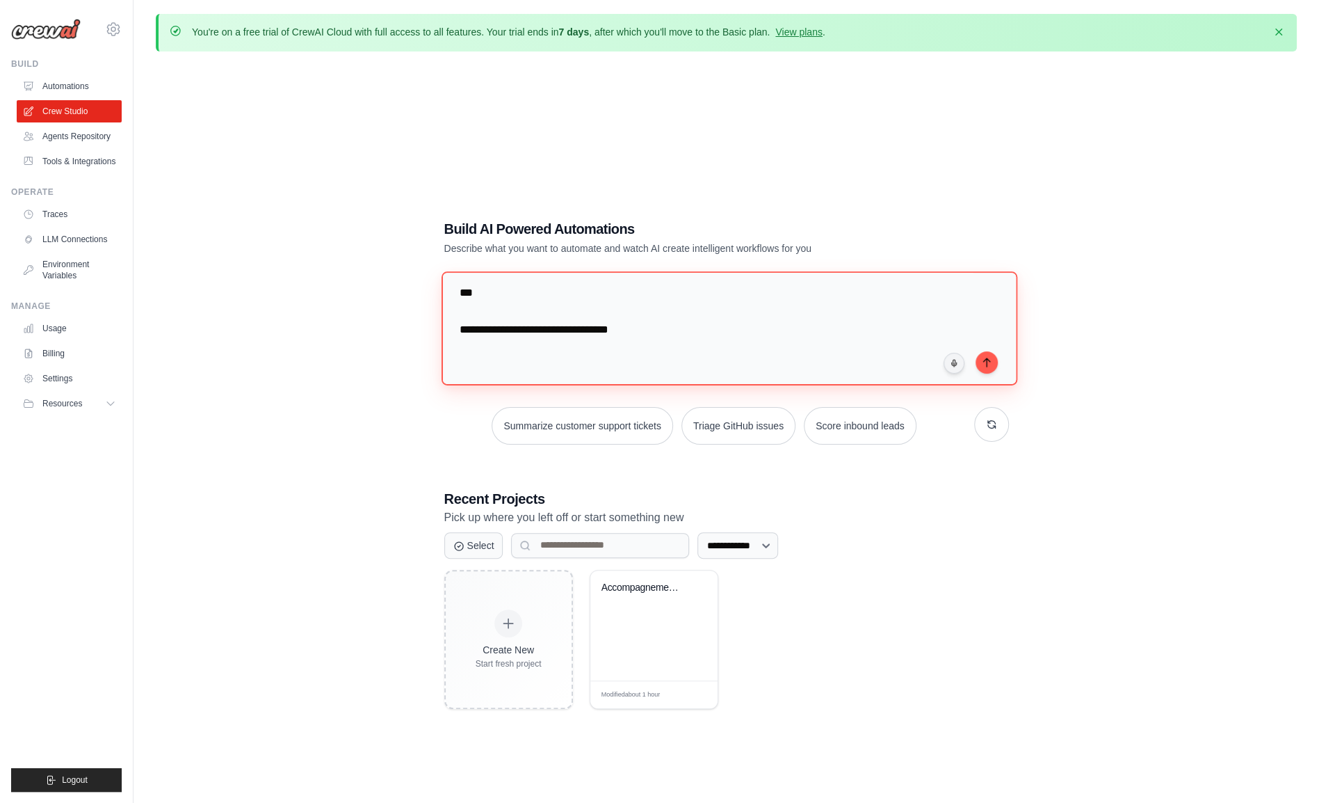
drag, startPoint x: 675, startPoint y: 363, endPoint x: 460, endPoint y: 304, distance: 222.2
click at [460, 304] on textarea at bounding box center [729, 327] width 576 height 113
type textarea "**********"
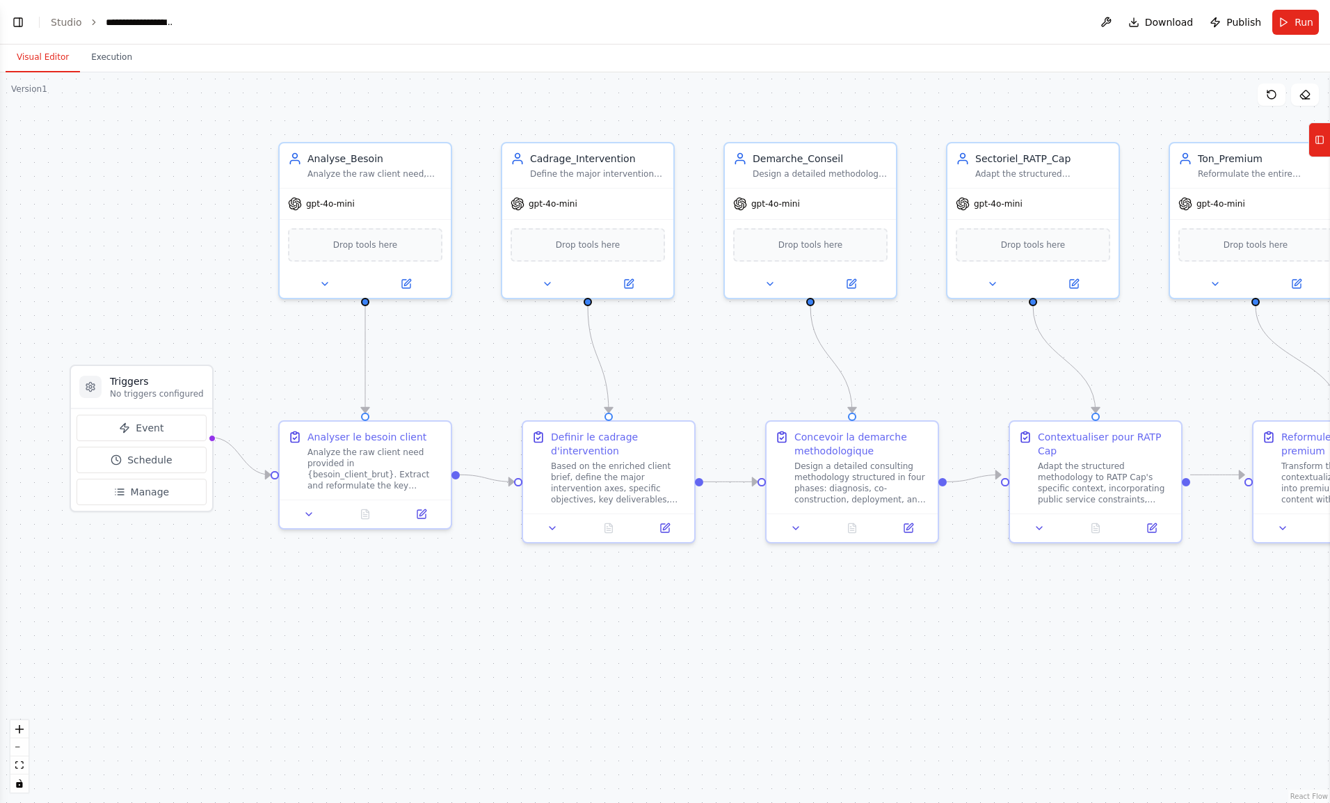
scroll to position [1639, 0]
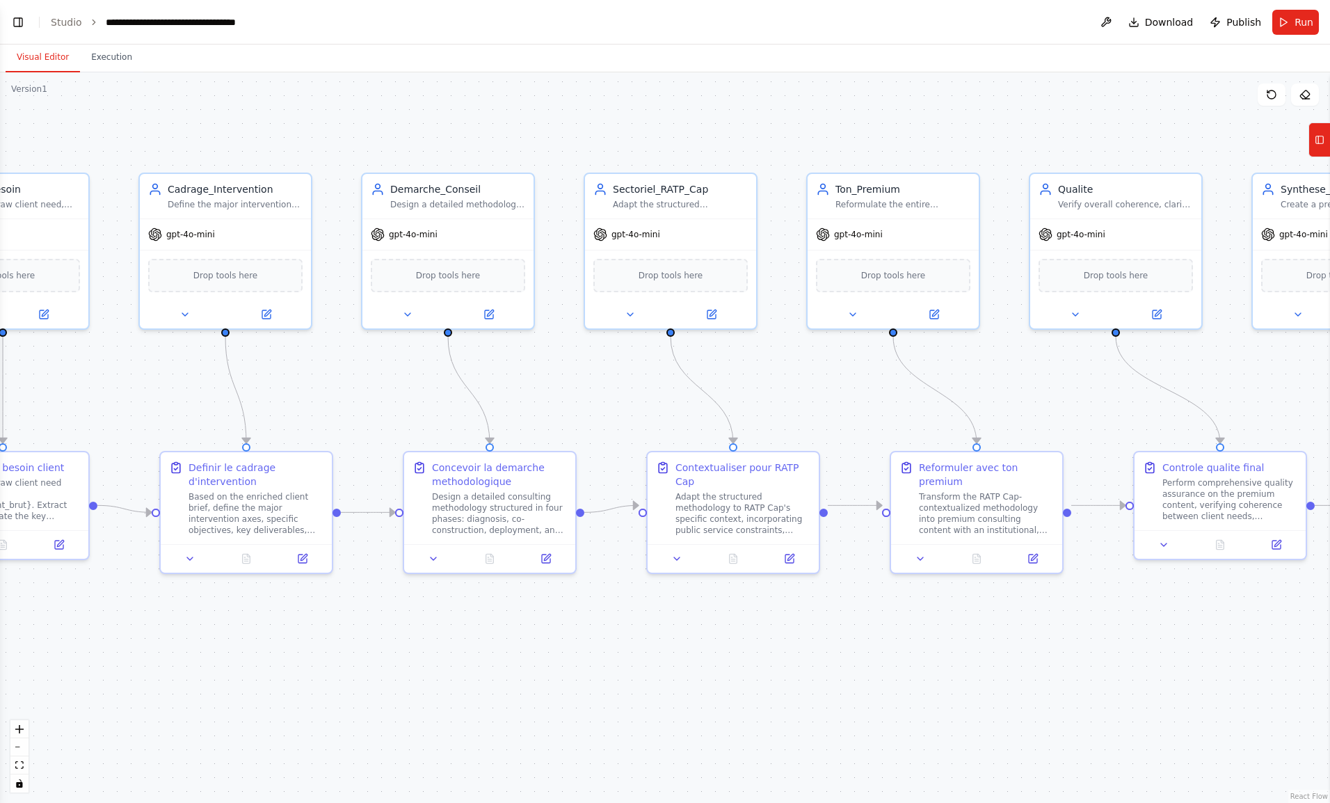
drag, startPoint x: 886, startPoint y: 641, endPoint x: 522, endPoint y: 672, distance: 365.7
click at [522, 672] on div ".deletable-edge-delete-btn { width: 20px; height: 20px; border: 0px solid #ffff…" at bounding box center [665, 437] width 1330 height 730
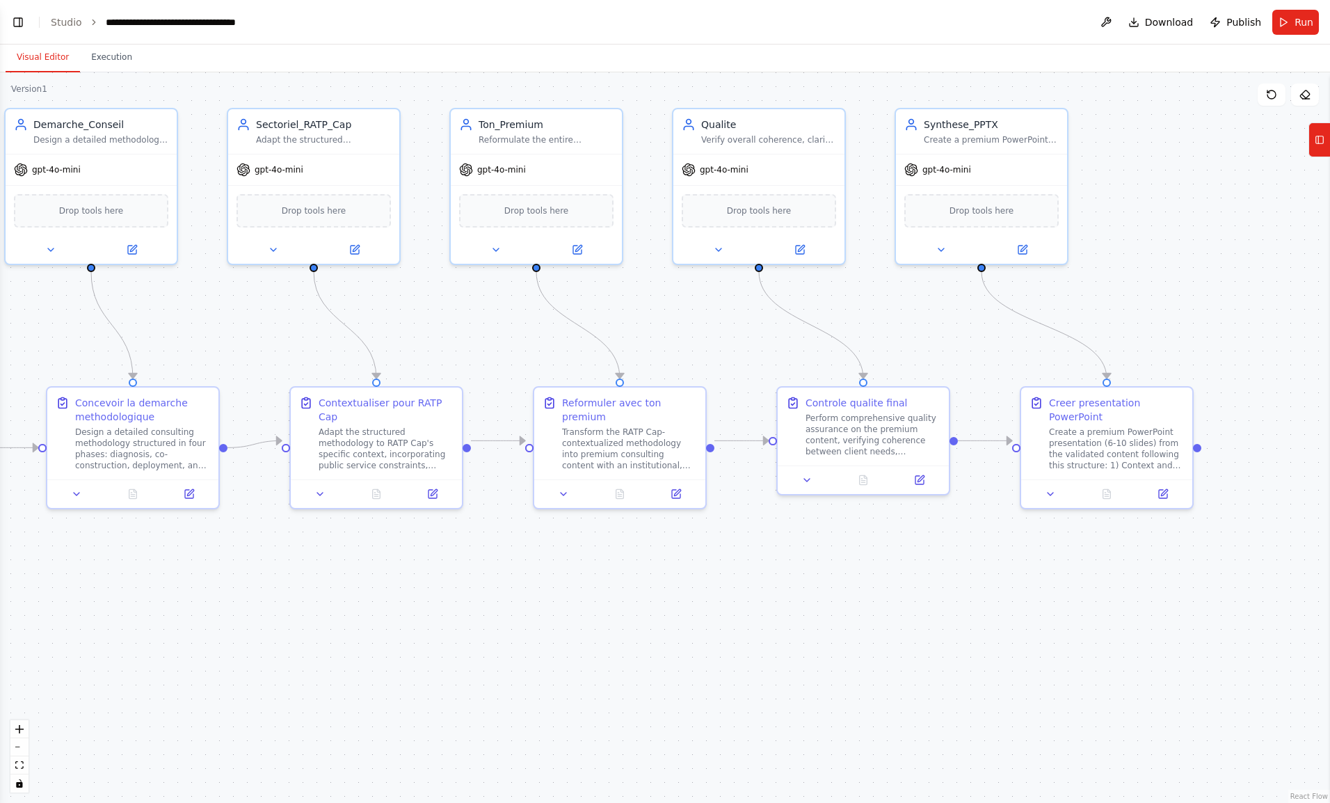
click at [1240, 709] on div "🏗️ Crew : Accompagnement au changement – RATP Cap 🎯 Objectif global Transformer…" at bounding box center [665, 401] width 1330 height 803
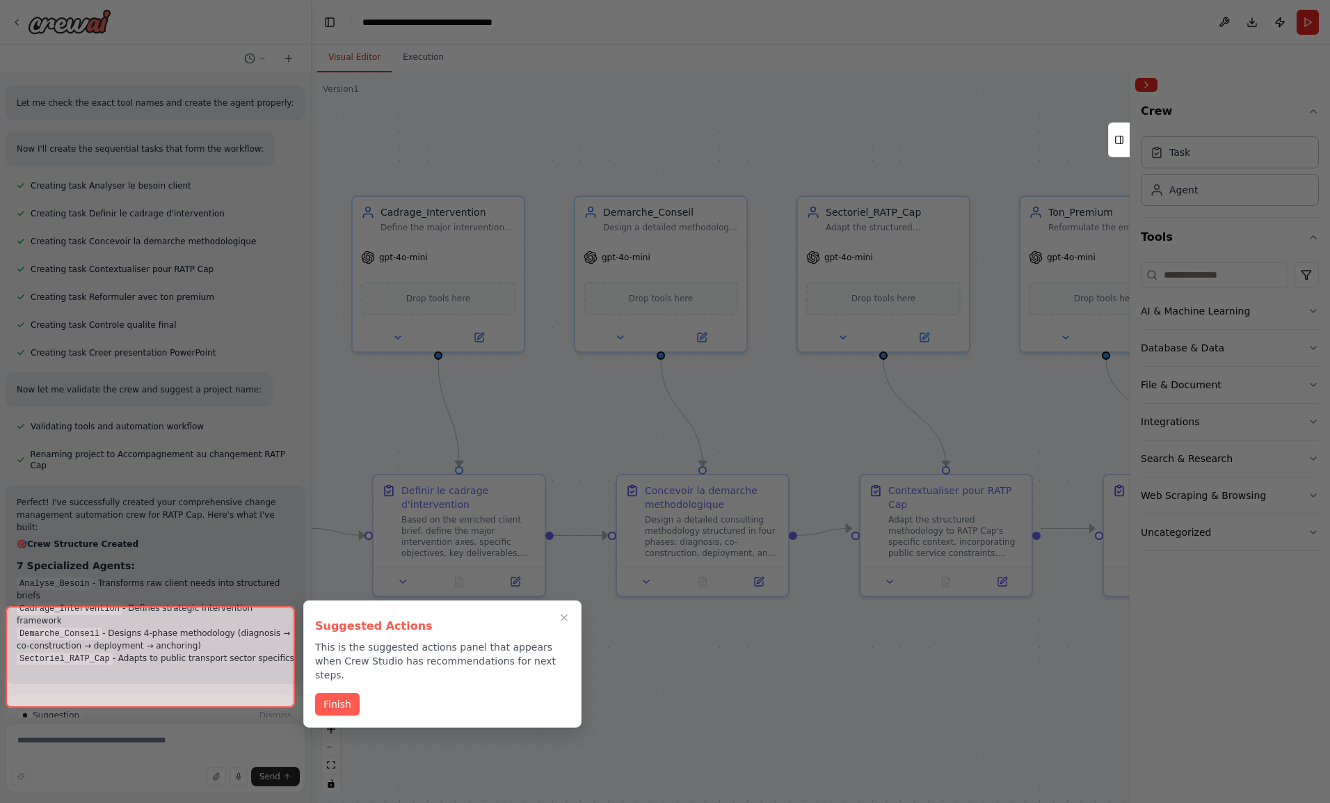
scroll to position [1936, 0]
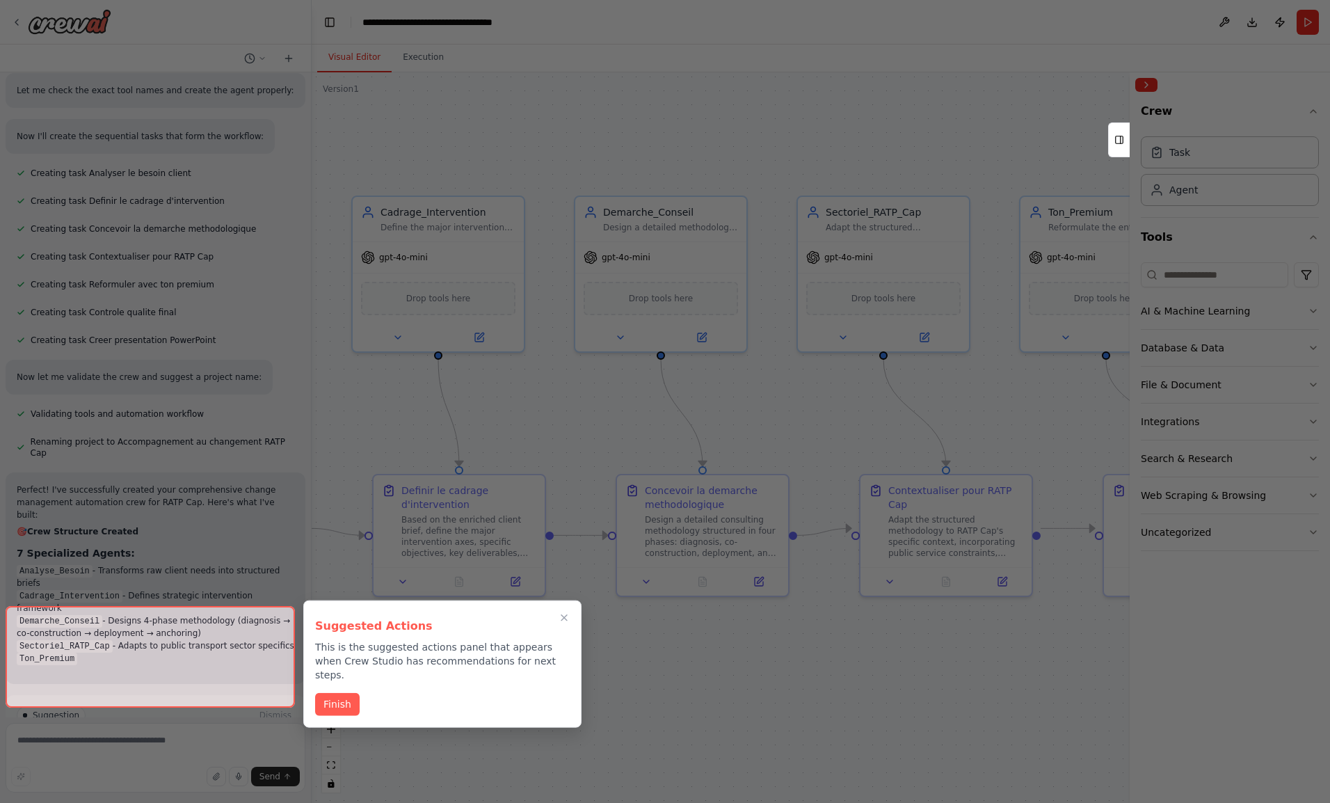
click at [330, 693] on button "Finish" at bounding box center [337, 704] width 45 height 23
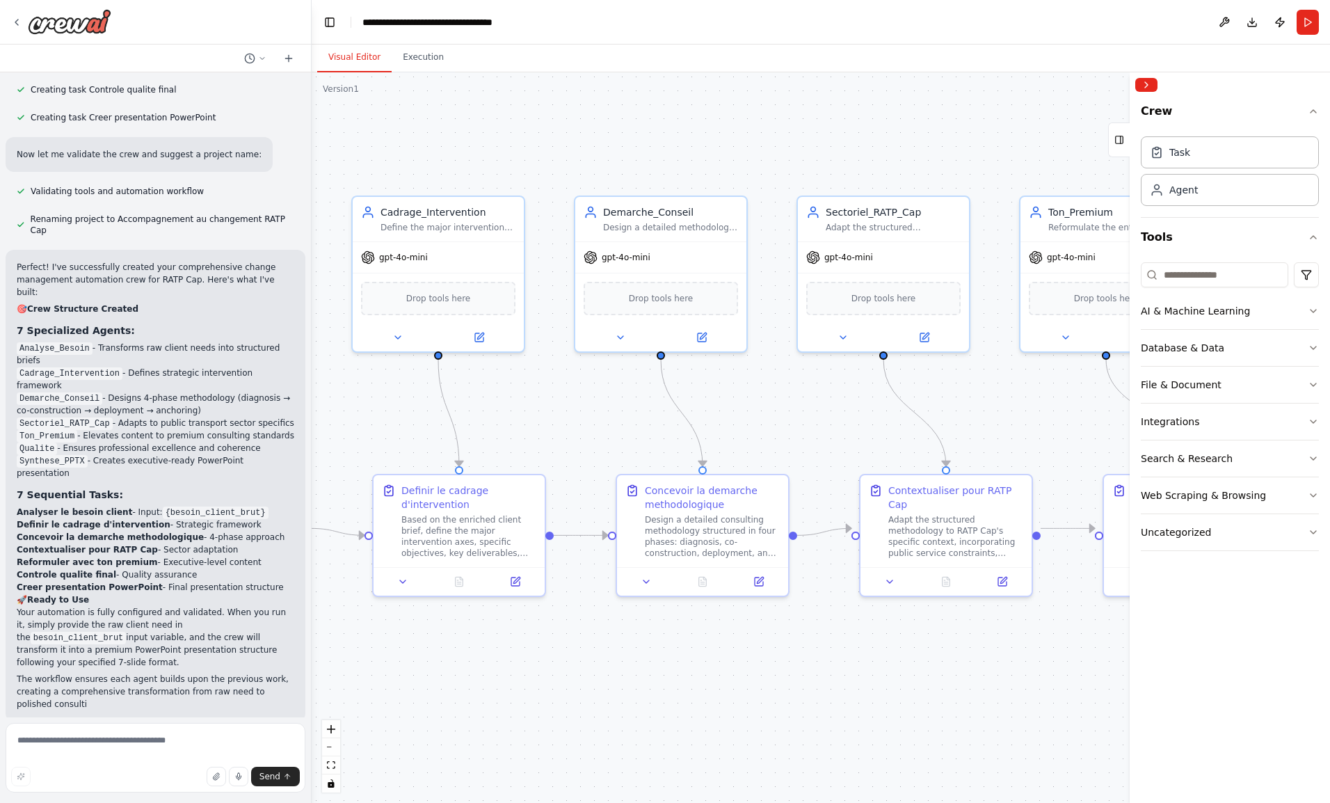
scroll to position [2171, 0]
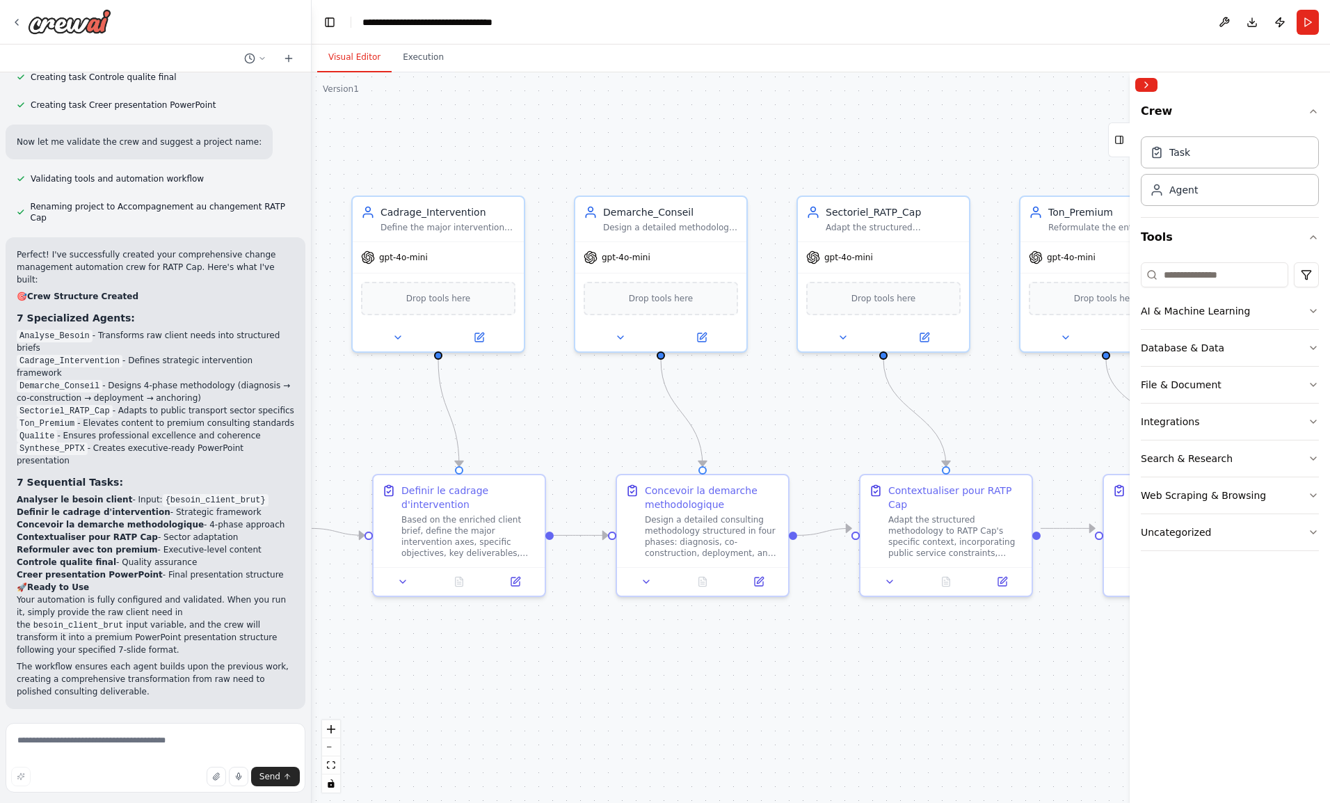
click at [402, 576] on icon at bounding box center [402, 581] width 11 height 11
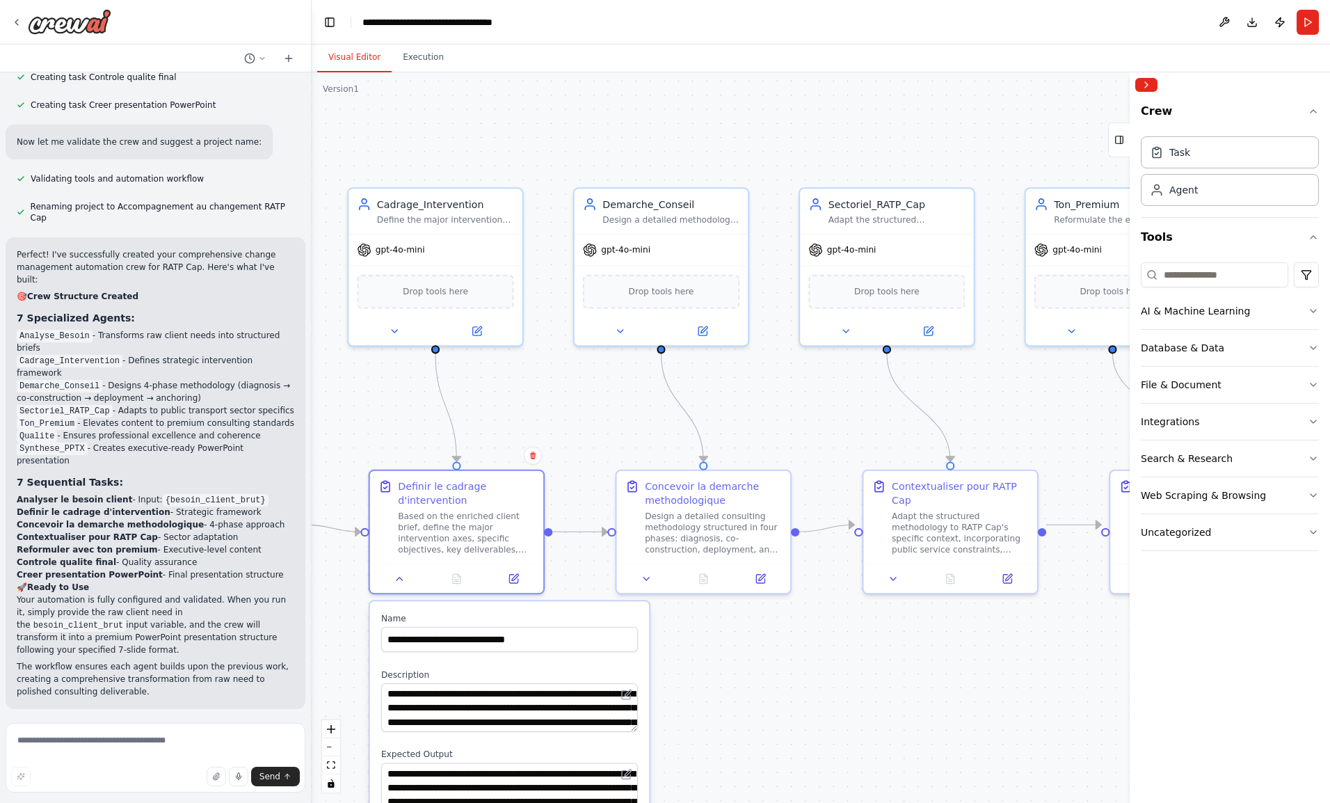
click at [787, 689] on div ".deletable-edge-delete-btn { width: 20px; height: 20px; border: 0px solid #ffff…" at bounding box center [821, 437] width 1018 height 730
click at [376, 124] on div ".deletable-edge-delete-btn { width: 20px; height: 20px; border: 0px solid #ffff…" at bounding box center [821, 437] width 1018 height 730
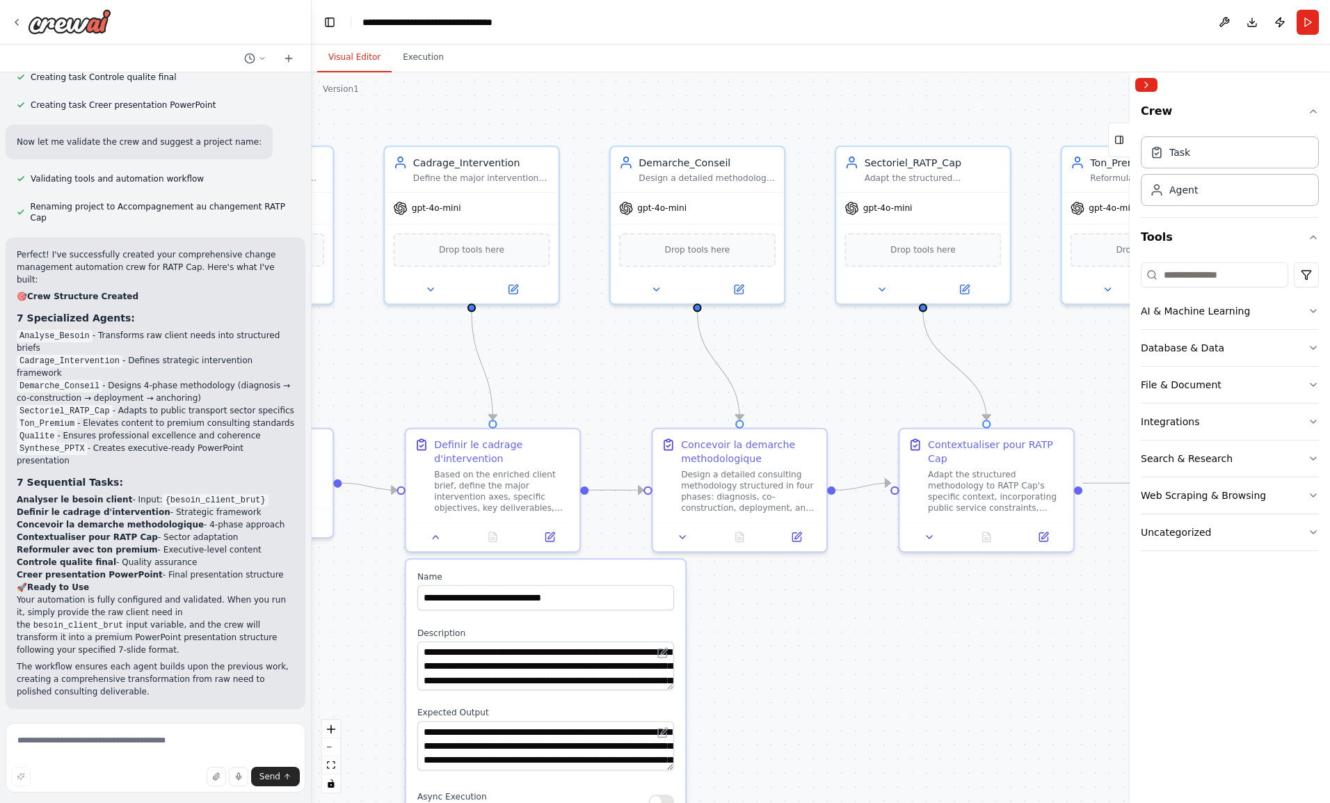
drag, startPoint x: 376, startPoint y: 124, endPoint x: 414, endPoint y: 78, distance: 59.8
click at [414, 78] on div ".deletable-edge-delete-btn { width: 20px; height: 20px; border: 0px solid #ffff…" at bounding box center [821, 437] width 1018 height 730
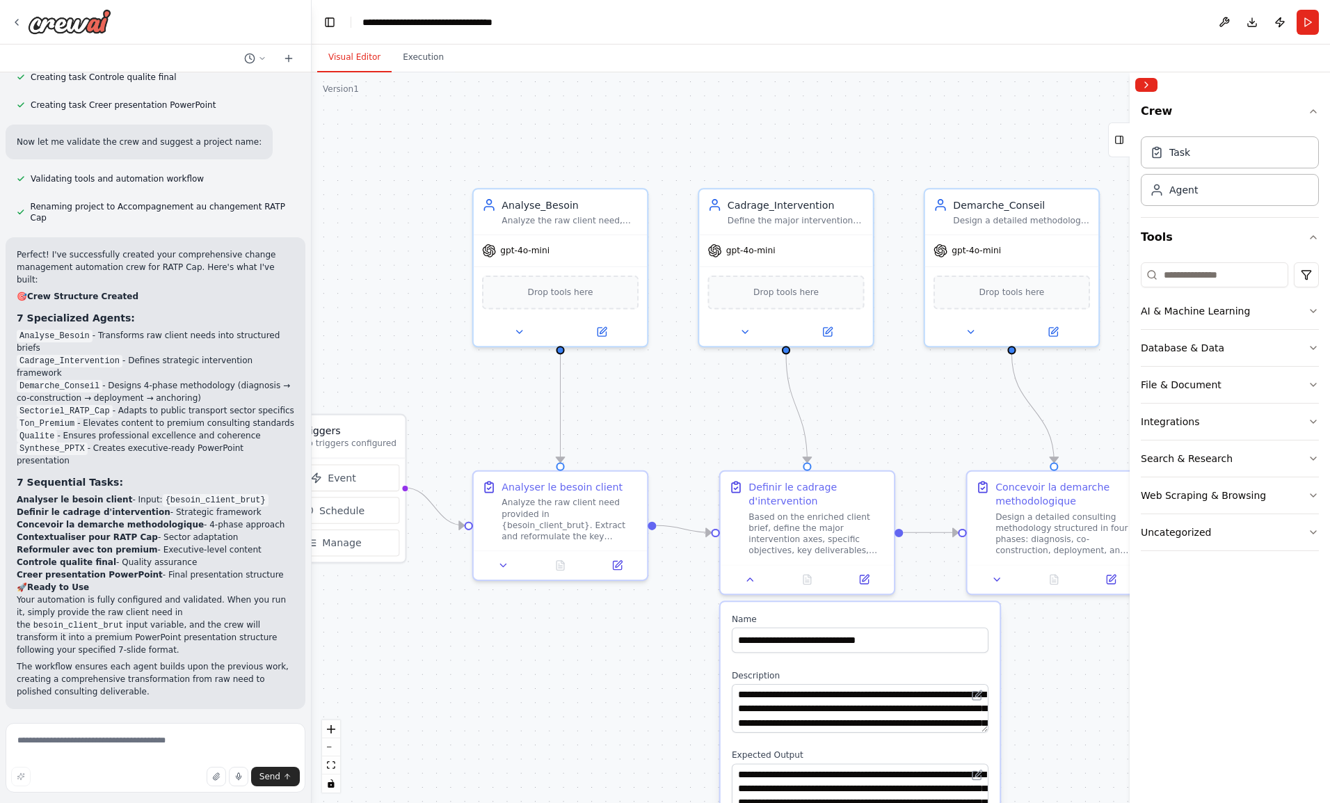
drag, startPoint x: 399, startPoint y: 99, endPoint x: 711, endPoint y: 146, distance: 316.4
click at [711, 146] on div ".deletable-edge-delete-btn { width: 20px; height: 20px; border: 0px solid #ffff…" at bounding box center [821, 437] width 1018 height 730
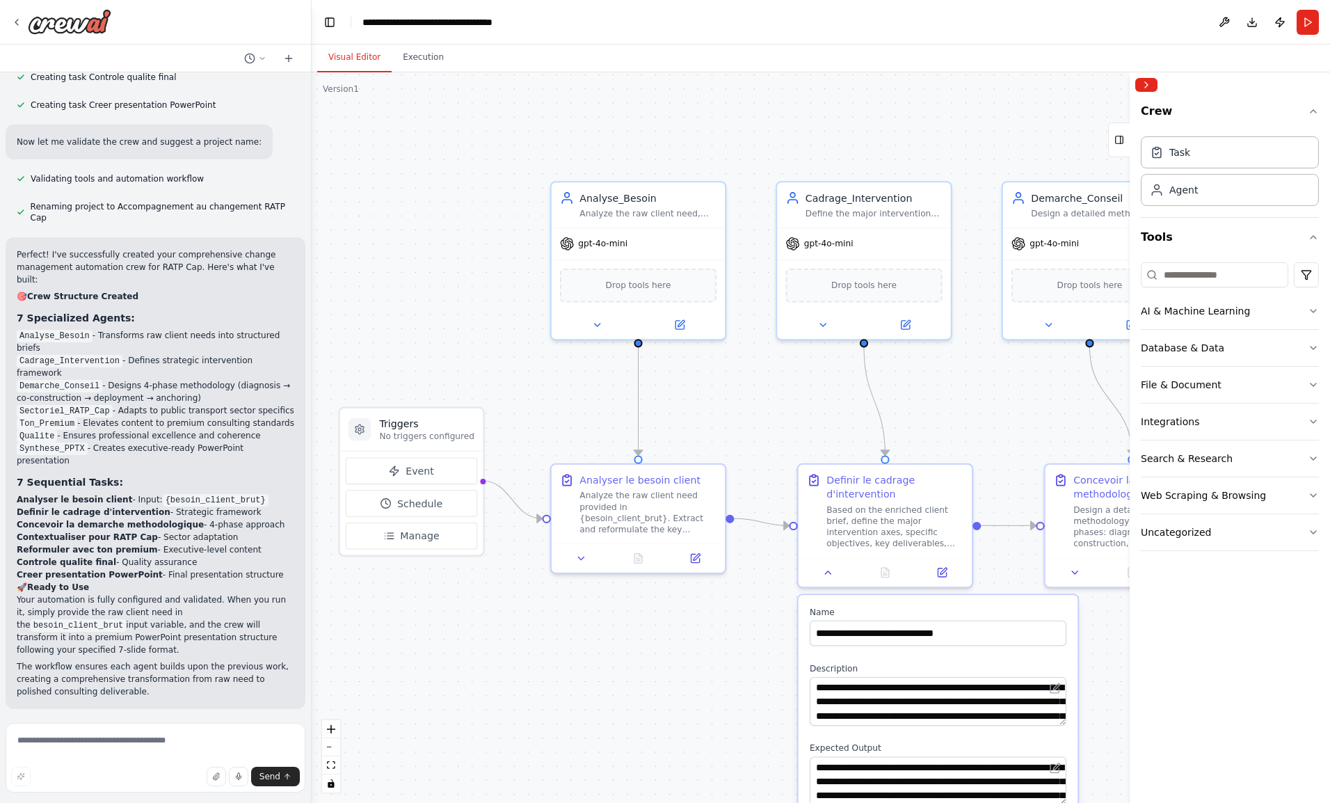
drag, startPoint x: 628, startPoint y: 143, endPoint x: 681, endPoint y: 113, distance: 60.7
click at [681, 113] on div ".deletable-edge-delete-btn { width: 20px; height: 20px; border: 0px solid #ffff…" at bounding box center [821, 437] width 1018 height 730
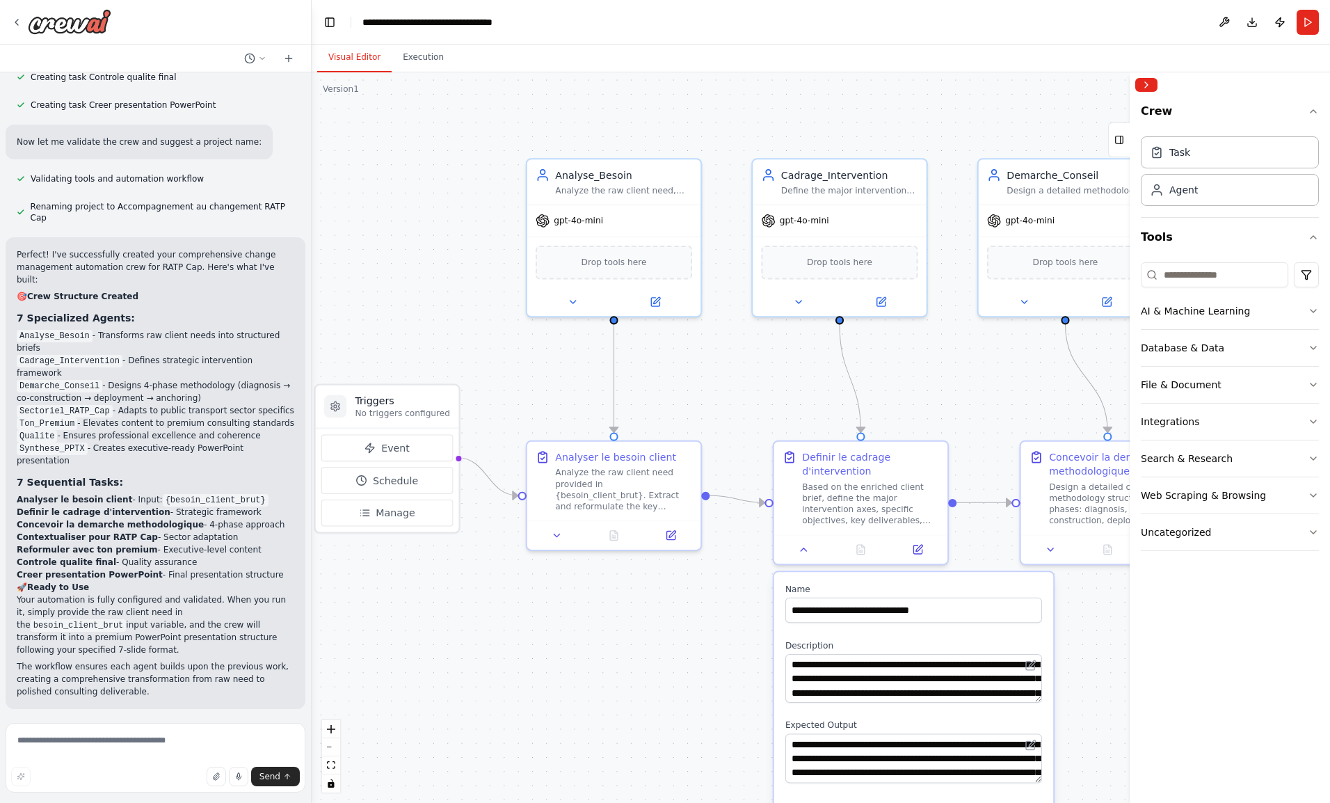
click at [564, 531] on button at bounding box center [557, 534] width 49 height 17
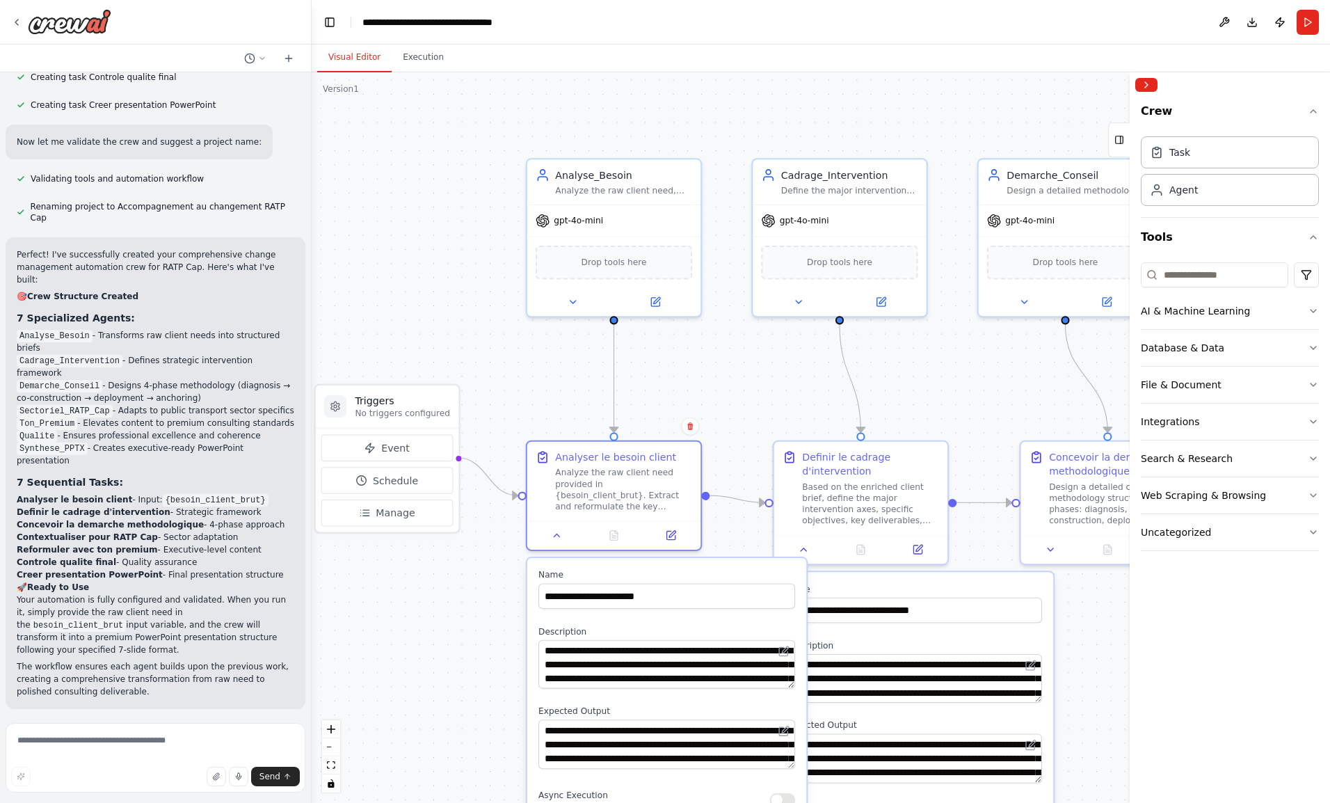
click at [570, 300] on icon at bounding box center [573, 301] width 6 height 3
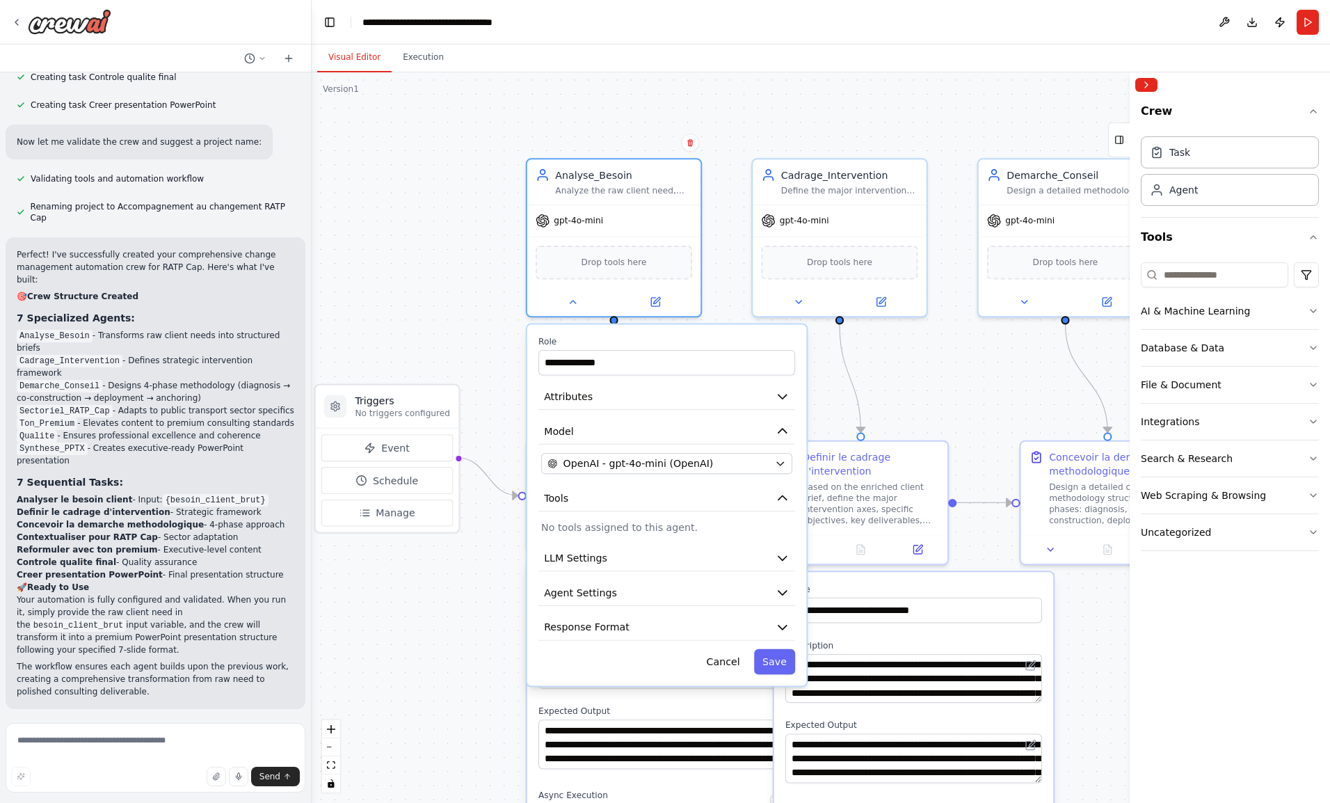
click at [686, 600] on button "Agent Settings" at bounding box center [666, 592] width 257 height 26
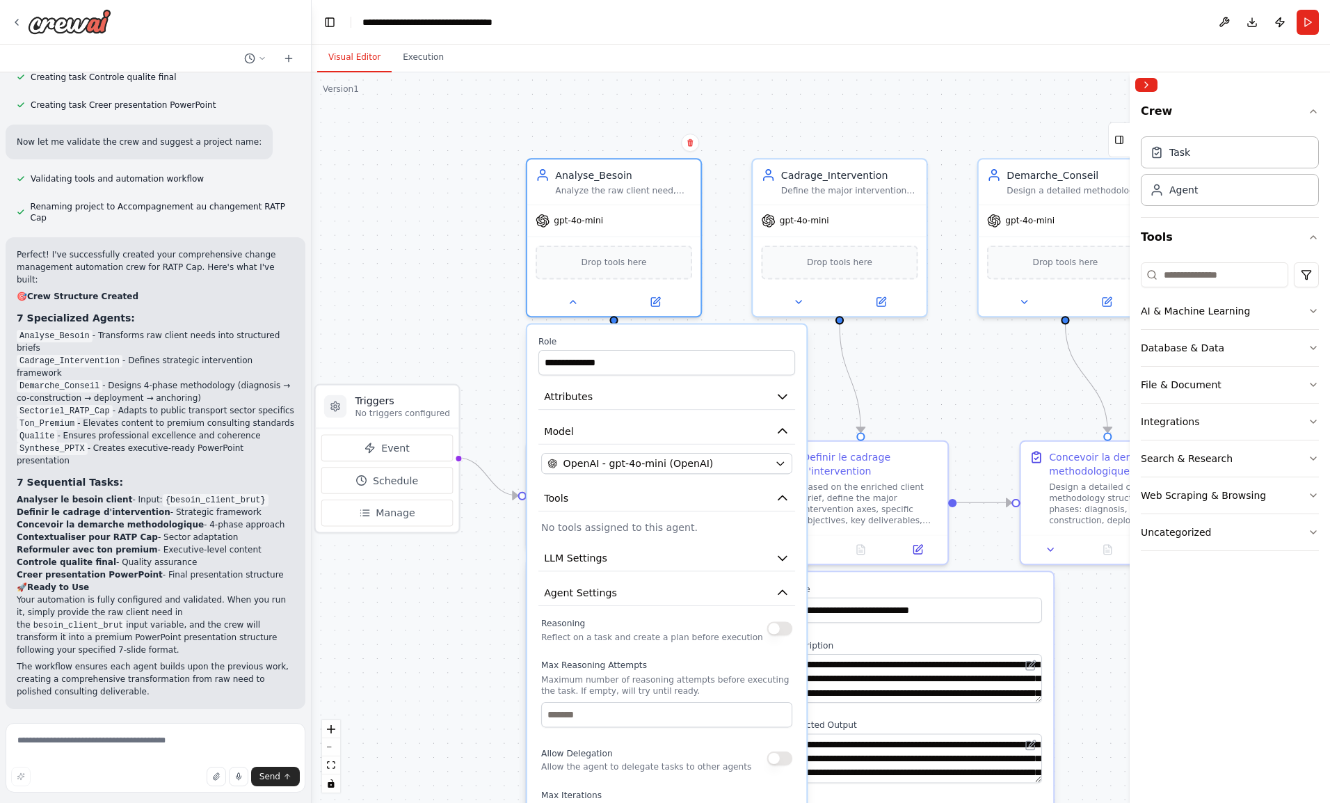
click at [686, 600] on button "Agent Settings" at bounding box center [666, 592] width 257 height 26
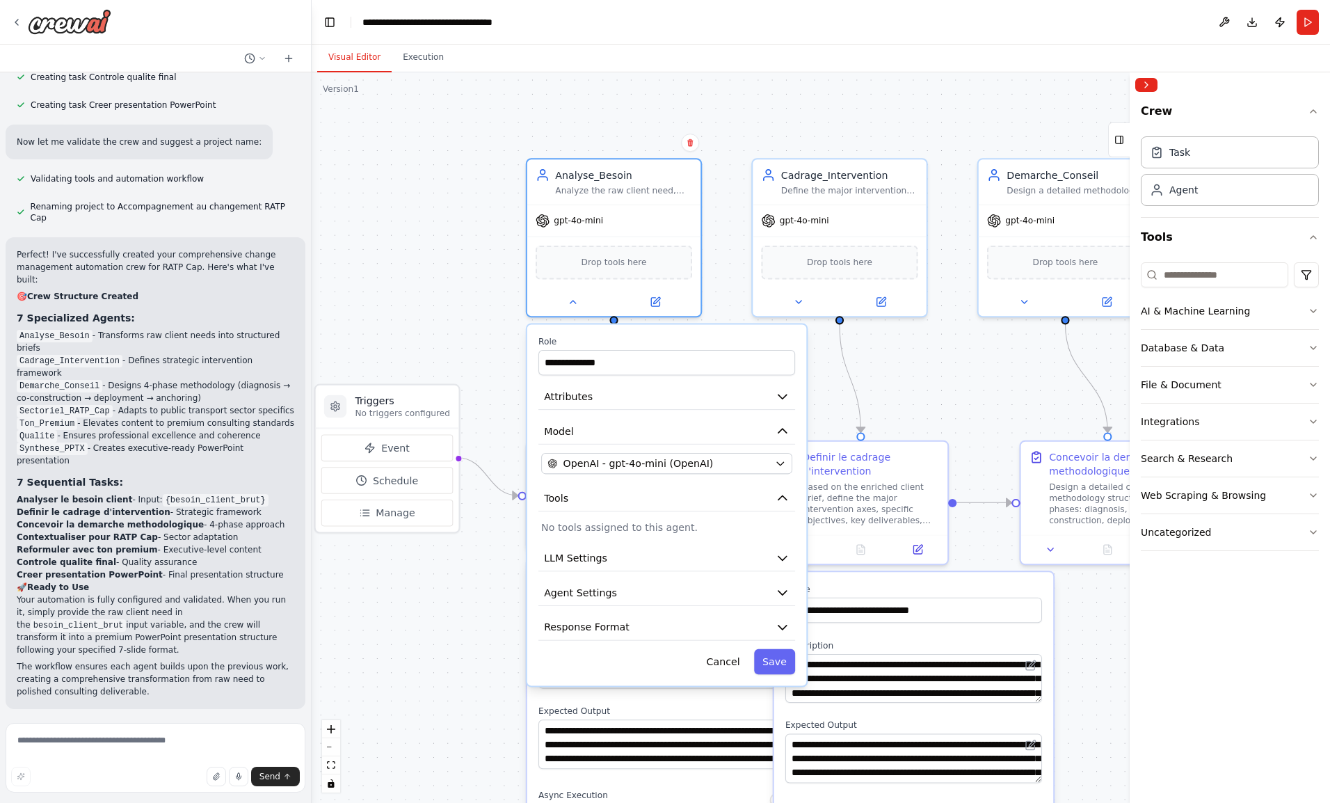
click at [655, 623] on button "Response Format" at bounding box center [666, 627] width 257 height 26
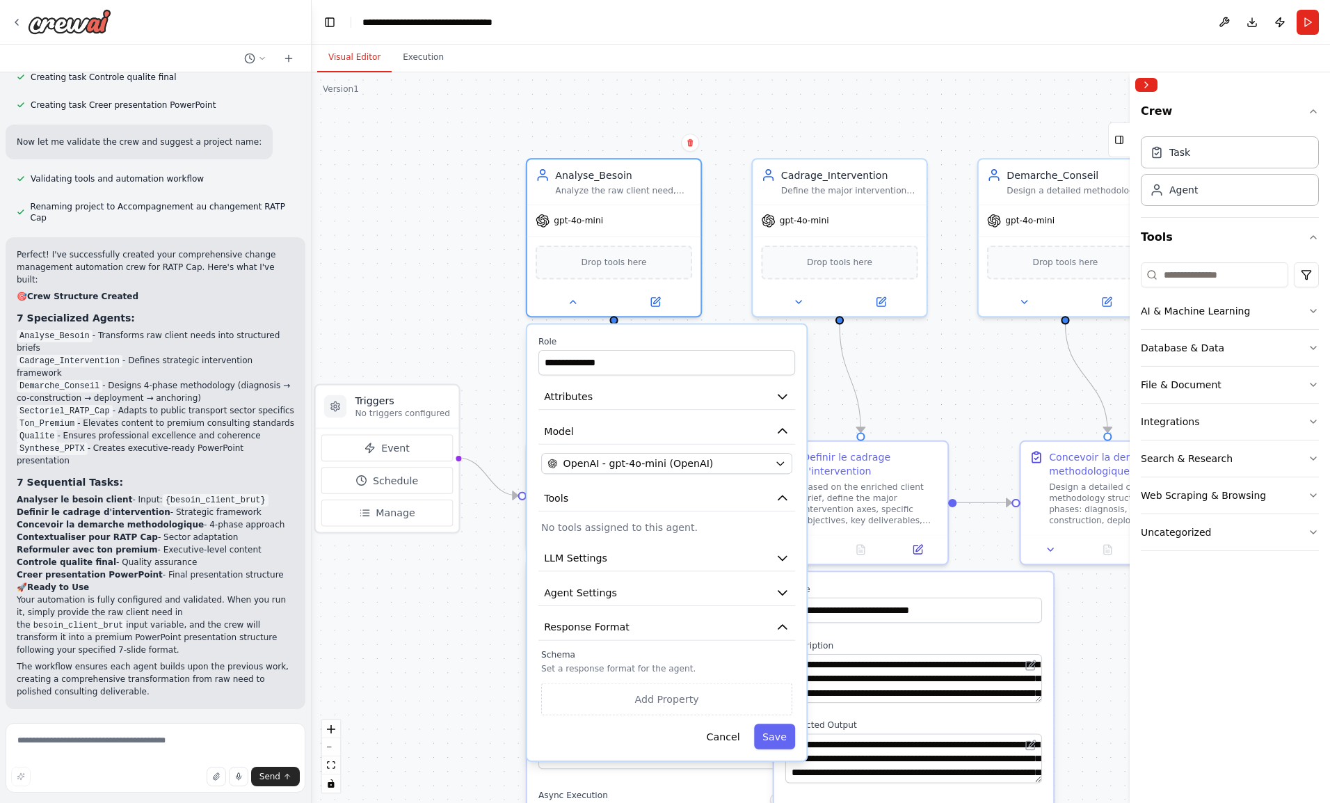
click at [655, 623] on button "Response Format" at bounding box center [666, 627] width 257 height 26
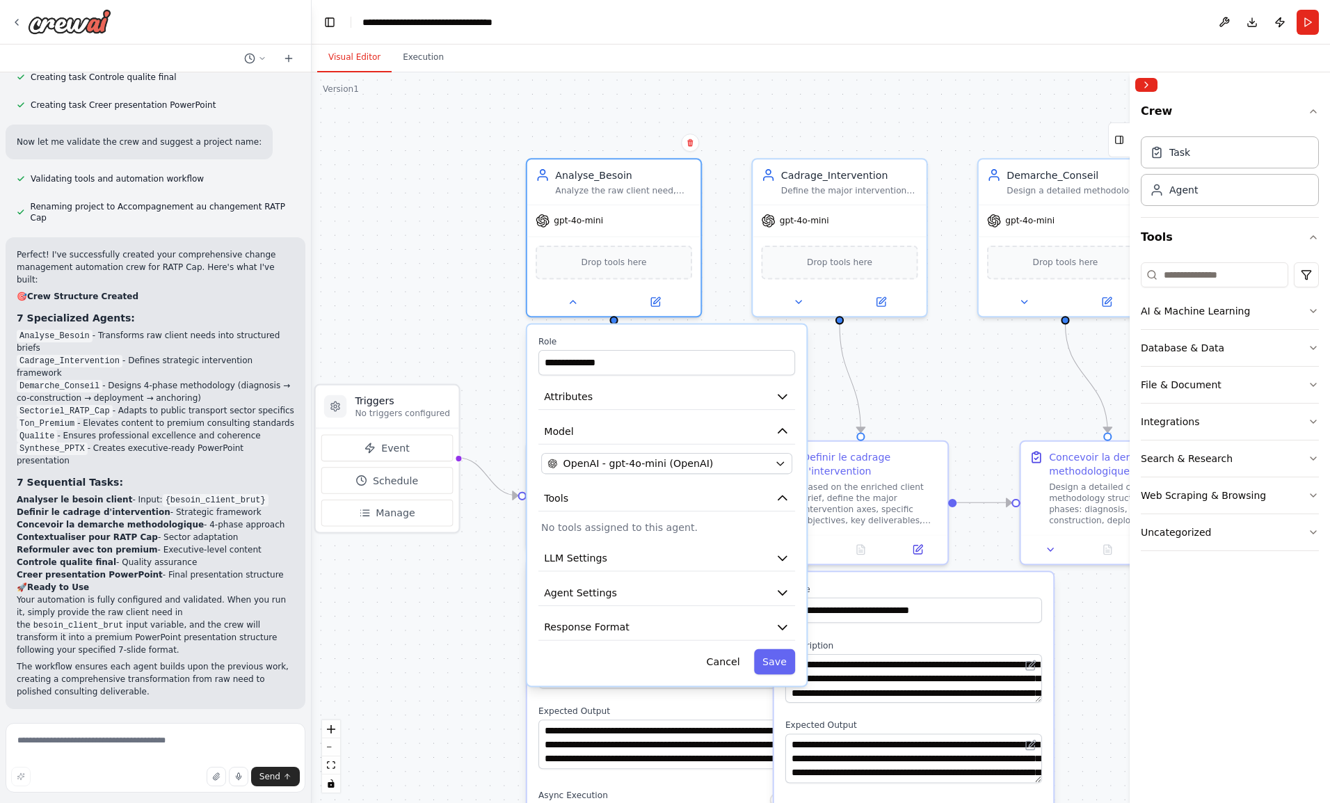
click at [1152, 82] on button "Collapse right sidebar" at bounding box center [1146, 85] width 22 height 14
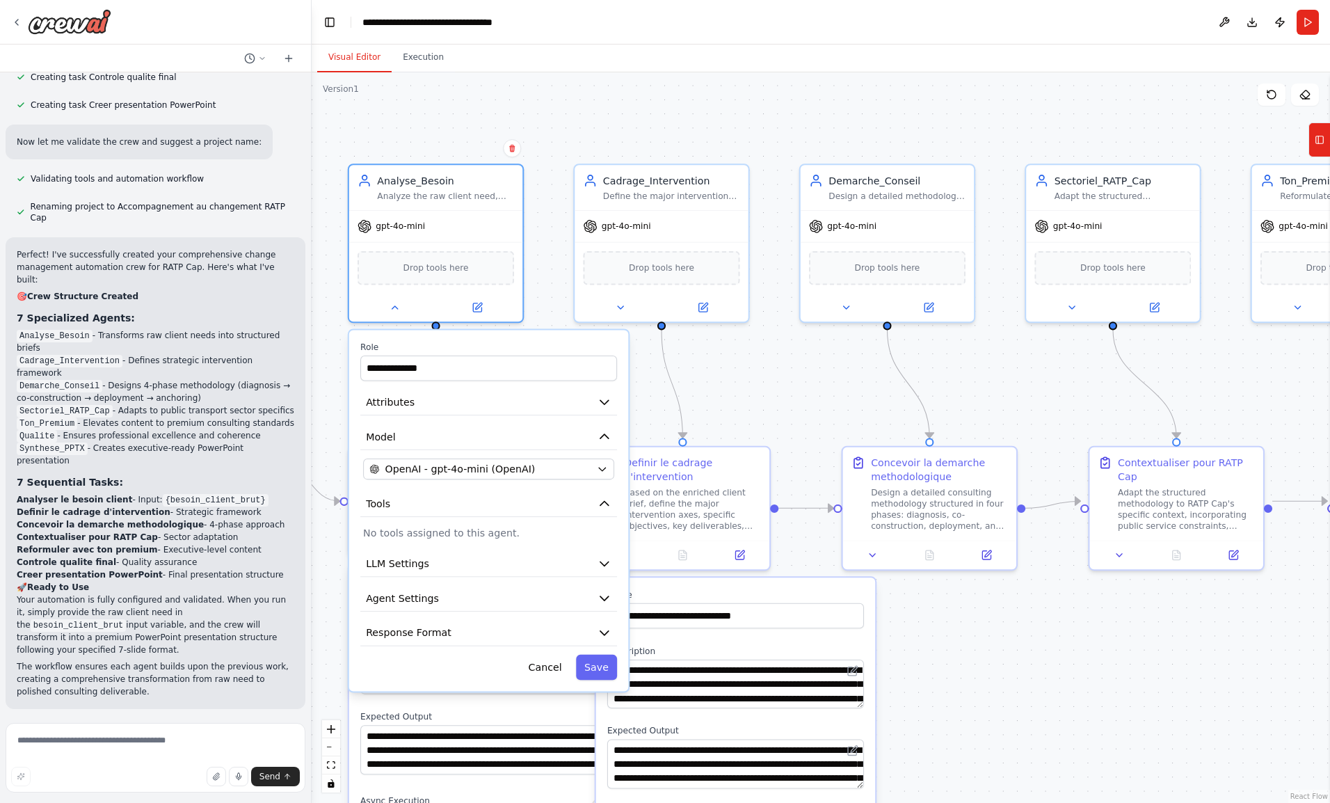
drag, startPoint x: 1124, startPoint y: 107, endPoint x: 944, endPoint y: 113, distance: 180.2
click at [944, 113] on div ".deletable-edge-delete-btn { width: 20px; height: 20px; border: 0px solid #ffff…" at bounding box center [821, 437] width 1018 height 730
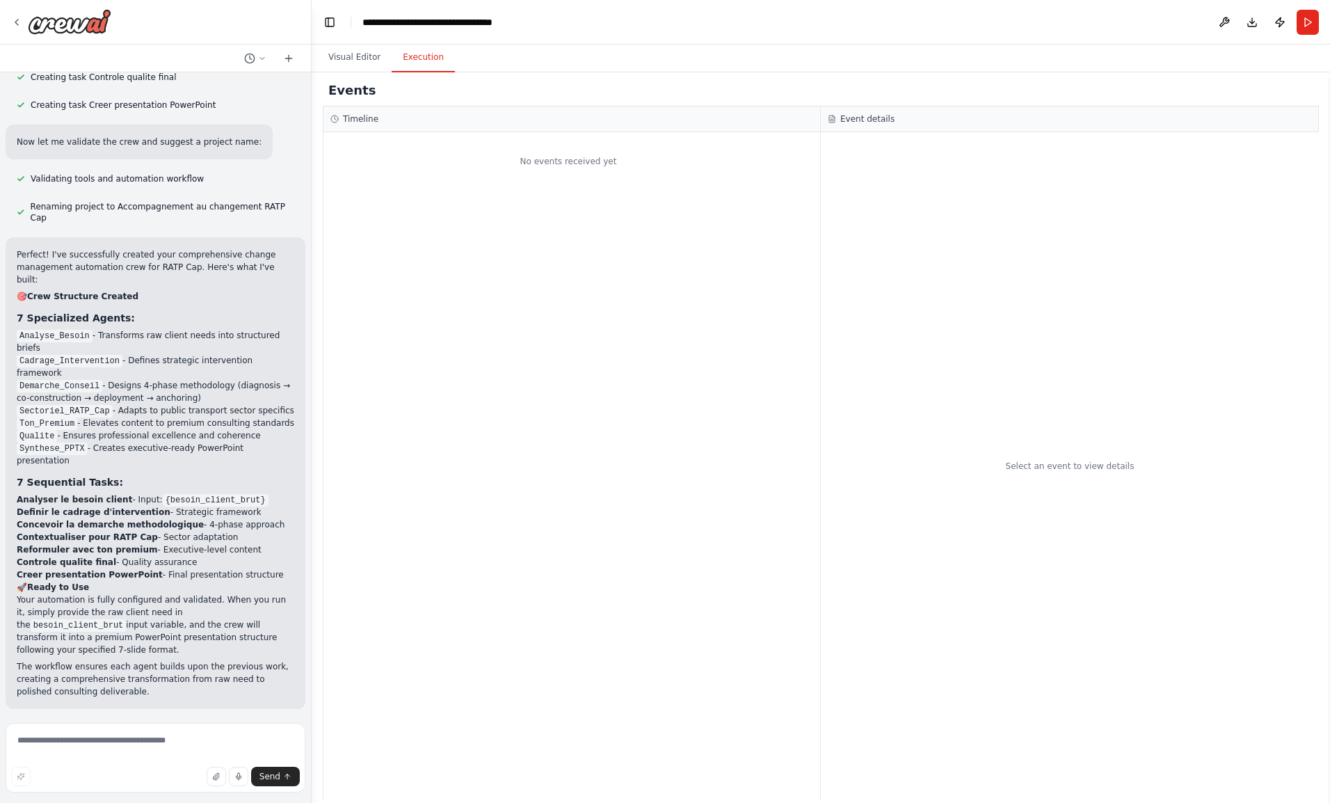
click at [431, 59] on button "Execution" at bounding box center [423, 57] width 63 height 29
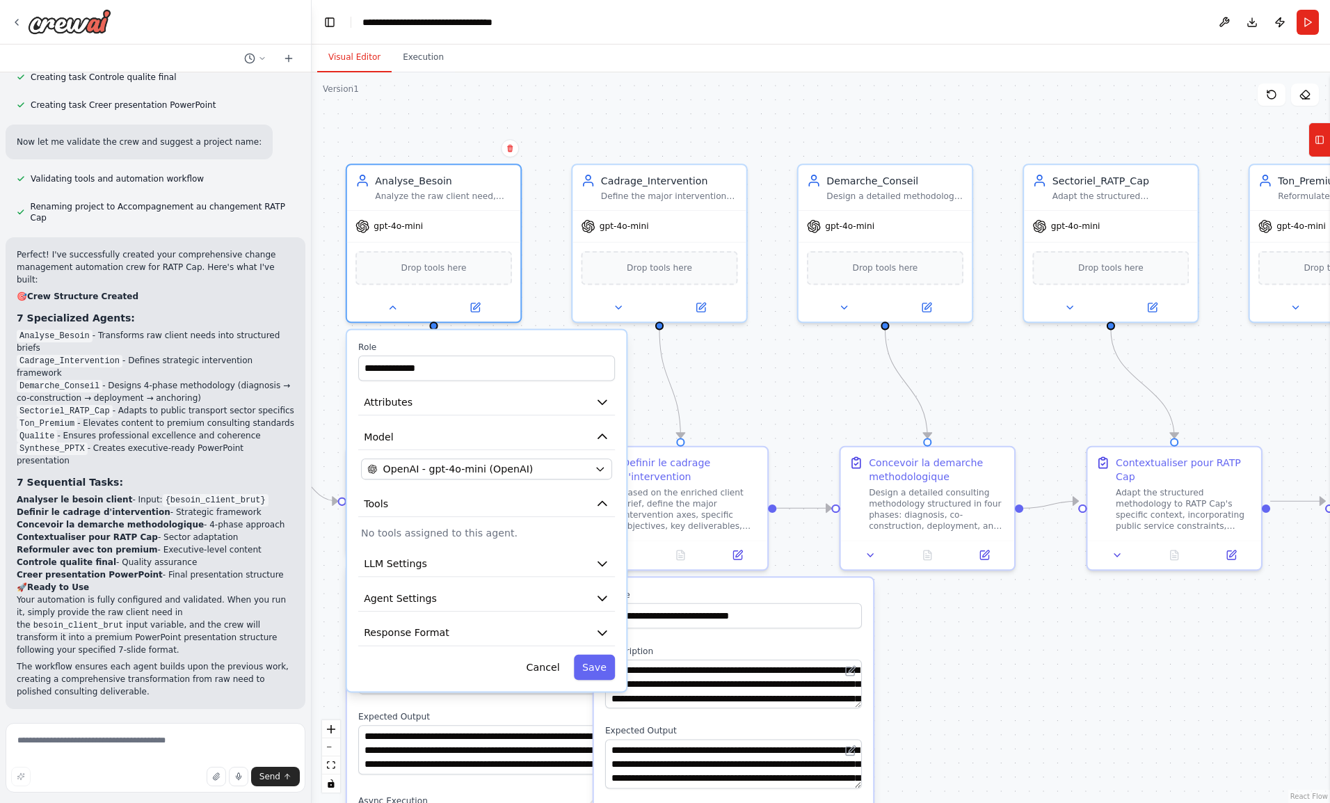
click at [376, 57] on button "Visual Editor" at bounding box center [354, 57] width 74 height 29
click at [131, 788] on button "Run Automation" at bounding box center [156, 799] width 278 height 22
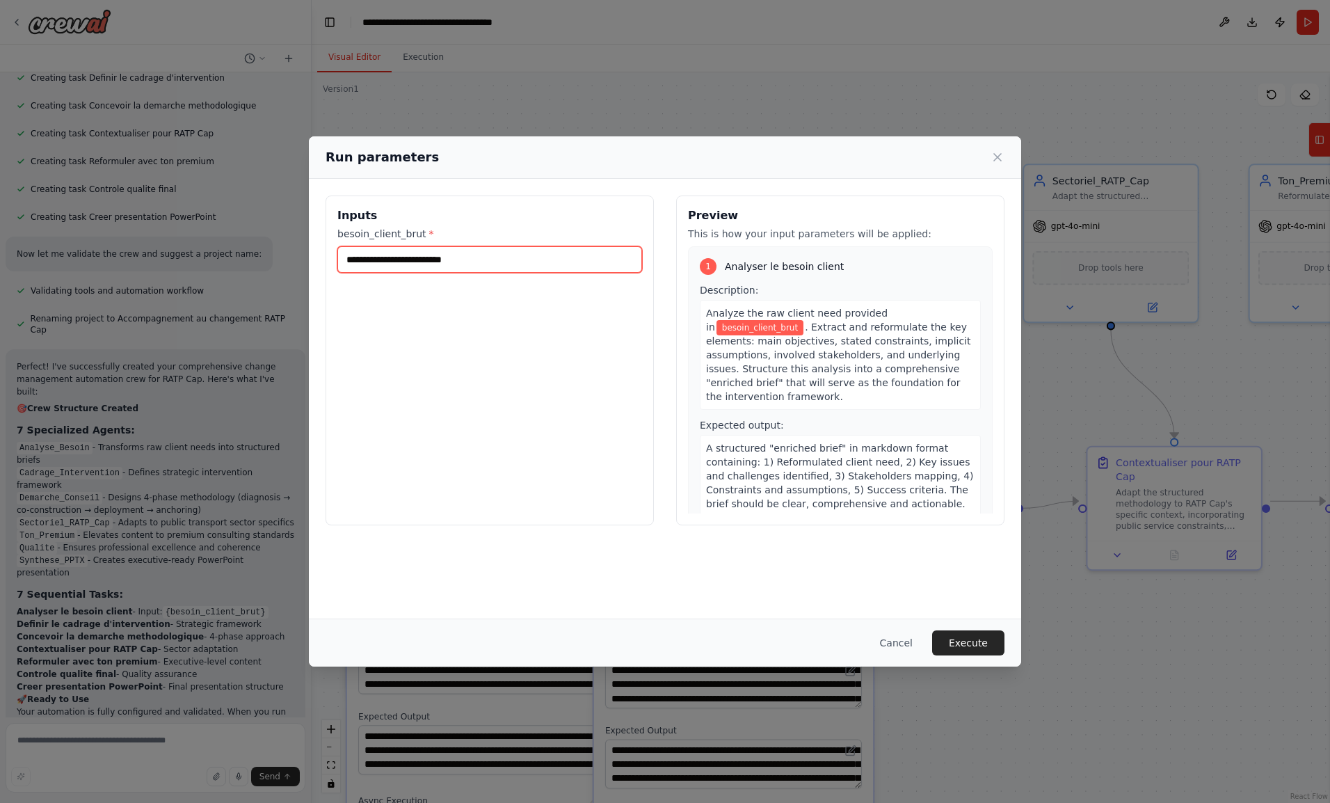
click at [470, 249] on input "besoin_client_brut *" at bounding box center [489, 259] width 305 height 26
paste input "**********"
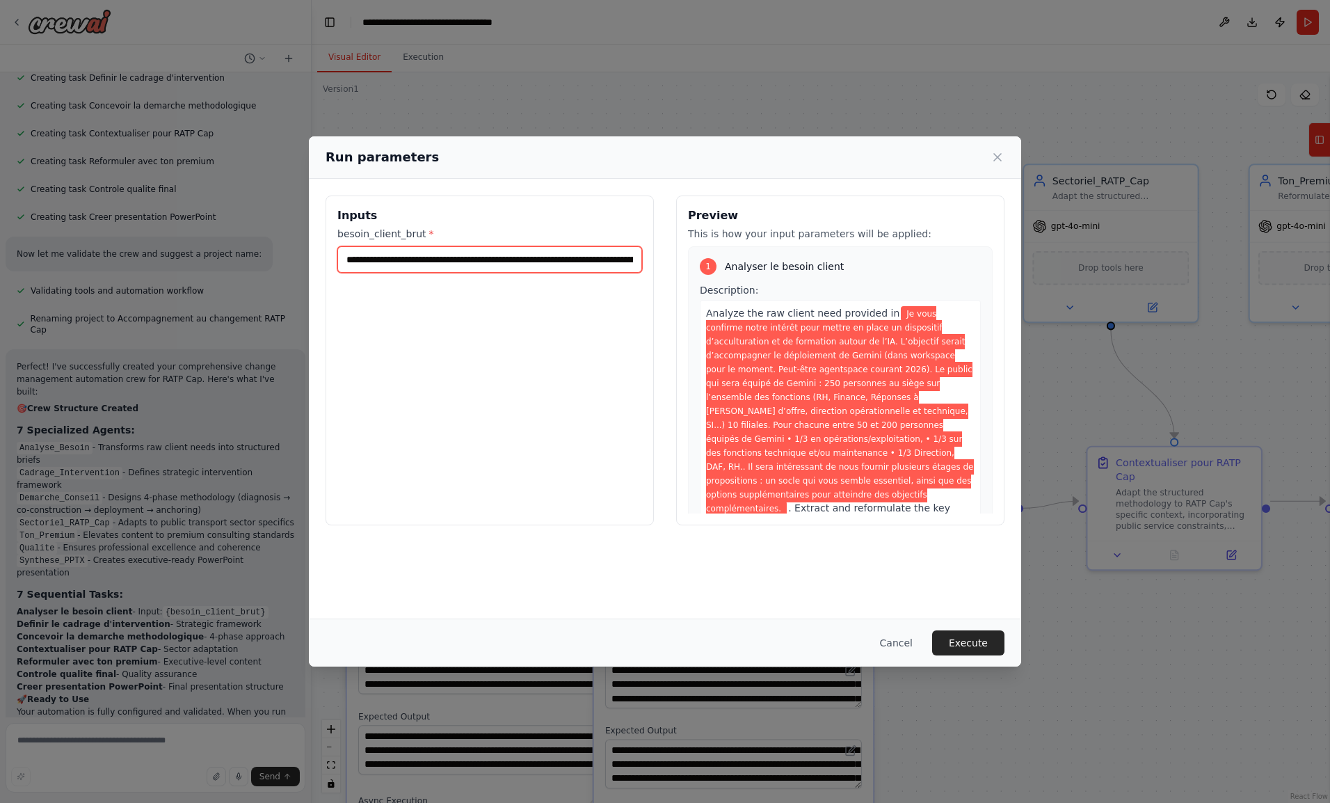
scroll to position [0, 3210]
type input "**********"
click at [963, 637] on button "Execute" at bounding box center [968, 642] width 72 height 25
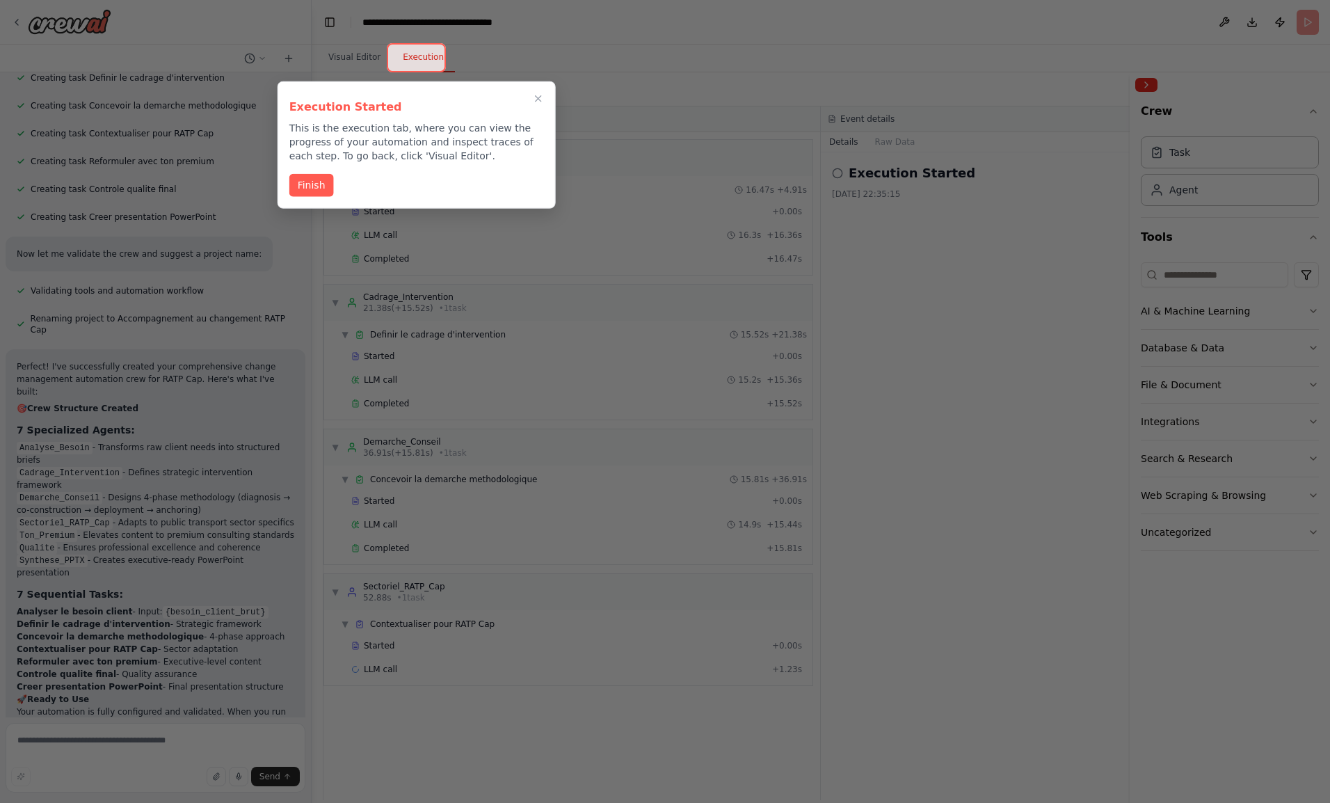
click at [316, 184] on button "Finish" at bounding box center [311, 185] width 45 height 23
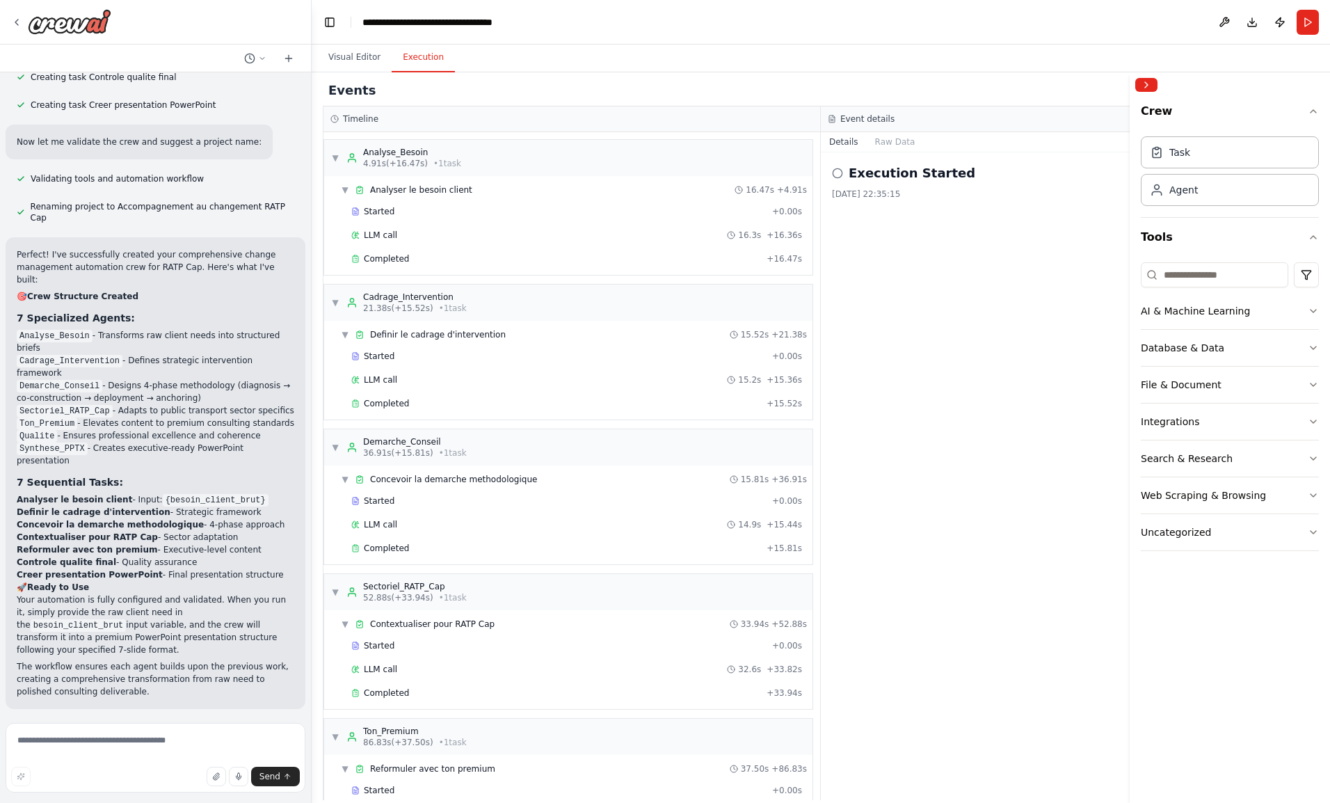
click at [890, 142] on button "Raw Data" at bounding box center [895, 141] width 57 height 19
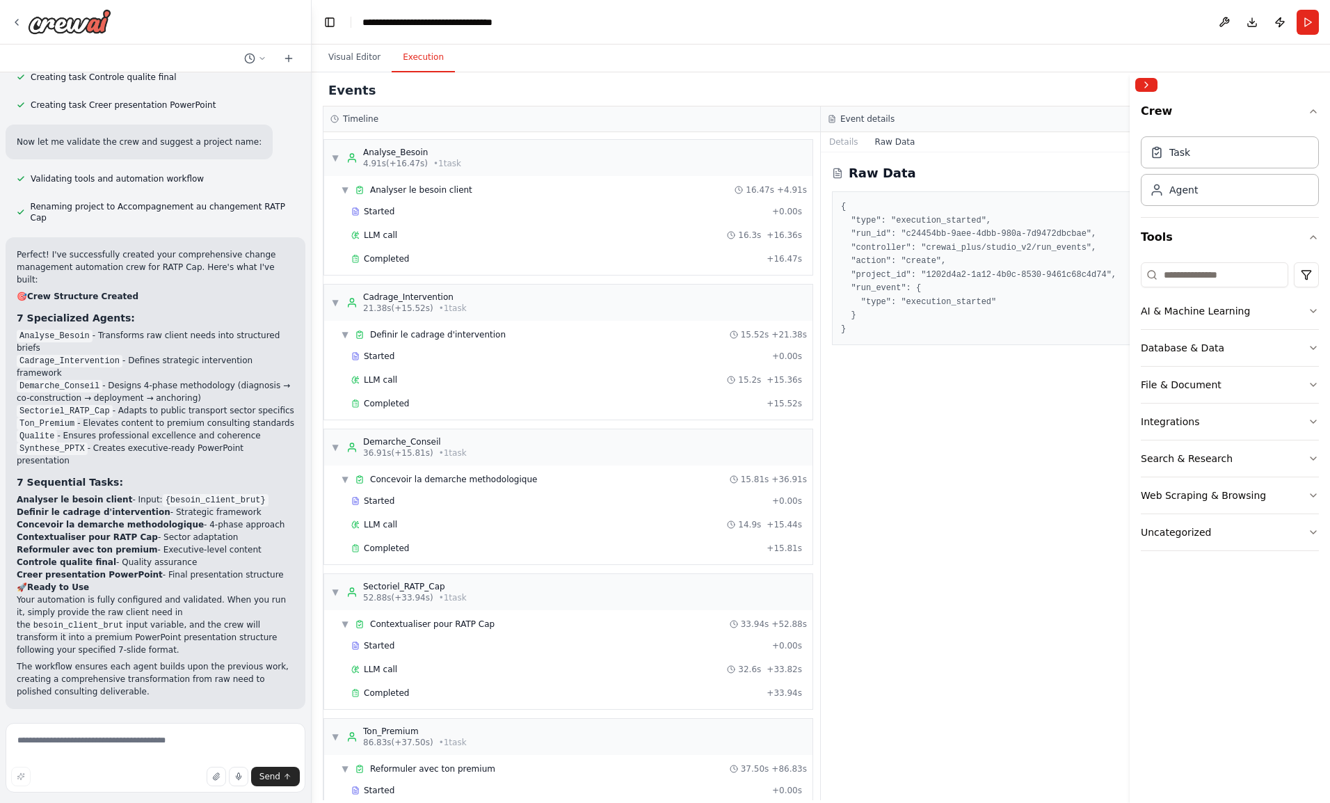
click at [844, 143] on button "Details" at bounding box center [844, 141] width 46 height 19
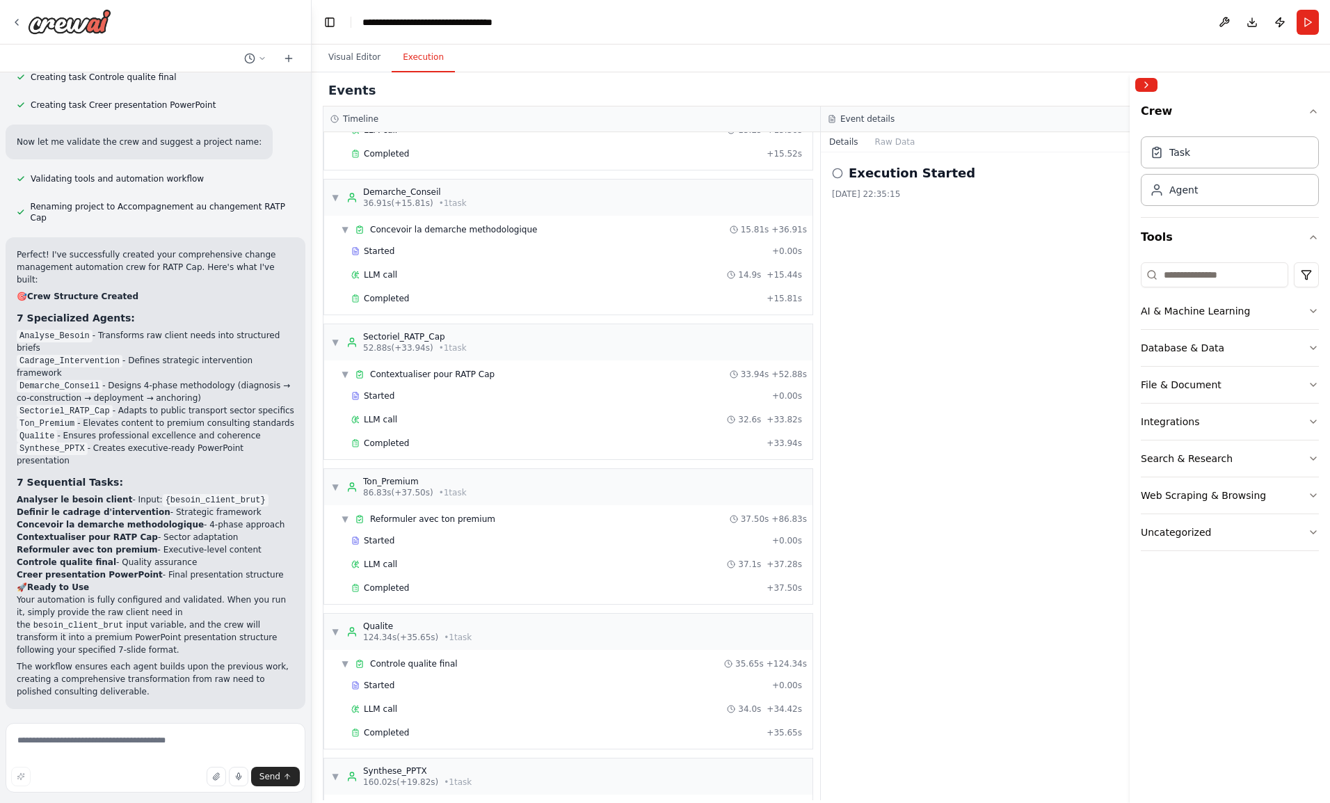
scroll to position [345, 0]
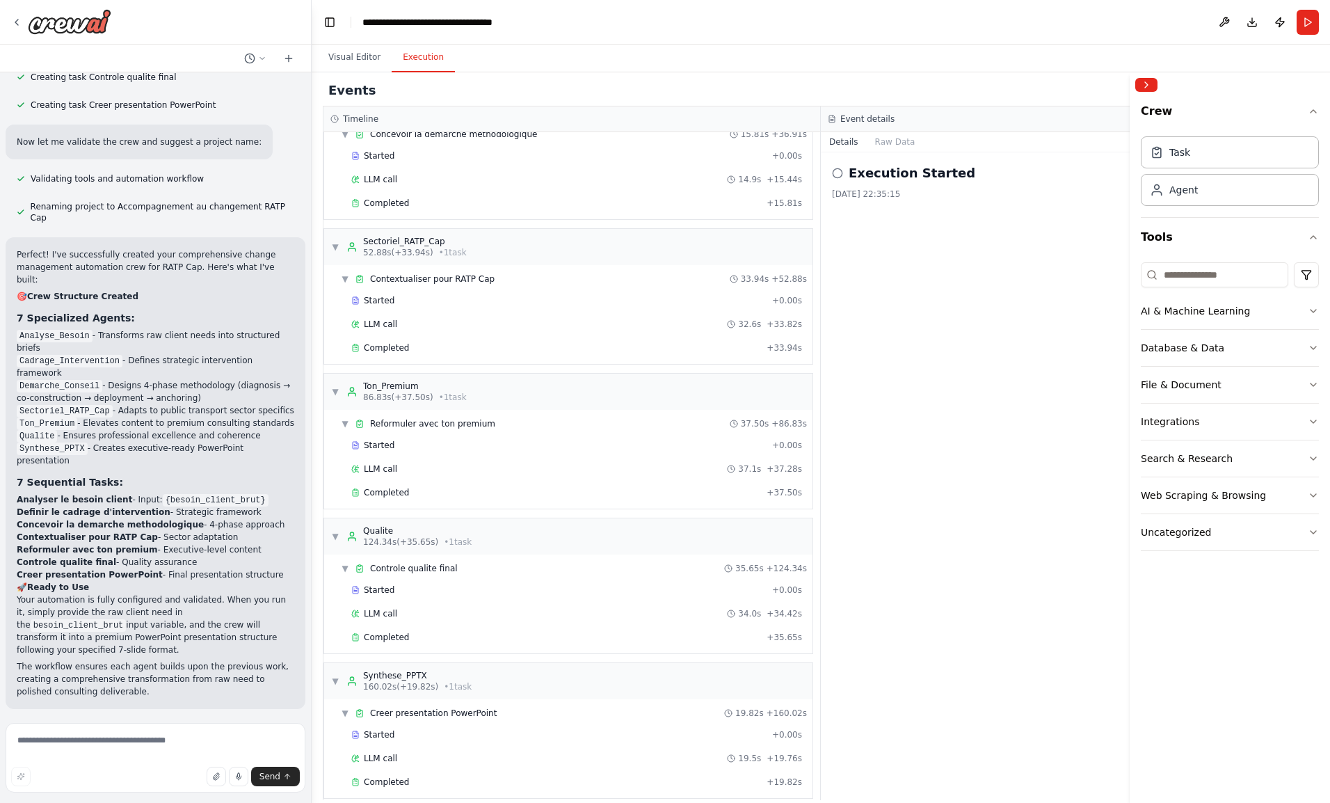
click at [395, 776] on div "Completed + 19.82s" at bounding box center [576, 781] width 460 height 21
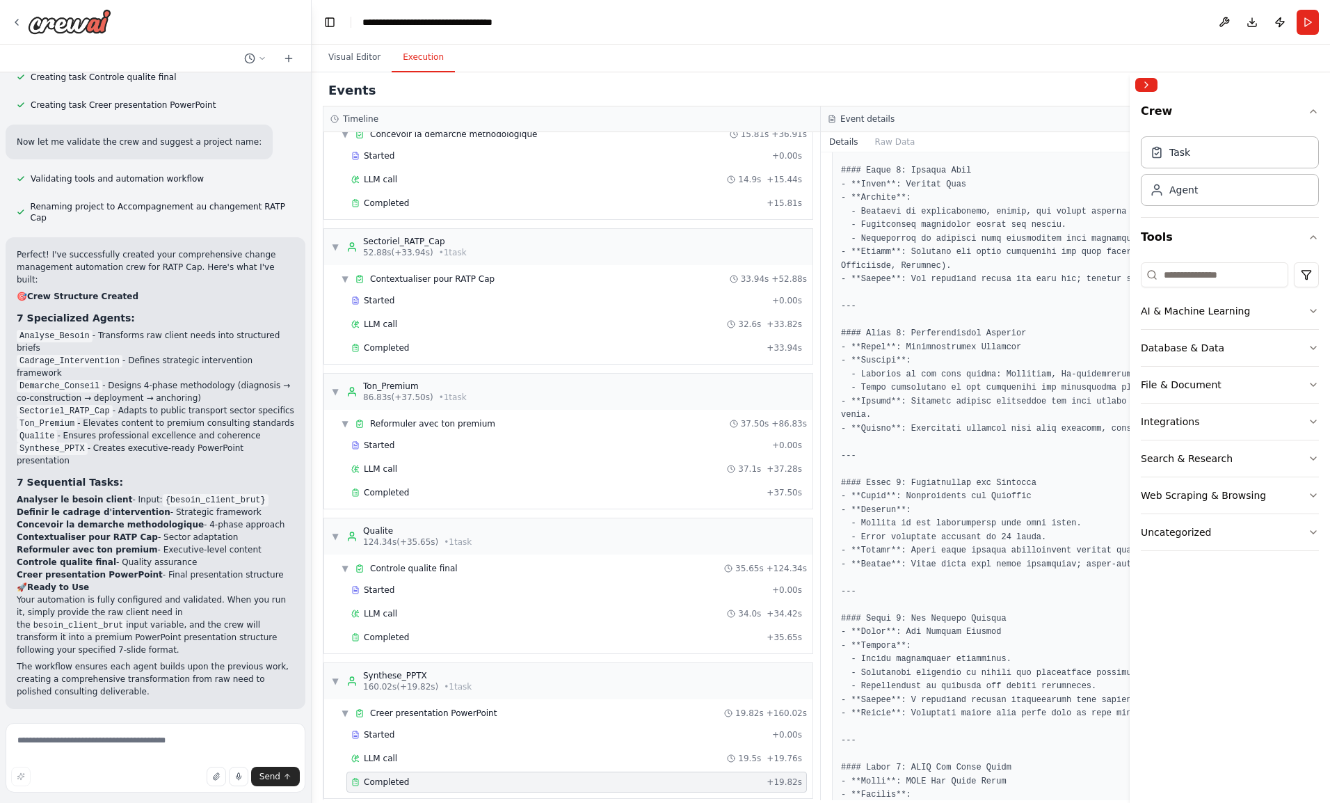
scroll to position [0, 0]
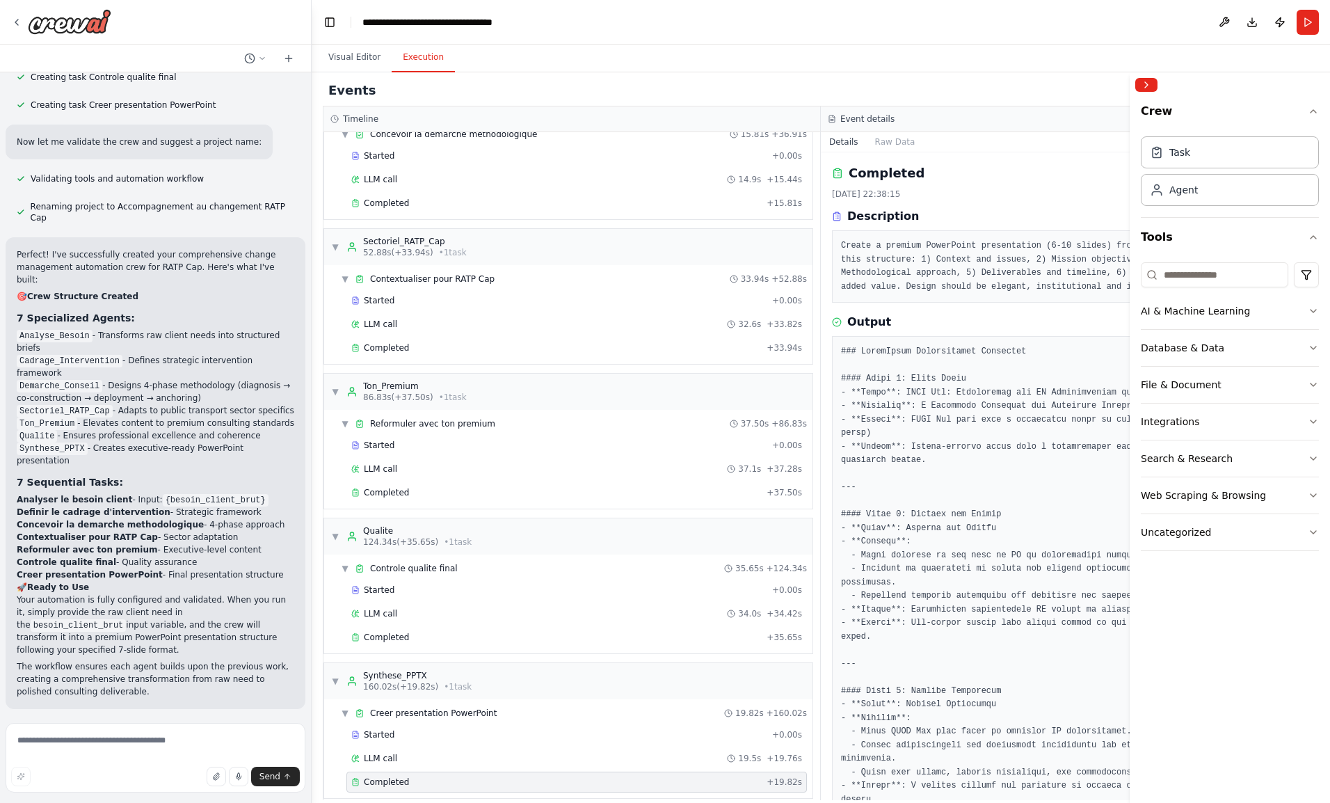
click at [1145, 84] on button "Collapse right sidebar" at bounding box center [1146, 85] width 22 height 14
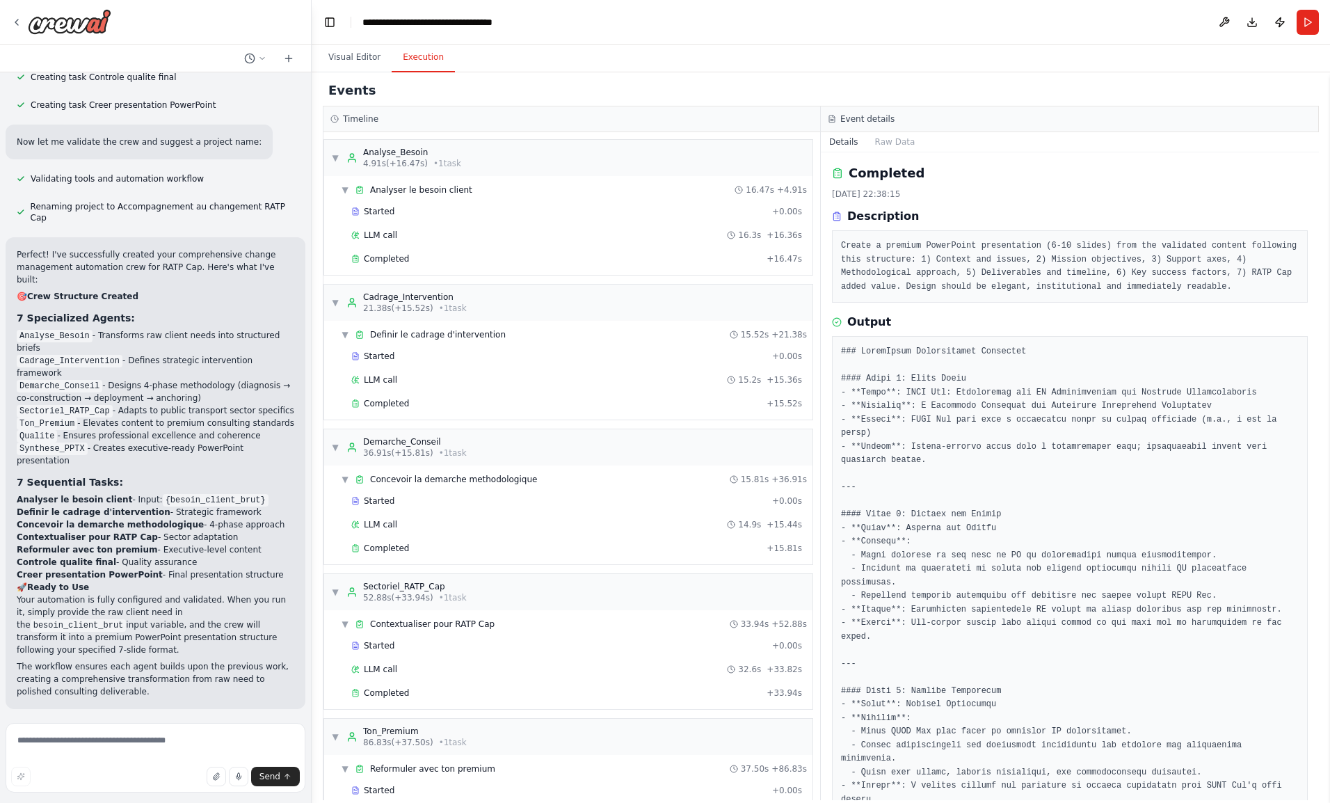
click at [941, 72] on div "Events Timeline ▼ Analyse_Besoin 4.91s (+16.47s) • 1 task ▼ Analyser le besoin …" at bounding box center [821, 437] width 1018 height 730
click at [362, 65] on button "Visual Editor" at bounding box center [354, 57] width 74 height 29
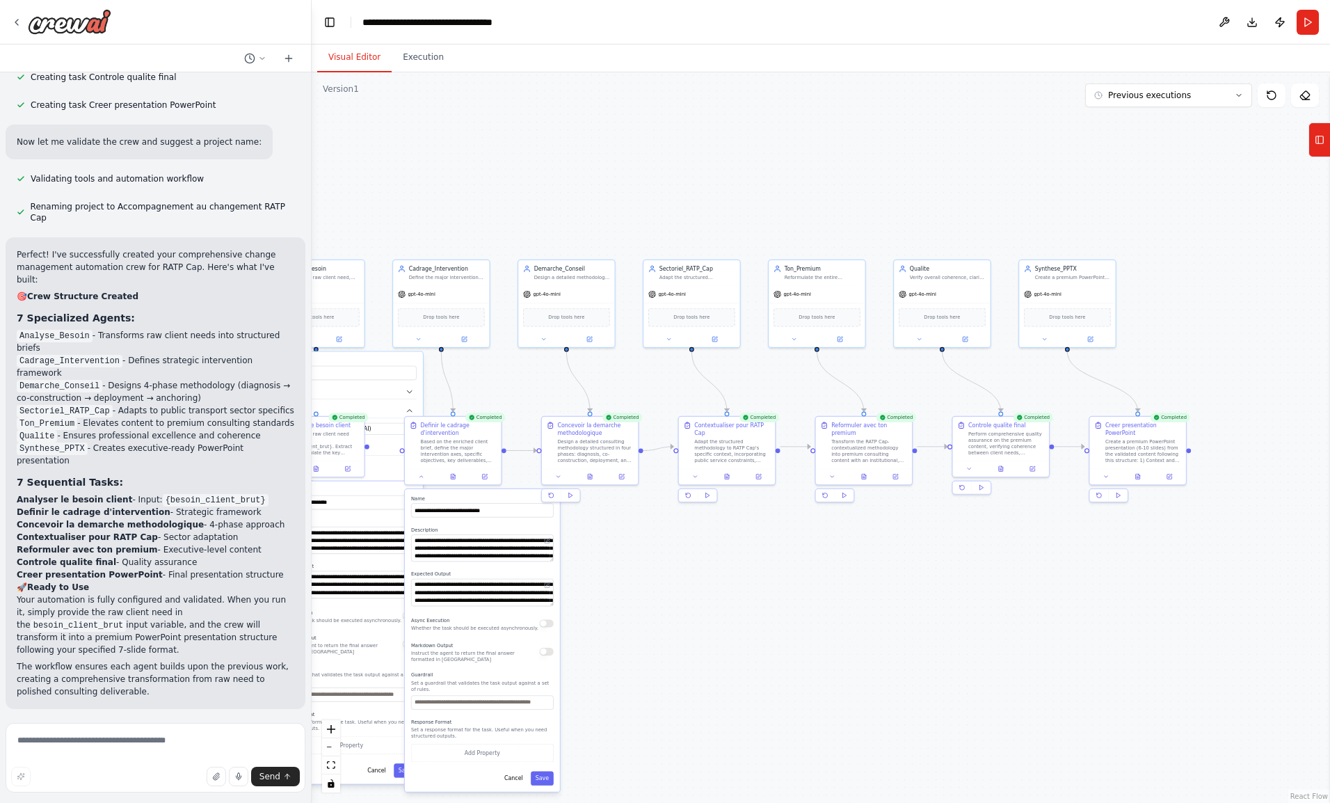
drag, startPoint x: 1014, startPoint y: 610, endPoint x: 702, endPoint y: 606, distance: 312.3
click at [702, 606] on div ".deletable-edge-delete-btn { width: 20px; height: 20px; border: 0px solid #ffff…" at bounding box center [821, 437] width 1018 height 730
click at [1152, 472] on button at bounding box center [1137, 477] width 33 height 10
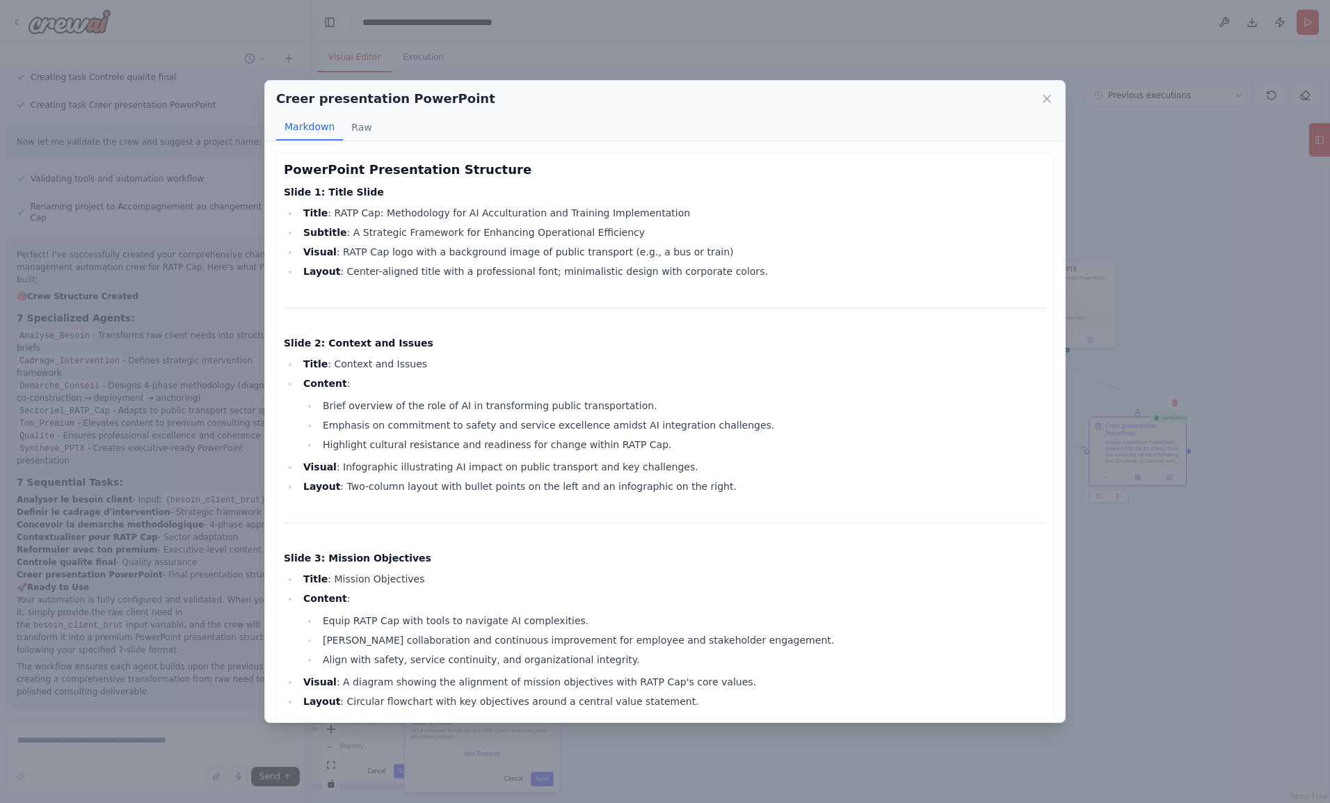
click at [357, 127] on button "Raw" at bounding box center [361, 127] width 37 height 26
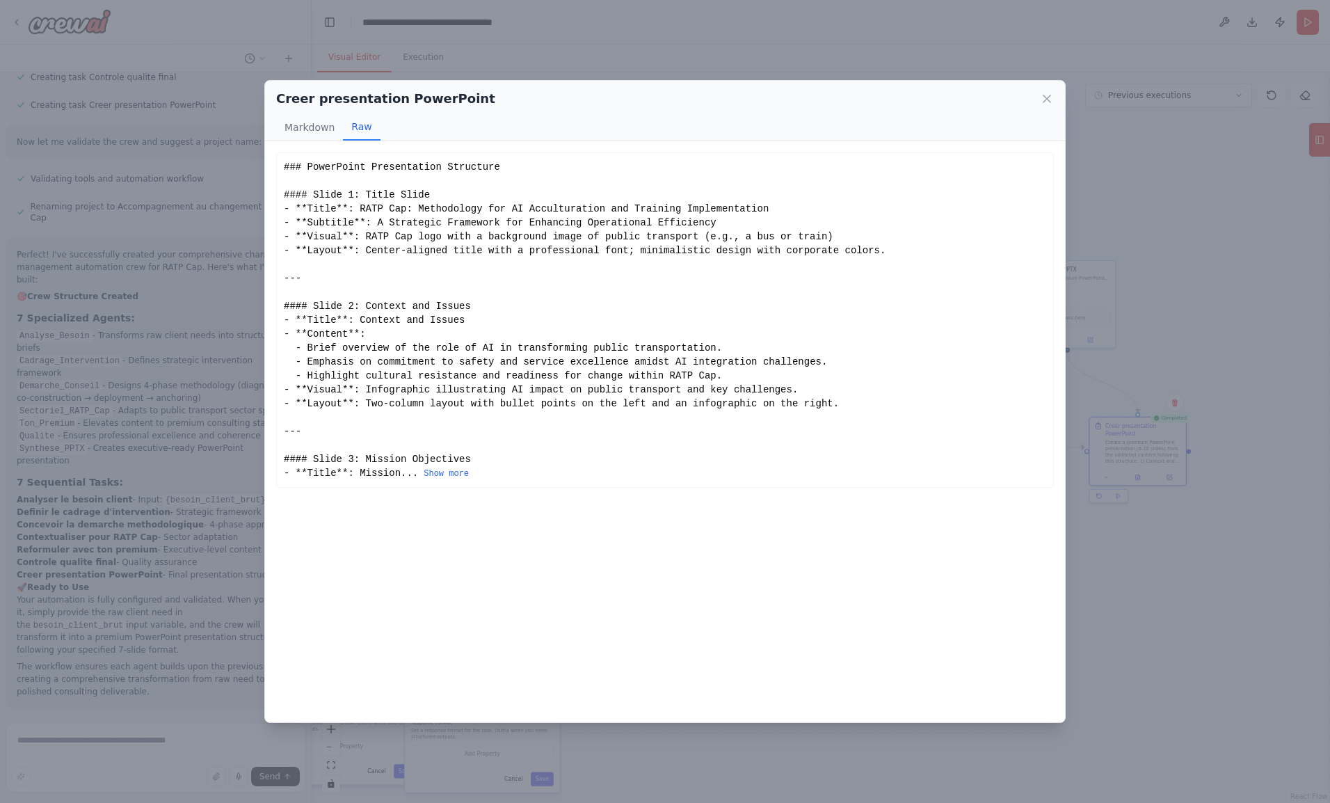
click at [313, 124] on button "Markdown" at bounding box center [309, 127] width 67 height 26
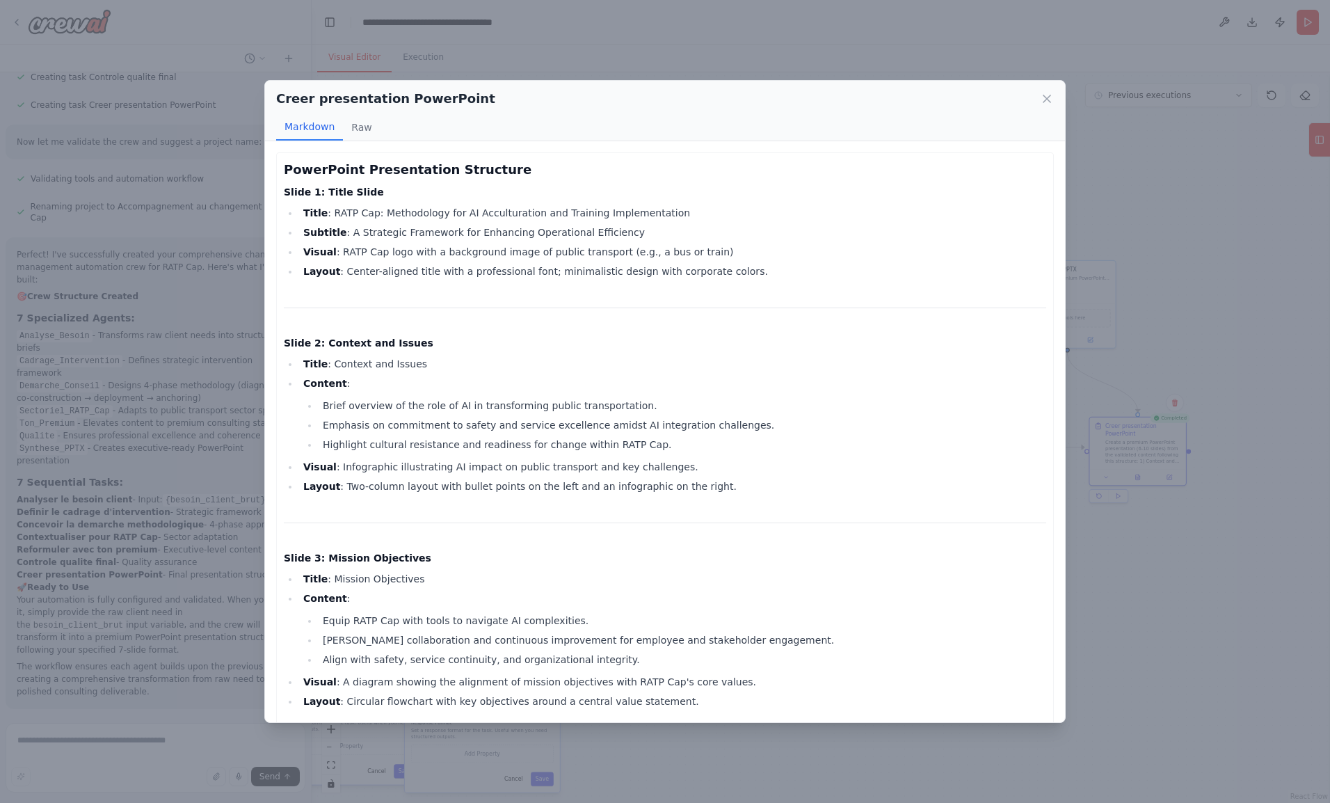
click at [313, 124] on button "Markdown" at bounding box center [309, 127] width 67 height 26
click at [1052, 98] on icon at bounding box center [1047, 99] width 14 height 14
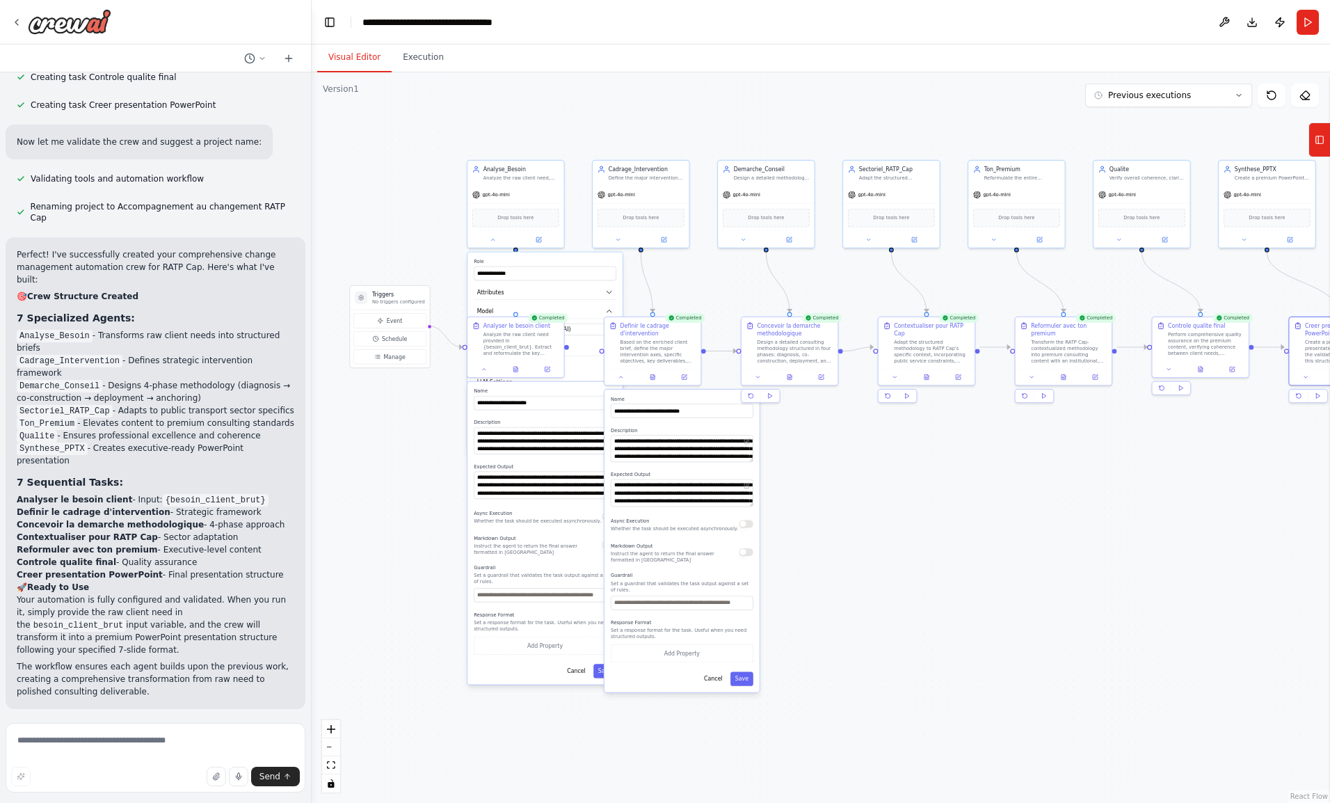
drag, startPoint x: 907, startPoint y: 565, endPoint x: 1099, endPoint y: 481, distance: 209.3
click at [1099, 481] on div ".deletable-edge-delete-btn { width: 20px; height: 20px; border: 0px solid #ffff…" at bounding box center [821, 437] width 1018 height 730
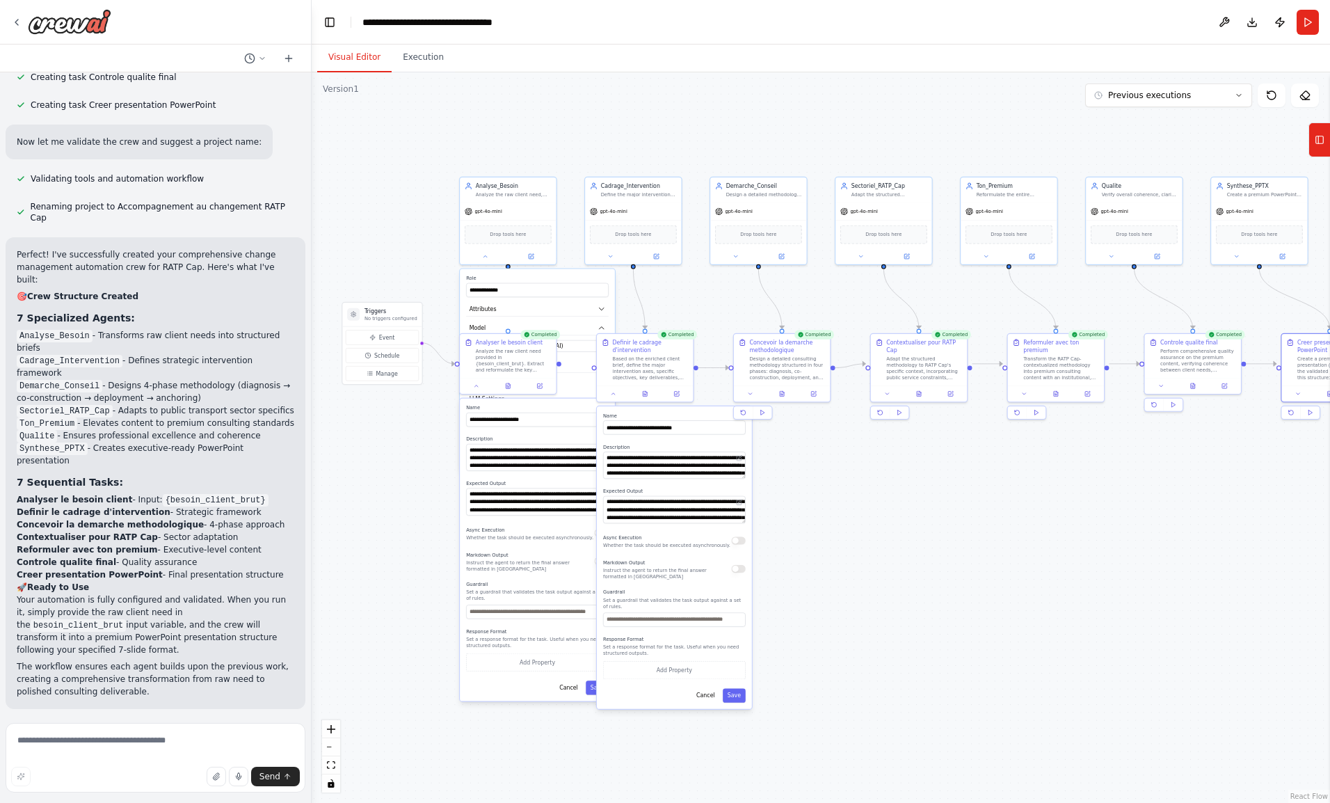
click at [911, 482] on div ".deletable-edge-delete-btn { width: 20px; height: 20px; border: 0px solid #ffff…" at bounding box center [821, 437] width 1018 height 730
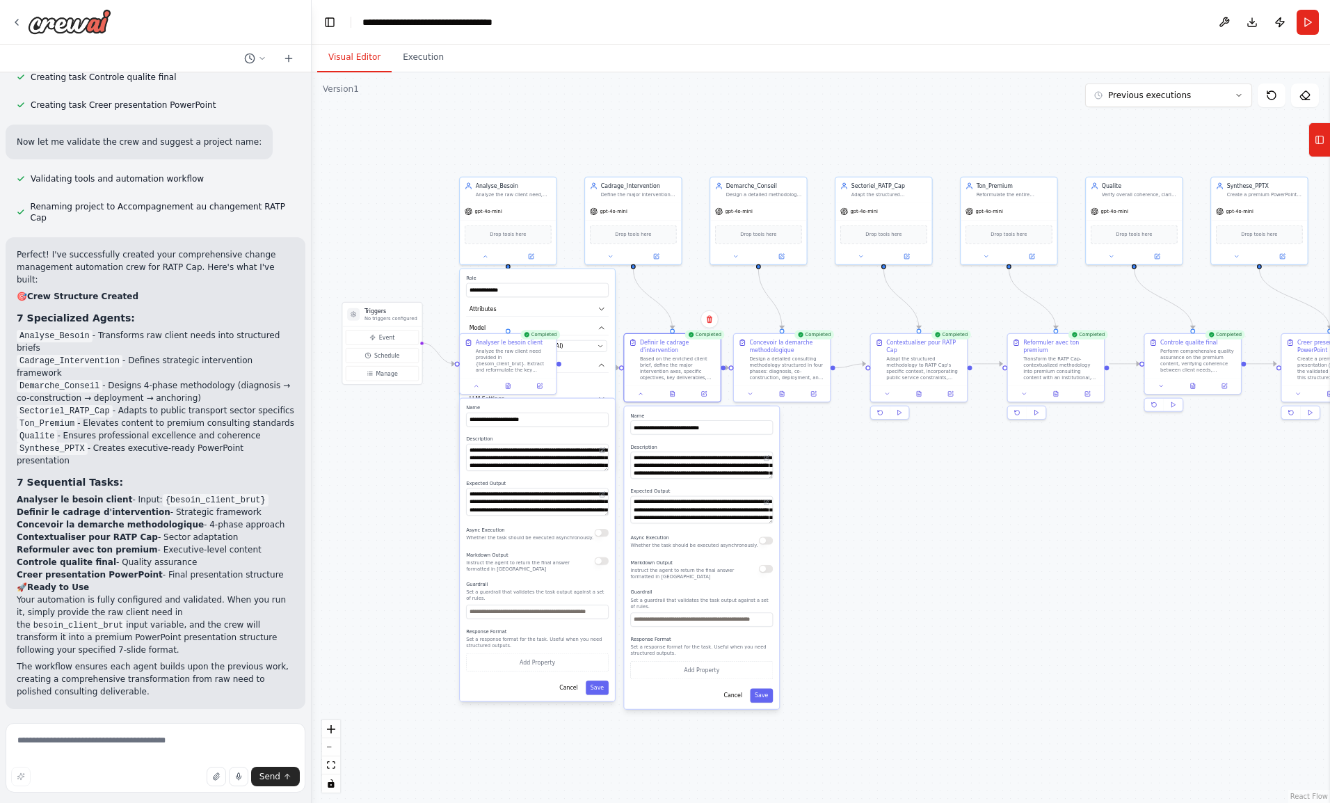
drag, startPoint x: 638, startPoint y: 413, endPoint x: 668, endPoint y: 416, distance: 30.0
click at [668, 416] on label "Name" at bounding box center [701, 415] width 143 height 6
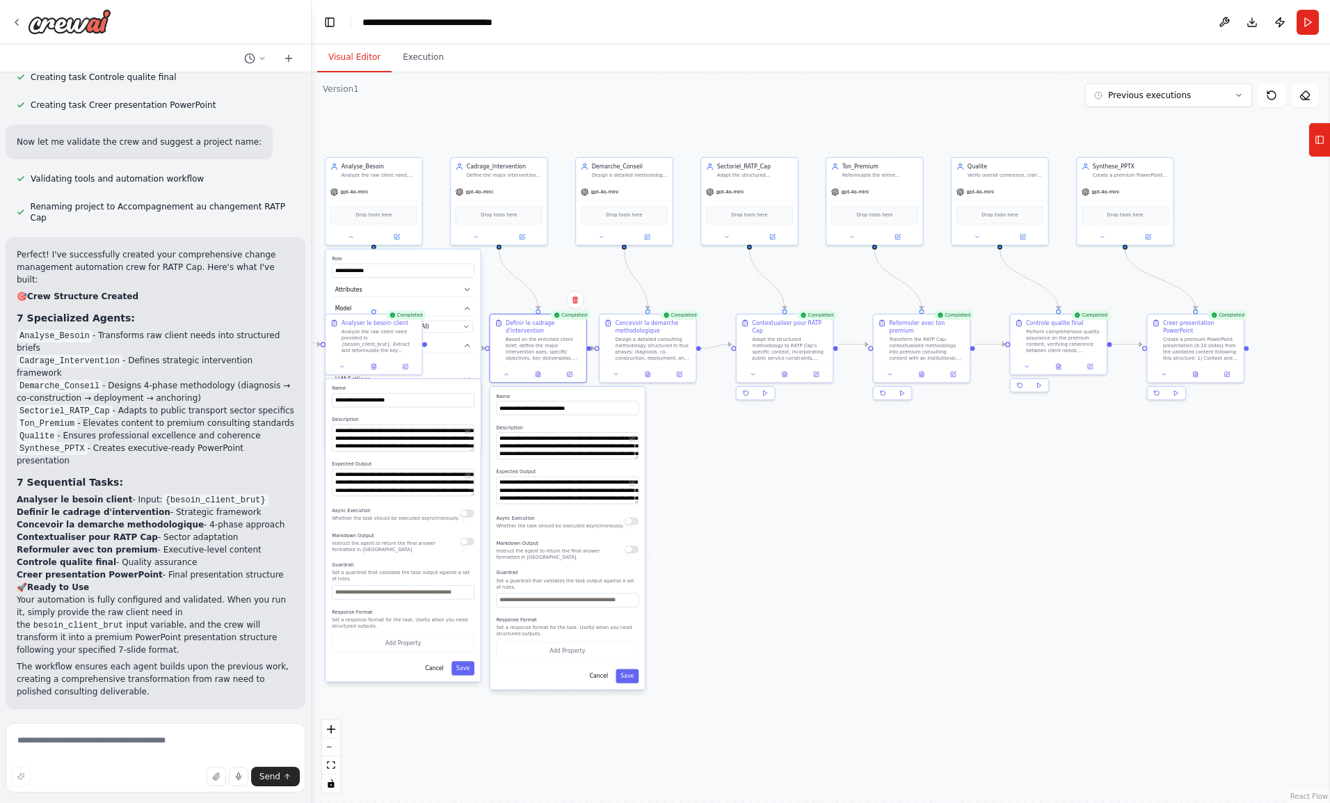
drag, startPoint x: 1101, startPoint y: 476, endPoint x: 967, endPoint y: 456, distance: 135.6
click at [967, 456] on div ".deletable-edge-delete-btn { width: 20px; height: 20px; border: 0px solid #ffff…" at bounding box center [821, 437] width 1018 height 730
click at [1168, 99] on span "Previous executions" at bounding box center [1149, 95] width 83 height 11
click at [1164, 120] on div "5m ago" at bounding box center [1176, 120] width 139 height 11
click at [1164, 120] on div ".deletable-edge-delete-btn { width: 20px; height: 20px; border: 0px solid #ffff…" at bounding box center [821, 437] width 1018 height 730
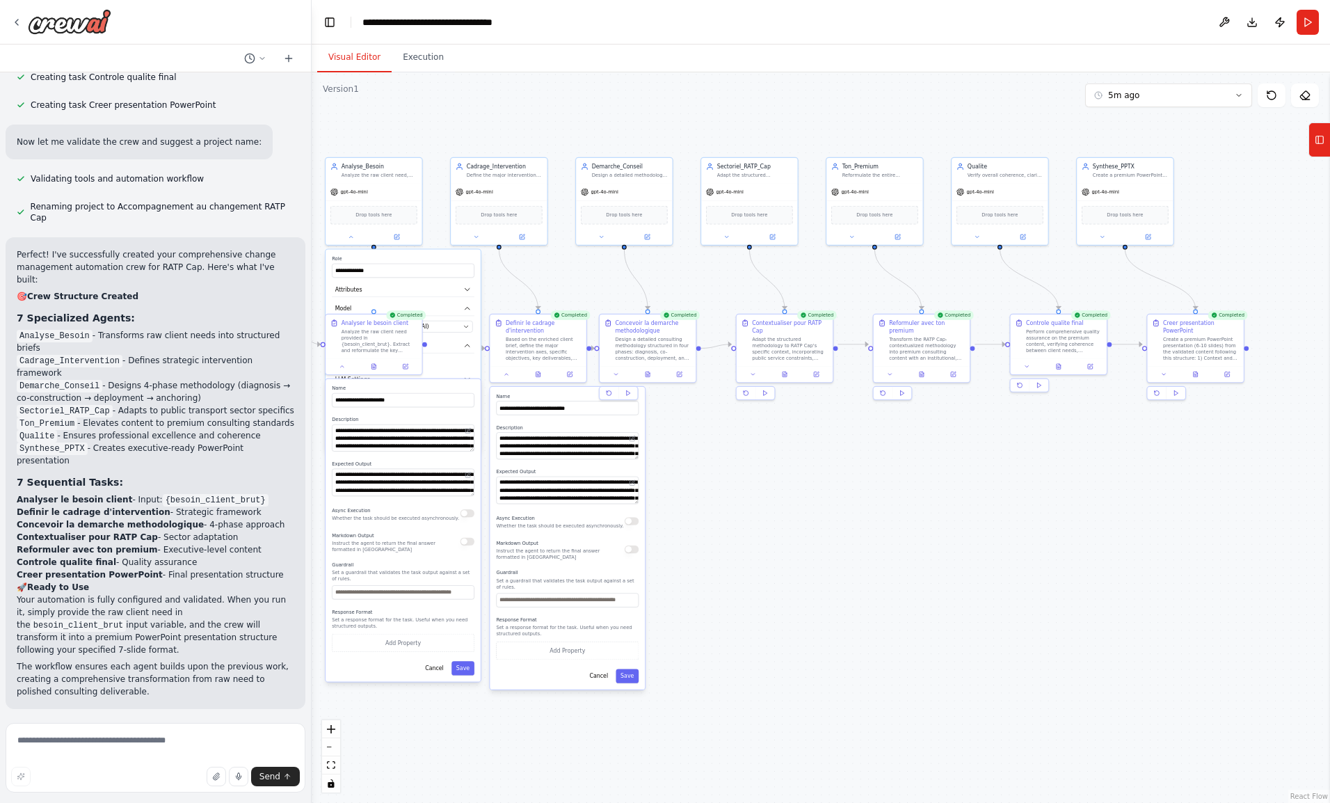
click at [1167, 90] on button "5m ago" at bounding box center [1168, 95] width 167 height 24
click at [1145, 141] on div "5m ago" at bounding box center [1176, 143] width 139 height 11
click at [1214, 351] on div "Create a premium PowerPoint presentation (6-10 slides) from the validated conte…" at bounding box center [1201, 348] width 76 height 25
click at [1227, 369] on button at bounding box center [1227, 374] width 27 height 10
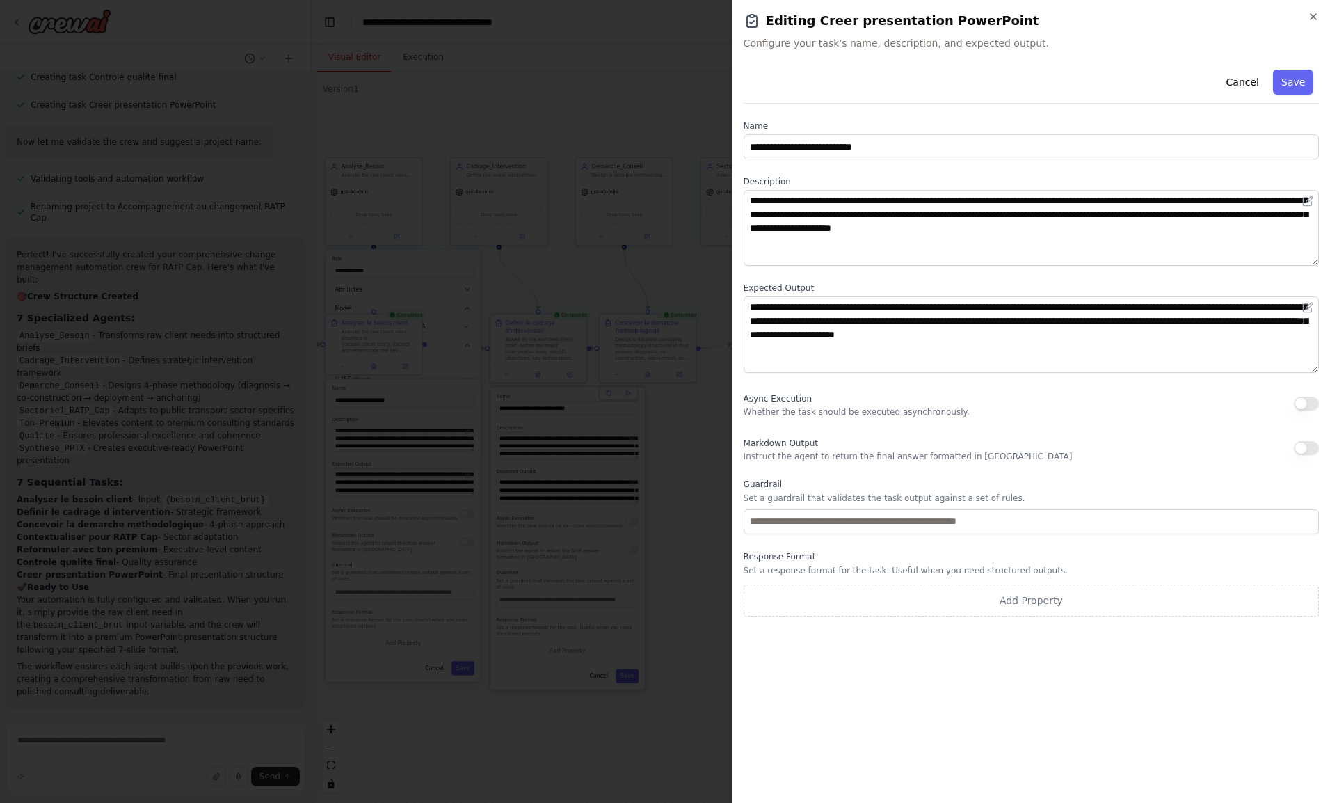
click at [837, 587] on button "Add Property" at bounding box center [1030, 600] width 575 height 32
click at [1207, 594] on select "**** ******* ******* **** ******" at bounding box center [1193, 596] width 67 height 25
click at [1118, 677] on div "**********" at bounding box center [1030, 427] width 575 height 727
click at [1304, 601] on icon "button" at bounding box center [1306, 596] width 11 height 11
click at [1317, 19] on icon "button" at bounding box center [1313, 16] width 11 height 11
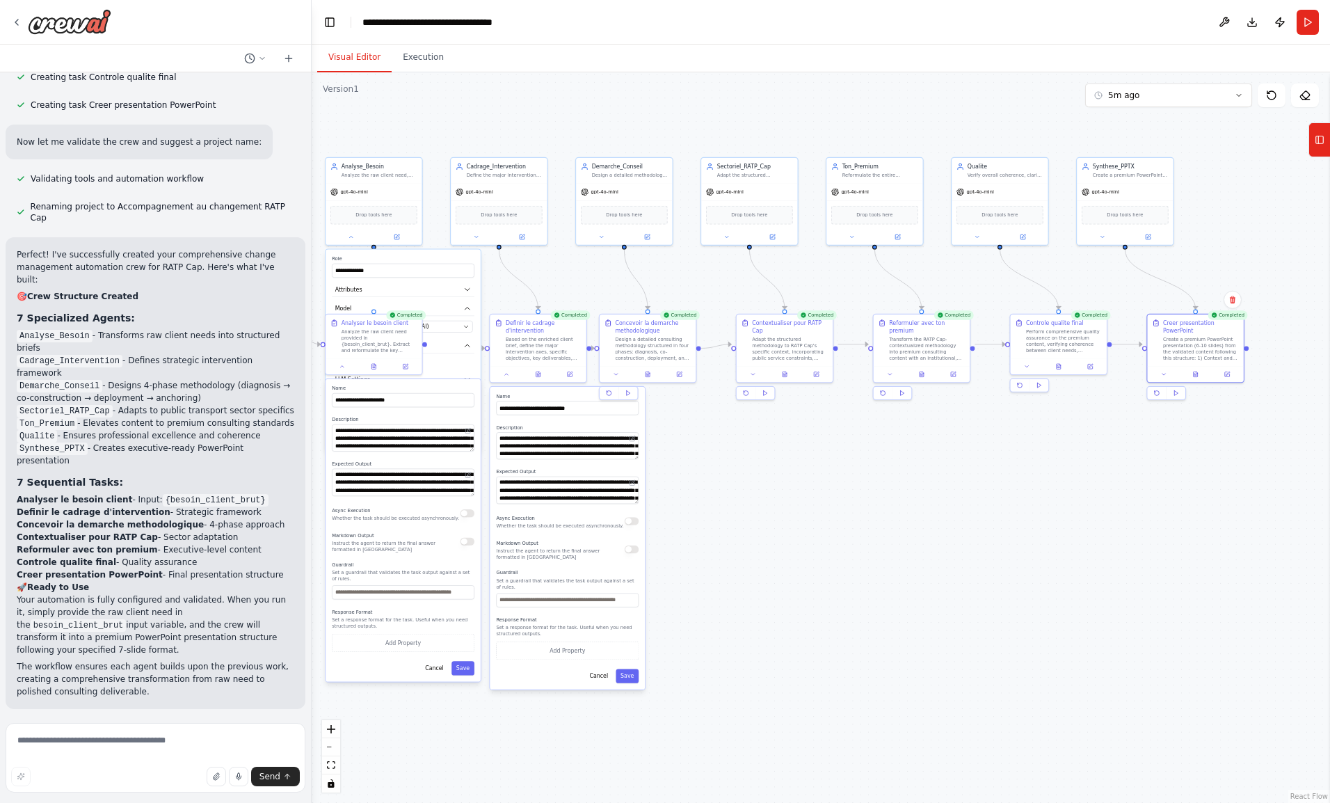
click at [1238, 369] on button at bounding box center [1227, 374] width 27 height 10
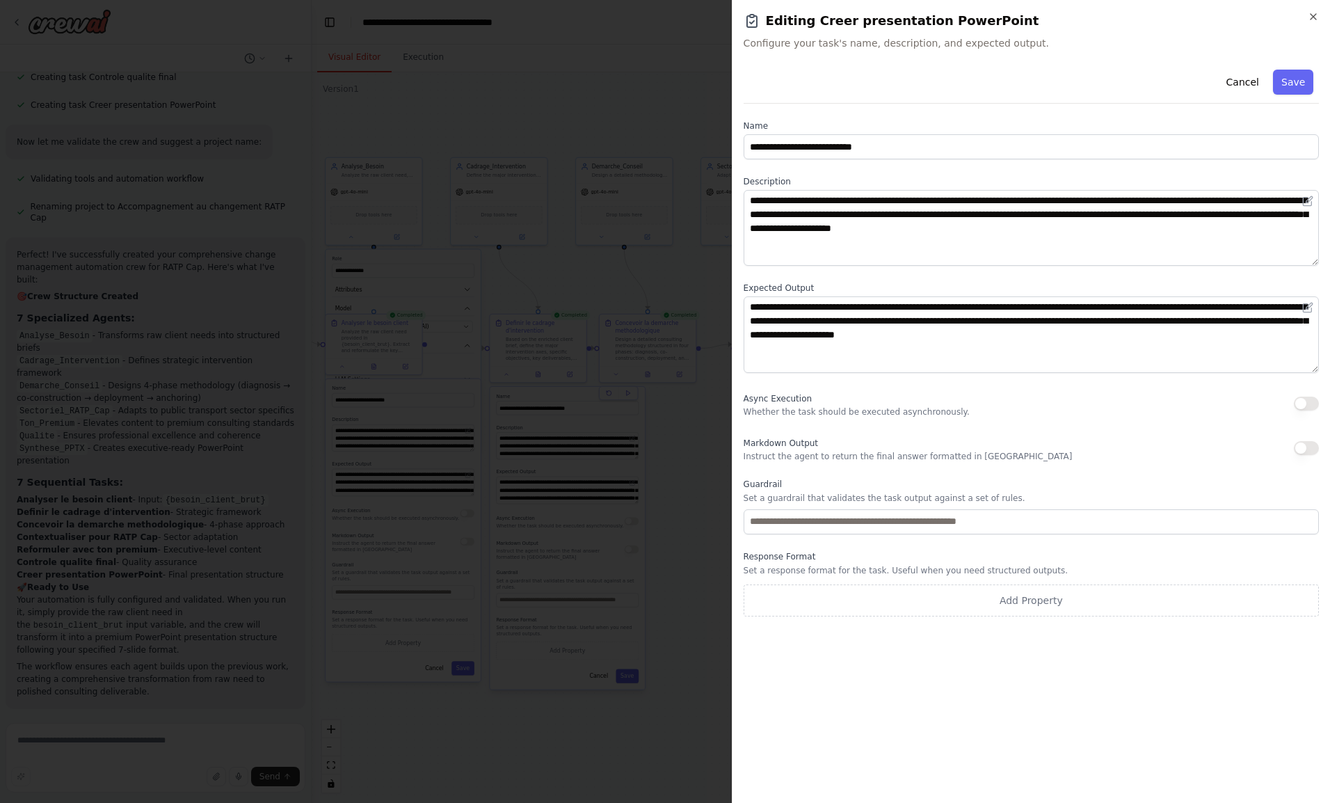
click at [1316, 18] on icon "button" at bounding box center [1313, 16] width 11 height 11
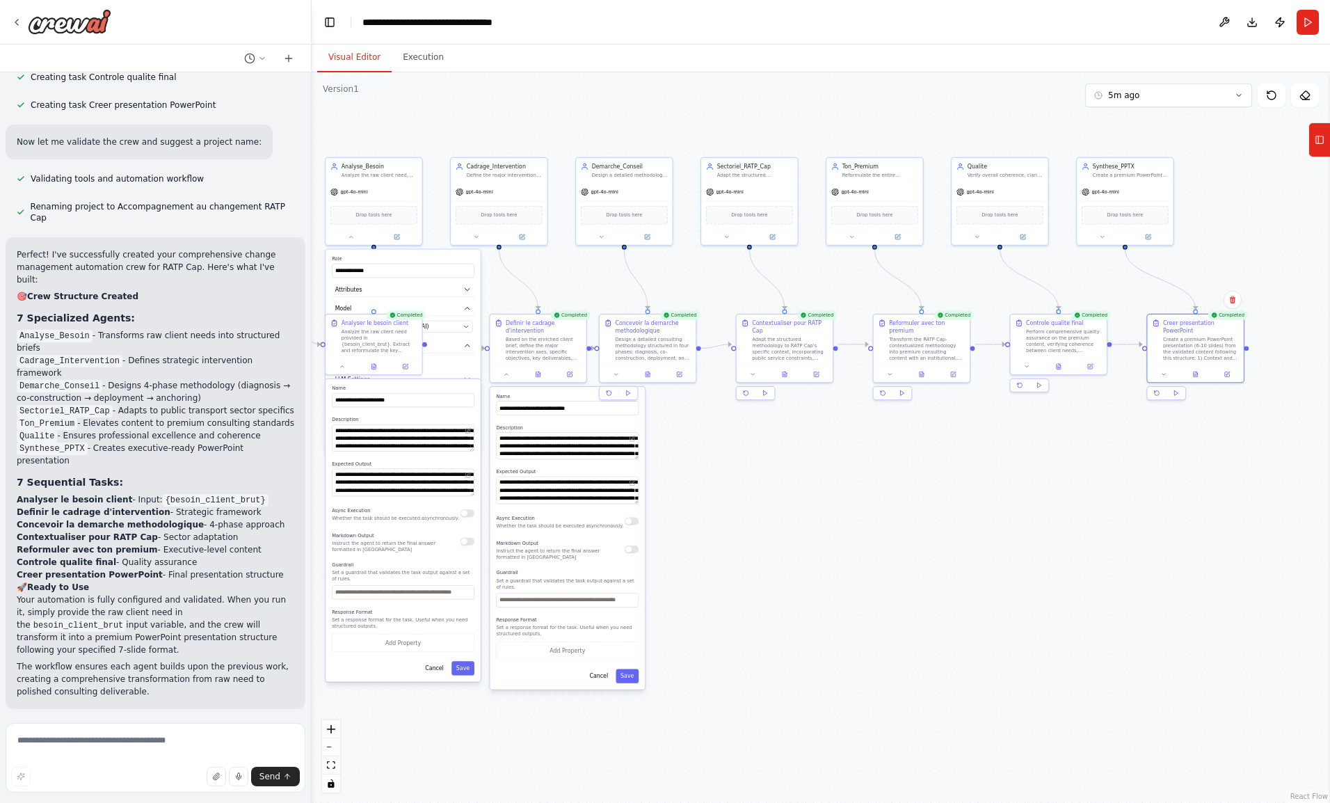
click at [1116, 180] on div "Synthese_PPTX Create a premium PowerPoint presentation structure (6-10 slides) …" at bounding box center [1125, 170] width 96 height 25
click at [1109, 239] on div at bounding box center [1125, 237] width 96 height 16
click at [1110, 239] on button at bounding box center [1102, 237] width 45 height 10
click at [1147, 234] on icon at bounding box center [1148, 237] width 6 height 6
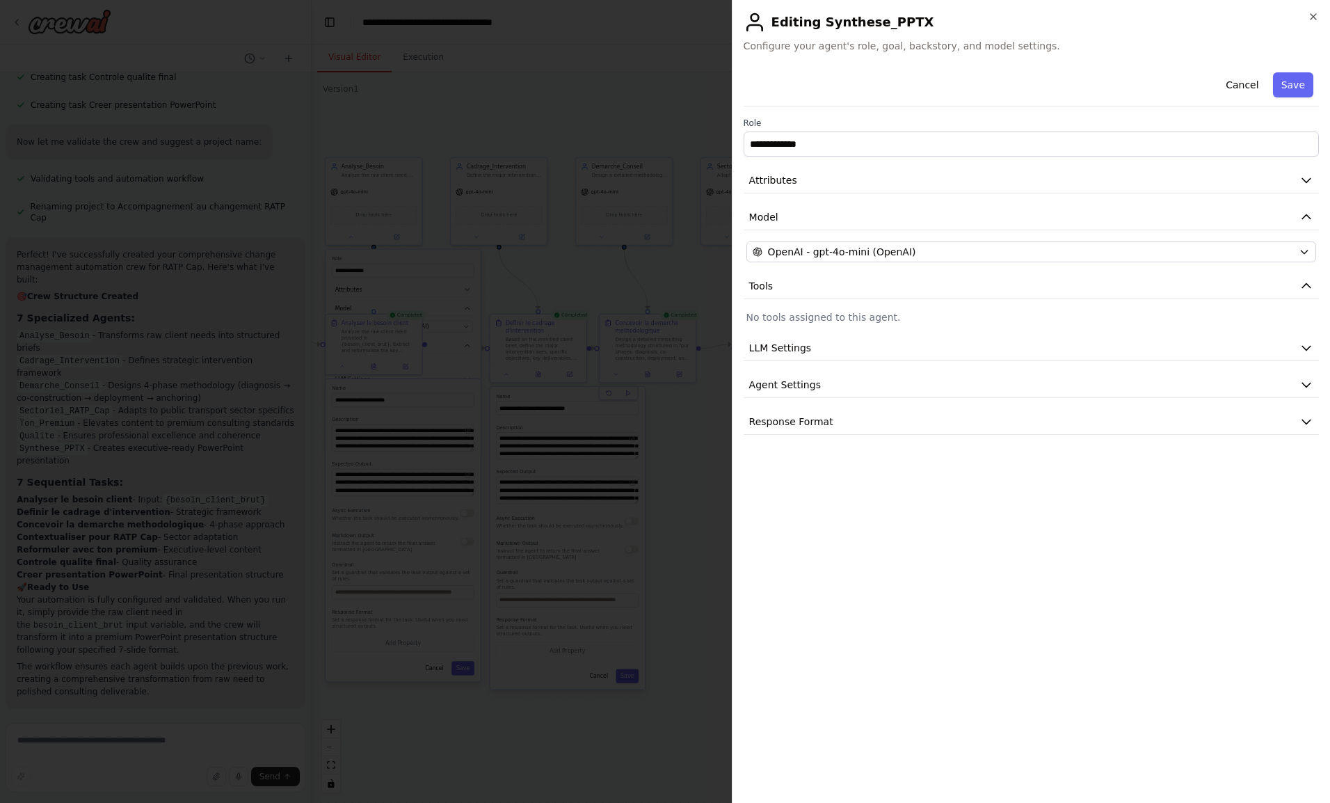
click at [828, 386] on button "Agent Settings" at bounding box center [1030, 385] width 575 height 26
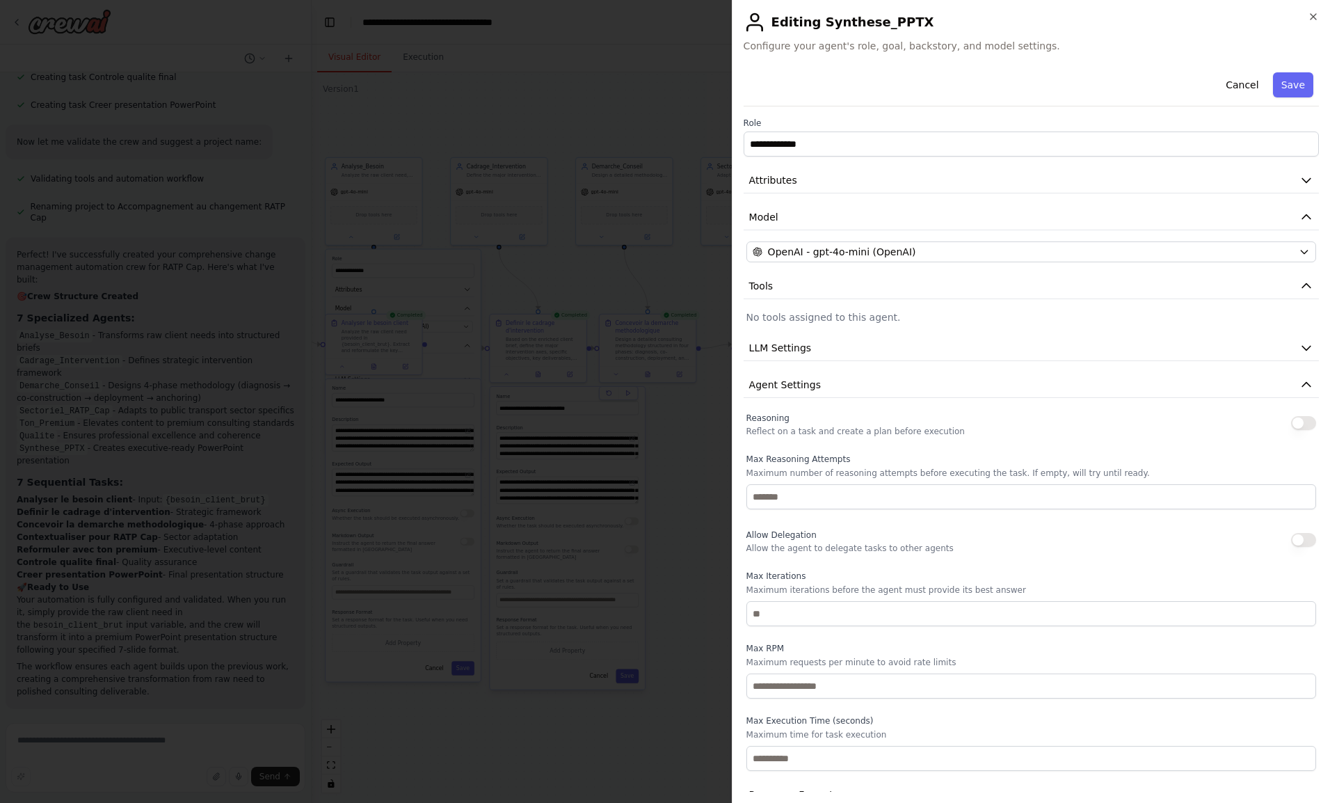
scroll to position [25, 0]
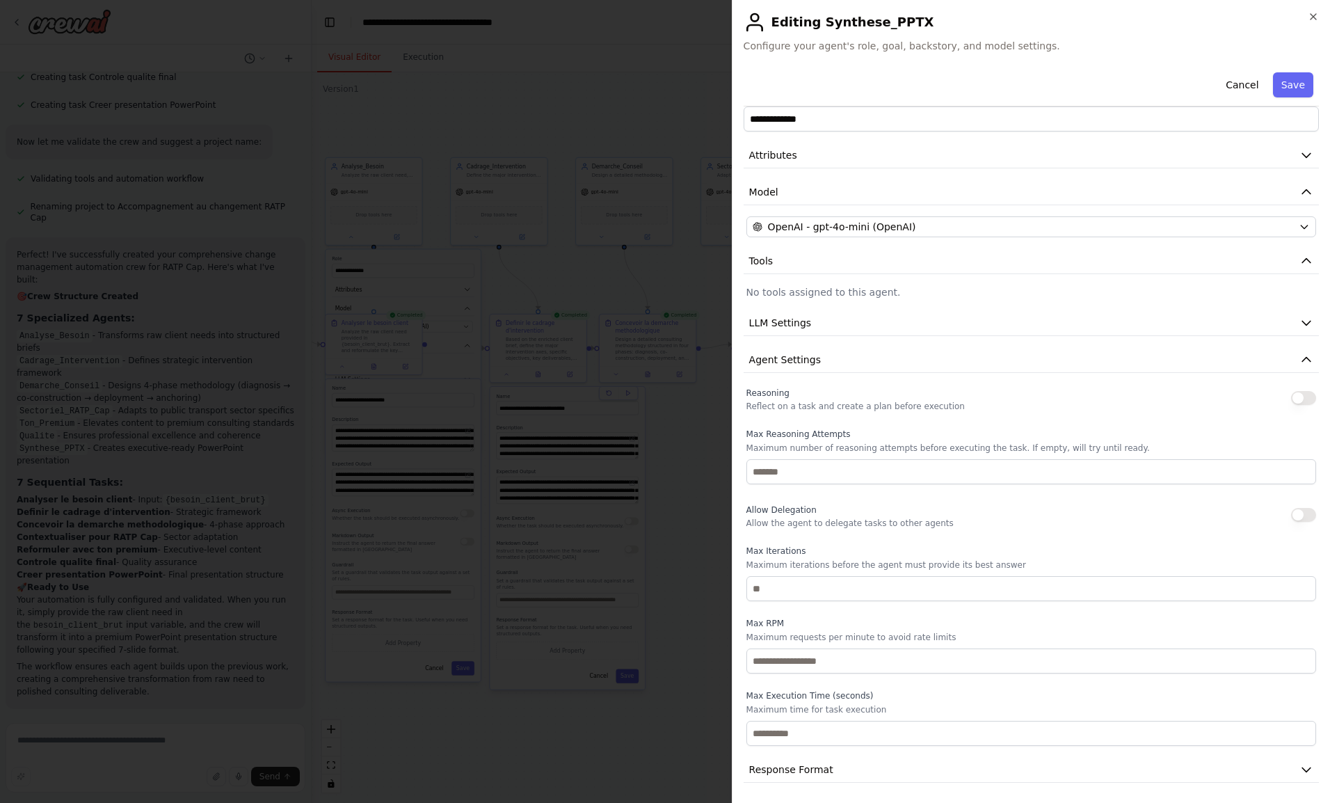
click at [830, 362] on button "Agent Settings" at bounding box center [1030, 360] width 575 height 26
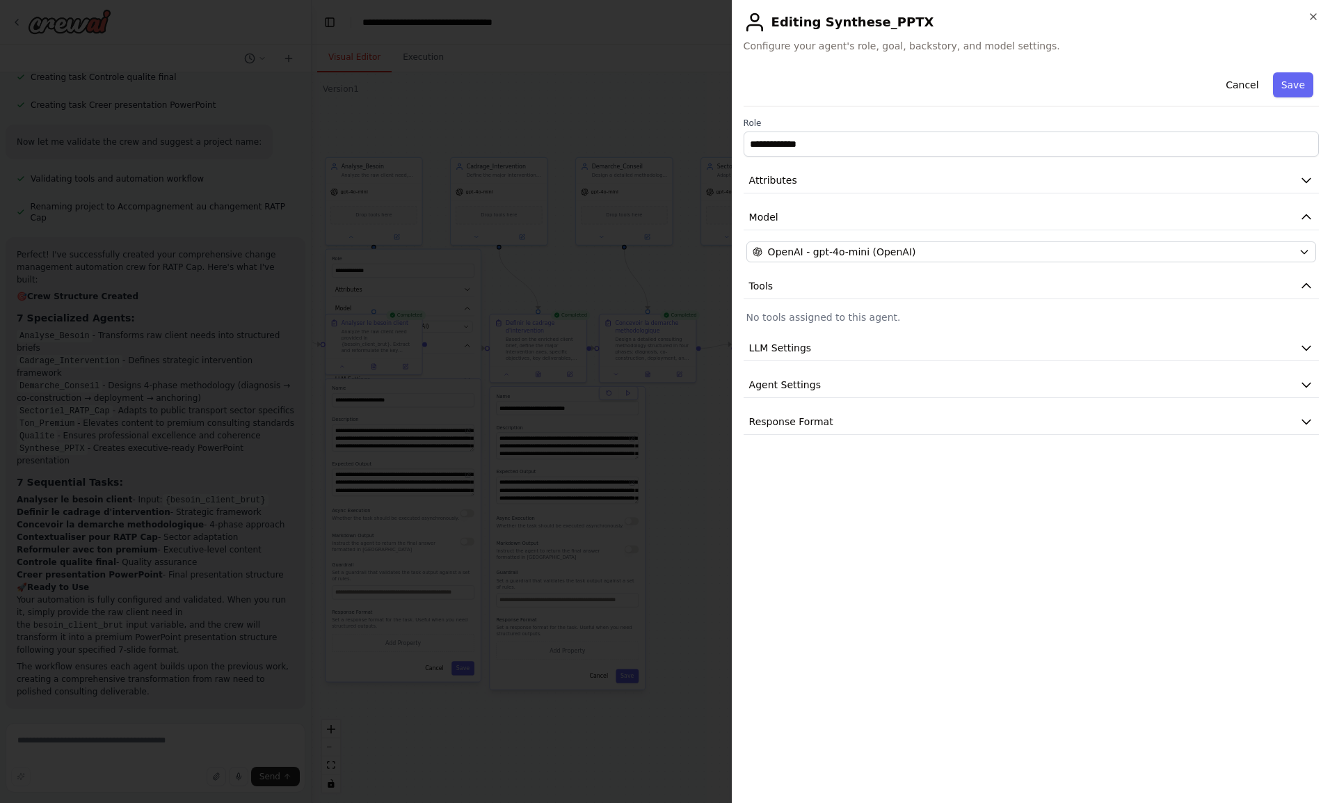
click at [810, 421] on span "Response Format" at bounding box center [791, 422] width 84 height 14
click at [818, 497] on button "Add Property" at bounding box center [1031, 495] width 570 height 32
click at [1303, 491] on icon "button" at bounding box center [1303, 491] width 11 height 11
click at [1244, 88] on button "Cancel" at bounding box center [1241, 84] width 49 height 25
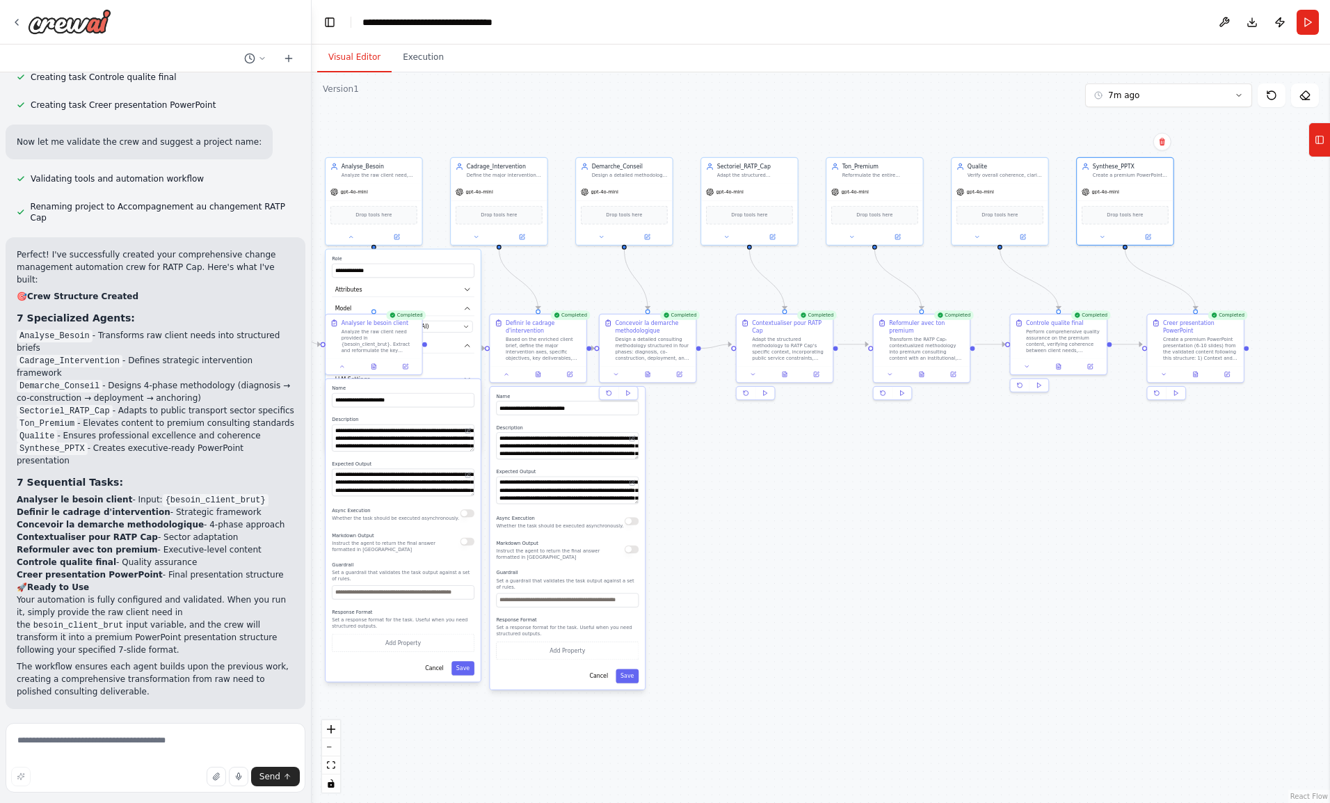
click at [1188, 369] on button at bounding box center [1195, 374] width 33 height 10
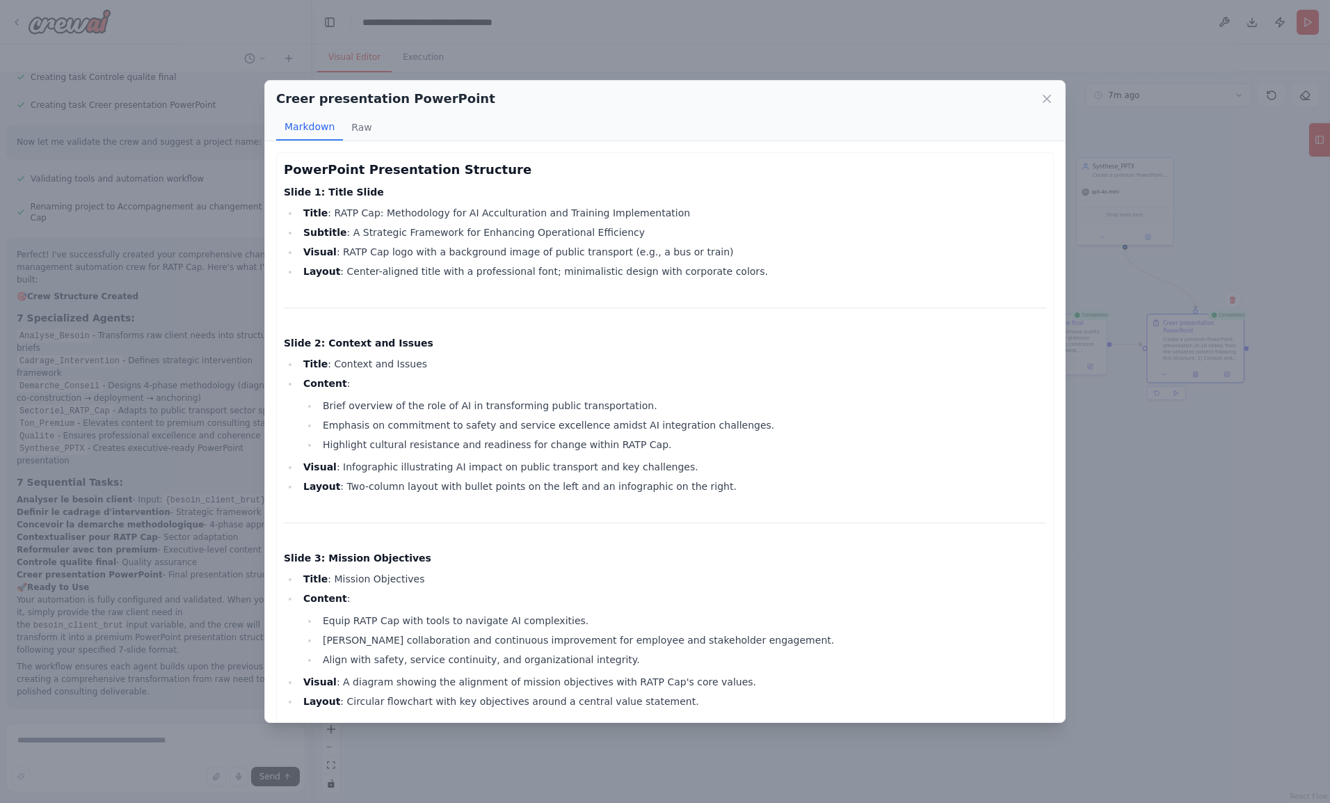
click at [362, 125] on button "Raw" at bounding box center [361, 127] width 37 height 26
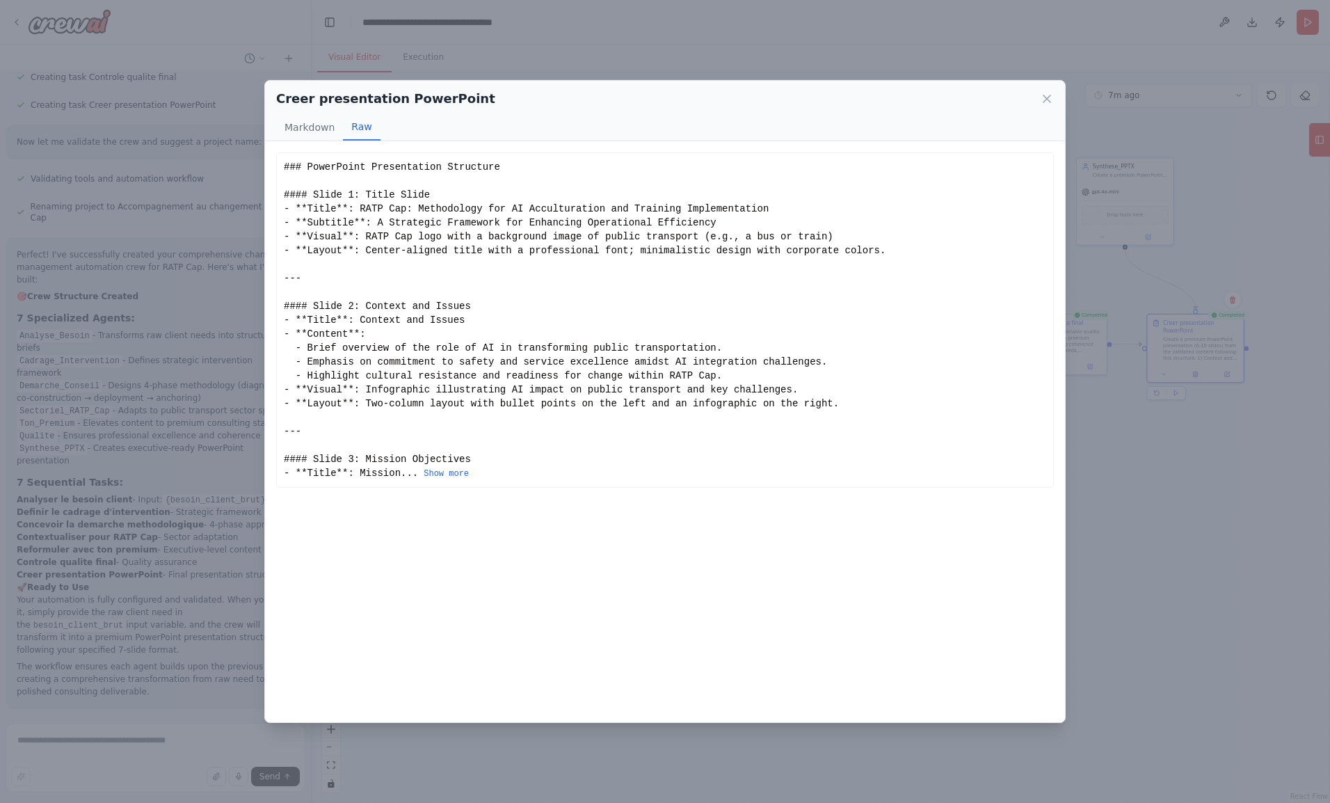
click at [446, 469] on button "Show more" at bounding box center [446, 473] width 45 height 11
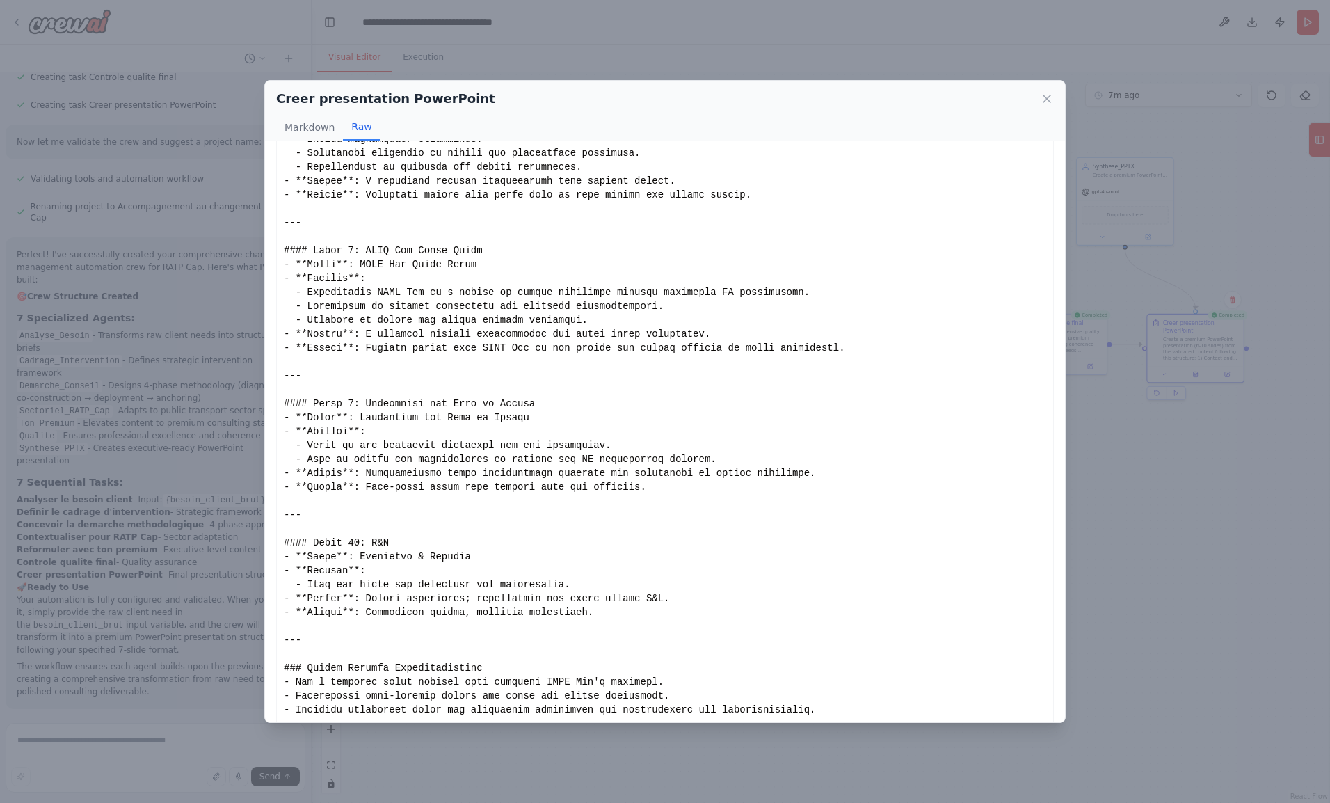
scroll to position [1139, 0]
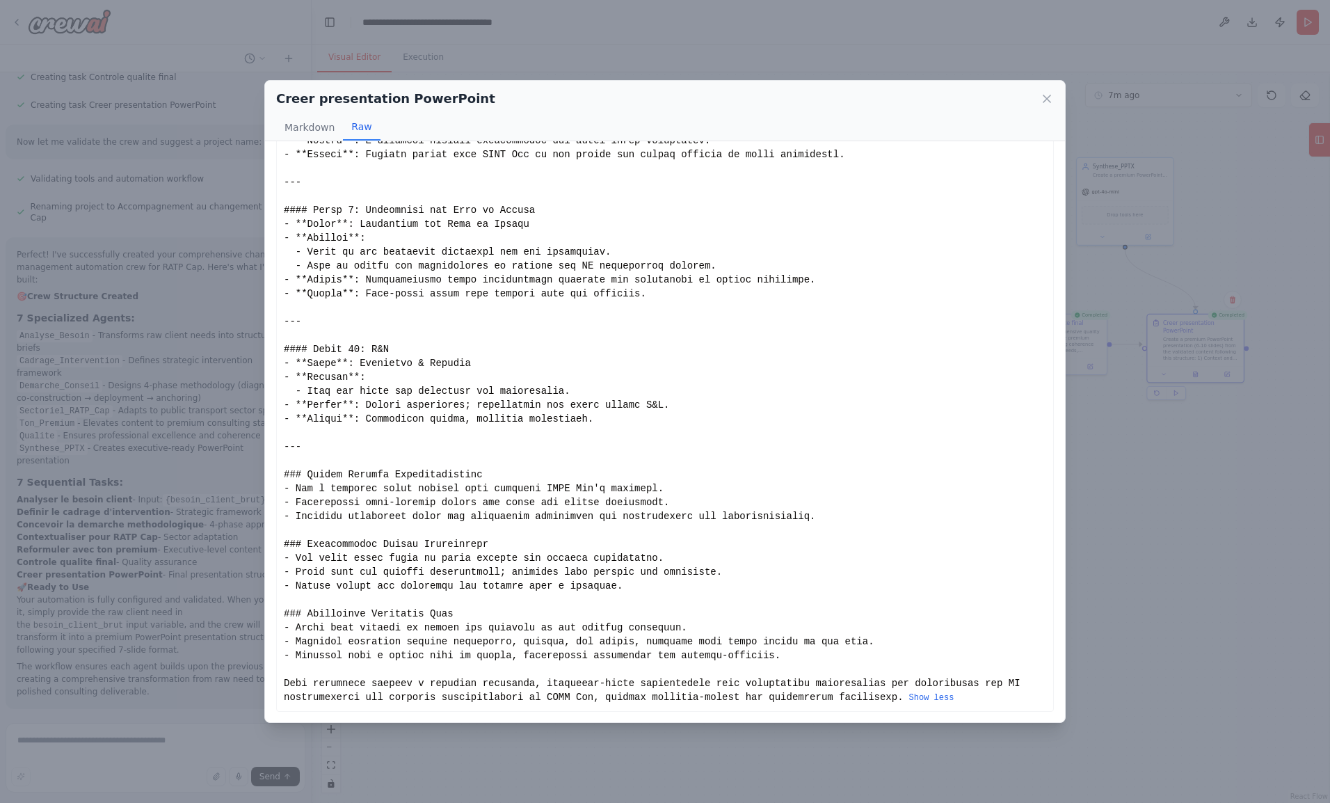
click at [1050, 99] on icon at bounding box center [1047, 99] width 14 height 14
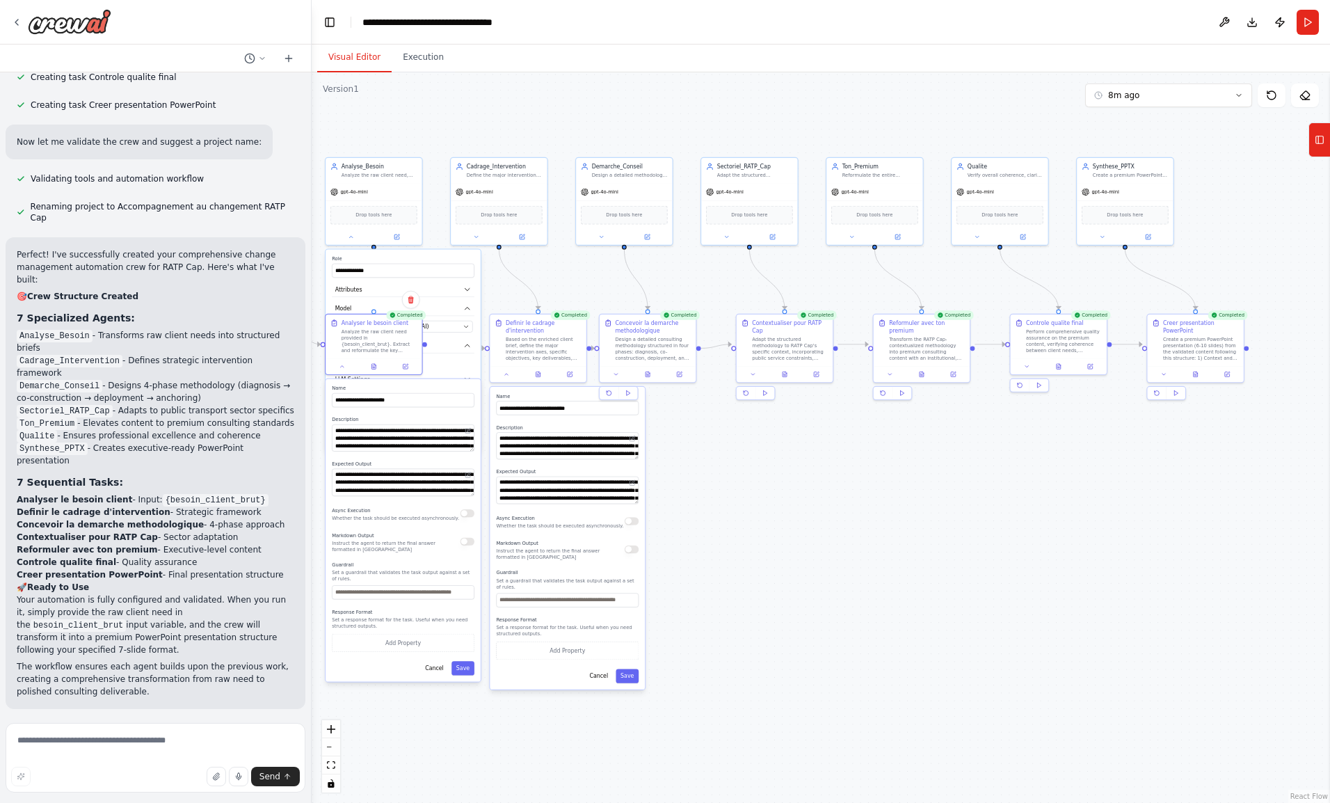
click at [374, 367] on icon at bounding box center [374, 366] width 6 height 6
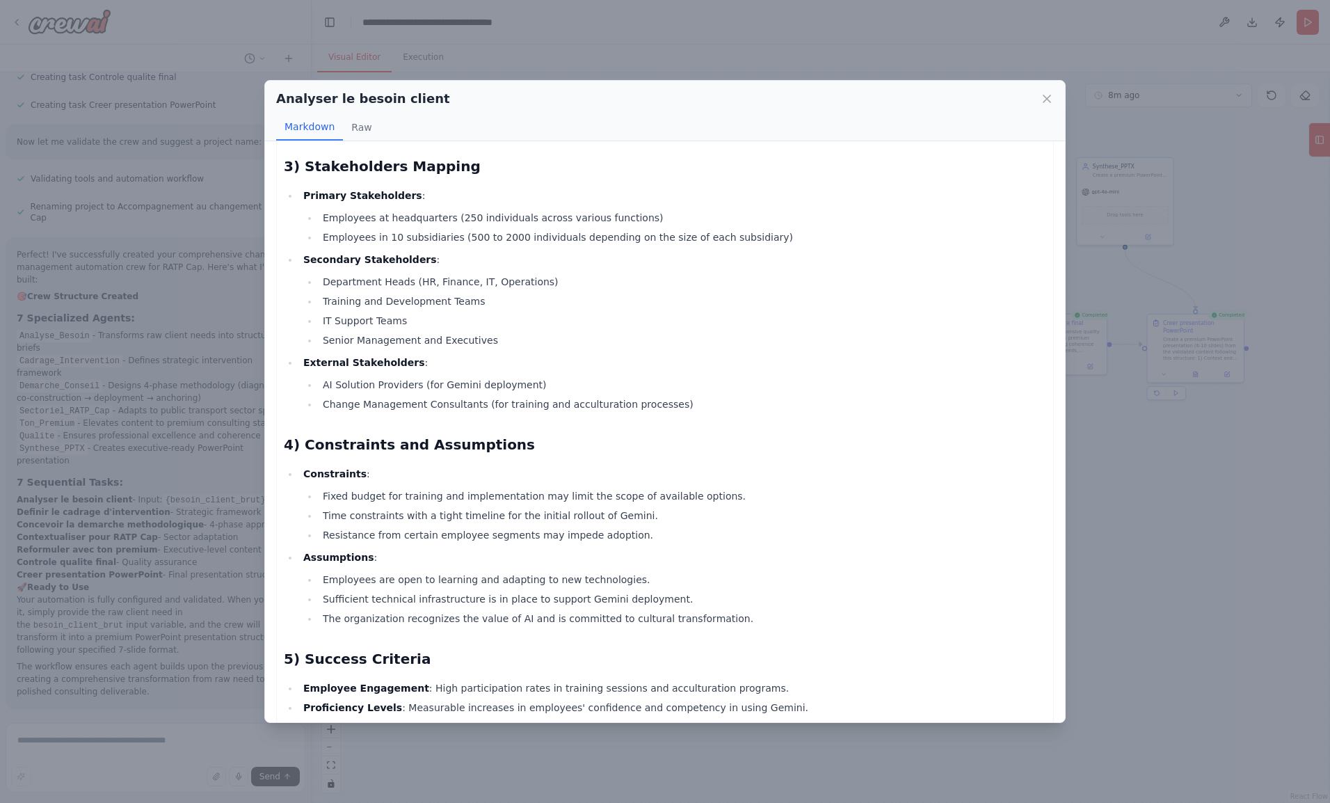
scroll to position [335, 0]
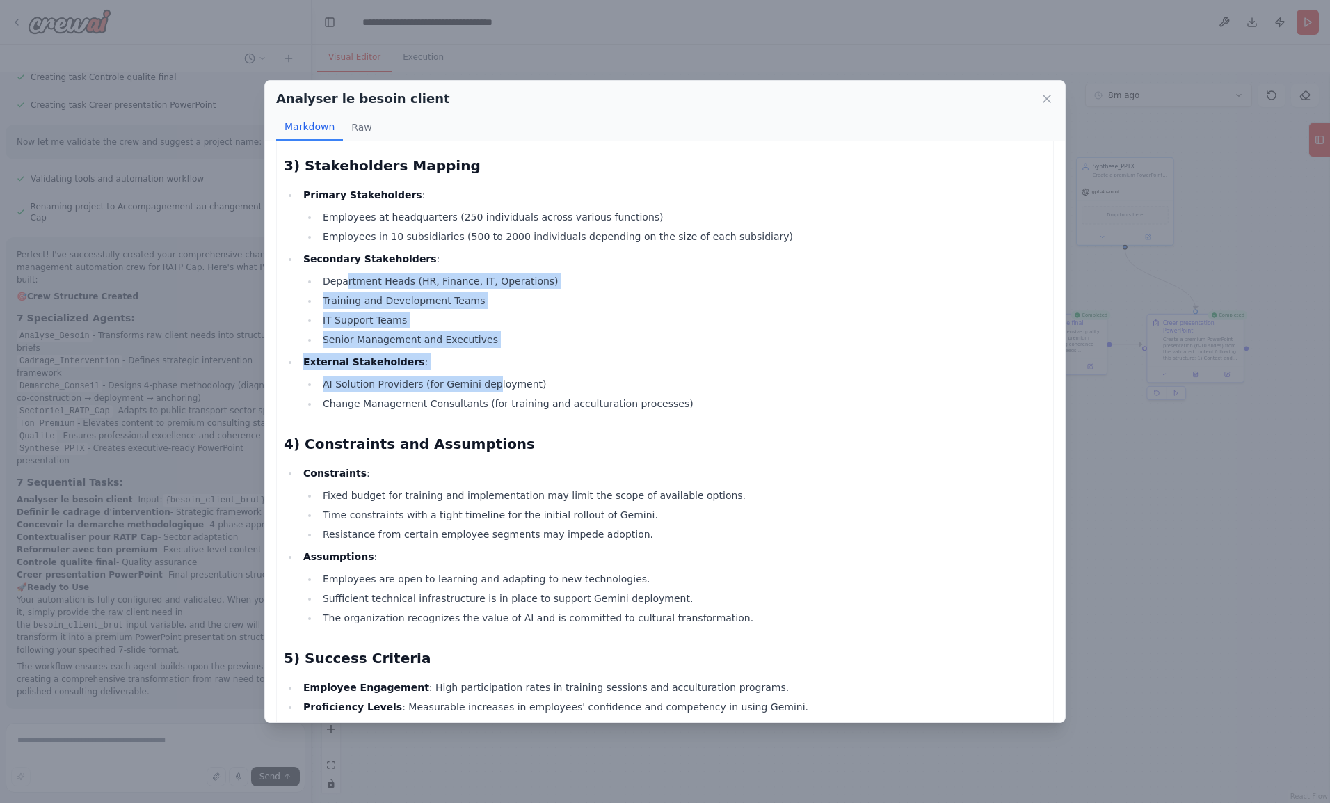
drag, startPoint x: 344, startPoint y: 282, endPoint x: 484, endPoint y: 370, distance: 165.6
click at [484, 370] on ul "Primary Stakeholders : Employees at headquarters (250 individuals across variou…" at bounding box center [665, 298] width 762 height 225
drag, startPoint x: 484, startPoint y: 370, endPoint x: 479, endPoint y: 381, distance: 12.1
click at [479, 381] on li "AI Solution Providers (for Gemini deployment)" at bounding box center [682, 384] width 727 height 17
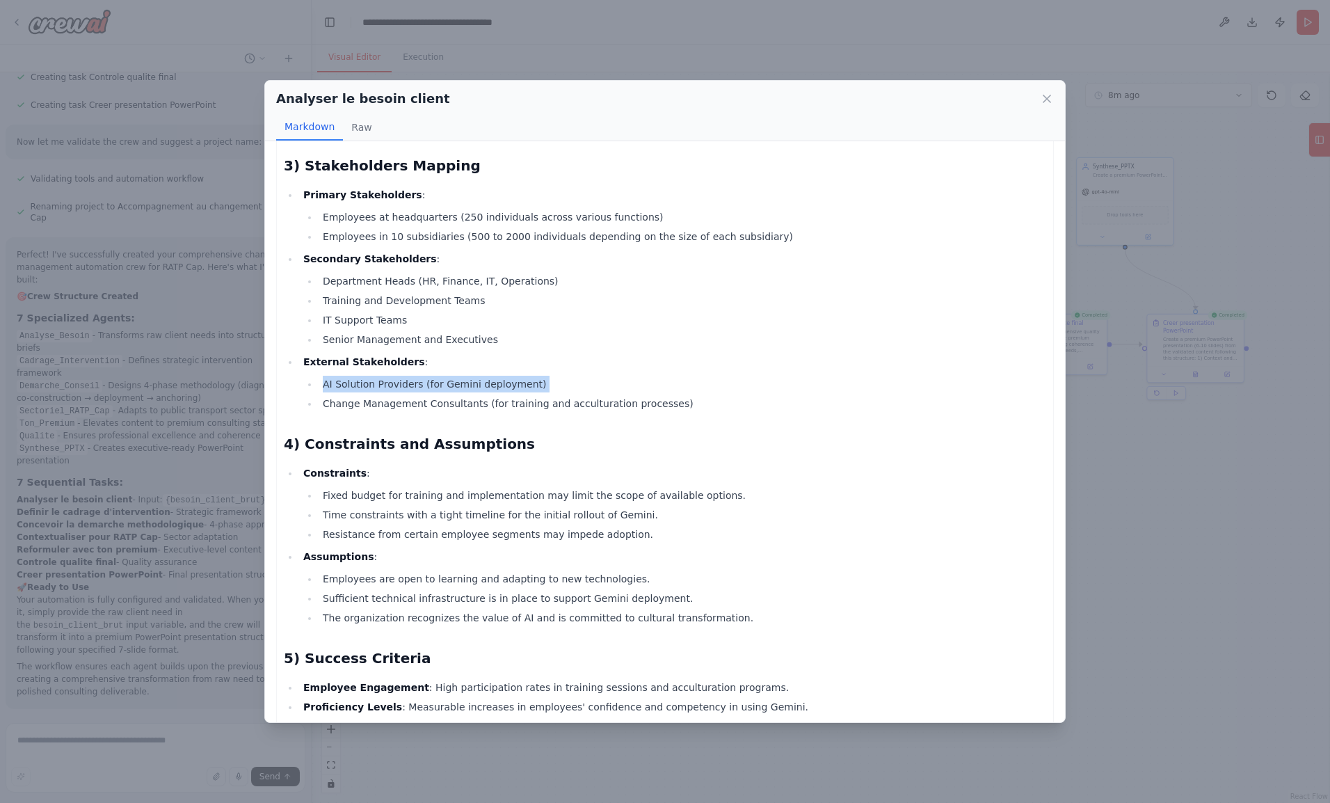
click at [479, 381] on li "AI Solution Providers (for Gemini deployment)" at bounding box center [682, 384] width 727 height 17
drag, startPoint x: 479, startPoint y: 381, endPoint x: 433, endPoint y: 405, distance: 52.3
click at [433, 405] on li "Change Management Consultants (for training and acculturation processes)" at bounding box center [682, 403] width 727 height 17
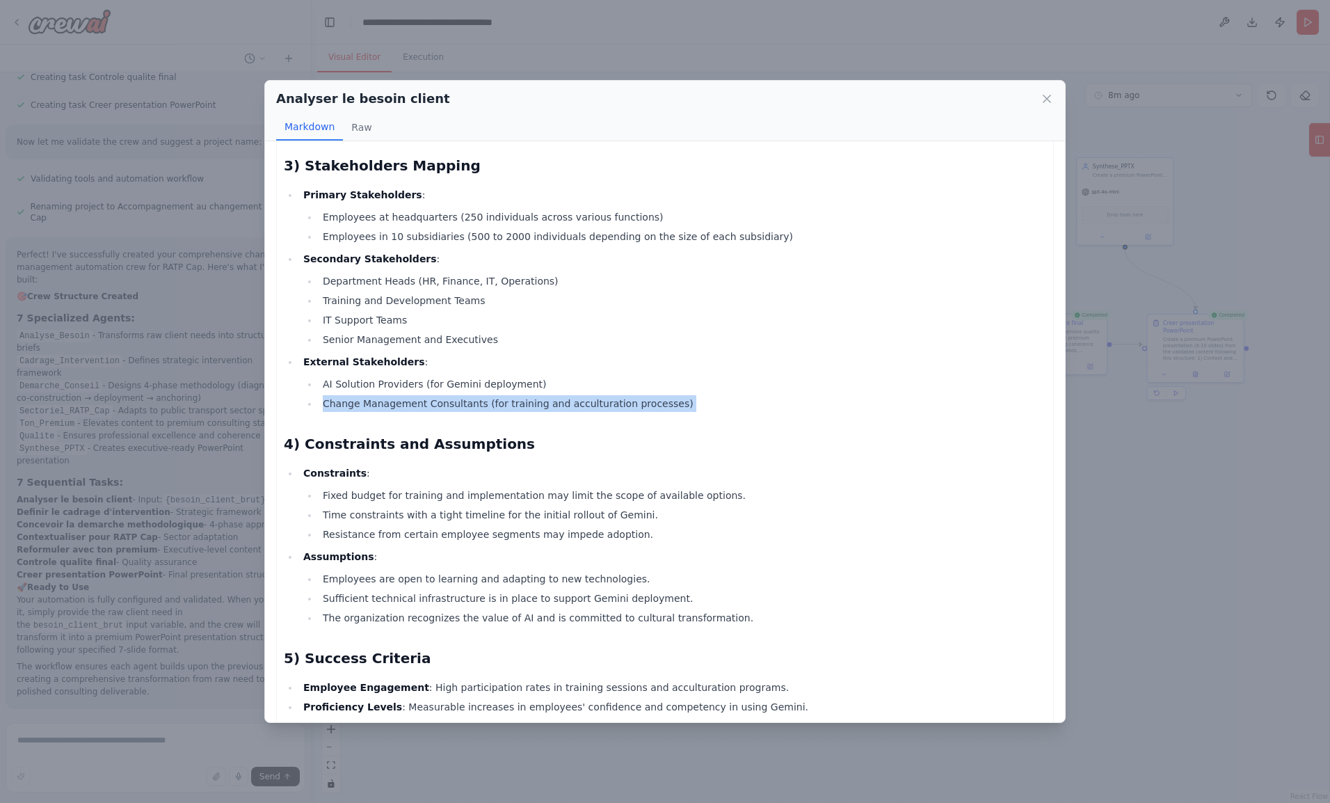
click at [433, 405] on li "Change Management Consultants (for training and acculturation processes)" at bounding box center [682, 403] width 727 height 17
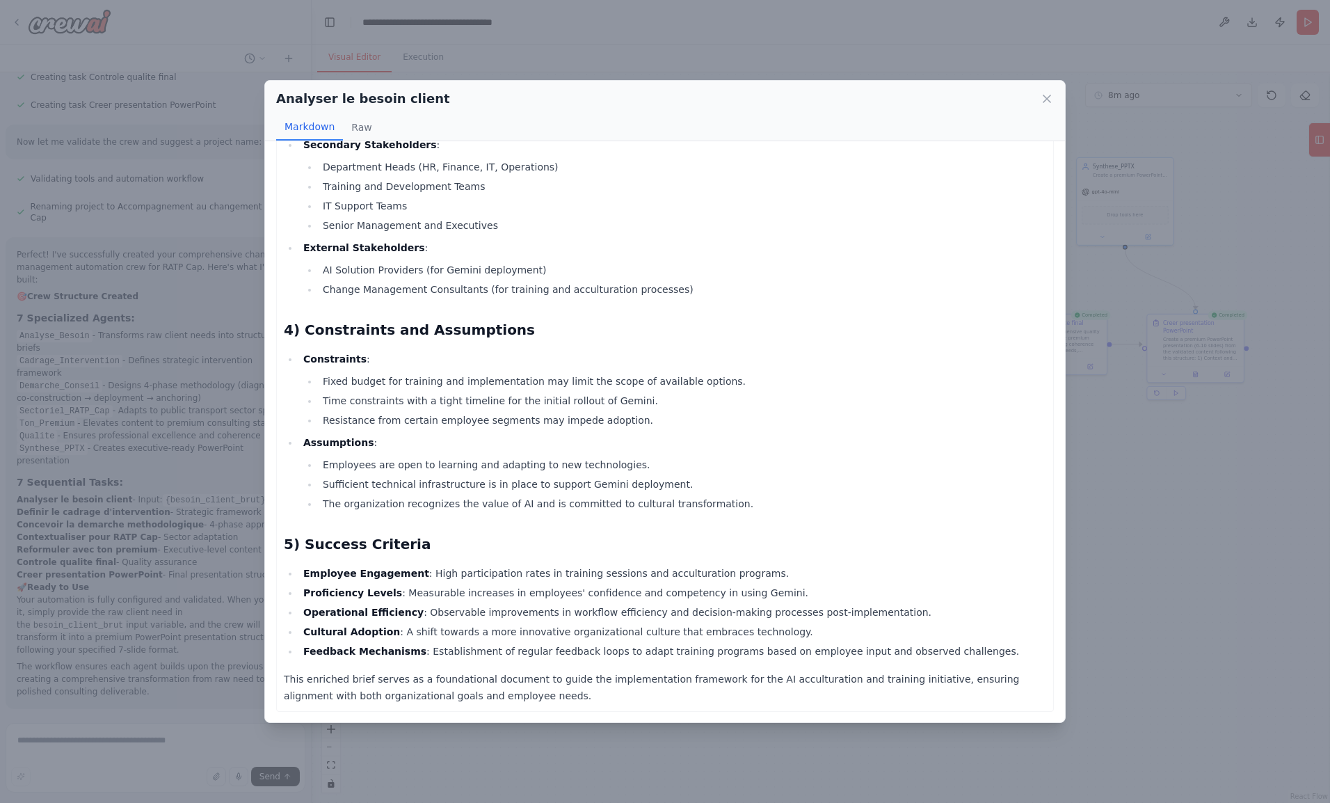
click at [366, 576] on strong "Employee Engagement" at bounding box center [366, 573] width 126 height 11
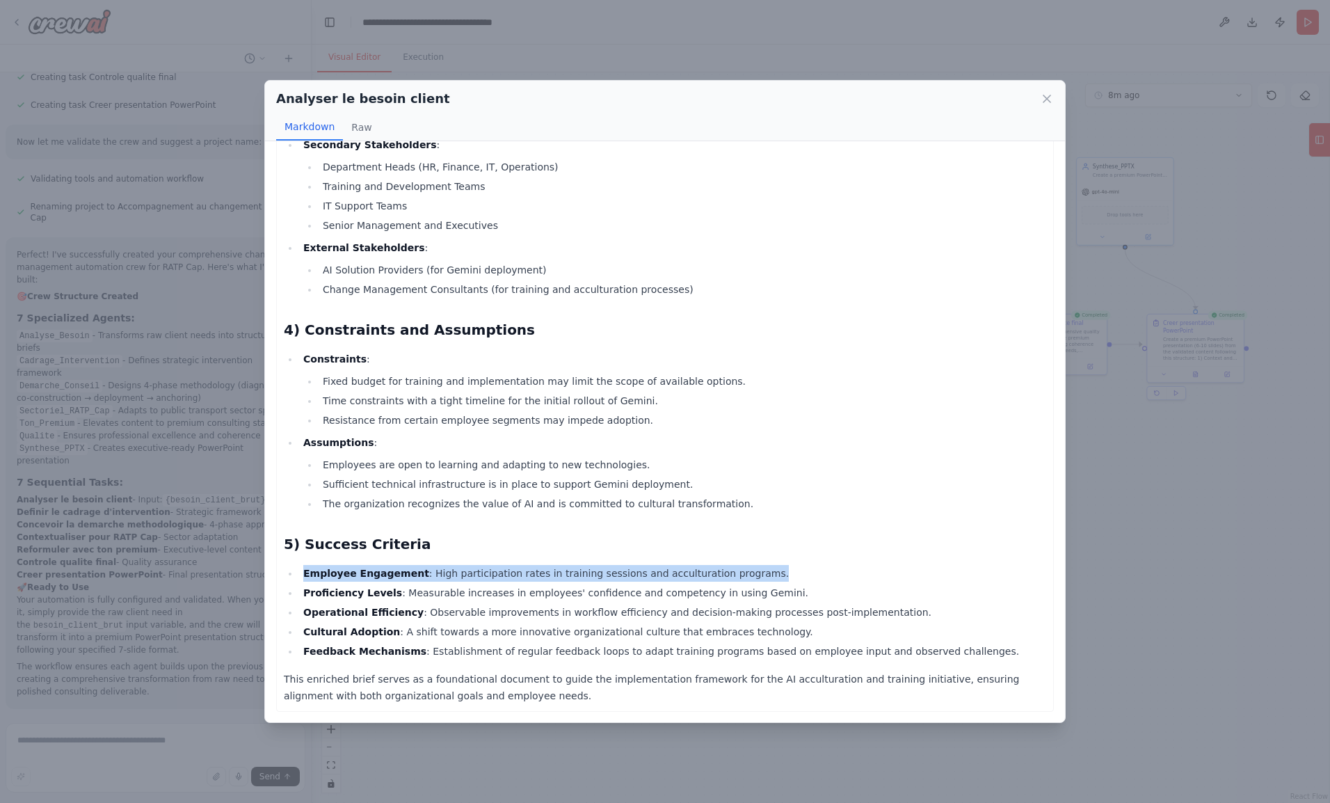
click at [366, 576] on strong "Employee Engagement" at bounding box center [366, 573] width 126 height 11
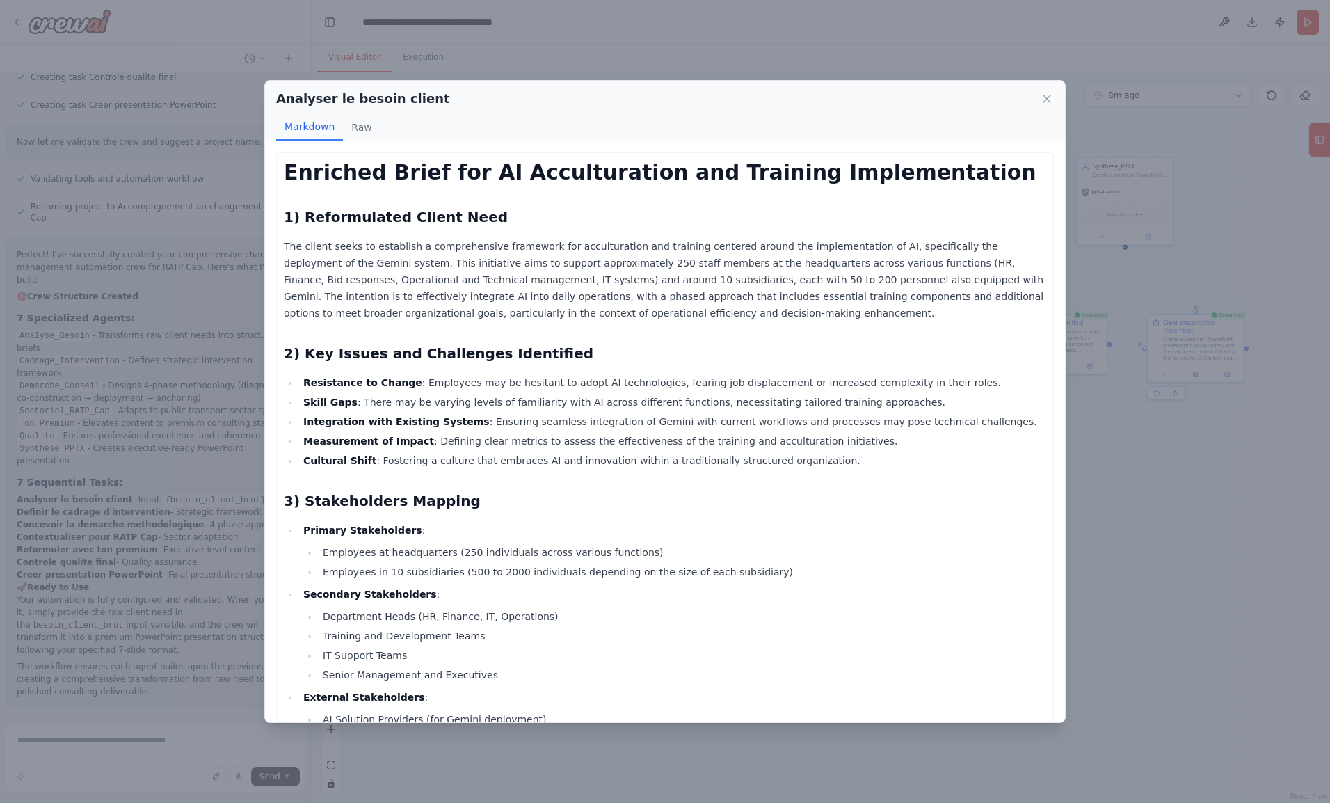
click at [1047, 97] on icon at bounding box center [1047, 99] width 14 height 14
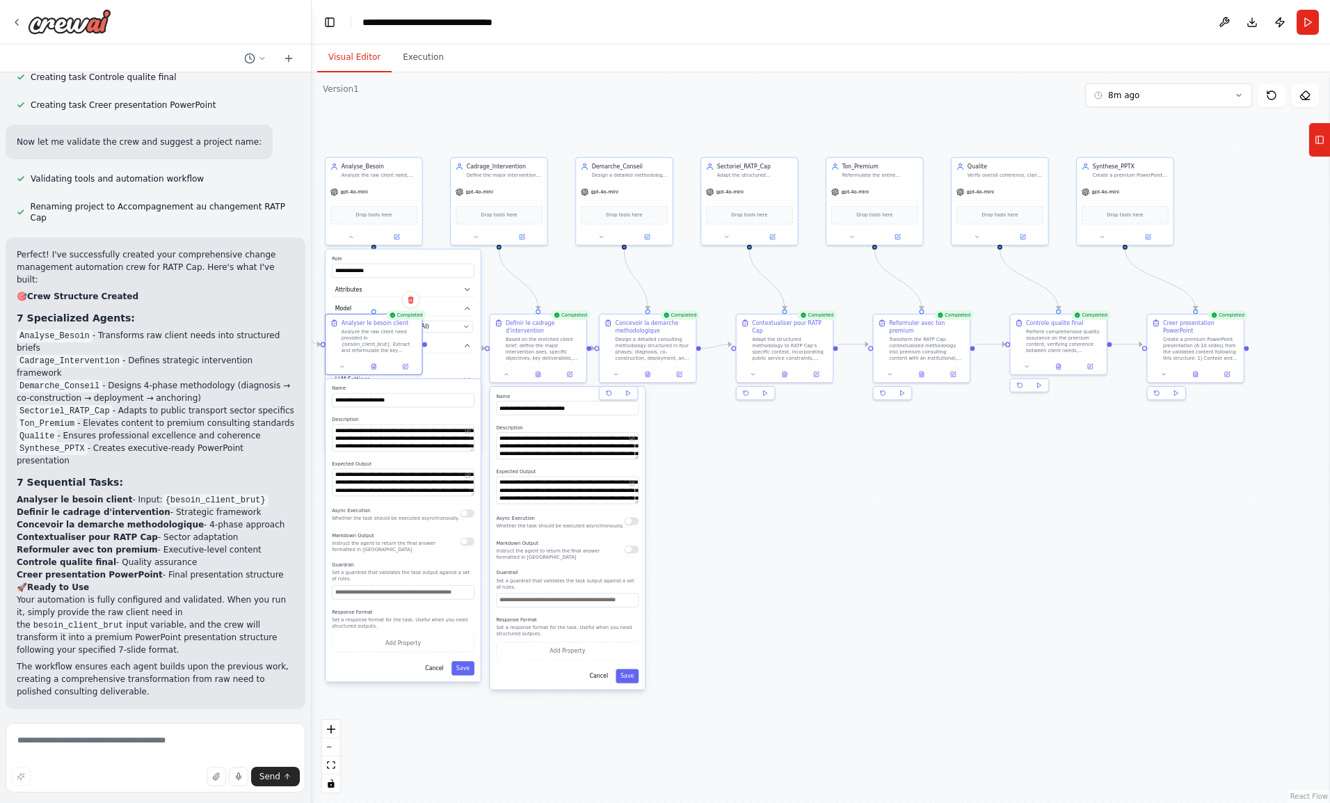
click at [541, 375] on icon at bounding box center [538, 374] width 6 height 6
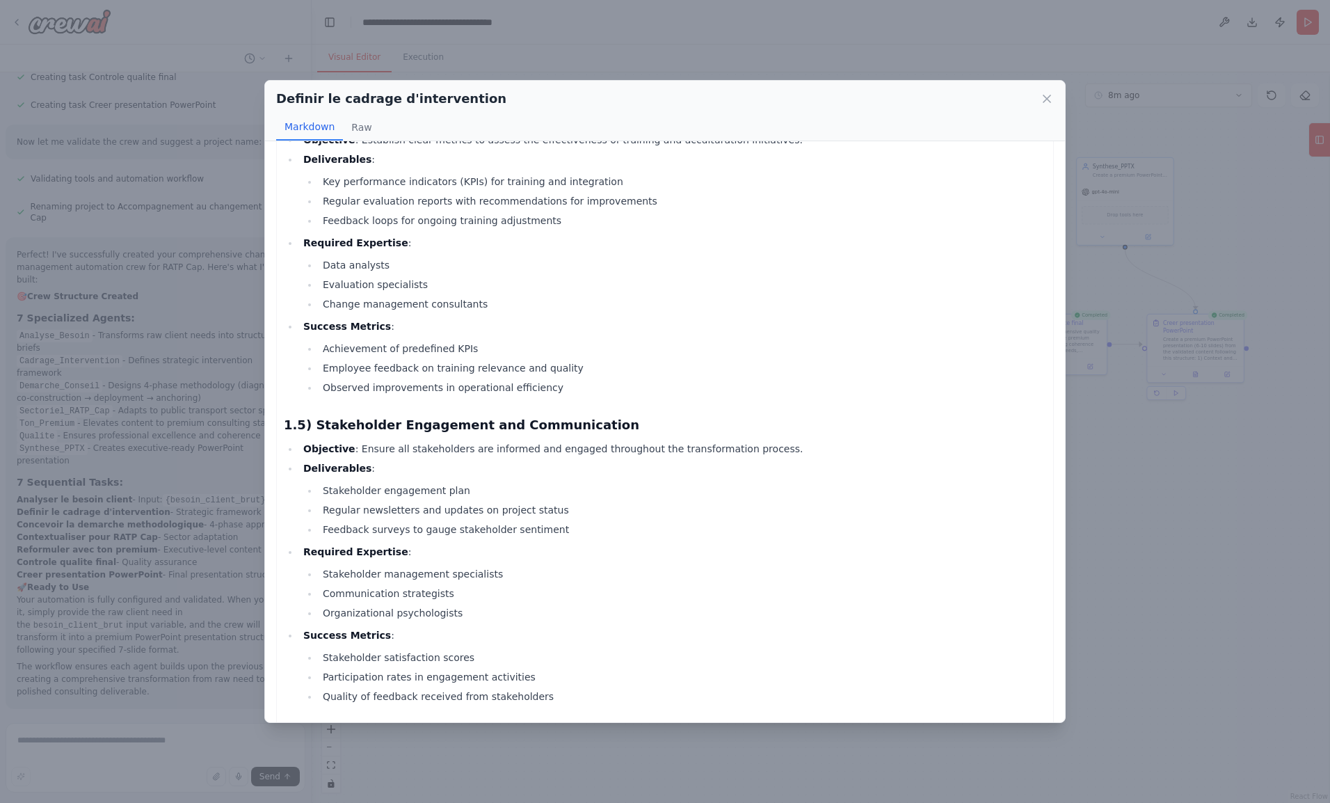
scroll to position [1187, 0]
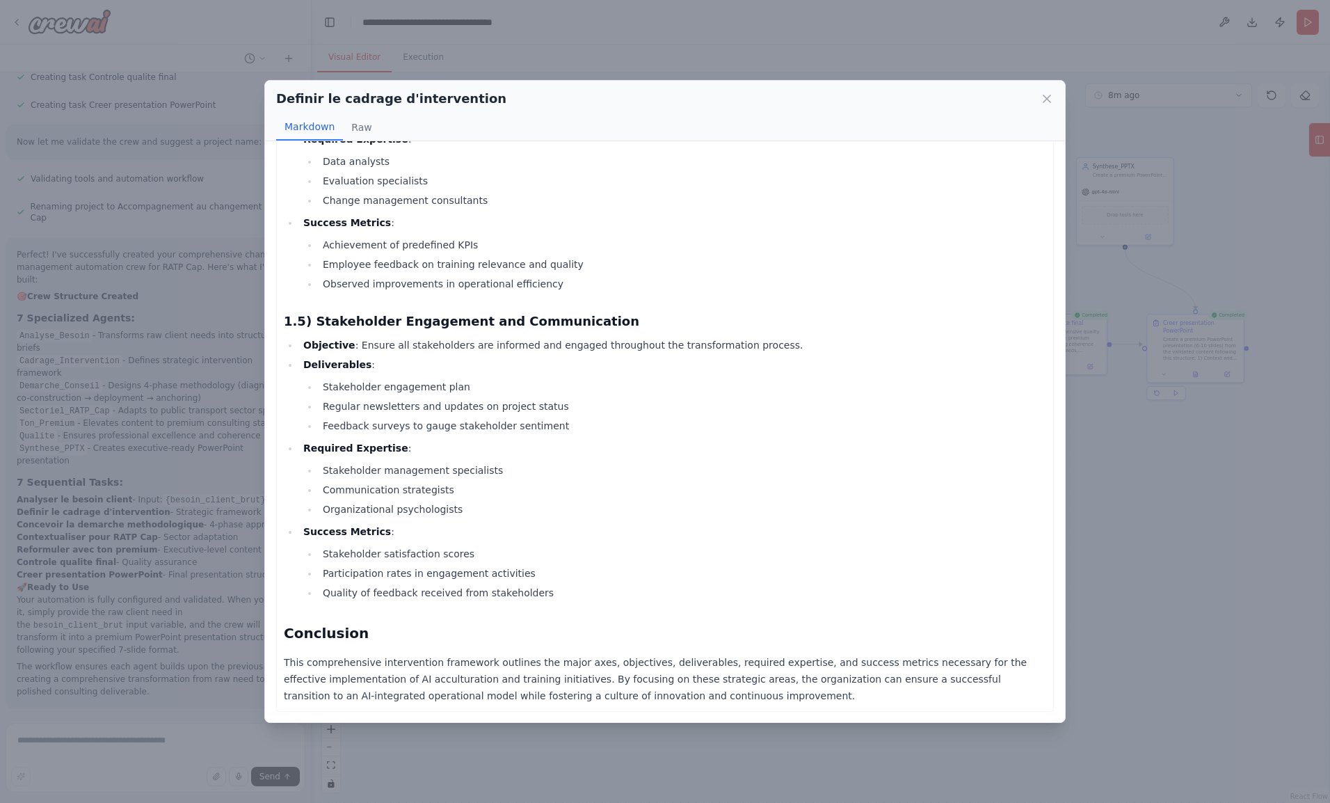
click at [1051, 97] on icon at bounding box center [1047, 99] width 14 height 14
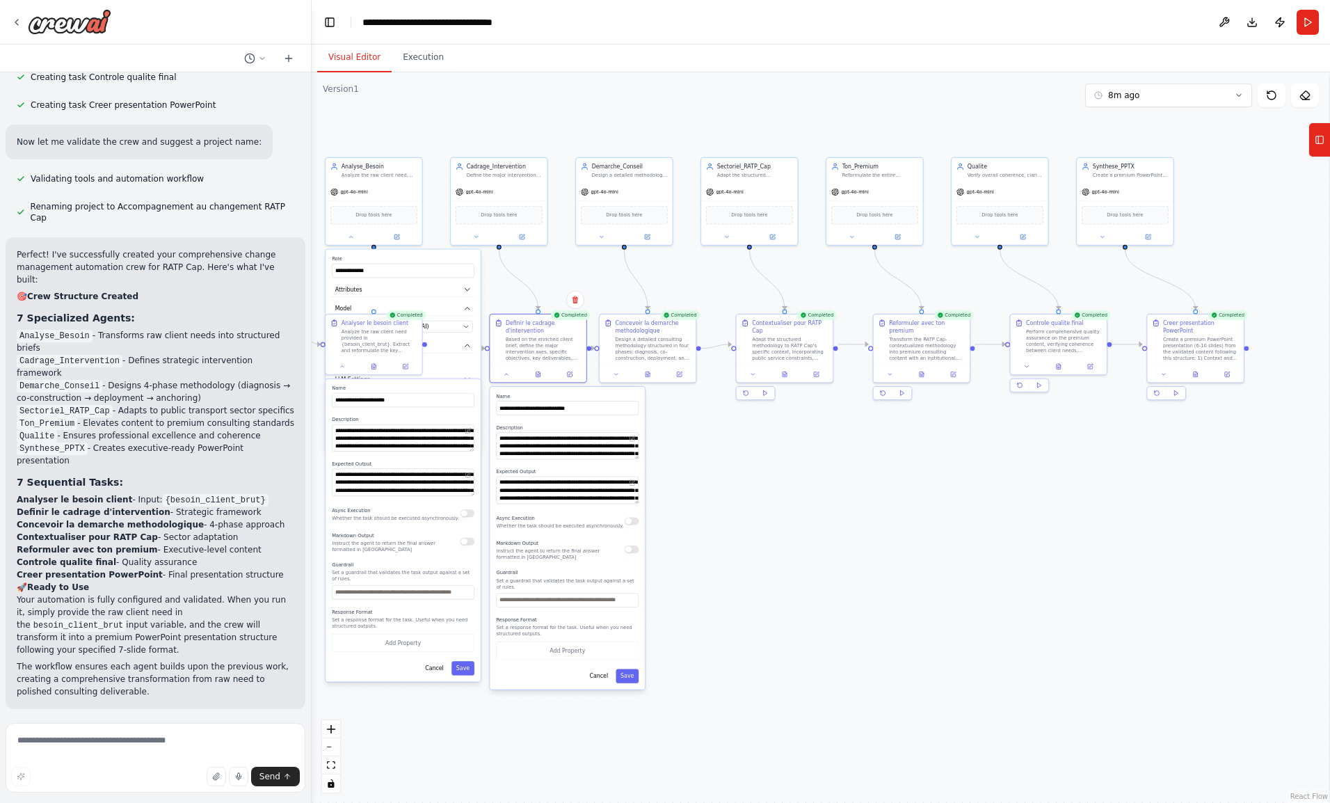
click at [543, 374] on button at bounding box center [538, 374] width 33 height 10
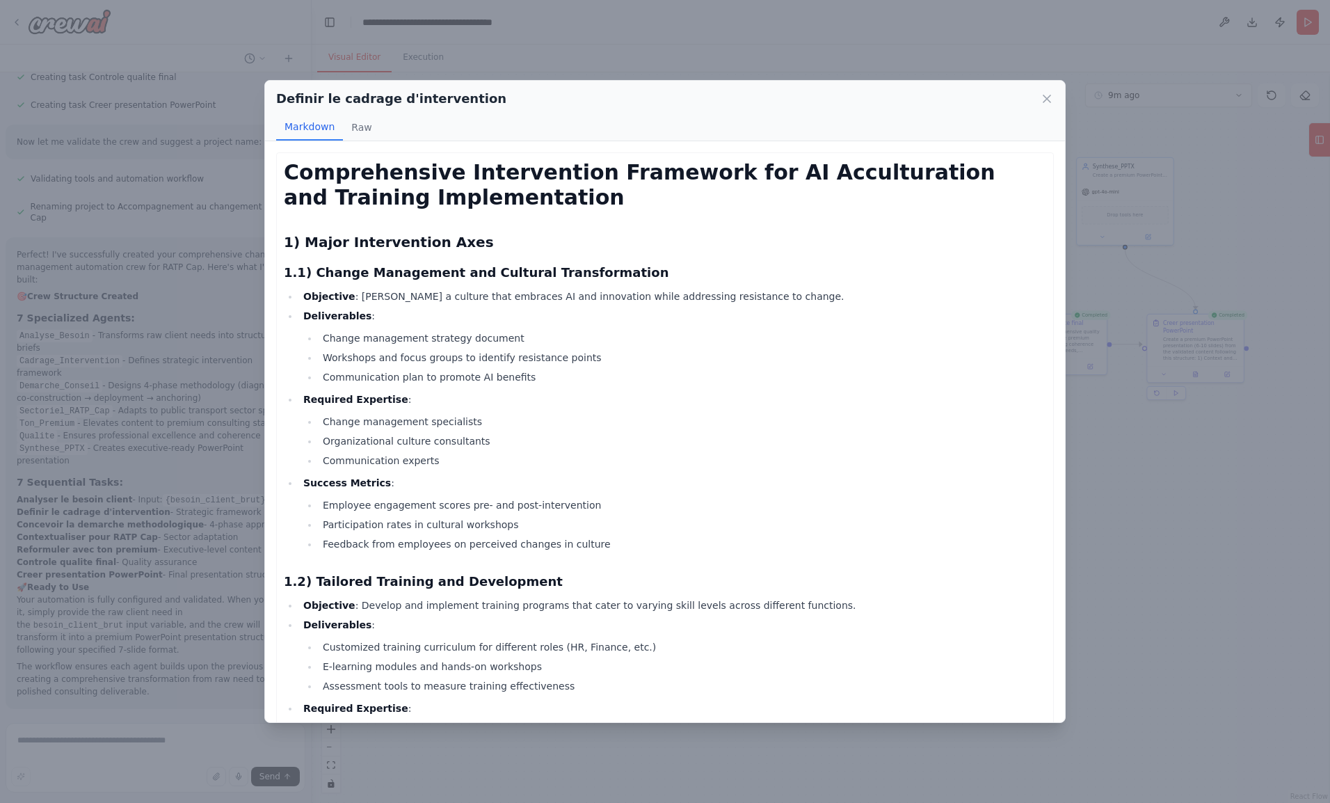
click at [1049, 101] on icon at bounding box center [1046, 98] width 7 height 7
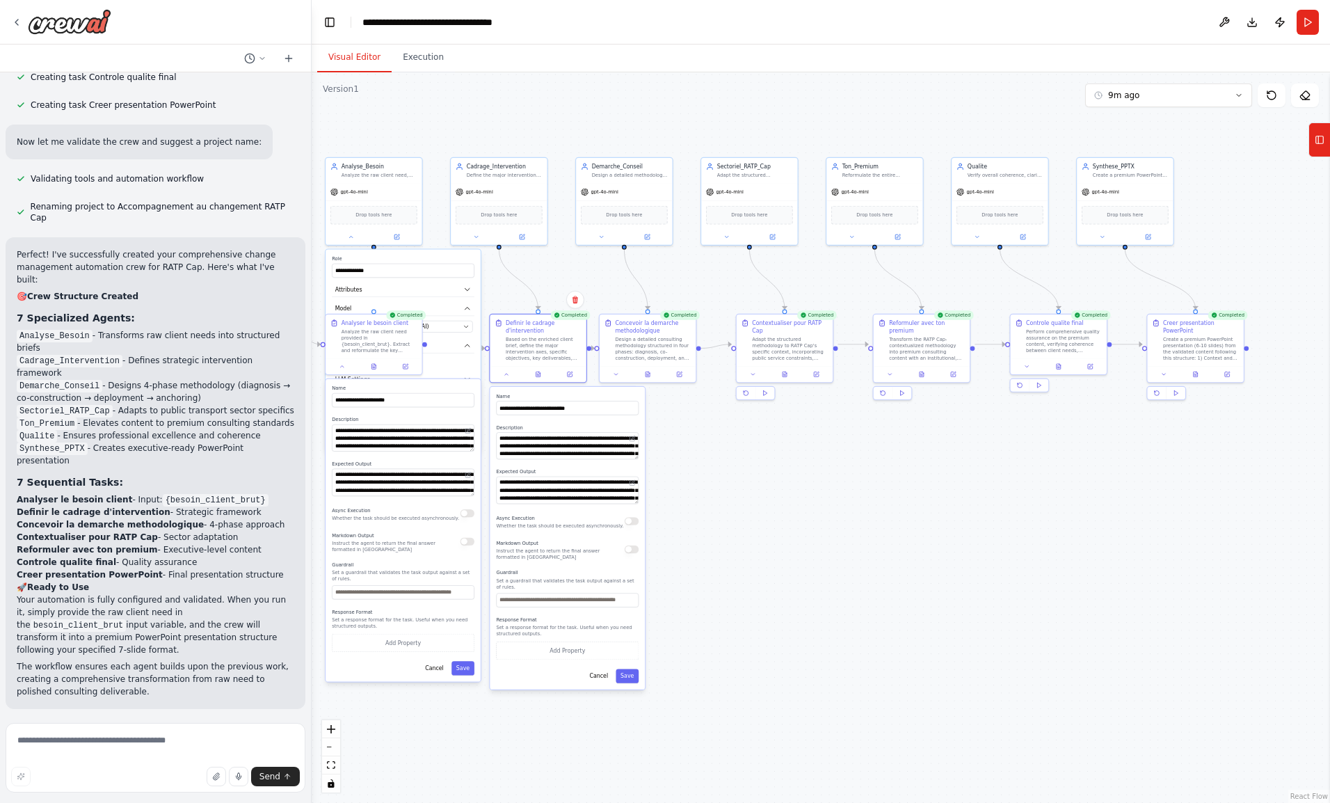
click at [648, 377] on button at bounding box center [647, 374] width 33 height 10
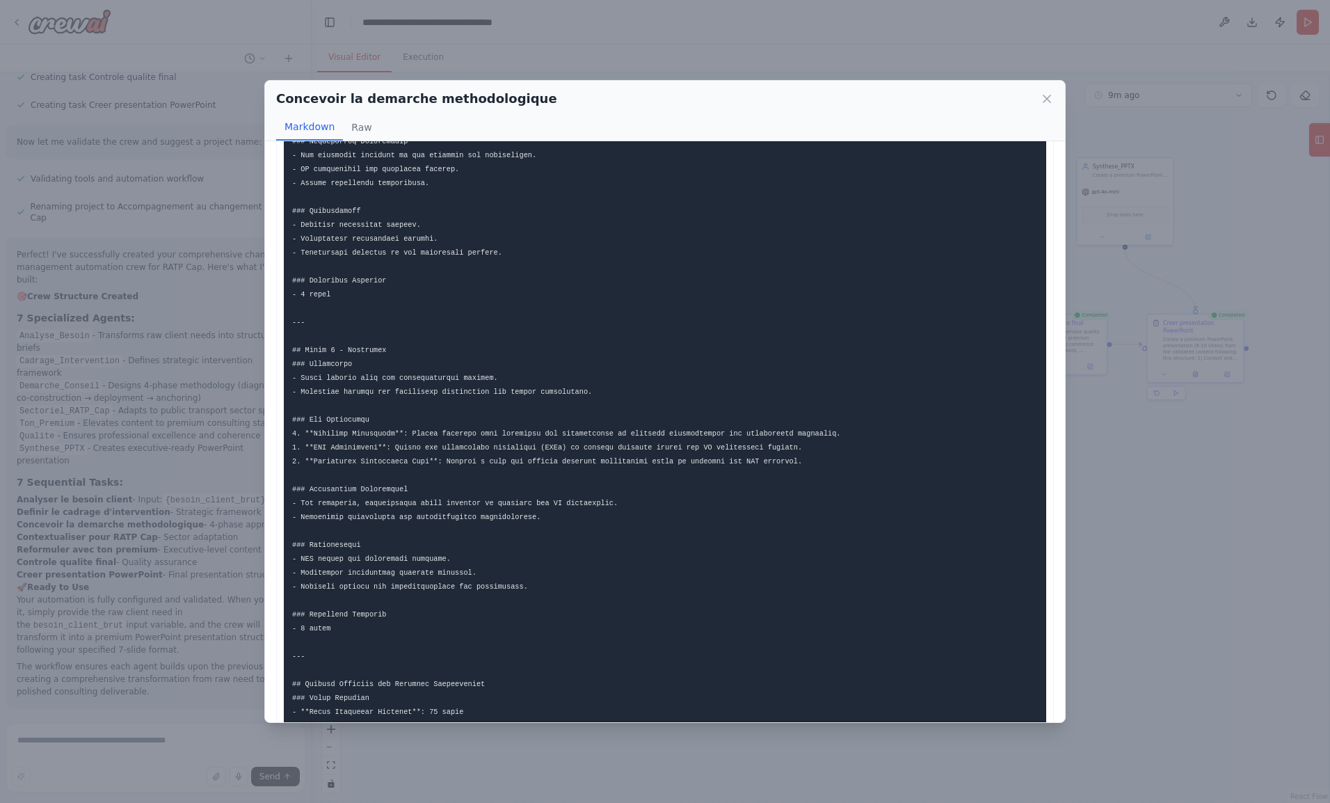
scroll to position [1119, 0]
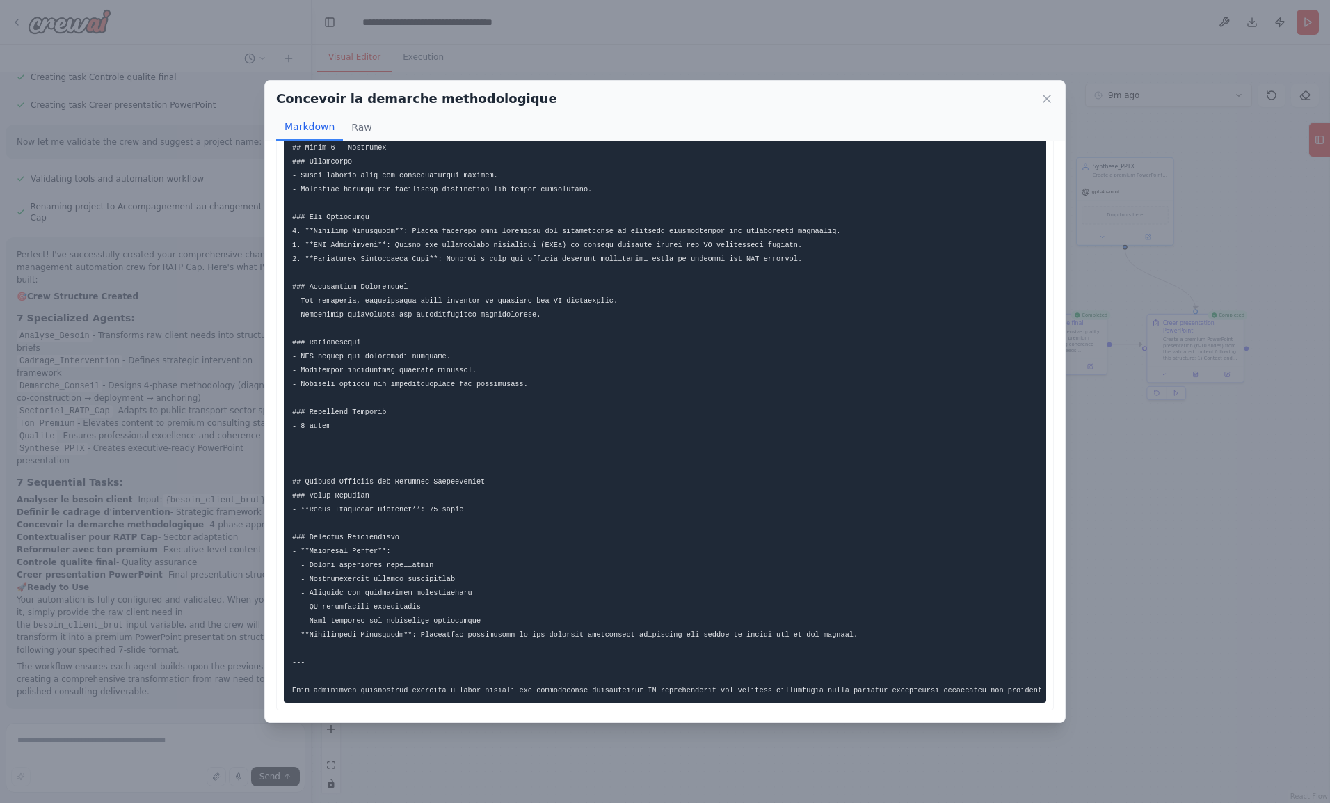
click at [1050, 97] on icon at bounding box center [1047, 99] width 14 height 14
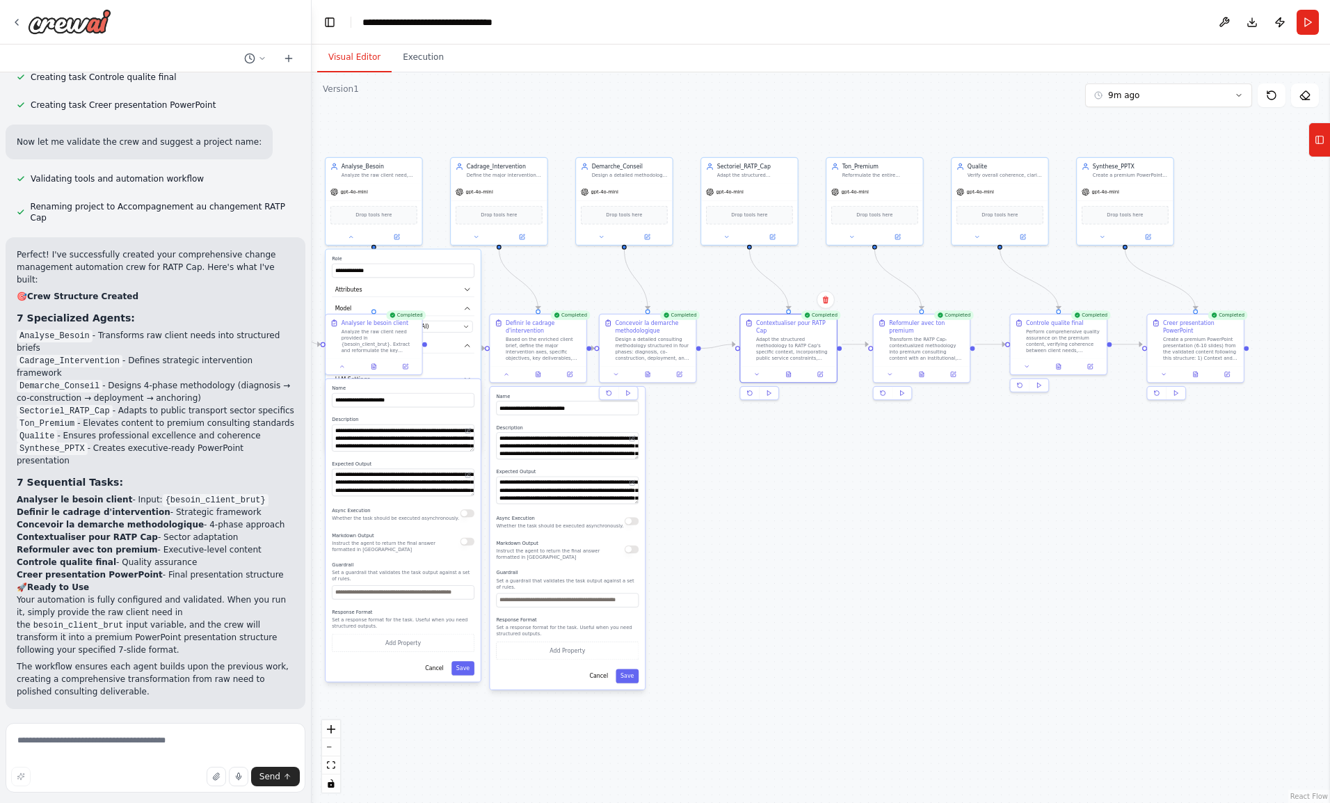
click at [789, 369] on button at bounding box center [788, 374] width 33 height 10
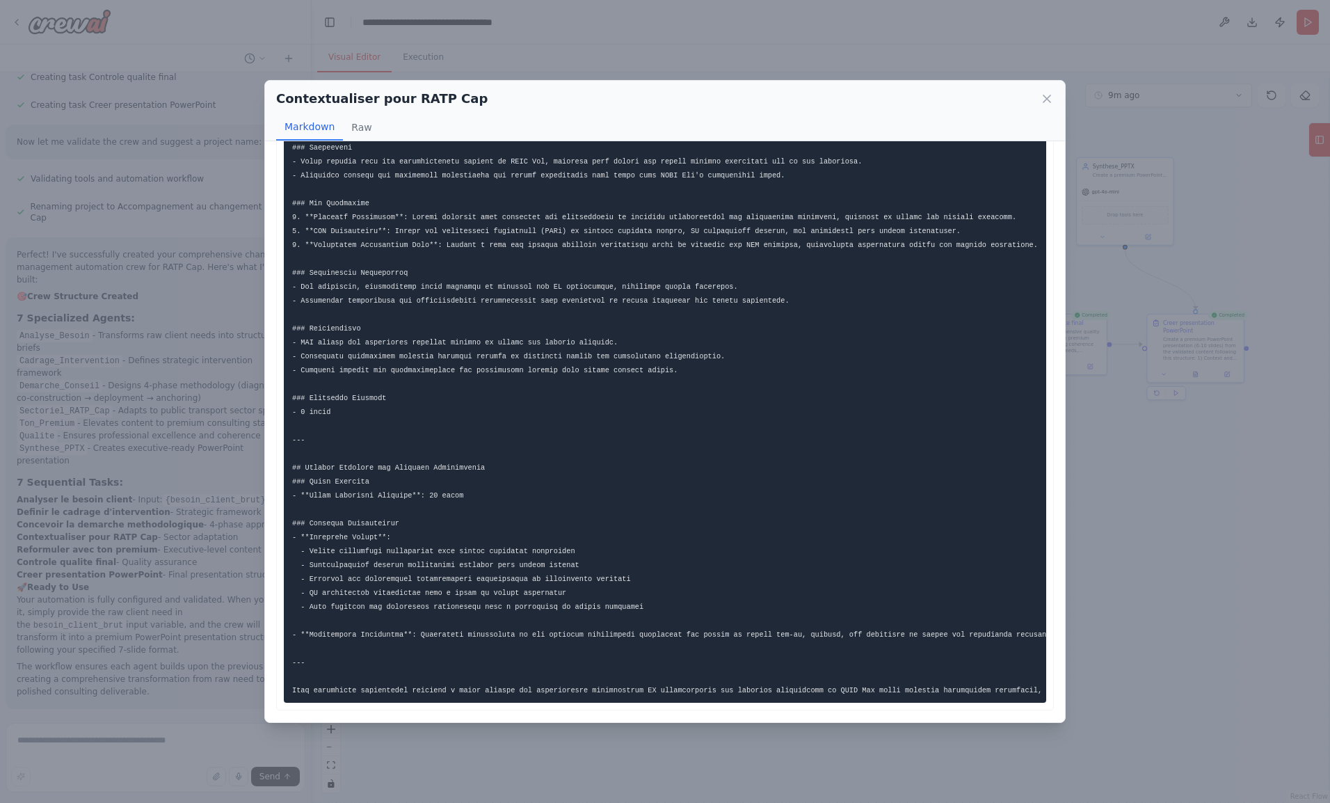
scroll to position [1133, 0]
click at [1052, 102] on icon at bounding box center [1047, 99] width 14 height 14
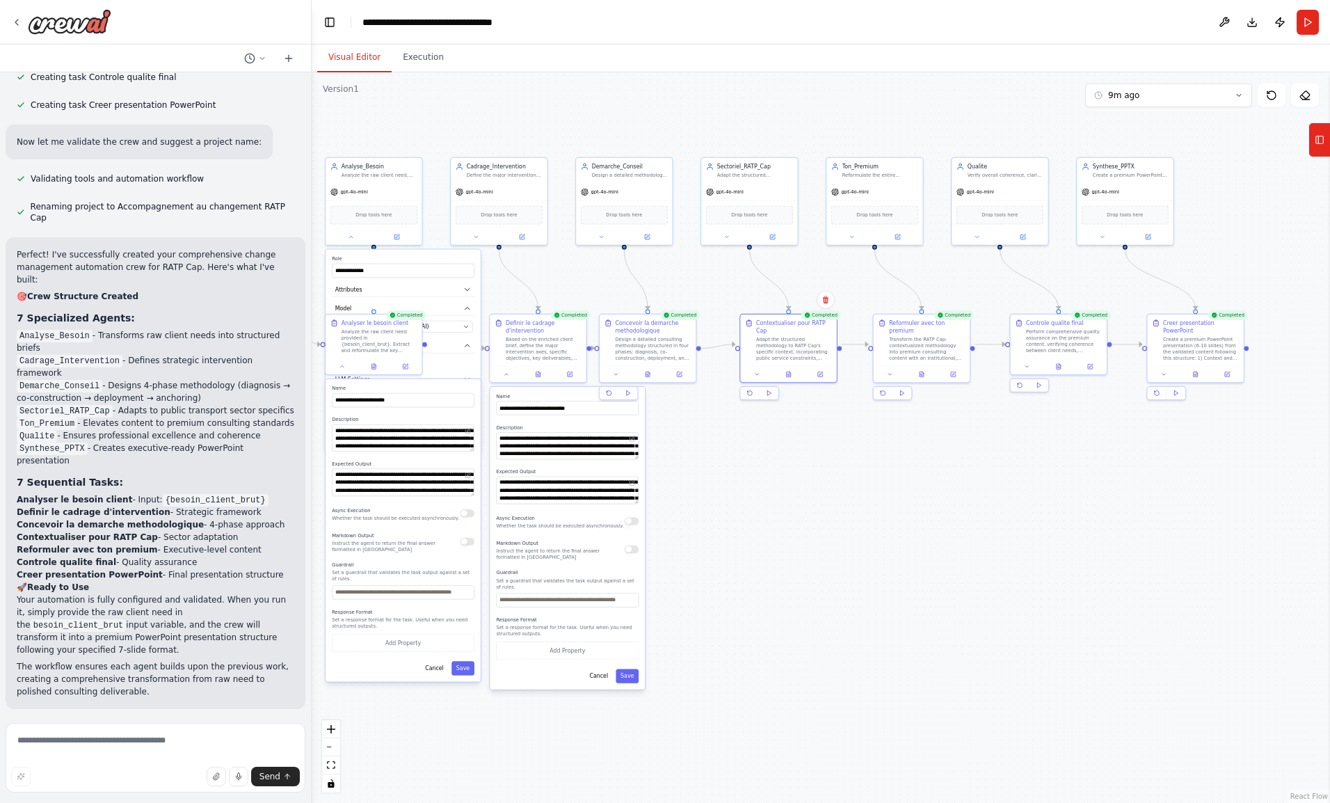
click at [918, 371] on icon at bounding box center [921, 374] width 6 height 6
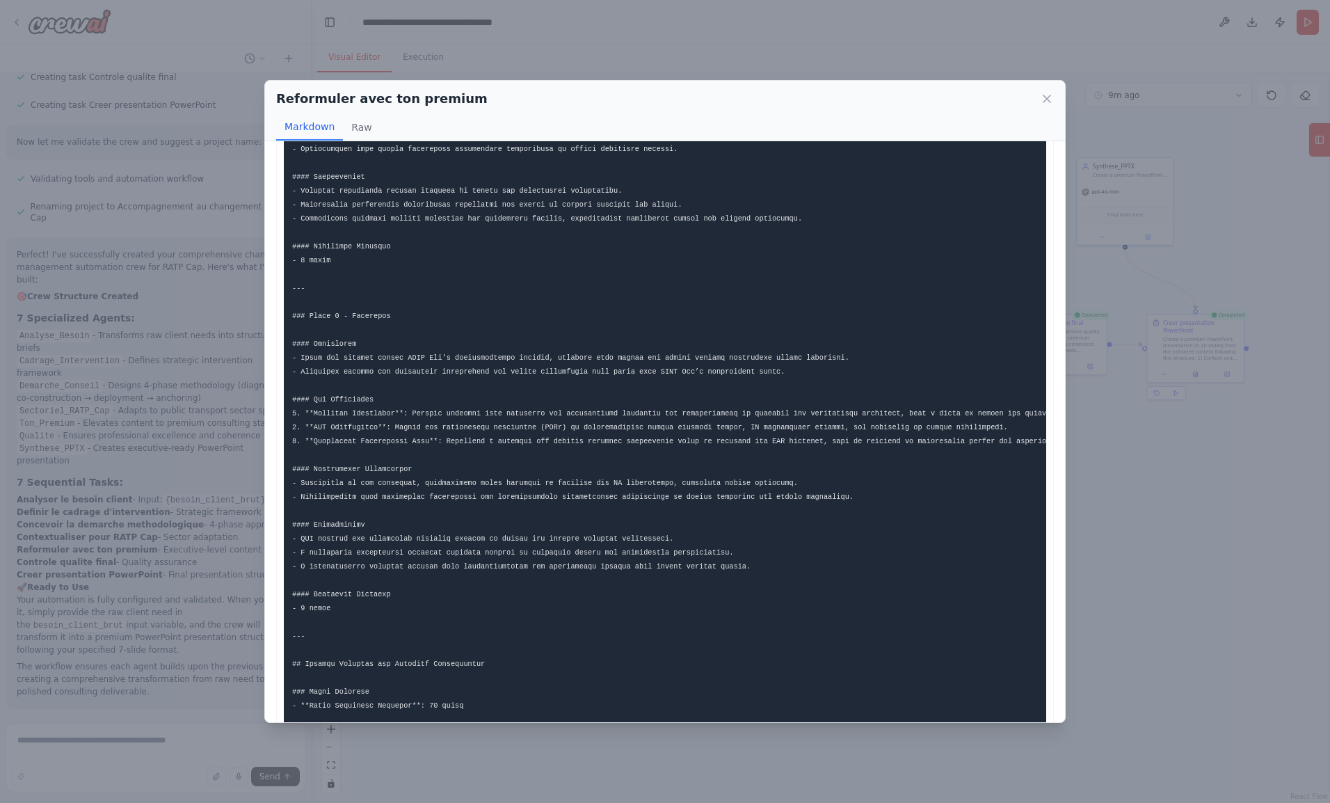
scroll to position [1314, 0]
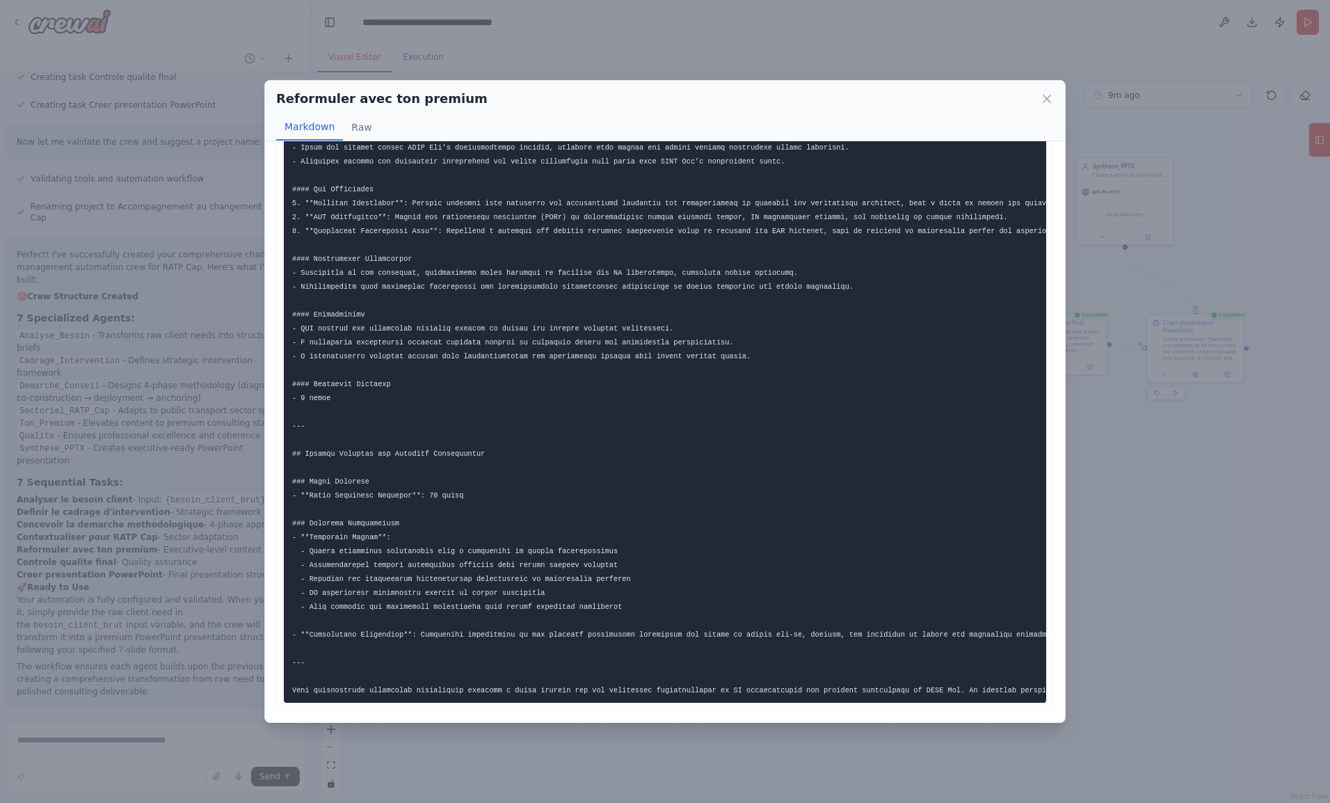
click at [1052, 97] on icon at bounding box center [1047, 99] width 14 height 14
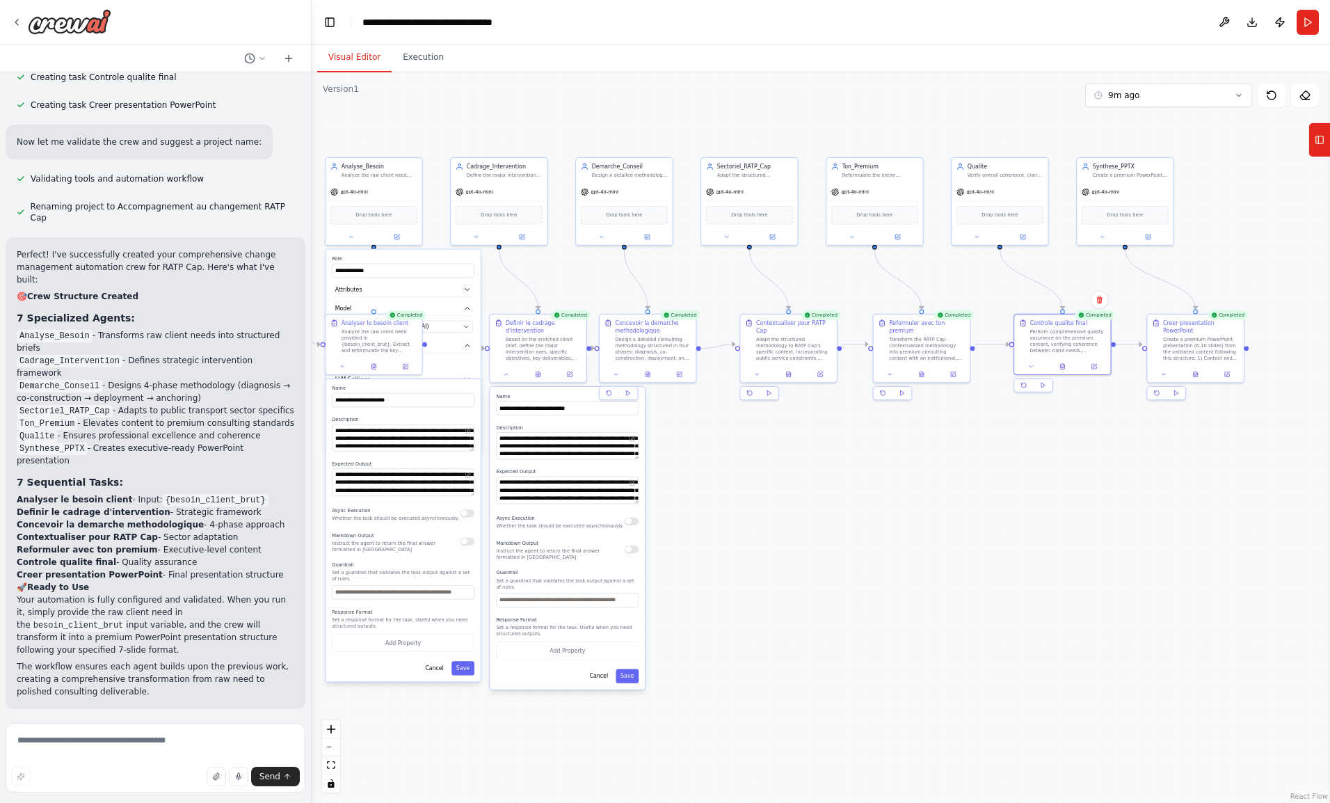
click at [1060, 367] on icon at bounding box center [1062, 366] width 6 height 6
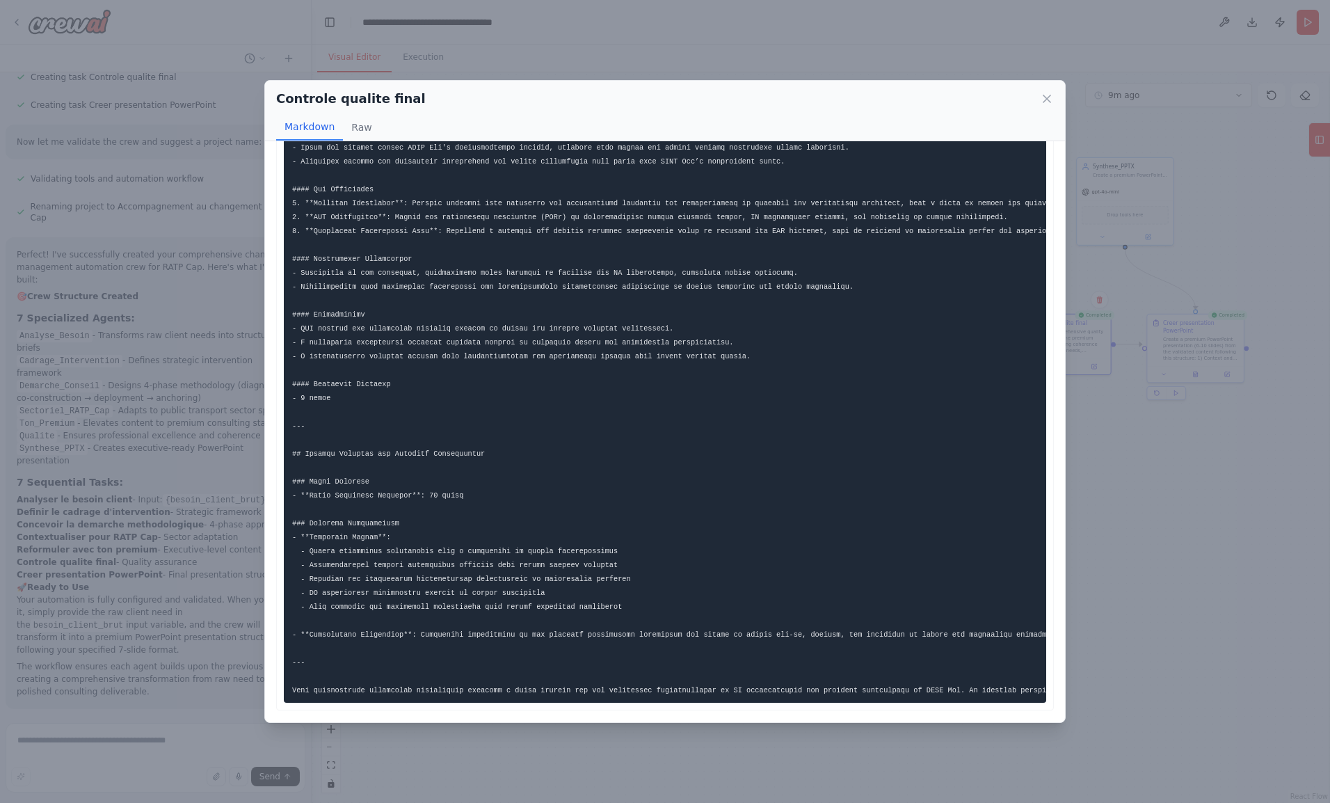
click at [1050, 92] on icon at bounding box center [1047, 99] width 14 height 14
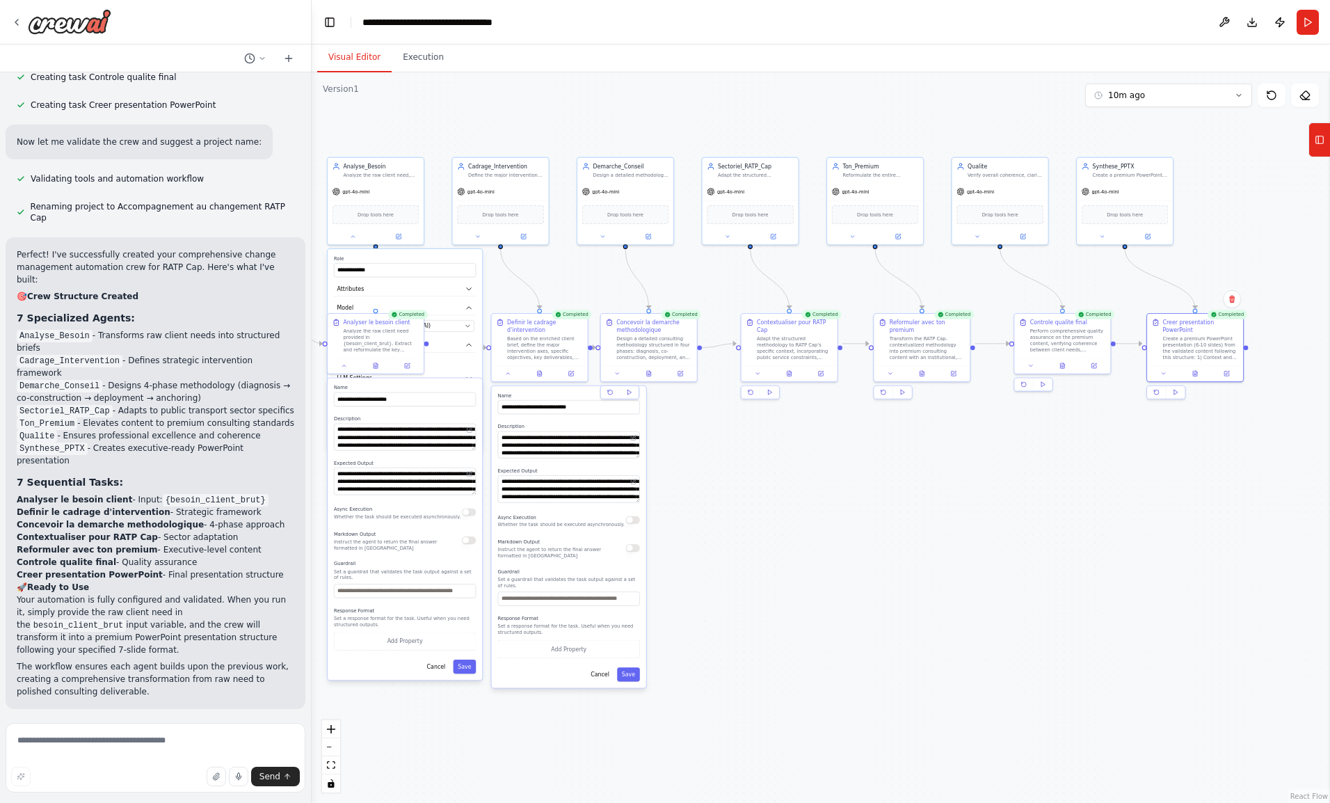
click at [1199, 369] on button at bounding box center [1194, 373] width 33 height 9
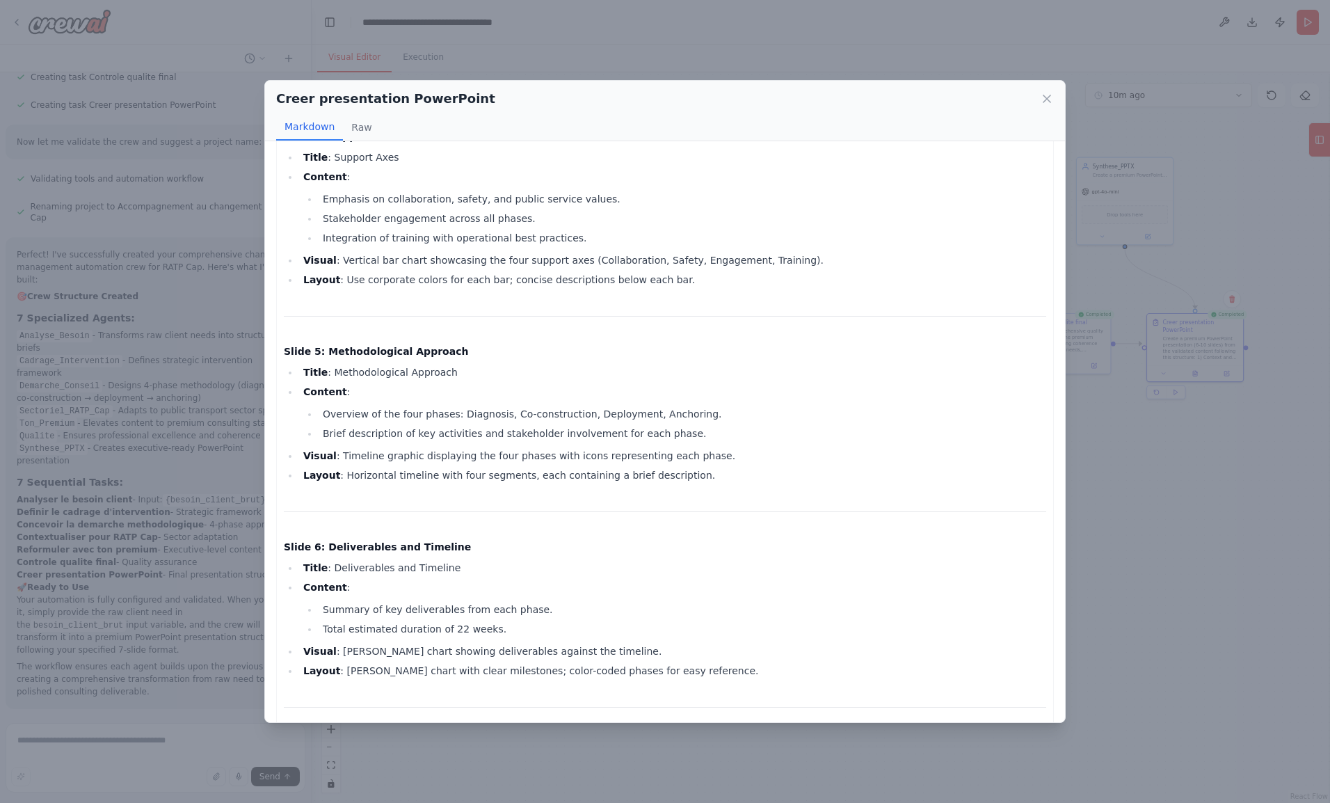
scroll to position [637, 0]
click at [461, 410] on li "Overview of the four phases: Diagnosis, Co-construction, Deployment, Anchoring." at bounding box center [682, 413] width 727 height 17
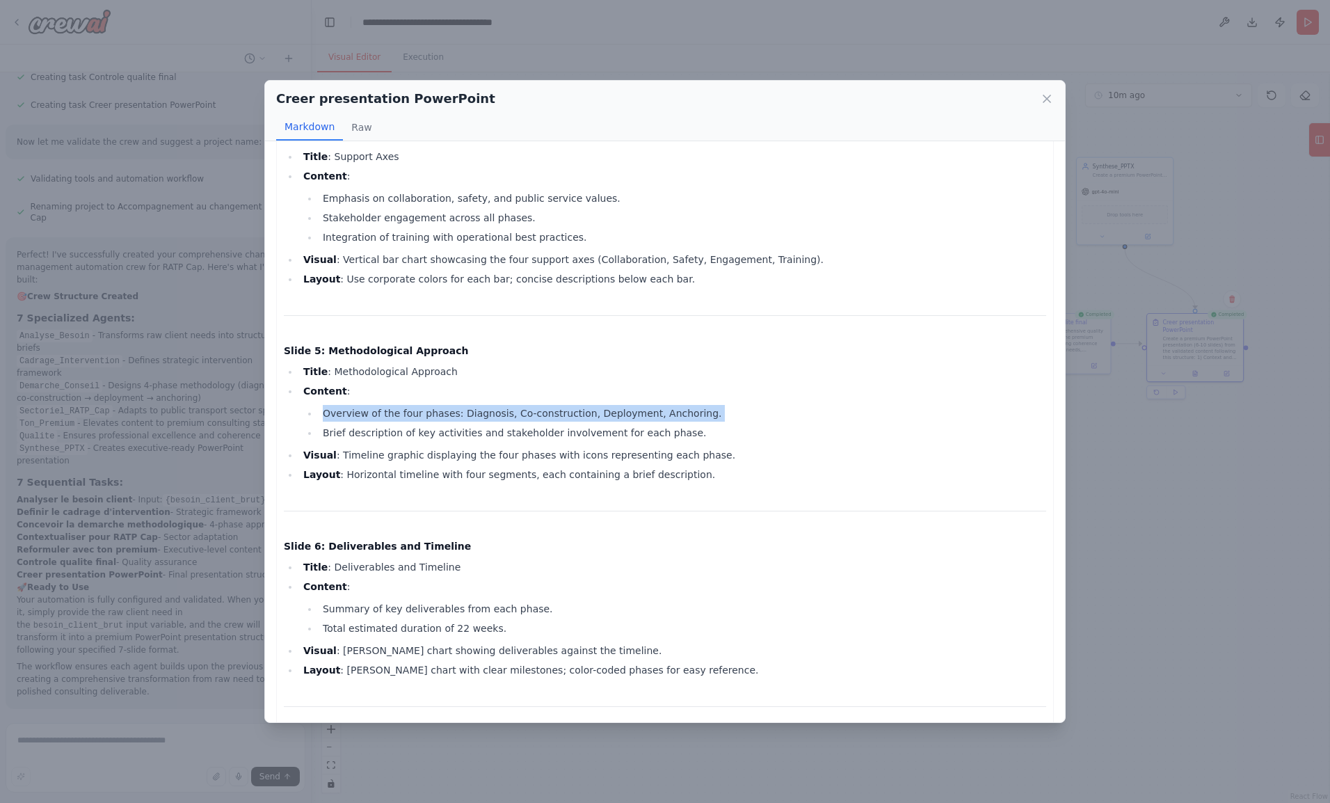
click at [461, 410] on li "Overview of the four phases: Diagnosis, Co-construction, Deployment, Anchoring." at bounding box center [682, 413] width 727 height 17
drag, startPoint x: 461, startPoint y: 410, endPoint x: 364, endPoint y: 431, distance: 98.9
click at [364, 431] on li "Brief description of key activities and stakeholder involvement for each phase." at bounding box center [682, 432] width 727 height 17
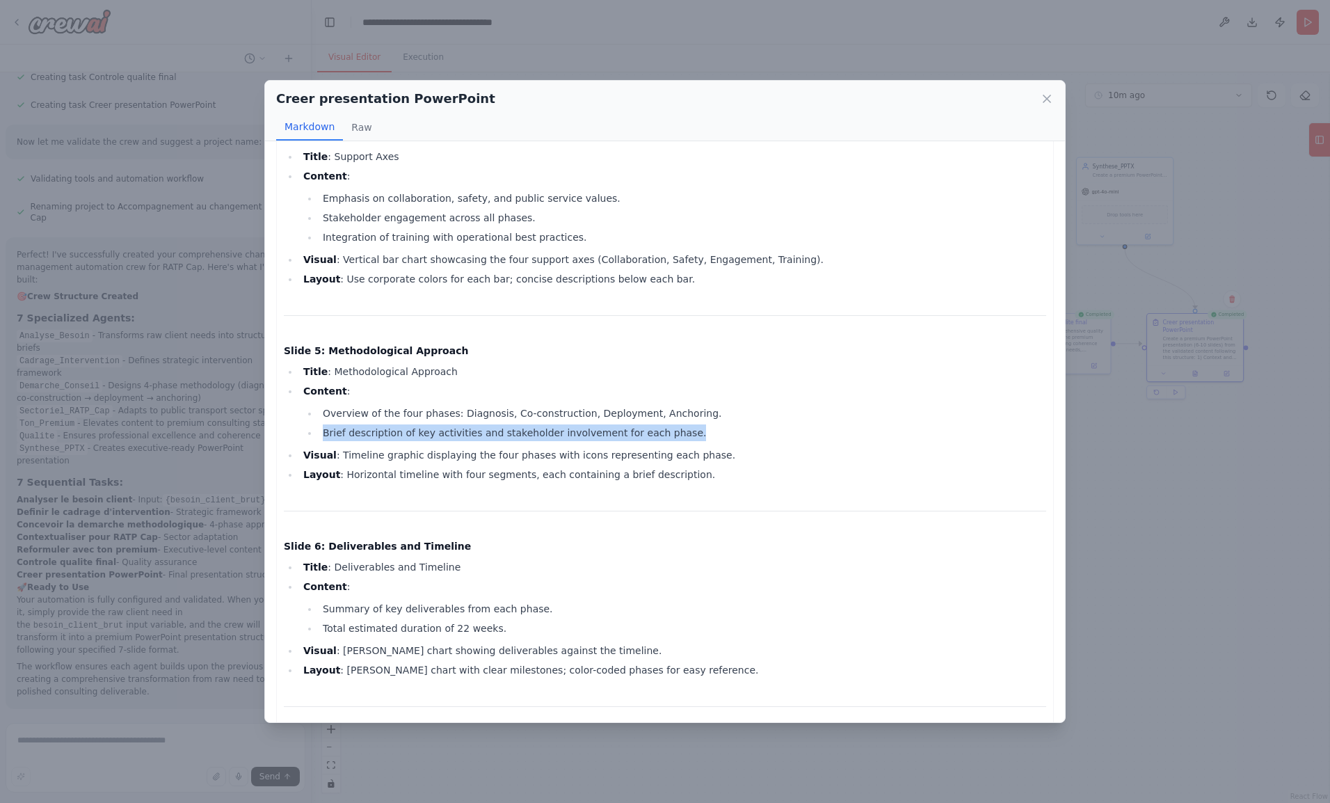
click at [364, 431] on li "Brief description of key activities and stakeholder involvement for each phase." at bounding box center [682, 432] width 727 height 17
drag, startPoint x: 364, startPoint y: 431, endPoint x: 350, endPoint y: 454, distance: 27.2
click at [350, 454] on li "Visual : Timeline graphic displaying the four phases with icons representing ea…" at bounding box center [672, 455] width 747 height 17
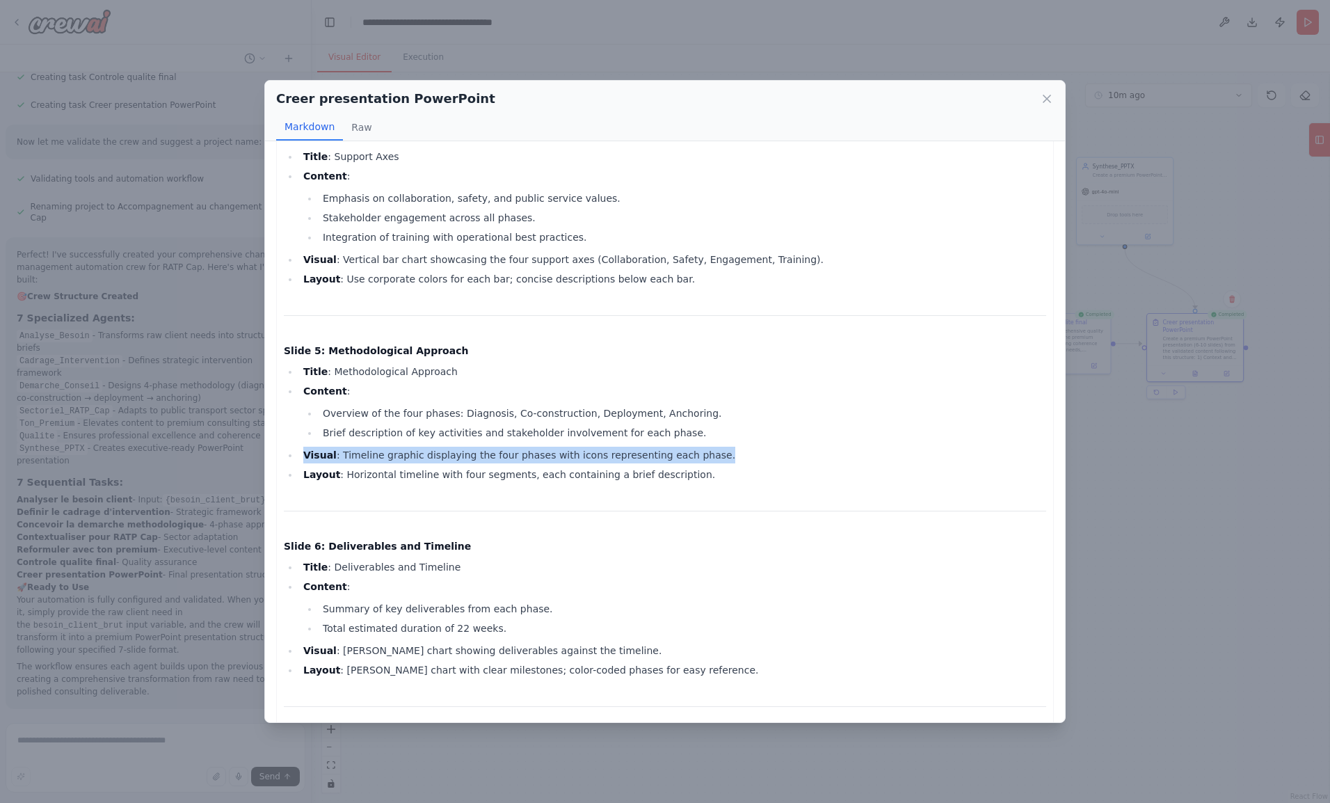
click at [350, 454] on li "Visual : Timeline graphic displaying the four phases with icons representing ea…" at bounding box center [672, 455] width 747 height 17
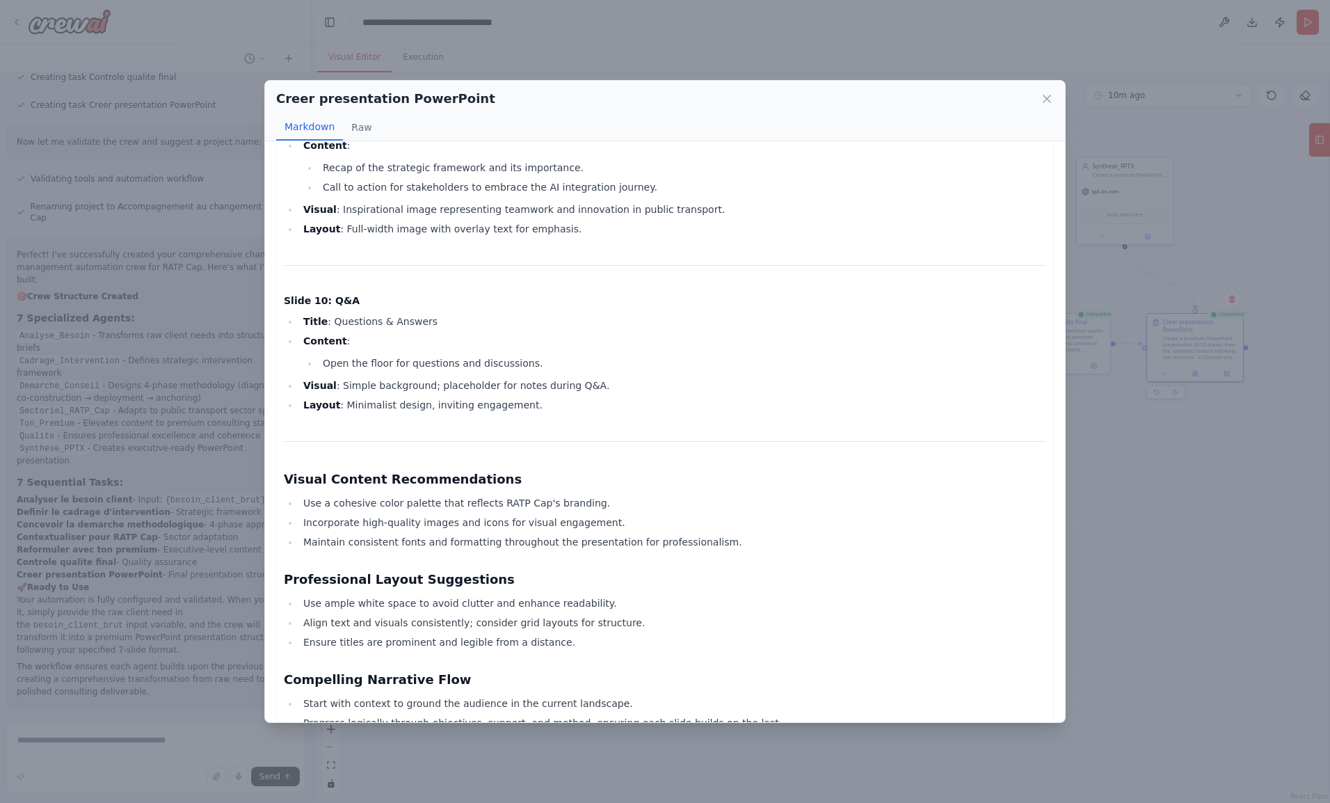
scroll to position [1792, 0]
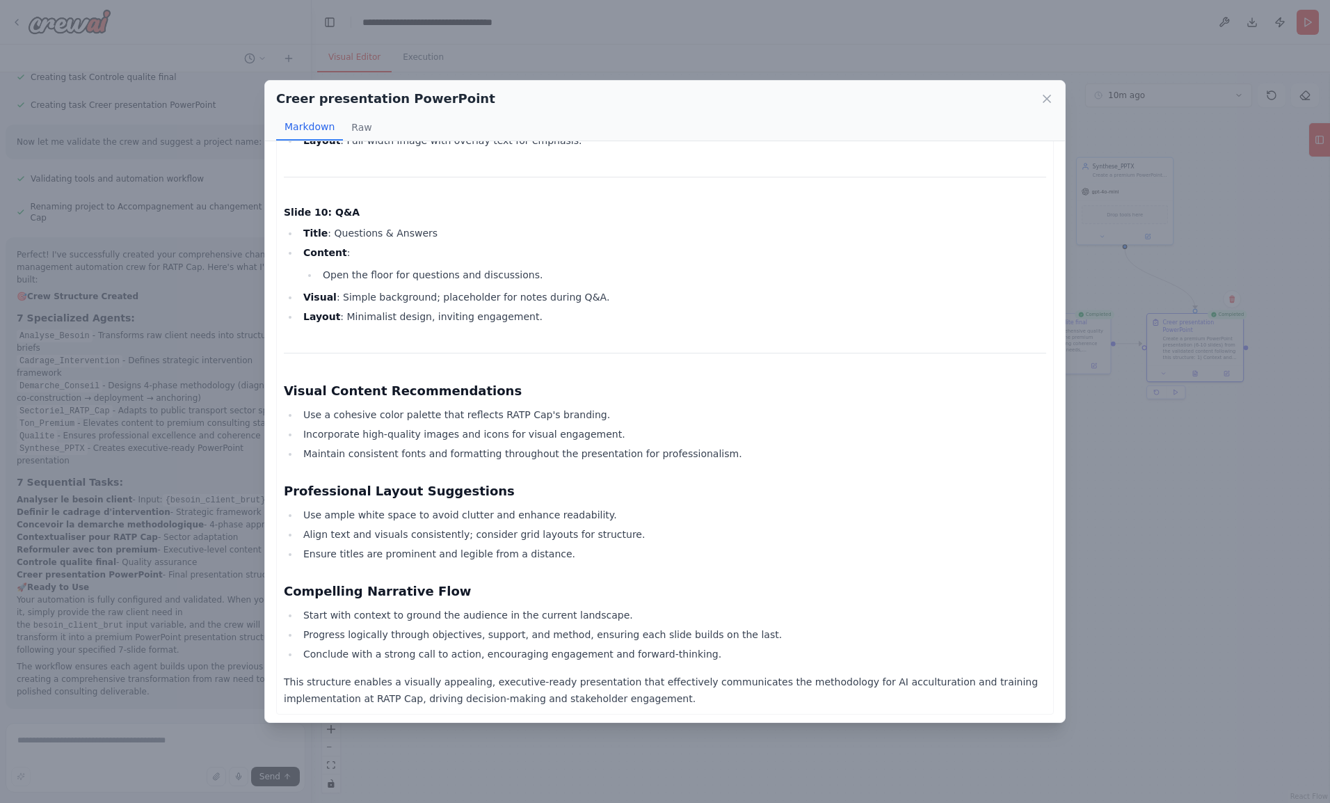
click at [1048, 100] on icon at bounding box center [1046, 98] width 7 height 7
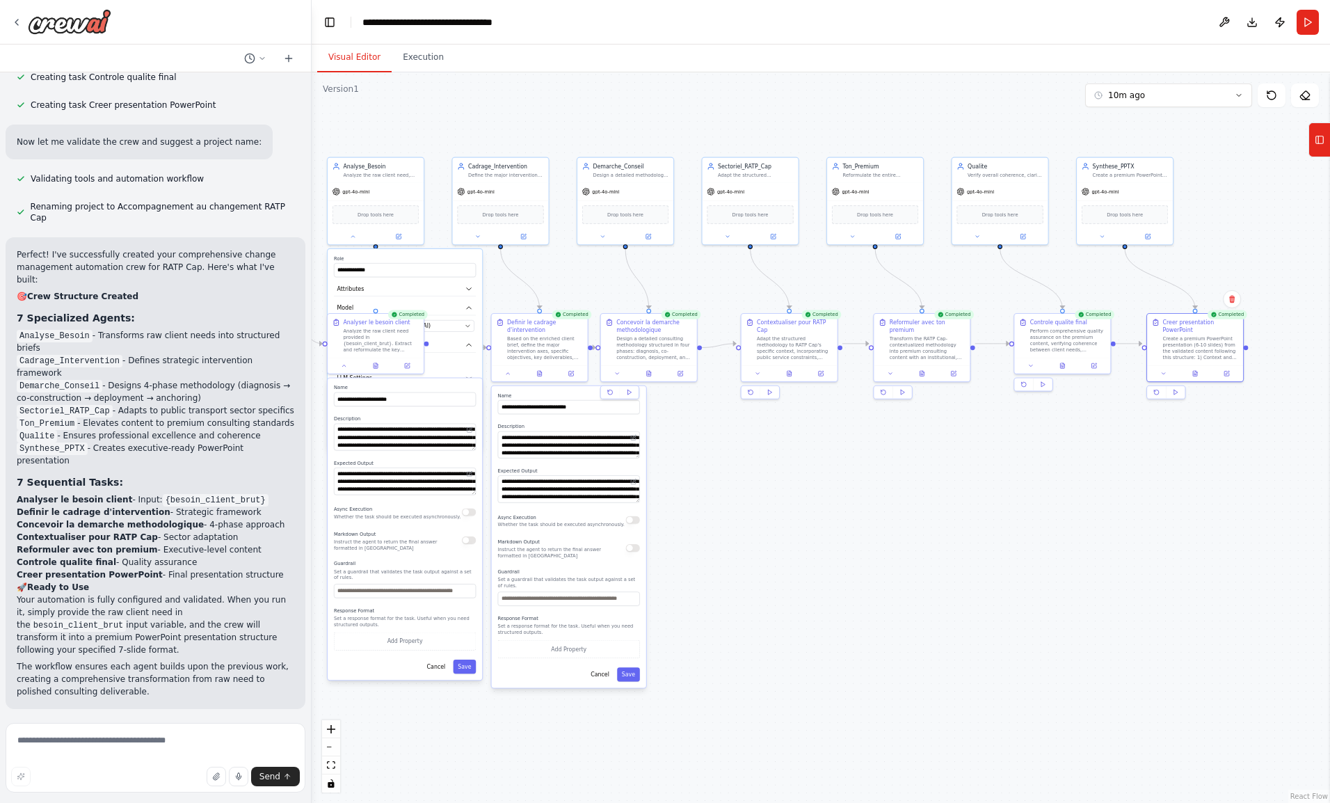
click at [1117, 166] on div "Synthese_PPTX" at bounding box center [1131, 166] width 76 height 8
click at [1117, 172] on div "Create a premium PowerPoint presentation structure (6-10 slides) from the valid…" at bounding box center [1131, 175] width 76 height 6
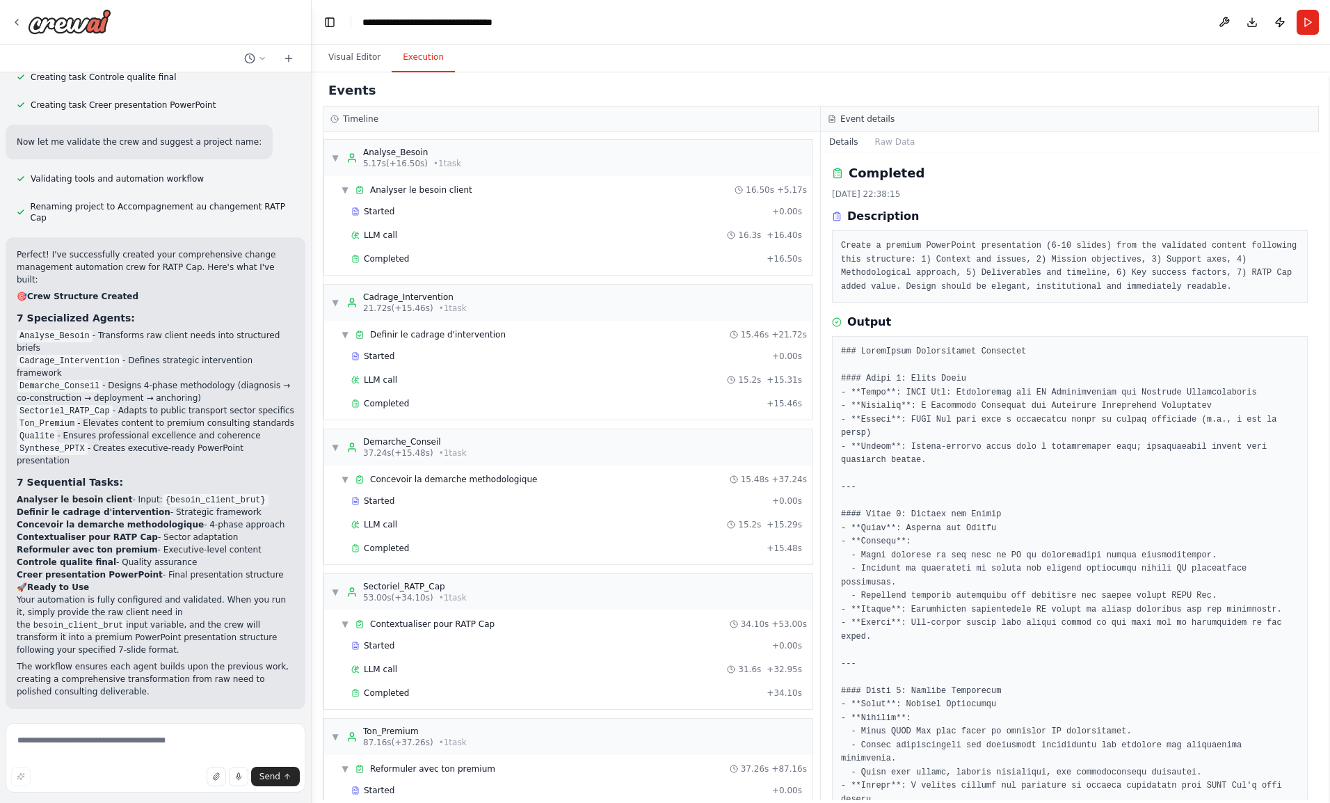
click at [424, 71] on button "Execution" at bounding box center [423, 57] width 63 height 29
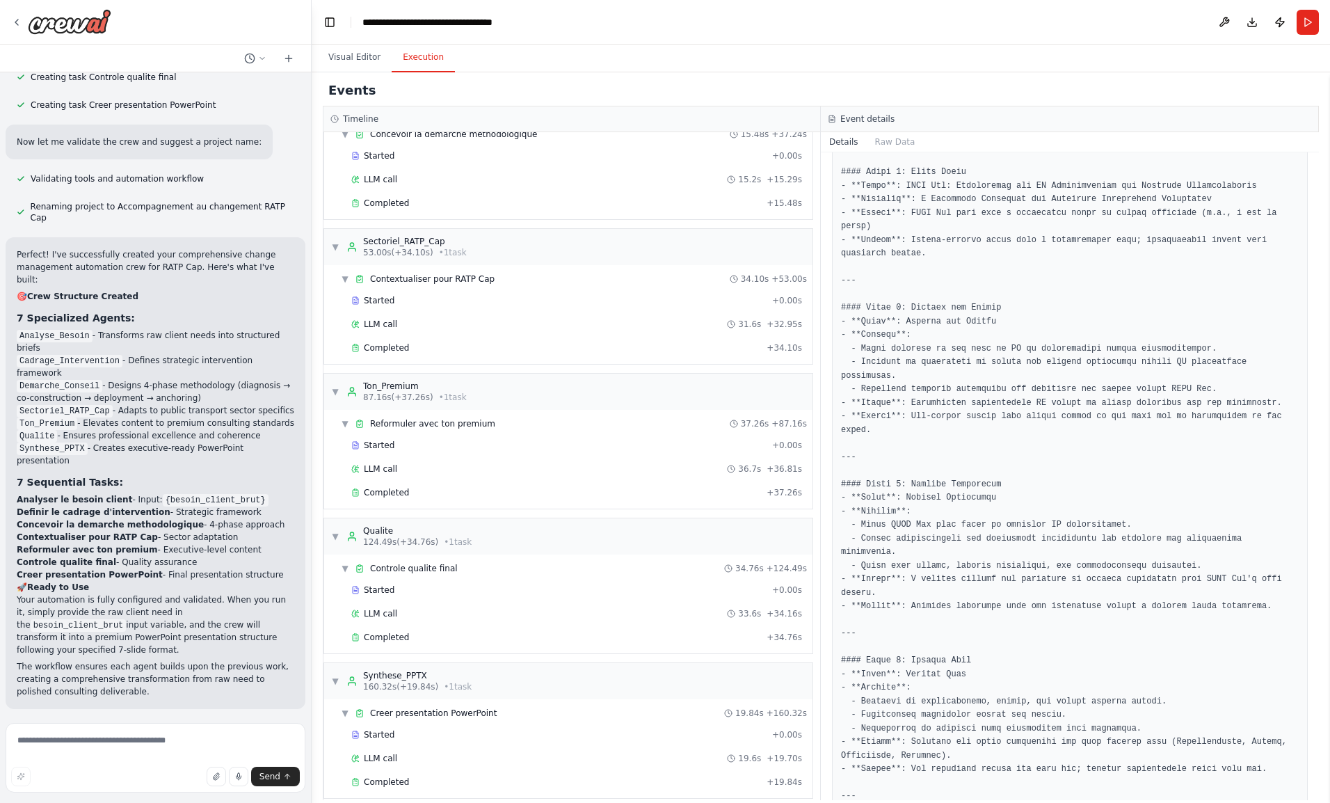
scroll to position [0, 0]
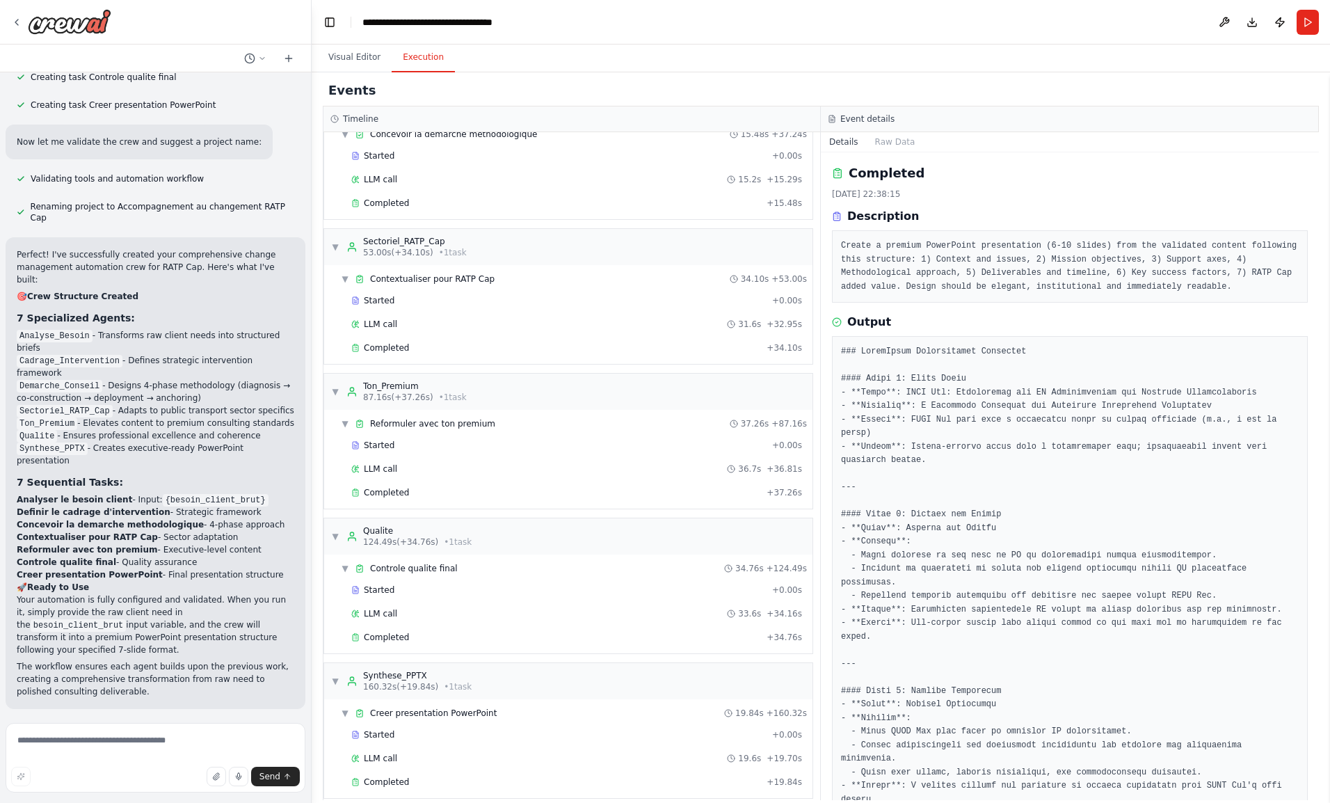
click at [394, 729] on div "Started" at bounding box center [558, 734] width 415 height 11
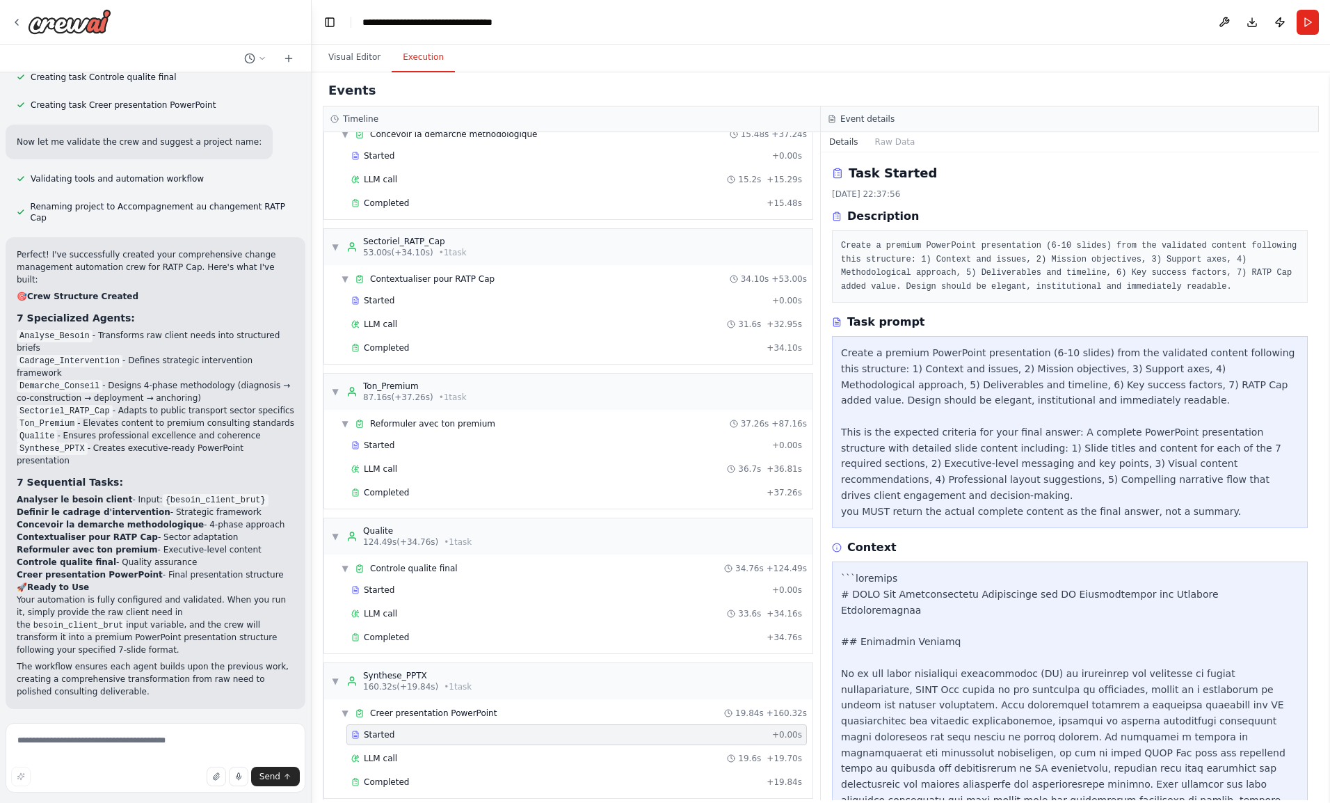
click at [986, 393] on div "Create a premium PowerPoint presentation (6-10 slides) from the validated conte…" at bounding box center [1070, 432] width 458 height 174
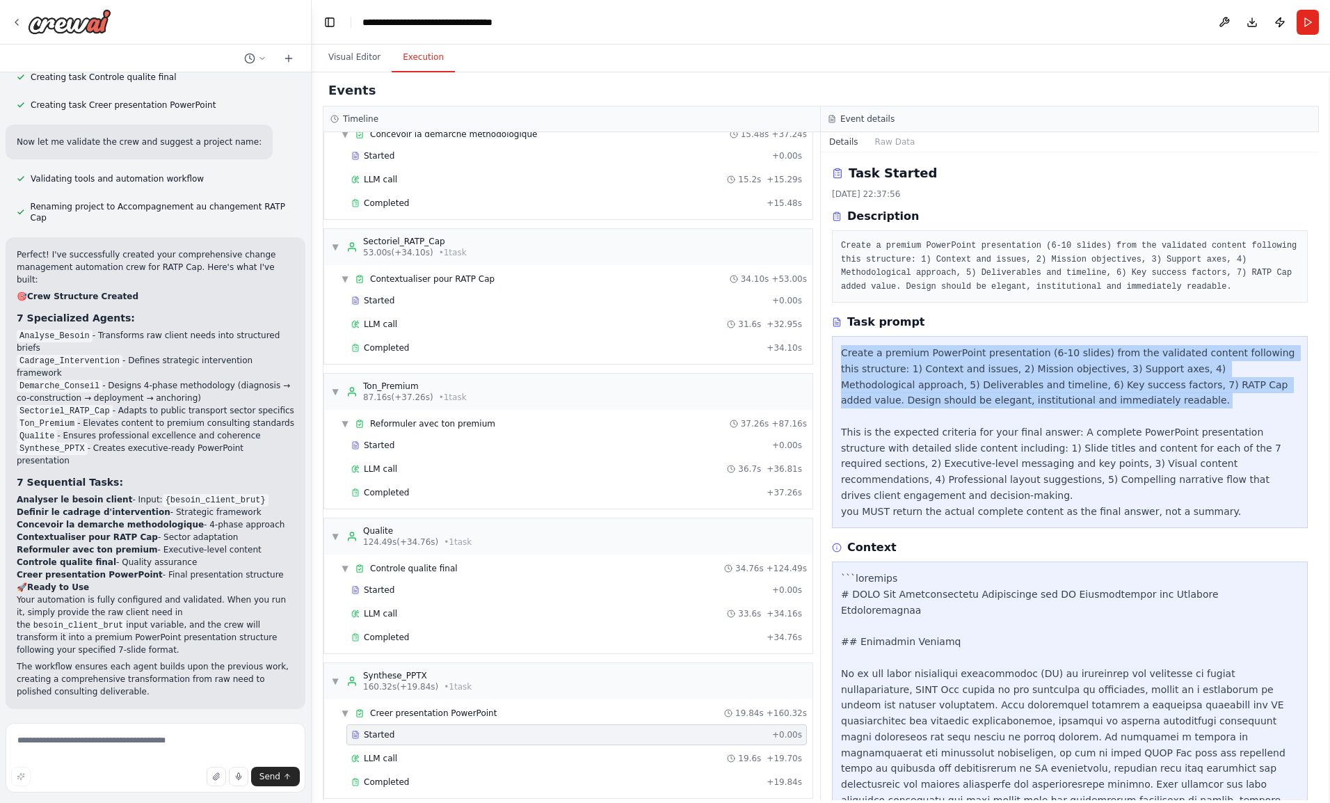
click at [986, 393] on div "Create a premium PowerPoint presentation (6-10 slides) from the validated conte…" at bounding box center [1070, 432] width 458 height 174
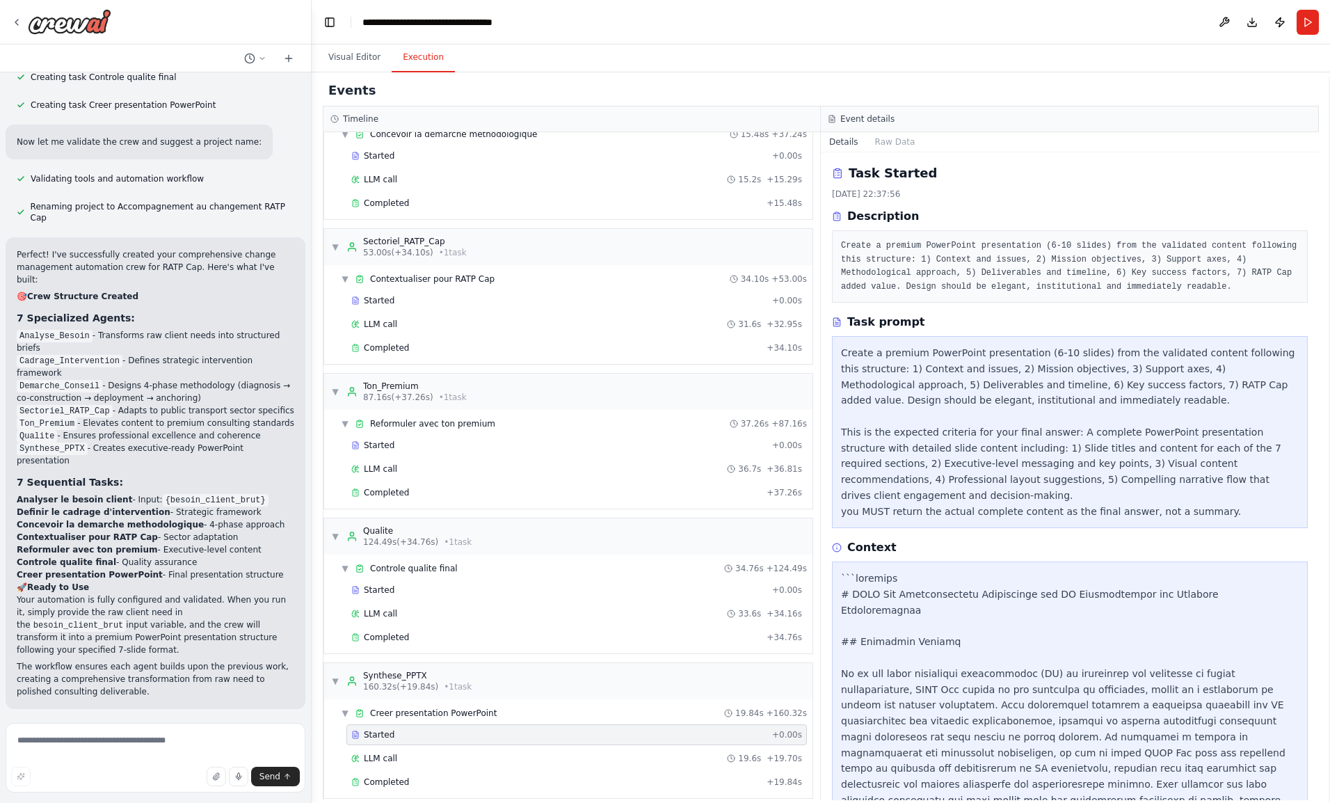
drag, startPoint x: 986, startPoint y: 393, endPoint x: 963, endPoint y: 249, distance: 145.9
click at [963, 249] on pre "Create a premium PowerPoint presentation (6-10 slides) from the validated conte…" at bounding box center [1070, 266] width 458 height 54
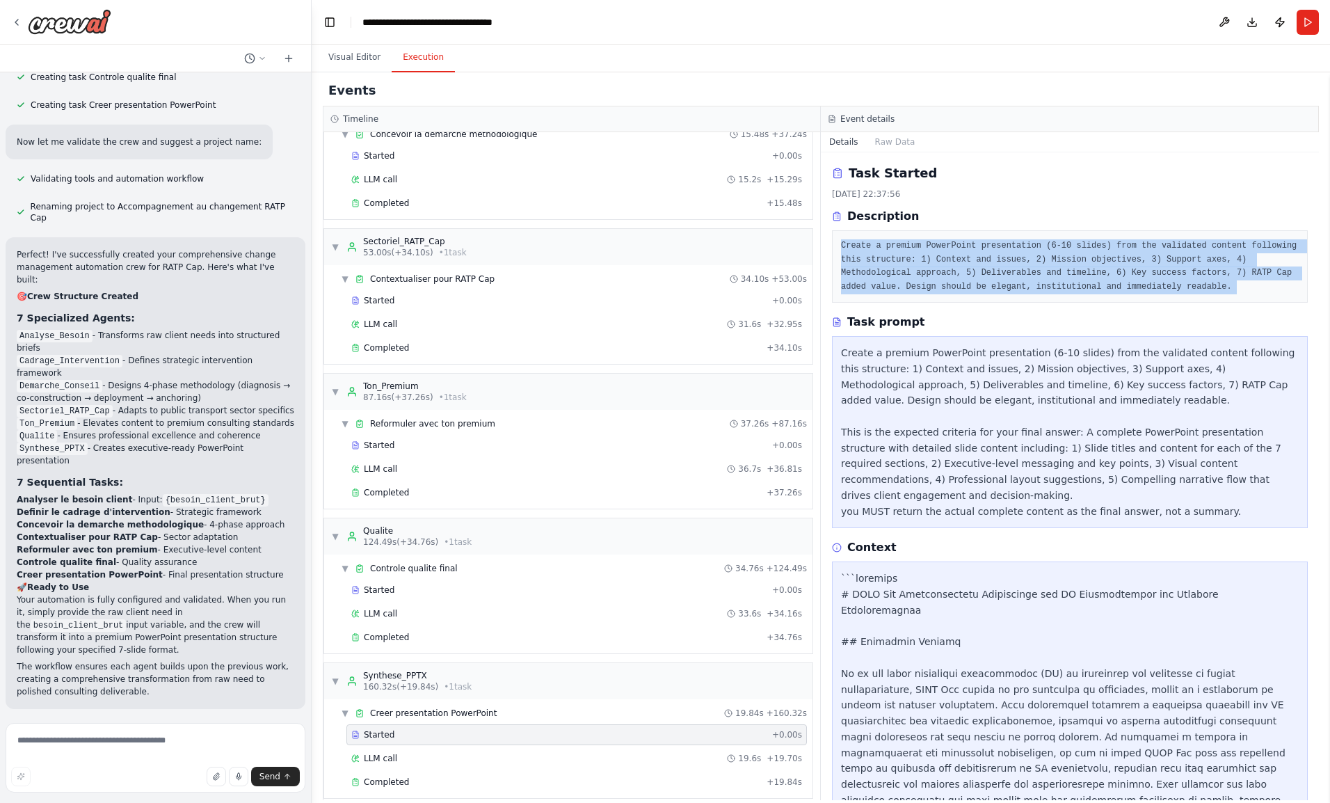
click at [963, 249] on pre "Create a premium PowerPoint presentation (6-10 slides) from the validated conte…" at bounding box center [1070, 266] width 458 height 54
copy div "Create a premium PowerPoint presentation (6-10 slides) from the validated conte…"
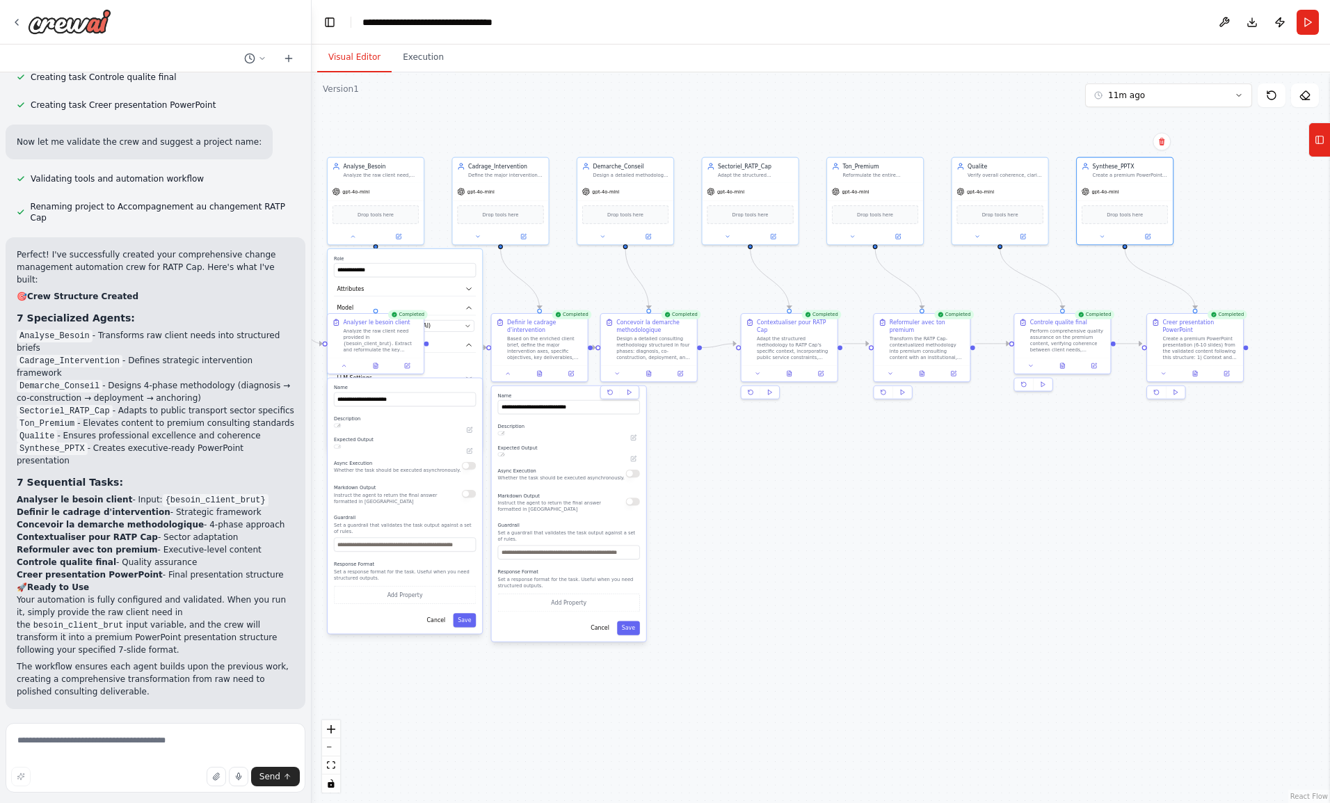
click at [352, 68] on button "Visual Editor" at bounding box center [354, 57] width 74 height 29
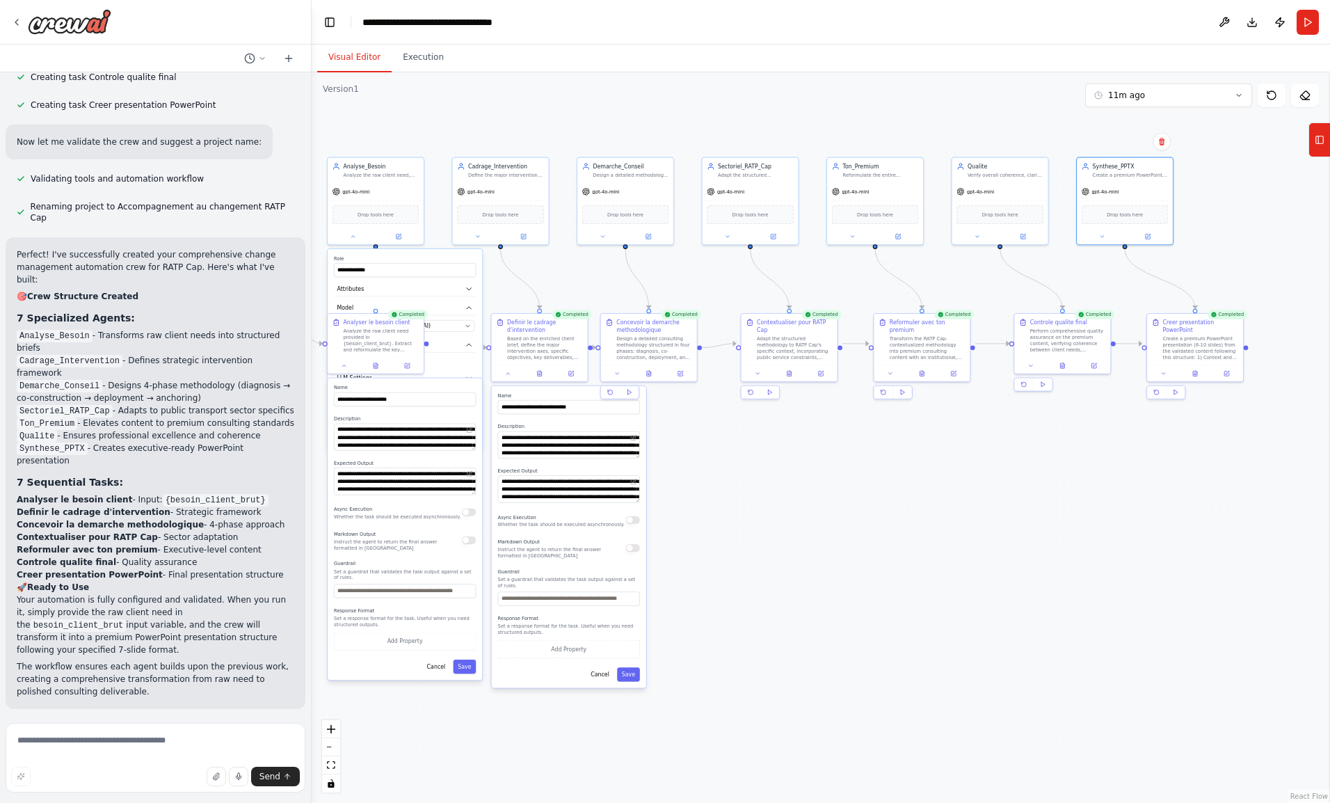
click at [1225, 370] on icon at bounding box center [1226, 373] width 6 height 6
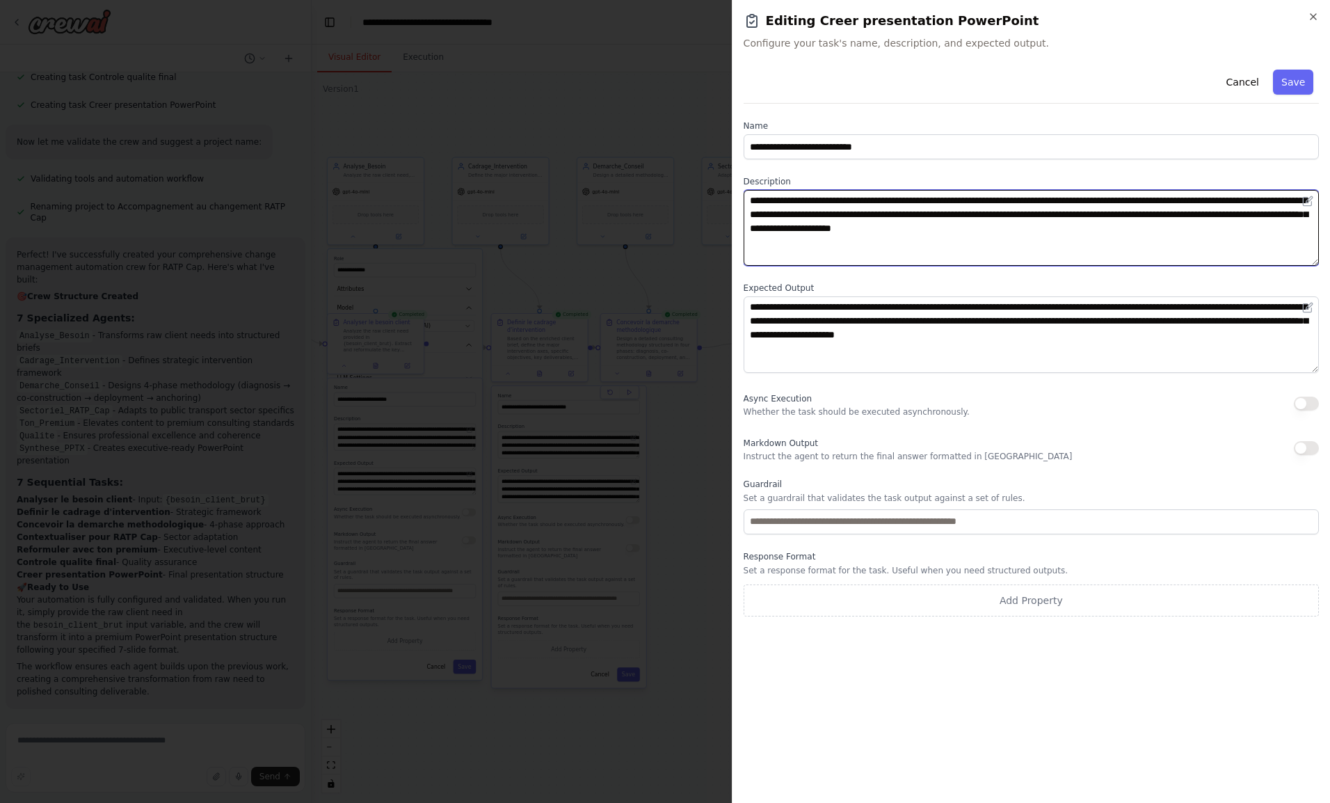
click at [907, 224] on textarea "**********" at bounding box center [1031, 228] width 576 height 76
click at [846, 198] on textarea "**********" at bounding box center [1031, 228] width 576 height 76
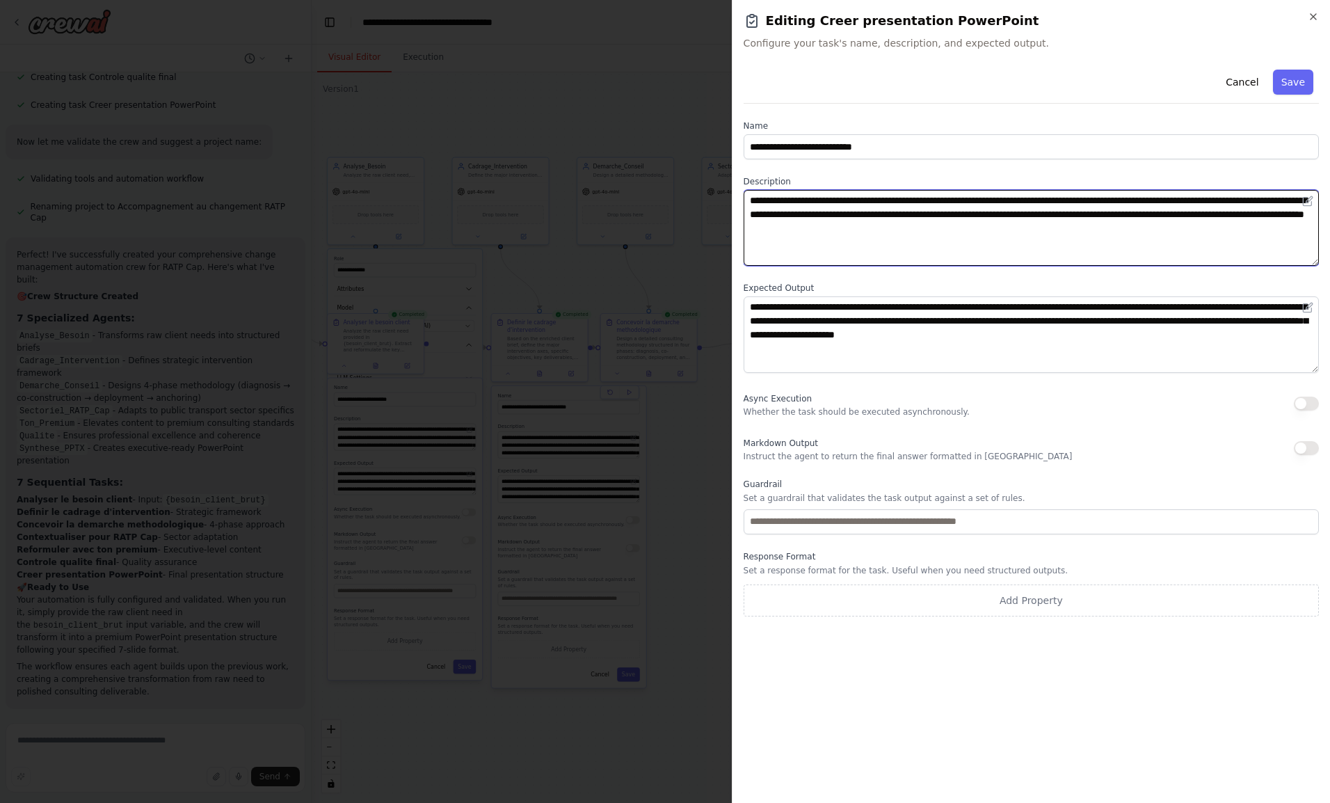
click at [1013, 211] on textarea "**********" at bounding box center [1031, 228] width 576 height 76
type textarea "**********"
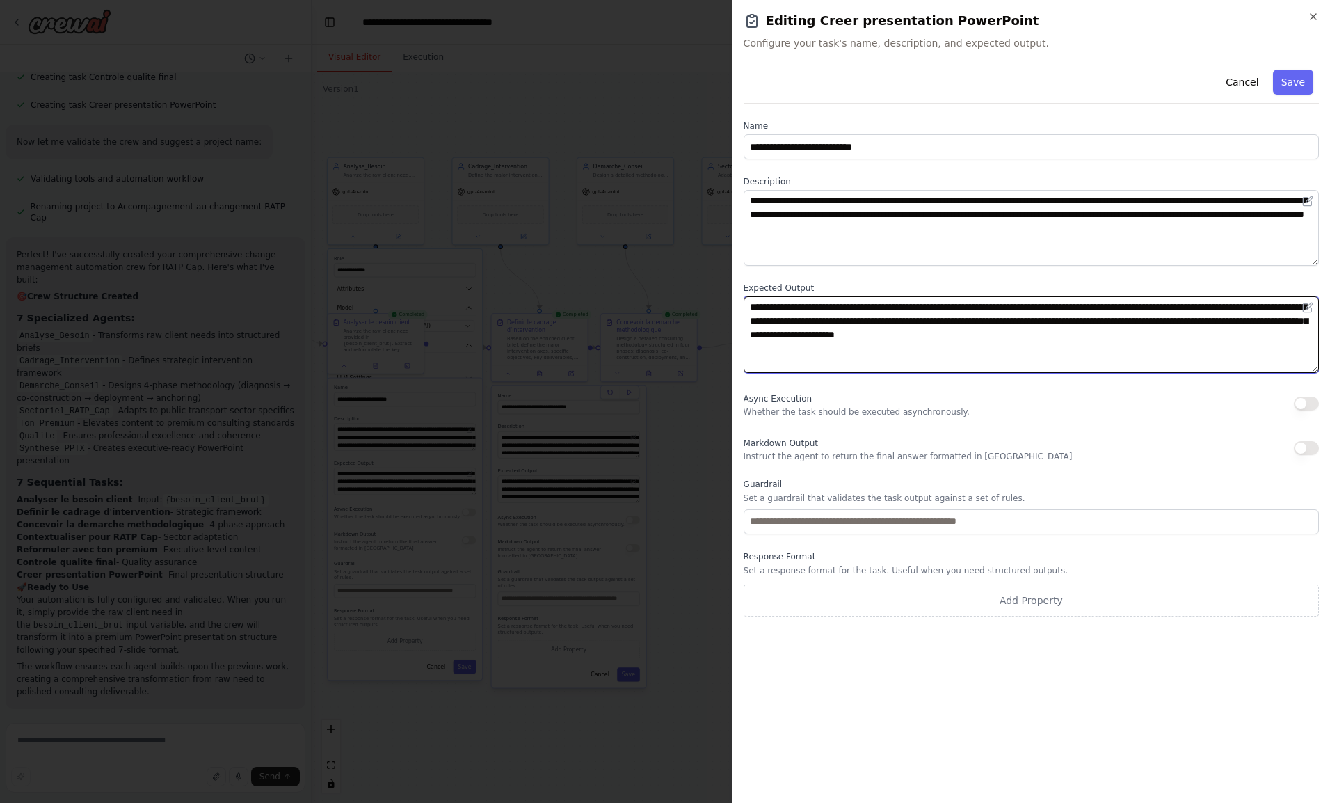
click at [832, 309] on textarea "**********" at bounding box center [1031, 334] width 576 height 76
click at [928, 309] on textarea "**********" at bounding box center [1031, 334] width 576 height 76
click at [1017, 306] on textarea "**********" at bounding box center [1031, 334] width 576 height 76
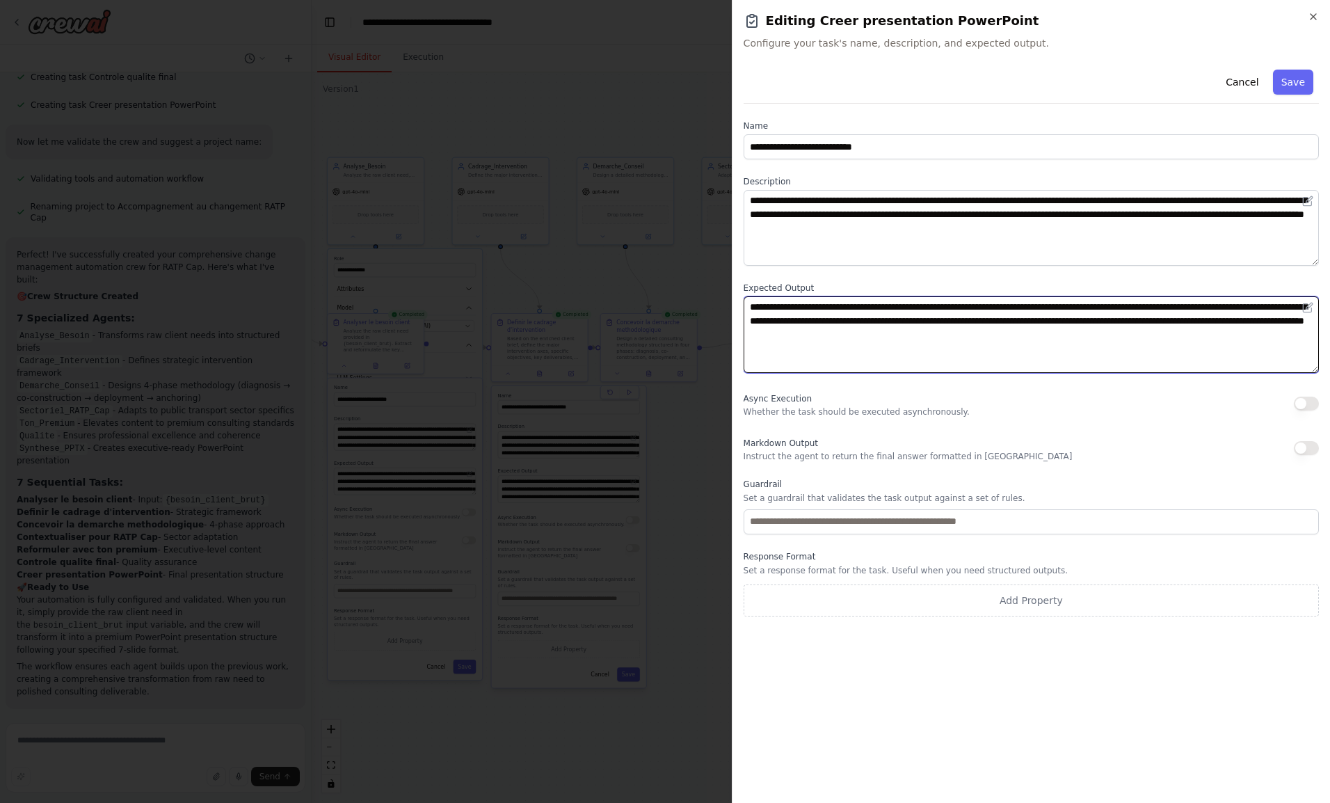
click at [1017, 306] on textarea "**********" at bounding box center [1031, 334] width 576 height 76
type textarea "**********"
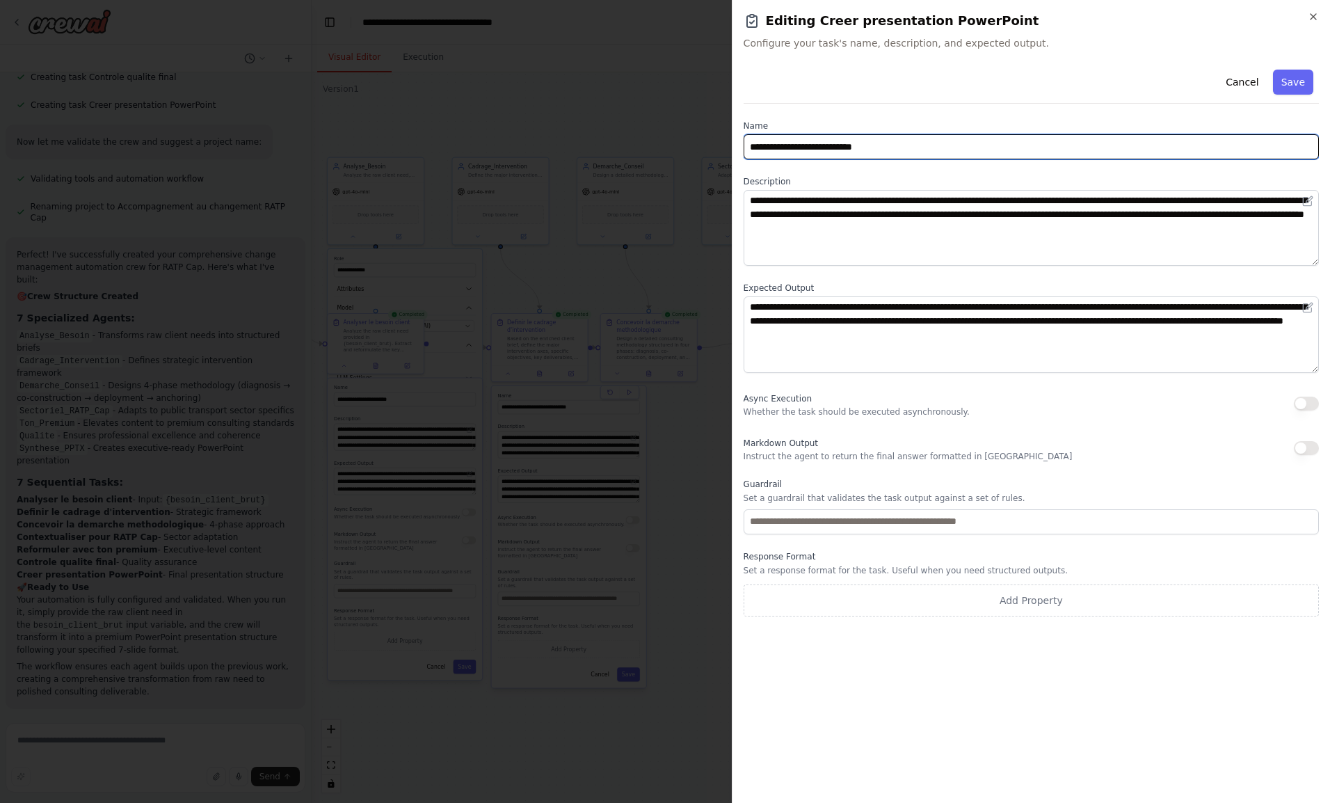
click at [855, 149] on input "**********" at bounding box center [1030, 146] width 575 height 25
type input "**********"
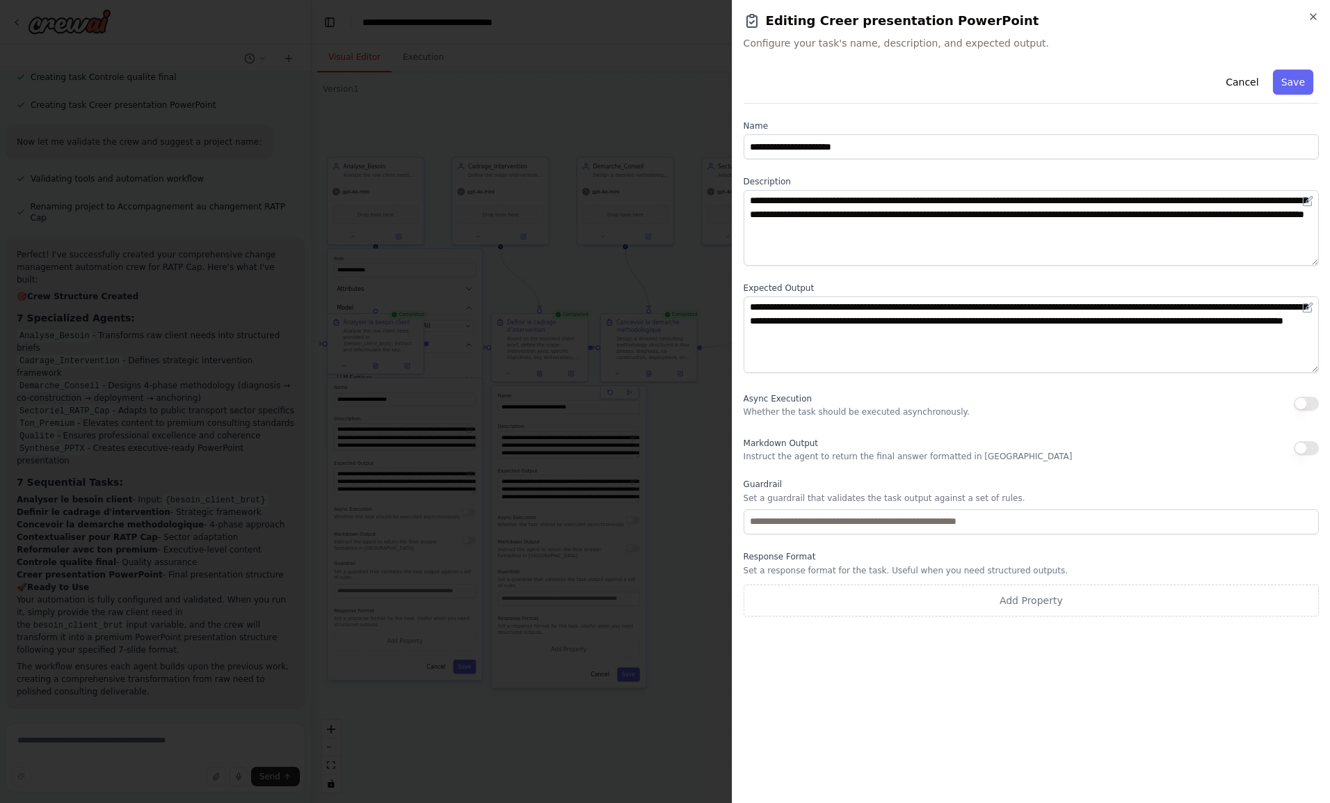
click at [1288, 74] on button "Save" at bounding box center [1293, 82] width 40 height 25
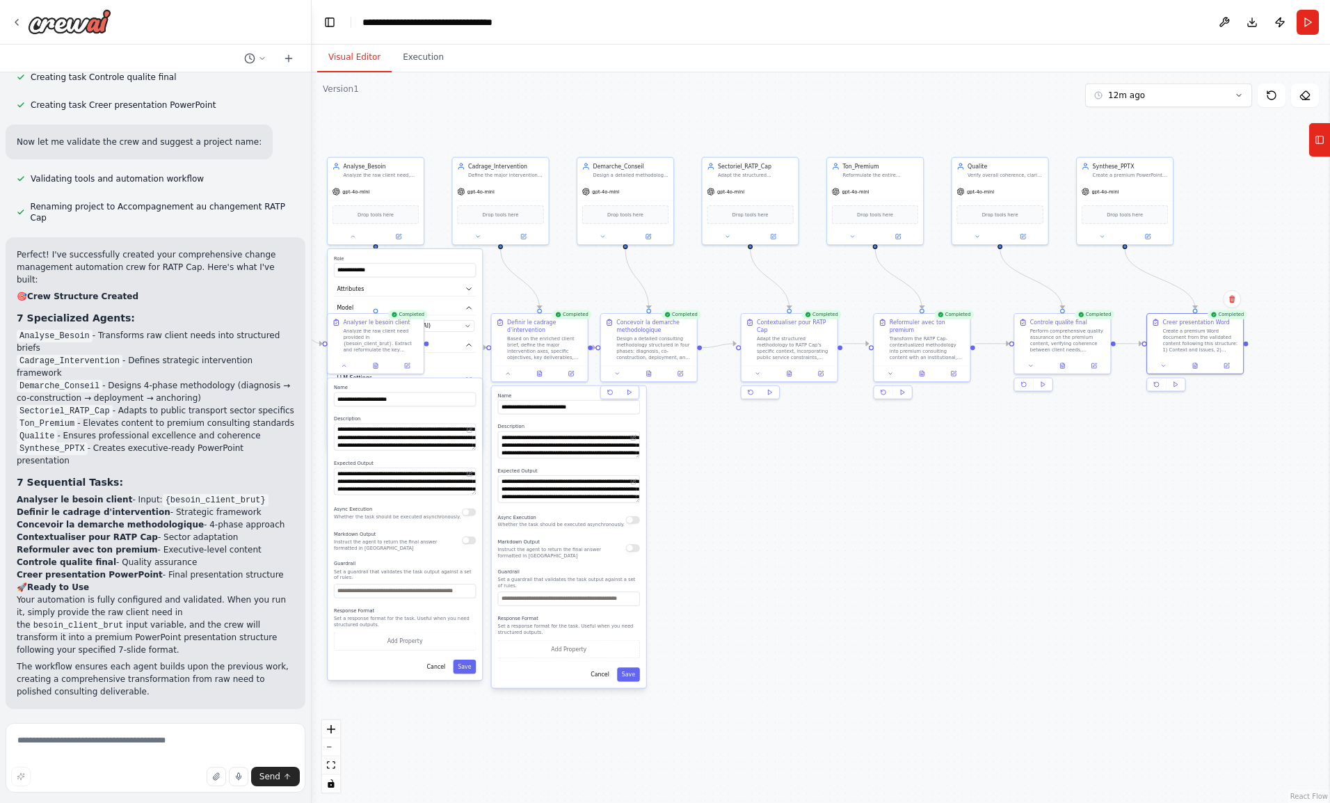
click at [1163, 234] on button at bounding box center [1147, 236] width 44 height 9
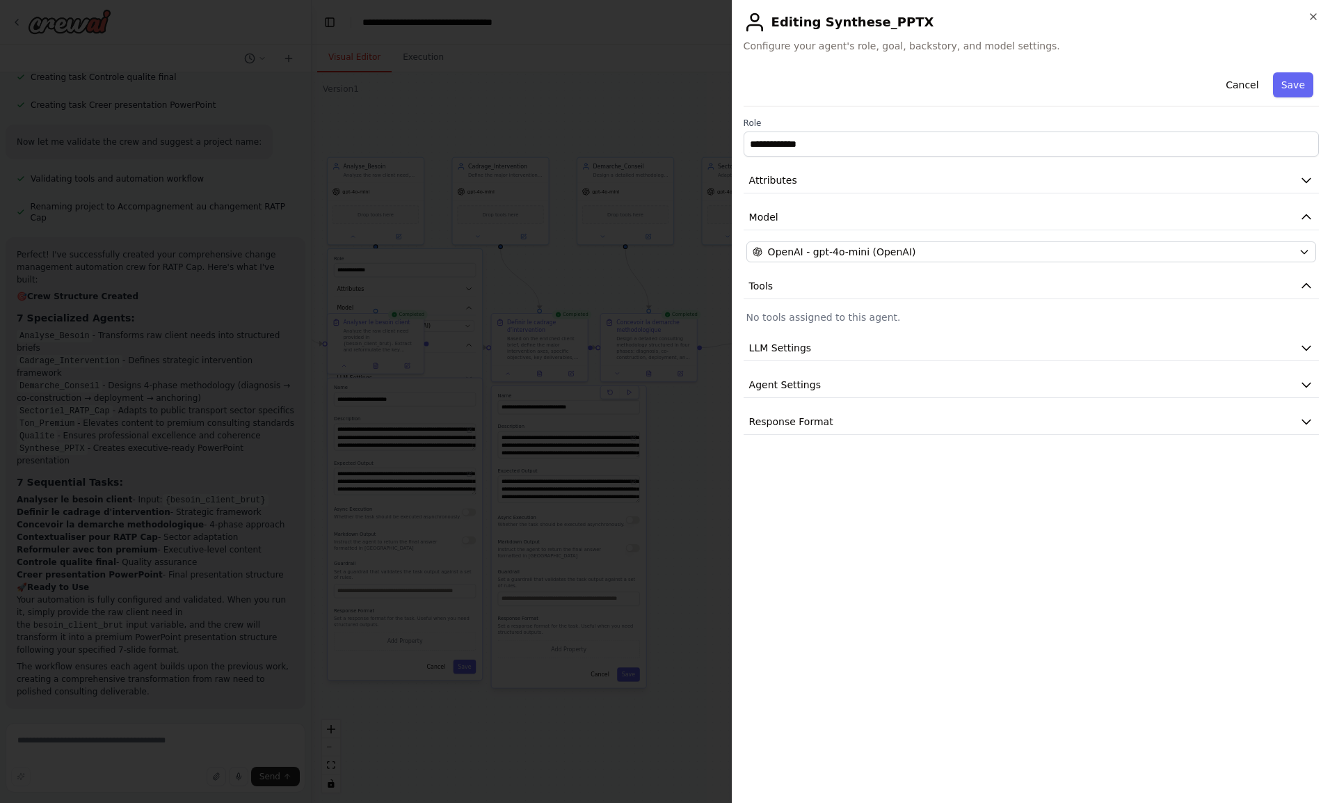
click at [803, 179] on button "Attributes" at bounding box center [1030, 181] width 575 height 26
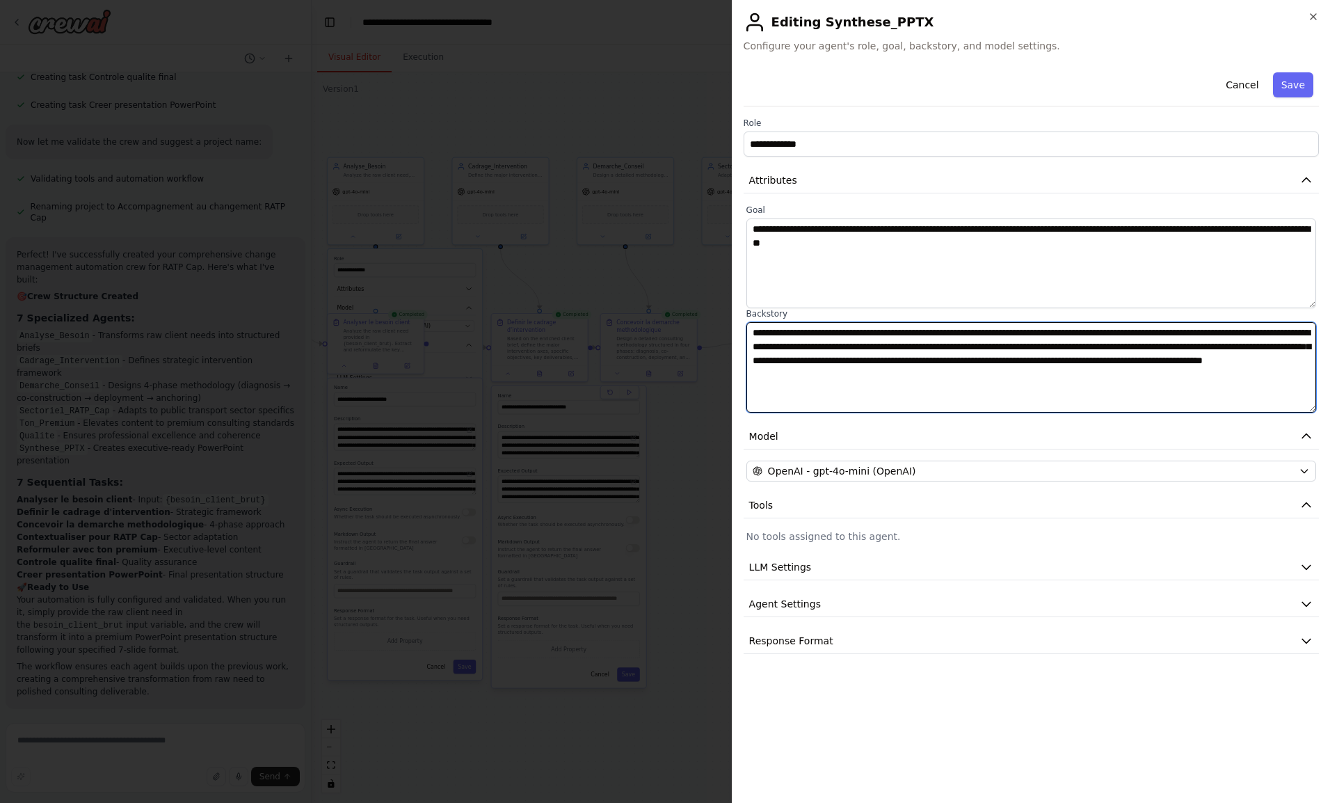
click at [812, 345] on textarea "**********" at bounding box center [1031, 367] width 570 height 90
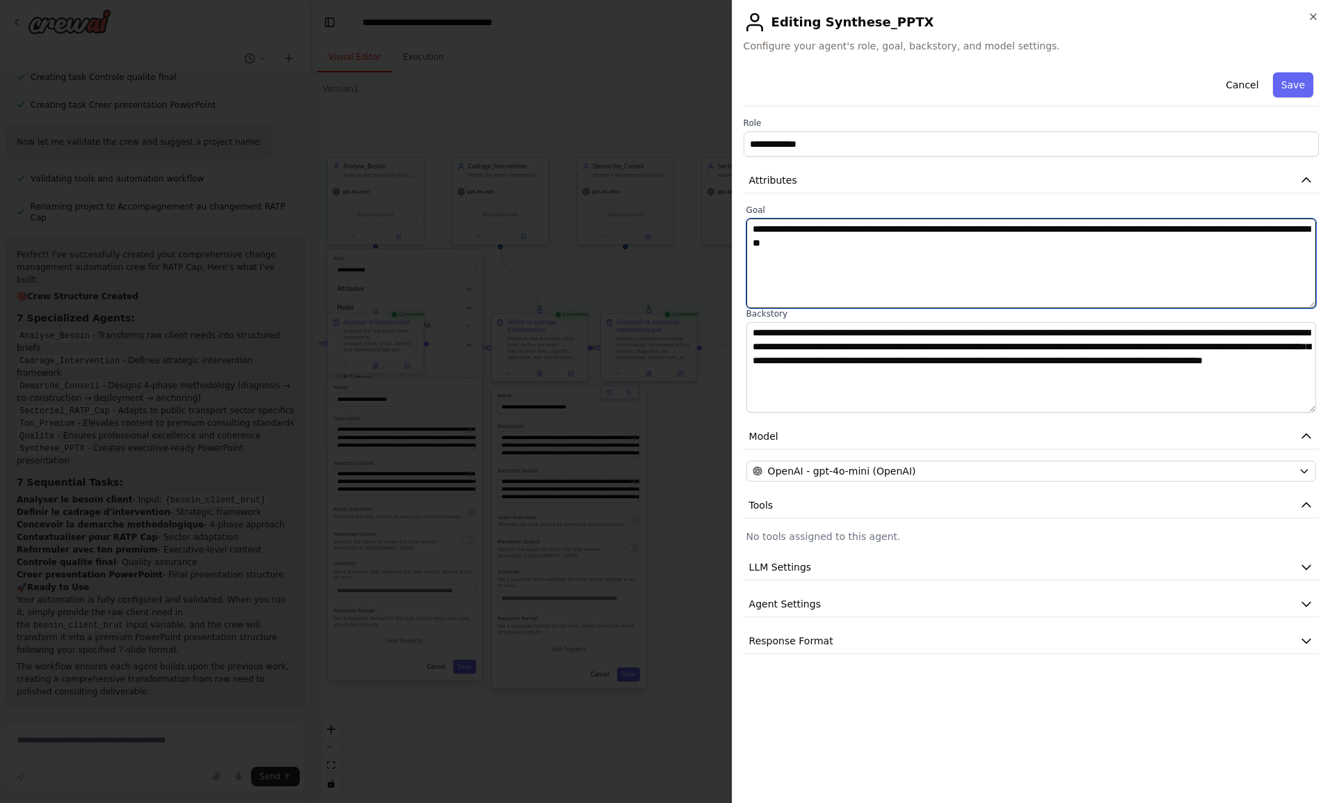
click at [852, 228] on textarea "**********" at bounding box center [1031, 263] width 570 height 90
click at [861, 229] on textarea "**********" at bounding box center [1031, 263] width 570 height 90
click at [917, 230] on textarea "**********" at bounding box center [1031, 263] width 570 height 90
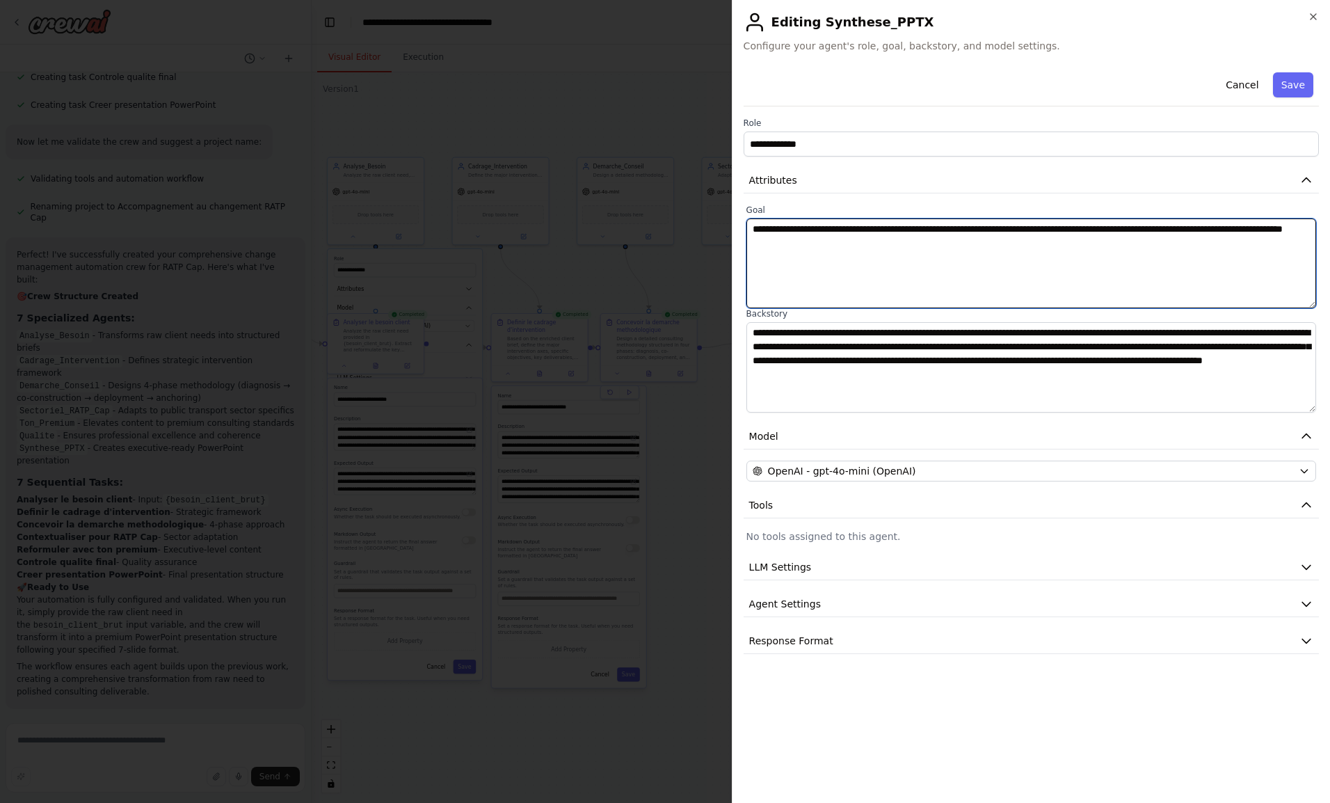
click at [917, 230] on textarea "**********" at bounding box center [1031, 263] width 570 height 90
drag, startPoint x: 950, startPoint y: 228, endPoint x: 906, endPoint y: 232, distance: 44.7
click at [906, 232] on textarea "**********" at bounding box center [1031, 263] width 570 height 90
click at [813, 245] on textarea "**********" at bounding box center [1031, 263] width 570 height 90
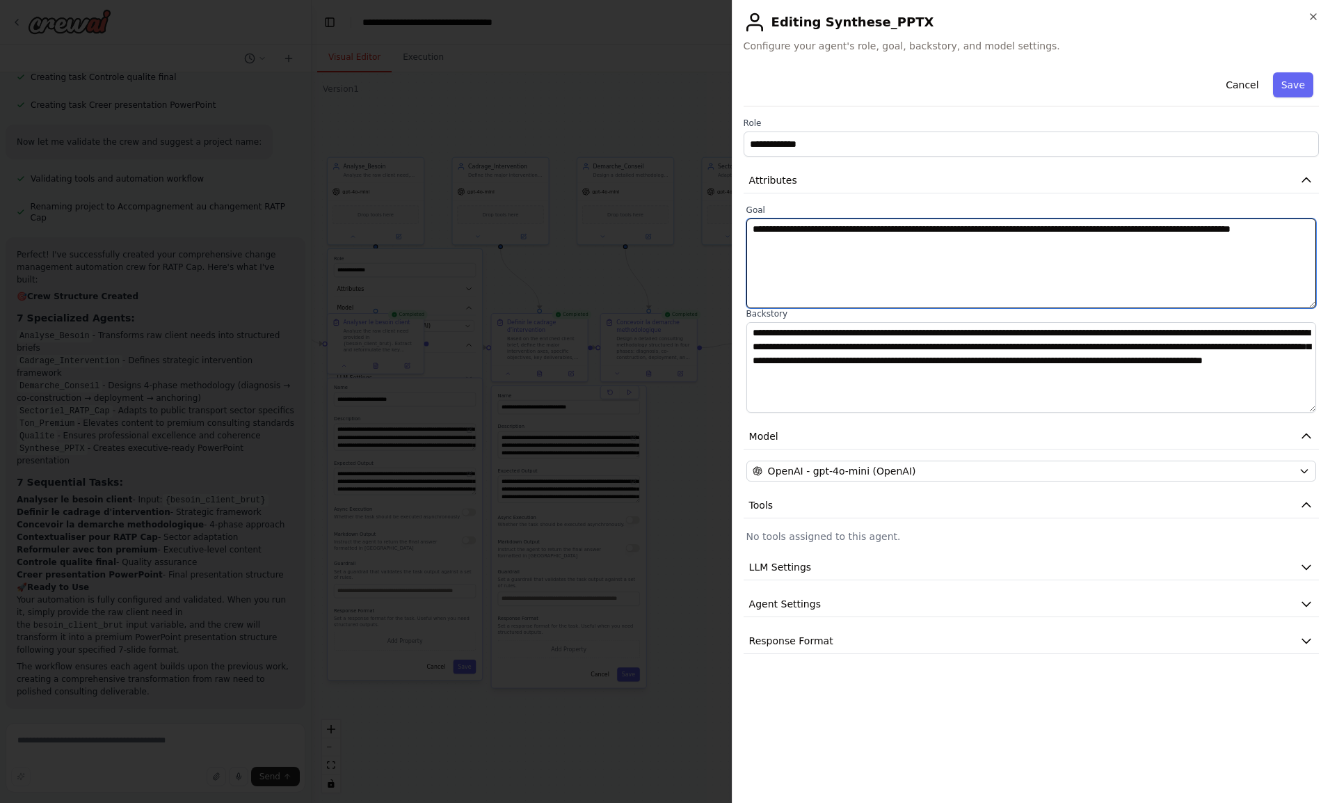
type textarea "**********"
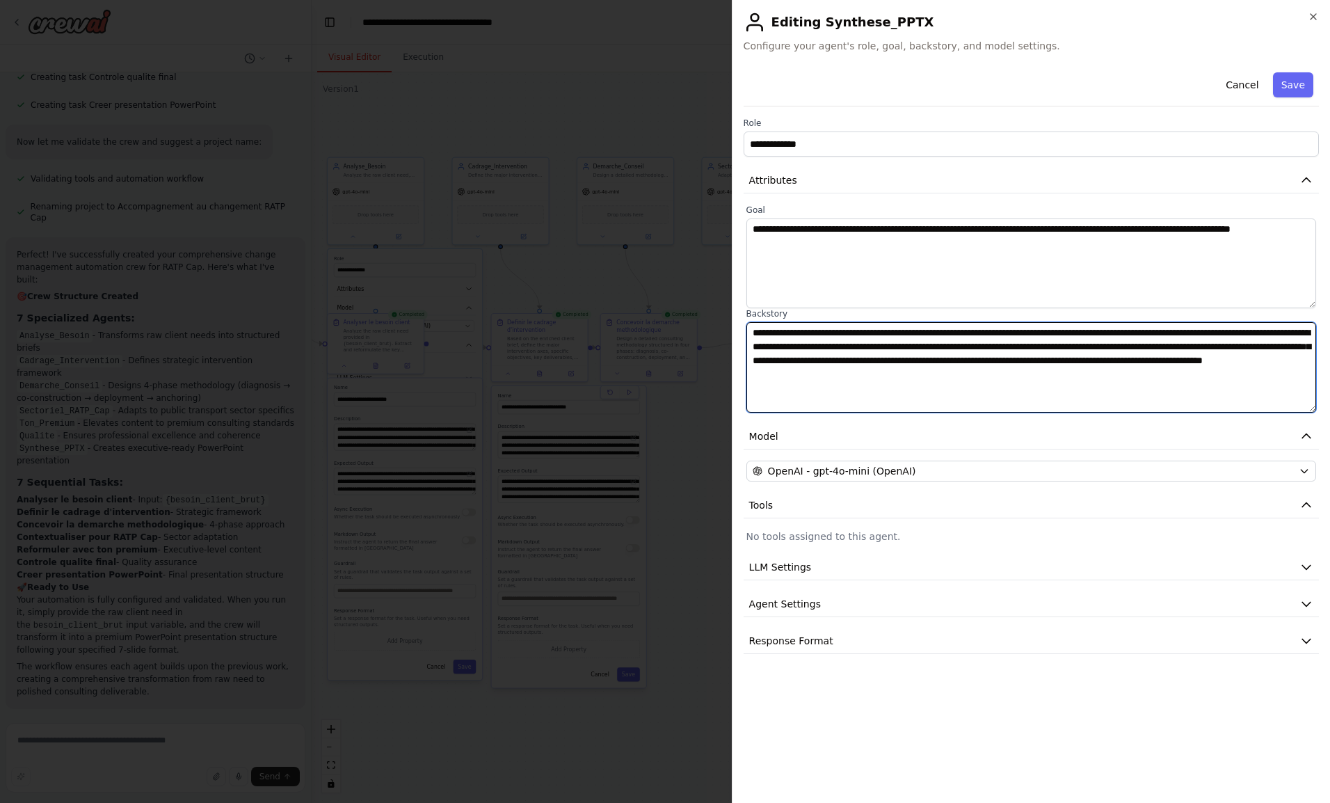
drag, startPoint x: 849, startPoint y: 348, endPoint x: 802, endPoint y: 352, distance: 46.7
click at [802, 352] on textarea "**********" at bounding box center [1031, 367] width 570 height 90
drag, startPoint x: 825, startPoint y: 367, endPoint x: 912, endPoint y: 365, distance: 86.9
click at [912, 365] on textarea "**********" at bounding box center [1031, 367] width 570 height 90
click at [1046, 376] on textarea "**********" at bounding box center [1031, 367] width 570 height 90
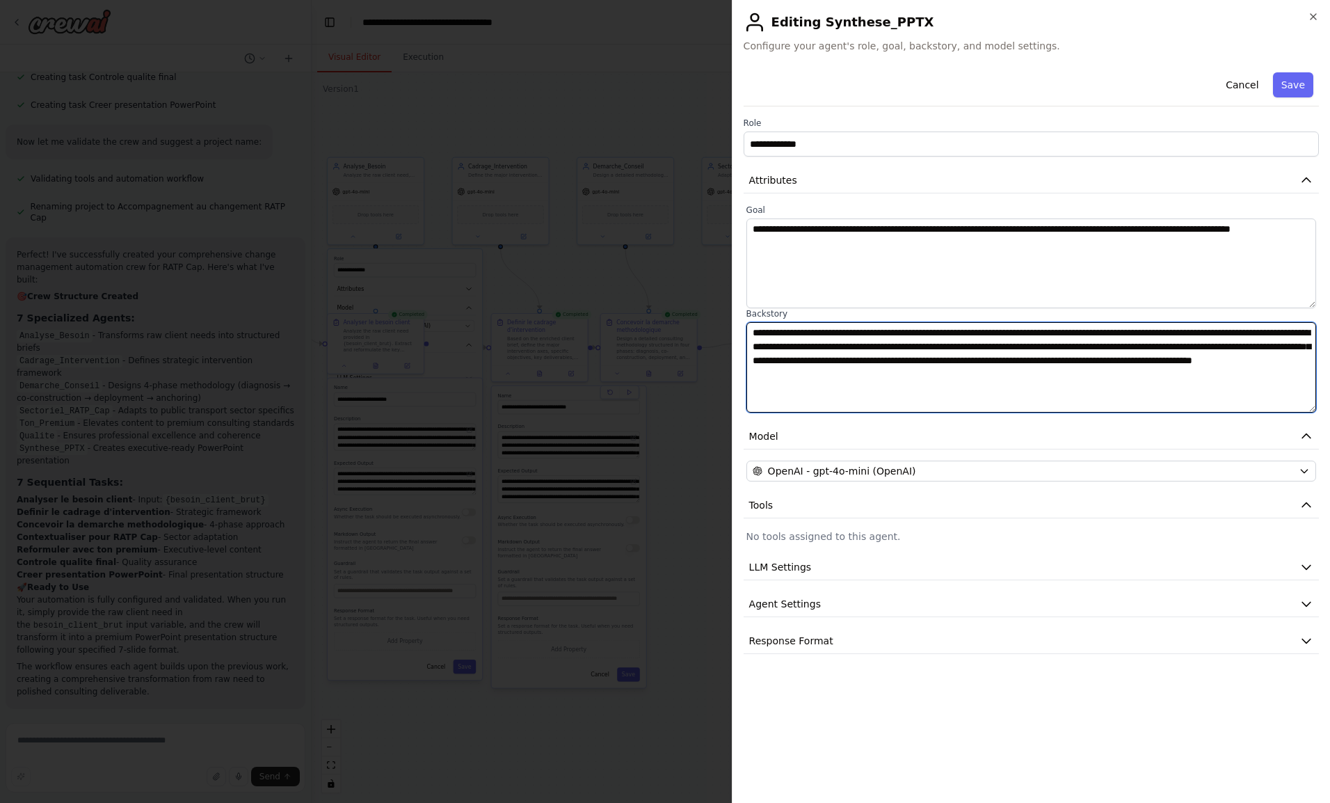
click at [1046, 376] on textarea "**********" at bounding box center [1031, 367] width 570 height 90
type textarea "**********"
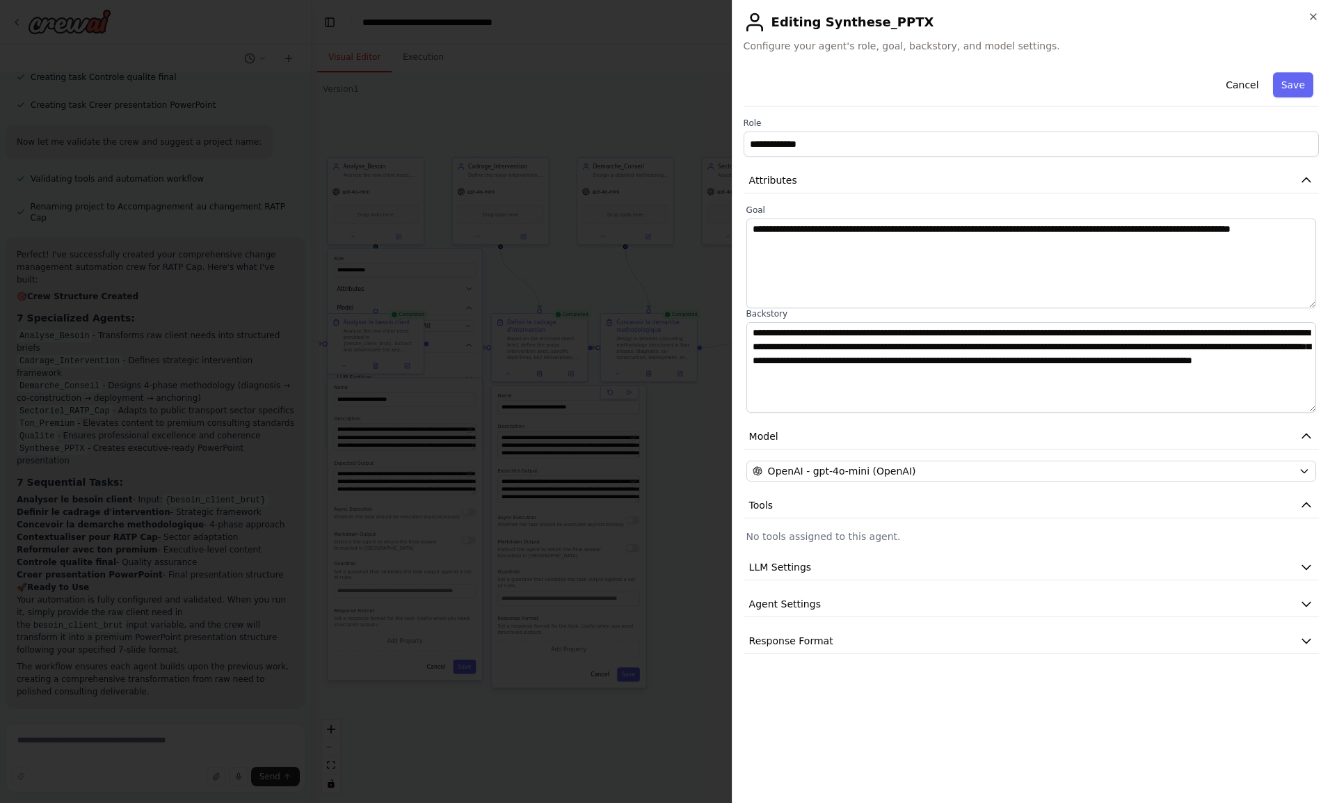
click at [1302, 77] on button "Save" at bounding box center [1293, 84] width 40 height 25
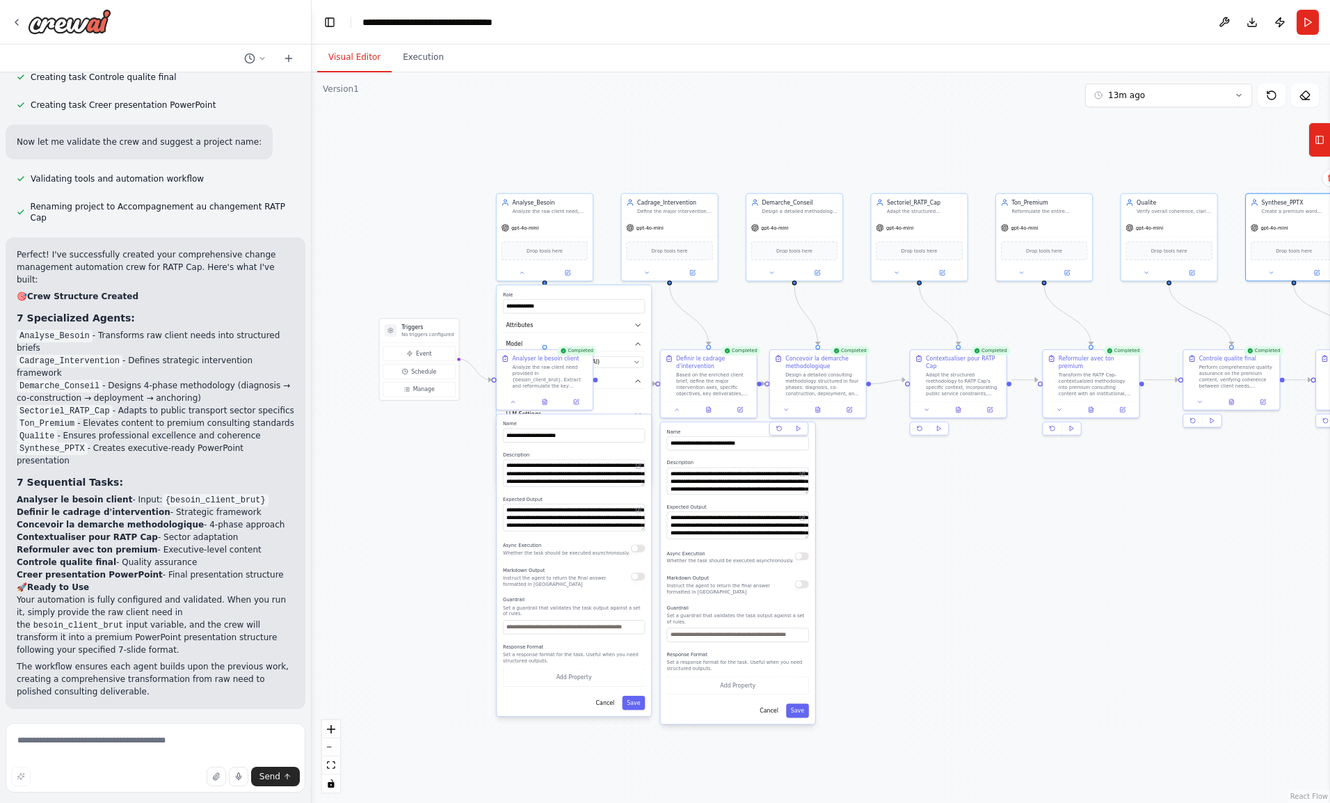
drag, startPoint x: 814, startPoint y: 494, endPoint x: 983, endPoint y: 531, distance: 173.0
click at [983, 531] on div ".deletable-edge-delete-btn { width: 20px; height: 20px; border: 0px solid #ffff…" at bounding box center [821, 437] width 1018 height 730
click at [637, 698] on button "Save" at bounding box center [633, 703] width 23 height 14
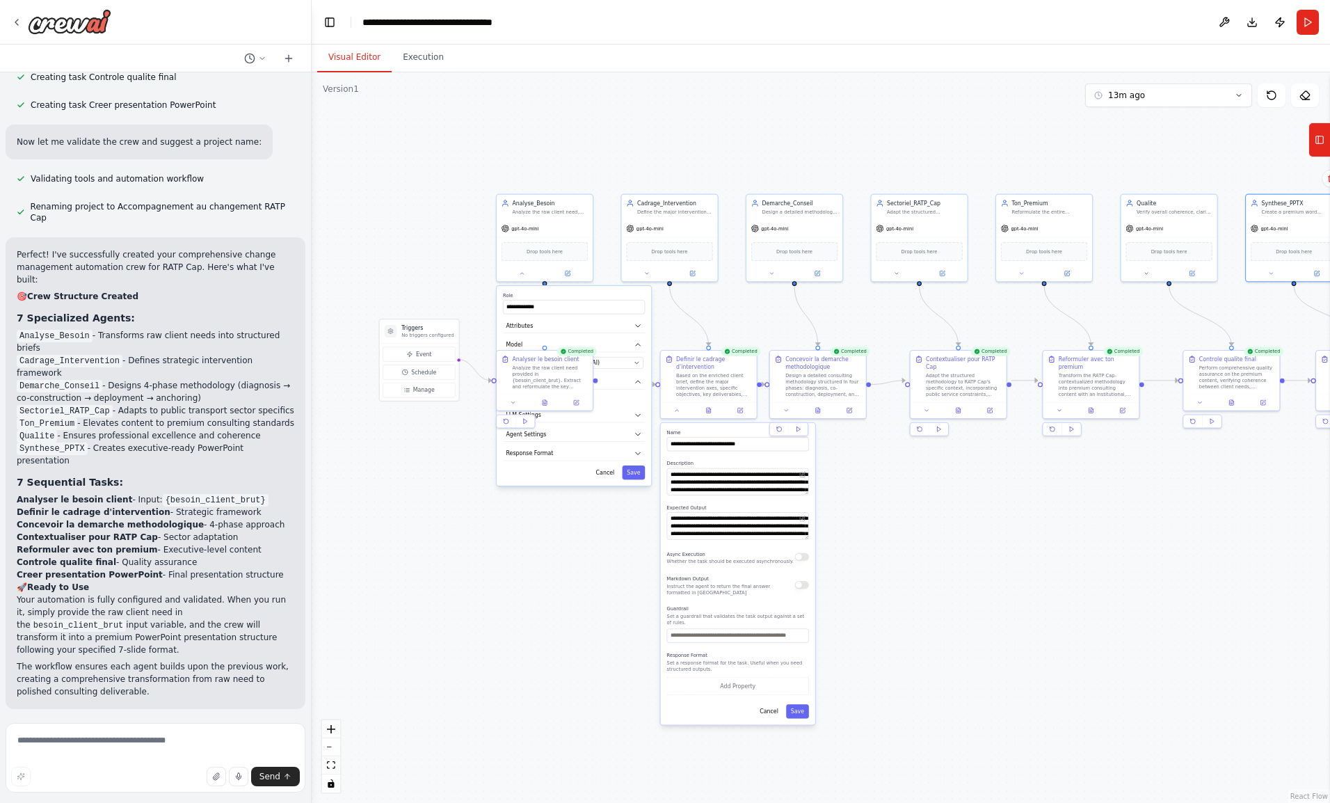
click at [804, 704] on button "Save" at bounding box center [797, 711] width 23 height 14
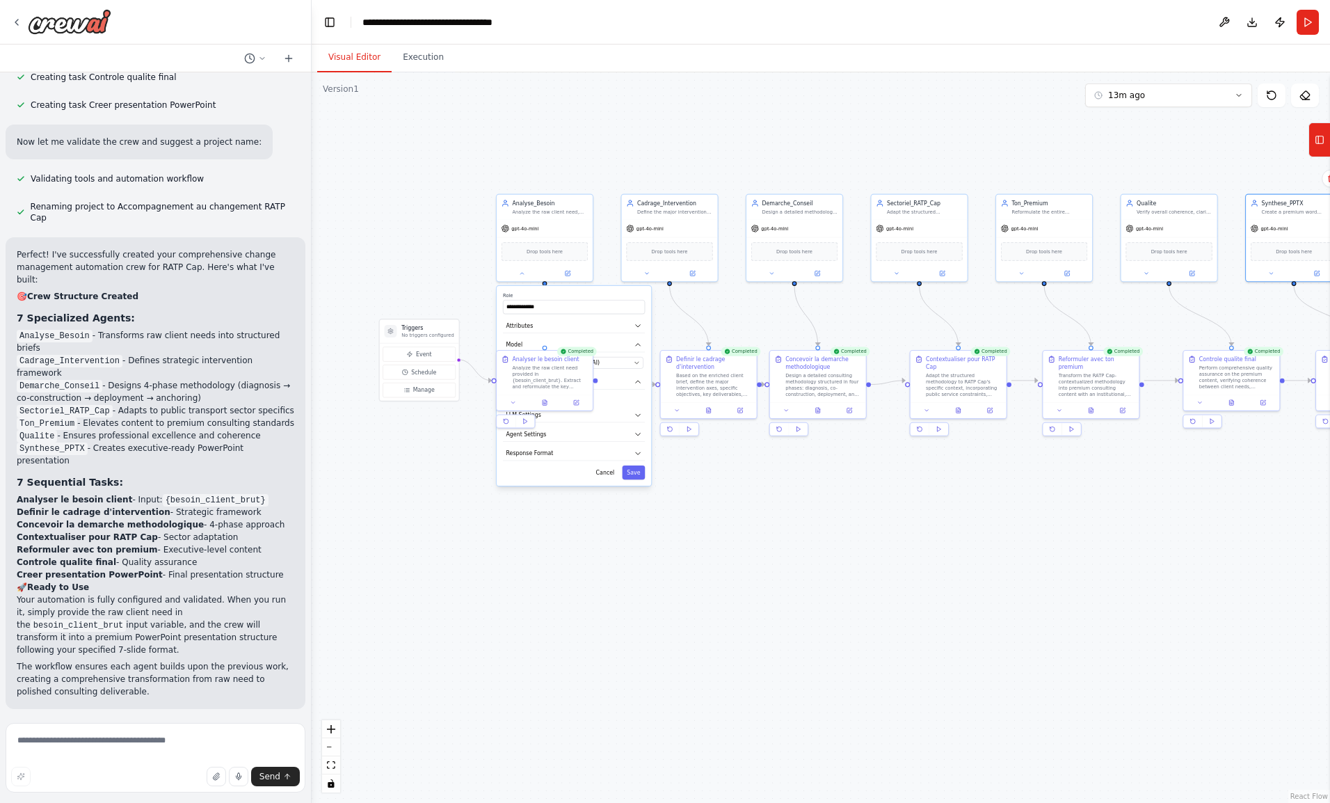
click at [636, 465] on button "Save" at bounding box center [633, 472] width 23 height 14
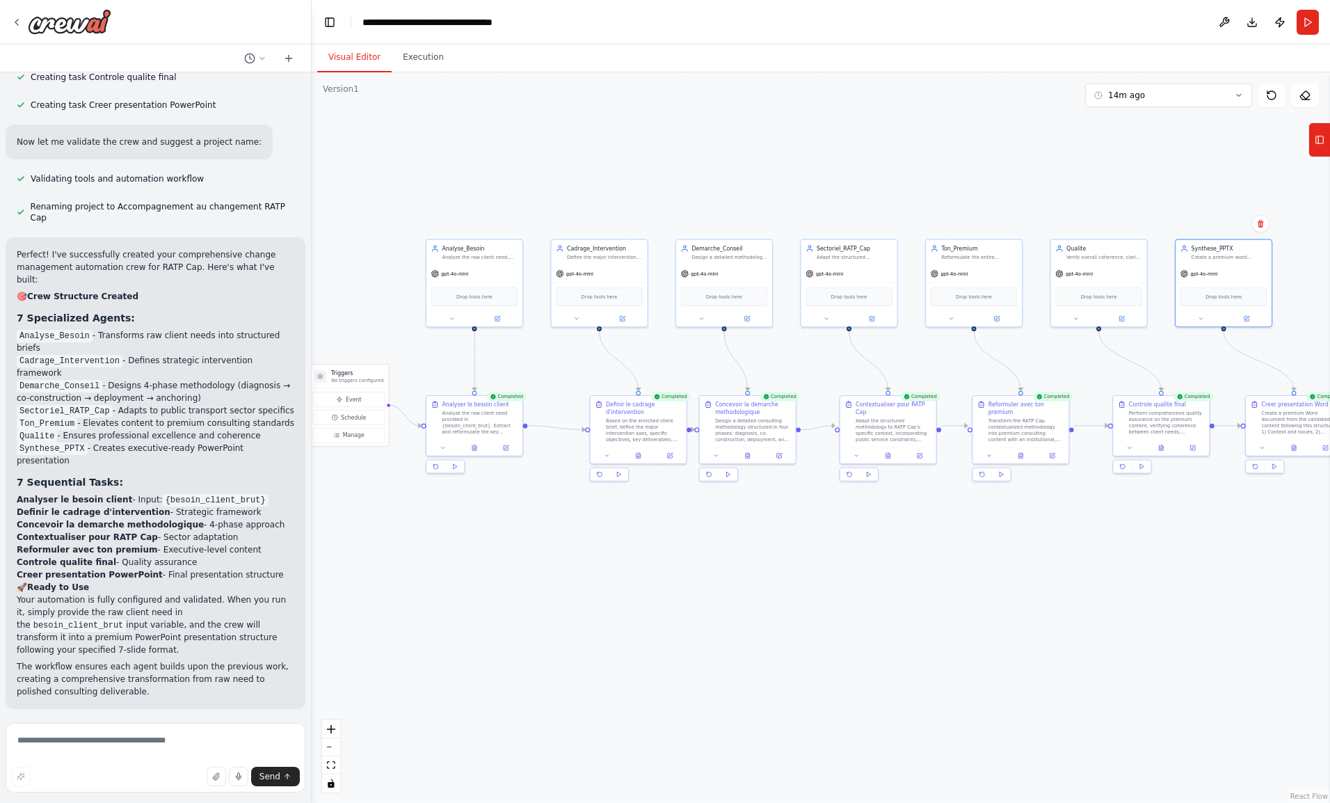
drag, startPoint x: 722, startPoint y: 520, endPoint x: 652, endPoint y: 565, distance: 83.5
click at [652, 565] on div ".deletable-edge-delete-btn { width: 20px; height: 20px; border: 0px solid #ffff…" at bounding box center [821, 437] width 1018 height 730
click at [1307, 24] on button "Run" at bounding box center [1307, 22] width 22 height 25
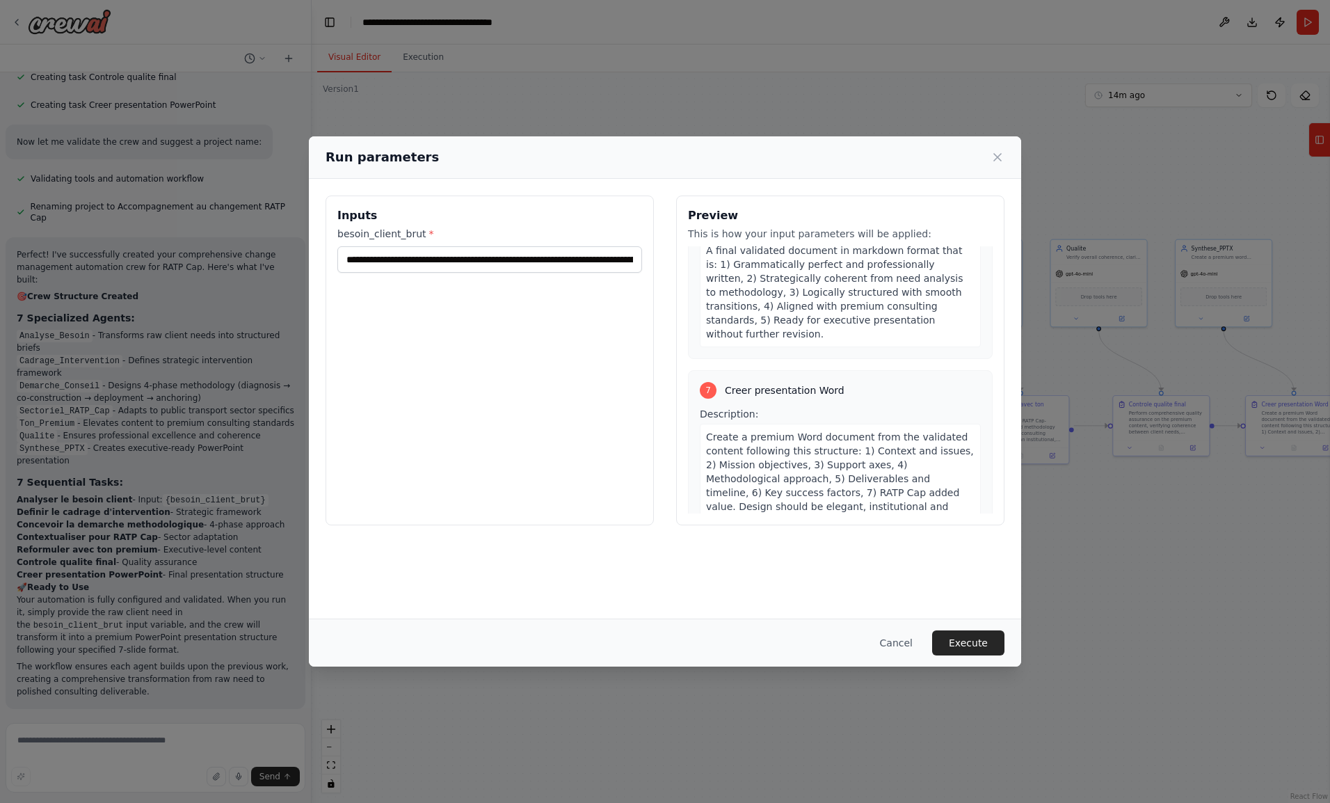
scroll to position [1906, 0]
click at [960, 637] on button "Execute" at bounding box center [968, 642] width 72 height 25
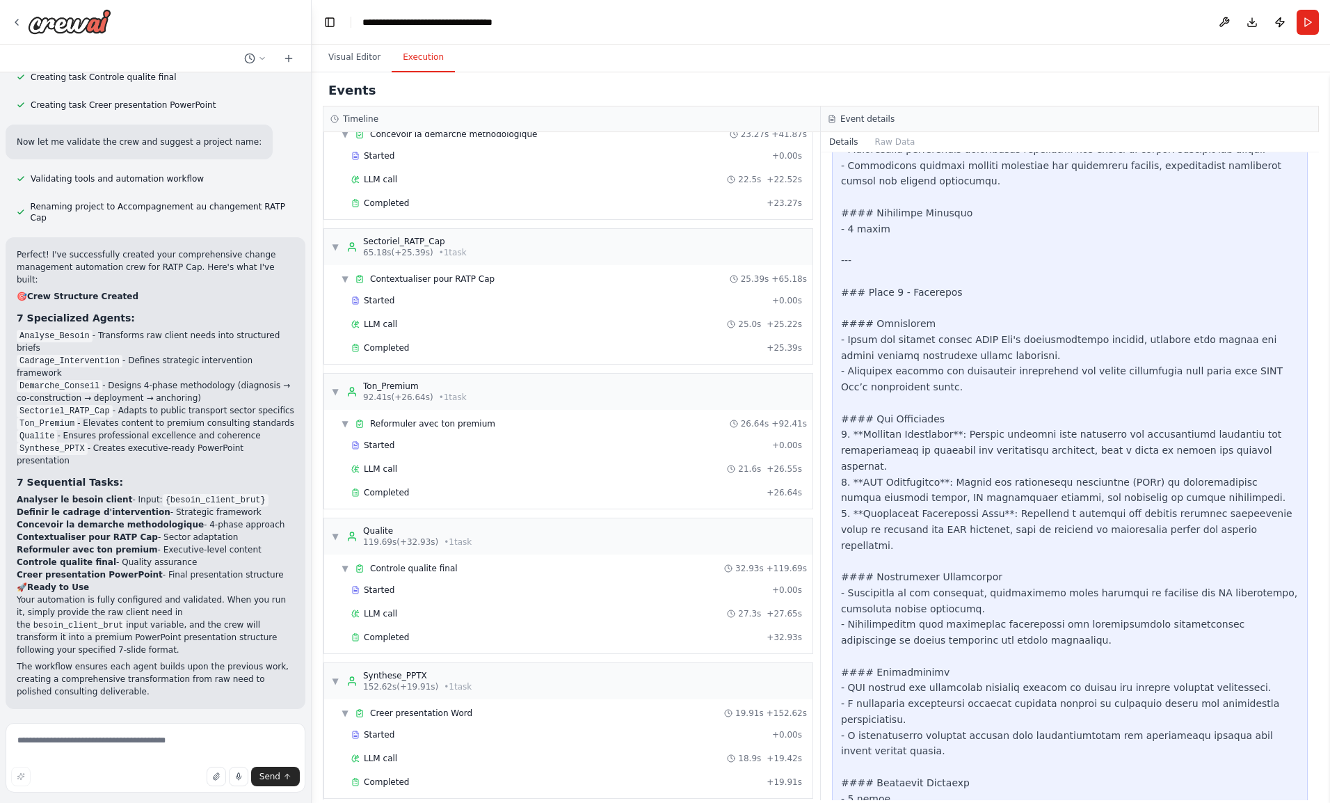
scroll to position [2664, 0]
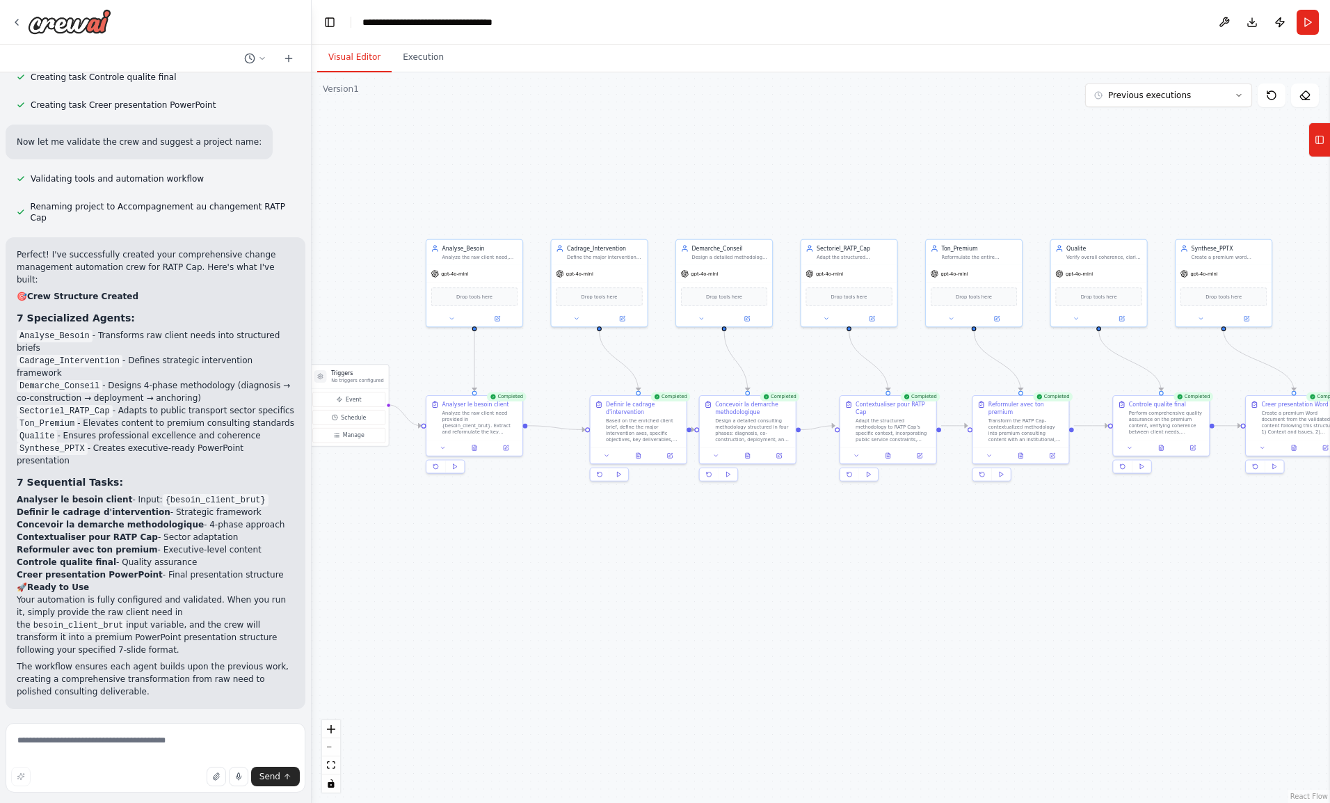
click at [351, 60] on button "Visual Editor" at bounding box center [354, 57] width 74 height 29
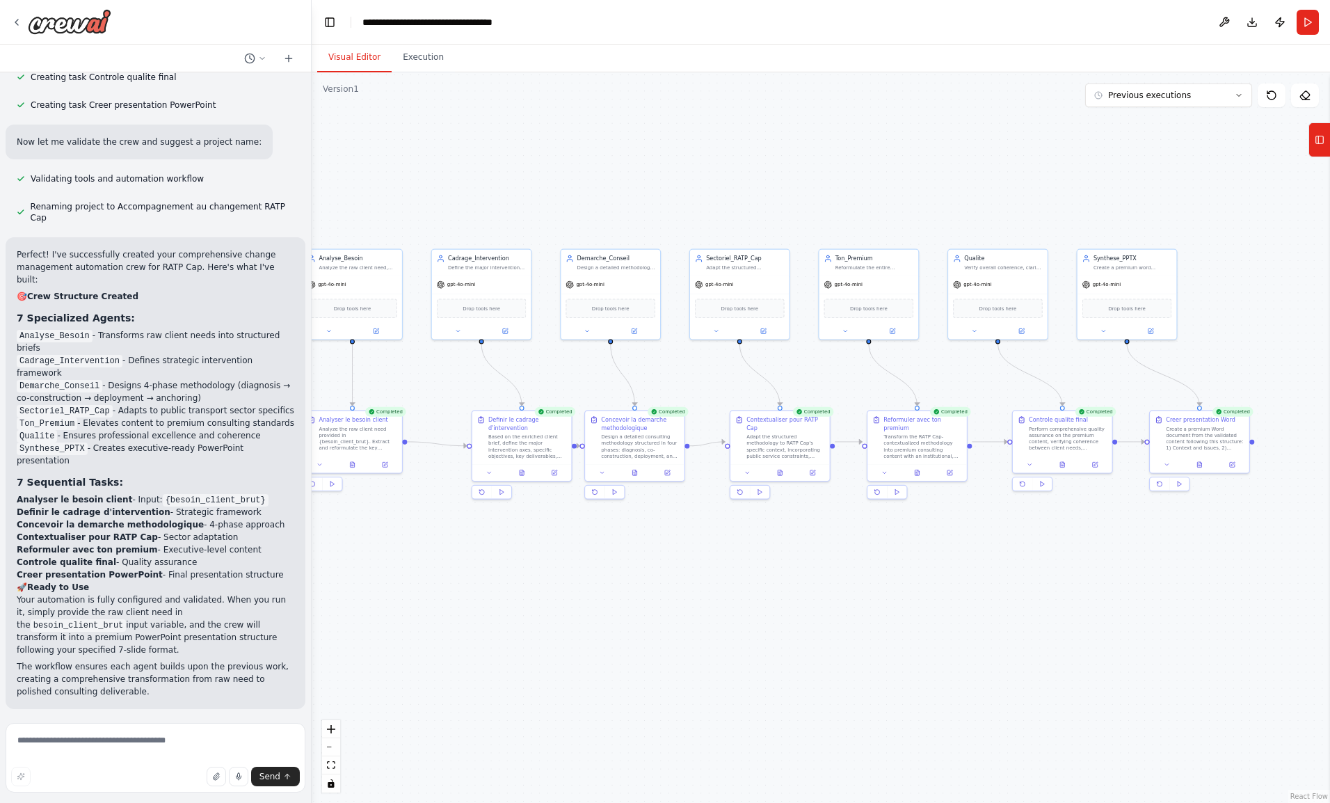
drag, startPoint x: 1111, startPoint y: 575, endPoint x: 1008, endPoint y: 593, distance: 104.4
click at [1008, 593] on div ".deletable-edge-delete-btn { width: 20px; height: 20px; border: 0px solid #ffff…" at bounding box center [821, 437] width 1018 height 730
click at [1193, 465] on button at bounding box center [1204, 465] width 34 height 10
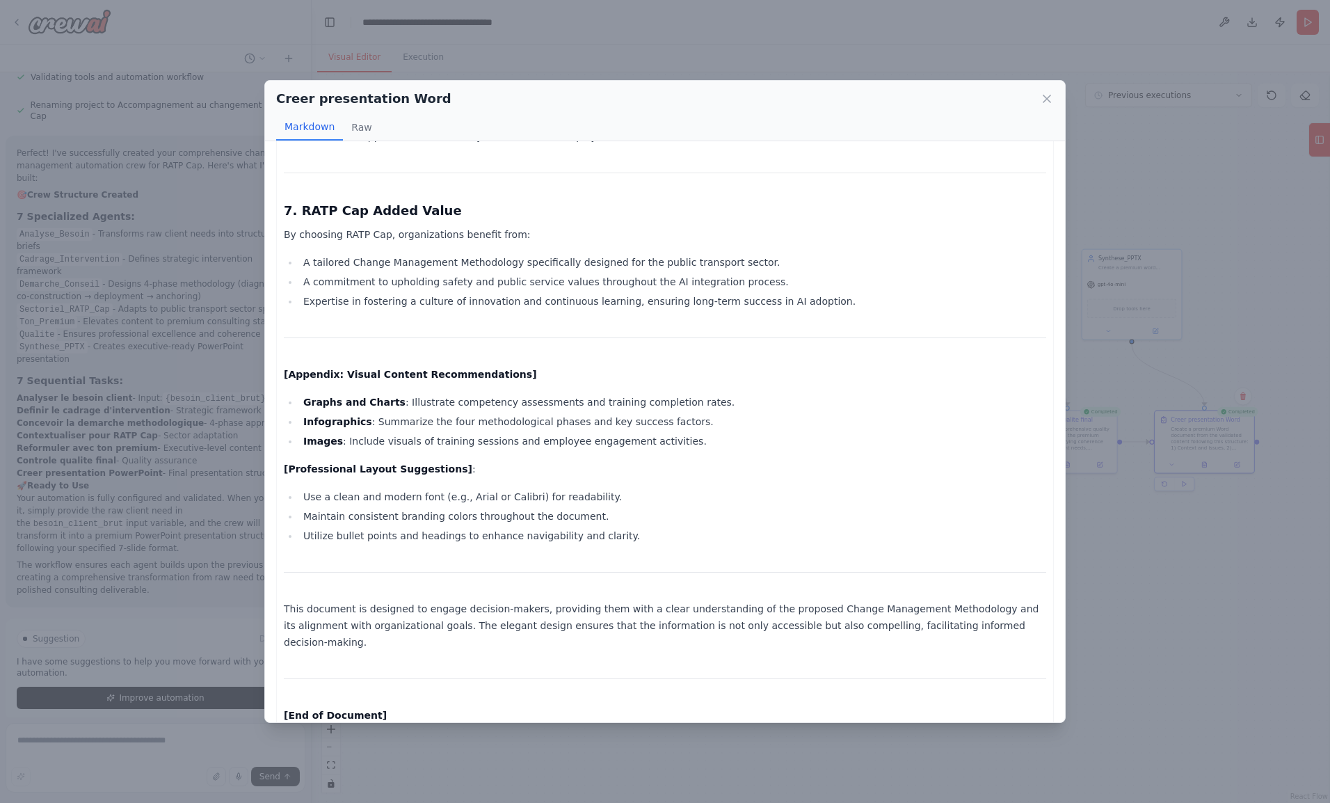
scroll to position [2069, 0]
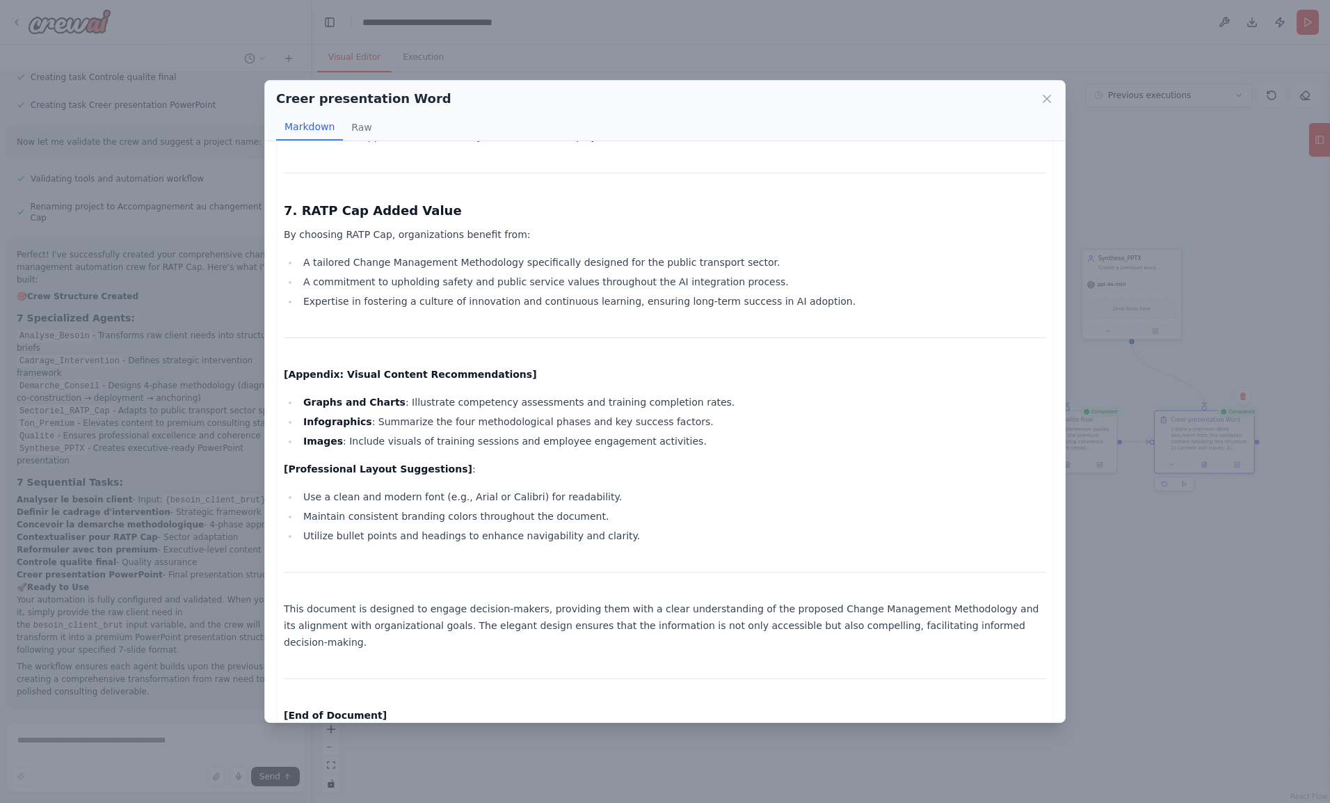
click at [363, 131] on button "Raw" at bounding box center [361, 127] width 37 height 26
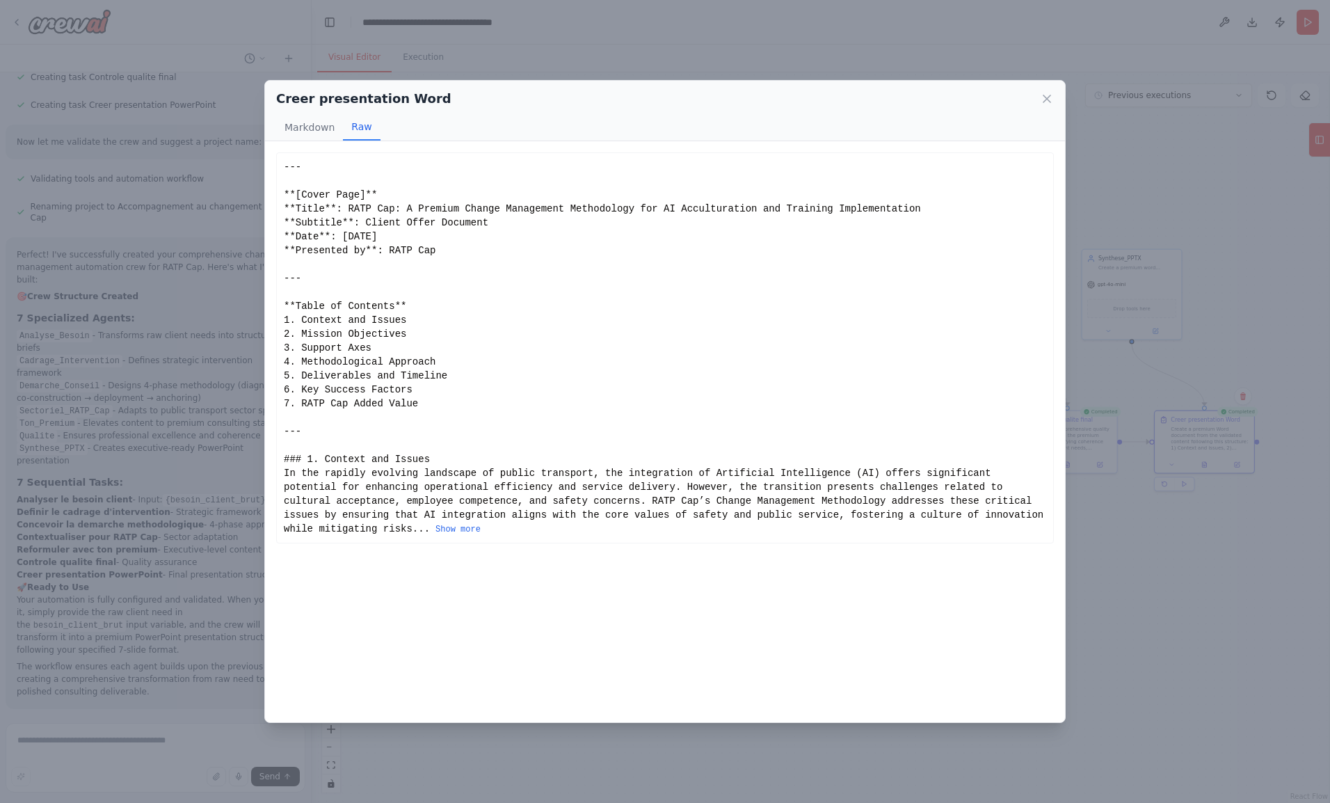
scroll to position [0, 0]
click at [1047, 98] on icon at bounding box center [1046, 98] width 7 height 7
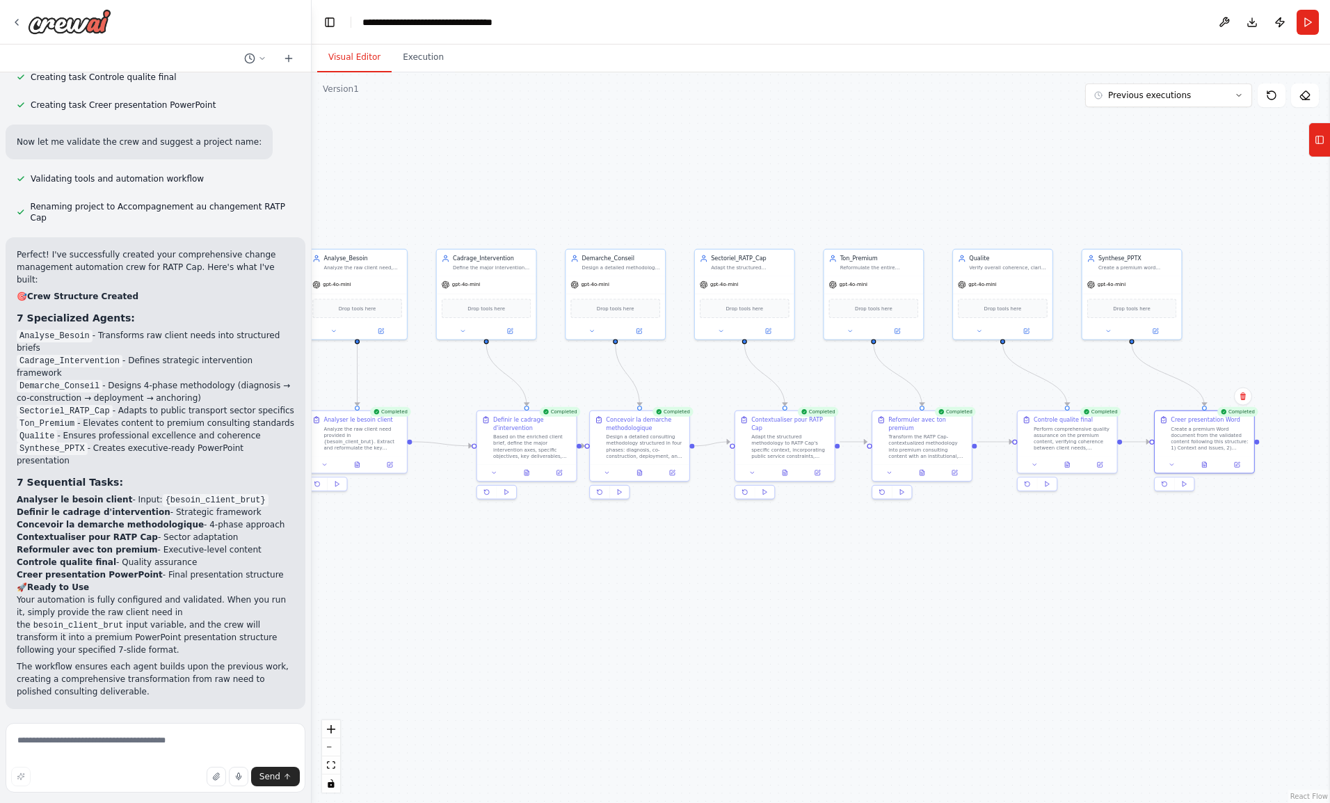
click at [531, 467] on button at bounding box center [527, 472] width 34 height 10
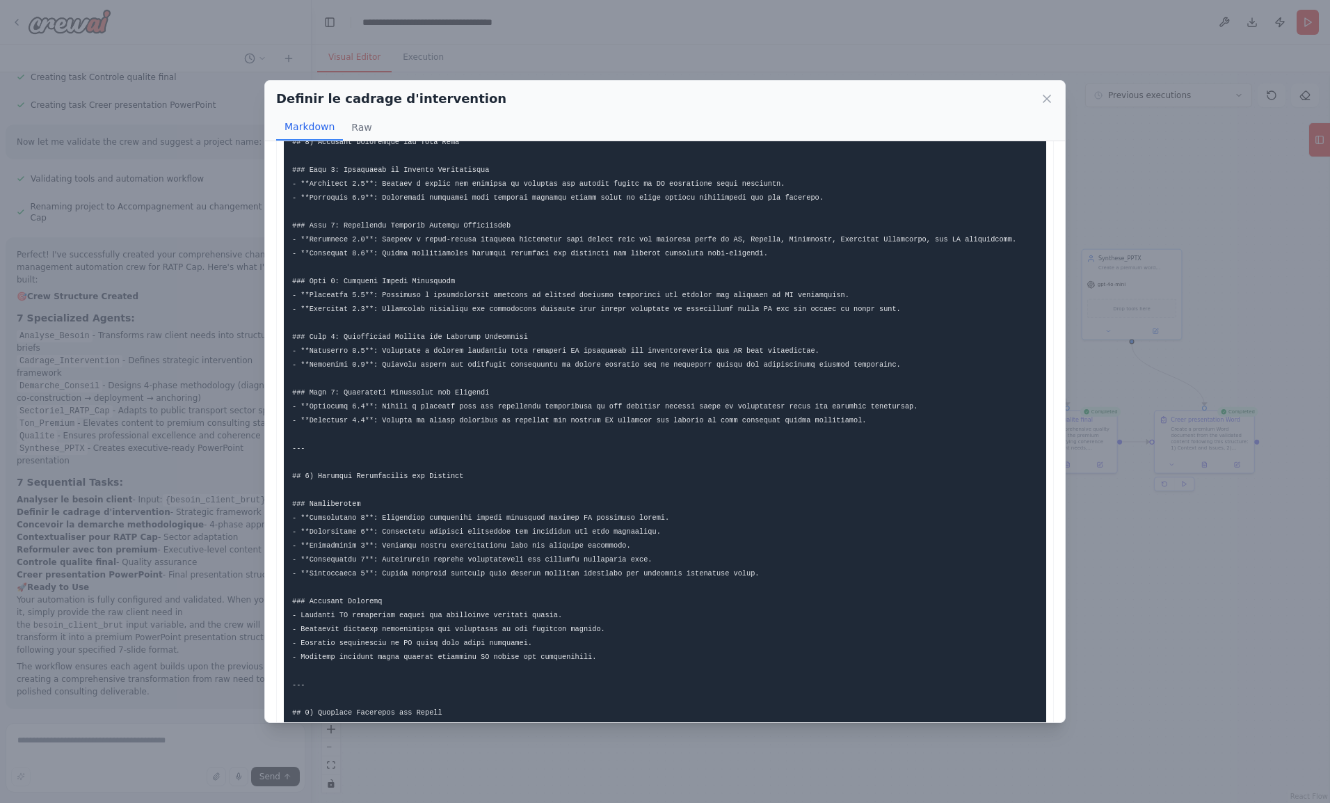
scroll to position [413, 0]
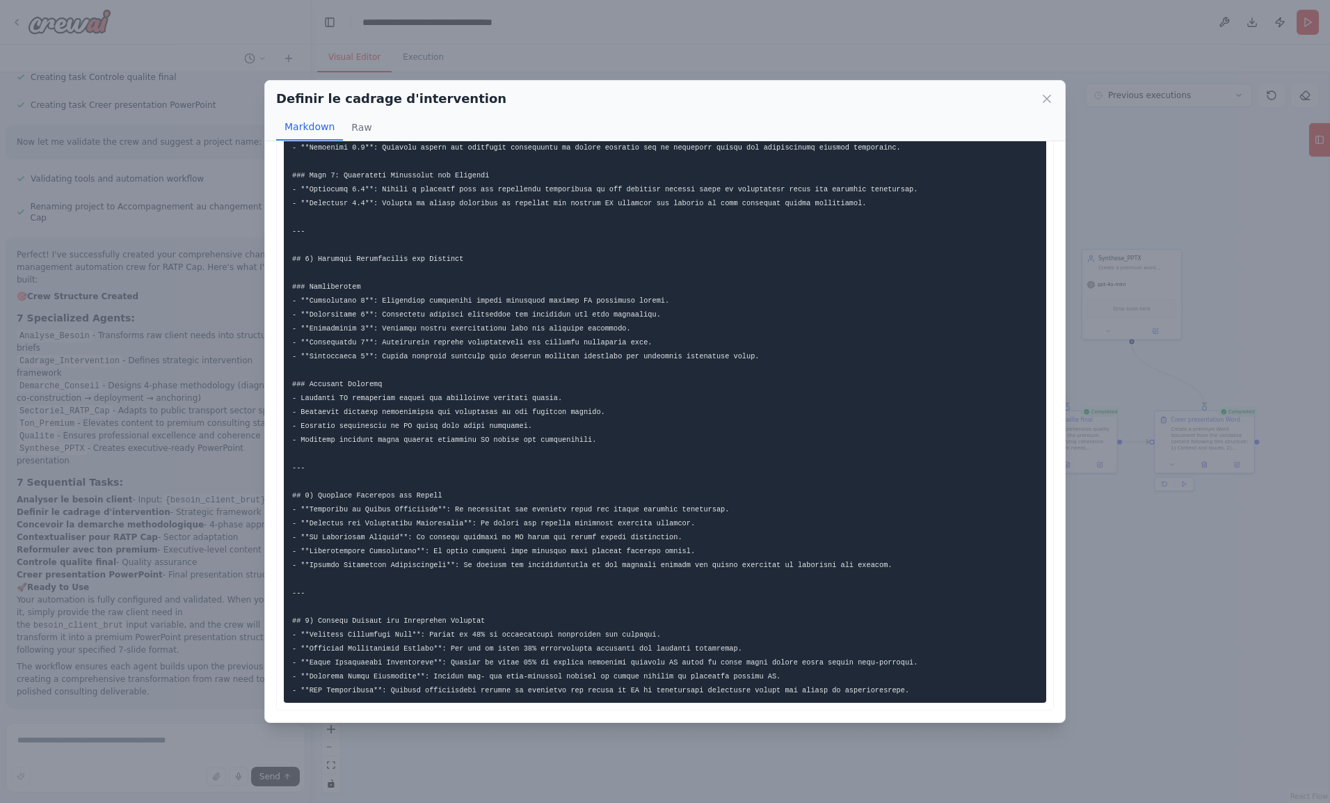
click at [1042, 101] on icon at bounding box center [1047, 99] width 14 height 14
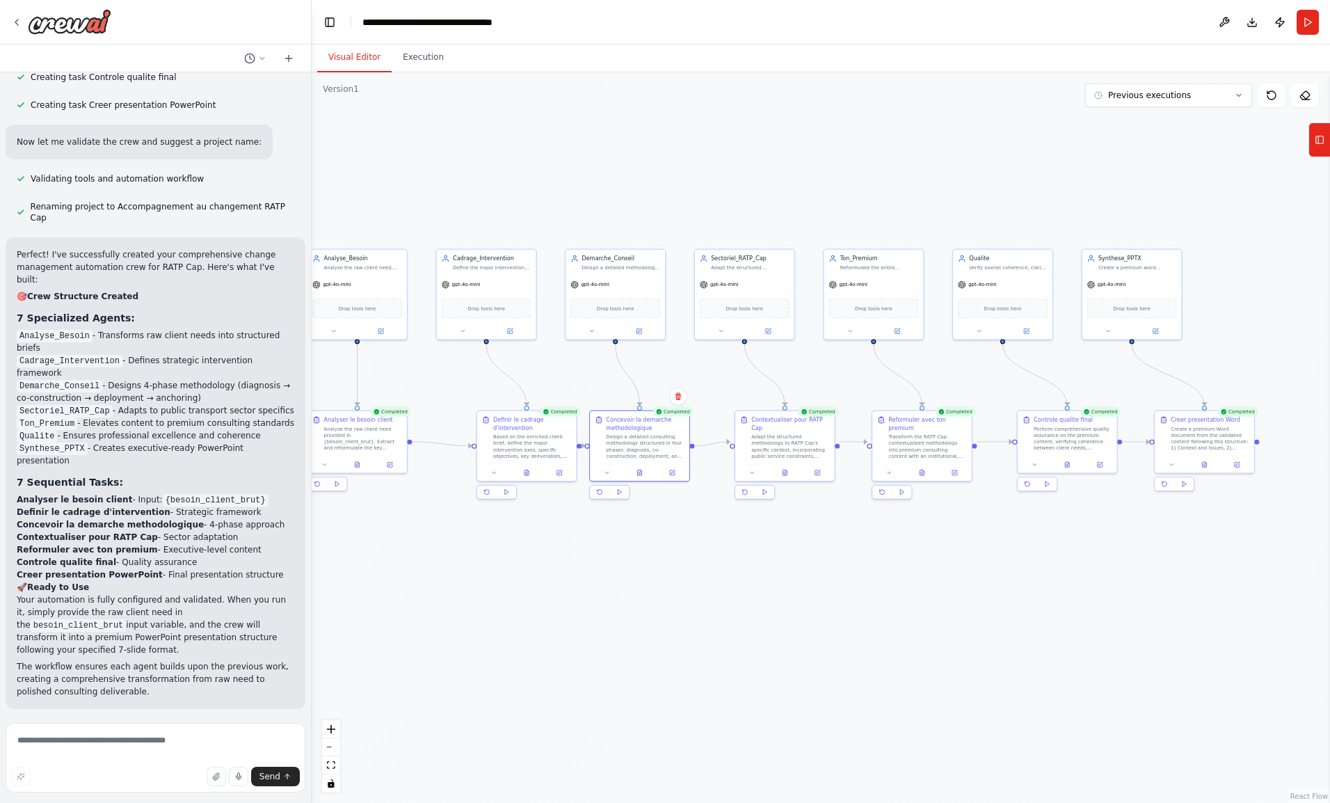
click at [645, 474] on button at bounding box center [639, 472] width 34 height 10
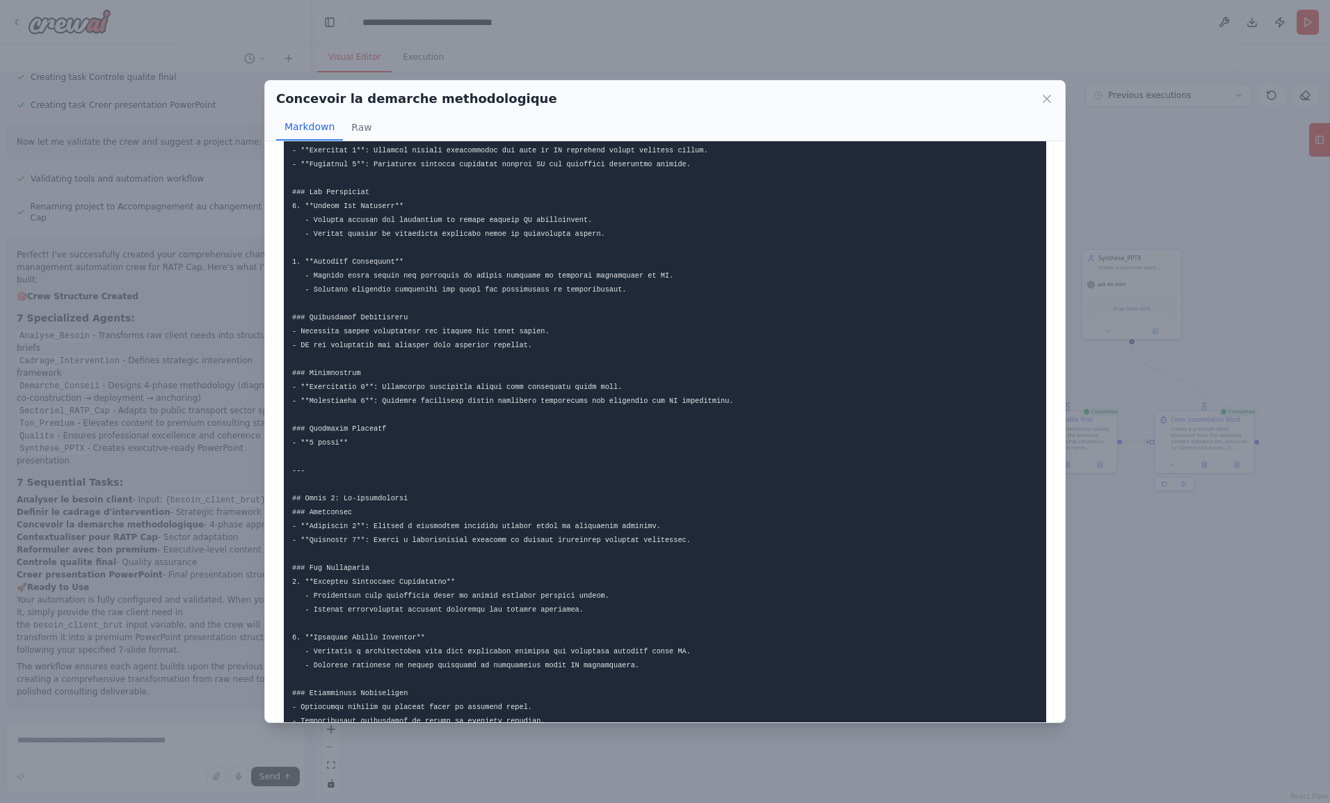
scroll to position [0, 0]
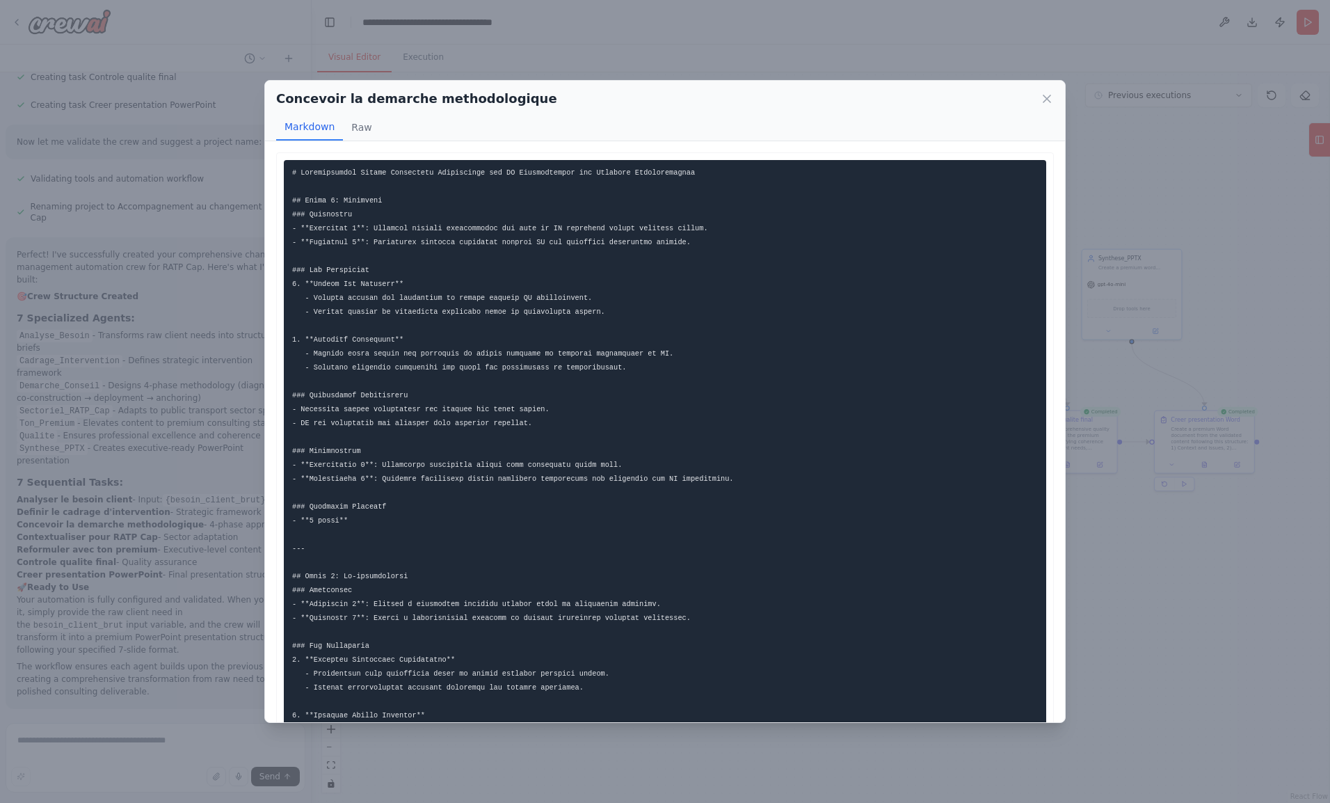
click at [1166, 625] on div "Concevoir la demarche methodologique Markdown Raw ... Show more Not valid JSON" at bounding box center [665, 401] width 1330 height 803
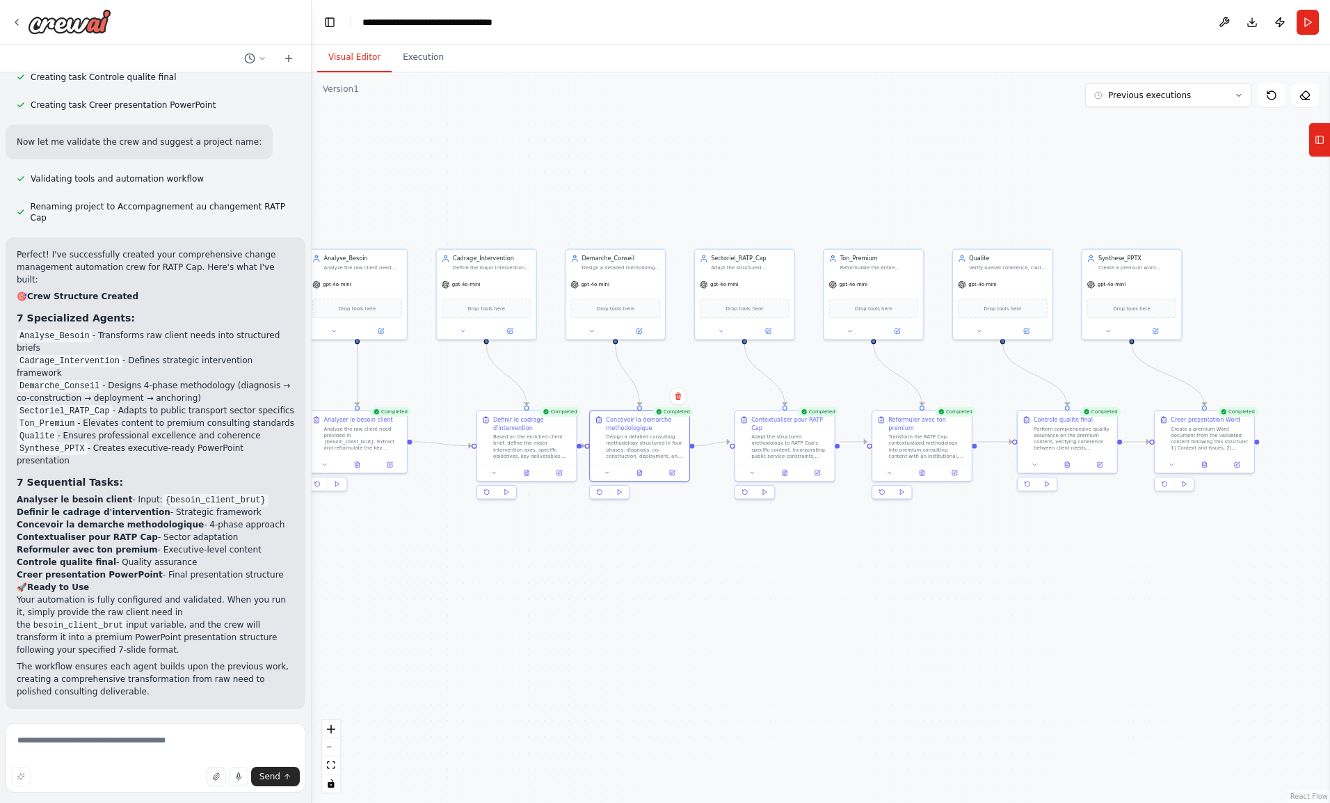
click at [786, 467] on button at bounding box center [785, 472] width 34 height 10
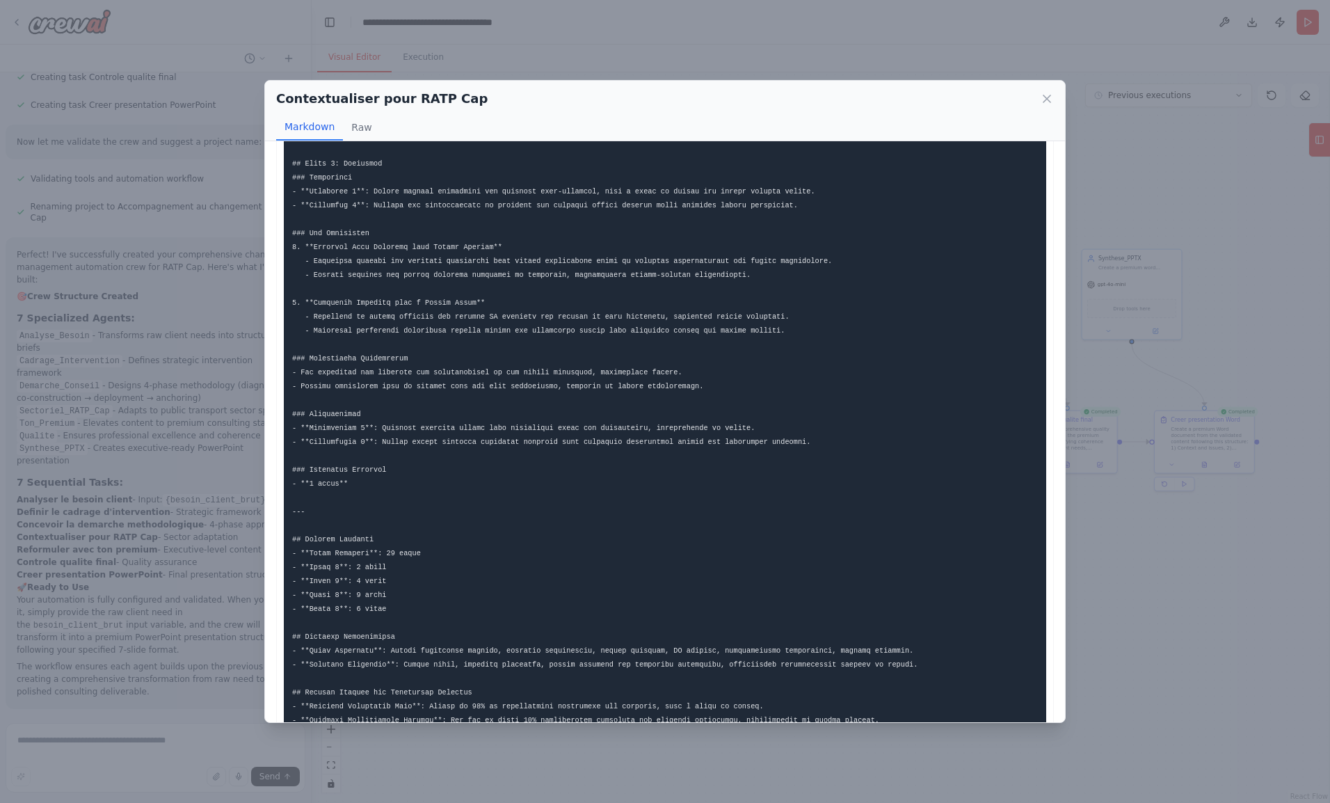
scroll to position [1234, 0]
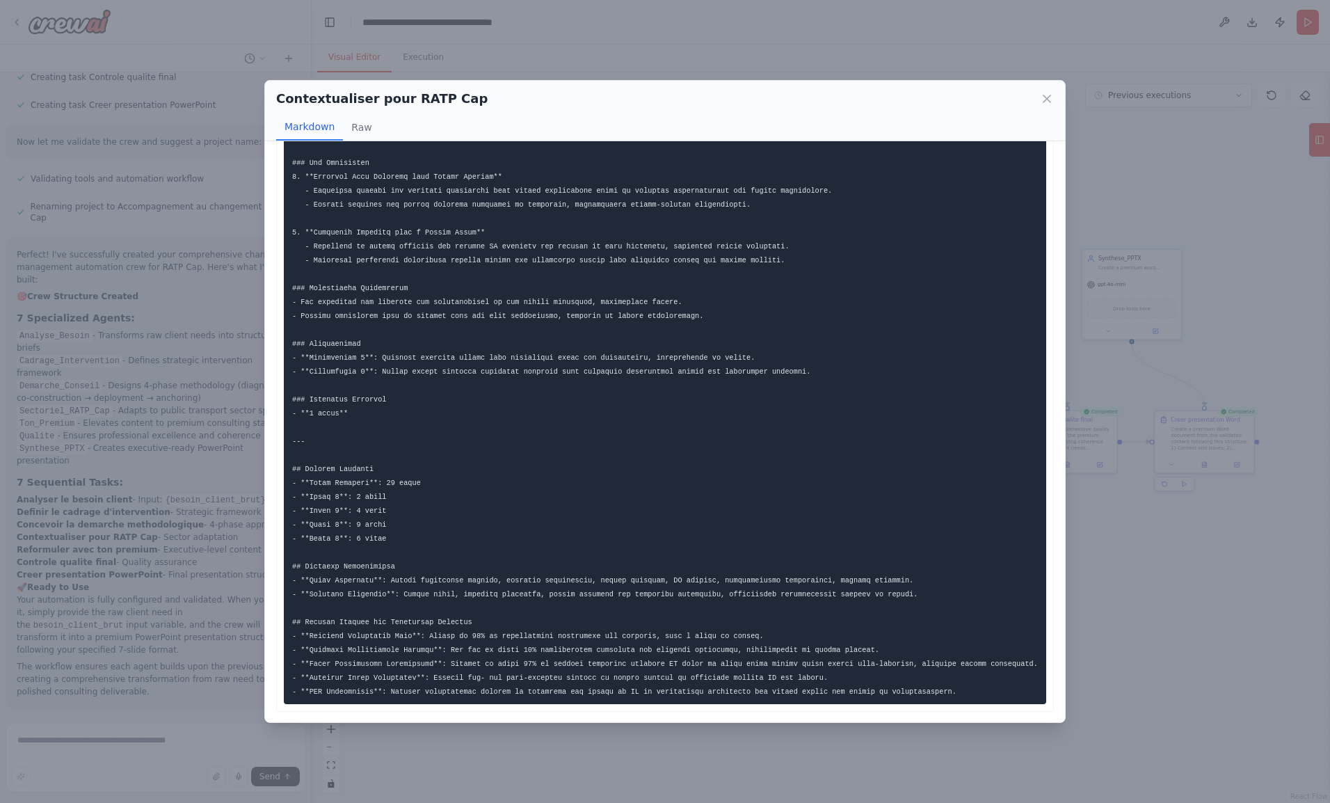
click at [1175, 626] on div "Contextualiser pour RATP Cap Markdown Raw ... Show more Not valid JSON" at bounding box center [665, 401] width 1330 height 803
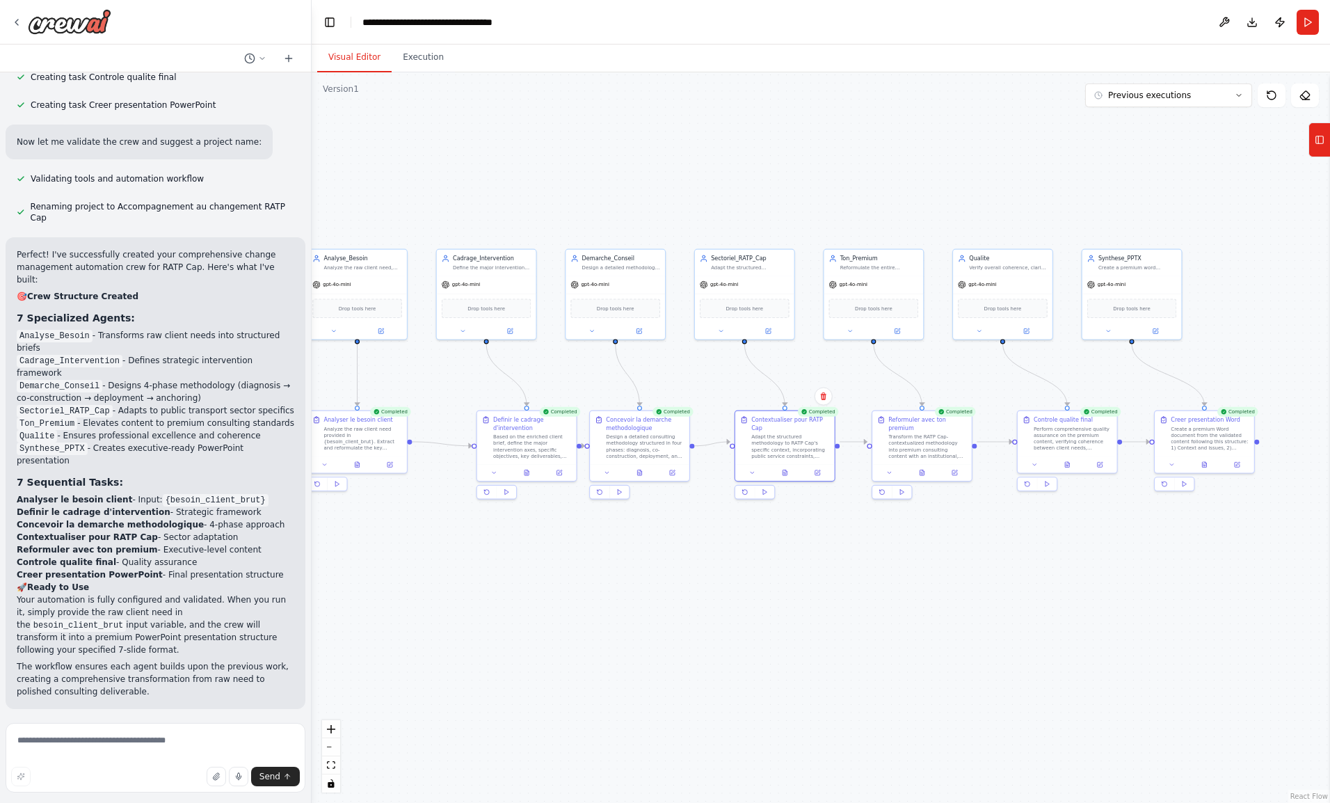
click at [926, 472] on div "Completed Reformuler avec ton premium Transform the RATP Cap-contextualized met…" at bounding box center [921, 454] width 101 height 89
click at [923, 467] on div at bounding box center [921, 472] width 99 height 17
click at [927, 467] on button at bounding box center [922, 472] width 34 height 10
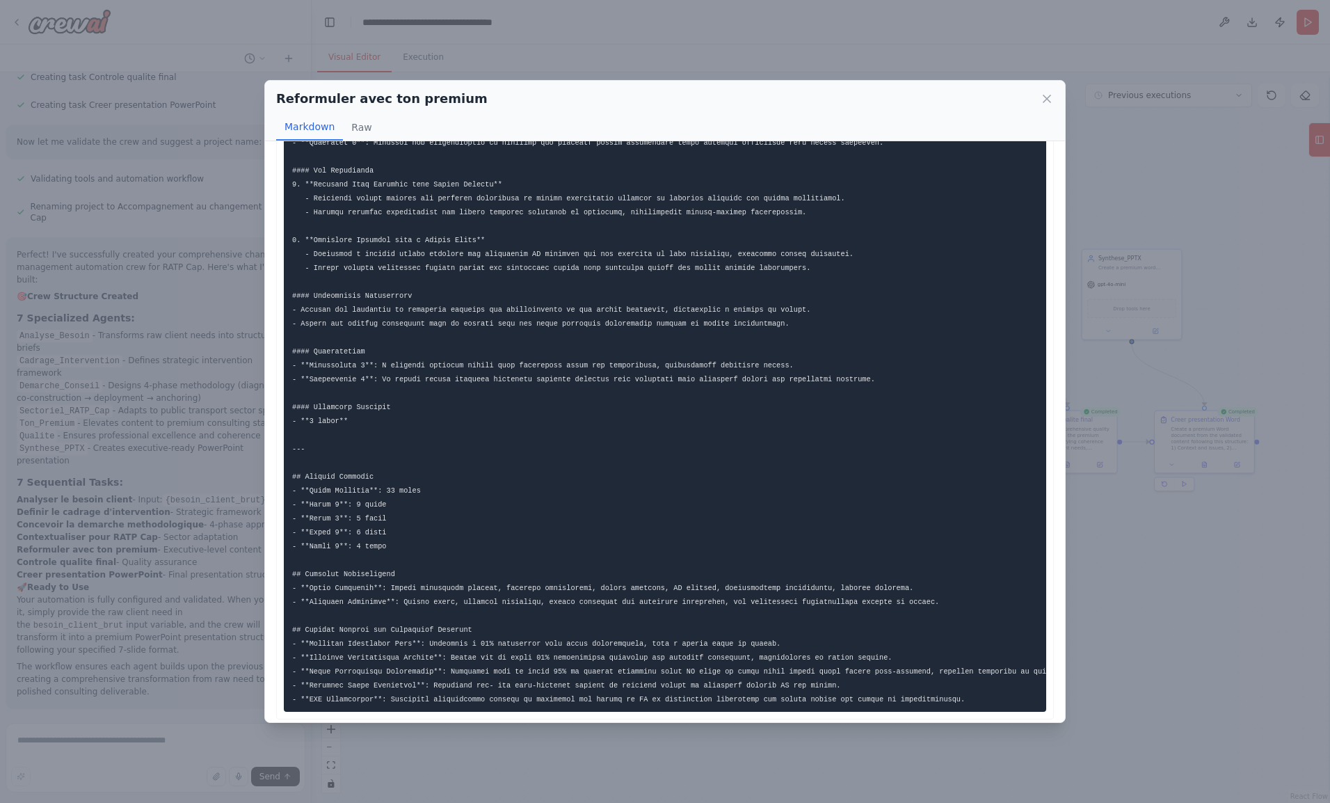
scroll to position [1314, 0]
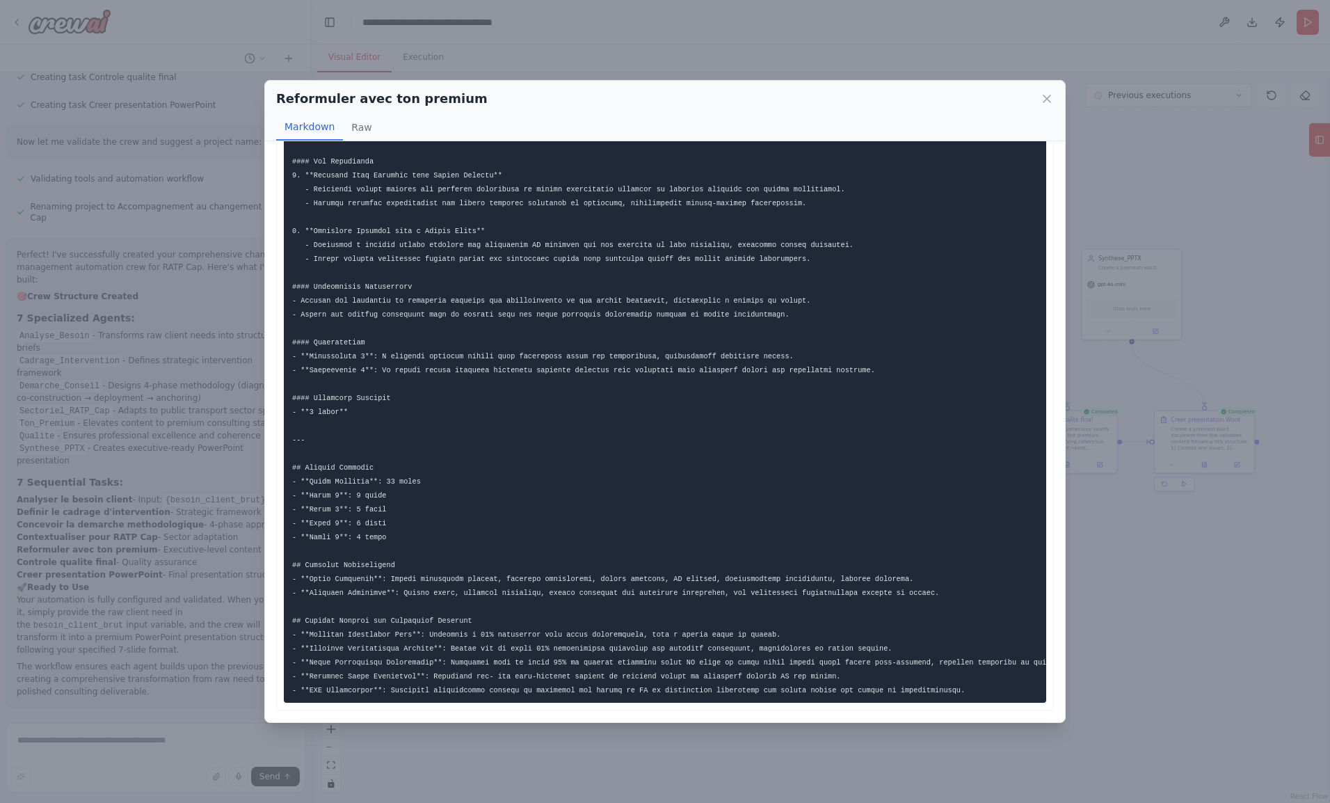
click at [1109, 536] on div "Reformuler avec ton premium Markdown Raw ... Show more Not valid JSON" at bounding box center [665, 401] width 1330 height 803
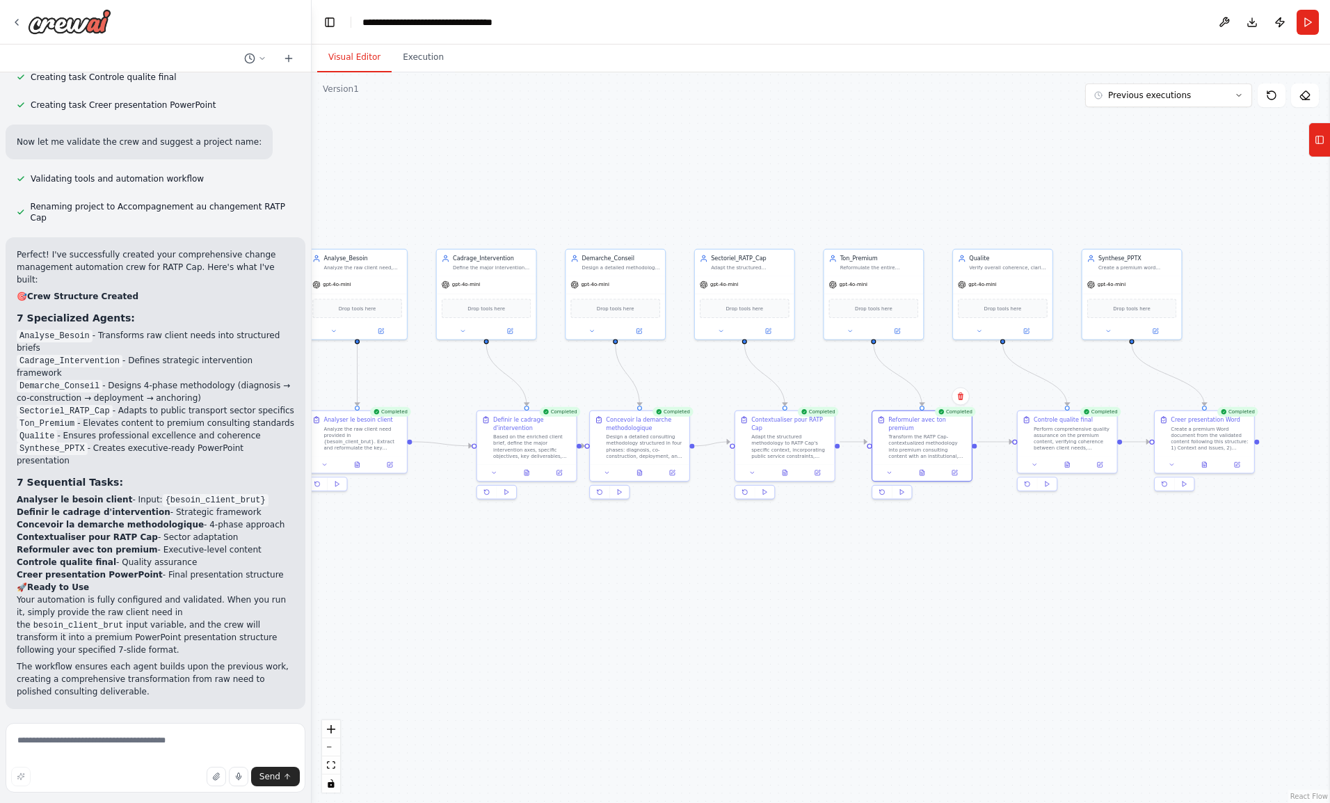
click at [1075, 465] on button at bounding box center [1067, 465] width 34 height 10
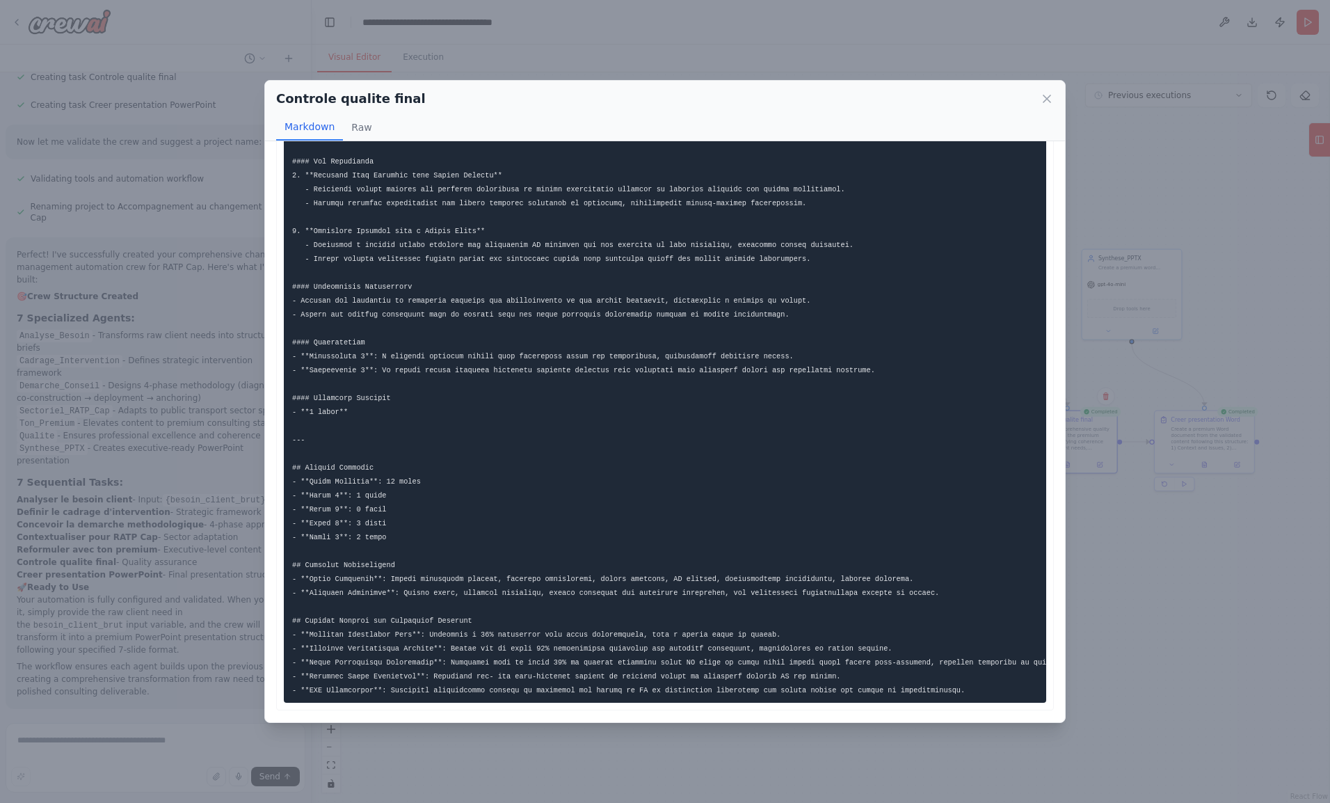
click at [1091, 650] on div "Controle qualite final Markdown Raw ... Show more Not valid JSON" at bounding box center [665, 401] width 1330 height 803
